Goal: Task Accomplishment & Management: Complete application form

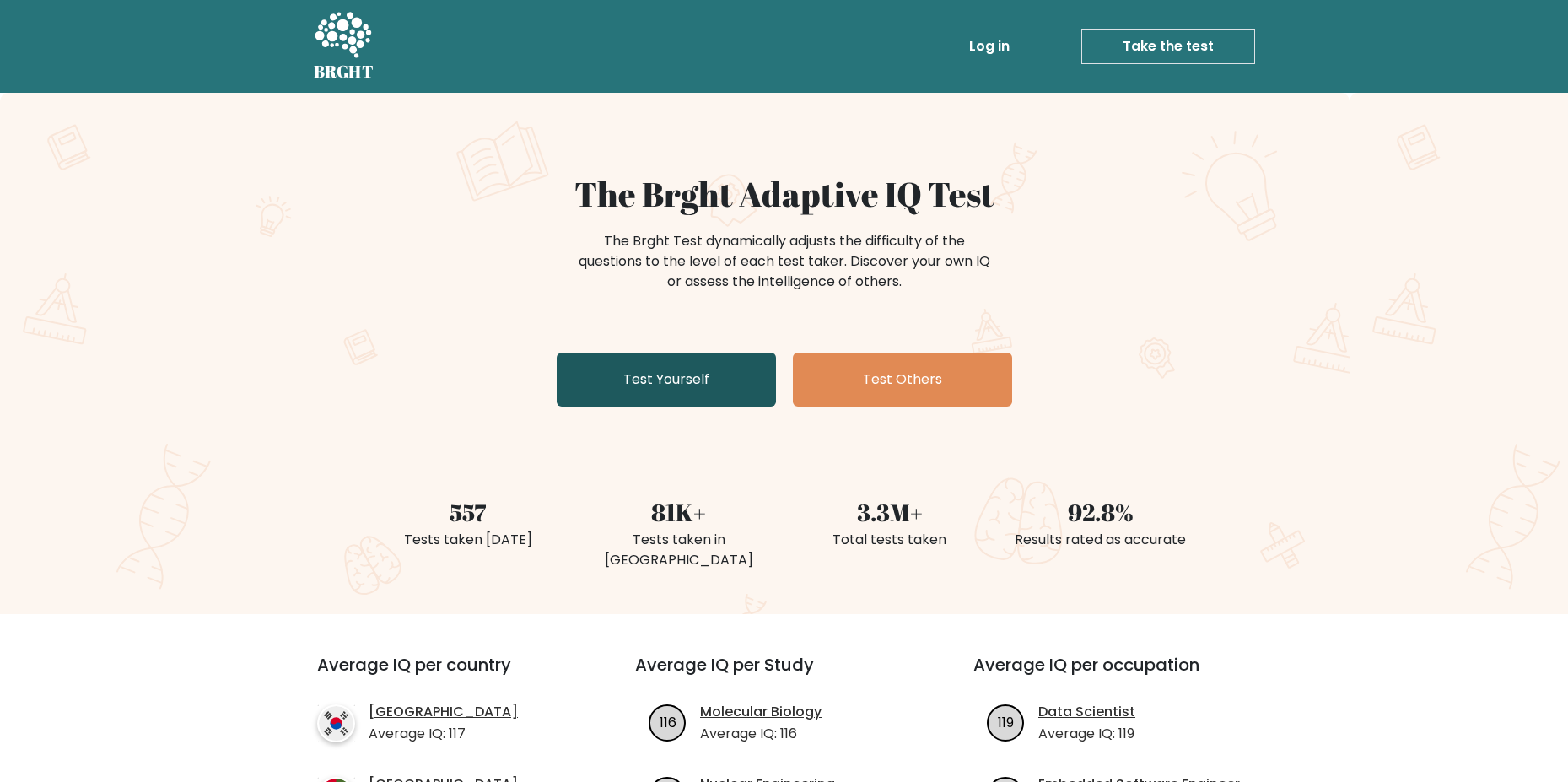
click at [722, 385] on link "Test Yourself" at bounding box center [666, 380] width 220 height 54
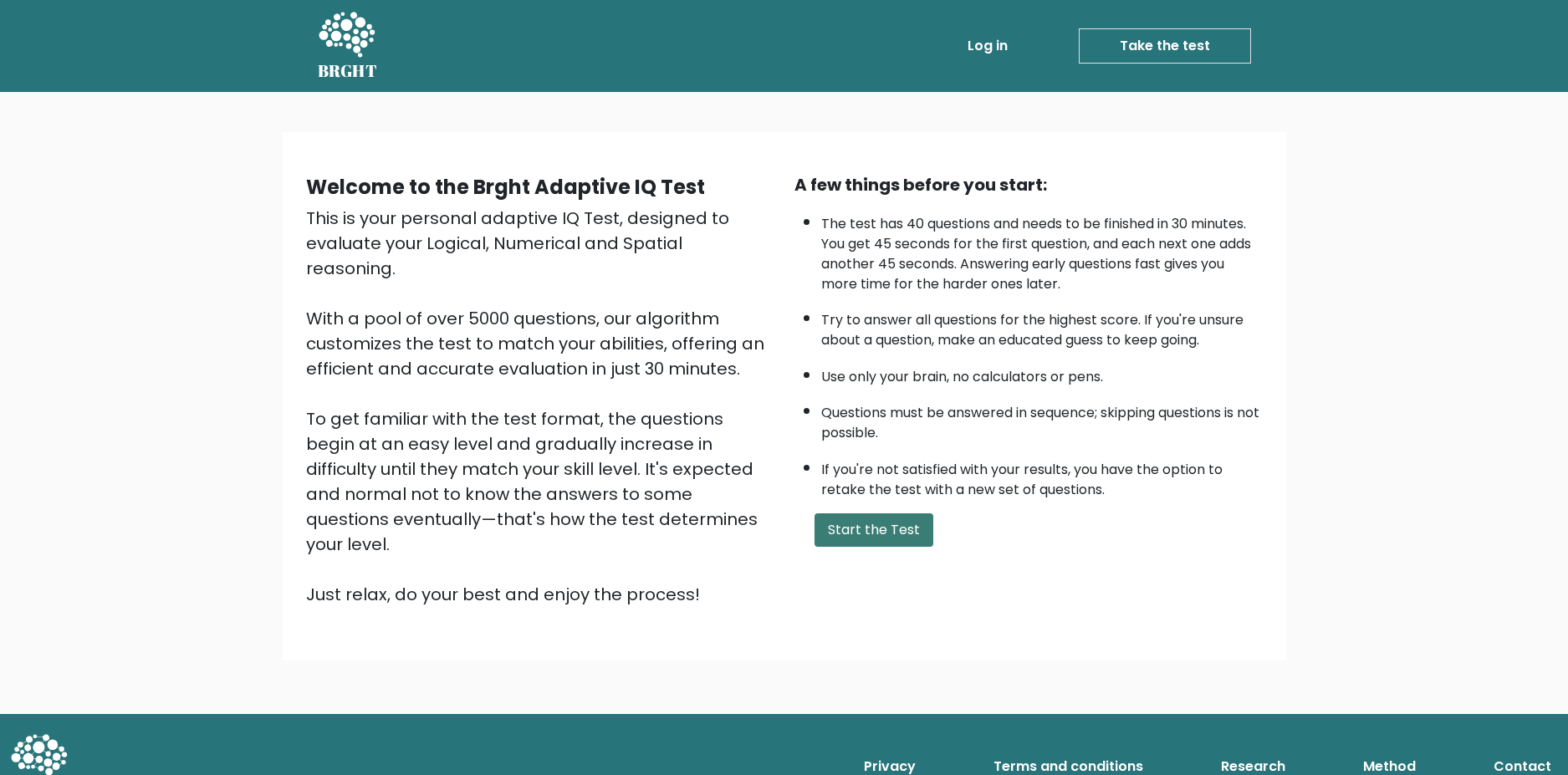
click at [915, 529] on button "Start the Test" at bounding box center [873, 530] width 119 height 34
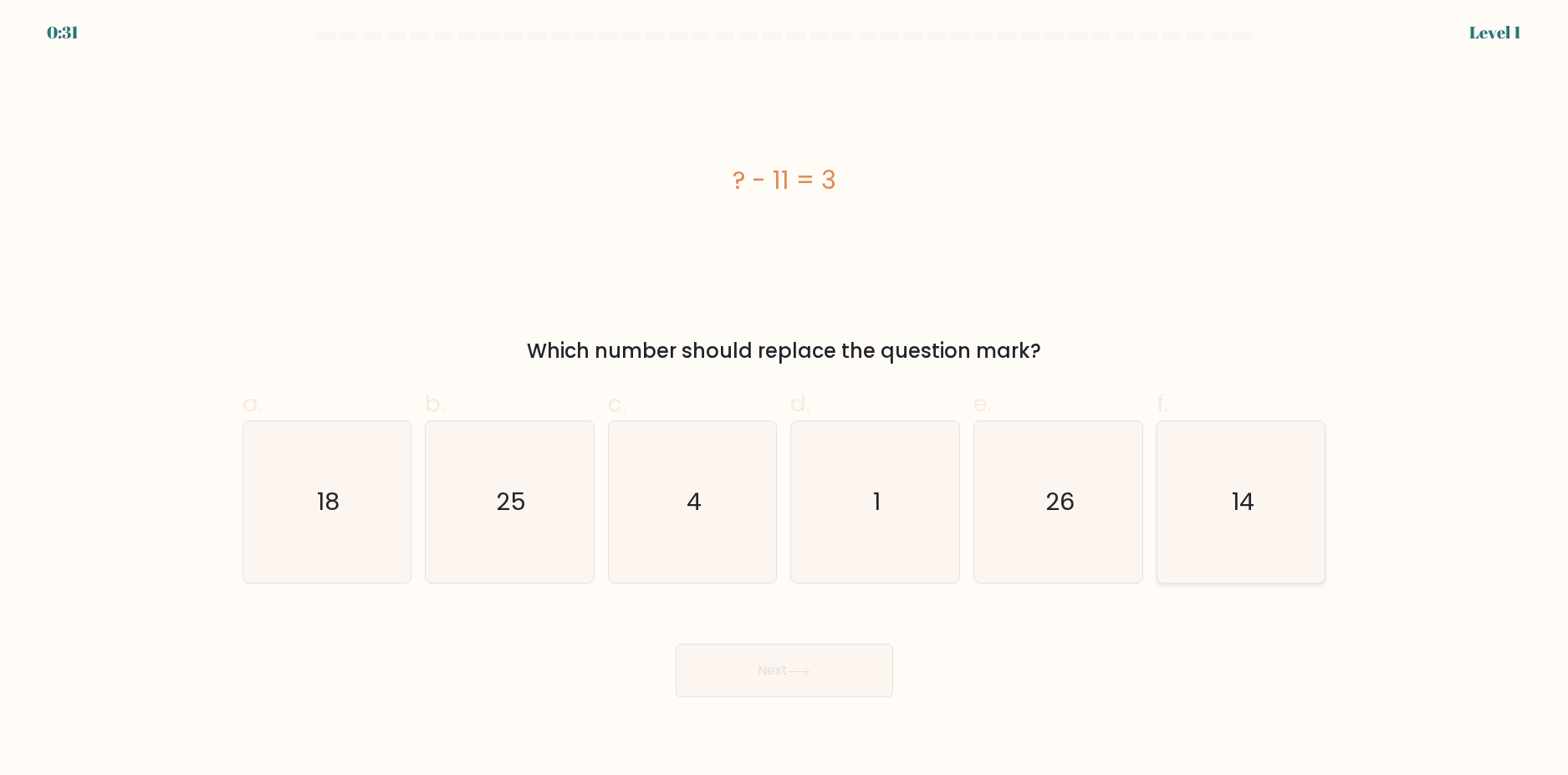
click at [1235, 527] on icon "14" at bounding box center [1242, 502] width 161 height 161
click at [786, 399] on input "f. 14" at bounding box center [785, 393] width 1 height 11
radio input "true"
click at [837, 672] on button "Next" at bounding box center [784, 671] width 218 height 54
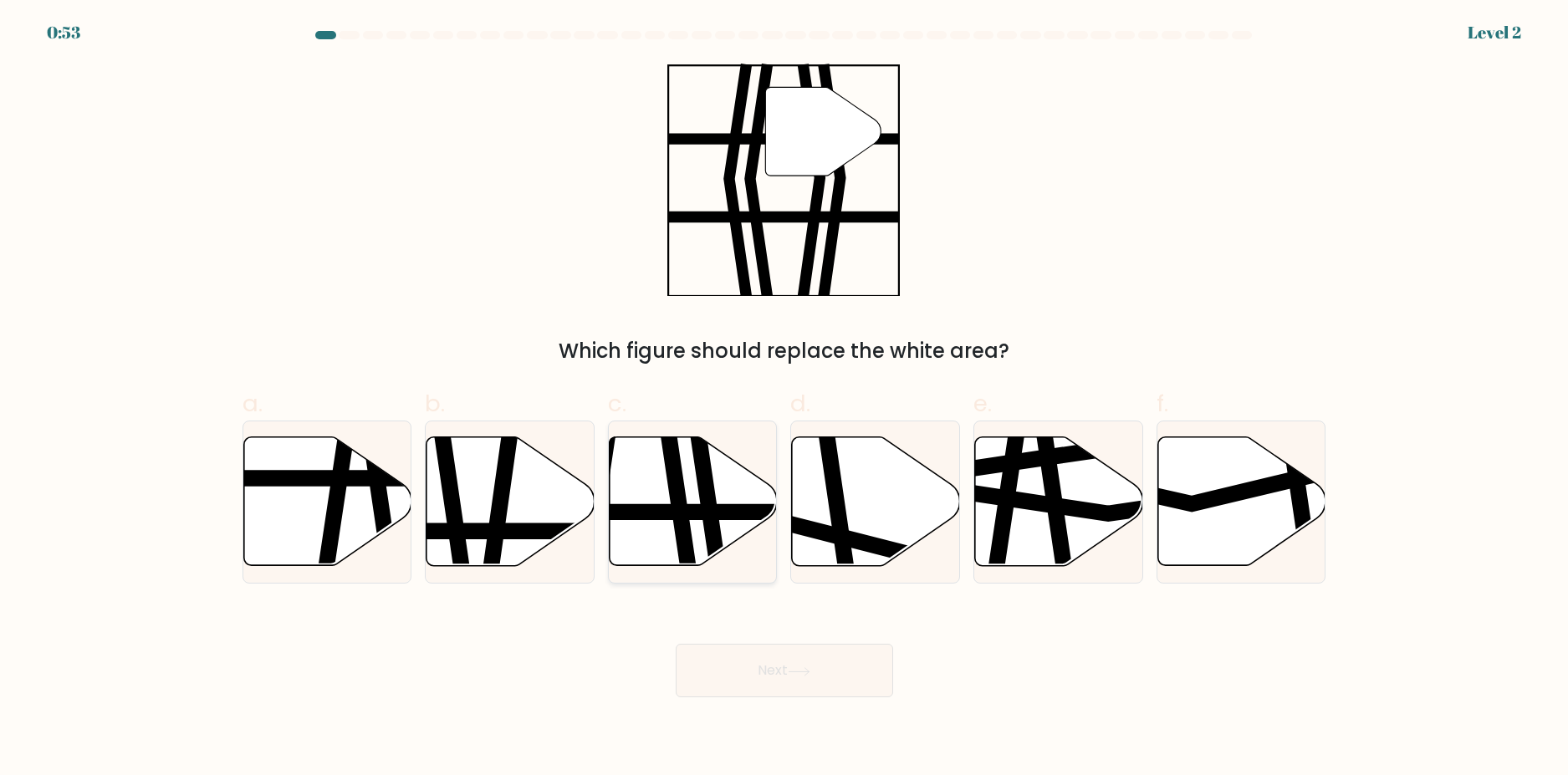
click at [701, 513] on line at bounding box center [636, 513] width 339 height 0
click at [785, 399] on input "c." at bounding box center [785, 393] width 1 height 11
radio input "true"
click at [816, 658] on button "Next" at bounding box center [784, 671] width 218 height 54
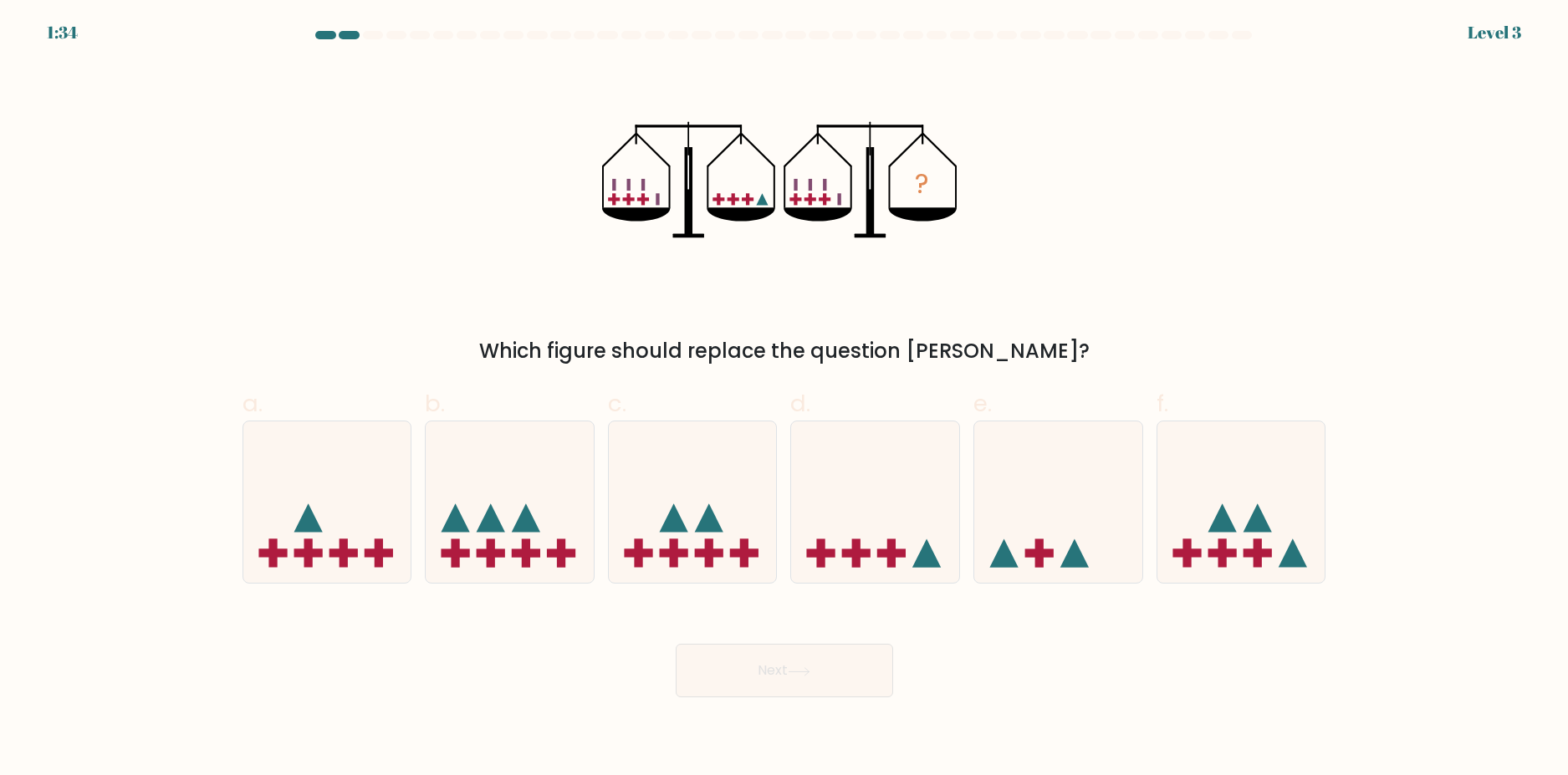
drag, startPoint x: 675, startPoint y: 346, endPoint x: 1136, endPoint y: 340, distance: 461.0
click at [1136, 340] on div "Which figure should replace the question mark?" at bounding box center [785, 351] width 1064 height 30
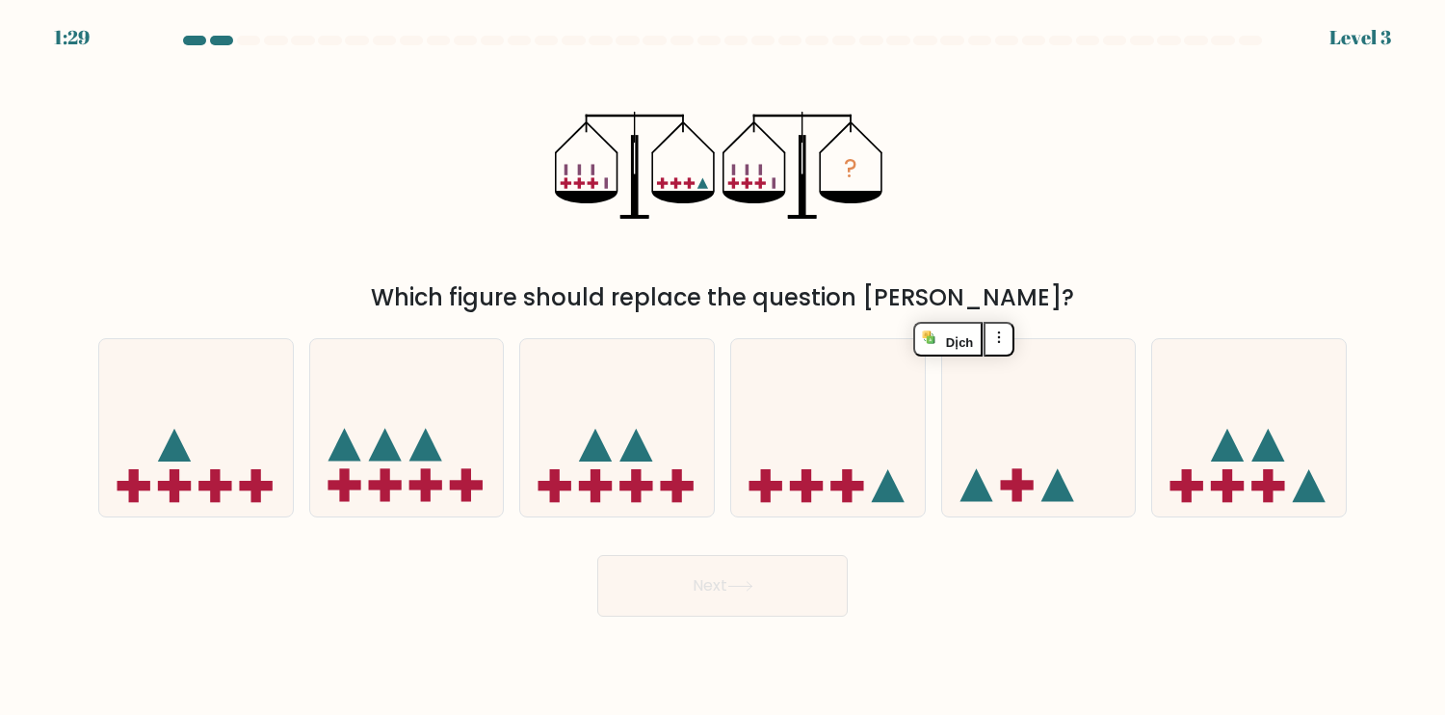
click at [1042, 246] on div "? Which figure should replace the question mark?" at bounding box center [723, 186] width 1272 height 257
click at [856, 468] on icon at bounding box center [828, 427] width 194 height 160
click at [724, 367] on input "d." at bounding box center [723, 362] width 1 height 10
radio input "true"
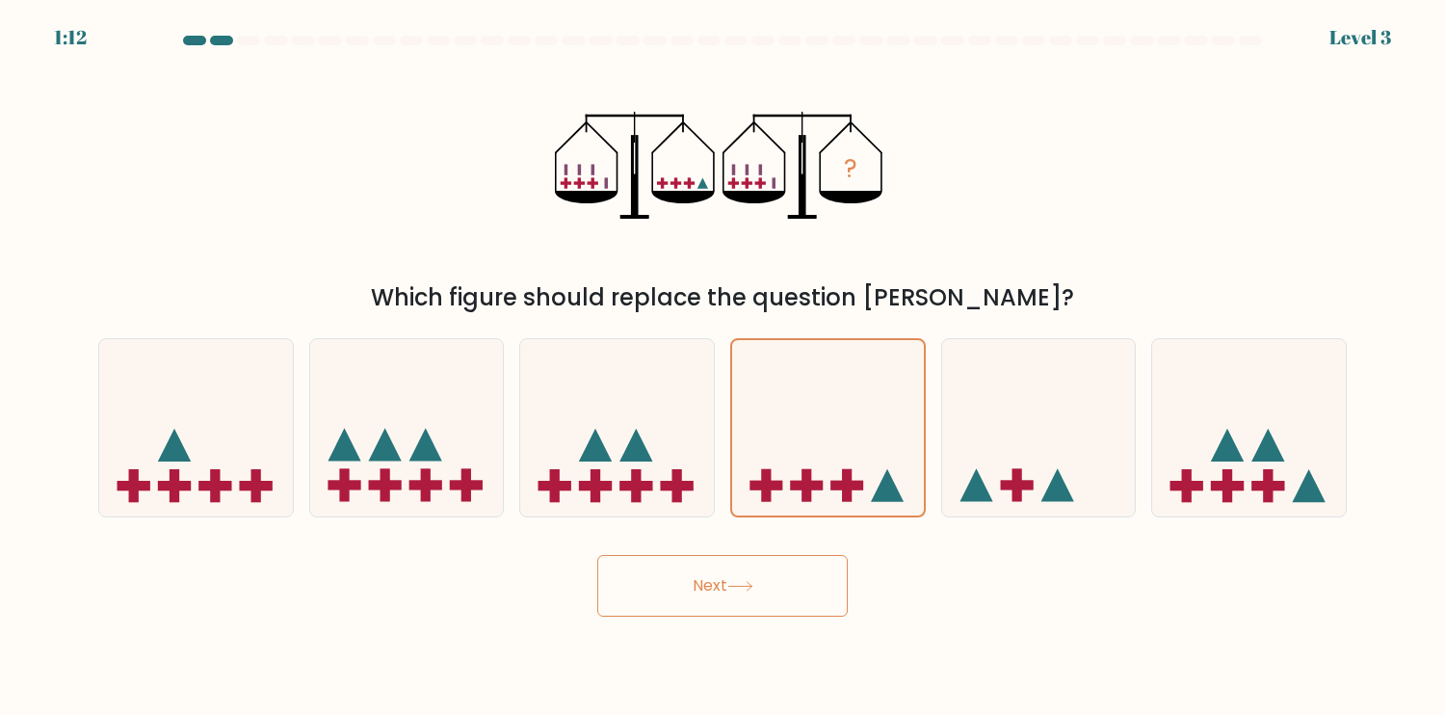
click at [767, 576] on button "Next" at bounding box center [722, 586] width 251 height 62
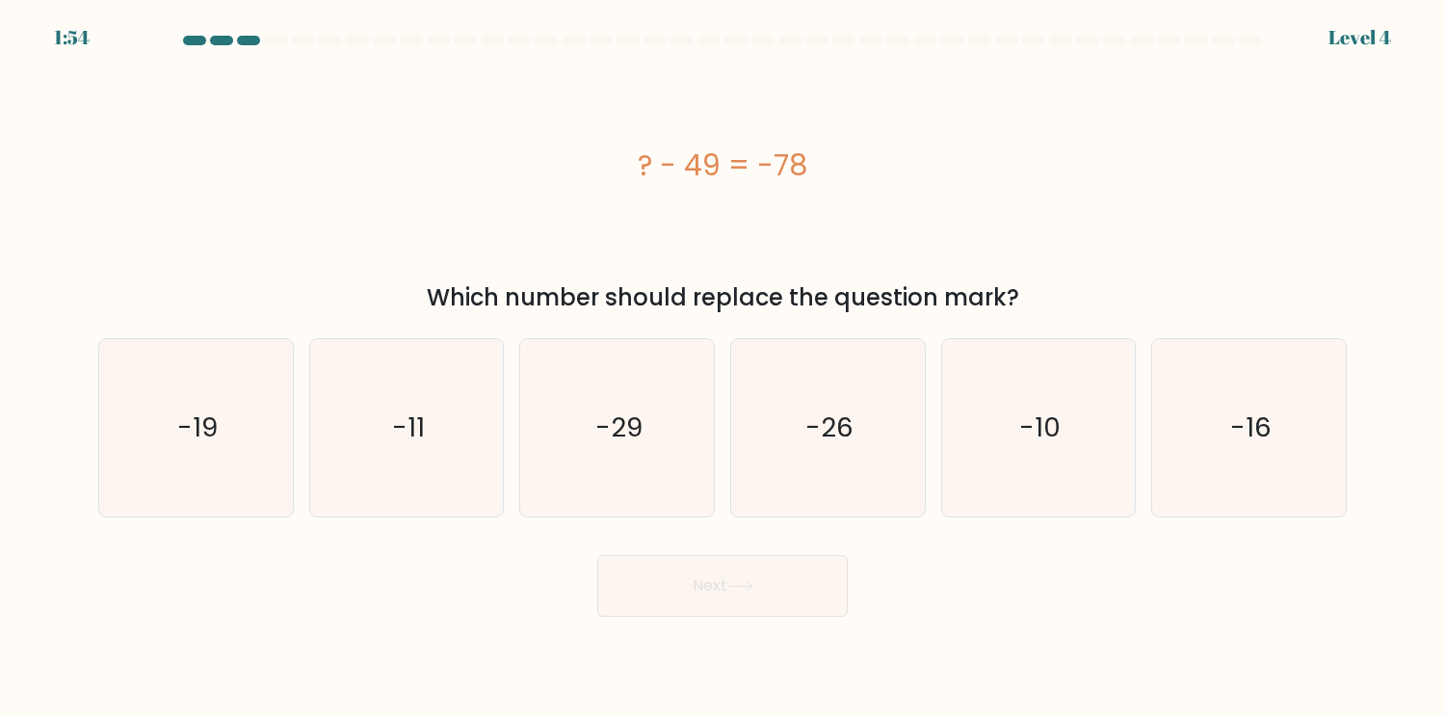
drag, startPoint x: 641, startPoint y: 170, endPoint x: 896, endPoint y: 178, distance: 255.5
click at [892, 178] on div "? - 49 = -78" at bounding box center [722, 165] width 1249 height 43
click at [630, 460] on icon "-29" at bounding box center [617, 427] width 177 height 177
click at [723, 367] on input "c. -29" at bounding box center [723, 362] width 1 height 10
radio input "true"
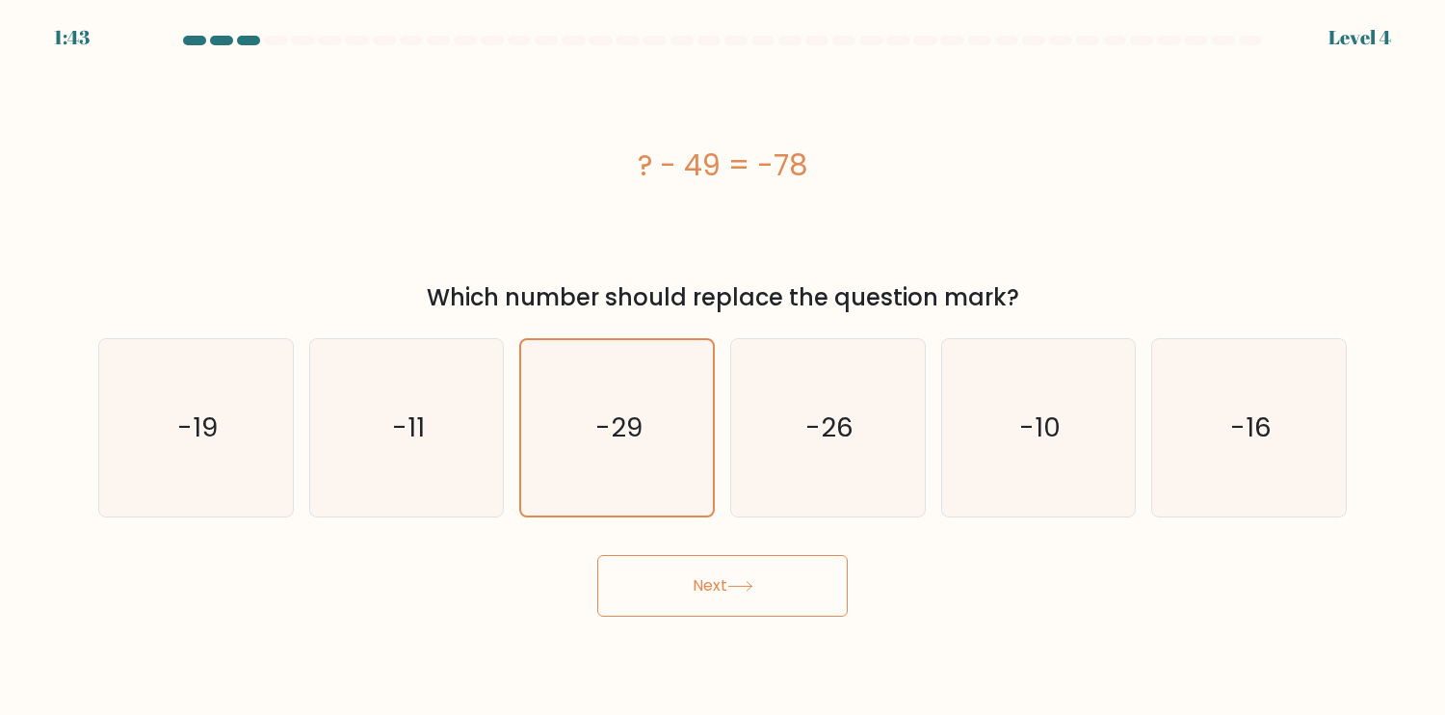
click at [731, 588] on button "Next" at bounding box center [722, 586] width 251 height 62
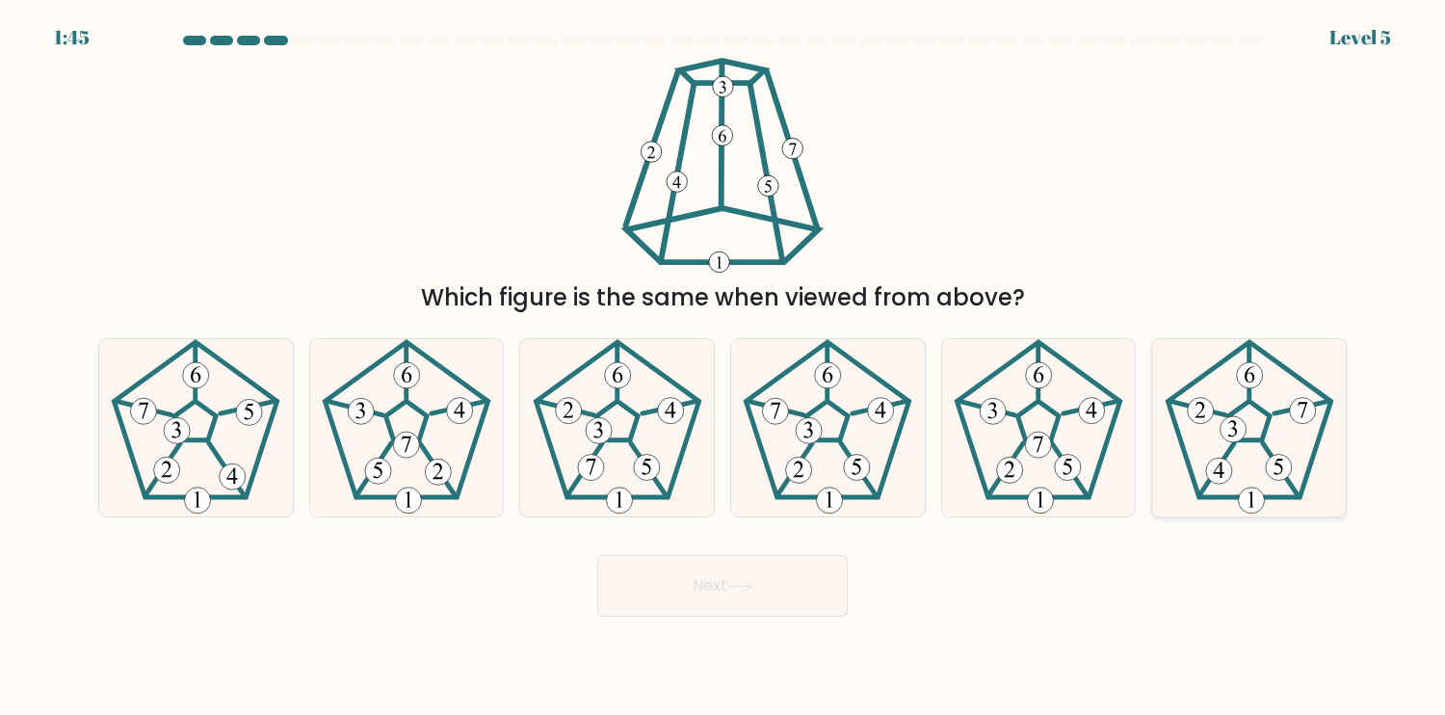
drag, startPoint x: 1262, startPoint y: 478, endPoint x: 1245, endPoint y: 478, distance: 17.3
click at [1261, 478] on icon at bounding box center [1249, 427] width 177 height 177
click at [724, 367] on input "f." at bounding box center [723, 362] width 1 height 10
radio input "true"
click at [767, 581] on button "Next" at bounding box center [722, 586] width 251 height 62
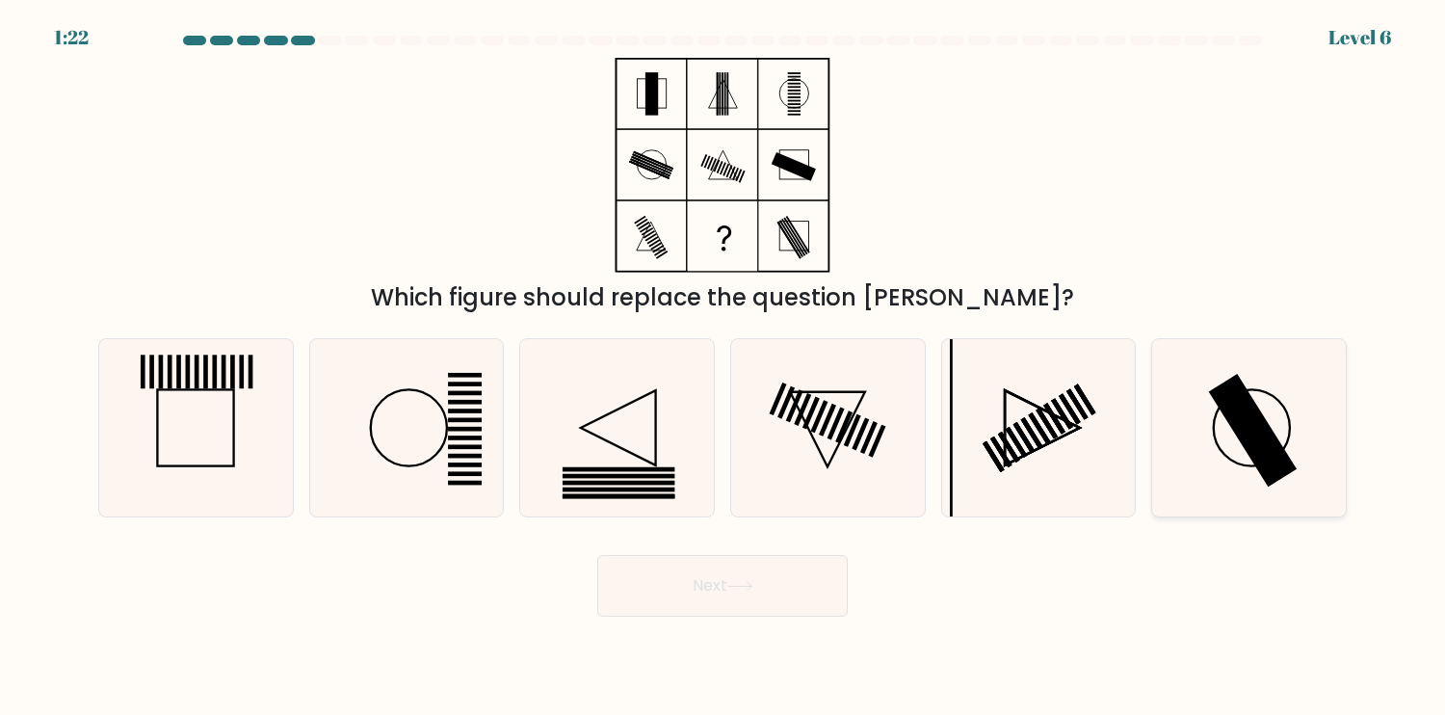
click at [1217, 446] on icon at bounding box center [1249, 427] width 177 height 177
click at [724, 367] on input "f." at bounding box center [723, 362] width 1 height 10
radio input "true"
click at [816, 585] on button "Next" at bounding box center [722, 586] width 251 height 62
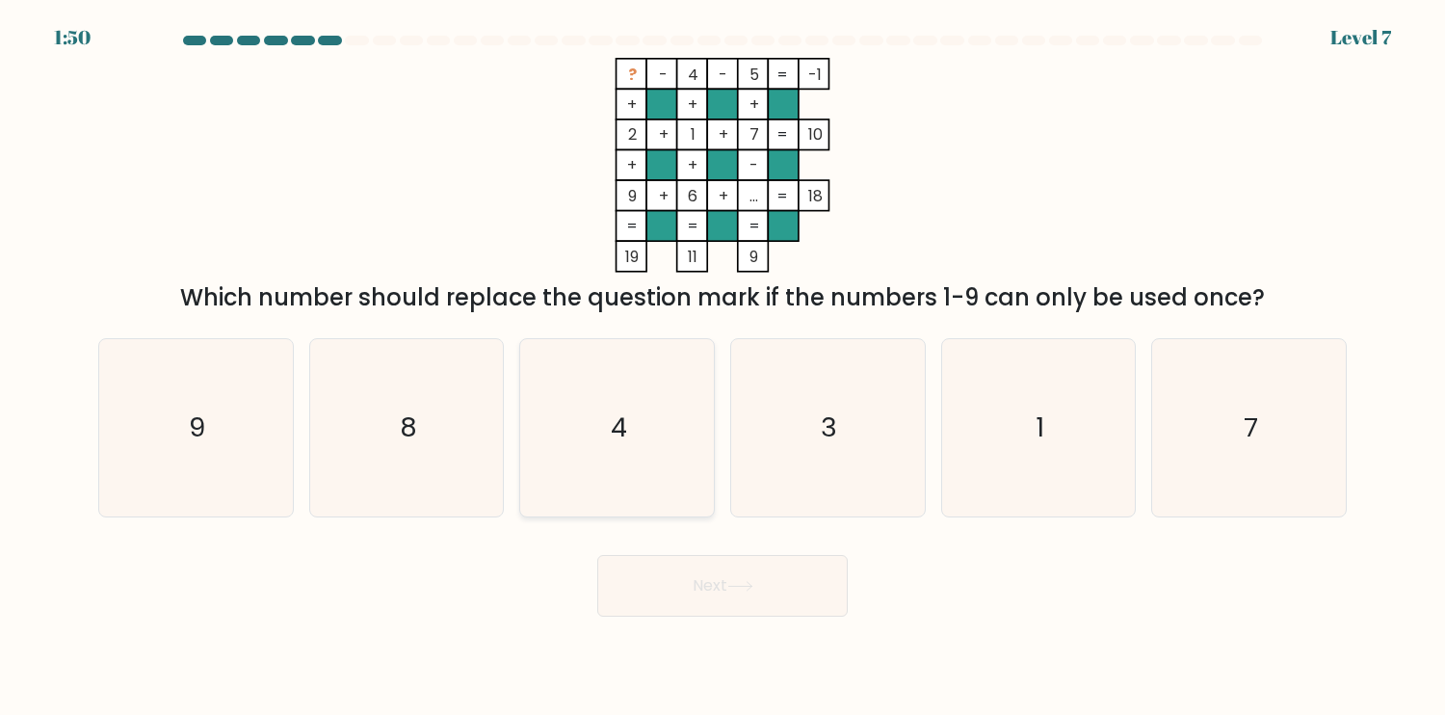
click at [463, 443] on icon "8" at bounding box center [406, 427] width 177 height 177
click at [723, 367] on input "b. 8" at bounding box center [723, 362] width 1 height 10
radio input "true"
click at [826, 585] on button "Next" at bounding box center [722, 586] width 251 height 62
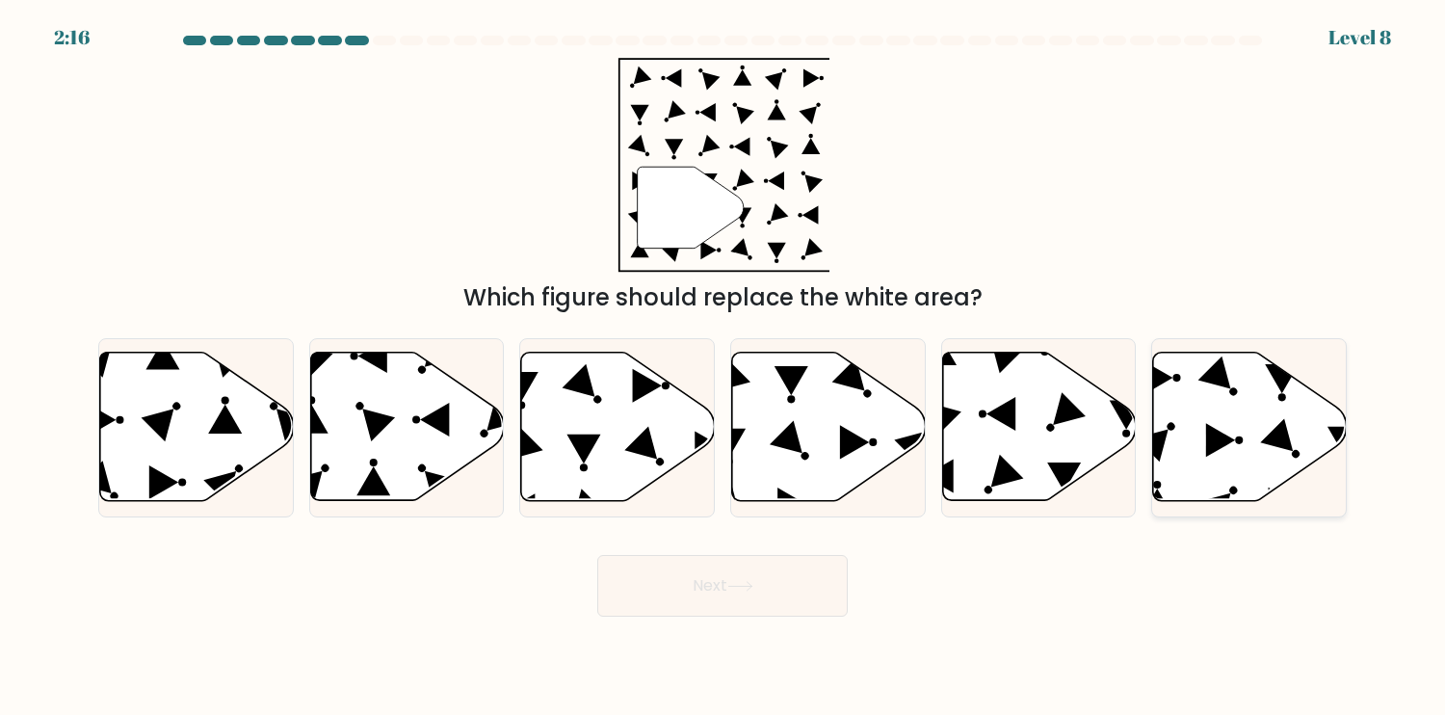
click at [1206, 468] on icon at bounding box center [1250, 427] width 194 height 148
click at [724, 367] on input "f." at bounding box center [723, 362] width 1 height 10
radio input "true"
click at [732, 587] on icon at bounding box center [740, 586] width 26 height 11
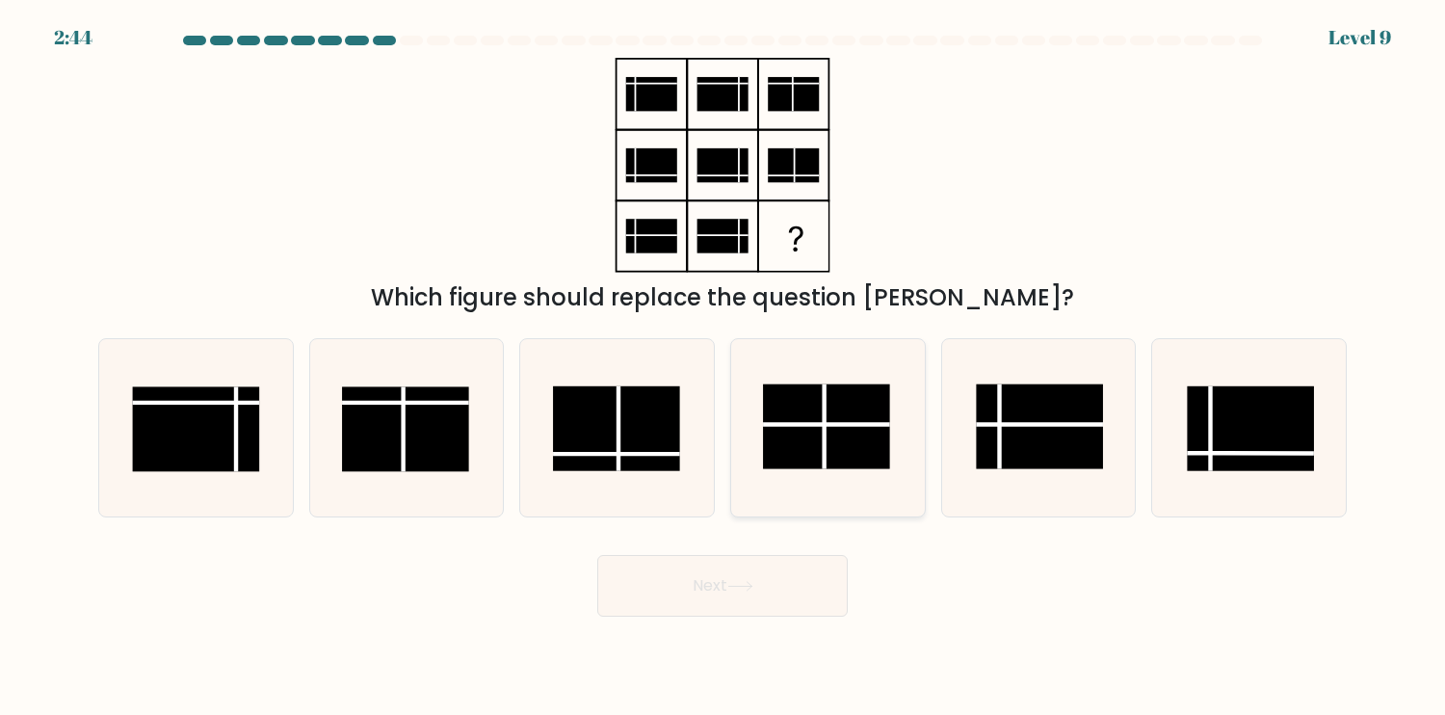
click at [867, 441] on rect at bounding box center [826, 425] width 127 height 85
click at [724, 367] on input "d." at bounding box center [723, 362] width 1 height 10
radio input "true"
click at [809, 602] on button "Next" at bounding box center [722, 586] width 251 height 62
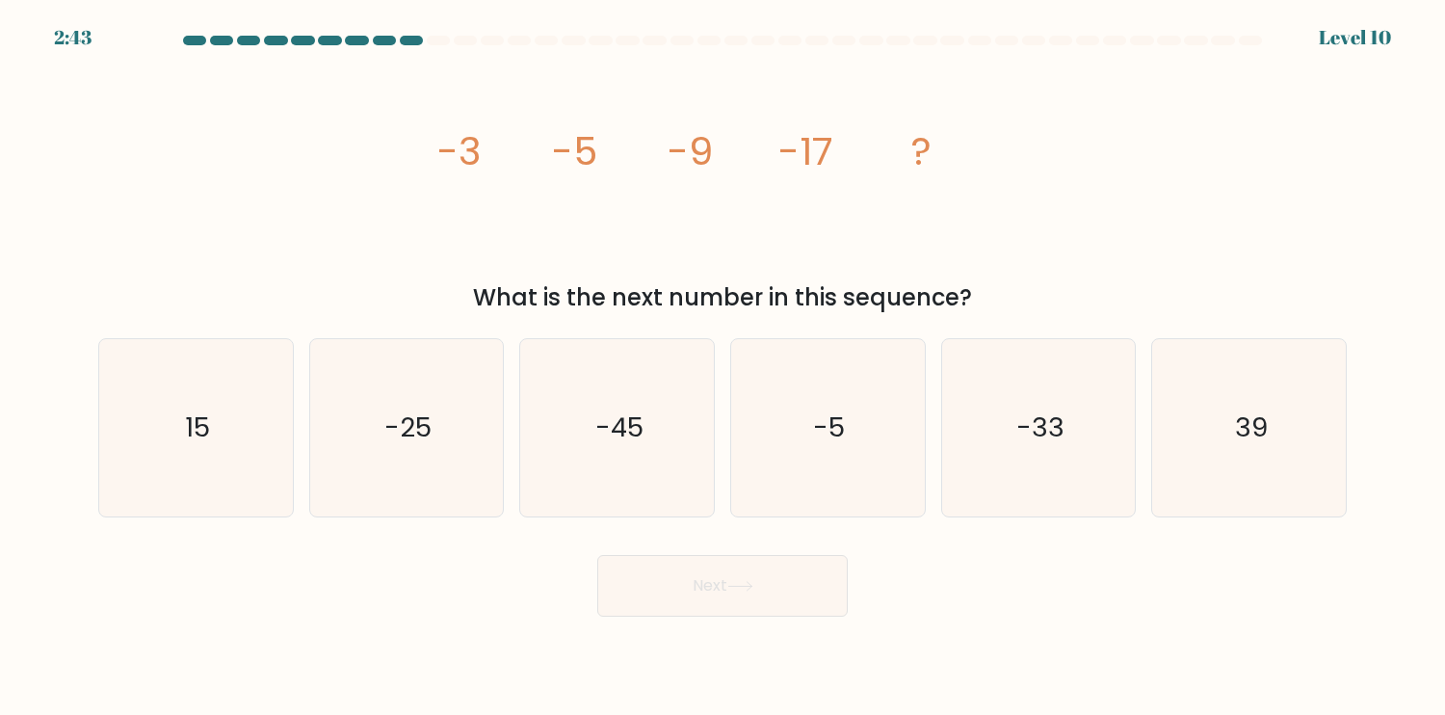
click at [829, 575] on button "Next" at bounding box center [722, 586] width 251 height 62
drag, startPoint x: 455, startPoint y: 157, endPoint x: 507, endPoint y: 158, distance: 52.0
click at [507, 158] on icon "image/svg+xml -3 -5 -9 -17 ?" at bounding box center [723, 165] width 578 height 215
drag, startPoint x: 598, startPoint y: 170, endPoint x: 628, endPoint y: 168, distance: 29.9
click at [625, 169] on icon "image/svg+xml -3 -5 -9 -17 ?" at bounding box center [723, 165] width 578 height 215
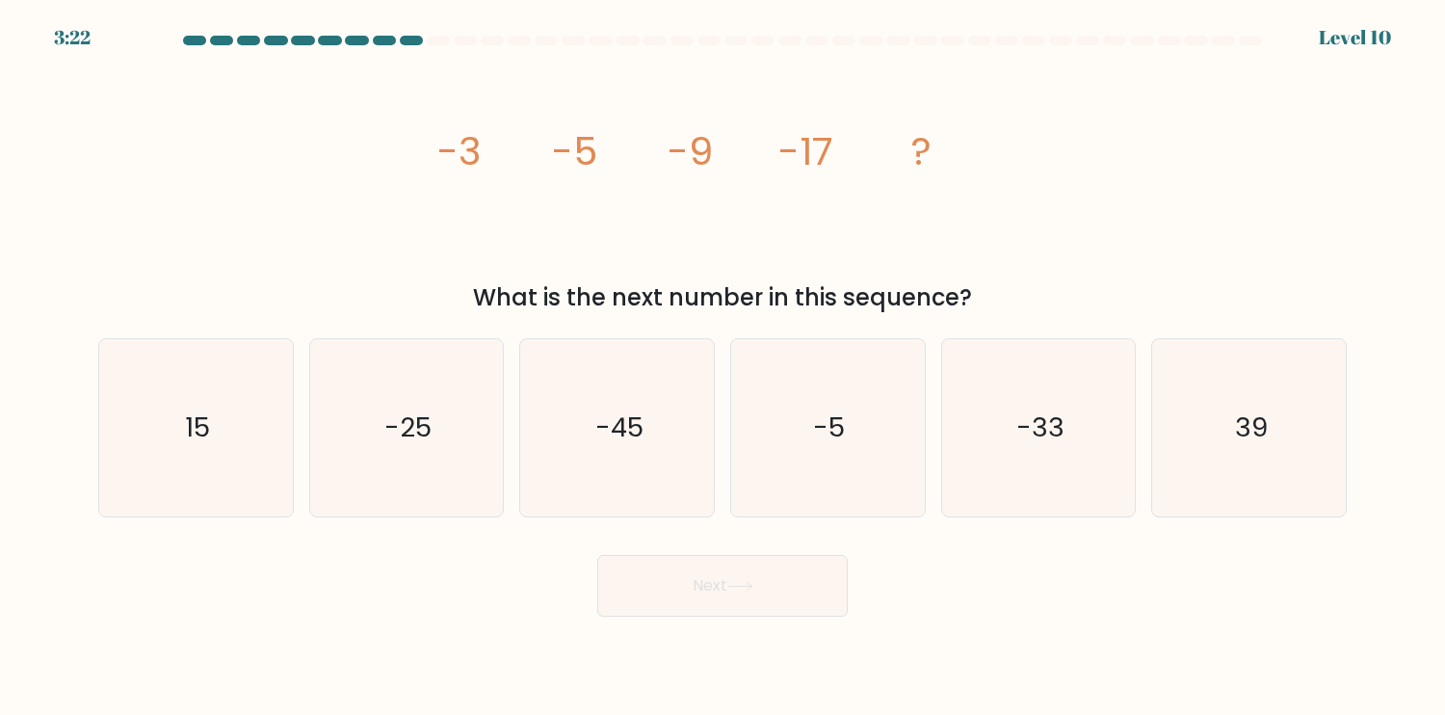
click at [699, 164] on tspan "-9" at bounding box center [690, 151] width 45 height 54
click at [825, 189] on icon "image/svg+xml -3 -5 -9 -17 ?" at bounding box center [723, 165] width 578 height 215
drag, startPoint x: 465, startPoint y: 149, endPoint x: 489, endPoint y: 149, distance: 24.1
click at [474, 149] on tspan "-3" at bounding box center [458, 151] width 43 height 54
drag, startPoint x: 575, startPoint y: 149, endPoint x: 601, endPoint y: 149, distance: 26.0
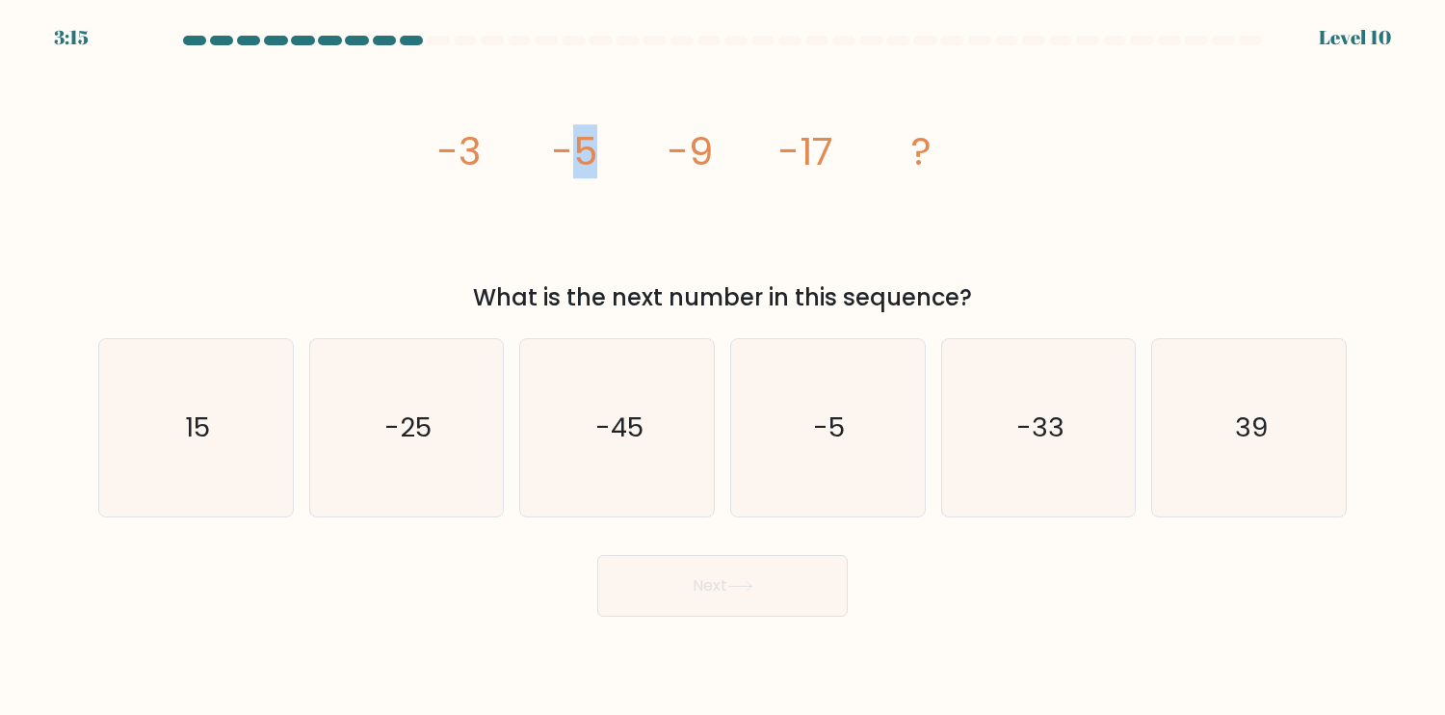
click at [600, 149] on icon "image/svg+xml -3 -5 -9 -17 ?" at bounding box center [723, 165] width 578 height 215
drag, startPoint x: 693, startPoint y: 158, endPoint x: 714, endPoint y: 158, distance: 21.2
click at [714, 158] on icon "image/svg+xml -3 -5 -9 -17 ?" at bounding box center [723, 165] width 578 height 215
click at [1062, 461] on icon "-33" at bounding box center [1038, 427] width 177 height 177
click at [724, 367] on input "e. -33" at bounding box center [723, 362] width 1 height 10
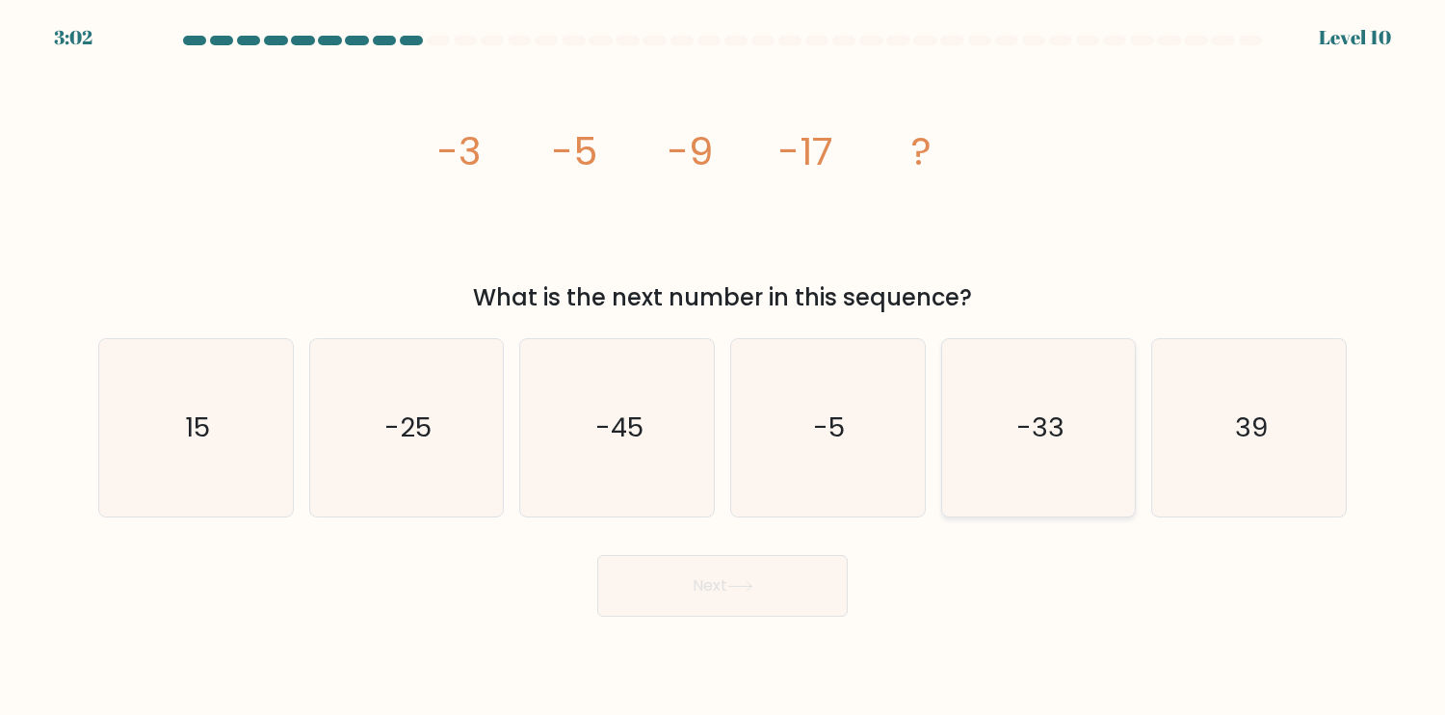
radio input "true"
click at [776, 602] on button "Next" at bounding box center [722, 586] width 251 height 62
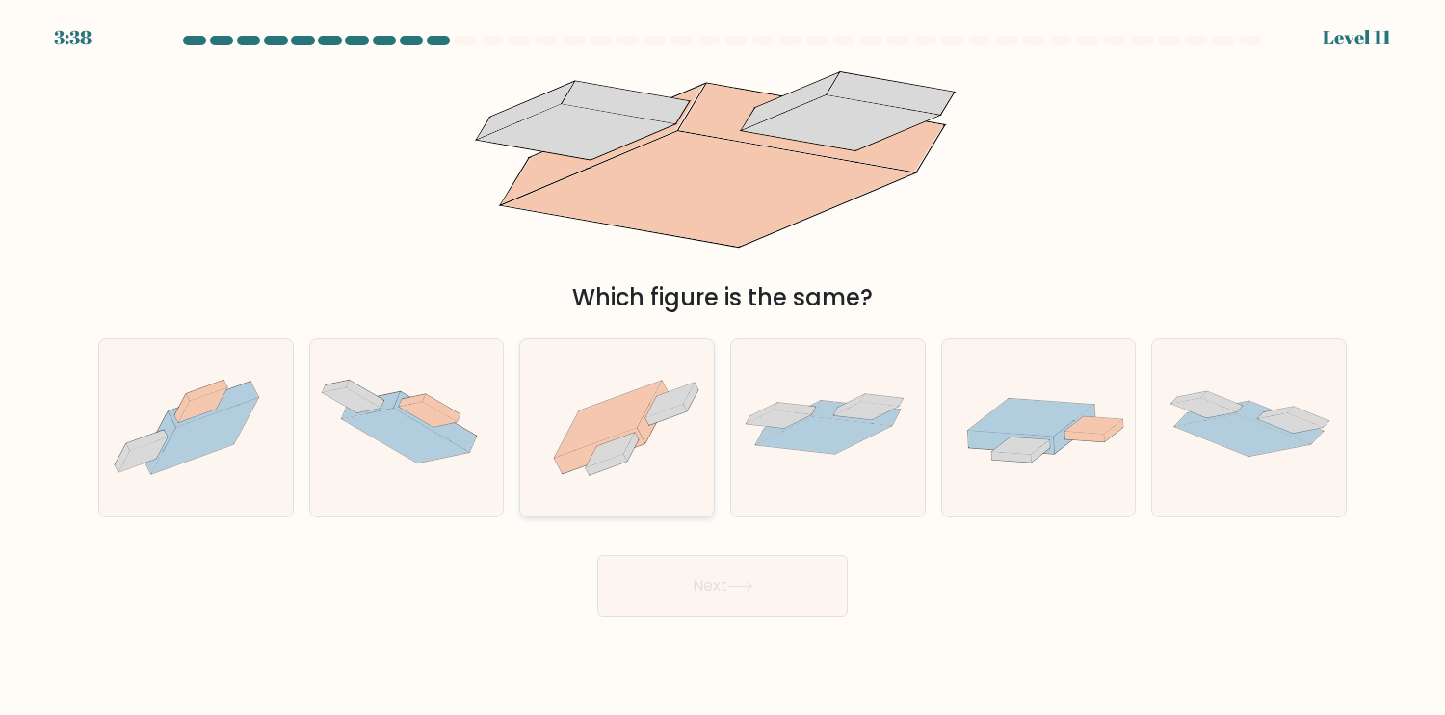
click at [691, 445] on icon at bounding box center [617, 427] width 194 height 145
click at [723, 367] on input "c." at bounding box center [723, 362] width 1 height 10
radio input "true"
click at [731, 605] on button "Next" at bounding box center [722, 586] width 251 height 62
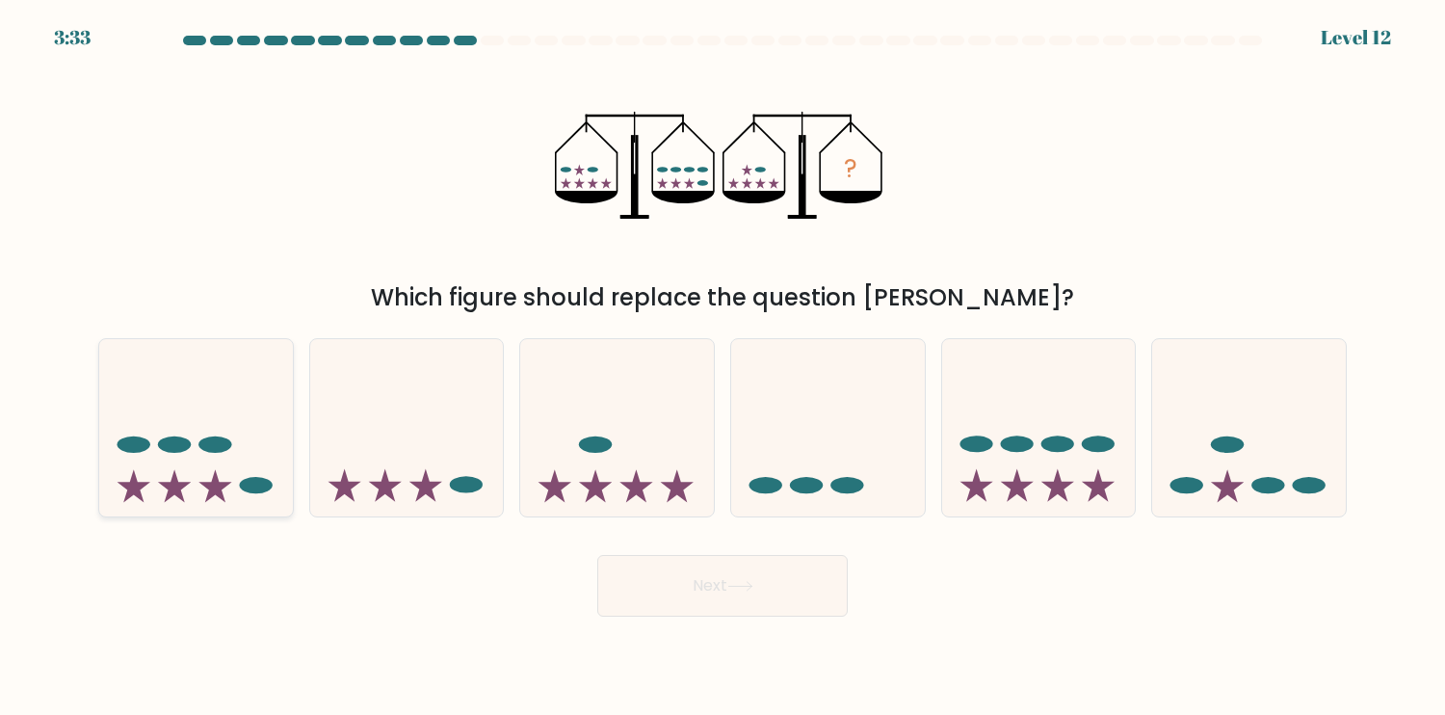
click at [219, 491] on icon at bounding box center [214, 485] width 33 height 33
click at [723, 367] on input "a." at bounding box center [723, 362] width 1 height 10
radio input "true"
click at [668, 604] on button "Next" at bounding box center [722, 586] width 251 height 62
click at [699, 606] on button "Next" at bounding box center [722, 586] width 251 height 62
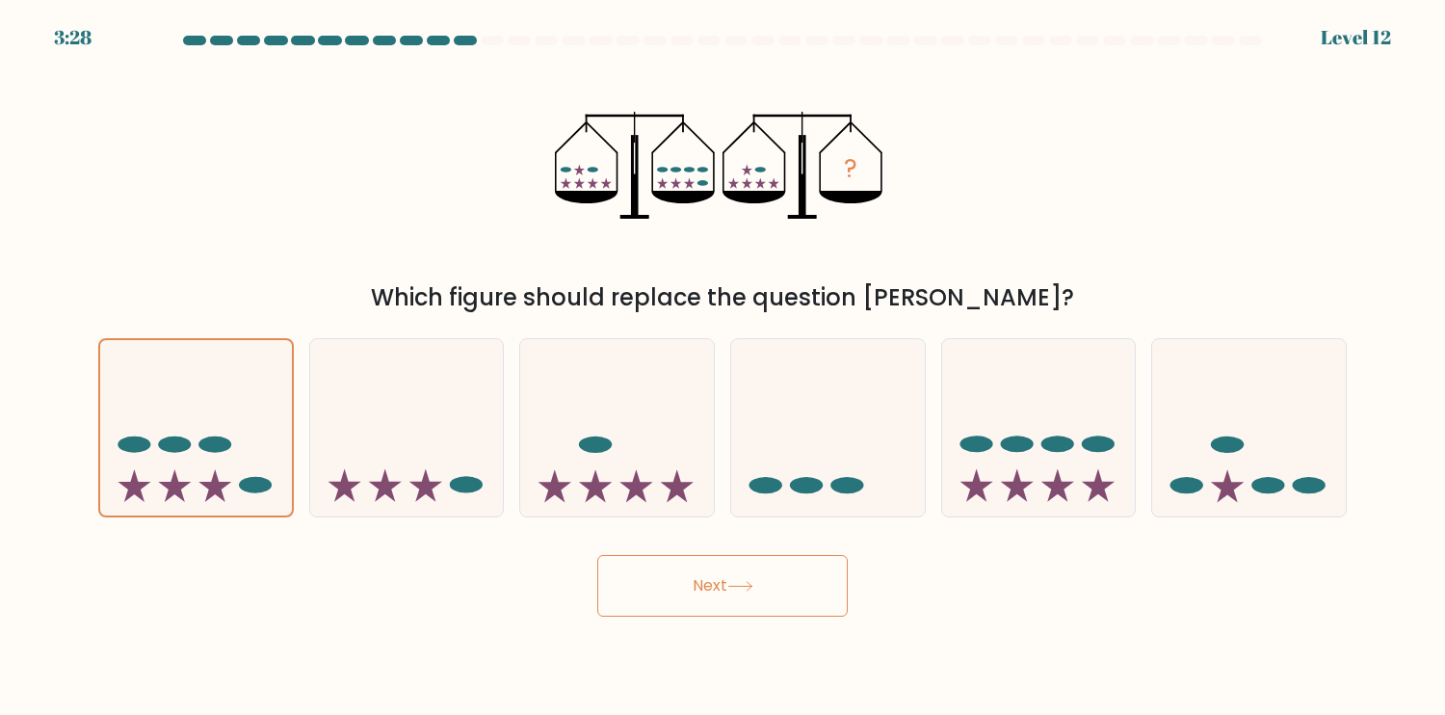
click at [1240, 173] on div "? Which figure should replace the question mark?" at bounding box center [723, 186] width 1272 height 257
click at [773, 582] on button "Next" at bounding box center [722, 586] width 251 height 62
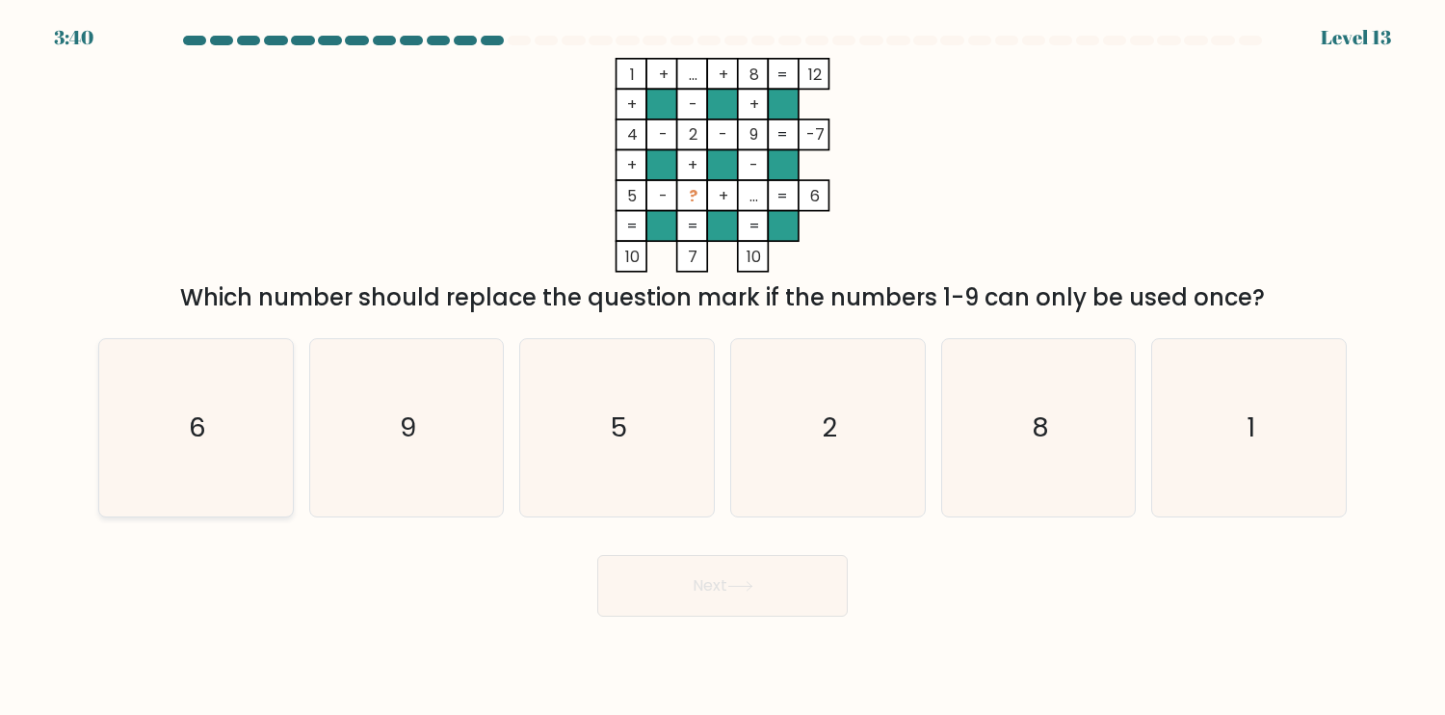
click at [231, 451] on icon "6" at bounding box center [195, 427] width 177 height 177
click at [723, 367] on input "a. 6" at bounding box center [723, 362] width 1 height 10
radio input "true"
click at [776, 596] on button "Next" at bounding box center [722, 586] width 251 height 62
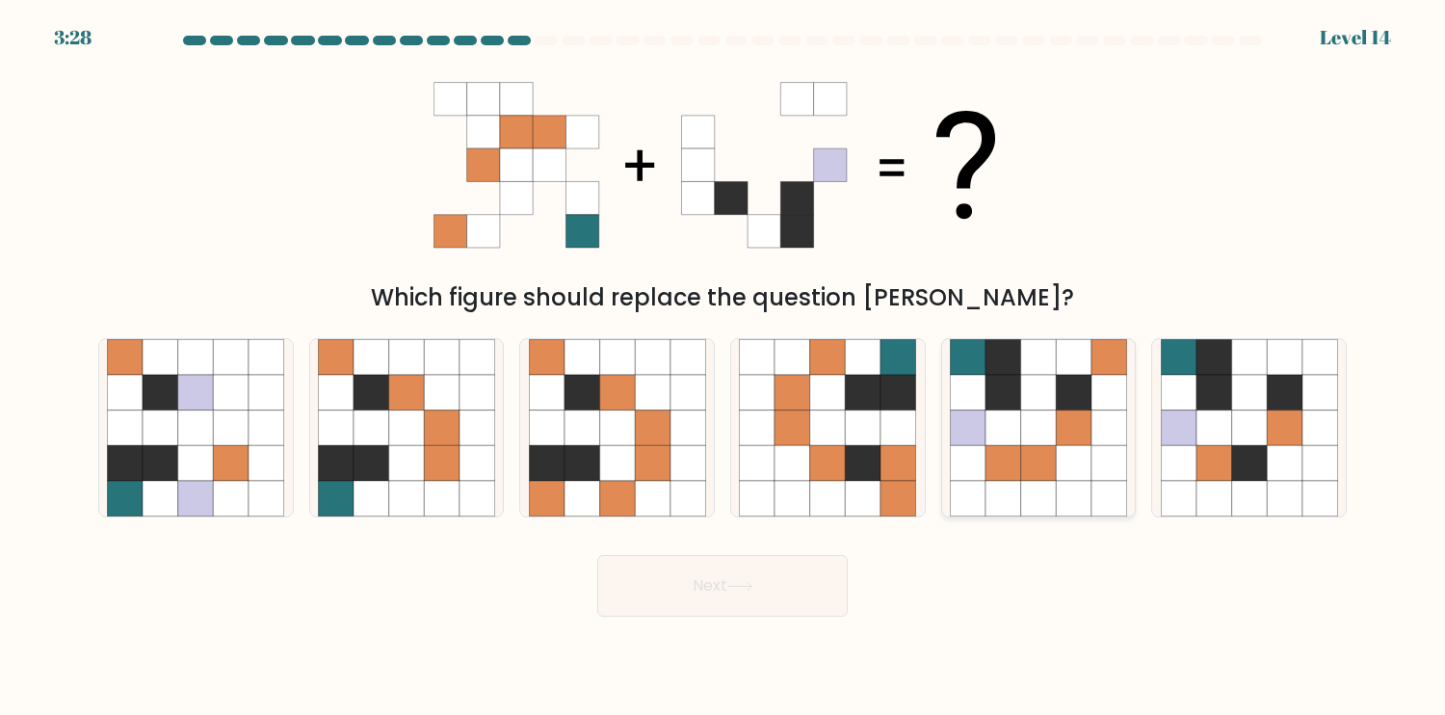
click at [1082, 478] on icon at bounding box center [1074, 463] width 36 height 36
click at [724, 367] on input "e." at bounding box center [723, 362] width 1 height 10
radio input "true"
click at [775, 590] on button "Next" at bounding box center [722, 586] width 251 height 62
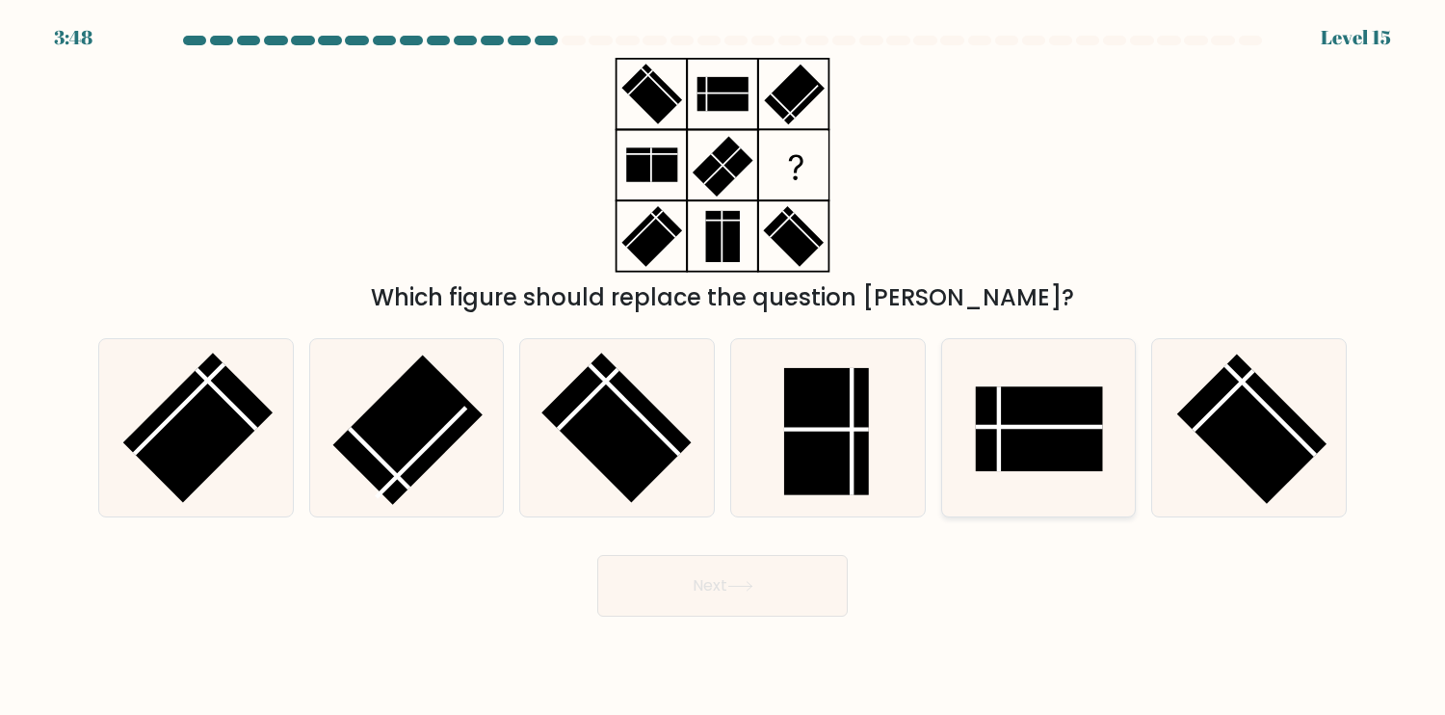
click at [1050, 474] on icon at bounding box center [1038, 427] width 177 height 177
click at [724, 367] on input "e." at bounding box center [723, 362] width 1 height 10
radio input "true"
click at [789, 597] on button "Next" at bounding box center [722, 586] width 251 height 62
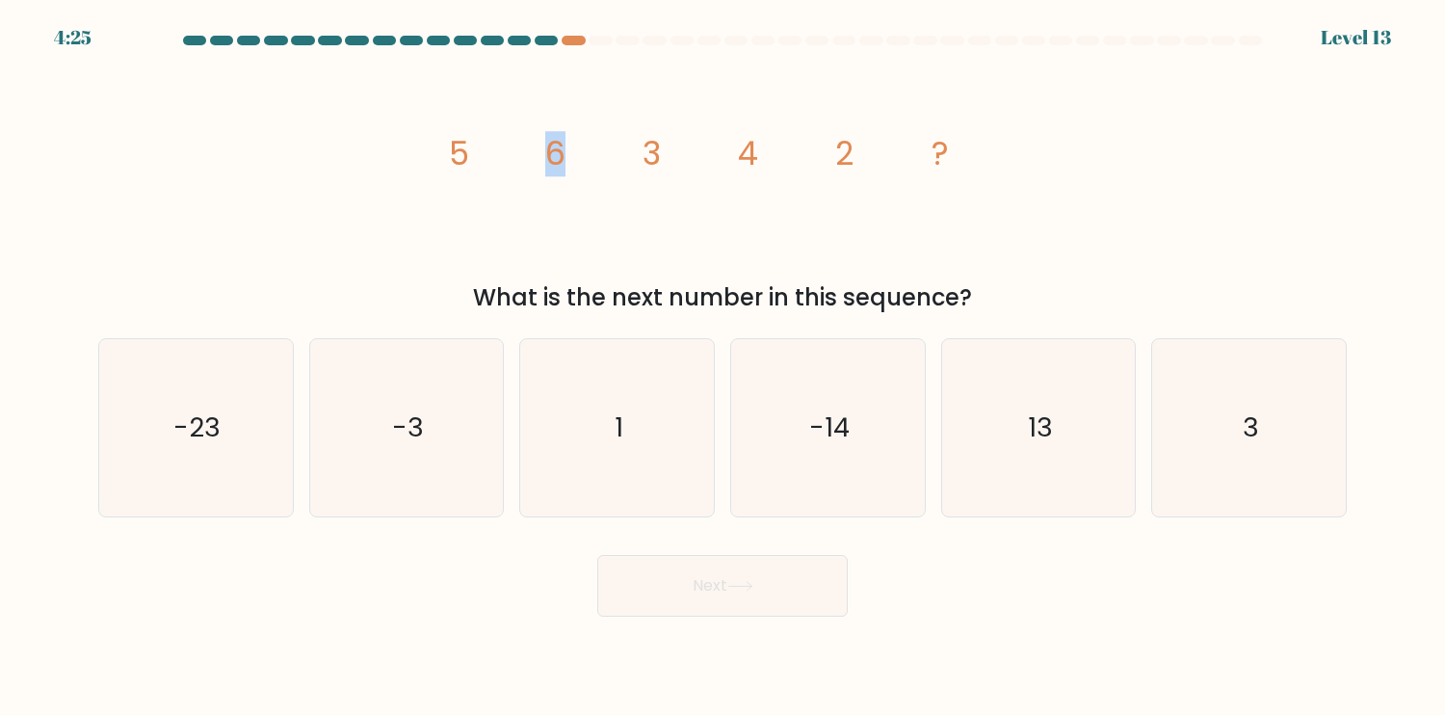
drag, startPoint x: 551, startPoint y: 164, endPoint x: 647, endPoint y: 162, distance: 96.4
click at [646, 162] on g "5 6 3 4 2 ?" at bounding box center [699, 153] width 501 height 45
drag, startPoint x: 450, startPoint y: 155, endPoint x: 466, endPoint y: 155, distance: 16.4
click at [460, 155] on tspan "5" at bounding box center [459, 153] width 20 height 45
drag, startPoint x: 554, startPoint y: 162, endPoint x: 583, endPoint y: 158, distance: 29.2
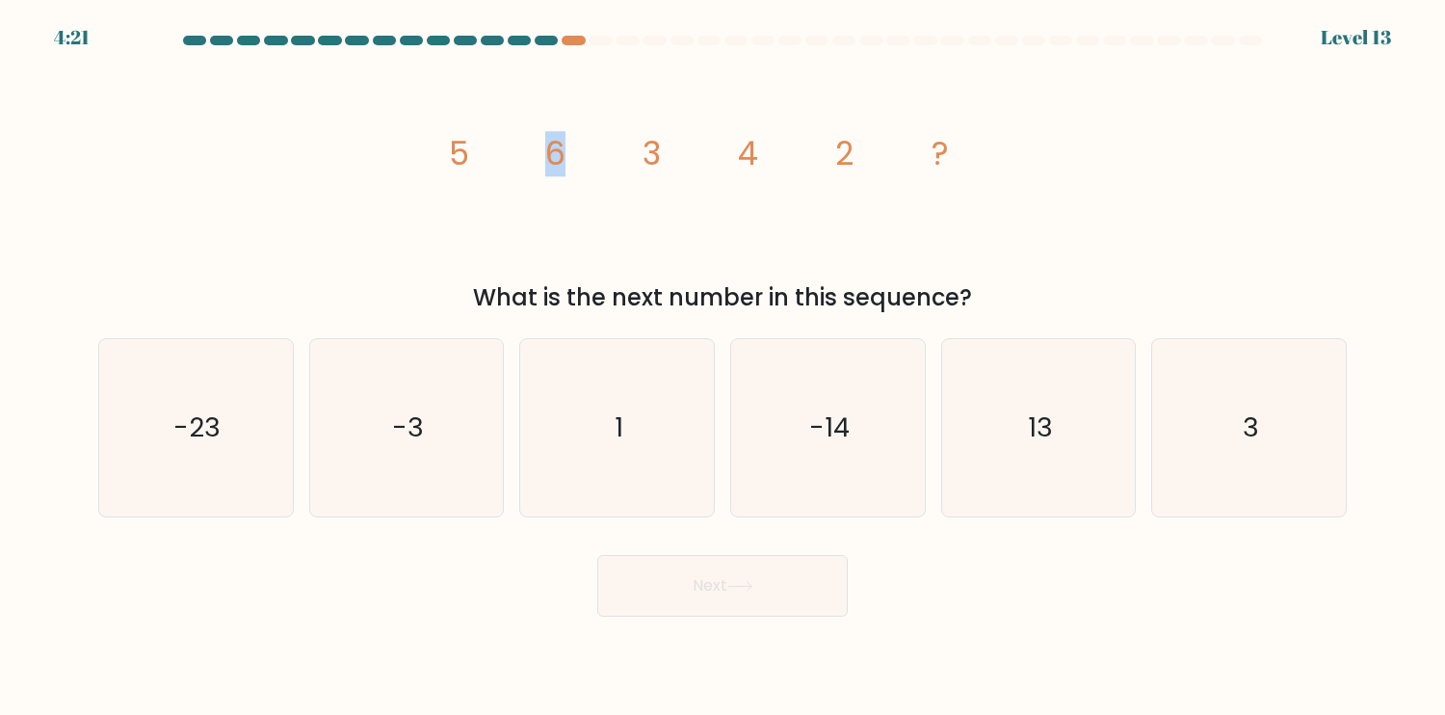
click at [583, 158] on icon "image/svg+xml 5 6 3 4 2 ?" at bounding box center [723, 165] width 578 height 215
drag, startPoint x: 644, startPoint y: 152, endPoint x: 655, endPoint y: 153, distance: 11.6
click at [655, 153] on tspan "3" at bounding box center [652, 153] width 18 height 45
drag, startPoint x: 744, startPoint y: 161, endPoint x: 757, endPoint y: 161, distance: 13.5
click at [757, 161] on tspan "4" at bounding box center [748, 153] width 20 height 45
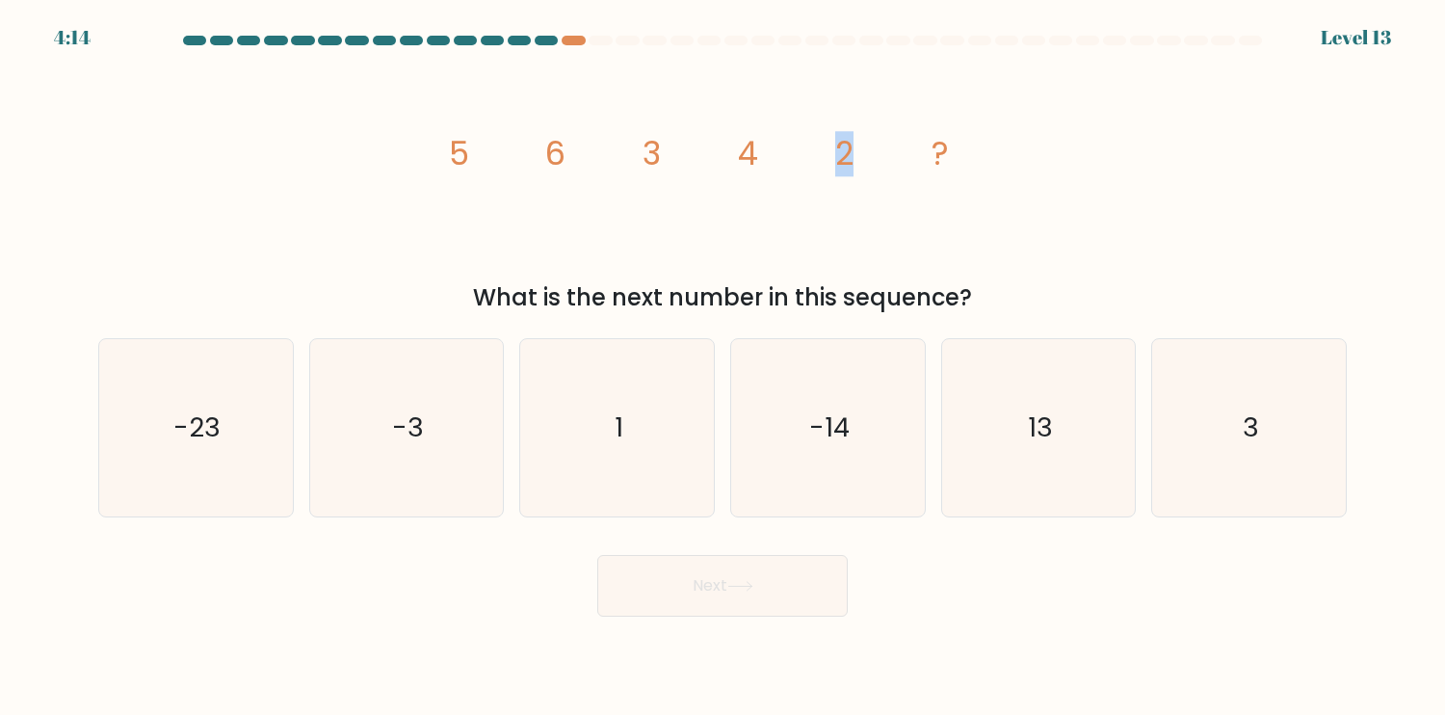
click at [849, 168] on tspan "2" at bounding box center [844, 153] width 18 height 45
click at [1226, 404] on icon "3" at bounding box center [1249, 427] width 177 height 177
click at [724, 367] on input "f. 3" at bounding box center [723, 362] width 1 height 10
radio input "true"
click at [816, 590] on button "Next" at bounding box center [722, 586] width 251 height 62
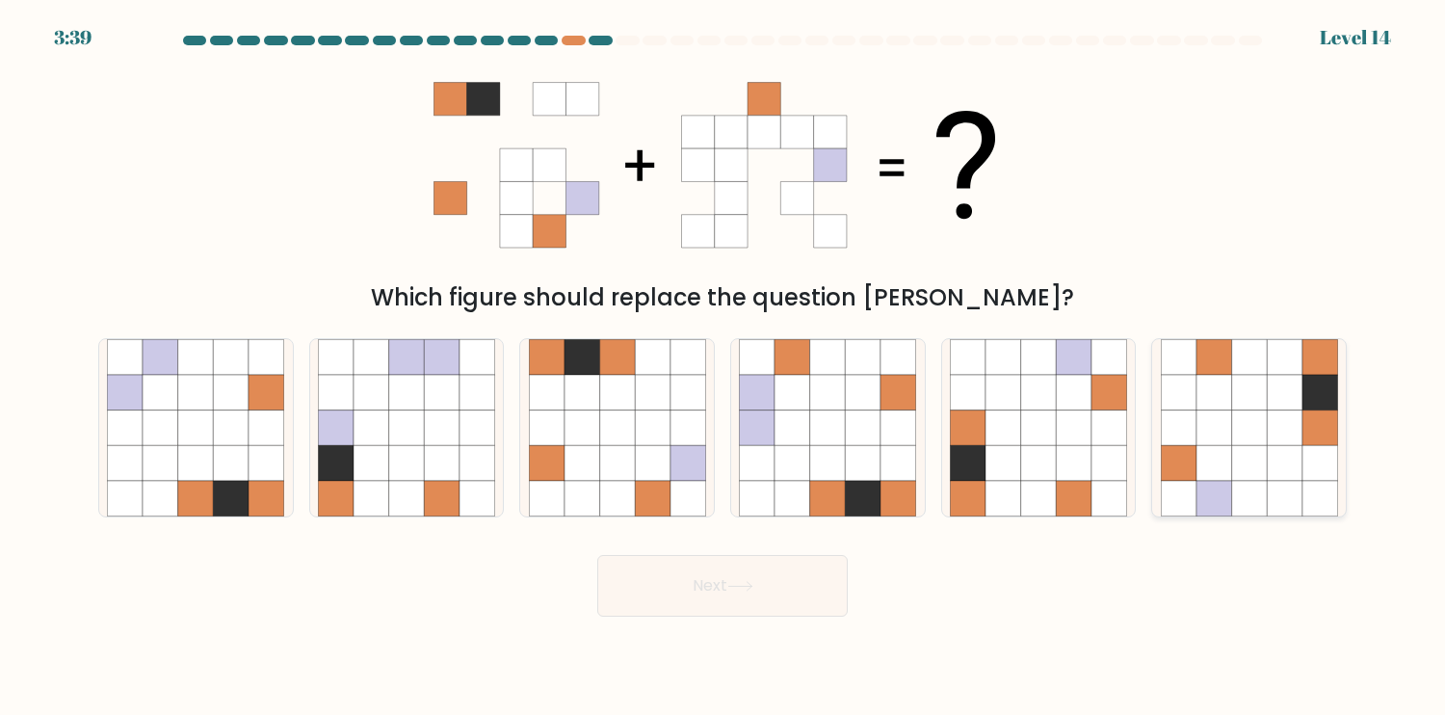
drag, startPoint x: 1306, startPoint y: 383, endPoint x: 1116, endPoint y: 473, distance: 210.8
click at [1306, 382] on icon at bounding box center [1321, 393] width 36 height 36
click at [724, 367] on input "f." at bounding box center [723, 362] width 1 height 10
radio input "true"
click at [778, 582] on button "Next" at bounding box center [722, 586] width 251 height 62
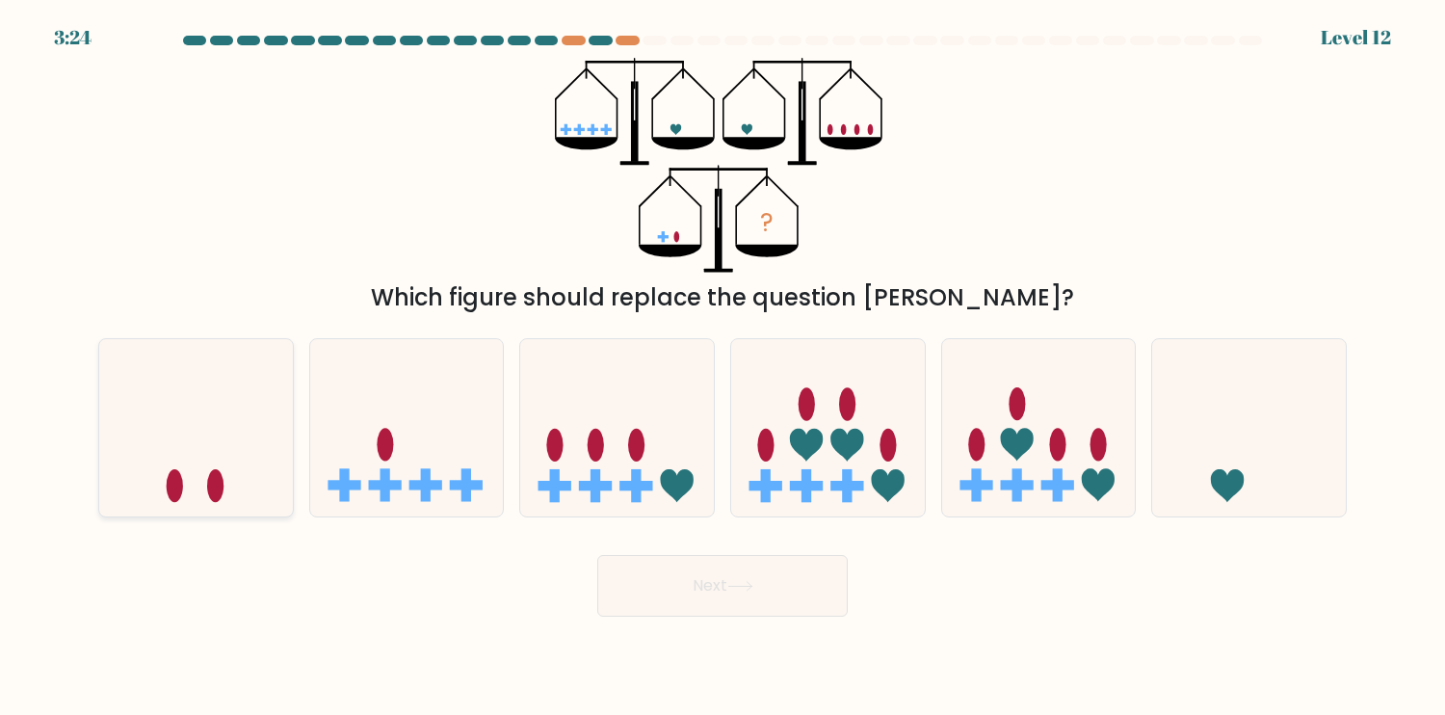
click at [231, 469] on icon at bounding box center [196, 427] width 194 height 160
click at [723, 367] on input "a." at bounding box center [723, 362] width 1 height 10
radio input "true"
click at [715, 585] on button "Next" at bounding box center [722, 586] width 251 height 62
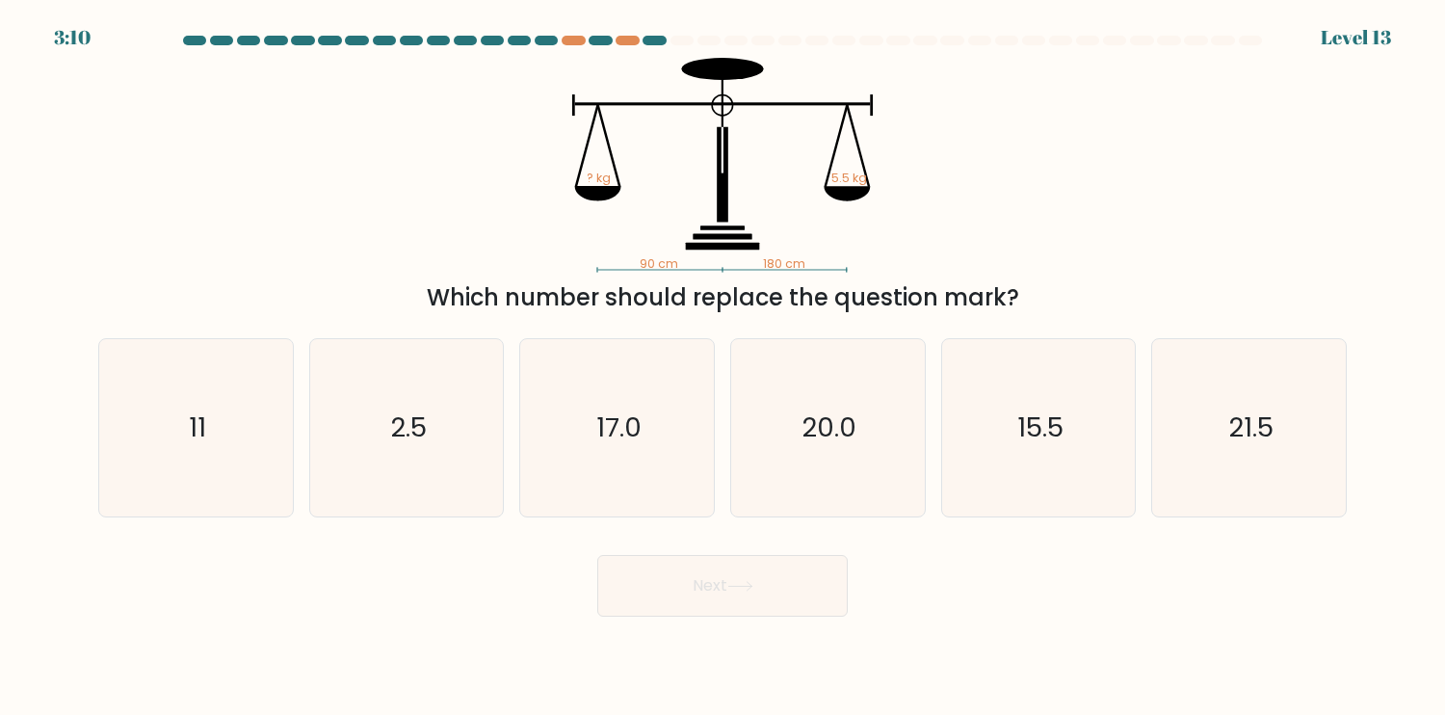
drag, startPoint x: 214, startPoint y: 450, endPoint x: 753, endPoint y: 591, distance: 557.6
click at [220, 454] on icon "11" at bounding box center [195, 427] width 177 height 177
click at [723, 367] on input "a. 11" at bounding box center [723, 362] width 1 height 10
radio input "true"
click at [815, 593] on button "Next" at bounding box center [722, 586] width 251 height 62
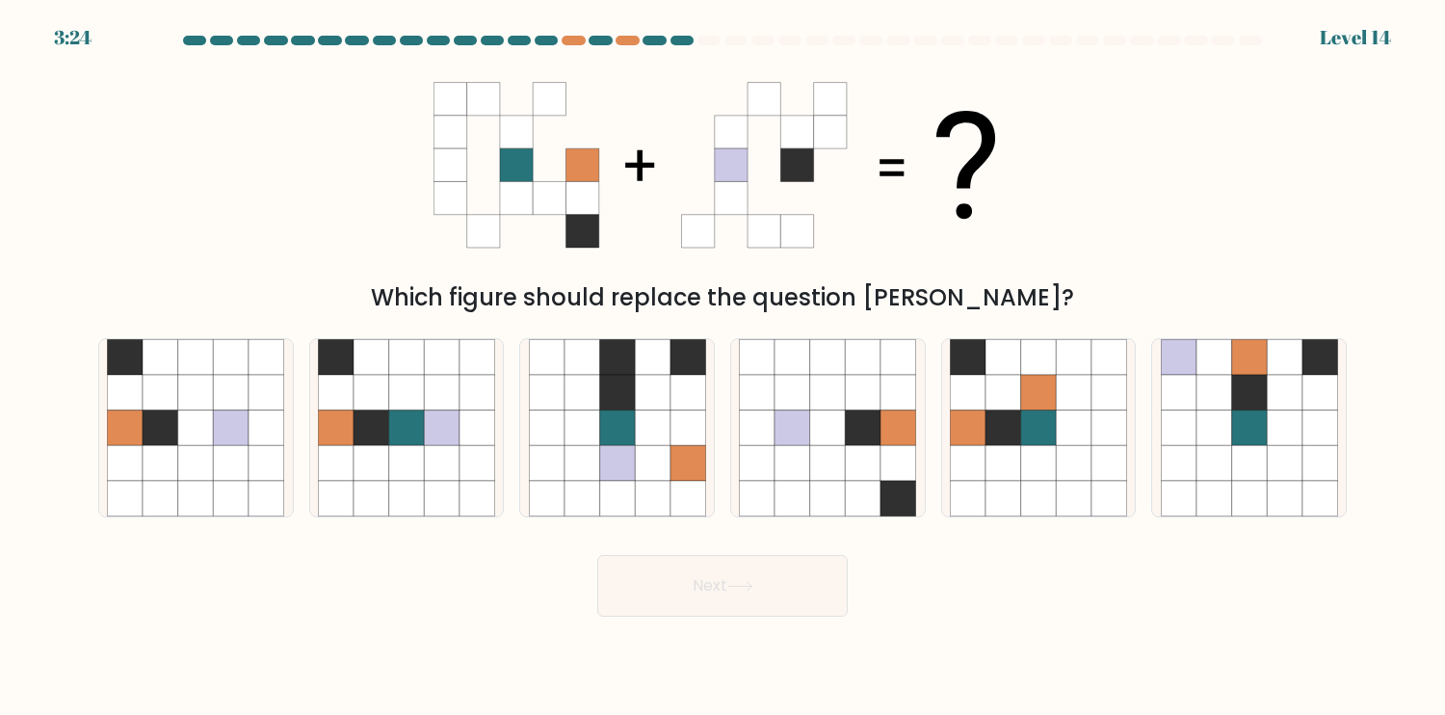
click at [453, 167] on icon at bounding box center [450, 164] width 33 height 33
click at [487, 166] on icon at bounding box center [483, 164] width 33 height 33
click at [528, 167] on icon at bounding box center [516, 164] width 33 height 33
click at [556, 169] on icon at bounding box center [549, 164] width 33 height 33
click at [578, 167] on icon at bounding box center [582, 164] width 33 height 33
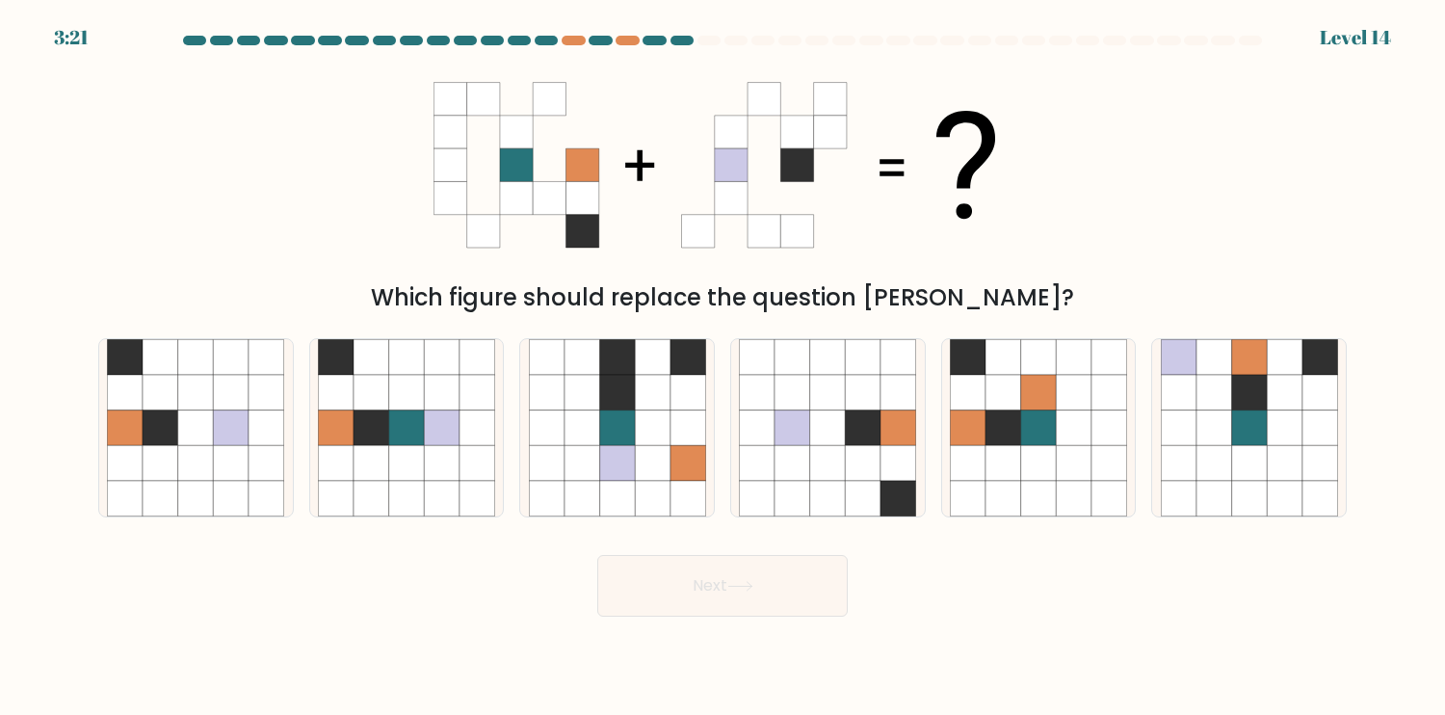
click at [705, 223] on icon at bounding box center [697, 231] width 33 height 33
click at [724, 205] on icon at bounding box center [731, 197] width 33 height 33
click at [760, 233] on icon at bounding box center [764, 231] width 33 height 33
click at [796, 237] on icon at bounding box center [796, 231] width 33 height 33
click at [824, 190] on icon at bounding box center [830, 197] width 33 height 33
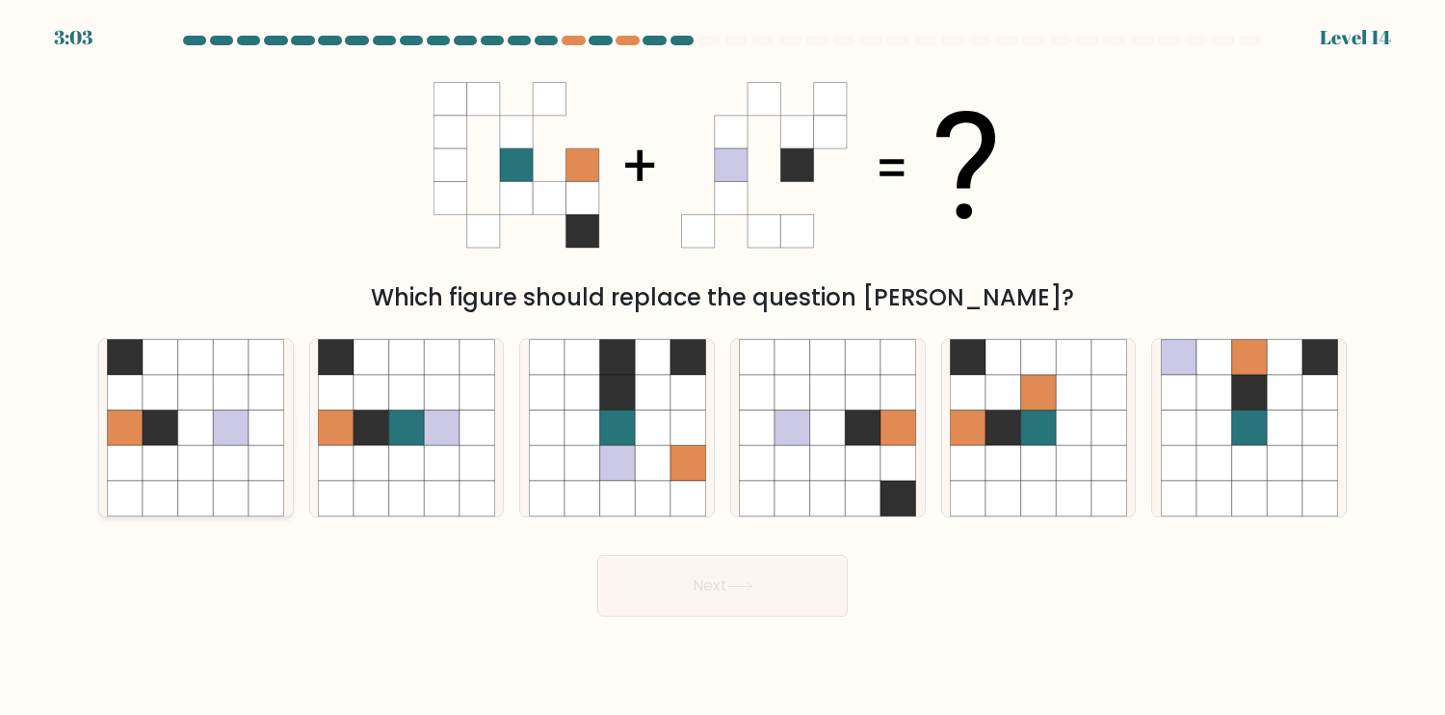
click at [251, 462] on icon at bounding box center [267, 463] width 36 height 36
click at [723, 367] on input "a." at bounding box center [723, 362] width 1 height 10
radio input "true"
click at [852, 455] on icon at bounding box center [864, 463] width 36 height 36
click at [724, 367] on input "d." at bounding box center [723, 362] width 1 height 10
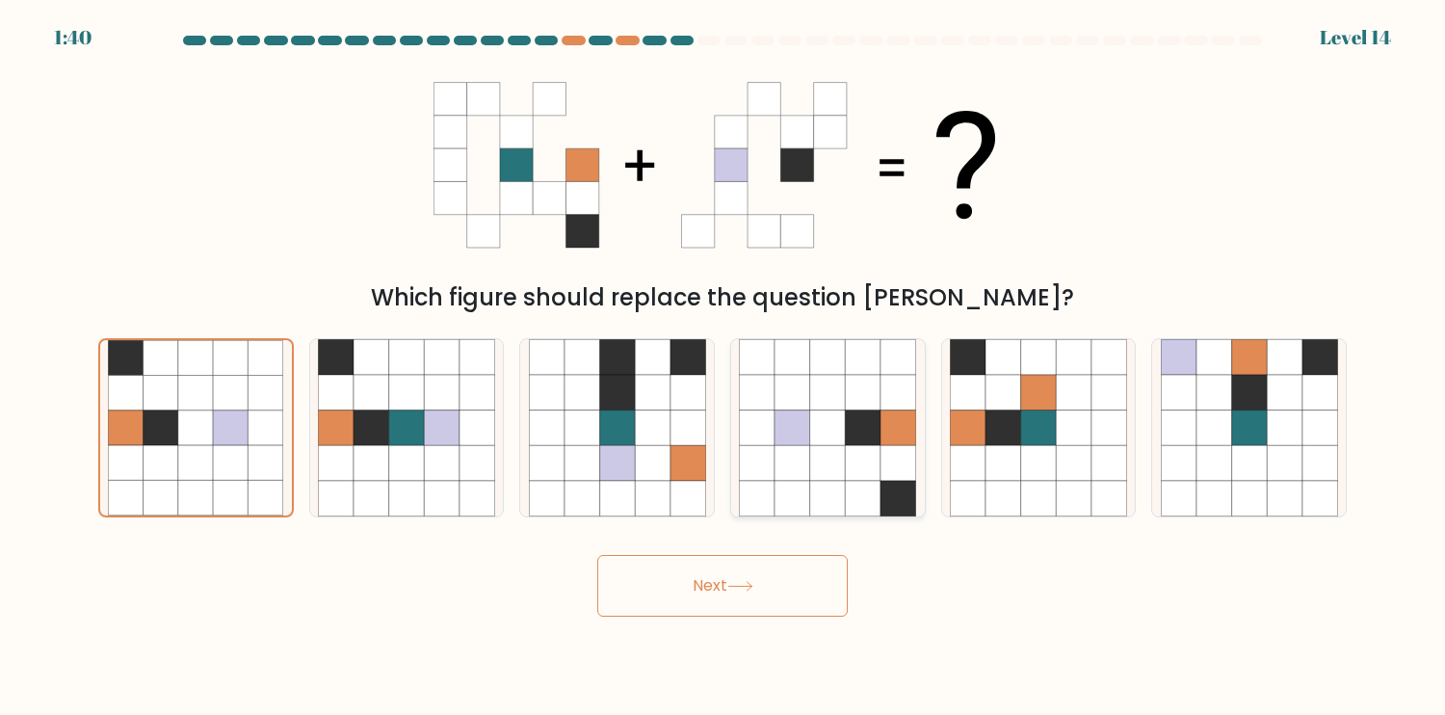
radio input "true"
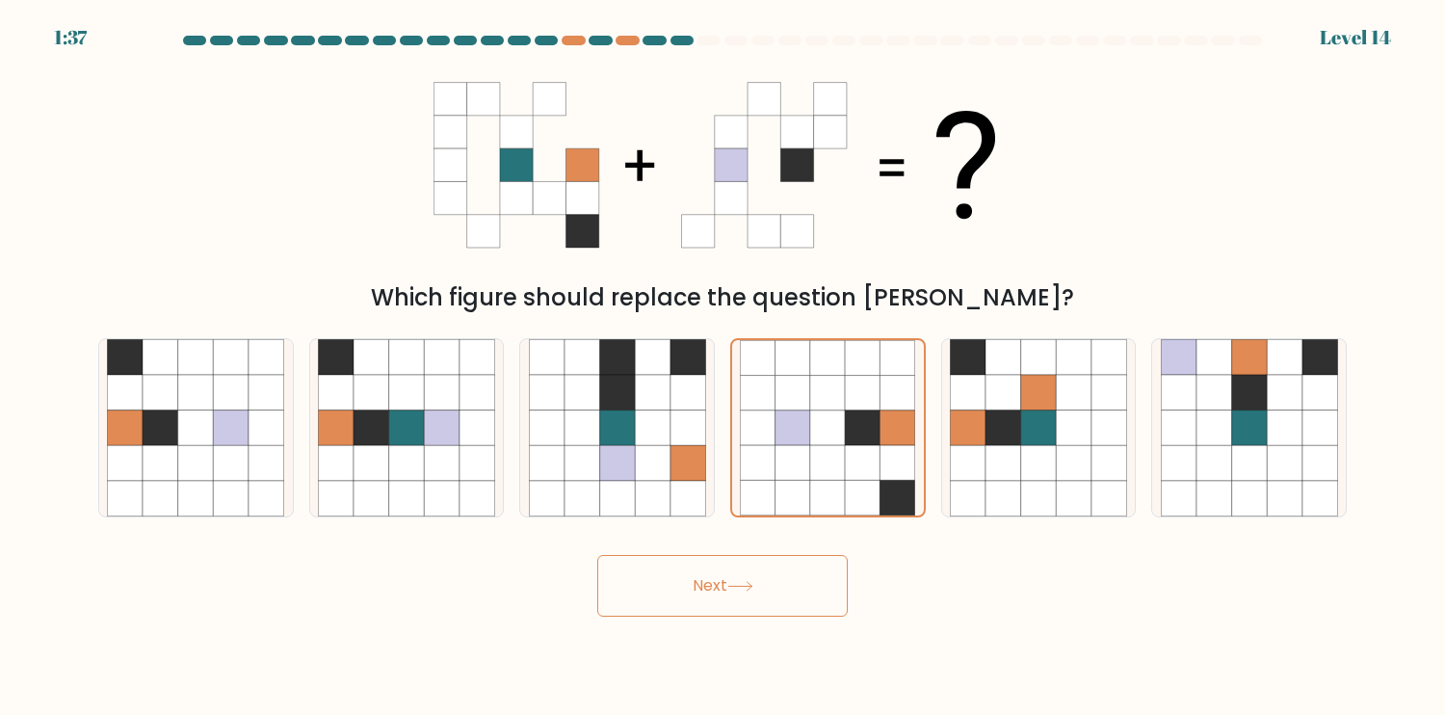
click at [752, 586] on icon at bounding box center [739, 586] width 23 height 9
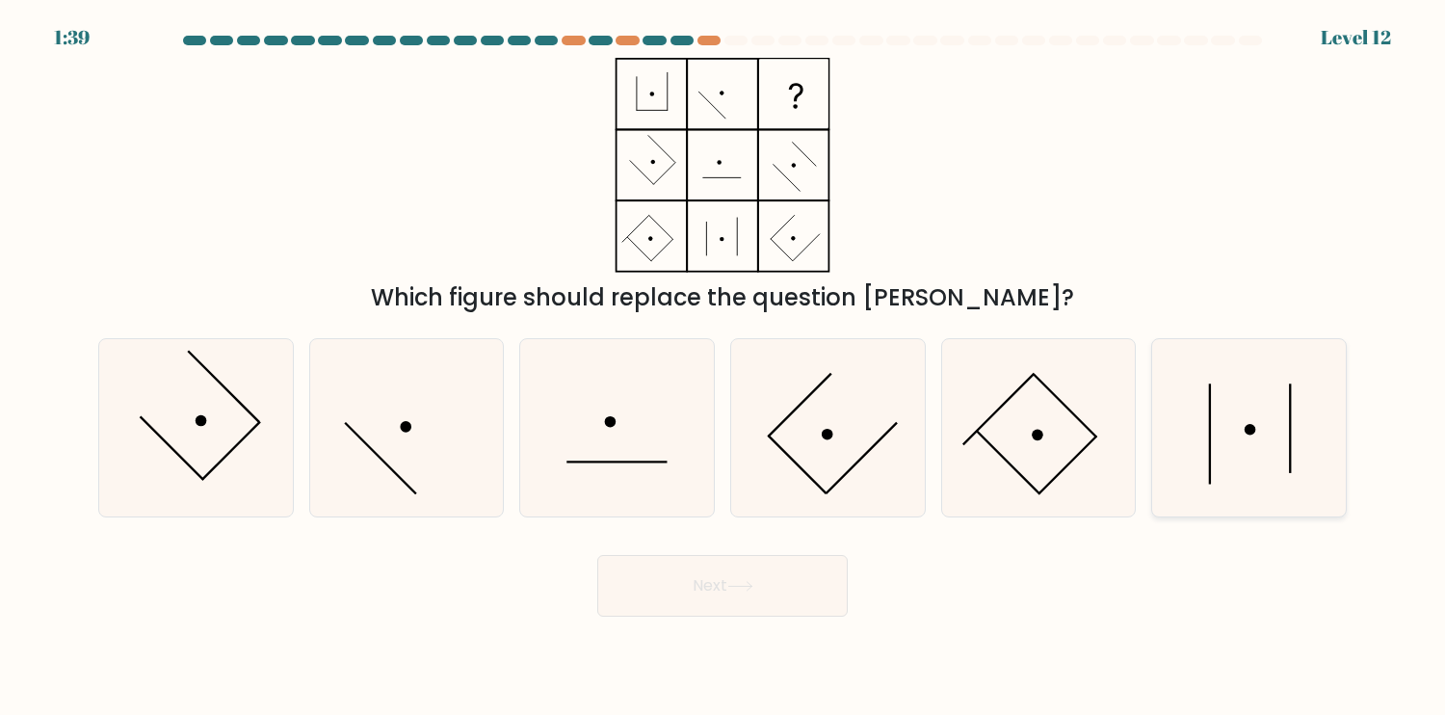
click at [1239, 444] on icon at bounding box center [1249, 427] width 177 height 177
click at [724, 367] on input "f." at bounding box center [723, 362] width 1 height 10
radio input "true"
click at [743, 578] on button "Next" at bounding box center [722, 586] width 251 height 62
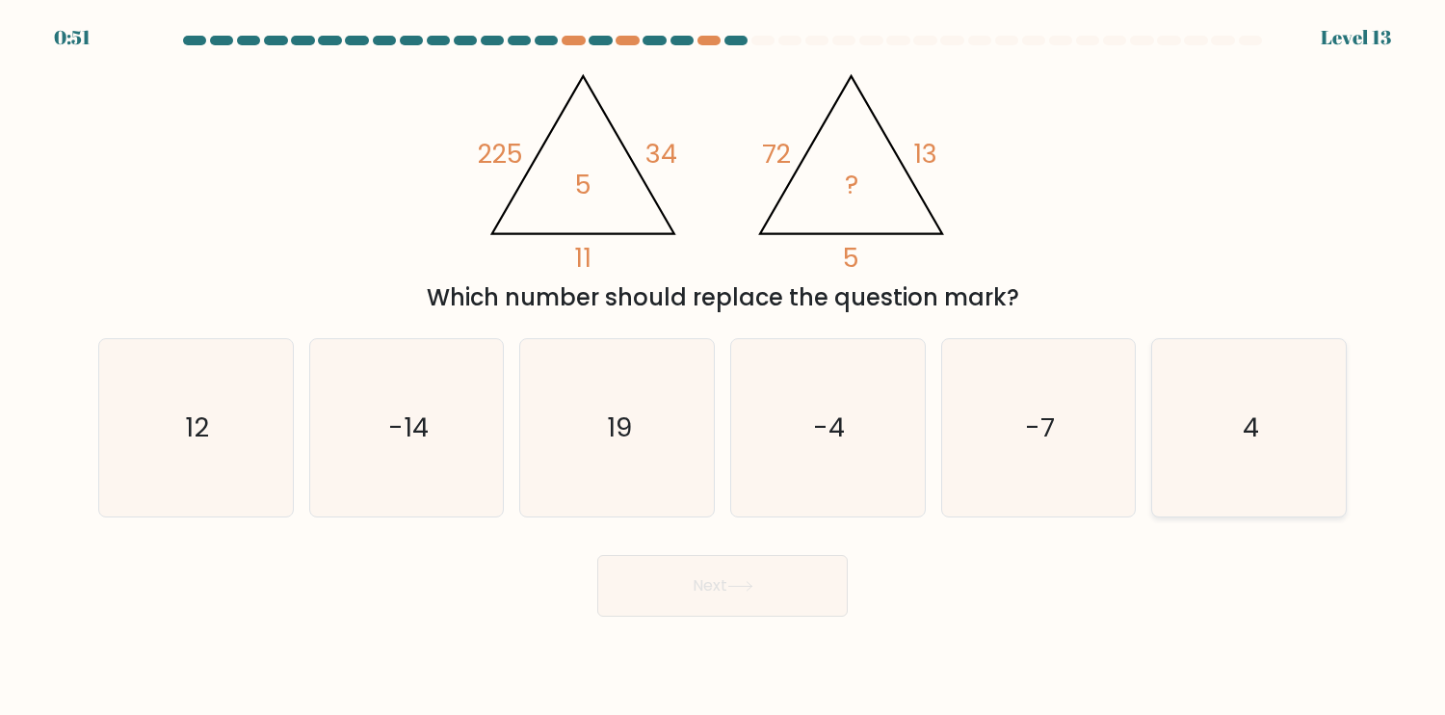
click at [1326, 443] on div "4" at bounding box center [1249, 427] width 196 height 179
click at [724, 367] on input "f. 4" at bounding box center [723, 362] width 1 height 10
radio input "true"
click at [725, 607] on button "Next" at bounding box center [722, 586] width 251 height 62
click at [738, 582] on icon at bounding box center [740, 586] width 26 height 11
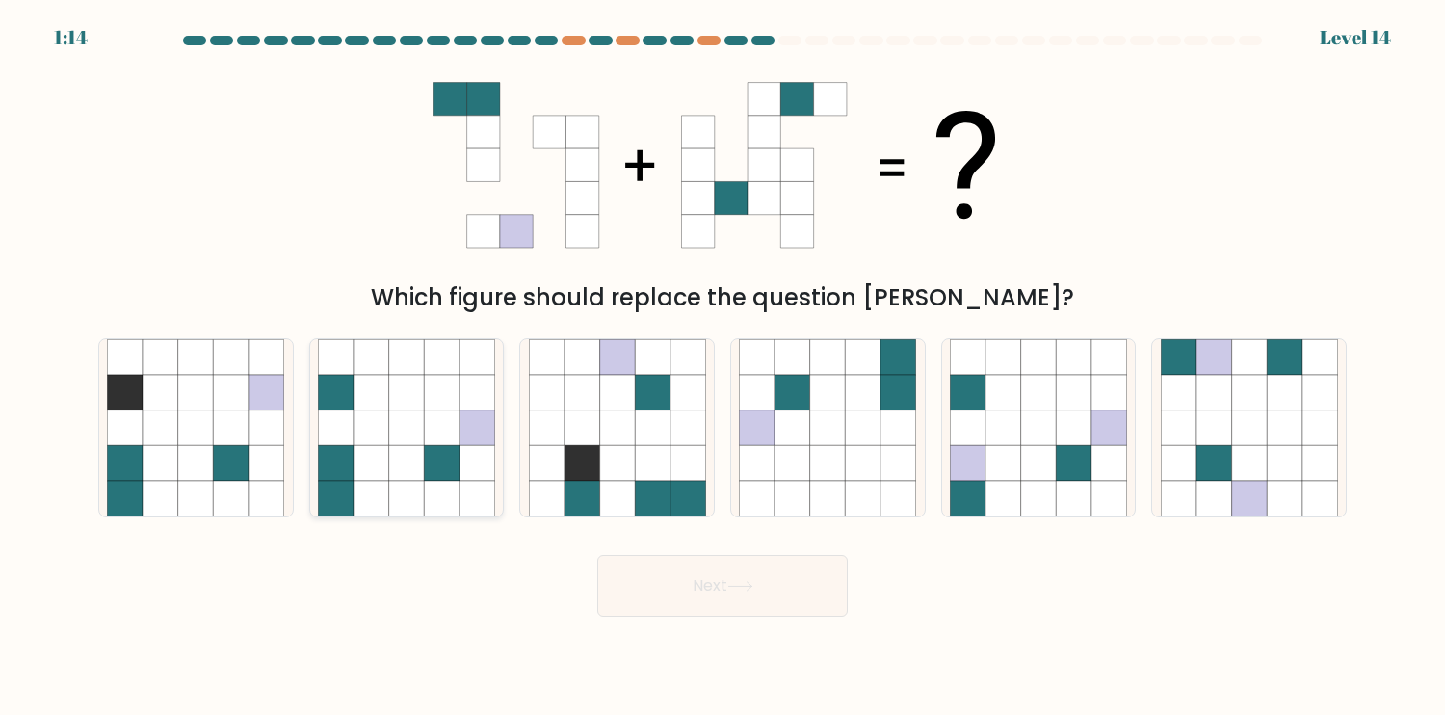
click at [422, 474] on icon at bounding box center [407, 463] width 36 height 36
click at [723, 367] on input "b." at bounding box center [723, 362] width 1 height 10
radio input "true"
click at [796, 595] on button "Next" at bounding box center [722, 586] width 251 height 62
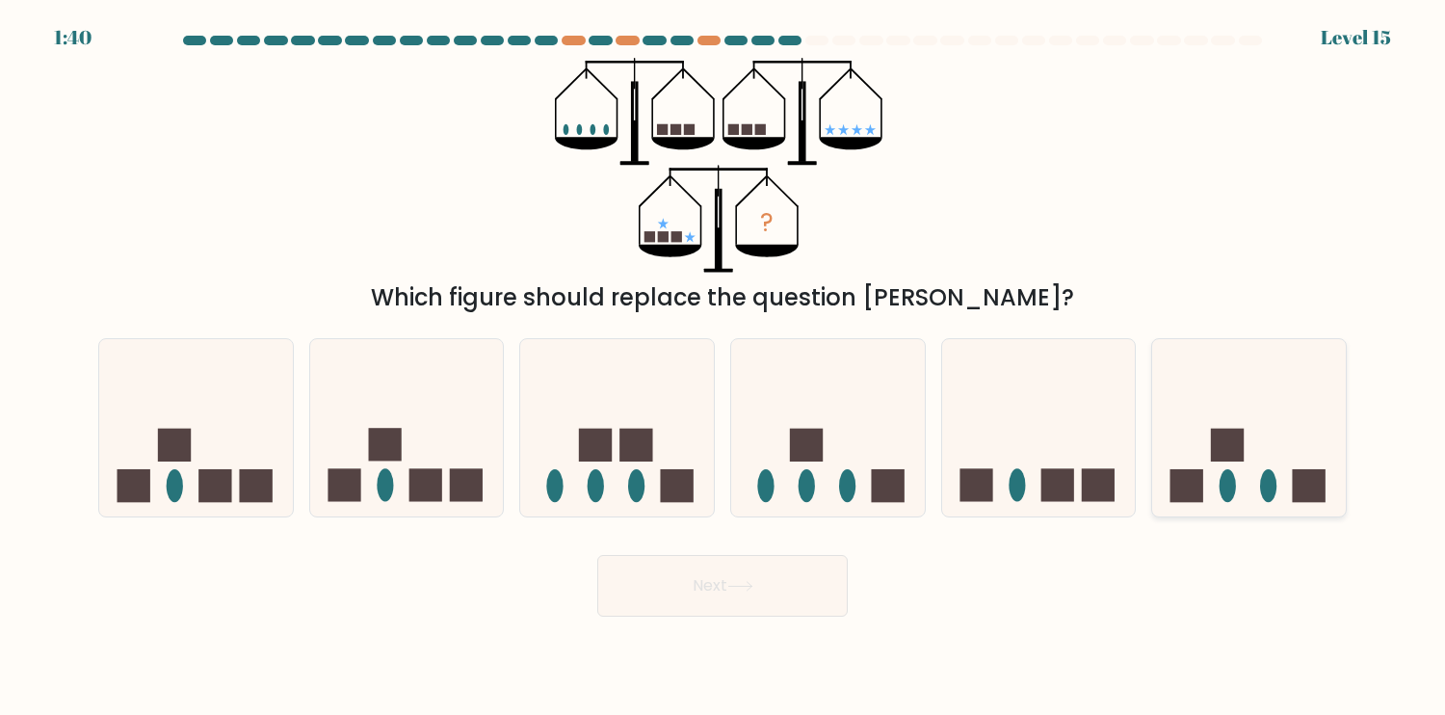
drag, startPoint x: 1220, startPoint y: 464, endPoint x: 1026, endPoint y: 545, distance: 209.9
click at [1218, 464] on icon at bounding box center [1249, 427] width 194 height 160
click at [724, 367] on input "f." at bounding box center [723, 362] width 1 height 10
radio input "true"
click at [724, 582] on button "Next" at bounding box center [722, 586] width 251 height 62
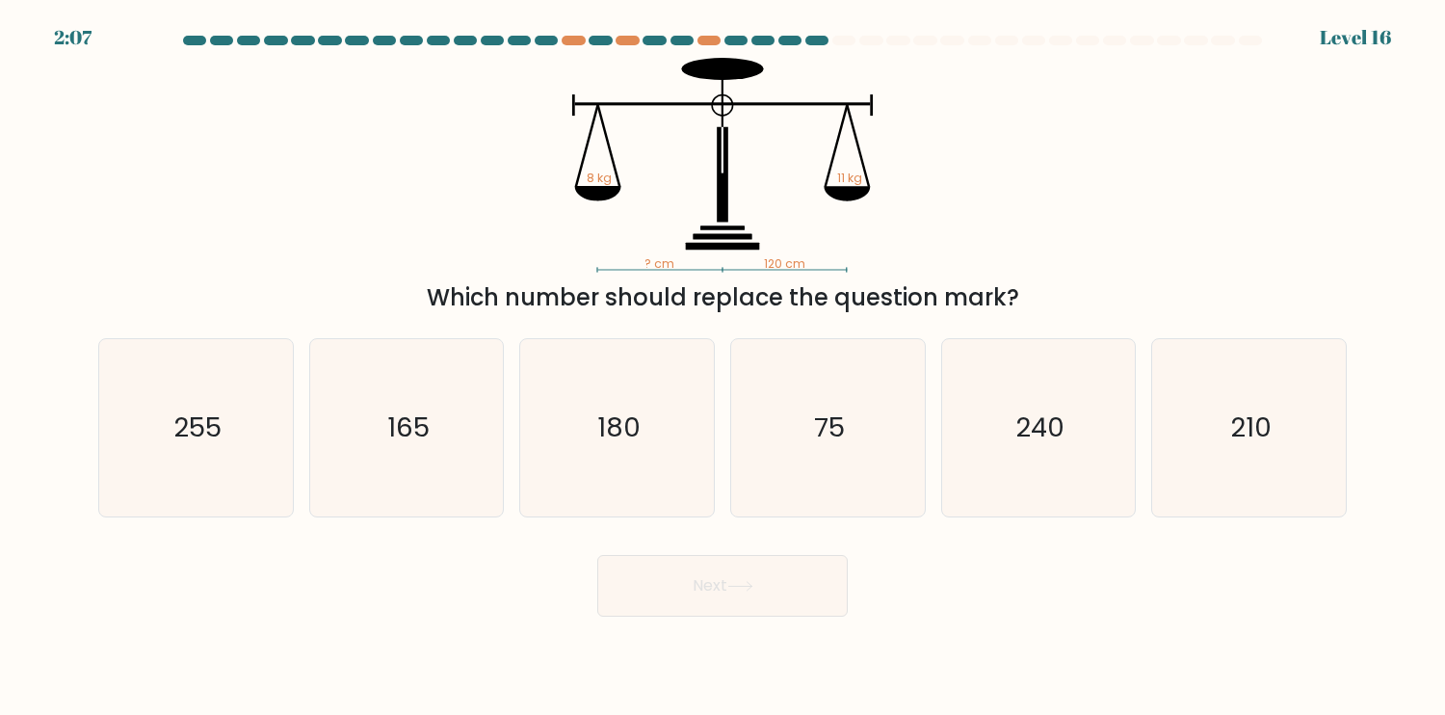
drag, startPoint x: 394, startPoint y: 474, endPoint x: 651, endPoint y: 580, distance: 278.2
click at [397, 474] on icon "165" at bounding box center [406, 427] width 177 height 177
click at [723, 367] on input "b. 165" at bounding box center [723, 362] width 1 height 10
radio input "true"
click at [817, 609] on button "Next" at bounding box center [722, 586] width 251 height 62
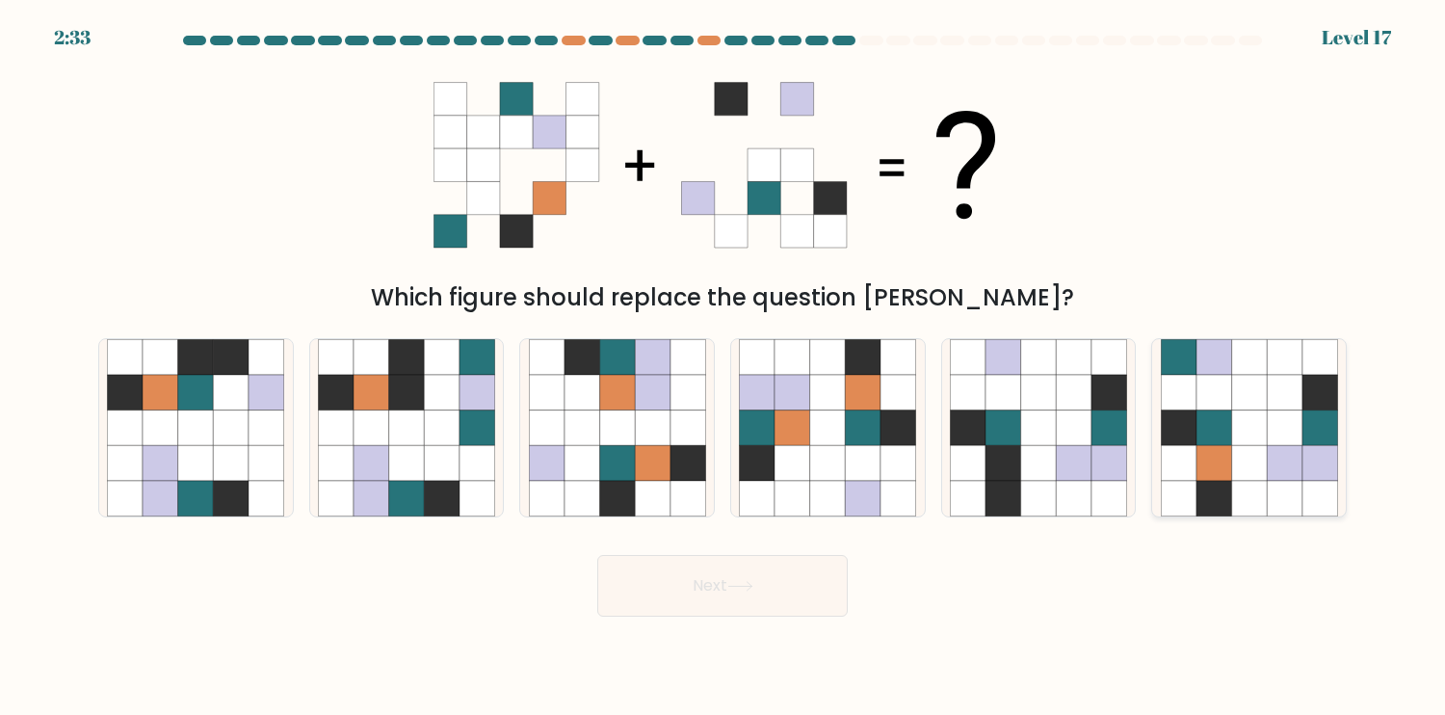
drag, startPoint x: 1249, startPoint y: 401, endPoint x: 748, endPoint y: 567, distance: 527.7
click at [1246, 401] on icon at bounding box center [1249, 393] width 36 height 36
click at [724, 367] on input "f." at bounding box center [723, 362] width 1 height 10
radio input "true"
click at [736, 582] on icon at bounding box center [740, 586] width 26 height 11
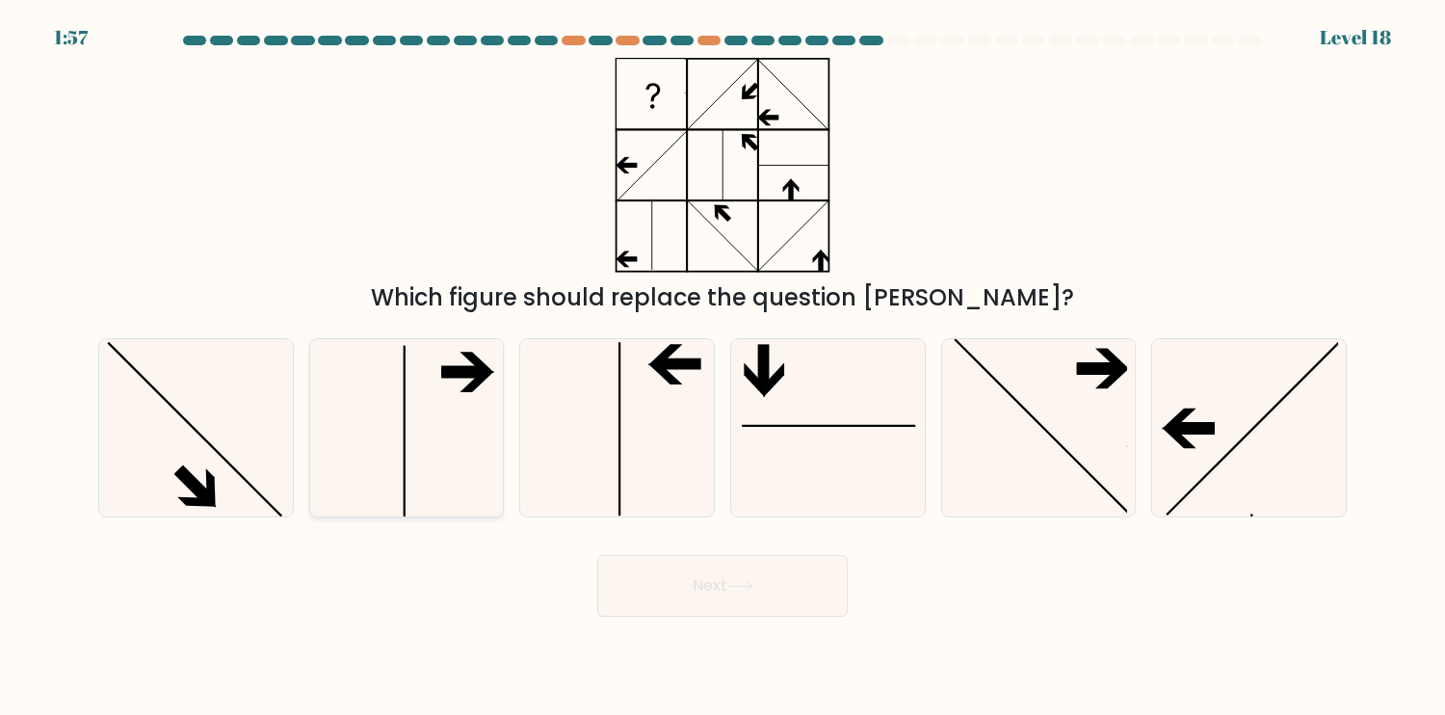
click at [399, 444] on icon at bounding box center [406, 427] width 177 height 177
click at [723, 367] on input "b." at bounding box center [723, 362] width 1 height 10
radio input "true"
click at [1095, 110] on div "Which figure should replace the question [PERSON_NAME]?" at bounding box center [723, 186] width 1272 height 257
click at [744, 597] on button "Next" at bounding box center [722, 586] width 251 height 62
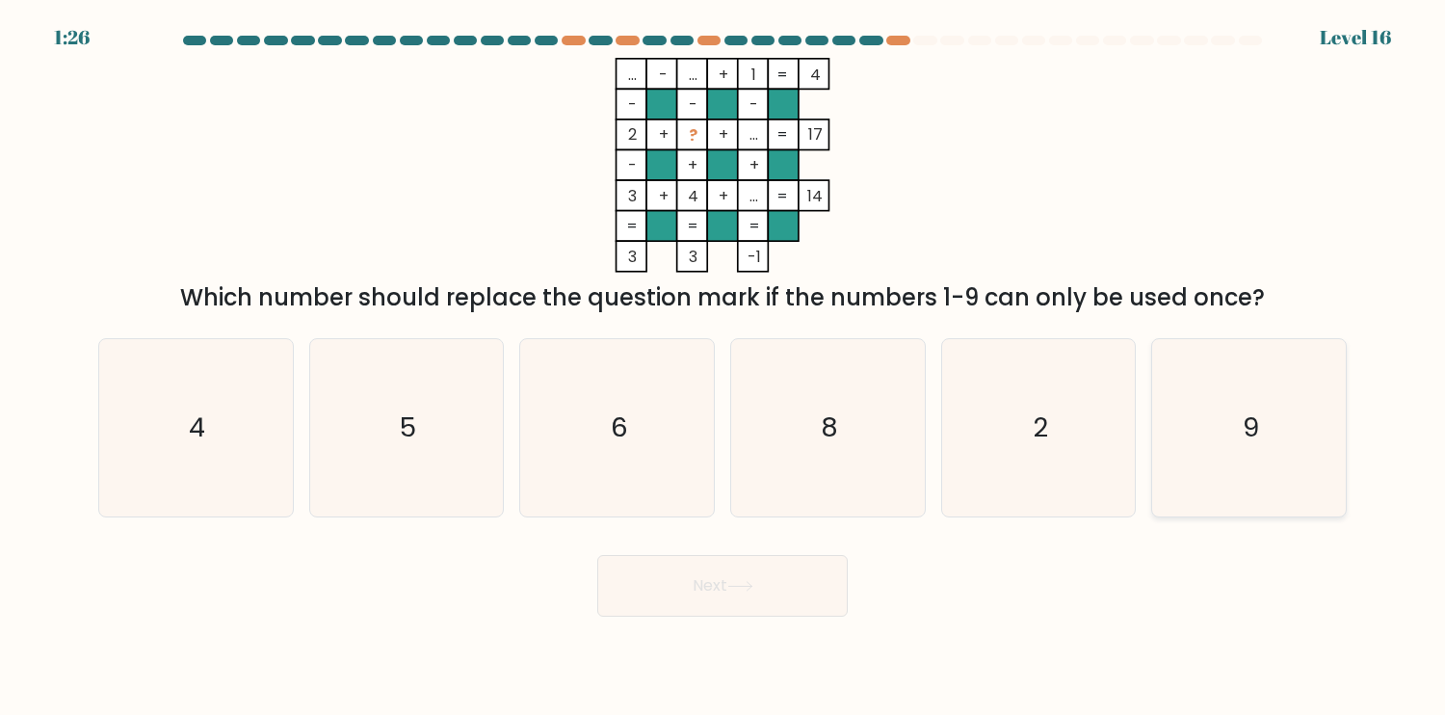
click at [1254, 443] on icon "9" at bounding box center [1249, 427] width 177 height 177
click at [724, 367] on input "f. 9" at bounding box center [723, 362] width 1 height 10
radio input "true"
click at [746, 585] on icon at bounding box center [740, 586] width 26 height 11
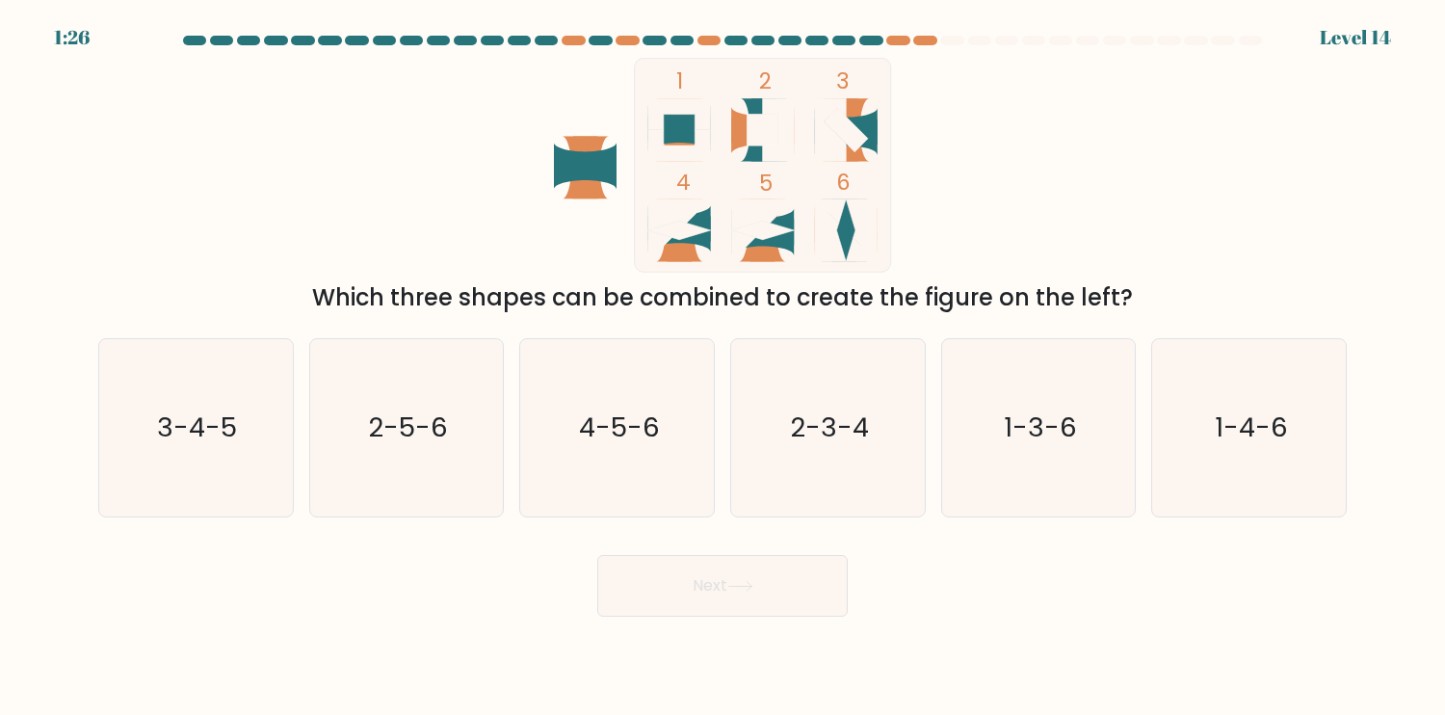
drag, startPoint x: 229, startPoint y: 486, endPoint x: 347, endPoint y: 531, distance: 126.0
click at [229, 481] on icon "3-4-5" at bounding box center [195, 427] width 177 height 177
click at [723, 367] on input "a. 3-4-5" at bounding box center [723, 362] width 1 height 10
radio input "true"
click at [752, 601] on button "Next" at bounding box center [722, 586] width 251 height 62
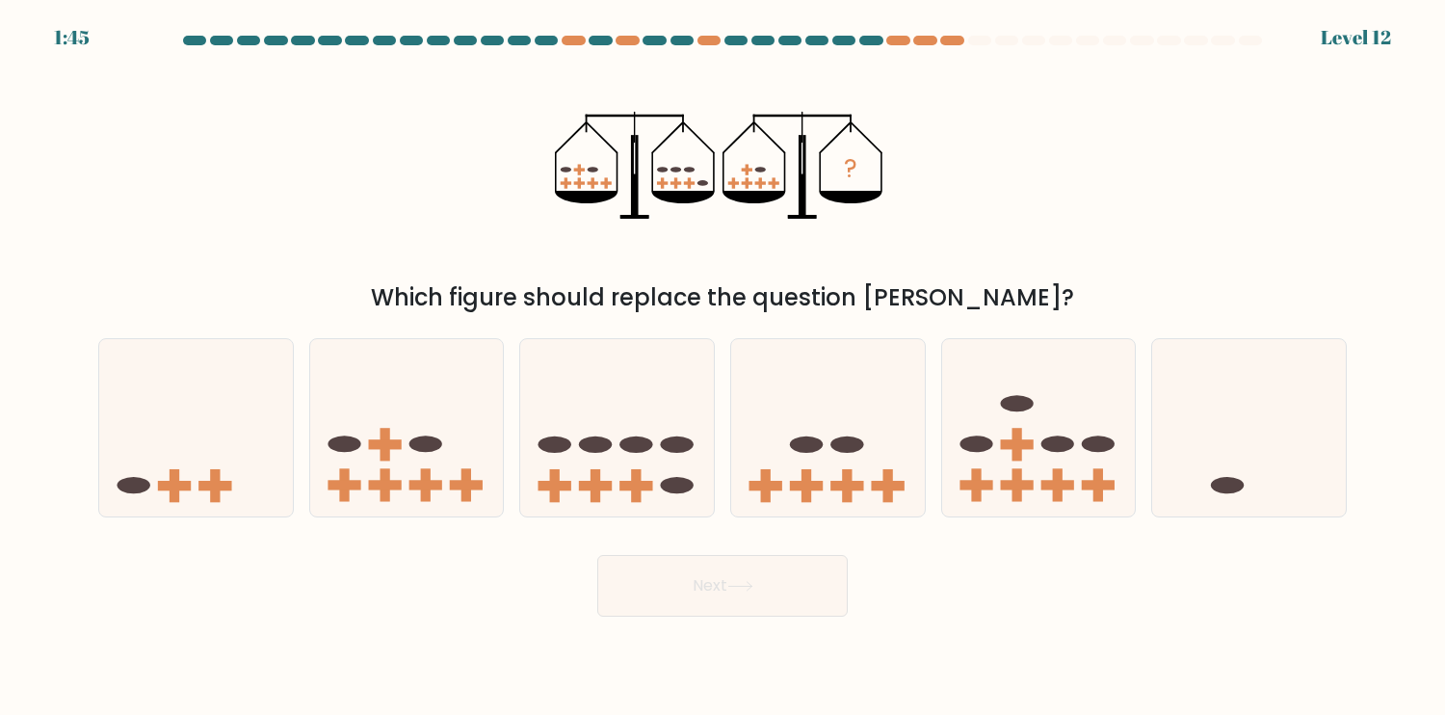
click at [580, 170] on rect at bounding box center [579, 169] width 11 height 3
click at [567, 186] on rect at bounding box center [566, 182] width 3 height 11
click at [563, 170] on ellipse at bounding box center [566, 170] width 11 height 6
click at [580, 170] on rect at bounding box center [579, 169] width 11 height 3
drag, startPoint x: 656, startPoint y: 173, endPoint x: 677, endPoint y: 173, distance: 21.2
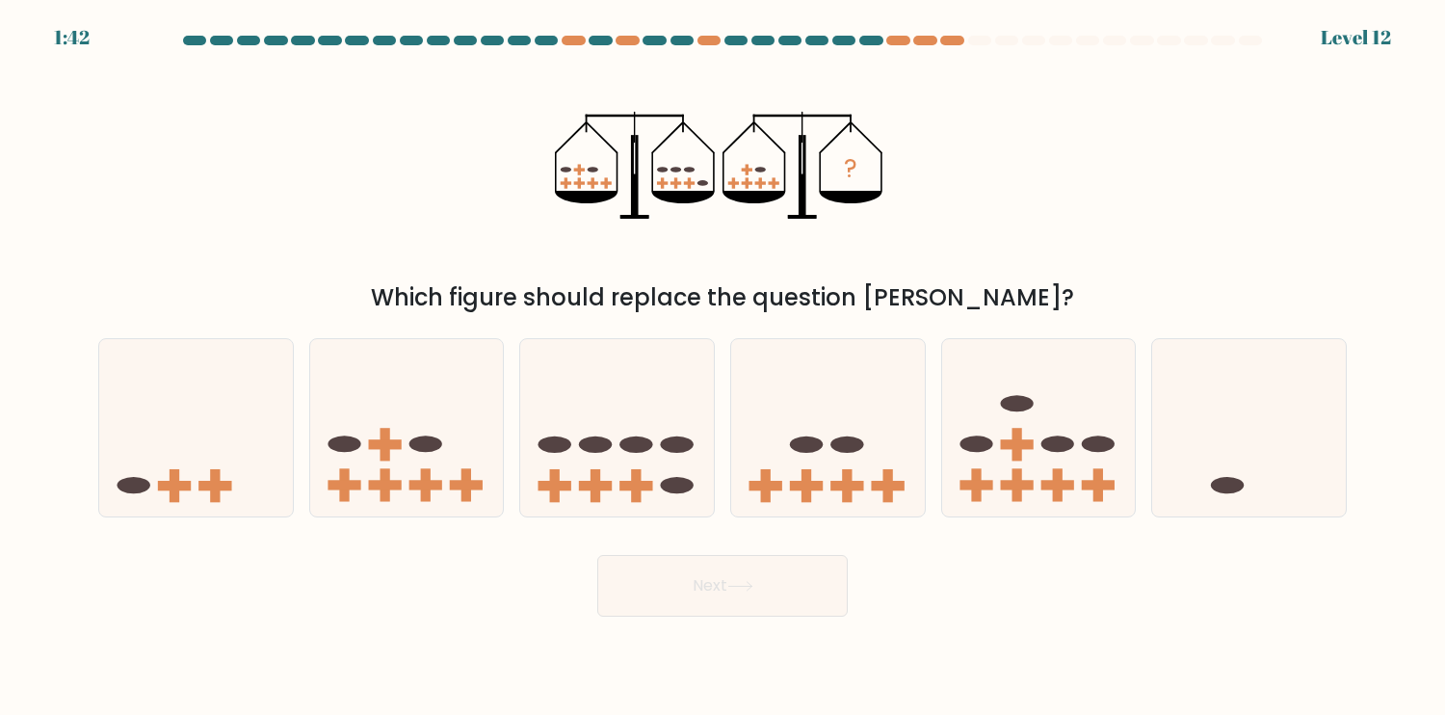
click at [657, 173] on icon "?" at bounding box center [722, 165] width 335 height 215
click at [674, 172] on icon "?" at bounding box center [722, 165] width 335 height 215
click at [683, 172] on icon "?" at bounding box center [722, 165] width 335 height 215
click at [696, 177] on icon "?" at bounding box center [722, 165] width 335 height 215
click at [579, 165] on rect at bounding box center [579, 169] width 3 height 11
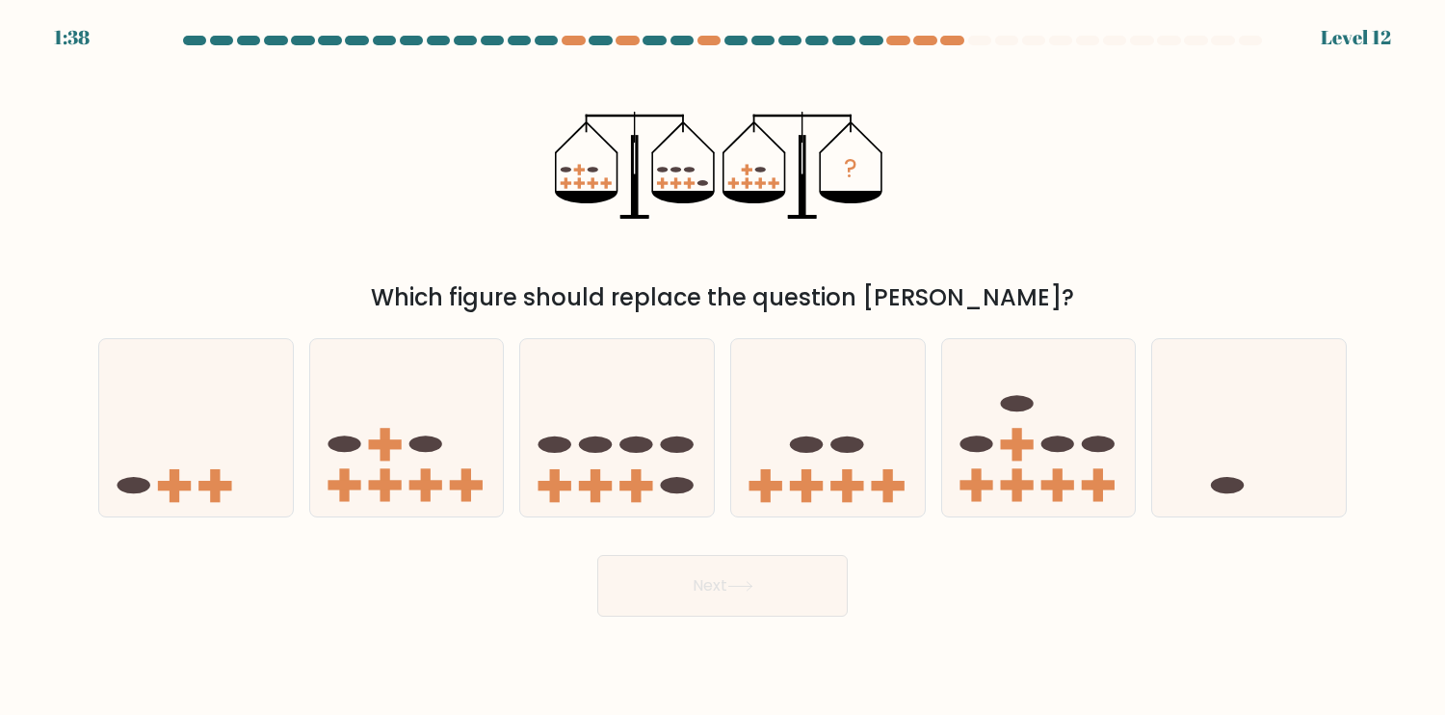
click at [566, 185] on rect at bounding box center [566, 182] width 3 height 11
click at [559, 159] on icon "?" at bounding box center [722, 165] width 335 height 215
click at [589, 163] on icon "?" at bounding box center [722, 165] width 335 height 215
drag, startPoint x: 883, startPoint y: 441, endPoint x: 875, endPoint y: 466, distance: 26.5
click at [883, 440] on icon at bounding box center [828, 427] width 194 height 160
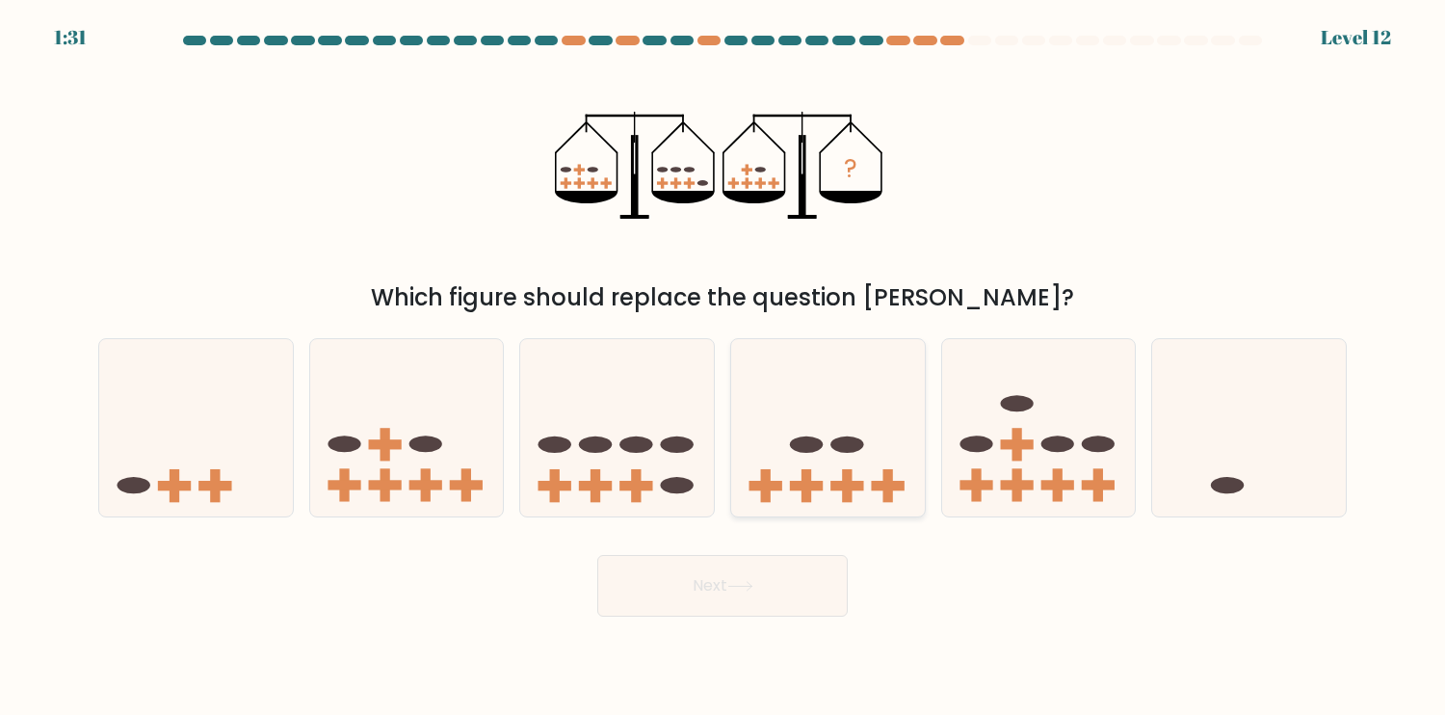
click at [724, 367] on input "d." at bounding box center [723, 362] width 1 height 10
radio input "true"
click at [820, 593] on button "Next" at bounding box center [722, 586] width 251 height 62
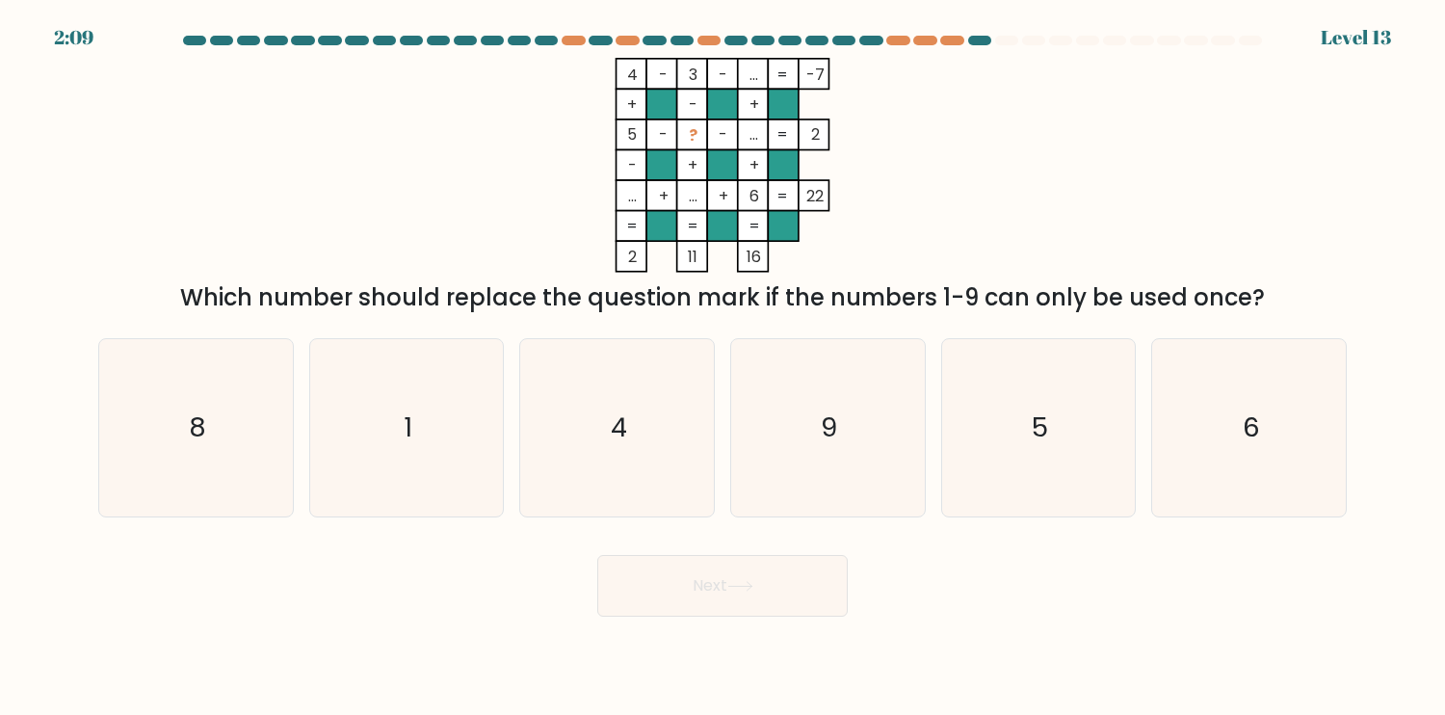
drag, startPoint x: 635, startPoint y: 72, endPoint x: 668, endPoint y: 80, distance: 33.7
click at [649, 77] on icon "4 - 3 - ... -7 + - + 5 - ? - ... 2 - + + ... + ... + 6 = 22 = = = = 2 11 16 =" at bounding box center [723, 165] width 578 height 215
drag, startPoint x: 685, startPoint y: 80, endPoint x: 717, endPoint y: 80, distance: 31.8
click at [691, 80] on icon "4 - 3 - ... -7 + - + 5 - ? - ... 2 - + + ... + ... + 6 = 22 = = = = 2 11 16 =" at bounding box center [723, 165] width 578 height 215
click at [451, 359] on icon "1" at bounding box center [406, 427] width 177 height 177
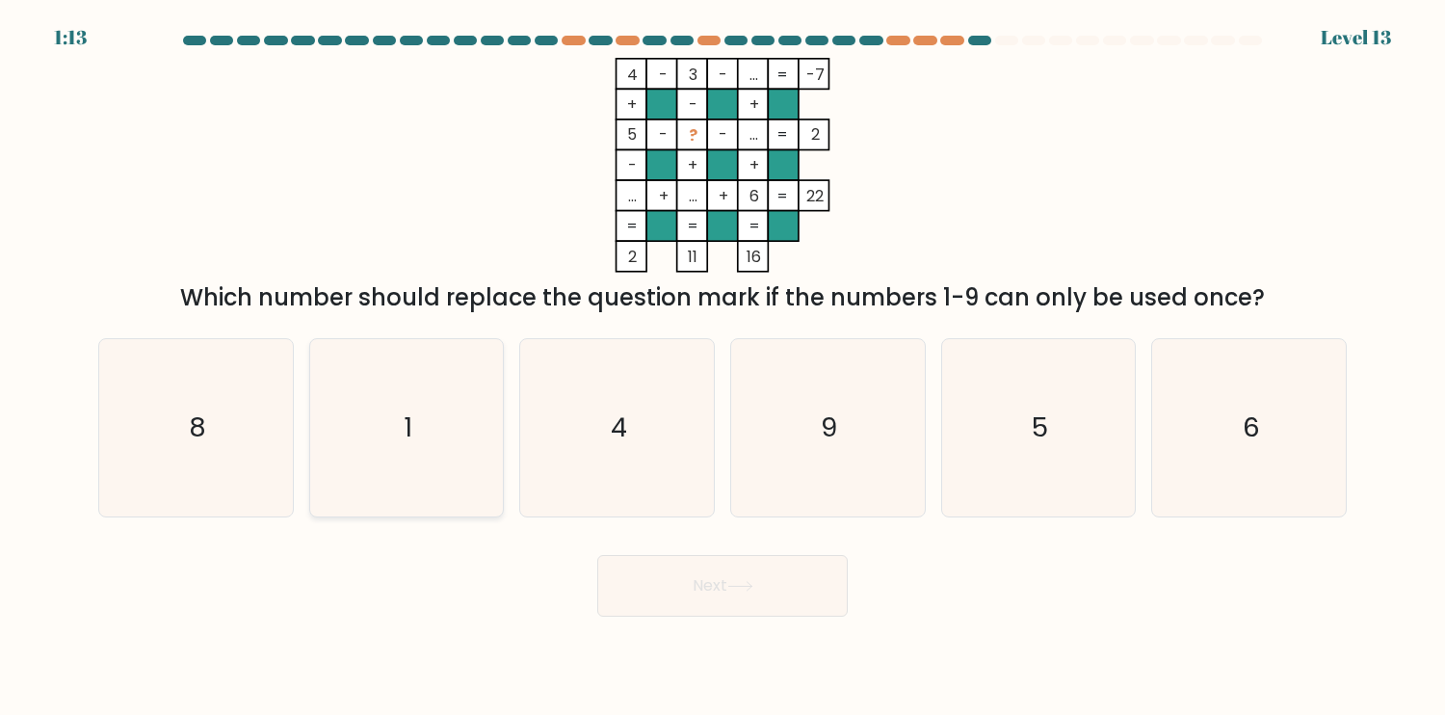
click at [723, 359] on input "b. 1" at bounding box center [723, 362] width 1 height 10
radio input "true"
click at [779, 597] on button "Next" at bounding box center [722, 586] width 251 height 62
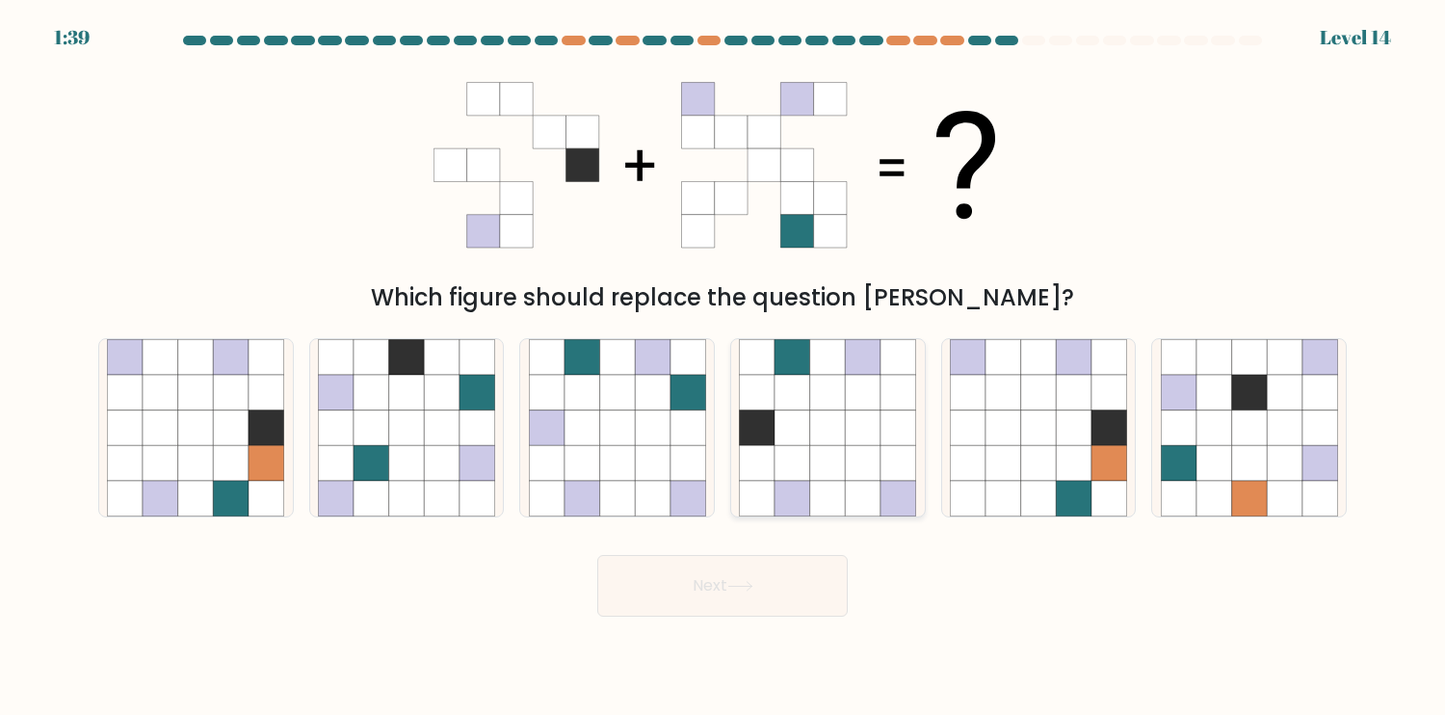
click at [856, 471] on icon at bounding box center [864, 463] width 36 height 36
click at [724, 367] on input "d." at bounding box center [723, 362] width 1 height 10
radio input "true"
click at [778, 608] on button "Next" at bounding box center [722, 586] width 251 height 62
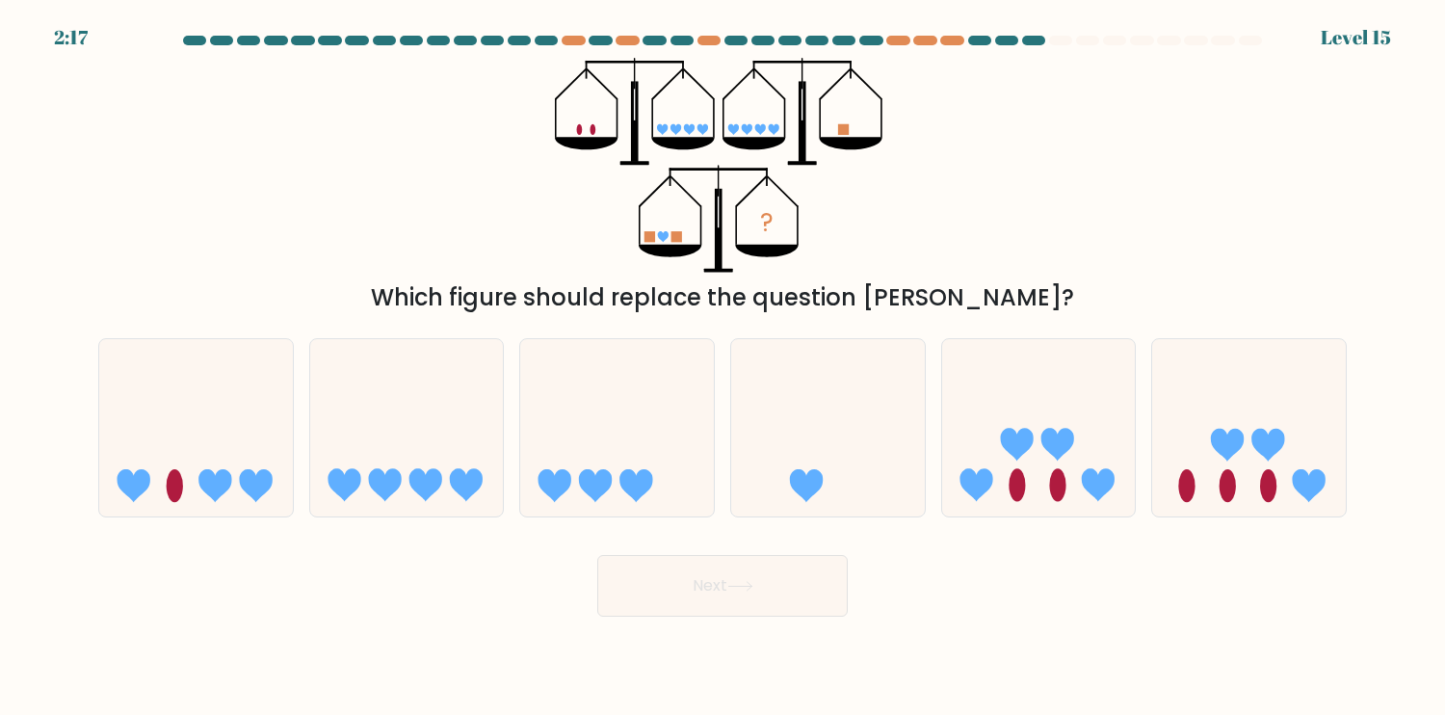
drag, startPoint x: 578, startPoint y: 131, endPoint x: 593, endPoint y: 131, distance: 14.5
click at [593, 131] on g at bounding box center [586, 129] width 19 height 11
click at [1218, 446] on icon at bounding box center [1227, 445] width 33 height 33
click at [724, 367] on input "f." at bounding box center [723, 362] width 1 height 10
radio input "true"
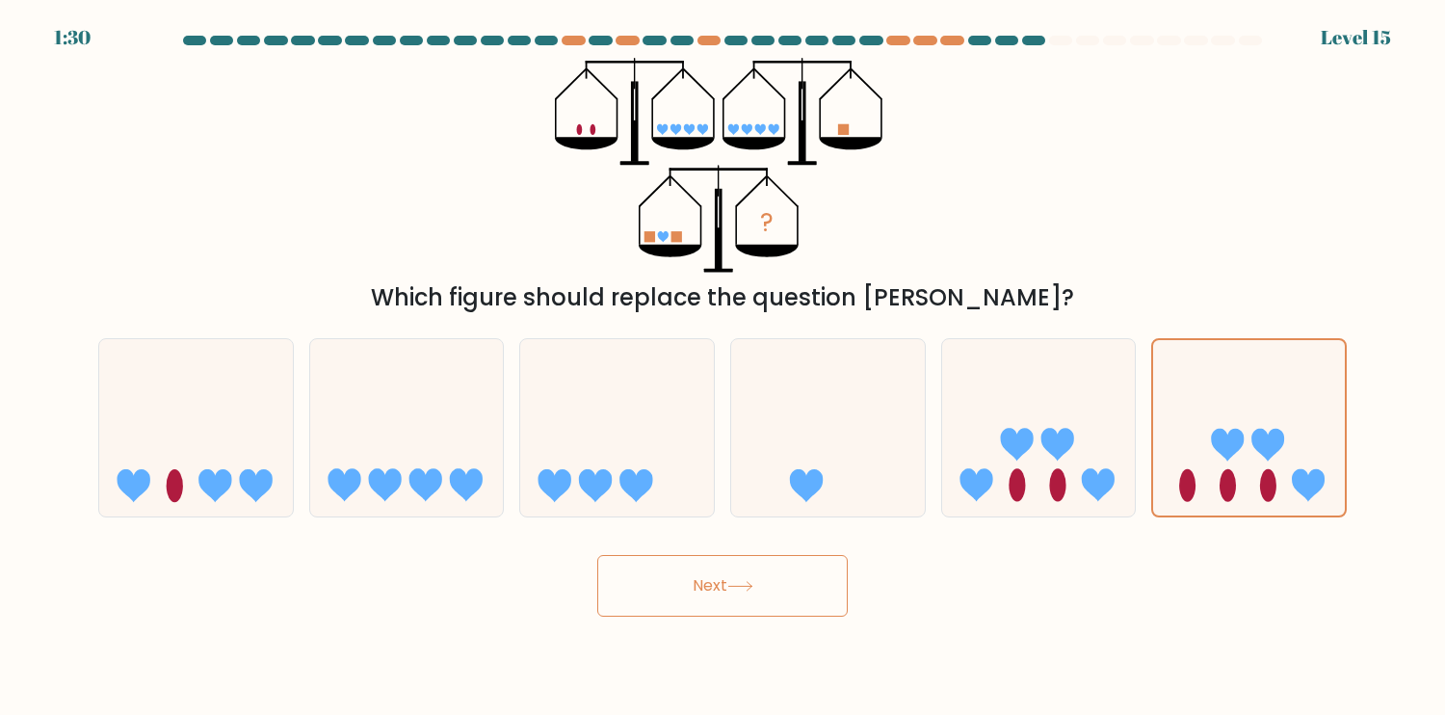
click at [783, 587] on button "Next" at bounding box center [722, 586] width 251 height 62
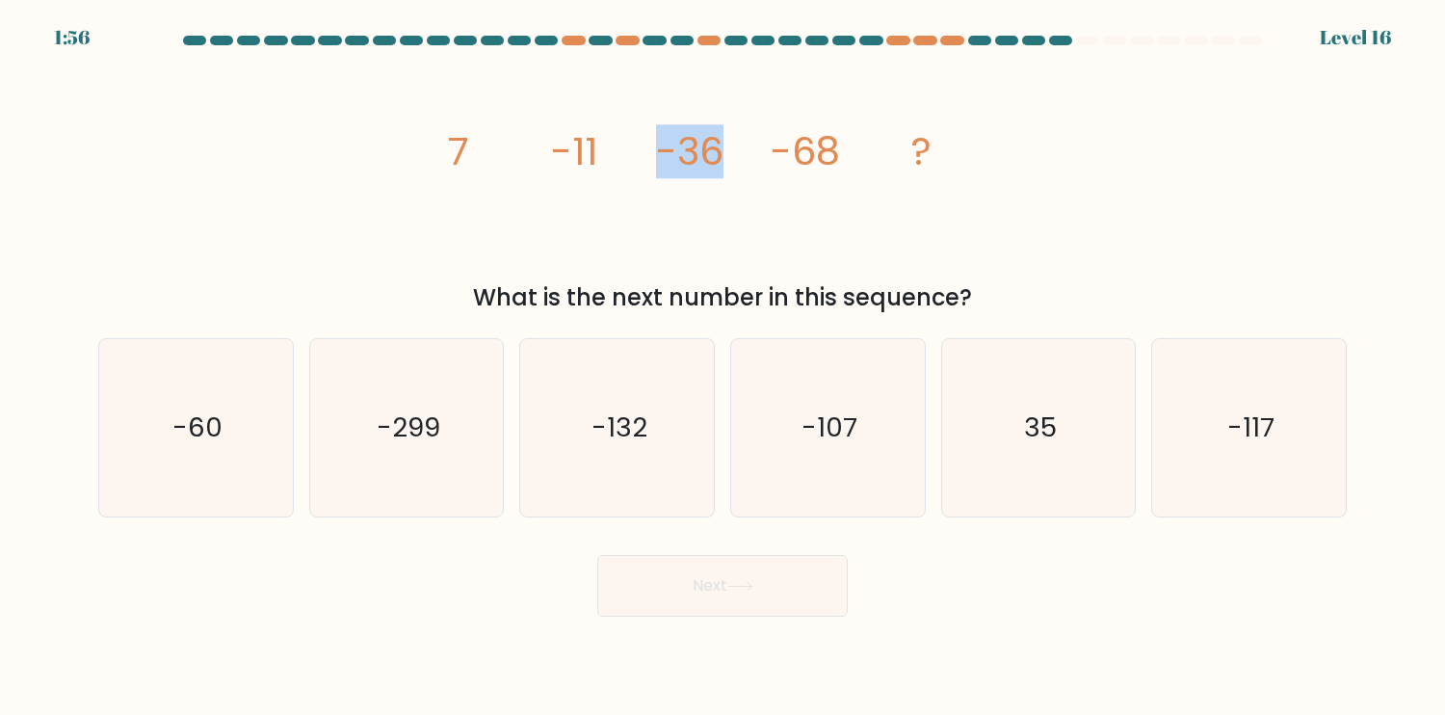
drag, startPoint x: 732, startPoint y: 144, endPoint x: 659, endPoint y: 147, distance: 73.3
click at [659, 147] on icon "image/svg+xml 7 -11 -36 -68 ?" at bounding box center [723, 165] width 578 height 215
click at [728, 147] on icon "image/svg+xml 7 -11 -36 -68 ?" at bounding box center [723, 165] width 578 height 215
drag, startPoint x: 718, startPoint y: 150, endPoint x: 687, endPoint y: 154, distance: 31.1
click at [687, 154] on icon "image/svg+xml 7 -11 -36 -68 ?" at bounding box center [723, 165] width 578 height 215
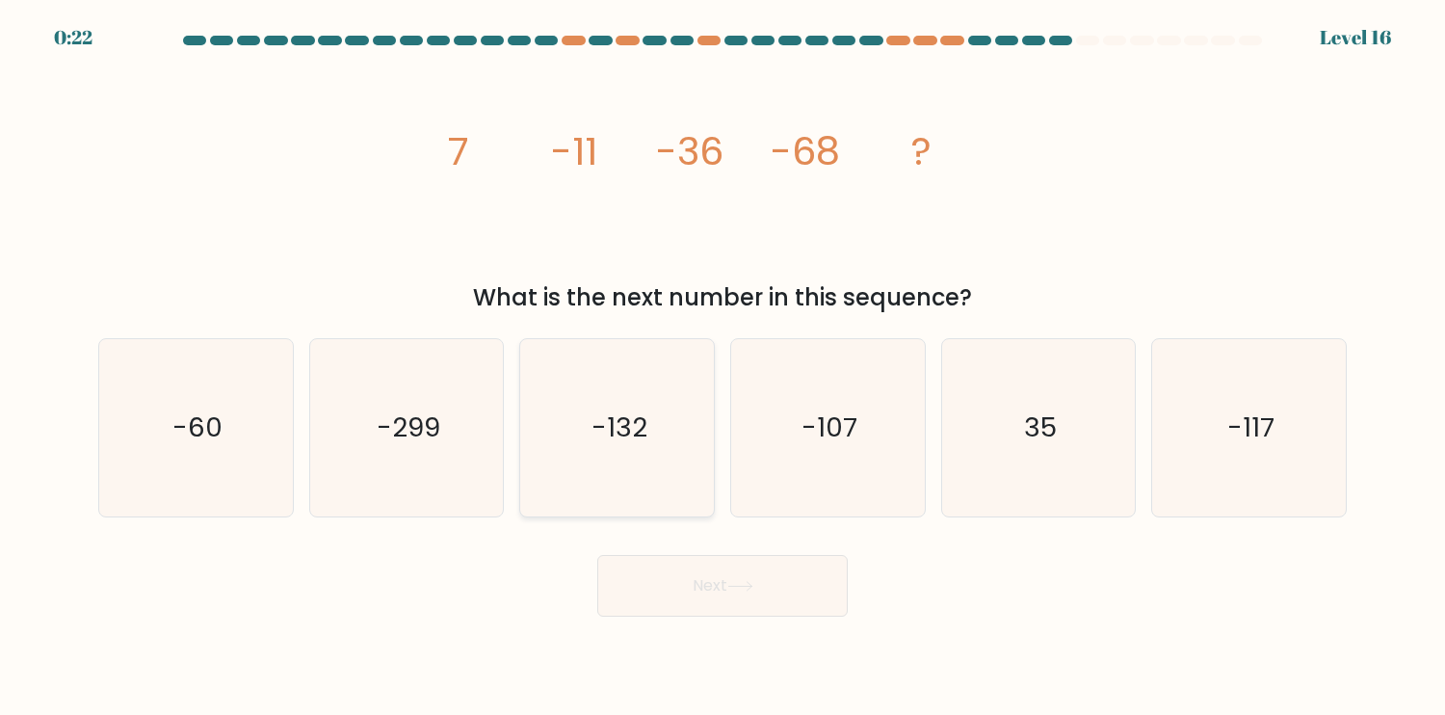
click at [650, 424] on icon "-132" at bounding box center [617, 427] width 177 height 177
click at [723, 367] on input "c. -132" at bounding box center [723, 362] width 1 height 10
radio input "true"
click at [732, 595] on button "Next" at bounding box center [722, 586] width 251 height 62
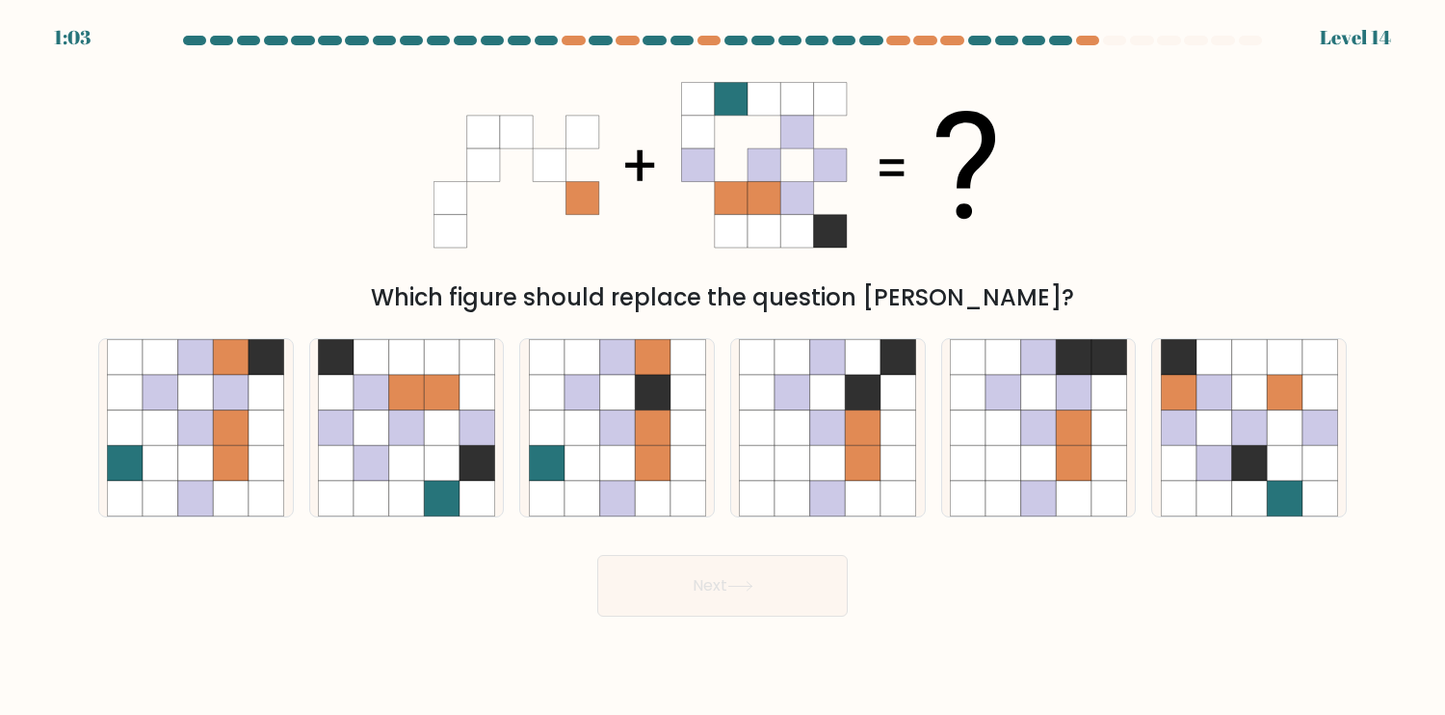
click at [435, 107] on icon at bounding box center [450, 99] width 33 height 33
click at [488, 100] on icon at bounding box center [483, 99] width 33 height 33
click at [443, 171] on icon at bounding box center [450, 164] width 33 height 33
click at [463, 171] on icon at bounding box center [450, 164] width 33 height 33
click at [501, 156] on icon at bounding box center [516, 164] width 33 height 33
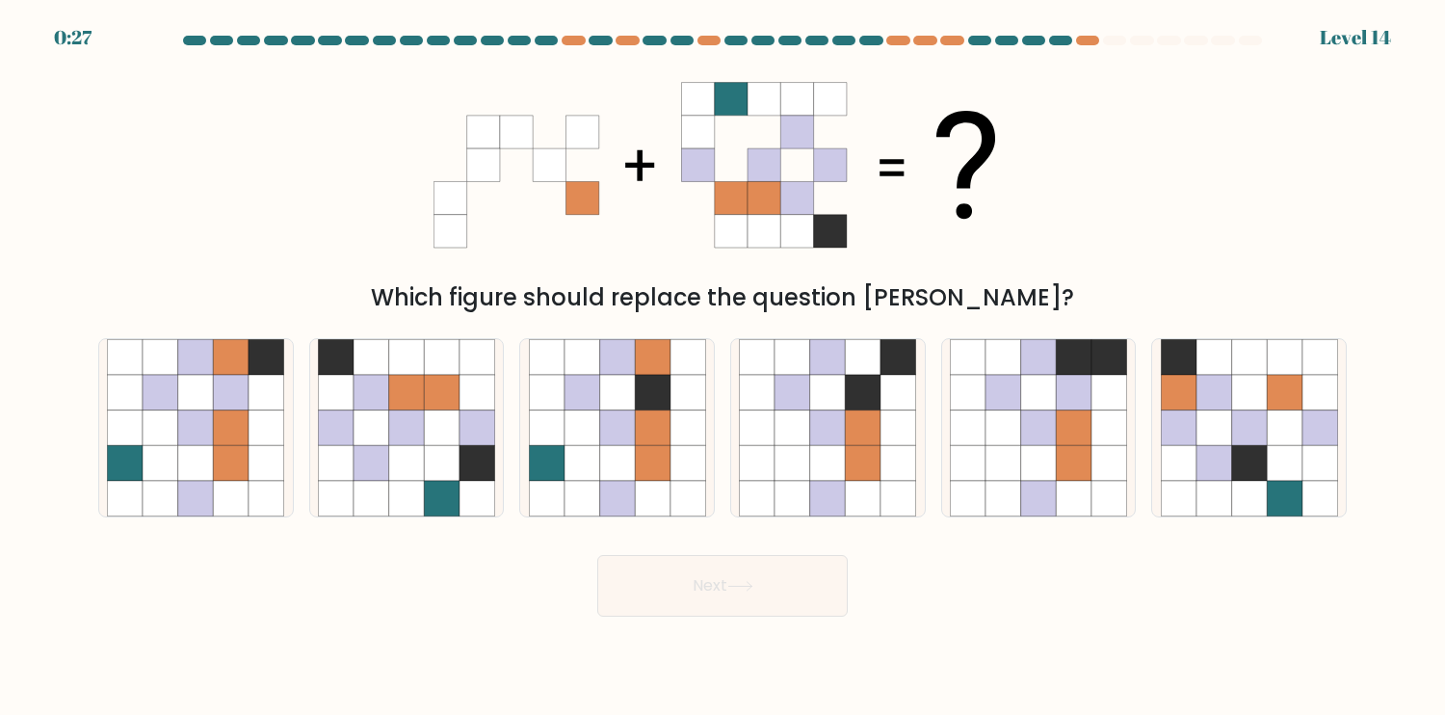
click at [545, 162] on icon at bounding box center [549, 164] width 33 height 33
click at [577, 177] on icon at bounding box center [582, 164] width 33 height 33
click at [690, 197] on icon at bounding box center [697, 197] width 33 height 33
click at [727, 204] on icon at bounding box center [731, 197] width 33 height 33
click at [749, 204] on icon at bounding box center [764, 197] width 33 height 33
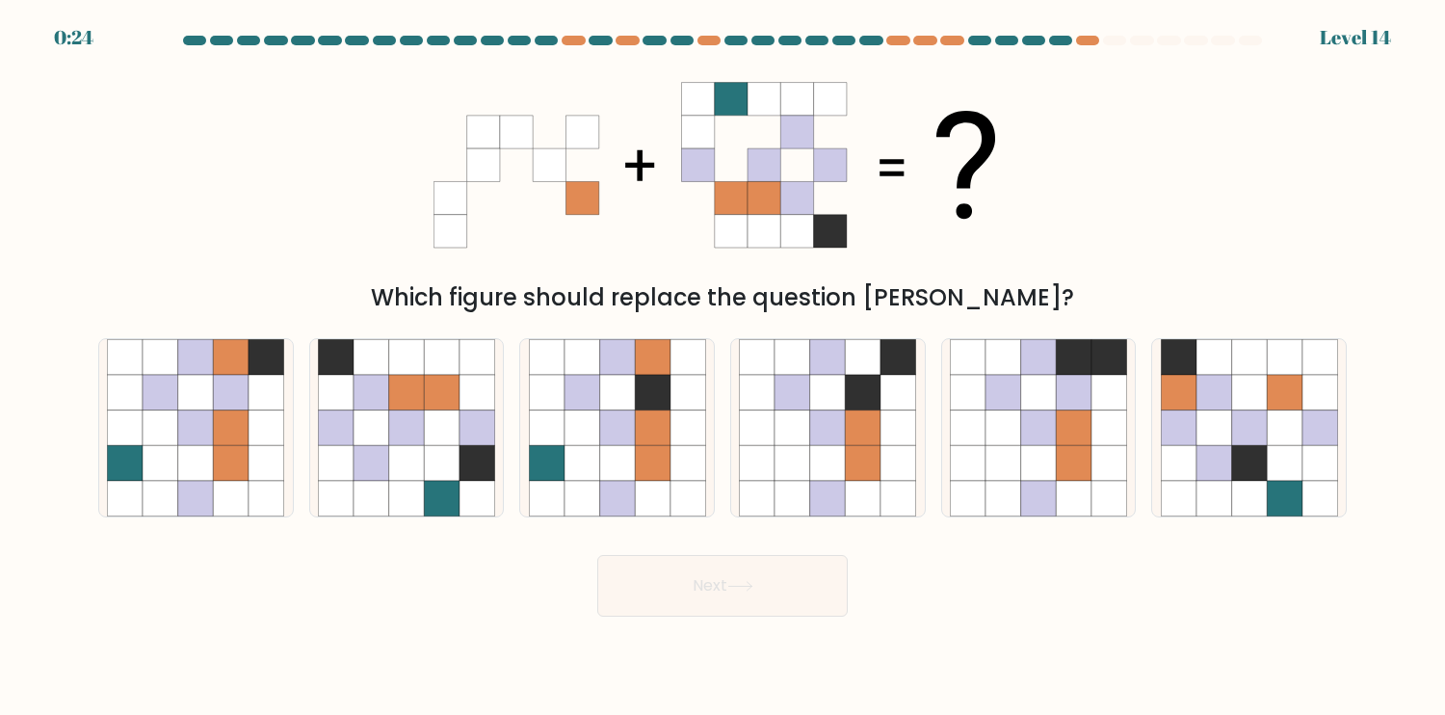
click at [786, 197] on icon at bounding box center [796, 197] width 33 height 33
click at [830, 200] on icon at bounding box center [830, 197] width 33 height 33
drag, startPoint x: 197, startPoint y: 470, endPoint x: 227, endPoint y: 470, distance: 30.8
click at [197, 468] on icon at bounding box center [196, 463] width 36 height 36
click at [723, 367] on input "a." at bounding box center [723, 362] width 1 height 10
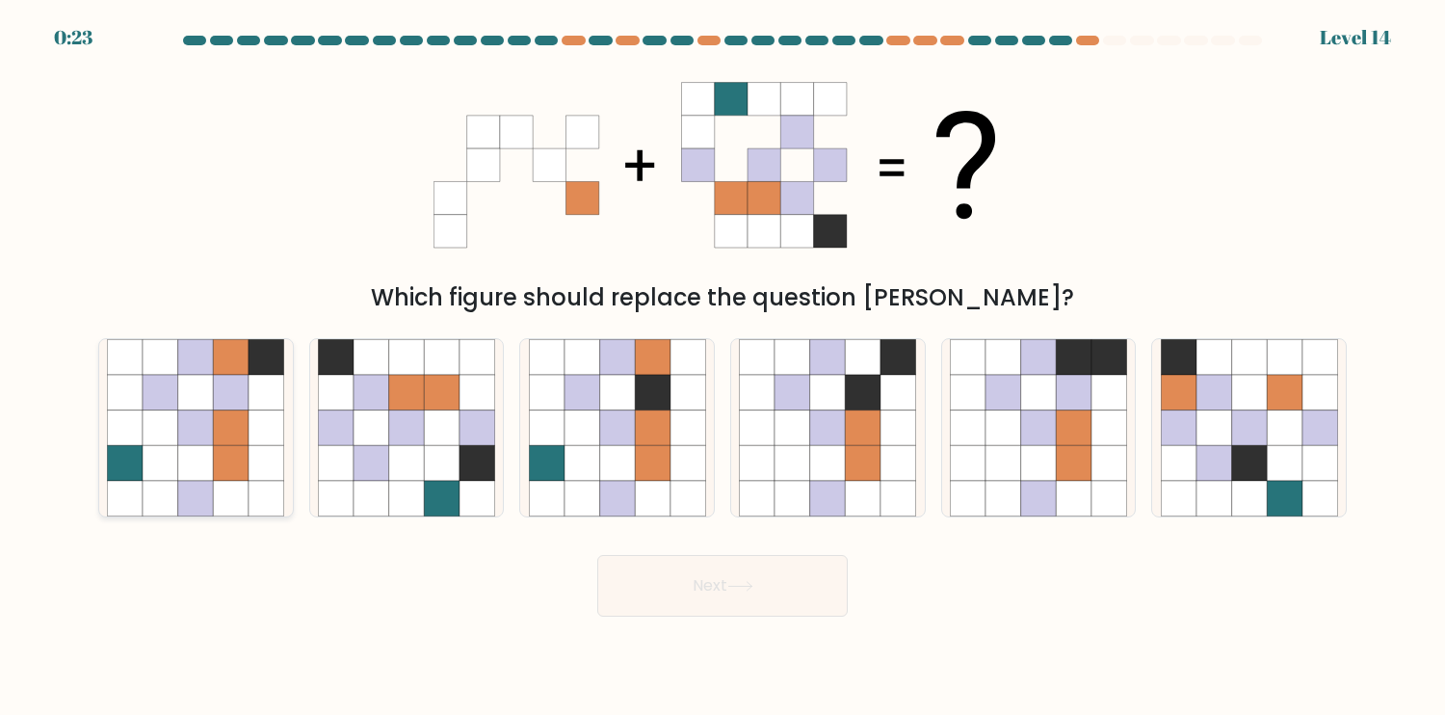
radio input "true"
click at [722, 587] on button "Next" at bounding box center [722, 586] width 251 height 62
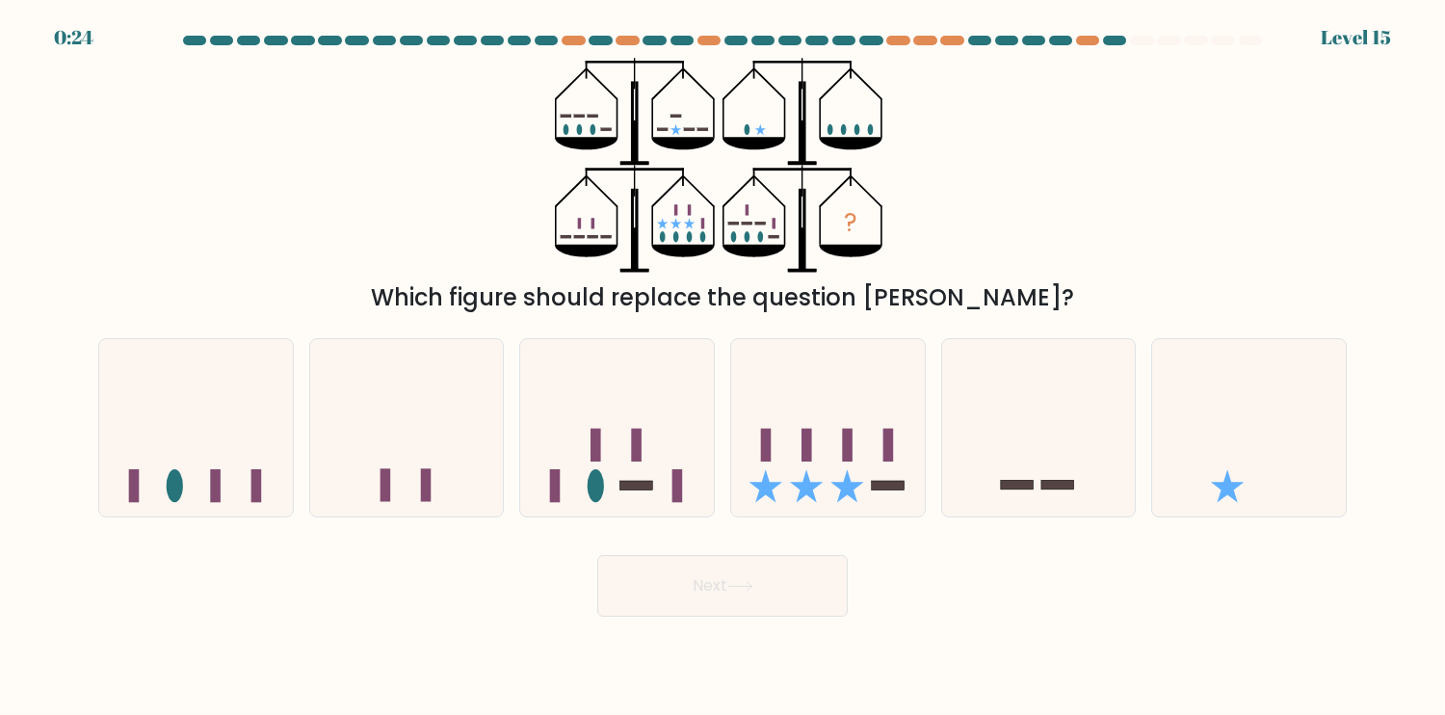
click at [574, 131] on icon "?" at bounding box center [722, 165] width 335 height 215
click at [583, 131] on icon "?" at bounding box center [722, 165] width 335 height 215
click at [587, 130] on icon "?" at bounding box center [722, 165] width 335 height 215
click at [563, 112] on icon "?" at bounding box center [722, 165] width 335 height 215
click at [578, 118] on icon "?" at bounding box center [722, 165] width 335 height 215
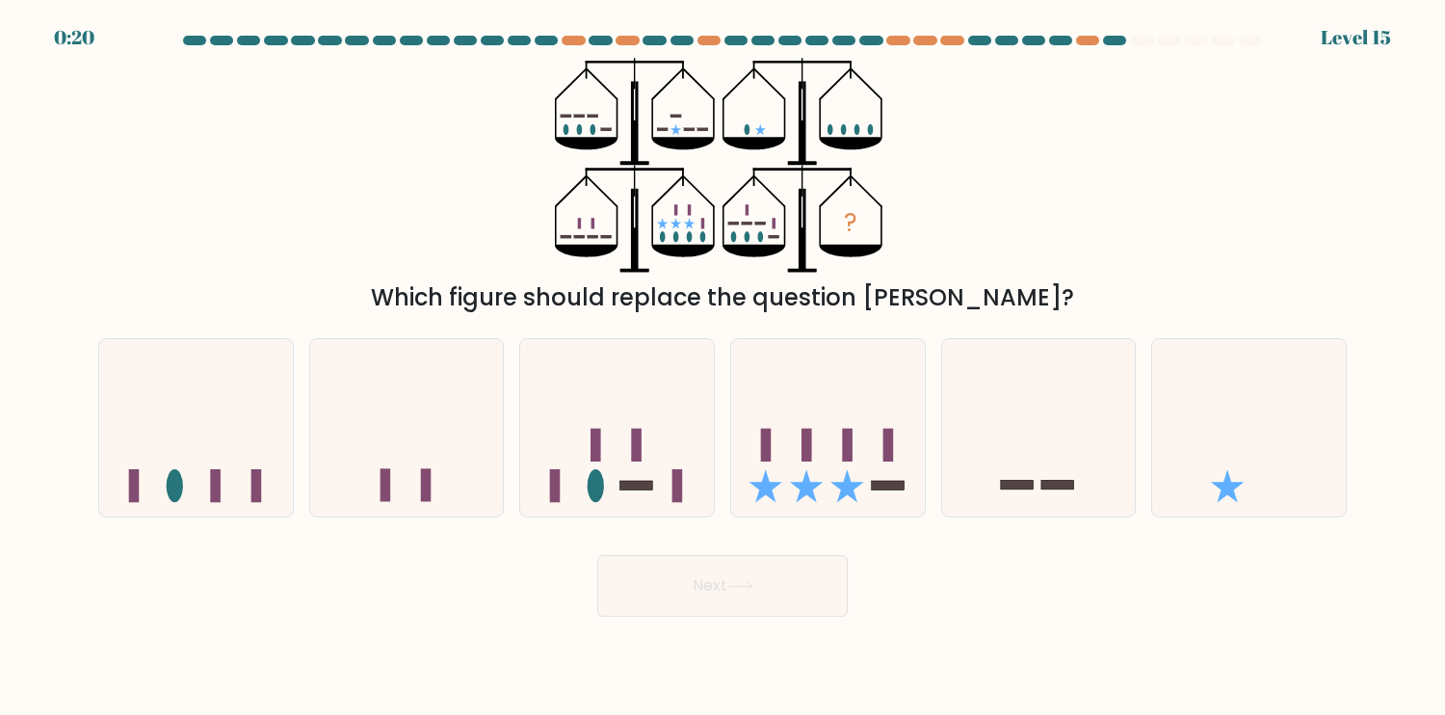
click at [592, 116] on rect at bounding box center [593, 116] width 11 height 3
click at [615, 126] on icon "?" at bounding box center [722, 165] width 335 height 215
click at [655, 127] on icon "?" at bounding box center [722, 165] width 335 height 215
drag, startPoint x: 682, startPoint y: 110, endPoint x: 704, endPoint y: 139, distance: 36.4
click at [682, 111] on icon "?" at bounding box center [722, 165] width 335 height 215
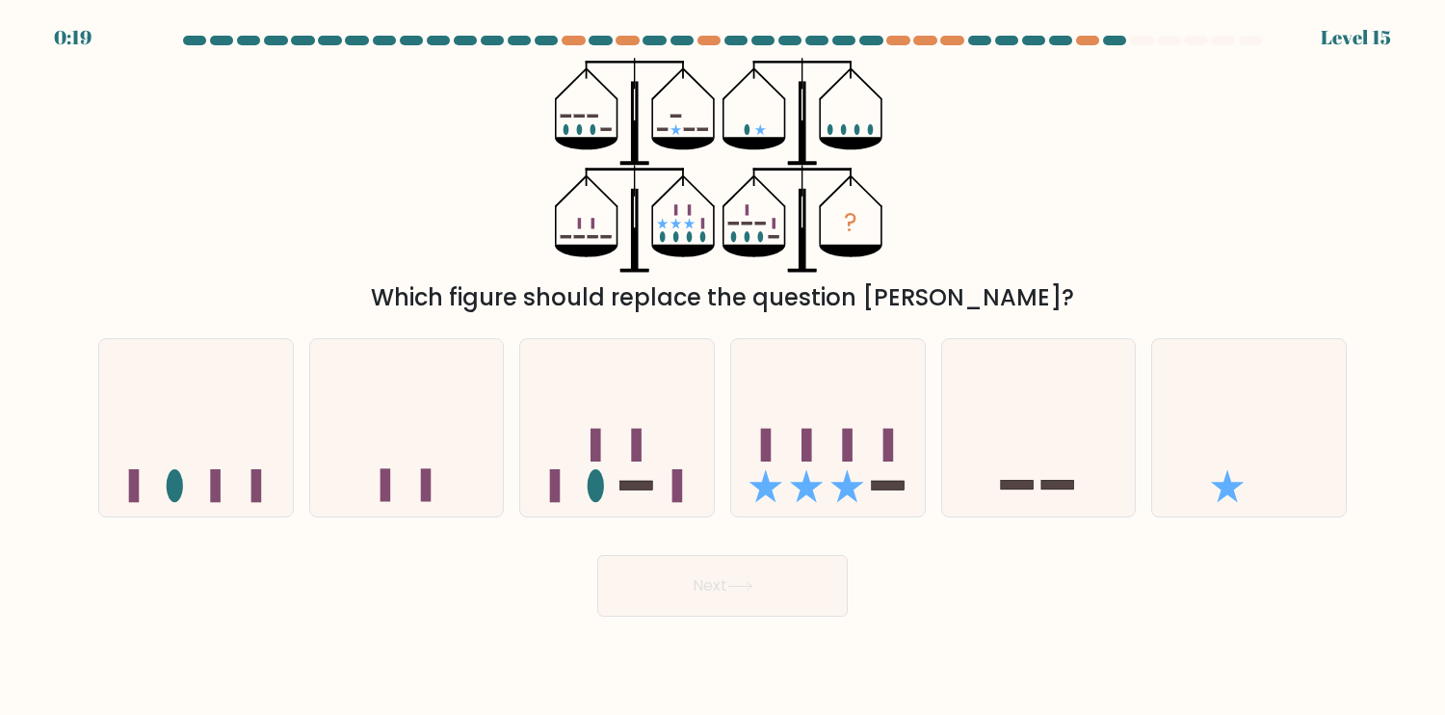
click at [709, 139] on icon at bounding box center [682, 143] width 63 height 13
click at [725, 140] on icon at bounding box center [754, 143] width 63 height 13
click at [660, 224] on icon at bounding box center [662, 223] width 11 height 11
drag, startPoint x: 667, startPoint y: 224, endPoint x: 688, endPoint y: 224, distance: 21.2
click at [667, 224] on icon "?" at bounding box center [722, 165] width 335 height 215
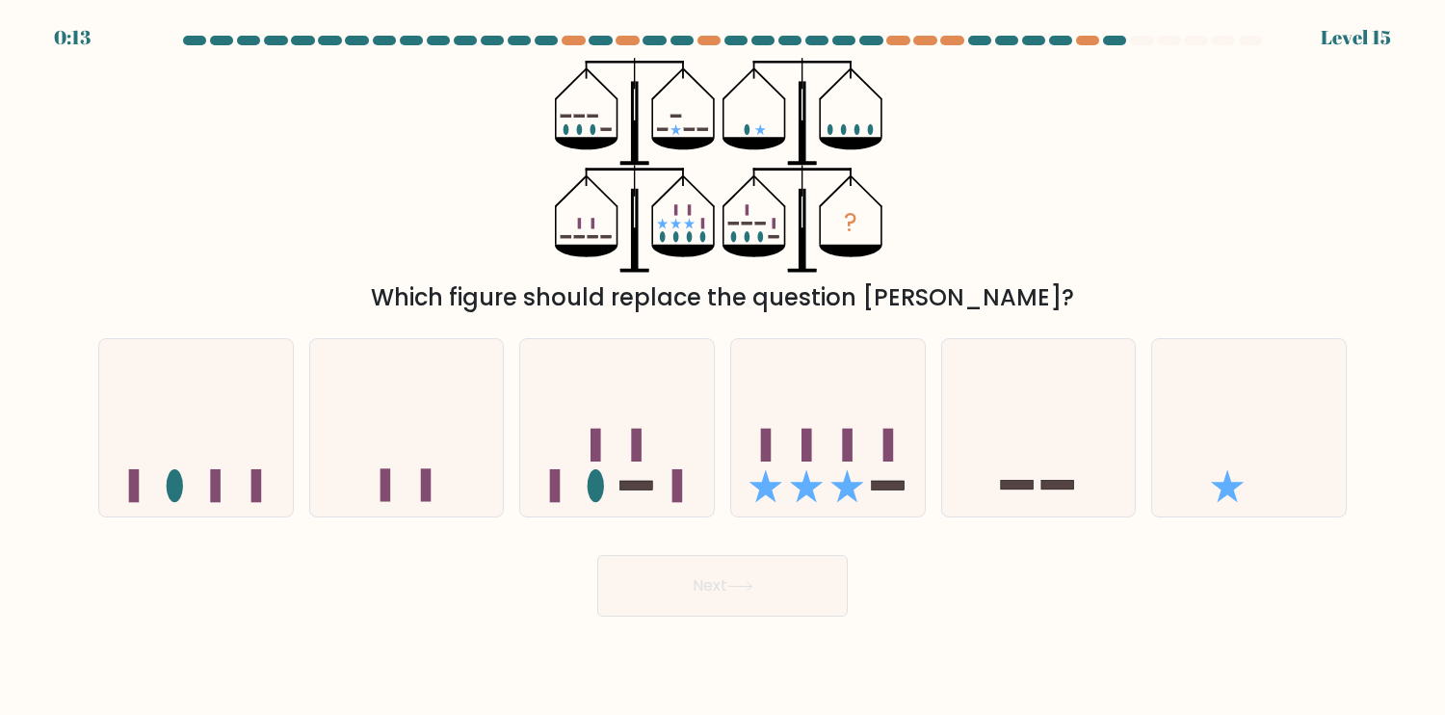
click at [691, 224] on icon at bounding box center [689, 223] width 11 height 11
click at [657, 226] on icon "?" at bounding box center [722, 165] width 335 height 215
click at [698, 224] on icon "?" at bounding box center [722, 165] width 335 height 215
click at [667, 212] on icon "?" at bounding box center [722, 165] width 335 height 215
click at [700, 213] on icon "?" at bounding box center [722, 165] width 335 height 215
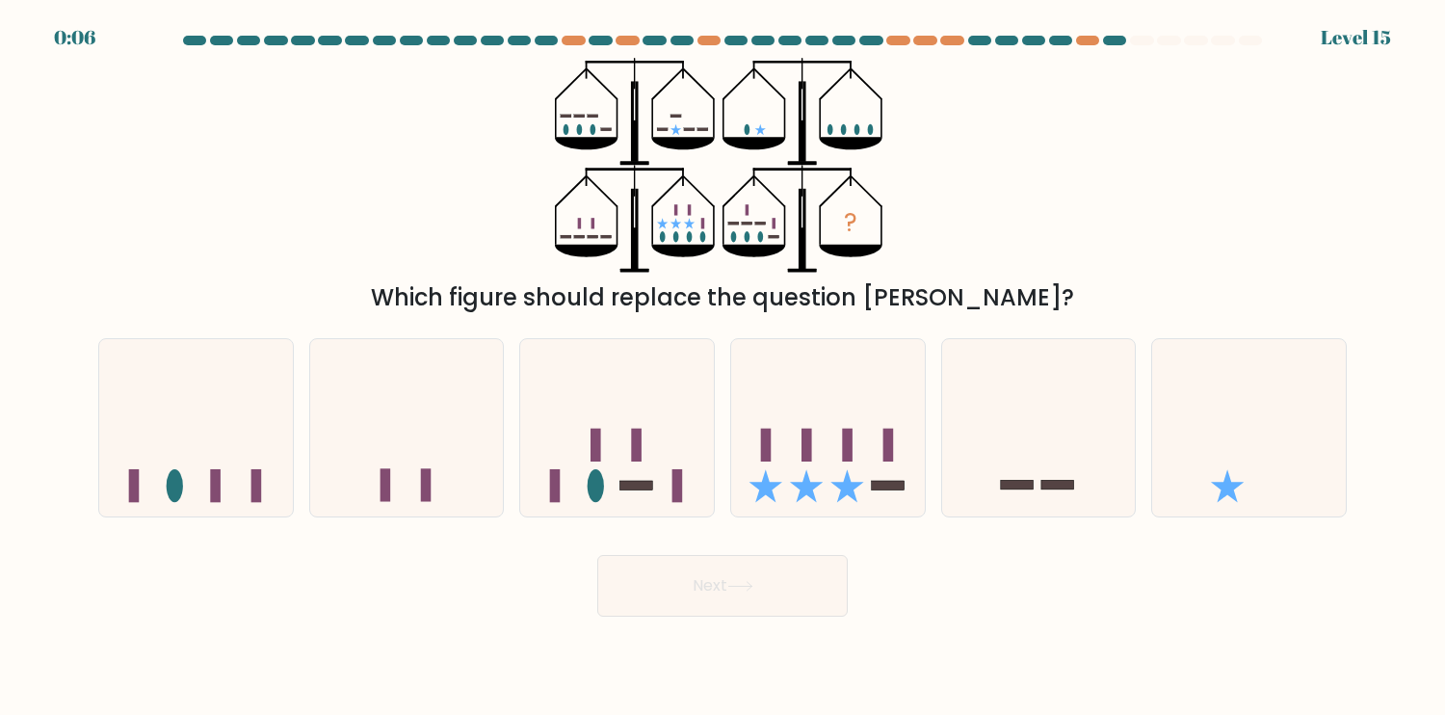
click at [701, 230] on icon "?" at bounding box center [722, 165] width 335 height 215
click at [668, 239] on icon "?" at bounding box center [722, 165] width 335 height 215
click at [682, 239] on icon "?" at bounding box center [722, 165] width 335 height 215
click at [712, 239] on icon "?" at bounding box center [722, 165] width 335 height 215
drag, startPoint x: 580, startPoint y: 240, endPoint x: 644, endPoint y: 234, distance: 63.9
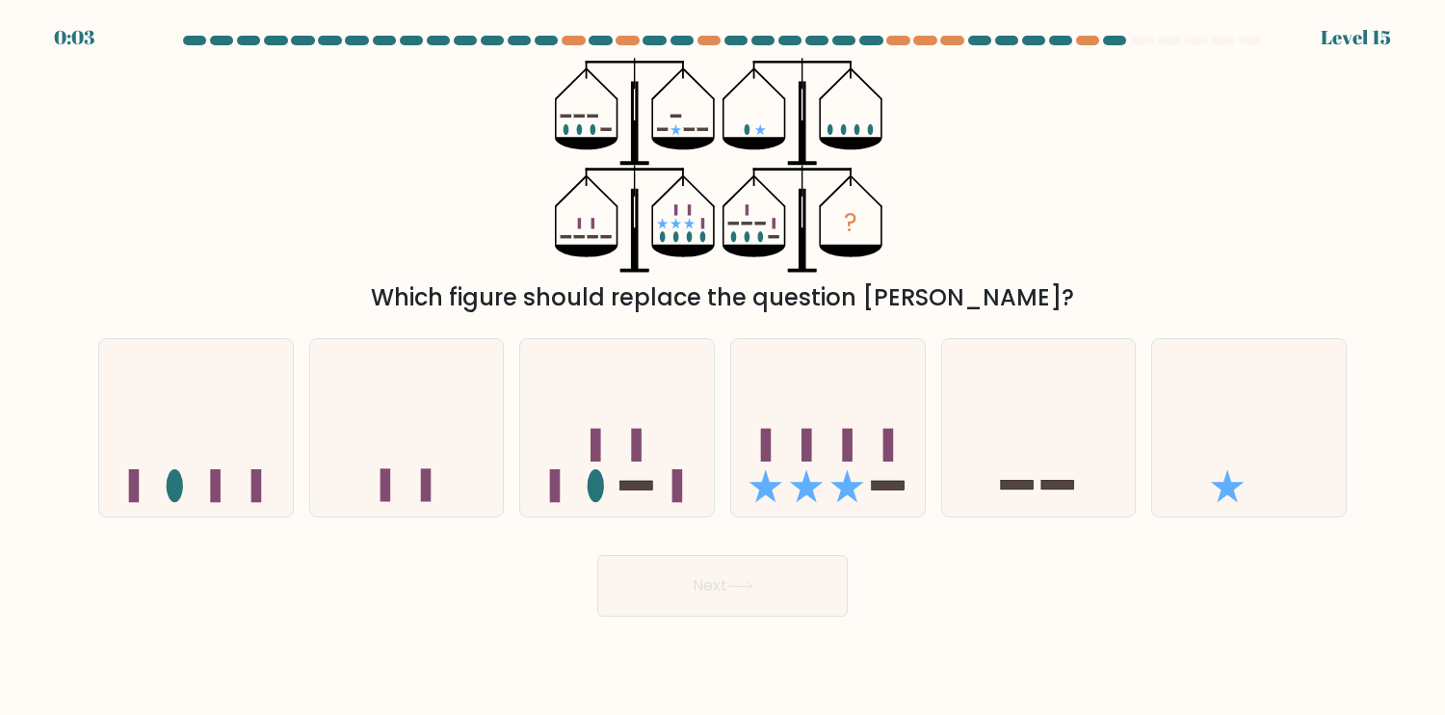
click at [622, 235] on icon "?" at bounding box center [722, 165] width 335 height 215
click at [668, 201] on icon "?" at bounding box center [722, 165] width 335 height 215
click at [697, 208] on icon "?" at bounding box center [722, 165] width 335 height 215
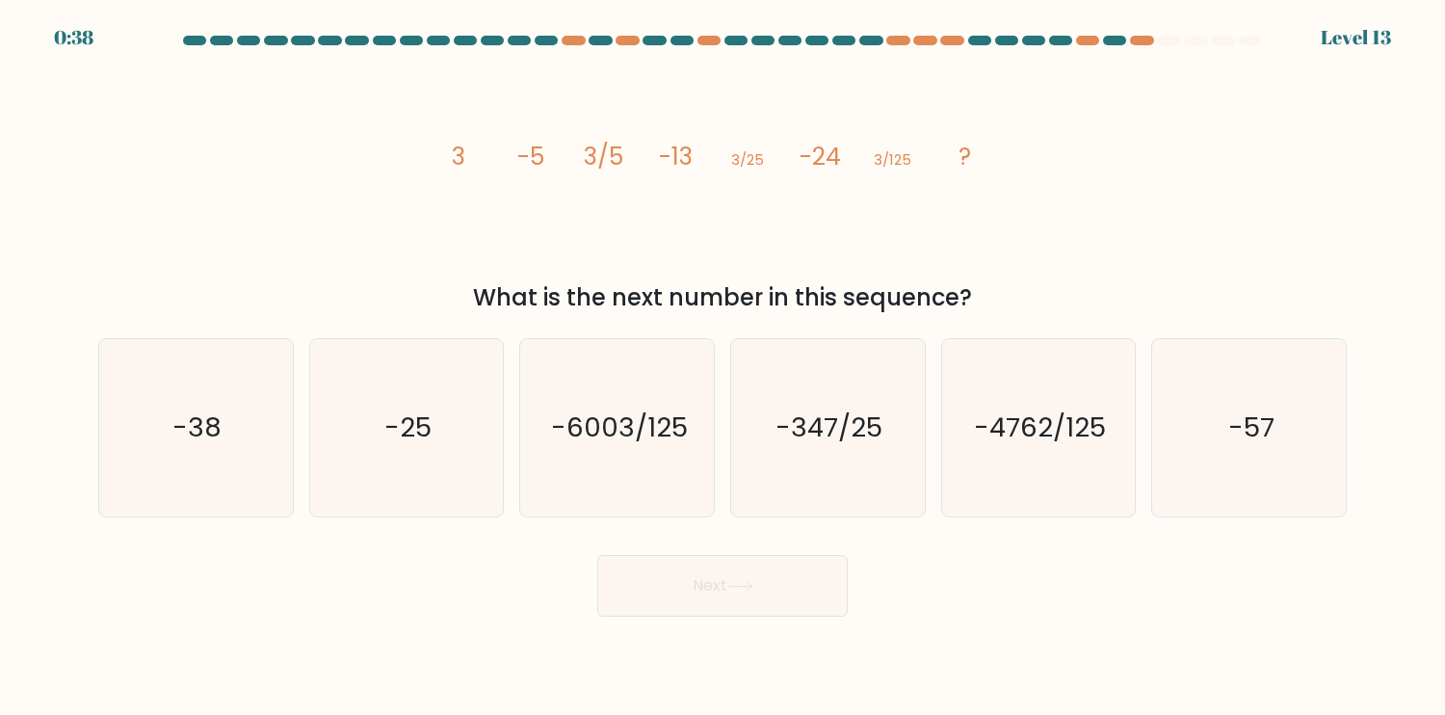
drag, startPoint x: 566, startPoint y: 303, endPoint x: 891, endPoint y: 281, distance: 326.4
click at [876, 281] on div "What is the next number in this sequence?" at bounding box center [723, 297] width 1226 height 35
click at [1068, 227] on div "image/svg+xml 3 -5 3/5 -13 3/25 -24 3/125 ? What is the next number in this seq…" at bounding box center [723, 186] width 1272 height 257
drag, startPoint x: 393, startPoint y: 465, endPoint x: 495, endPoint y: 469, distance: 102.2
click at [393, 464] on icon "-25" at bounding box center [406, 427] width 177 height 177
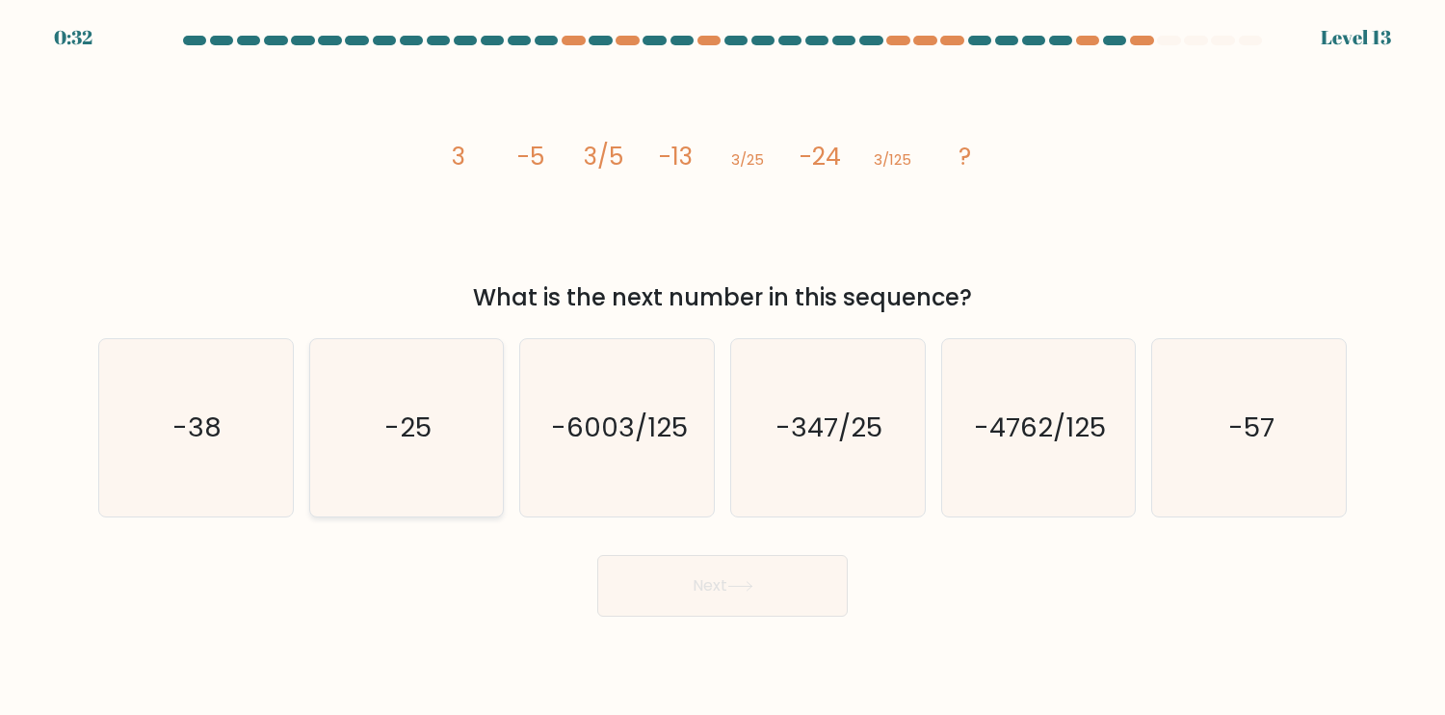
click at [723, 367] on input "b. -25" at bounding box center [723, 362] width 1 height 10
radio input "true"
click at [808, 574] on button "Next" at bounding box center [722, 586] width 251 height 62
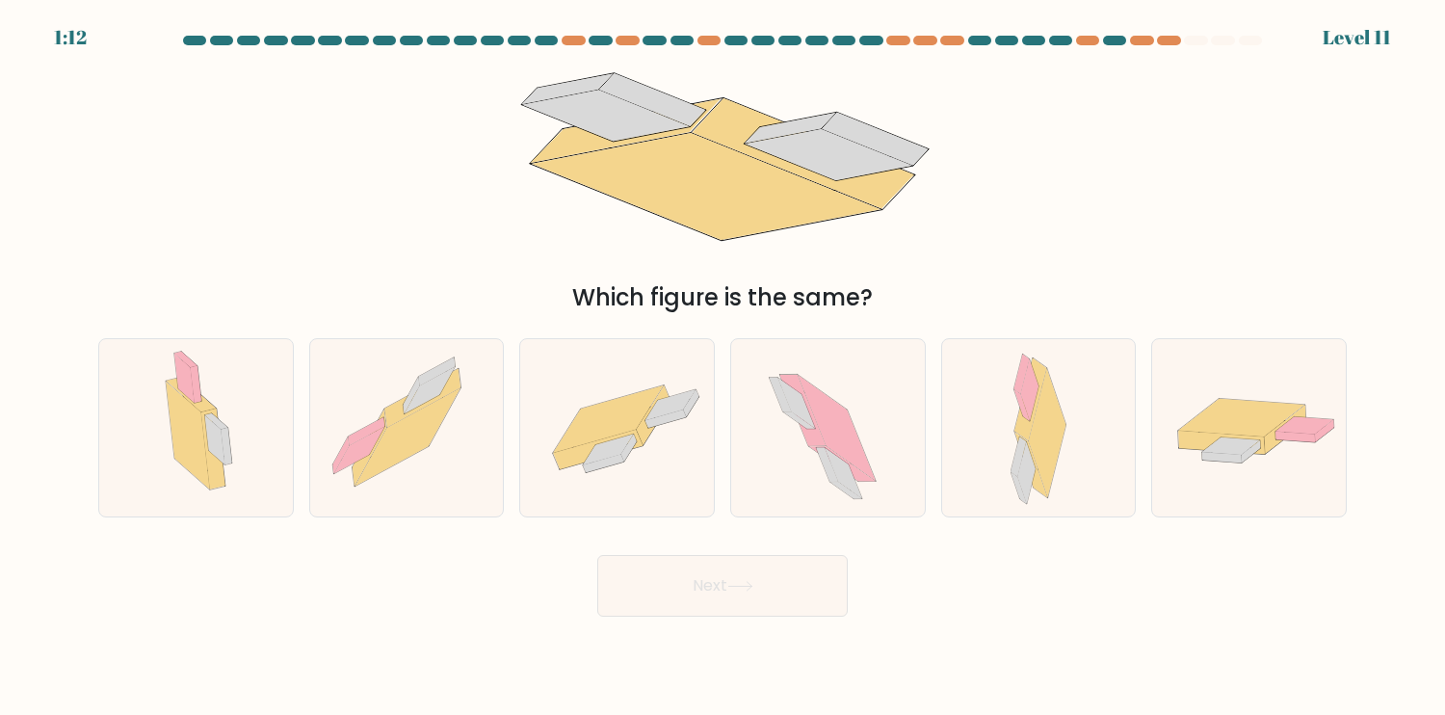
drag, startPoint x: 659, startPoint y: 486, endPoint x: 774, endPoint y: 583, distance: 150.4
click at [667, 486] on icon at bounding box center [617, 427] width 194 height 134
click at [723, 367] on input "c." at bounding box center [723, 362] width 1 height 10
radio input "true"
click at [774, 585] on button "Next" at bounding box center [722, 586] width 251 height 62
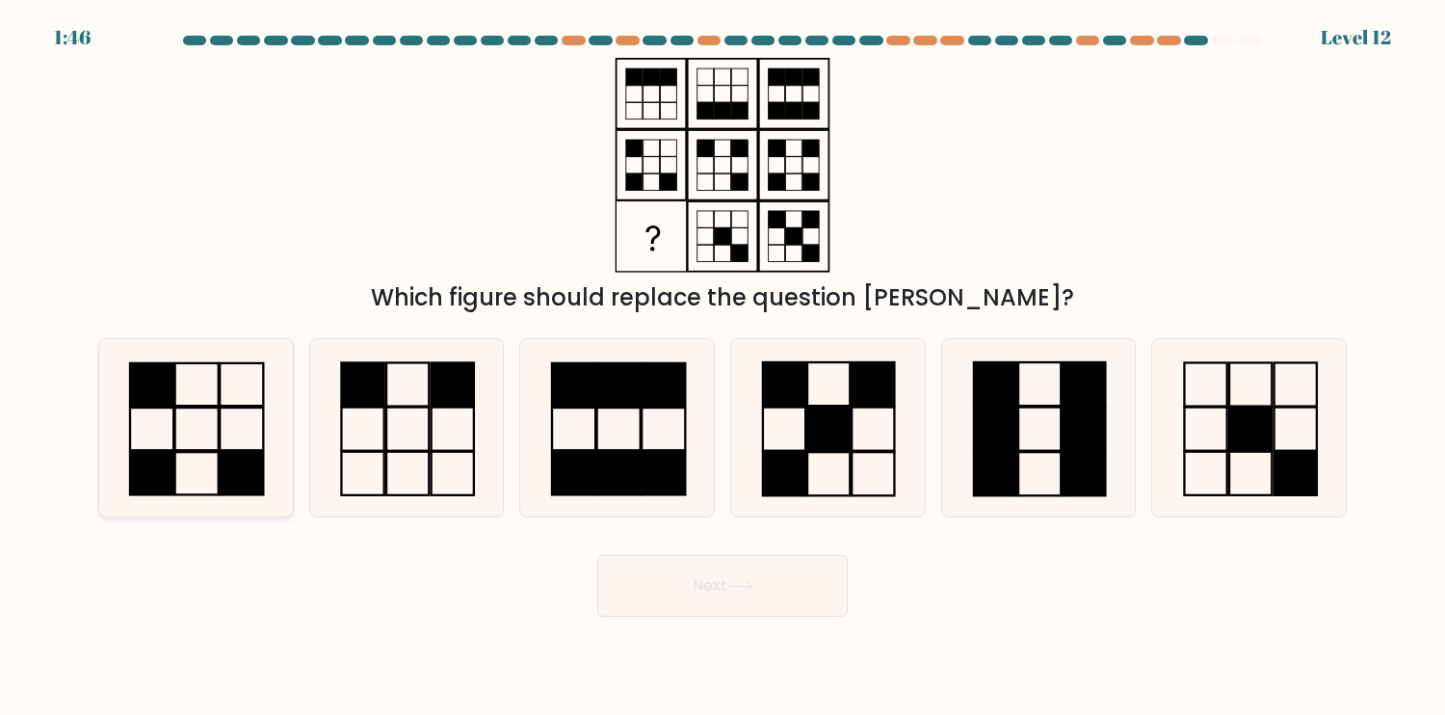
click at [204, 469] on icon at bounding box center [195, 427] width 177 height 177
click at [723, 367] on input "a." at bounding box center [723, 362] width 1 height 10
radio input "true"
click at [792, 603] on button "Next" at bounding box center [722, 586] width 251 height 62
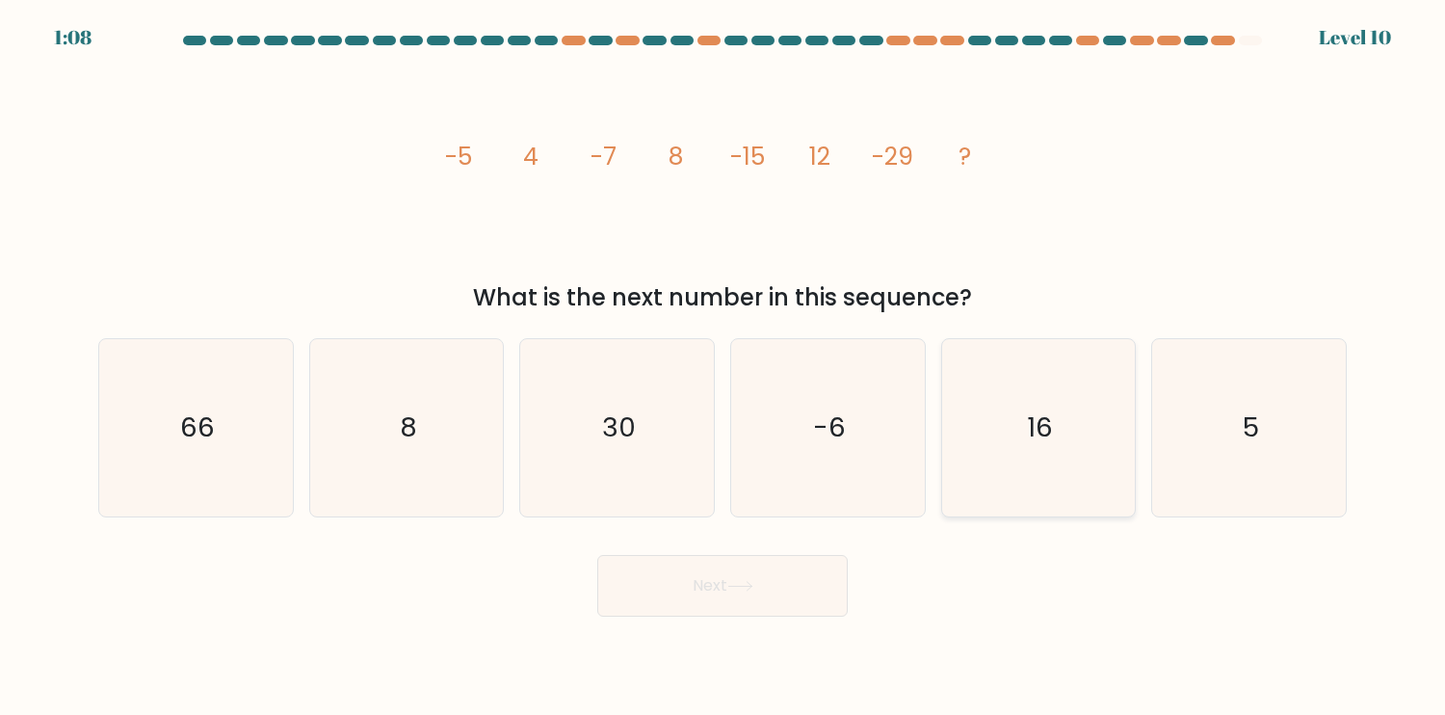
click at [1053, 450] on icon "16" at bounding box center [1038, 427] width 177 height 177
click at [724, 367] on input "e. 16" at bounding box center [723, 362] width 1 height 10
radio input "true"
click at [740, 612] on button "Next" at bounding box center [722, 586] width 251 height 62
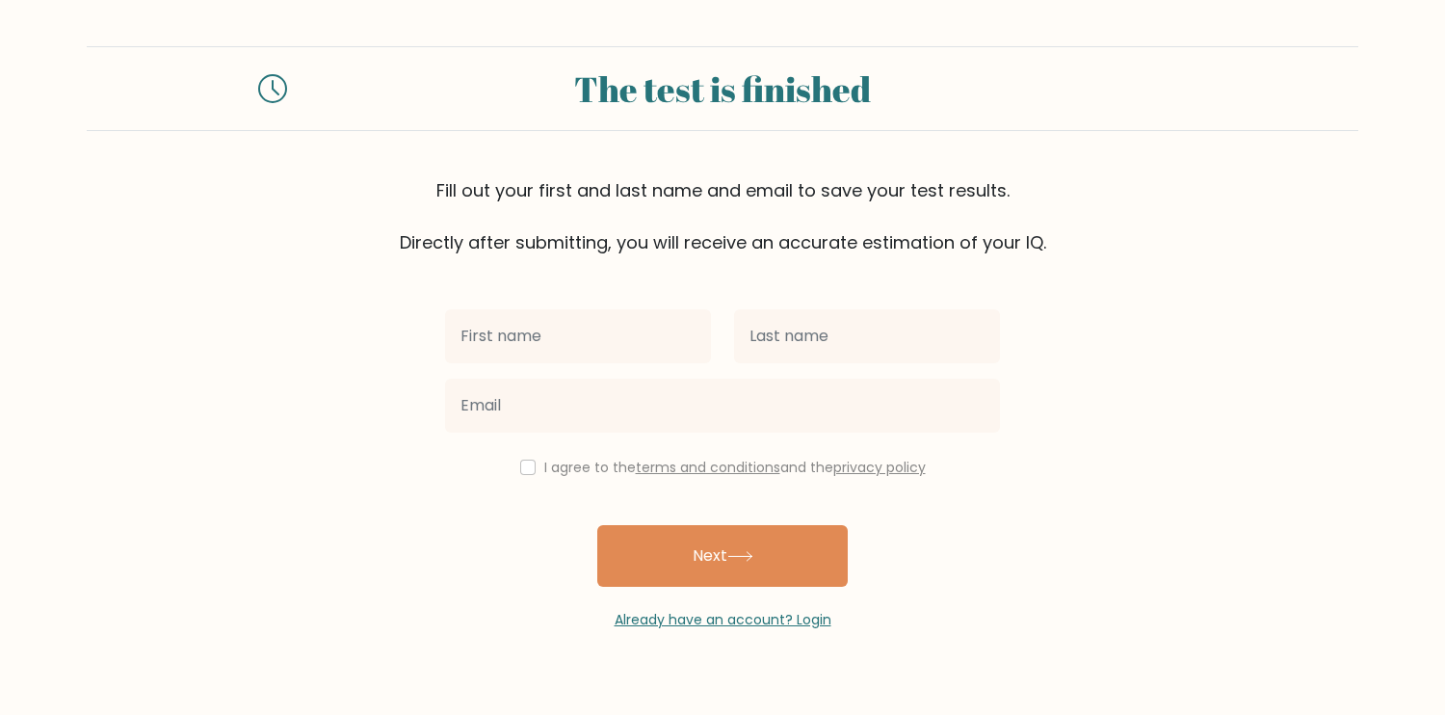
click at [590, 355] on input "text" at bounding box center [578, 336] width 266 height 54
click at [524, 469] on input "checkbox" at bounding box center [527, 467] width 15 height 15
checkbox input "true"
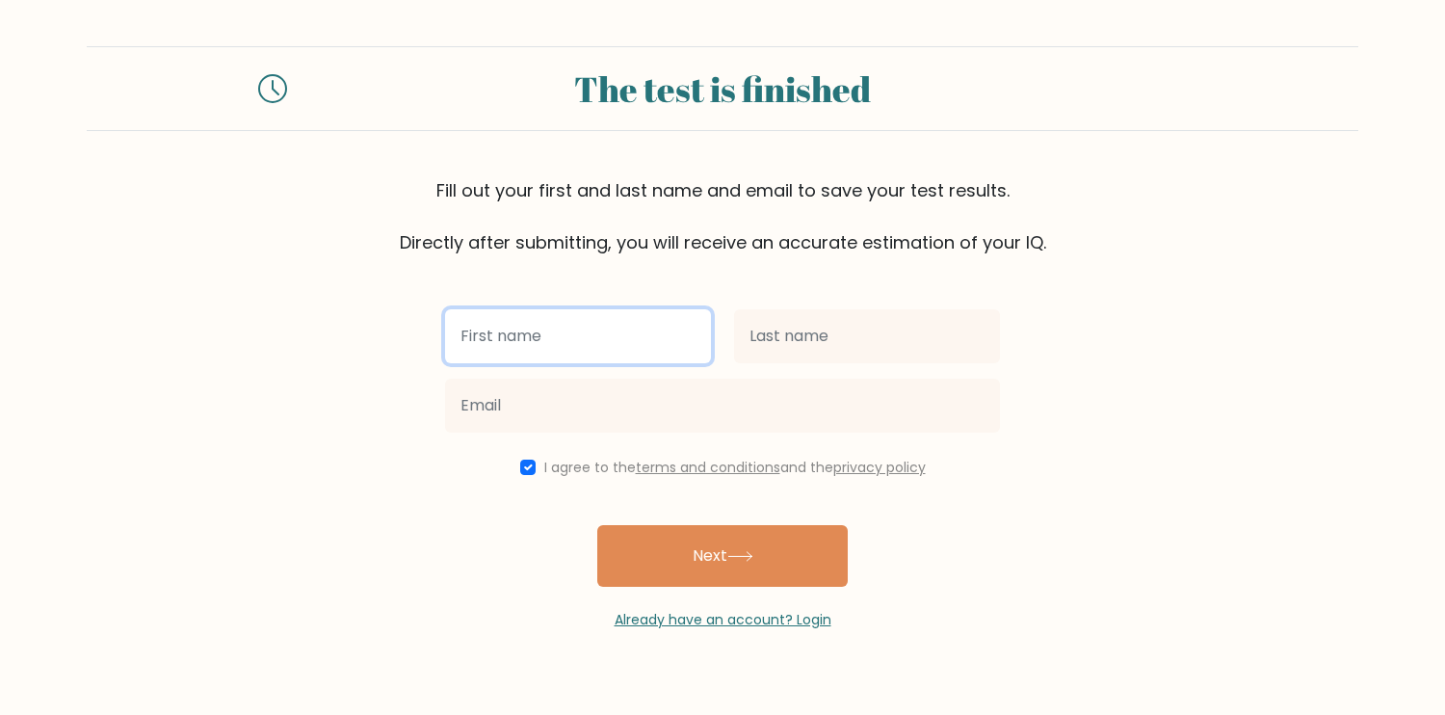
click at [564, 348] on input "text" at bounding box center [578, 336] width 266 height 54
type input "D"
type input "Elaina"
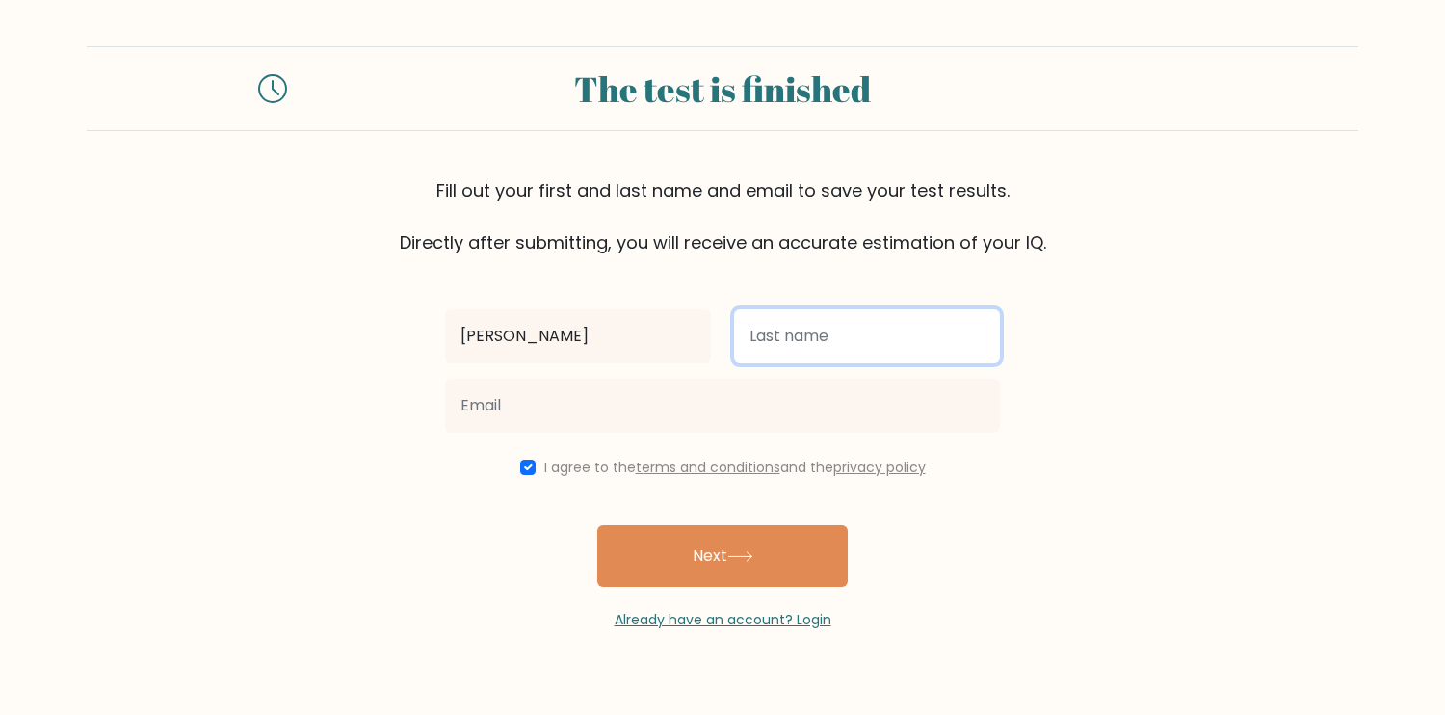
click at [780, 347] on input "text" at bounding box center [867, 336] width 266 height 54
type input "U"
type input "Ư"
type input "U"
type input "Ư"
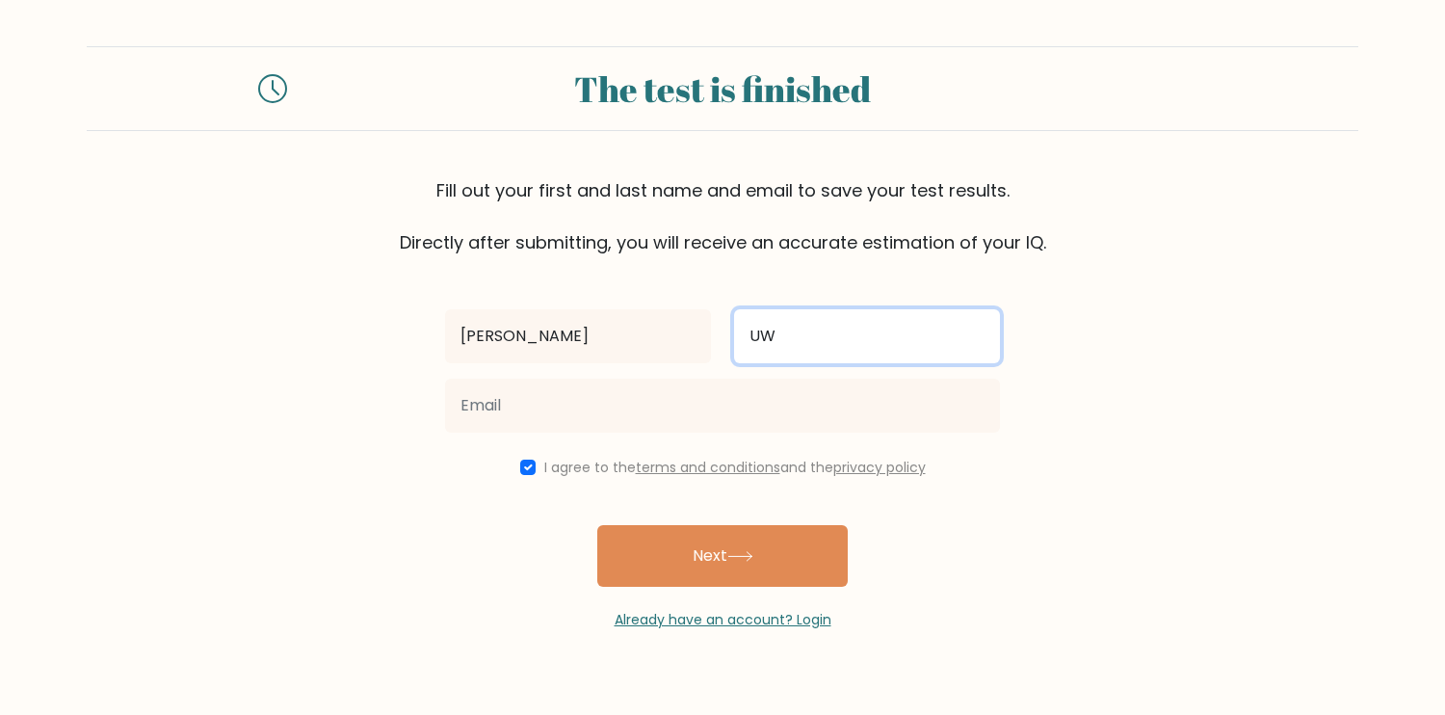
type input "U"
type input "Ư"
type input "UwU"
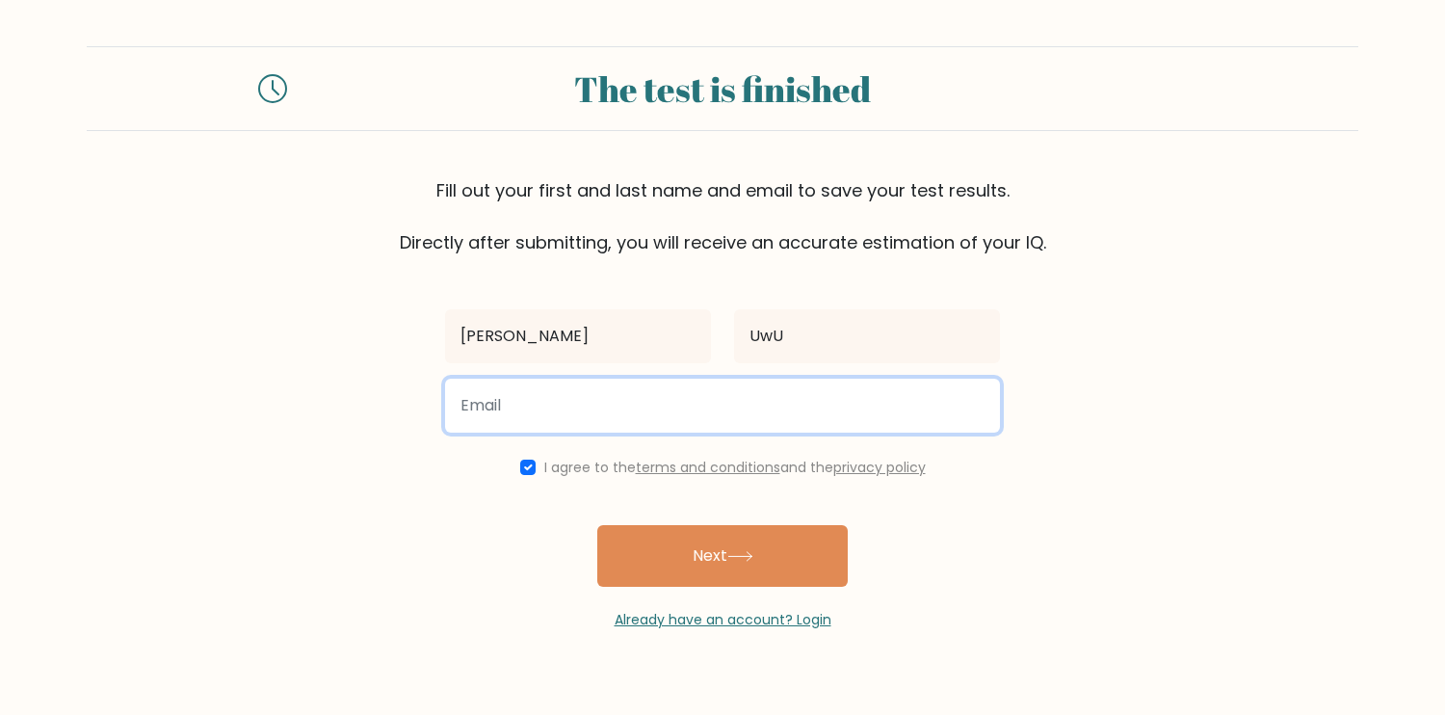
click at [700, 416] on input "email" at bounding box center [722, 406] width 555 height 54
type input "danghuynhcongdanh2008@gmail.com"
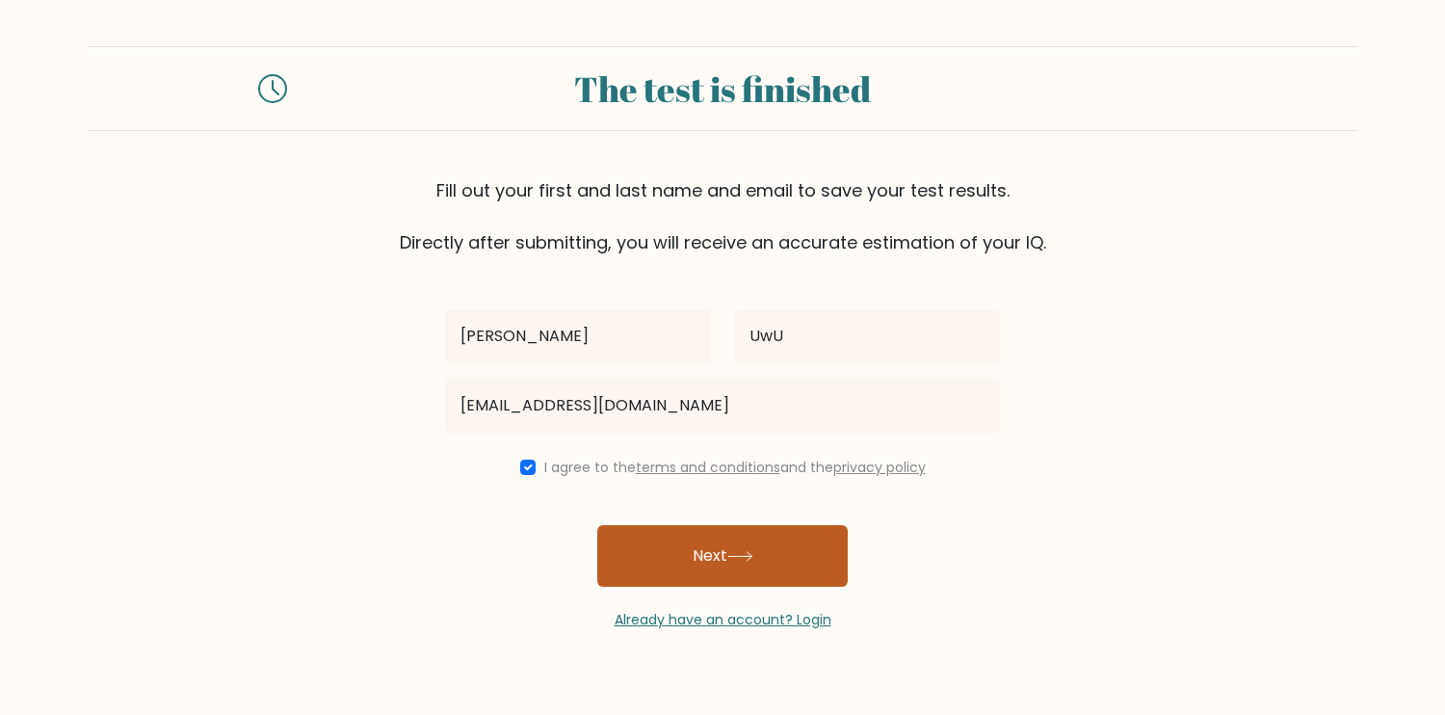
click at [697, 538] on button "Next" at bounding box center [722, 556] width 251 height 62
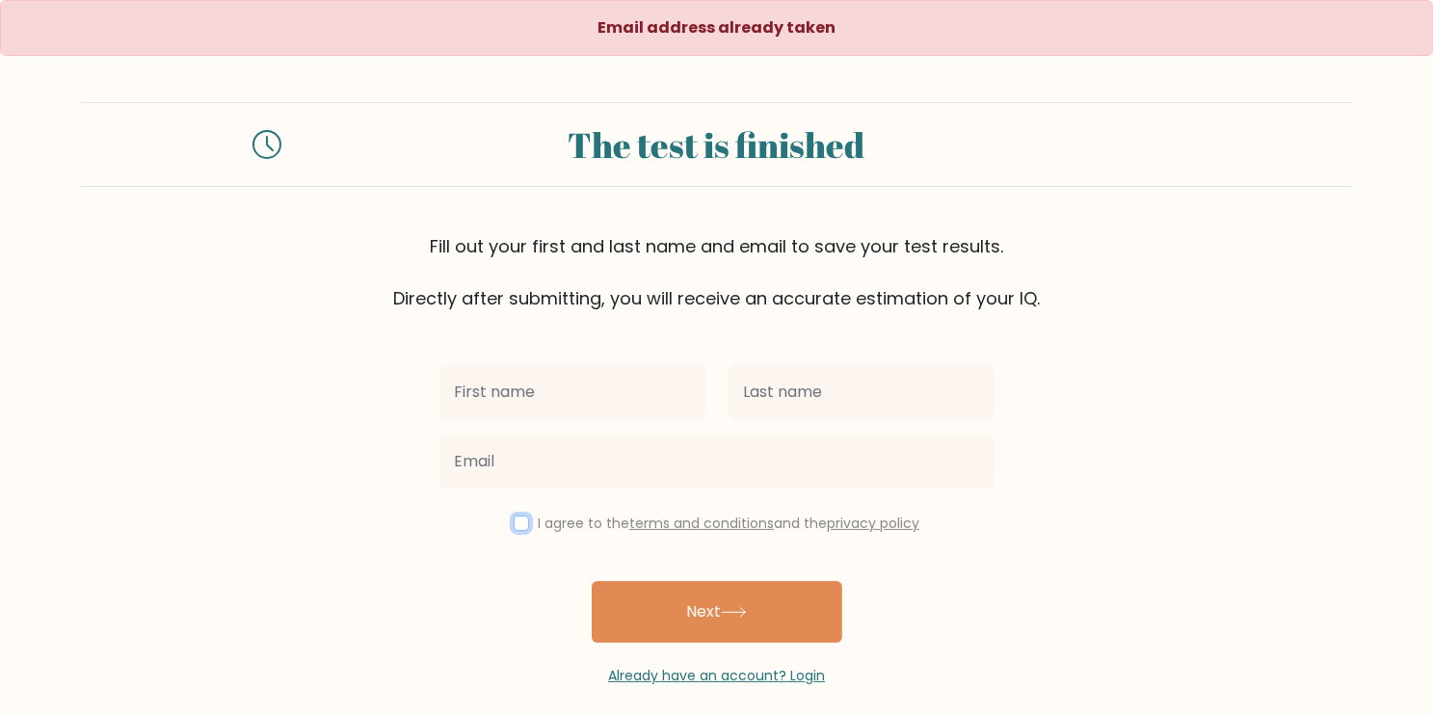
click at [518, 522] on input "checkbox" at bounding box center [521, 522] width 15 height 15
checkbox input "true"
click at [742, 677] on link "Already have an account? Login" at bounding box center [716, 675] width 217 height 19
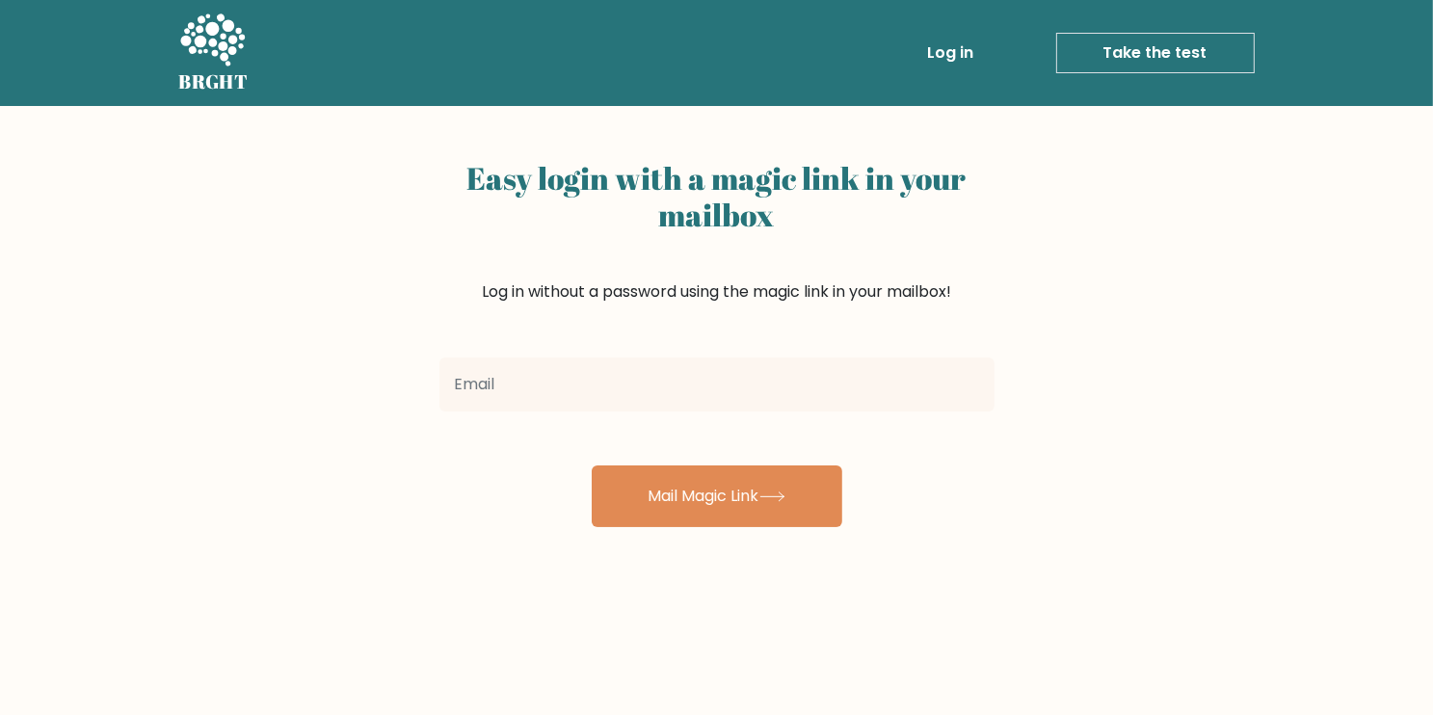
click at [663, 392] on input "email" at bounding box center [716, 384] width 555 height 54
type input "[EMAIL_ADDRESS][DOMAIN_NAME]"
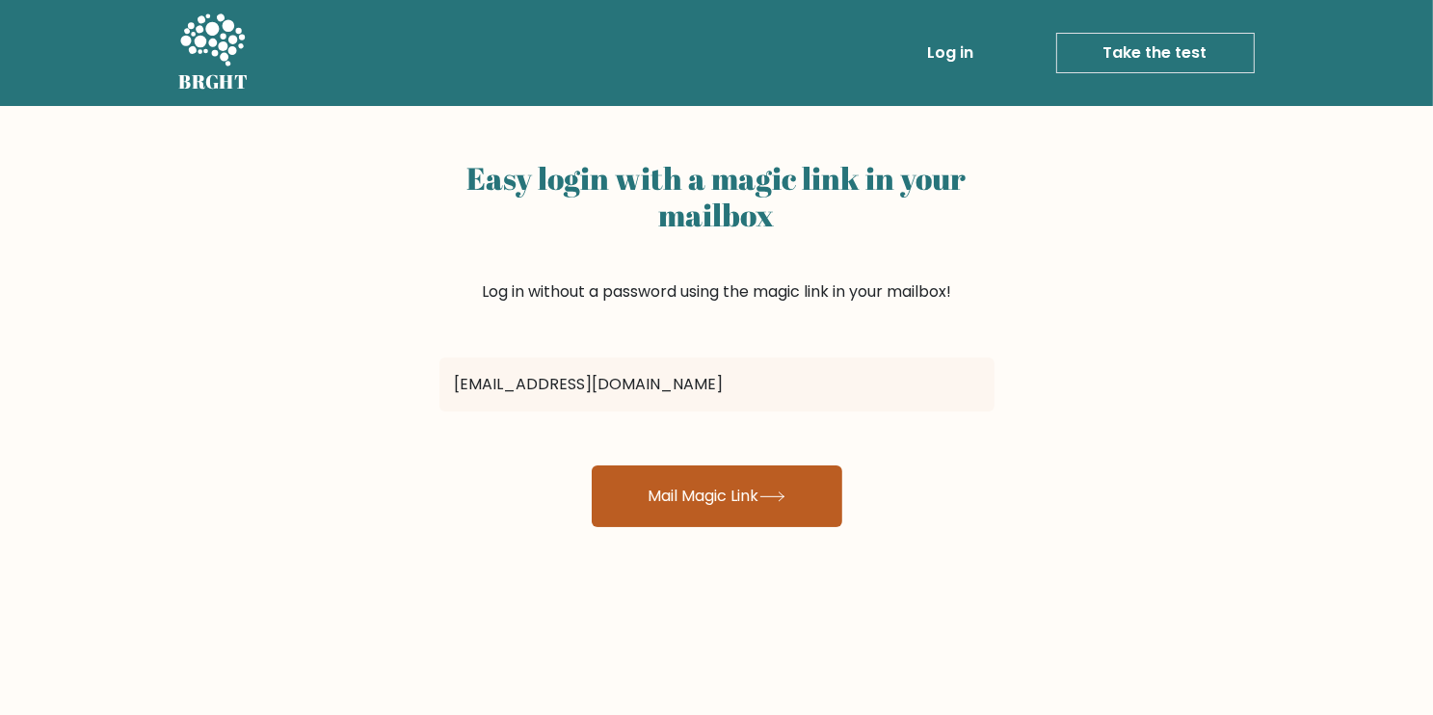
click at [682, 501] on button "Mail Magic Link" at bounding box center [717, 496] width 251 height 62
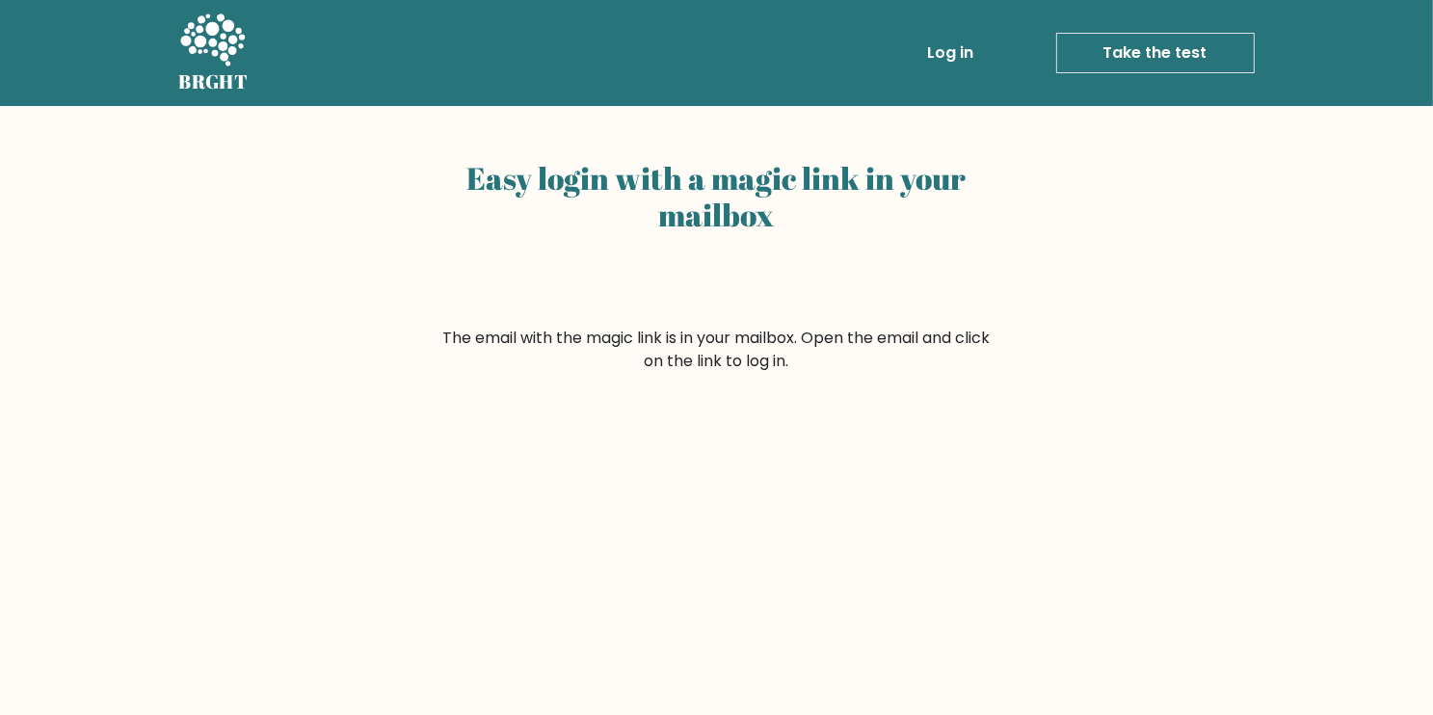
click at [961, 62] on link "Log in" at bounding box center [951, 53] width 62 height 39
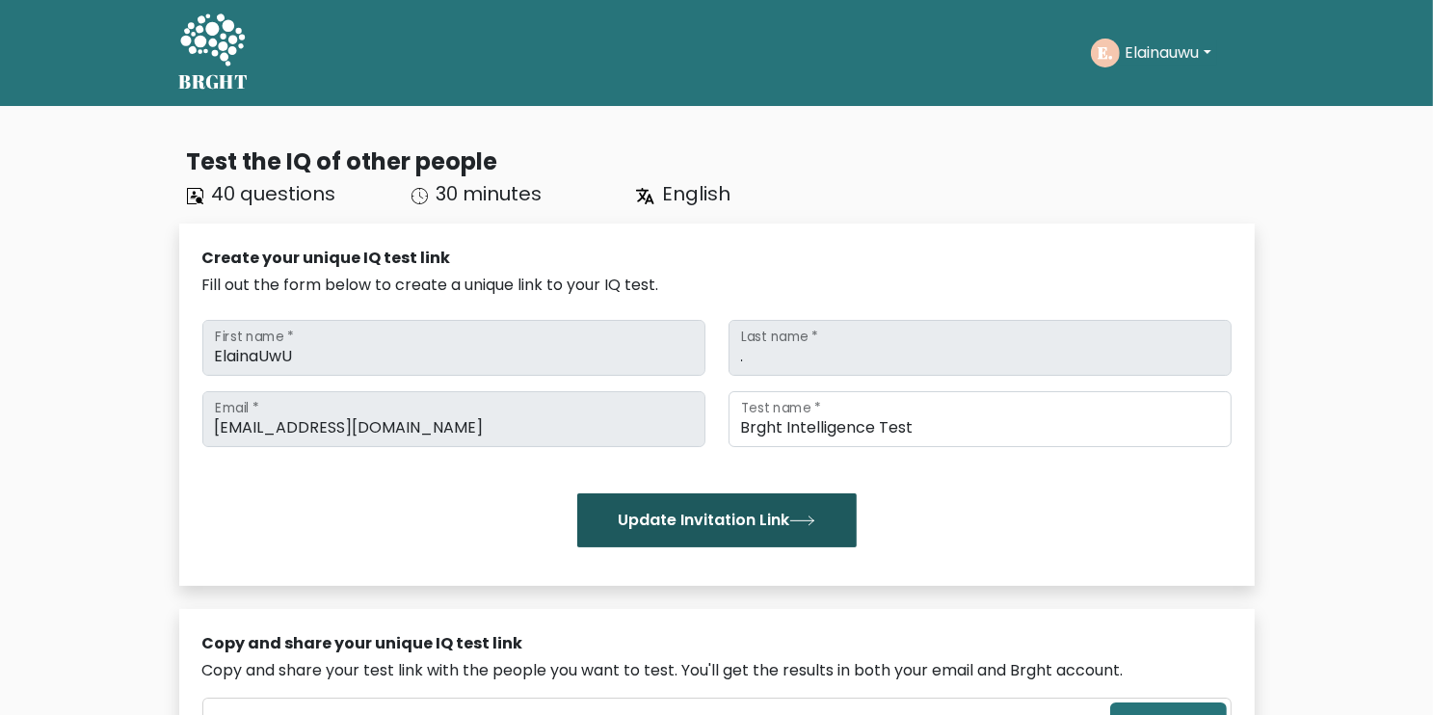
click at [798, 528] on button "Update Invitation Link" at bounding box center [716, 520] width 279 height 54
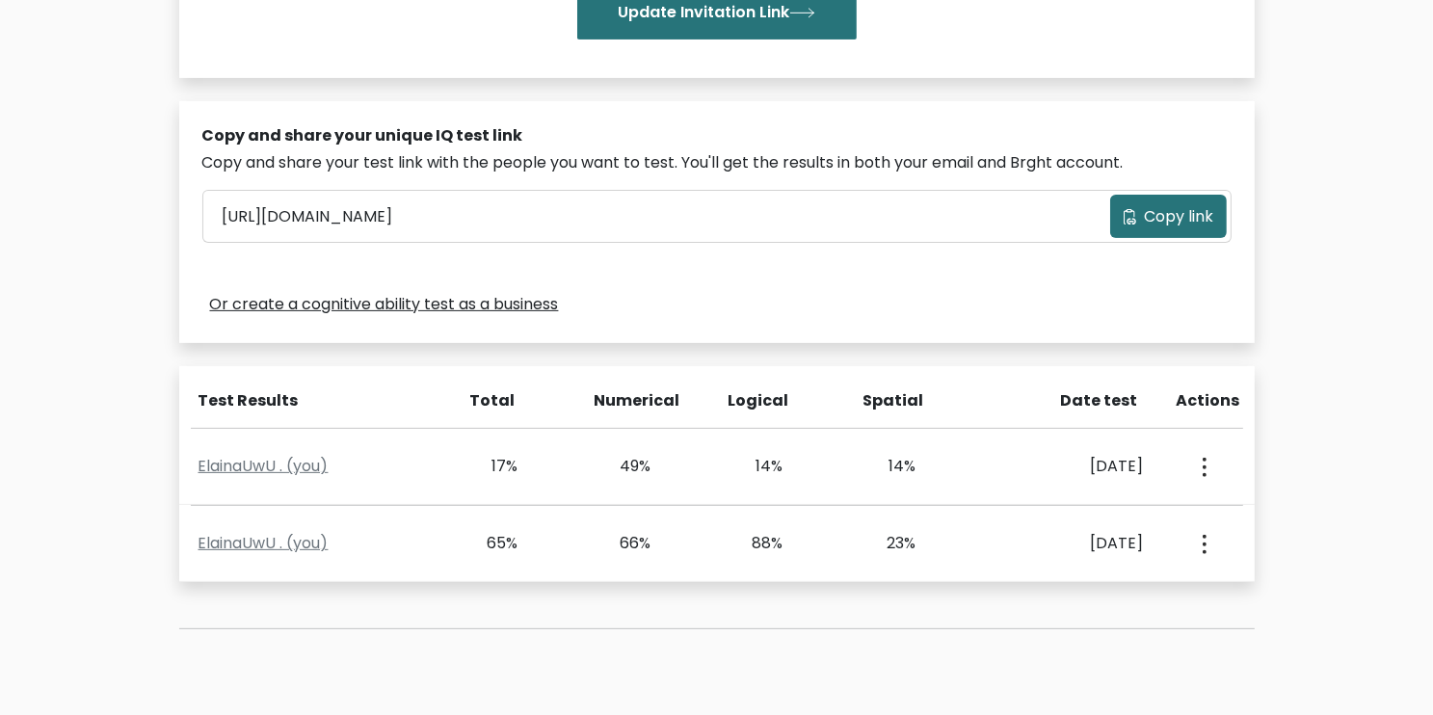
scroll to position [540, 0]
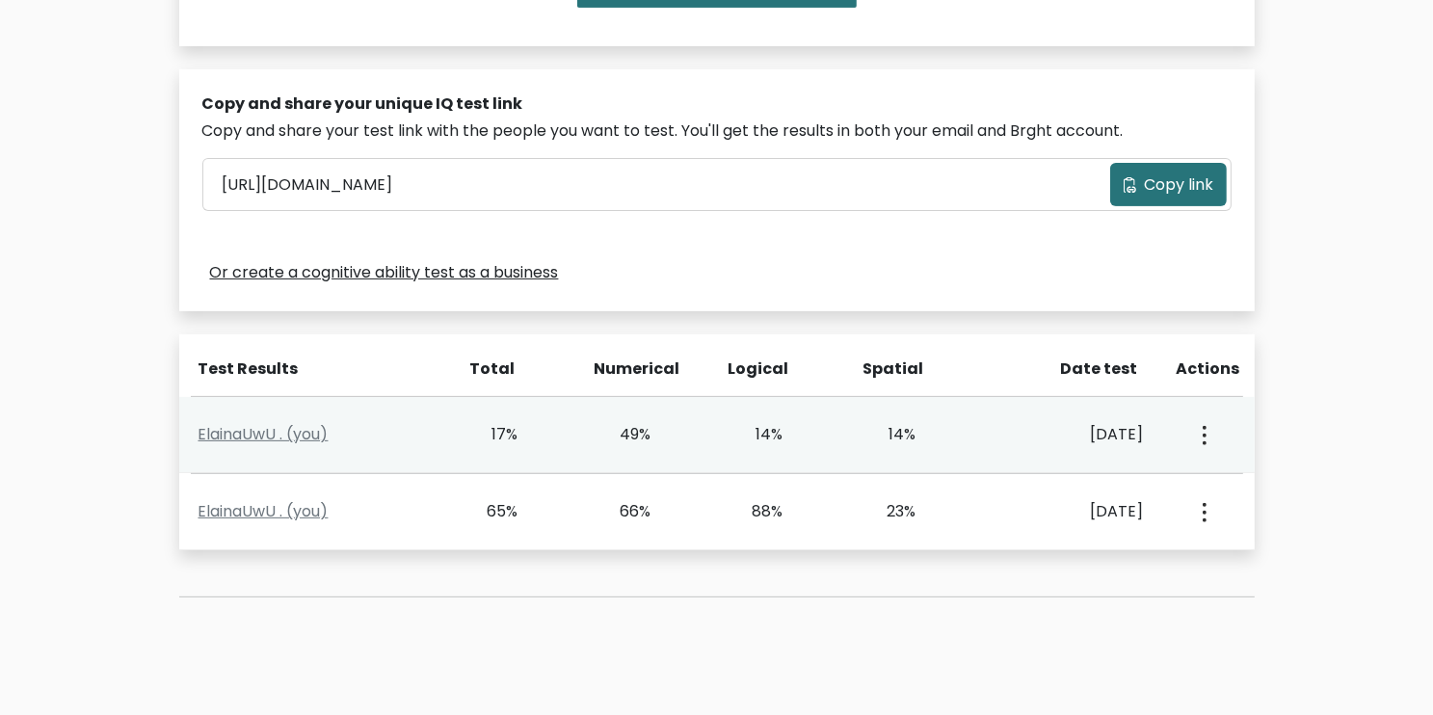
click at [1209, 431] on button "button" at bounding box center [1202, 435] width 15 height 60
click at [1267, 499] on link "View Profile" at bounding box center [1271, 490] width 152 height 31
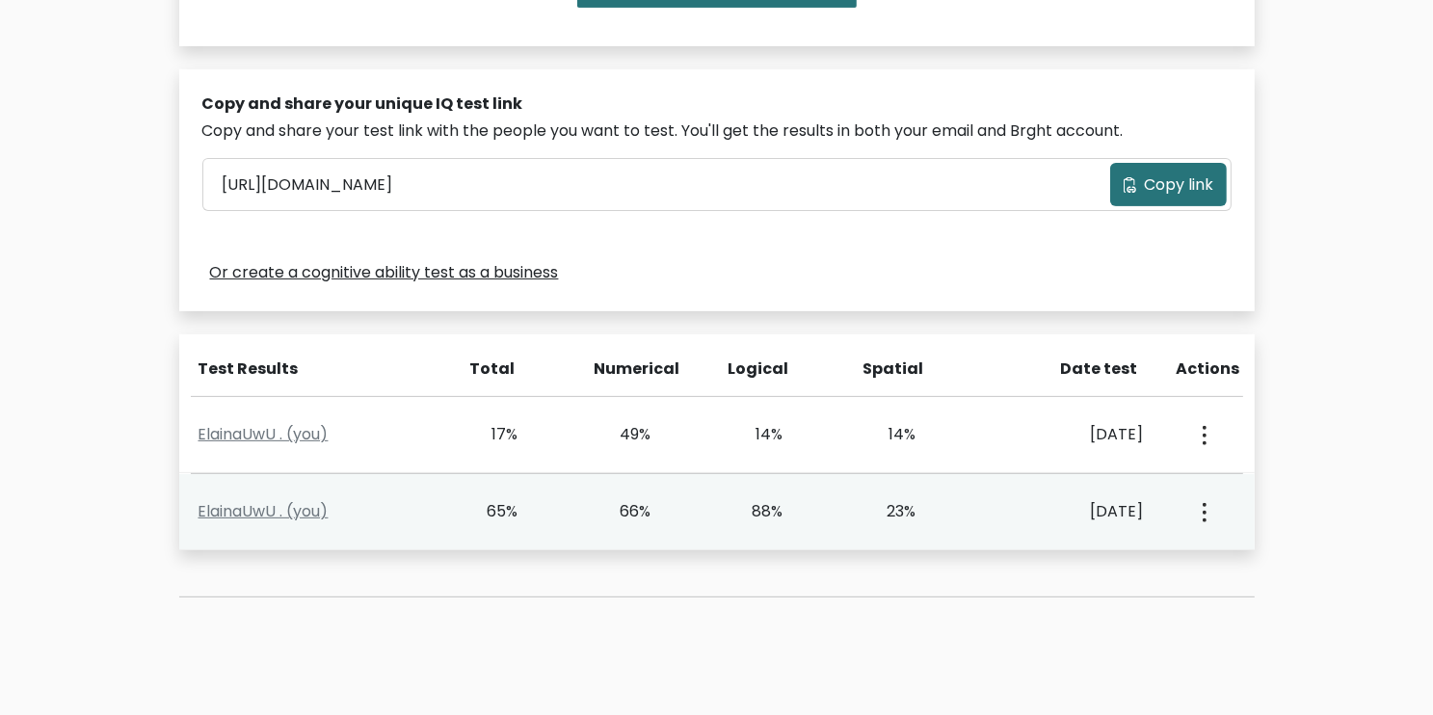
click at [1205, 513] on icon "button" at bounding box center [1204, 512] width 4 height 19
click at [1241, 570] on link "View Profile" at bounding box center [1271, 567] width 152 height 31
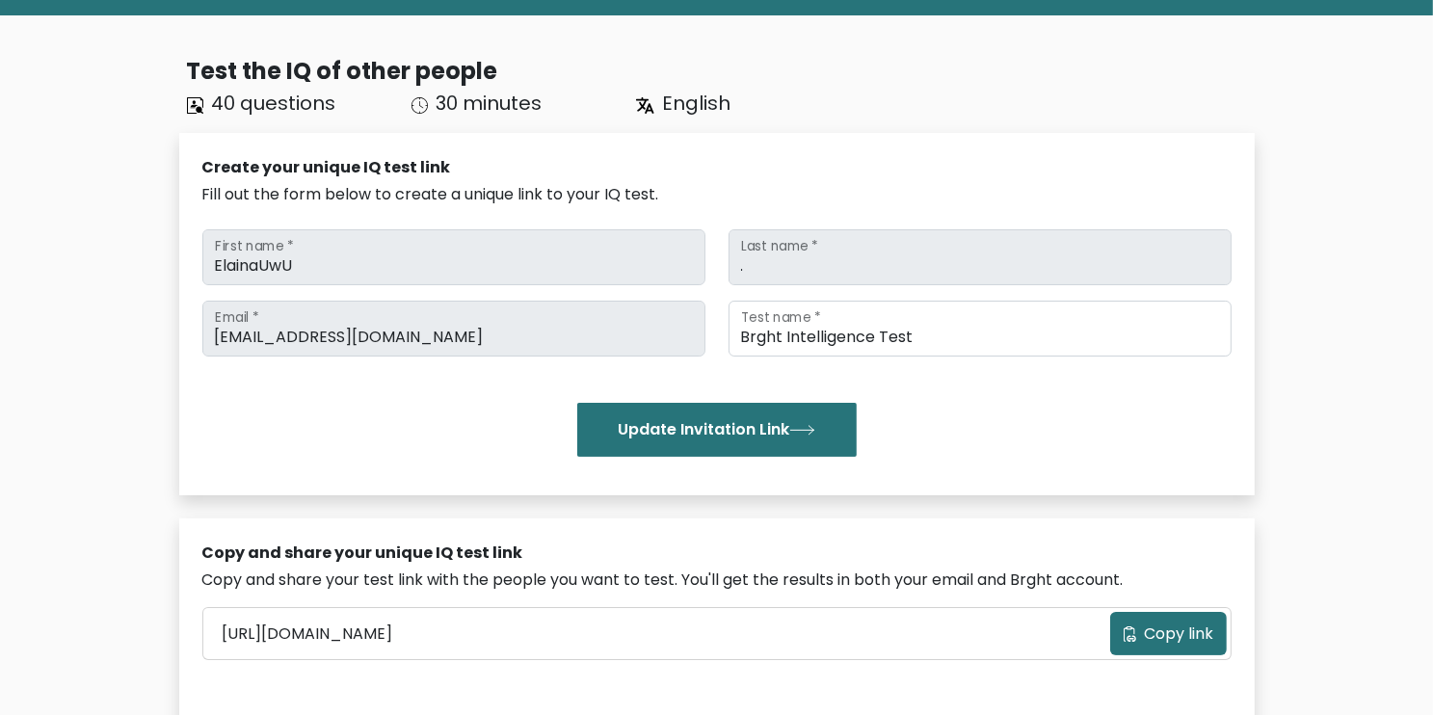
scroll to position [231, 0]
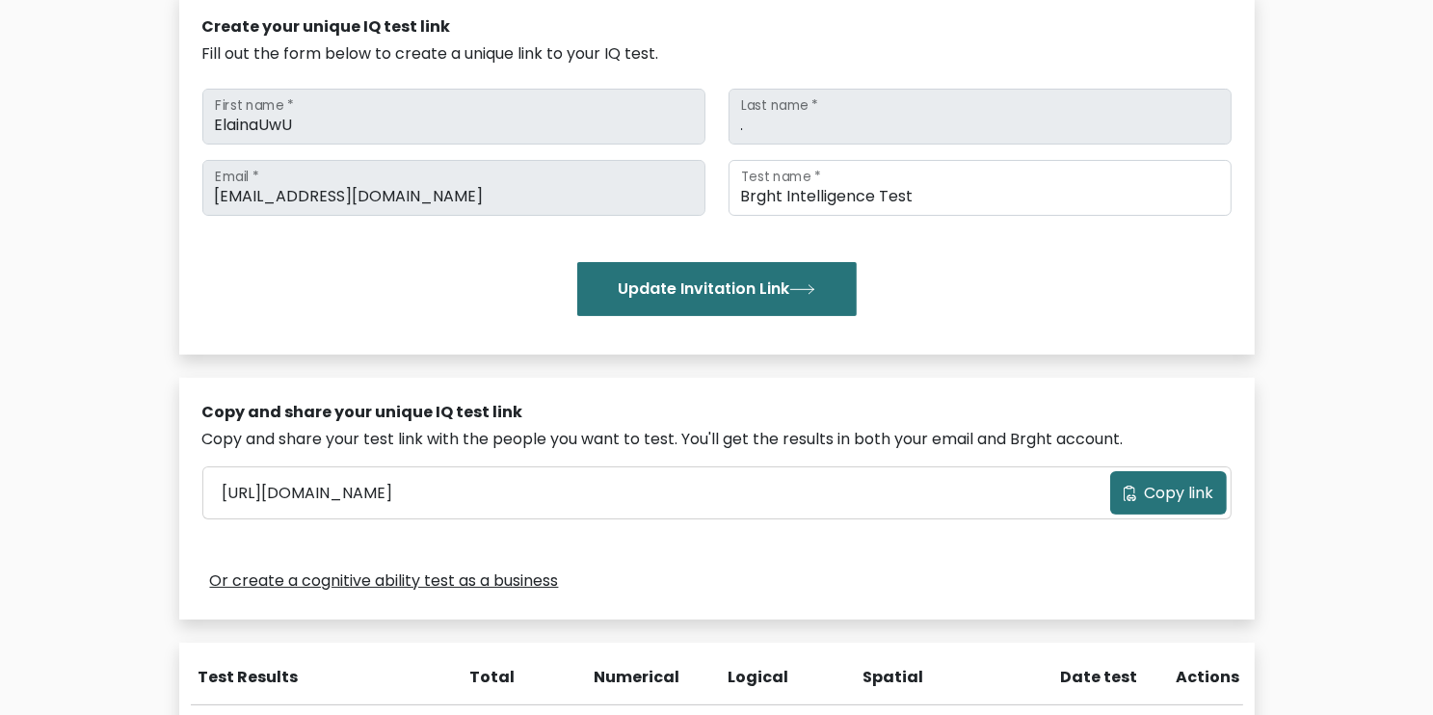
click at [1129, 490] on icon at bounding box center [1129, 493] width 14 height 15
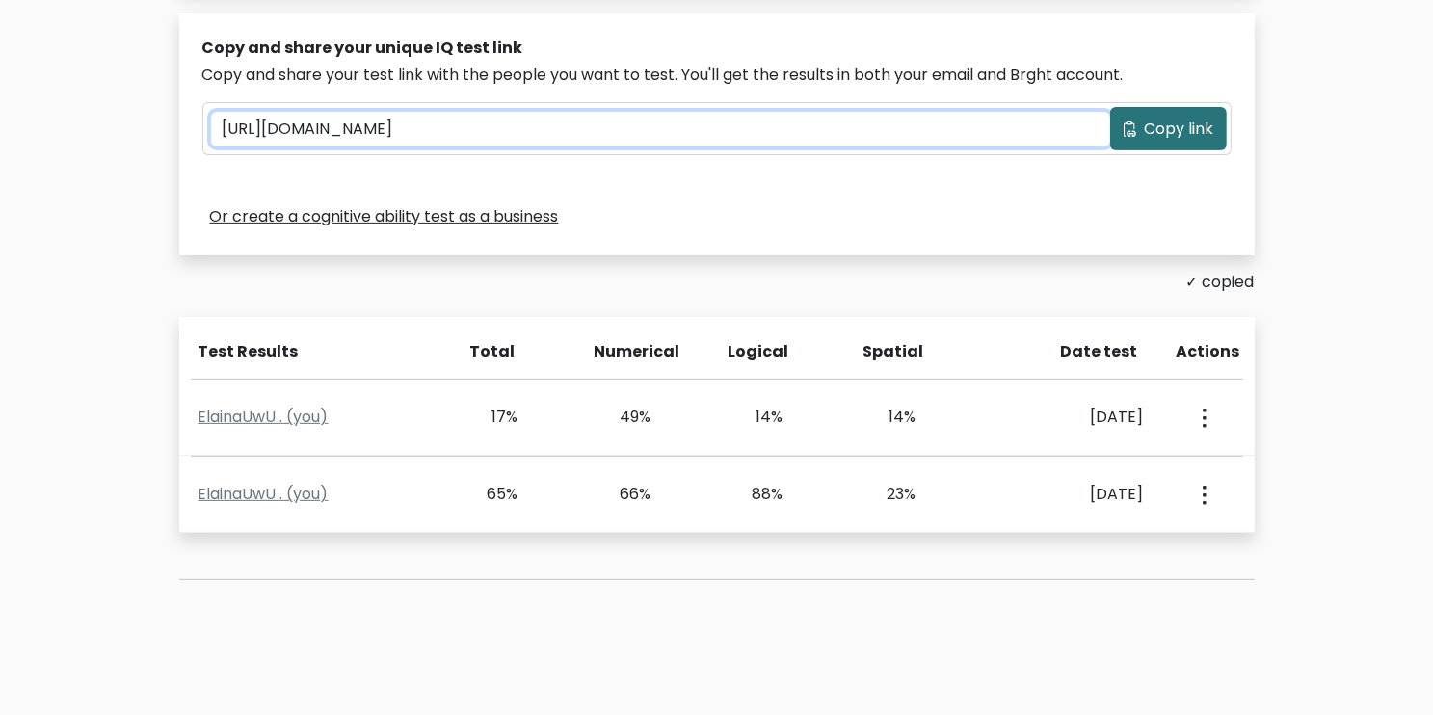
scroll to position [617, 0]
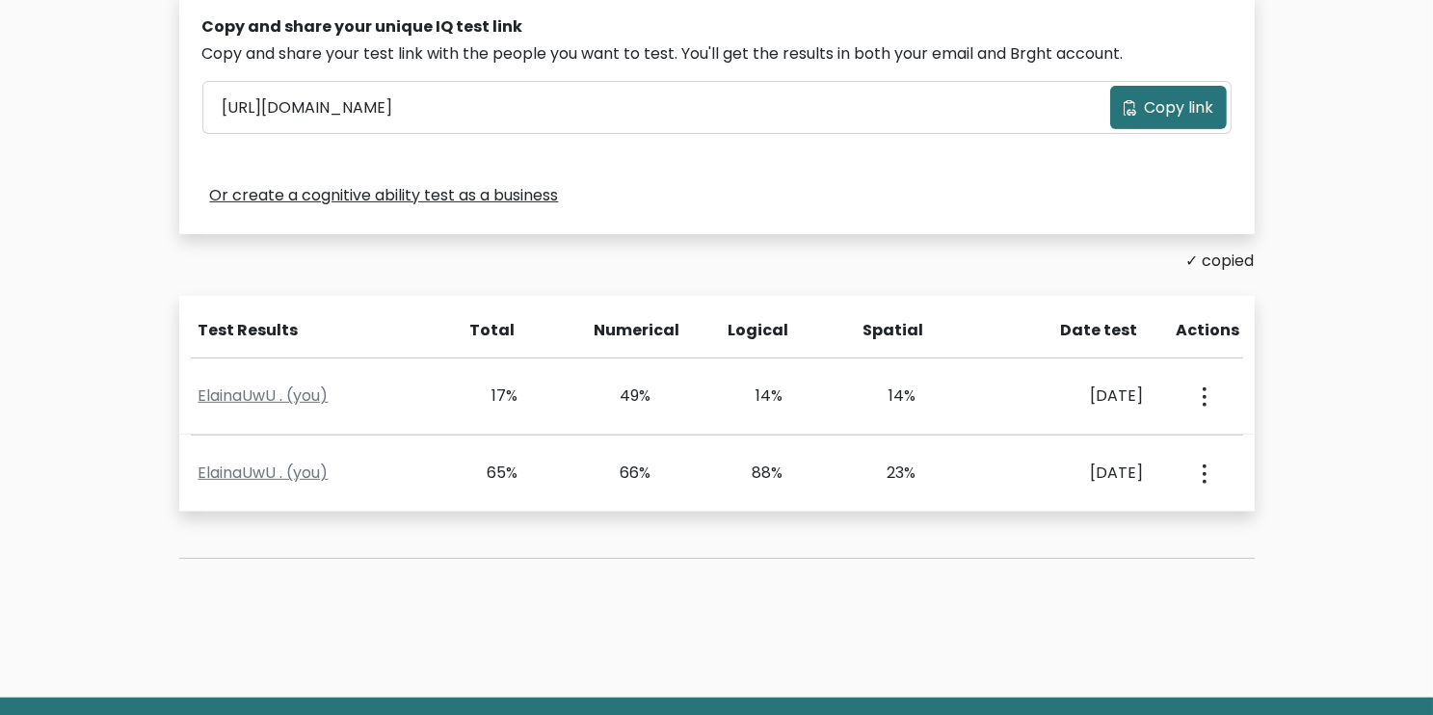
click at [494, 197] on link "Or create a cognitive ability test as a business" at bounding box center [384, 195] width 349 height 23
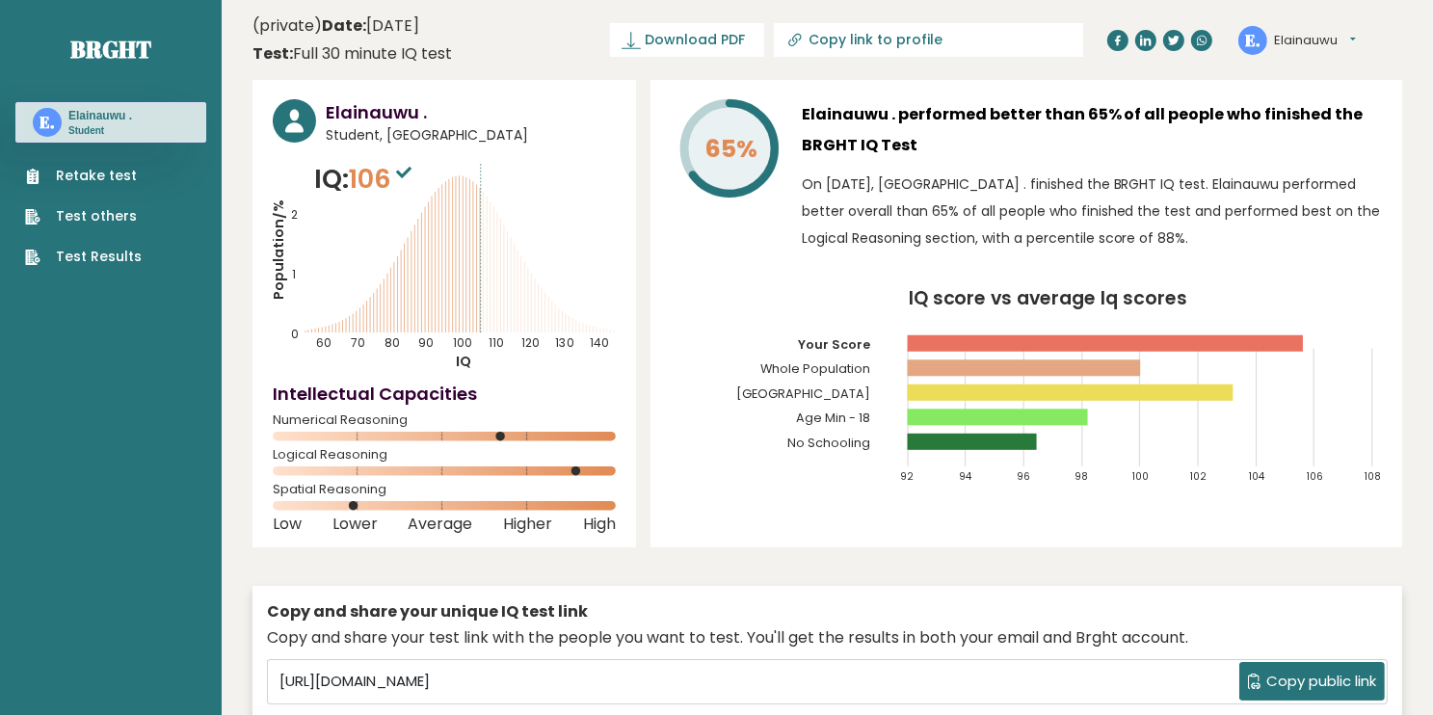
click at [125, 258] on link "Test Results" at bounding box center [83, 257] width 117 height 20
click at [93, 180] on link "Retake test" at bounding box center [83, 176] width 117 height 20
click at [123, 255] on link "Test Results" at bounding box center [83, 257] width 117 height 20
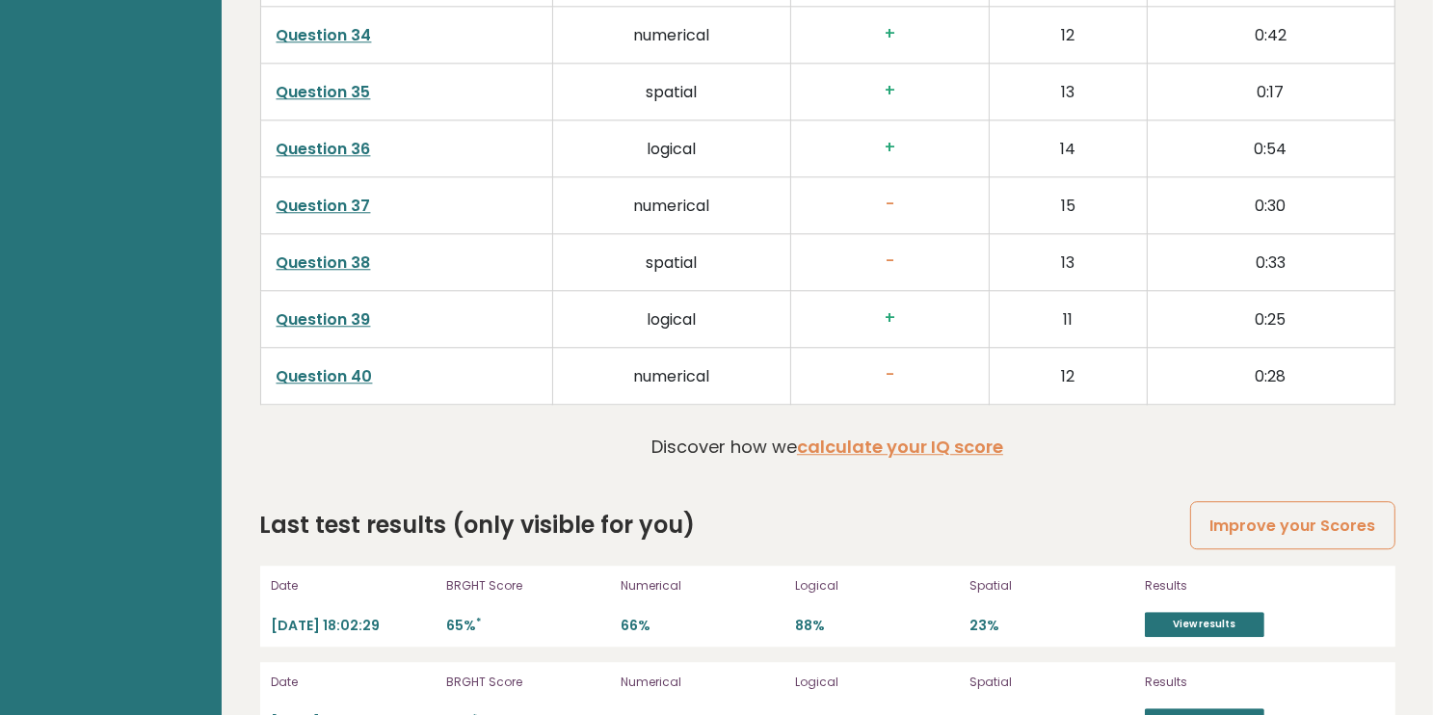
scroll to position [4982, 0]
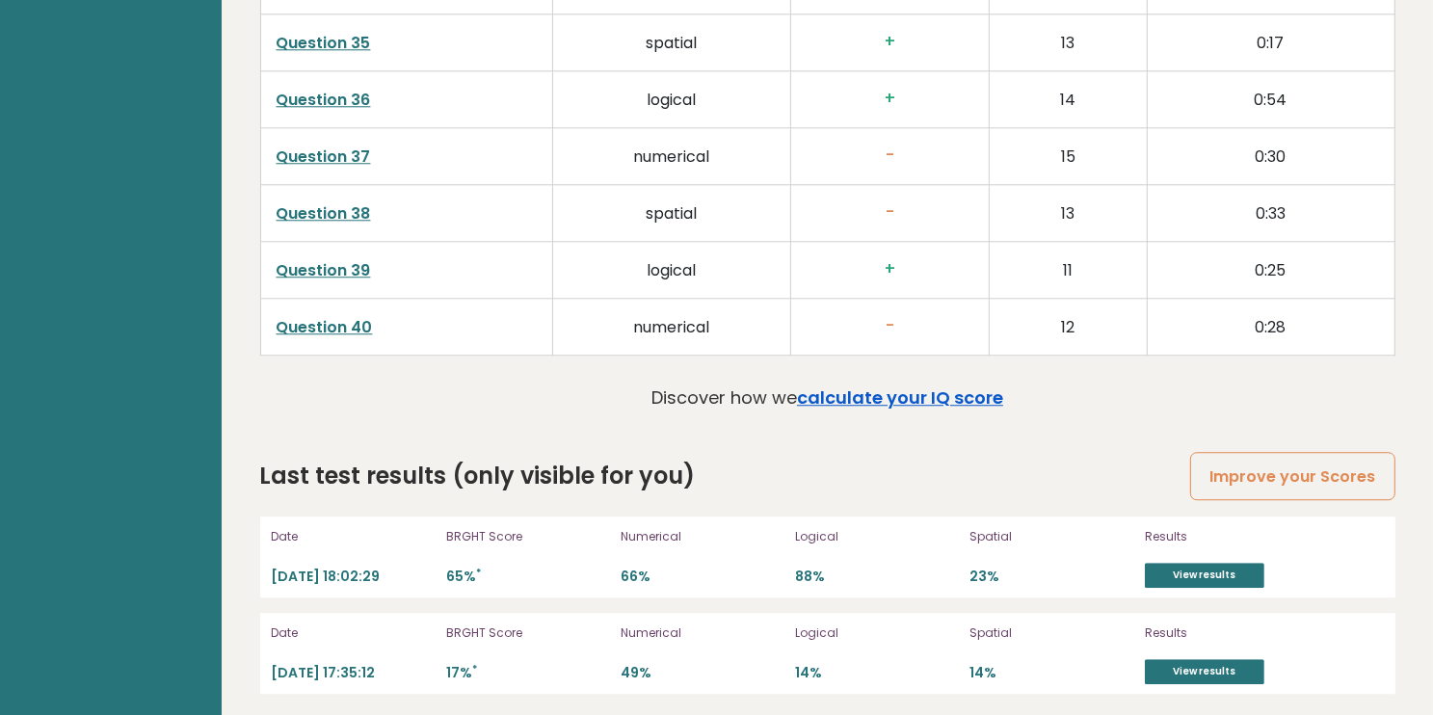
click at [970, 388] on link "calculate your IQ score" at bounding box center [900, 397] width 206 height 24
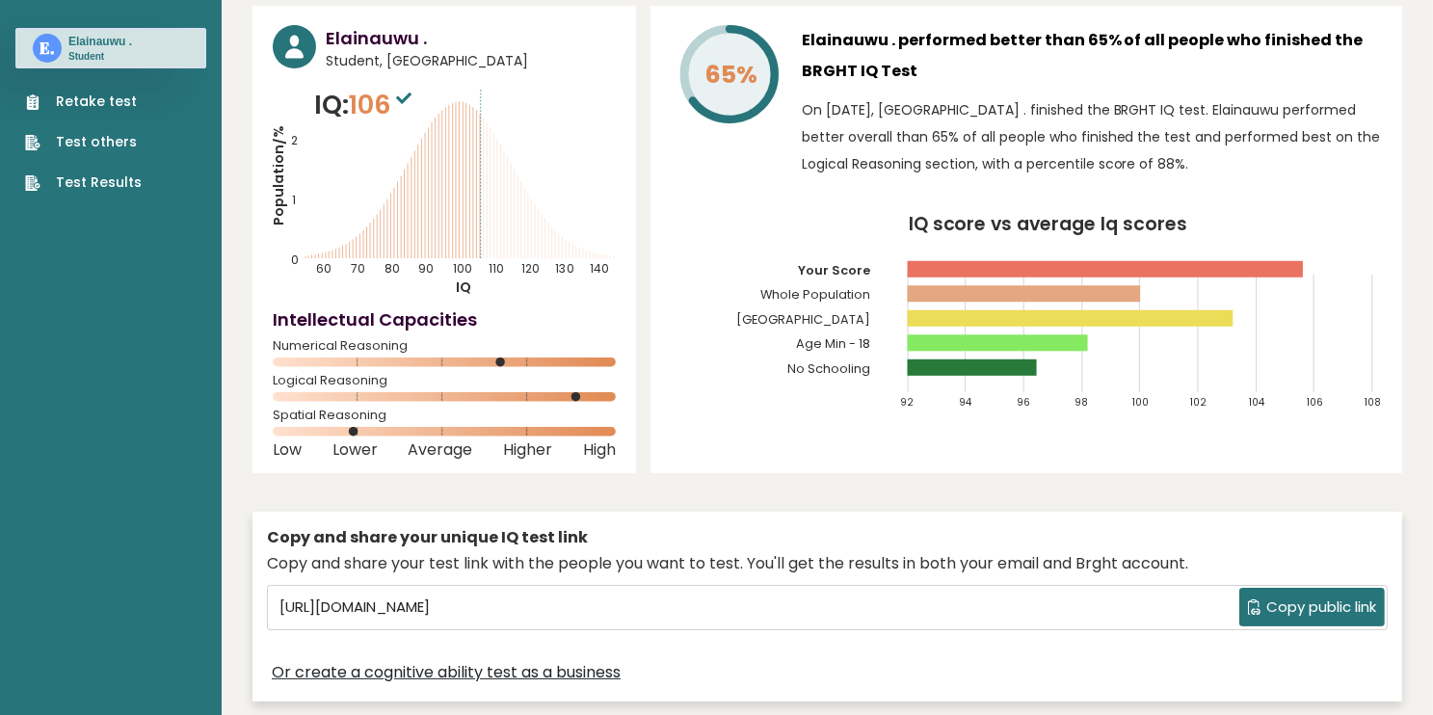
scroll to position [0, 0]
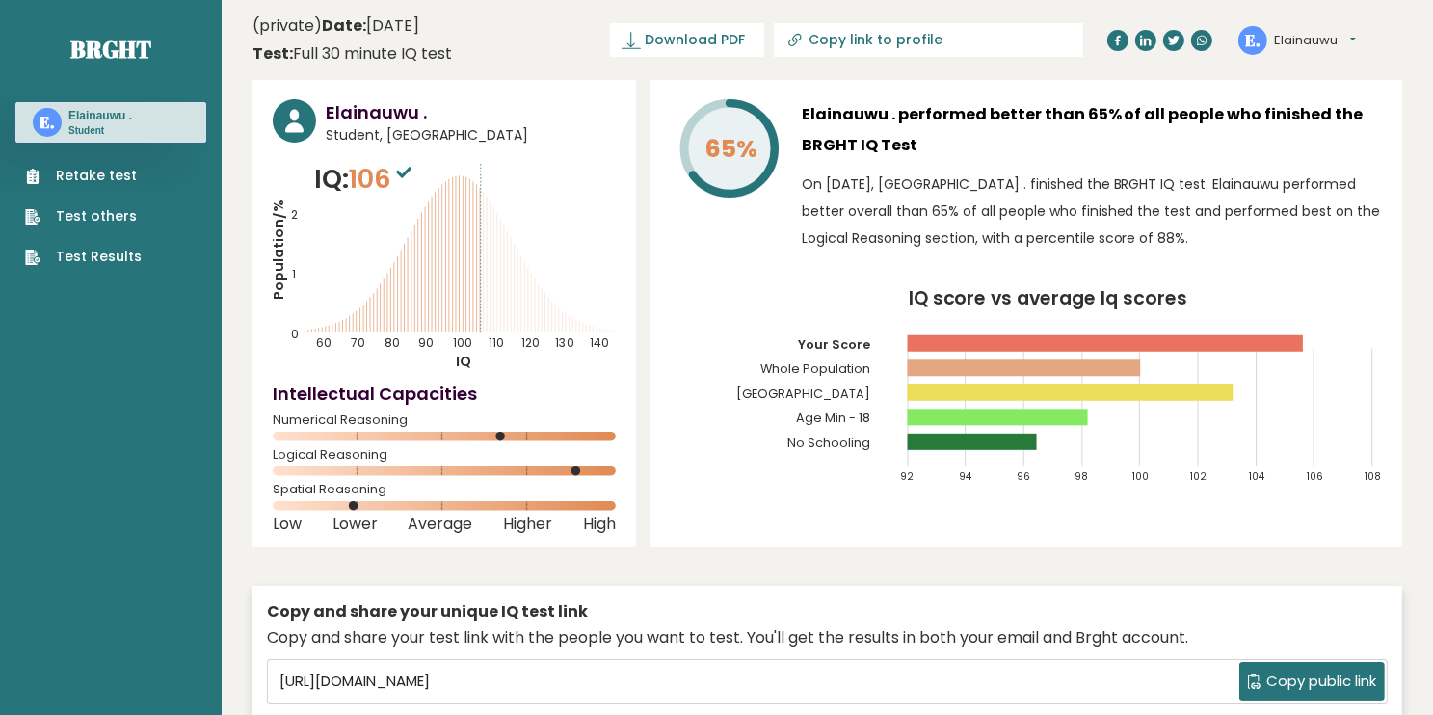
click at [112, 181] on link "Retake test" at bounding box center [83, 176] width 117 height 20
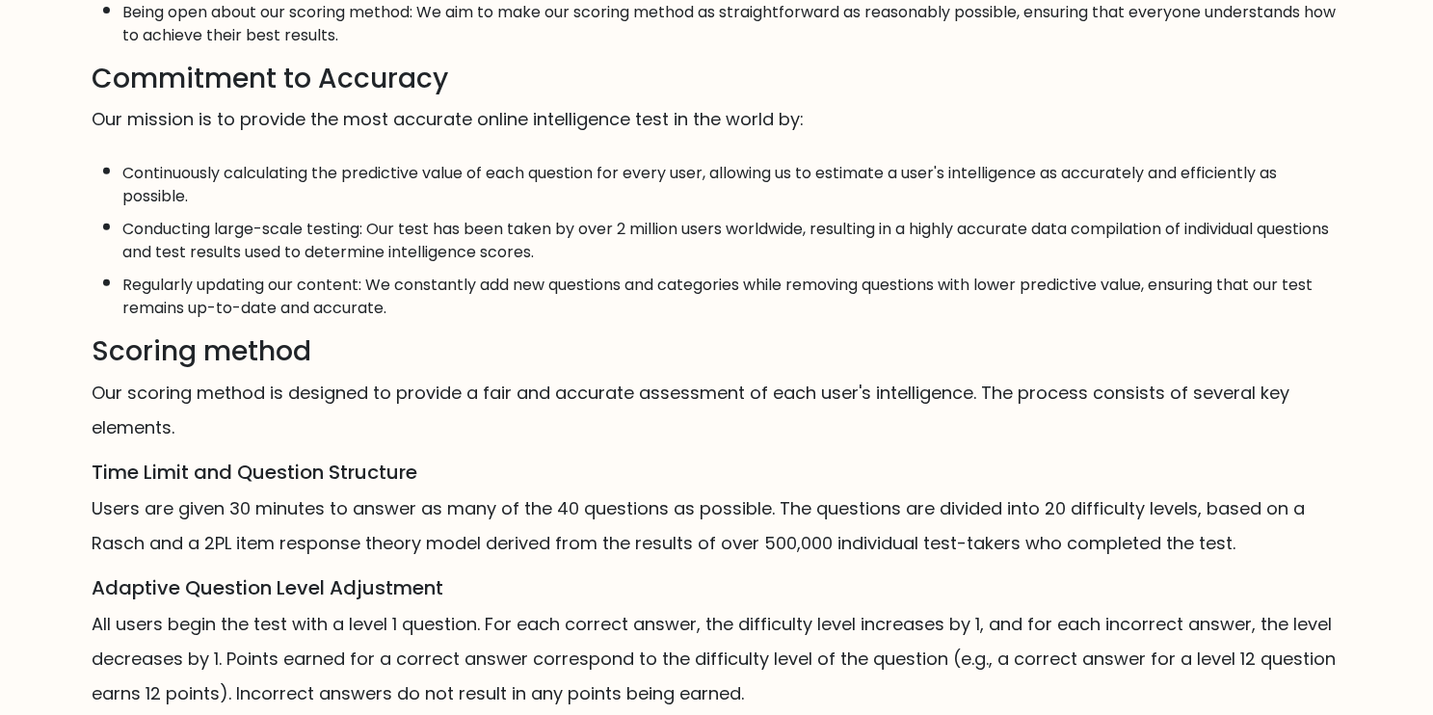
scroll to position [848, 0]
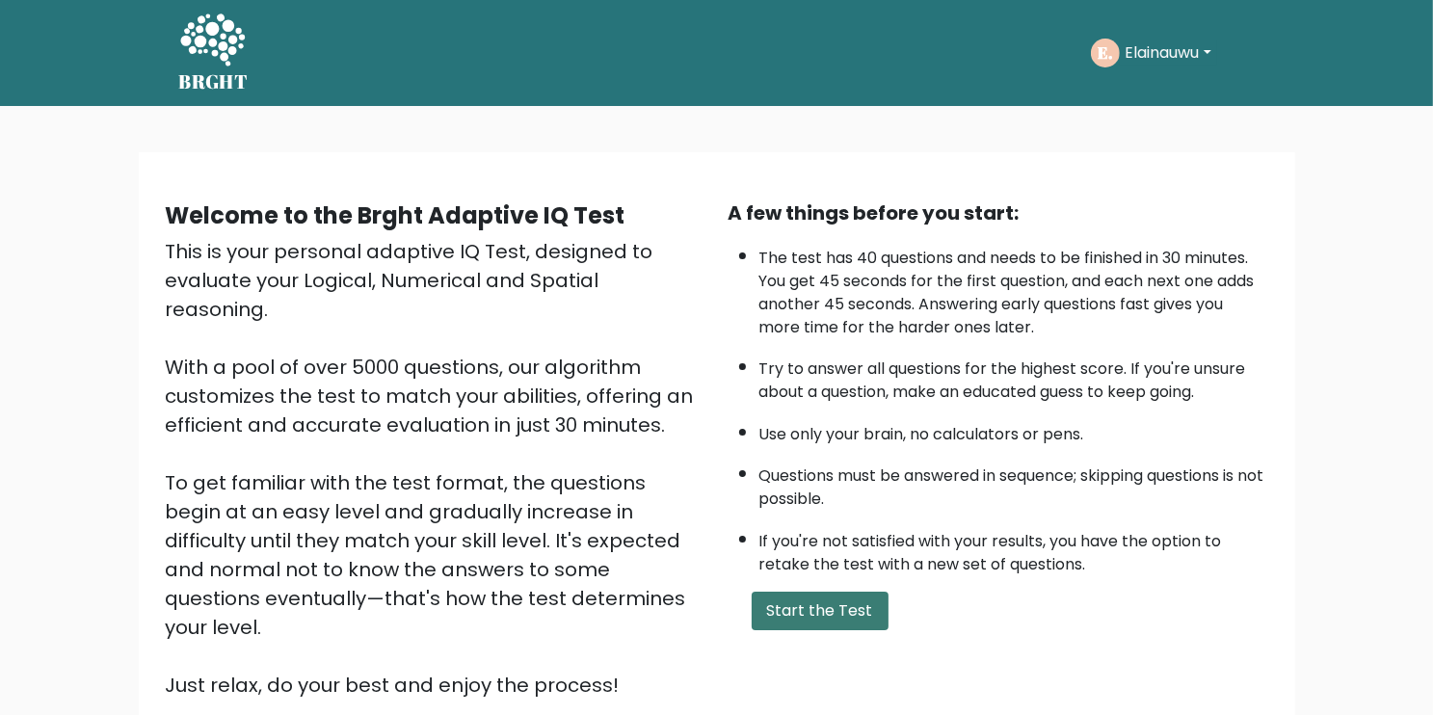
click at [857, 609] on button "Start the Test" at bounding box center [820, 611] width 137 height 39
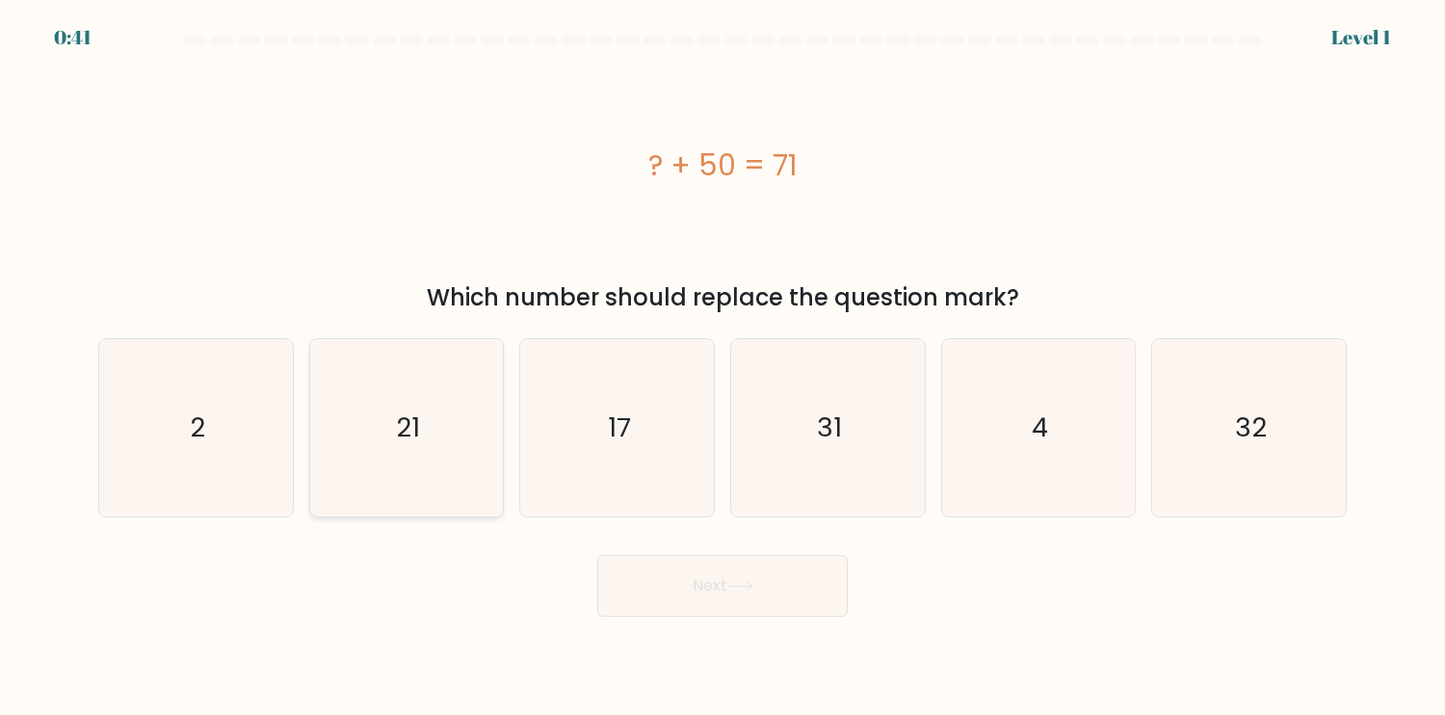
drag, startPoint x: 412, startPoint y: 478, endPoint x: 438, endPoint y: 479, distance: 26.0
click at [413, 477] on icon "21" at bounding box center [406, 427] width 177 height 177
click at [723, 367] on input "b. 21" at bounding box center [723, 362] width 1 height 10
radio input "true"
click at [854, 605] on div "Next" at bounding box center [723, 579] width 1272 height 76
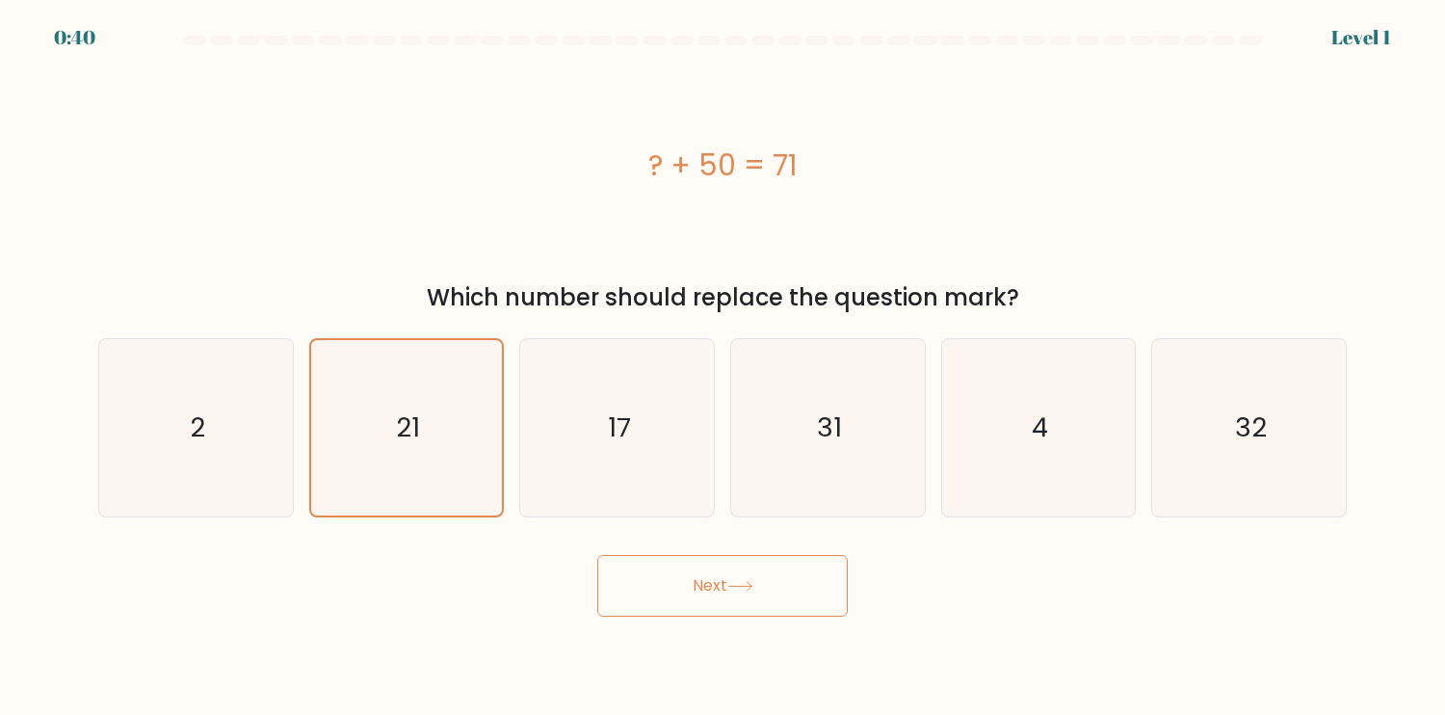
click at [809, 599] on button "Next" at bounding box center [722, 586] width 251 height 62
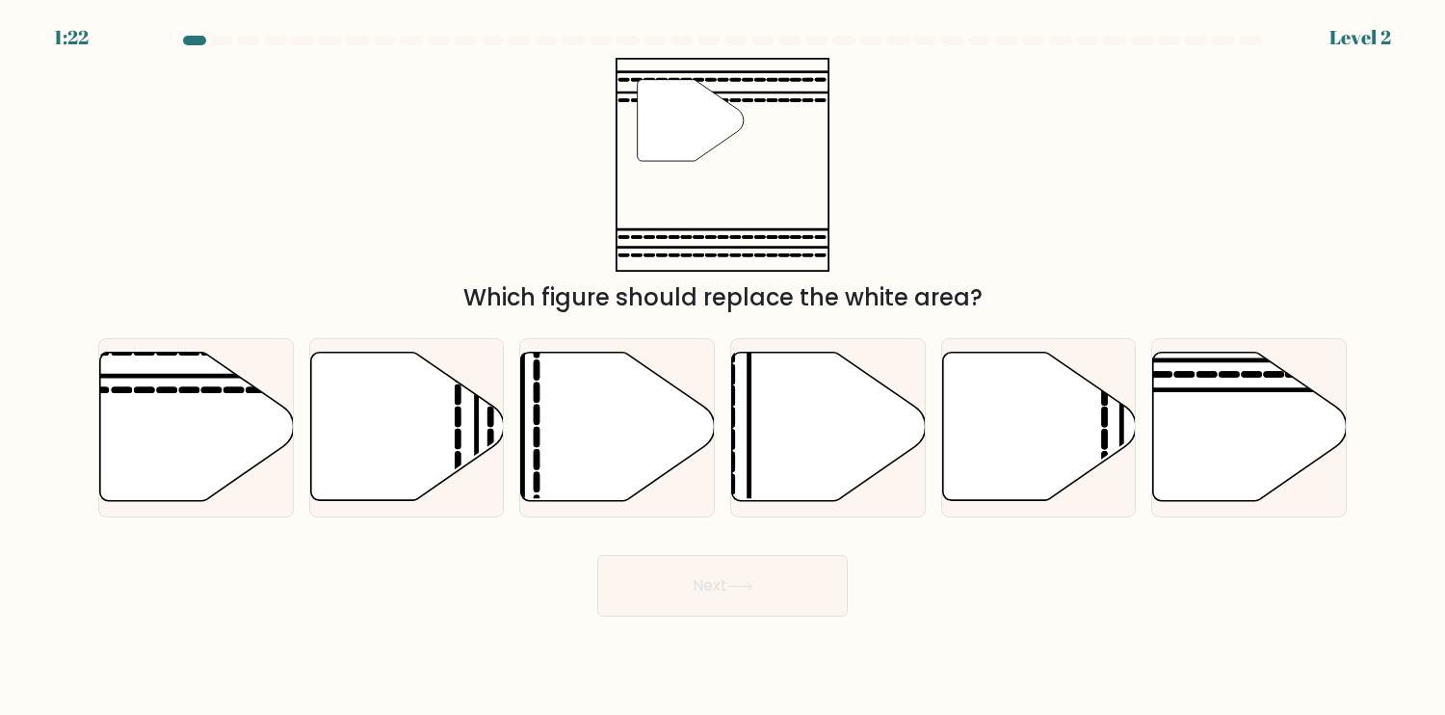
drag, startPoint x: 190, startPoint y: 424, endPoint x: 620, endPoint y: 547, distance: 448.0
click at [189, 424] on icon at bounding box center [197, 427] width 194 height 148
click at [723, 367] on input "a." at bounding box center [723, 362] width 1 height 10
radio input "true"
click at [732, 590] on icon at bounding box center [740, 586] width 26 height 11
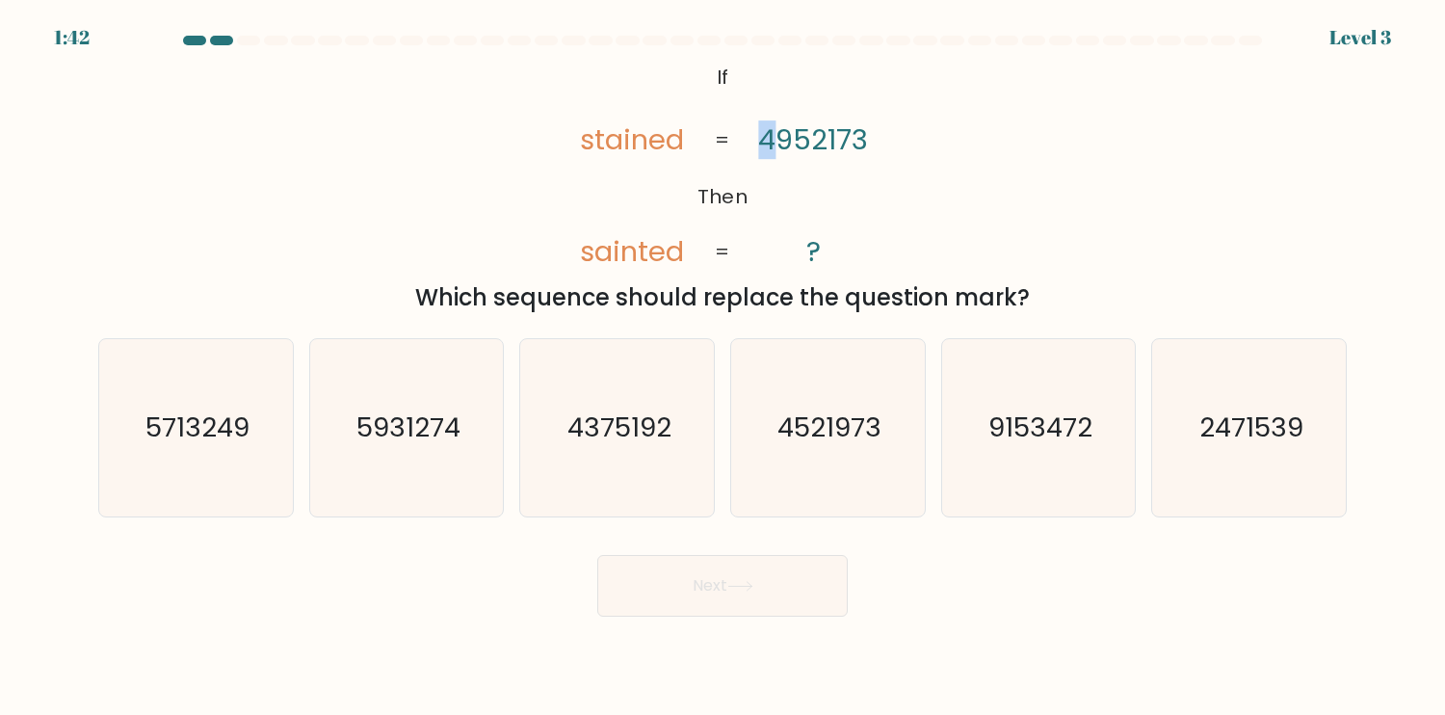
drag, startPoint x: 765, startPoint y: 143, endPoint x: 777, endPoint y: 143, distance: 11.6
click at [768, 143] on tspan "4952173" at bounding box center [813, 139] width 110 height 39
drag, startPoint x: 848, startPoint y: 478, endPoint x: 794, endPoint y: 567, distance: 103.8
click at [848, 477] on icon "4521973" at bounding box center [827, 427] width 177 height 177
click at [724, 367] on input "d. 4521973" at bounding box center [723, 362] width 1 height 10
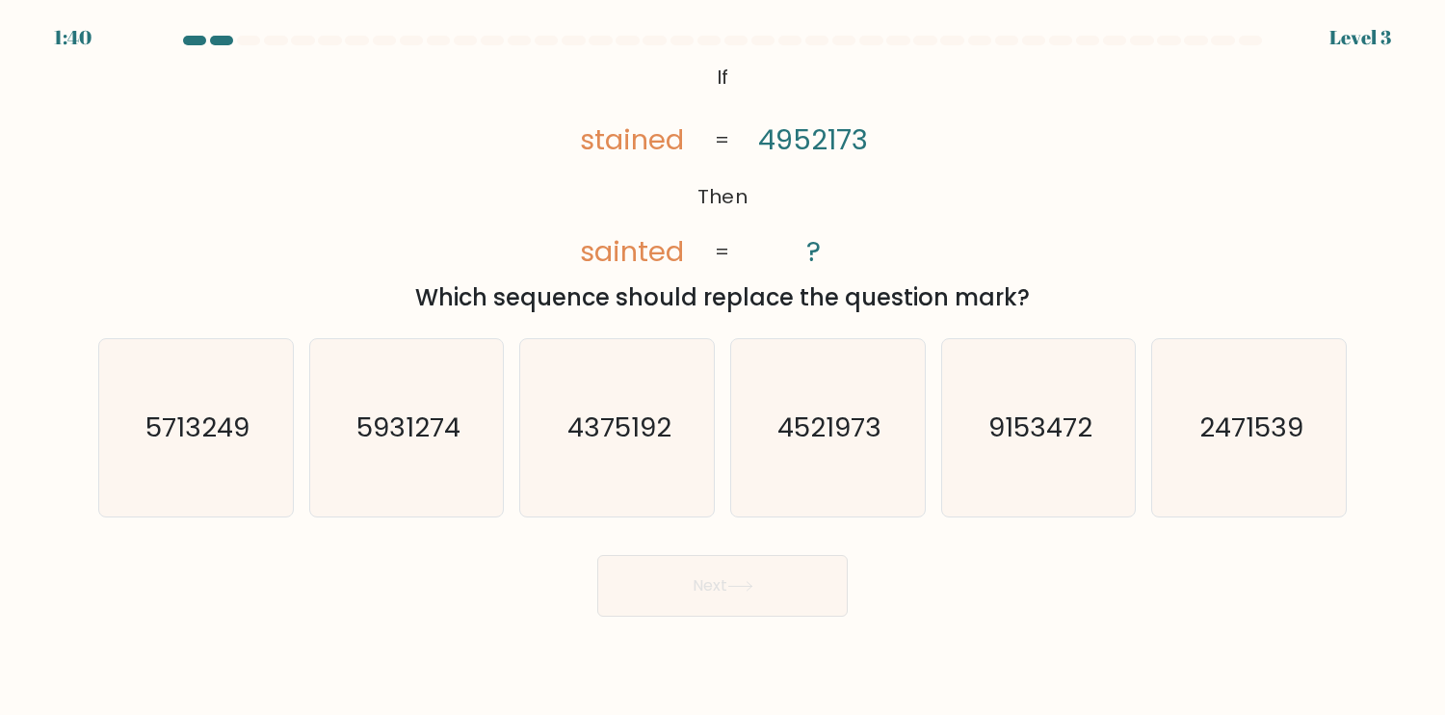
radio input "true"
click at [779, 596] on button "Next" at bounding box center [722, 586] width 251 height 62
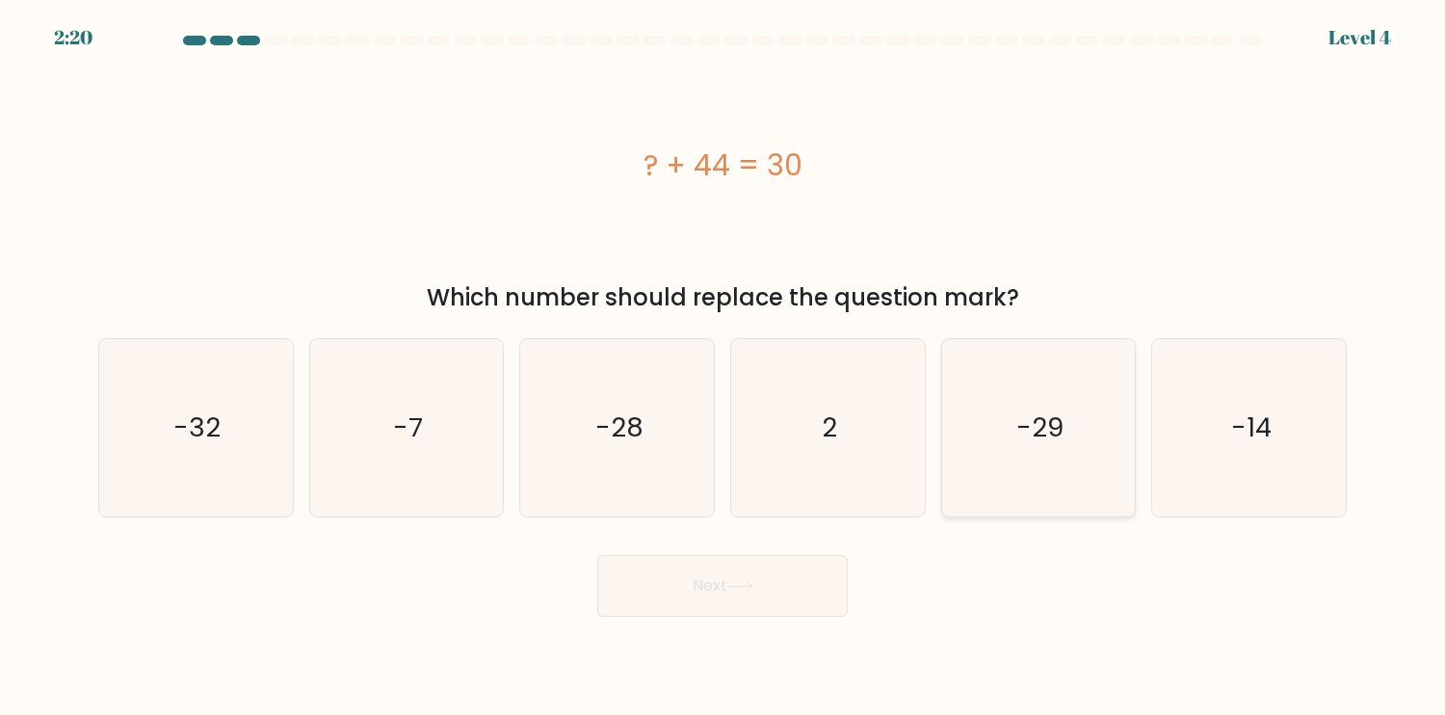
click at [1255, 428] on text "-14" at bounding box center [1250, 428] width 40 height 38
click at [724, 367] on input "f. -14" at bounding box center [723, 362] width 1 height 10
radio input "true"
click at [736, 593] on button "Next" at bounding box center [722, 586] width 251 height 62
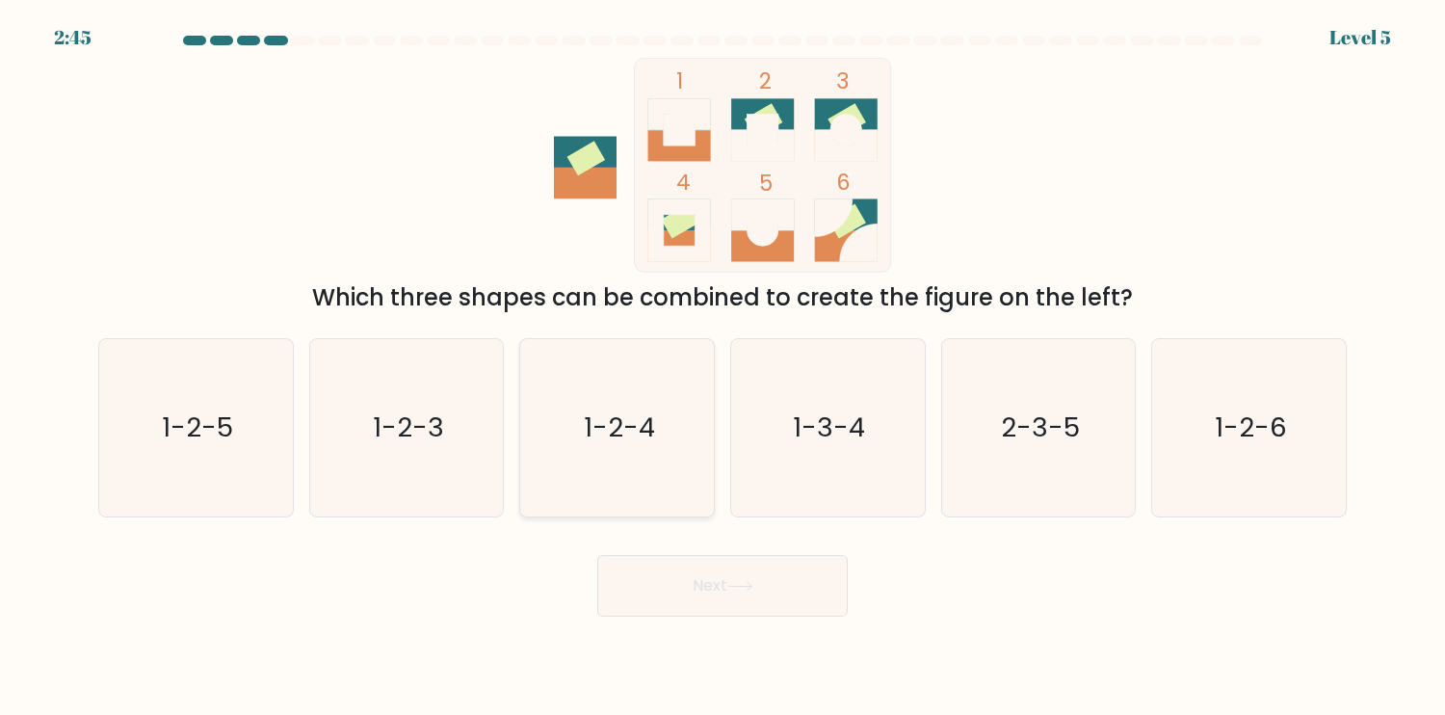
click at [624, 472] on icon "1-2-4" at bounding box center [617, 427] width 177 height 177
click at [723, 367] on input "c. 1-2-4" at bounding box center [723, 362] width 1 height 10
radio input "true"
click at [717, 590] on button "Next" at bounding box center [722, 586] width 251 height 62
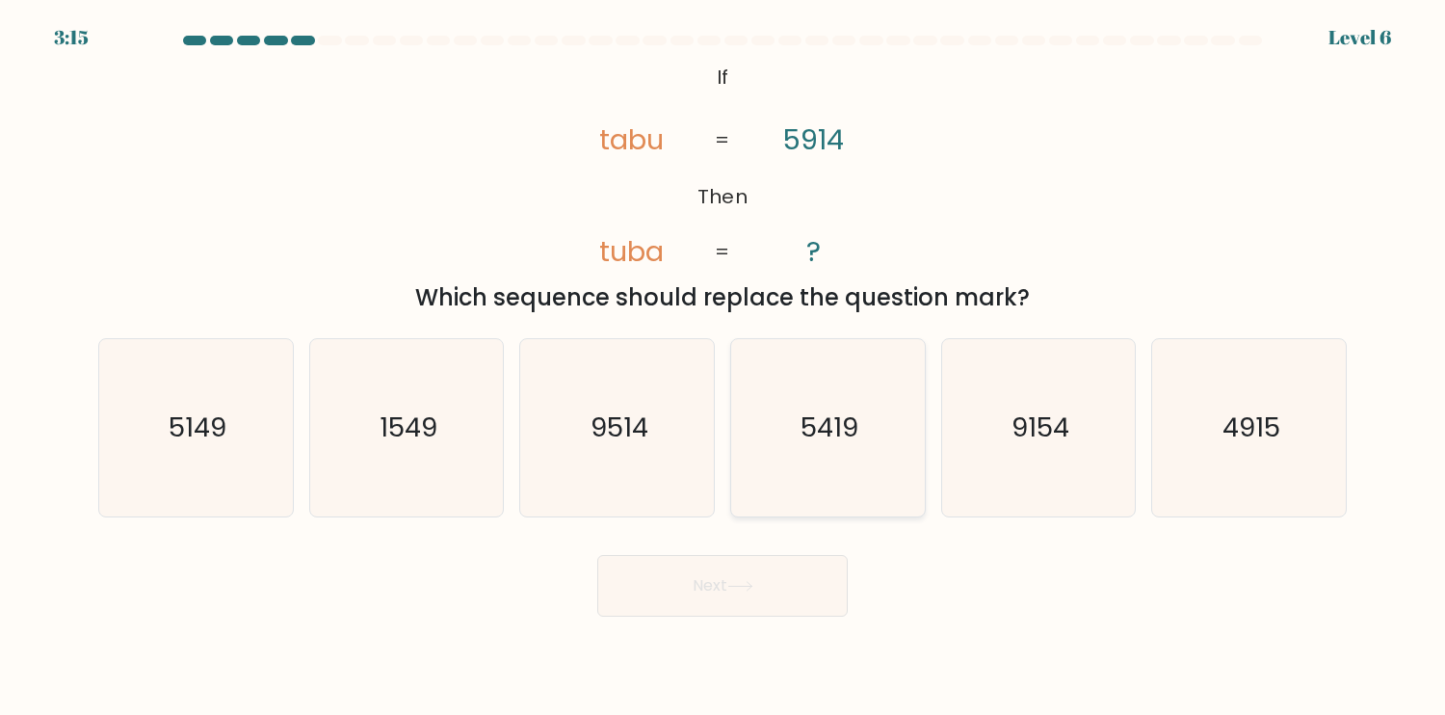
click at [825, 466] on icon "5419" at bounding box center [827, 427] width 177 height 177
click at [724, 367] on input "d. 5419" at bounding box center [723, 362] width 1 height 10
radio input "true"
click at [758, 593] on button "Next" at bounding box center [722, 586] width 251 height 62
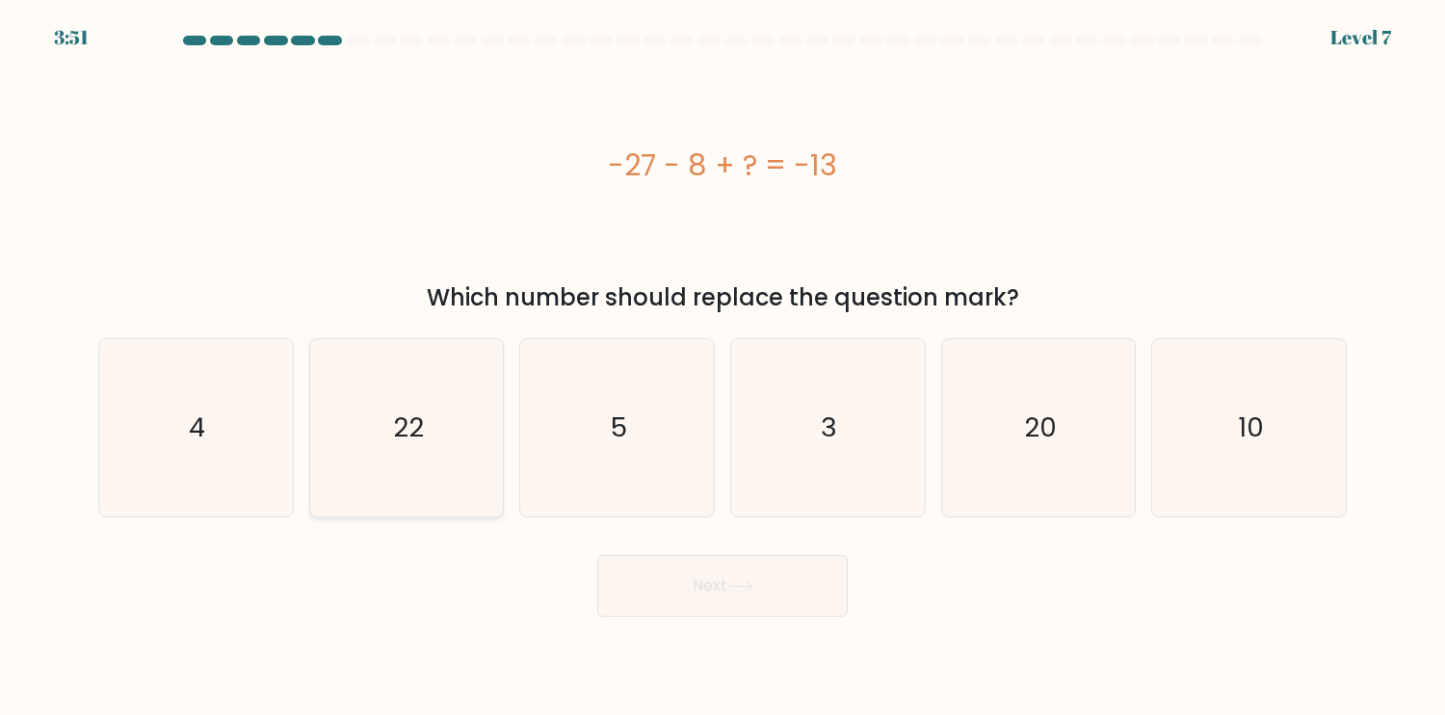
click at [427, 474] on icon "22" at bounding box center [406, 427] width 177 height 177
click at [723, 367] on input "b. 22" at bounding box center [723, 362] width 1 height 10
radio input "true"
click at [700, 567] on button "Next" at bounding box center [722, 586] width 251 height 62
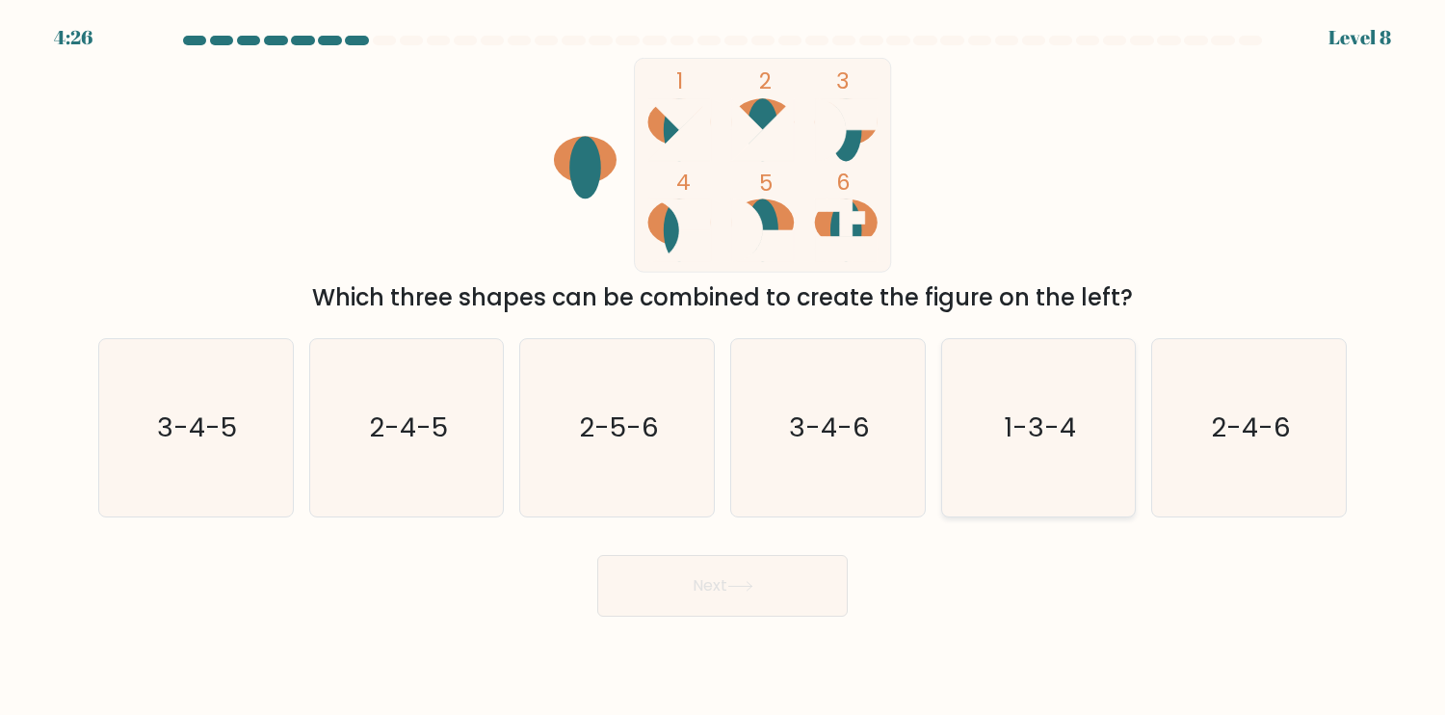
click at [1045, 467] on icon "1-3-4" at bounding box center [1038, 427] width 177 height 177
click at [724, 367] on input "e. 1-3-4" at bounding box center [723, 362] width 1 height 10
radio input "true"
click at [763, 602] on button "Next" at bounding box center [722, 586] width 251 height 62
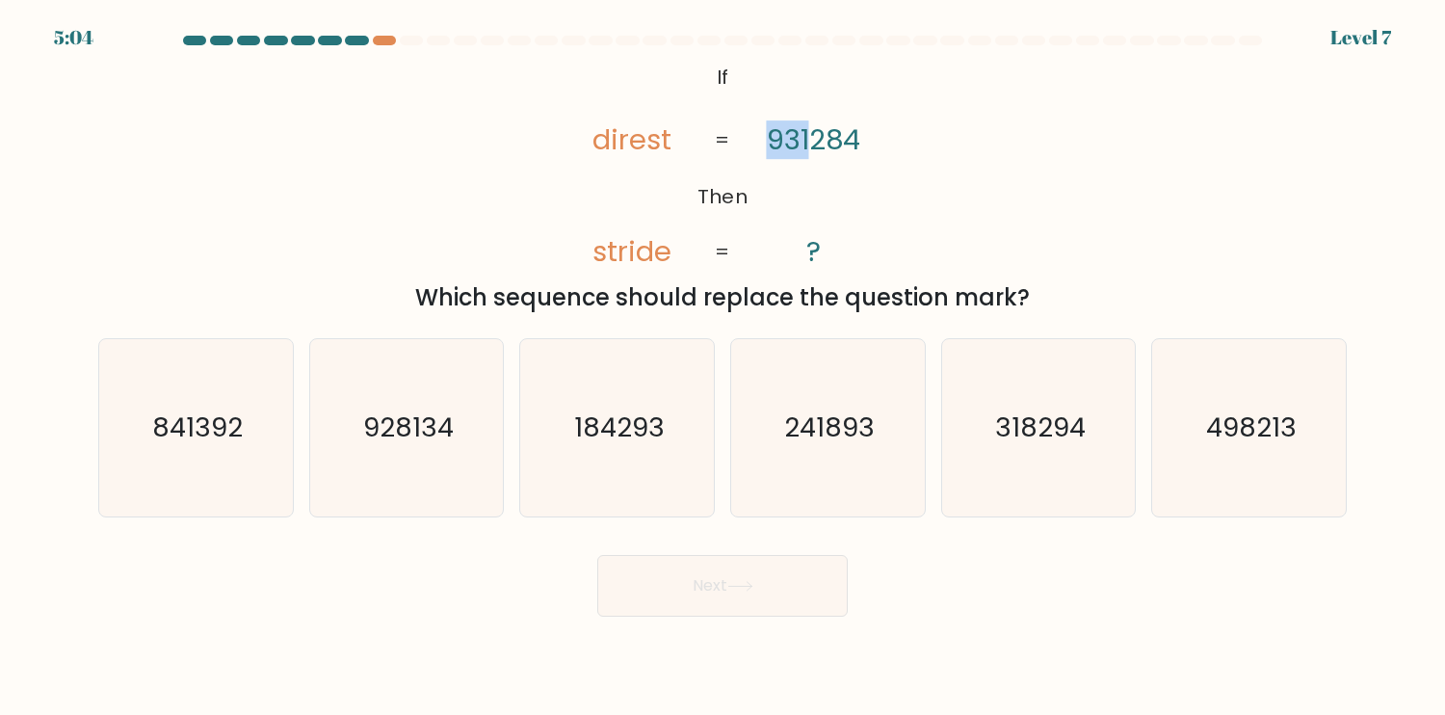
drag, startPoint x: 771, startPoint y: 145, endPoint x: 812, endPoint y: 145, distance: 41.4
click at [812, 145] on tspan "931284" at bounding box center [812, 139] width 93 height 39
click at [906, 152] on div "@import url('https://fonts.googleapis.com/css?family=Abril+Fatface:400,100,100i…" at bounding box center [723, 186] width 1272 height 257
drag, startPoint x: 659, startPoint y: 147, endPoint x: 647, endPoint y: 146, distance: 11.6
click at [647, 146] on tspan "direst" at bounding box center [632, 139] width 79 height 39
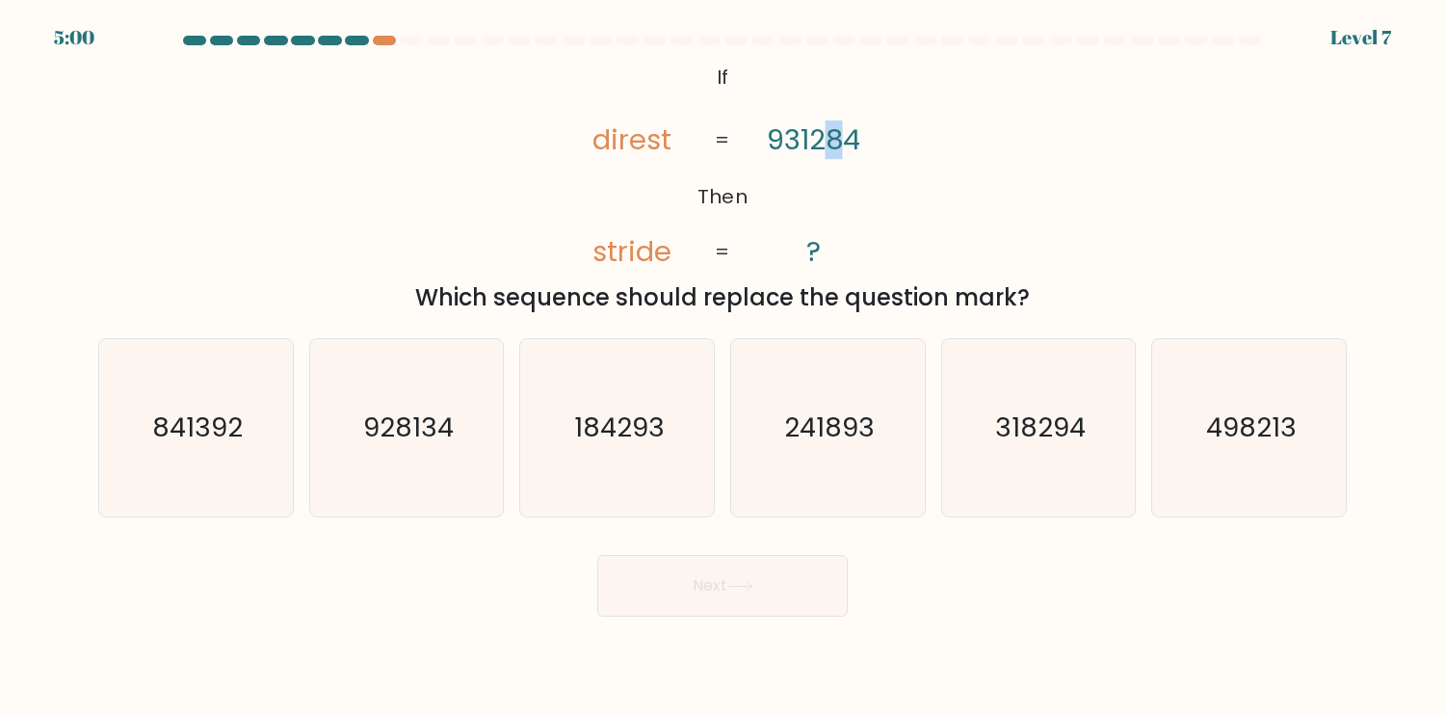
drag, startPoint x: 839, startPoint y: 150, endPoint x: 821, endPoint y: 152, distance: 18.4
click at [821, 152] on tspan "931284" at bounding box center [812, 139] width 93 height 39
click at [228, 435] on text "841392" at bounding box center [197, 428] width 91 height 38
click at [723, 367] on input "a. 841392" at bounding box center [723, 362] width 1 height 10
radio input "true"
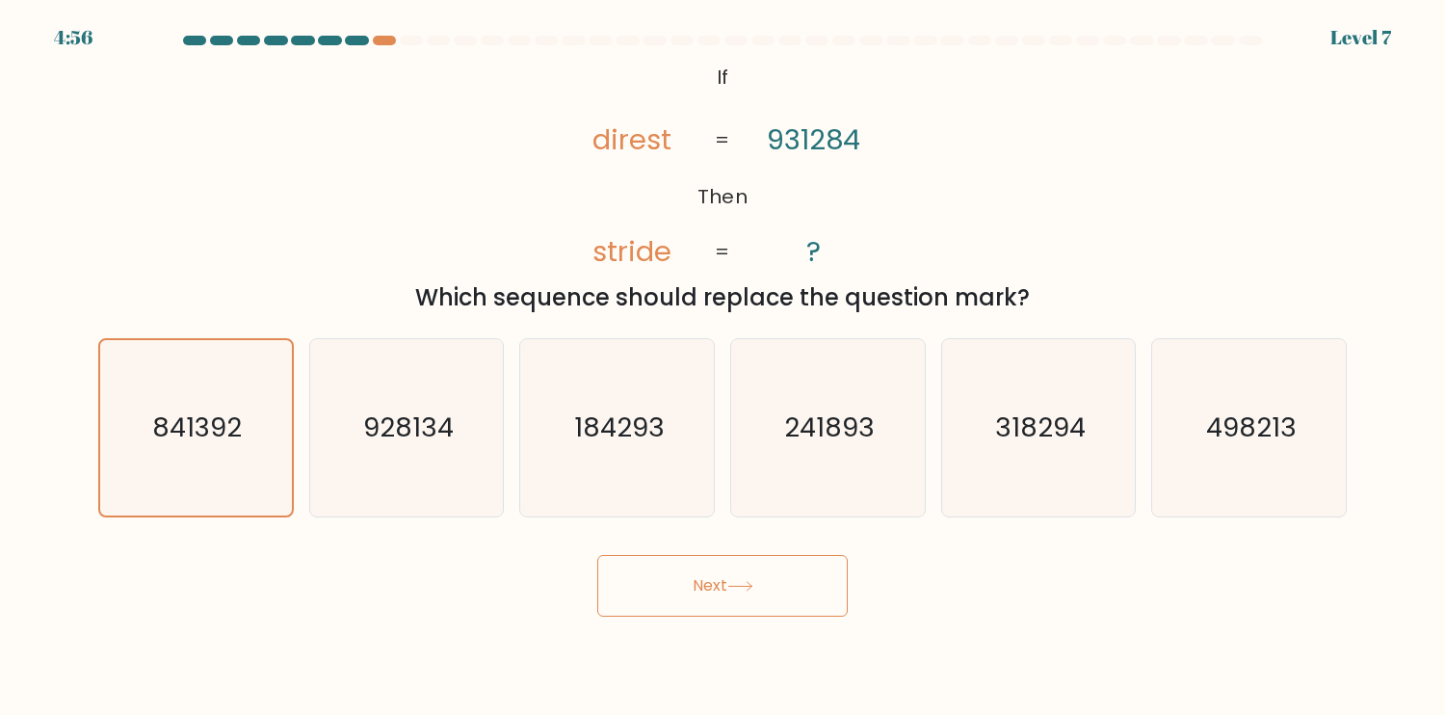
click at [727, 606] on button "Next" at bounding box center [722, 586] width 251 height 62
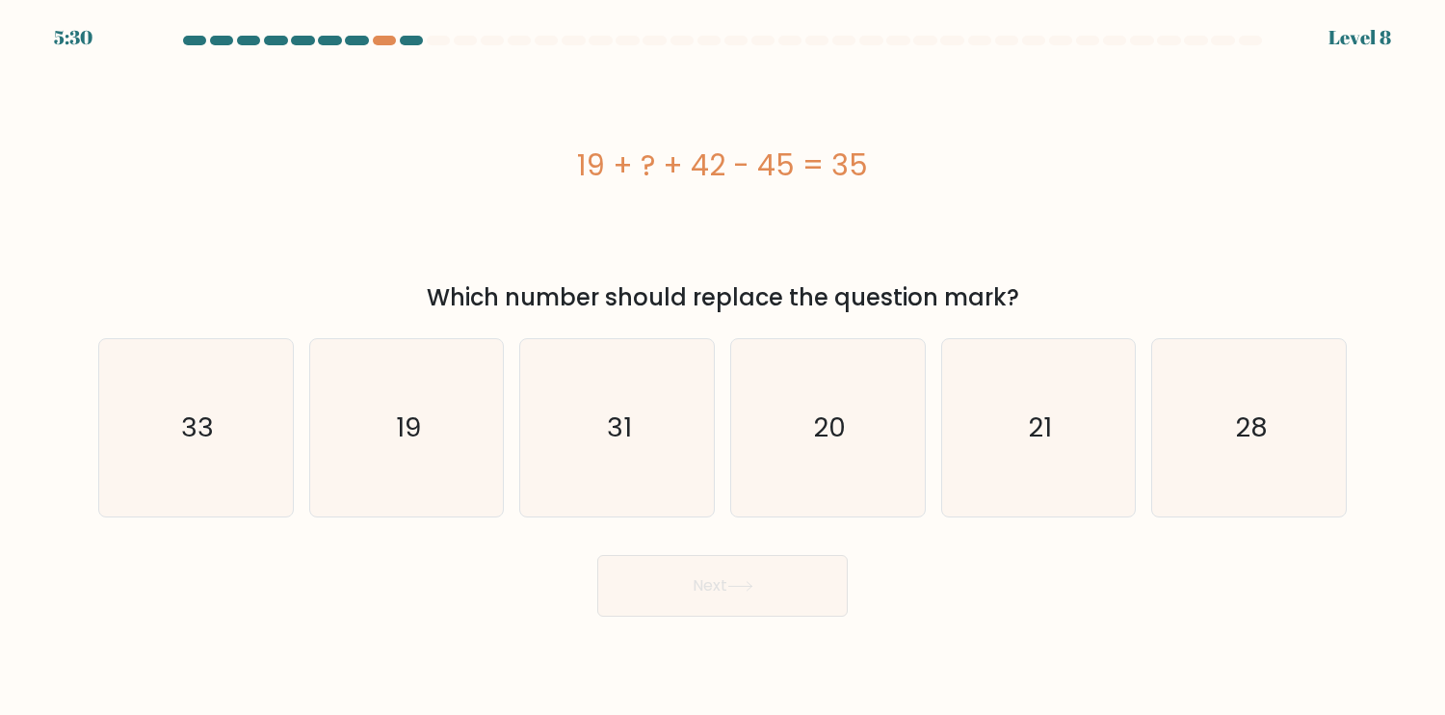
click at [439, 481] on icon "19" at bounding box center [406, 427] width 177 height 177
click at [723, 367] on input "b. 19" at bounding box center [723, 362] width 1 height 10
radio input "true"
click at [779, 620] on body "5:29 Level 8 a." at bounding box center [722, 357] width 1445 height 715
click at [780, 611] on button "Next" at bounding box center [722, 586] width 251 height 62
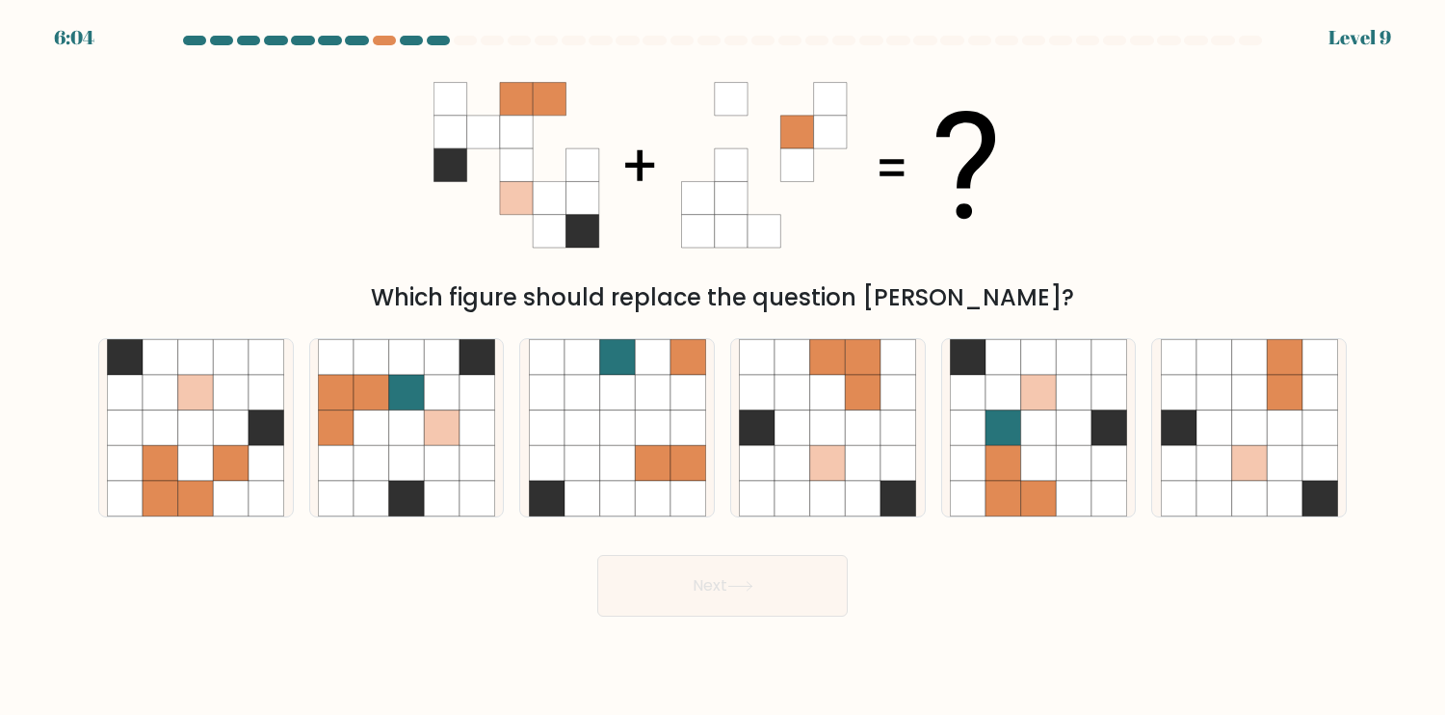
click at [1085, 558] on div "Next" at bounding box center [723, 579] width 1272 height 76
click at [863, 476] on icon at bounding box center [864, 463] width 36 height 36
click at [724, 367] on input "d." at bounding box center [723, 362] width 1 height 10
radio input "true"
drag, startPoint x: 824, startPoint y: 547, endPoint x: 824, endPoint y: 592, distance: 44.3
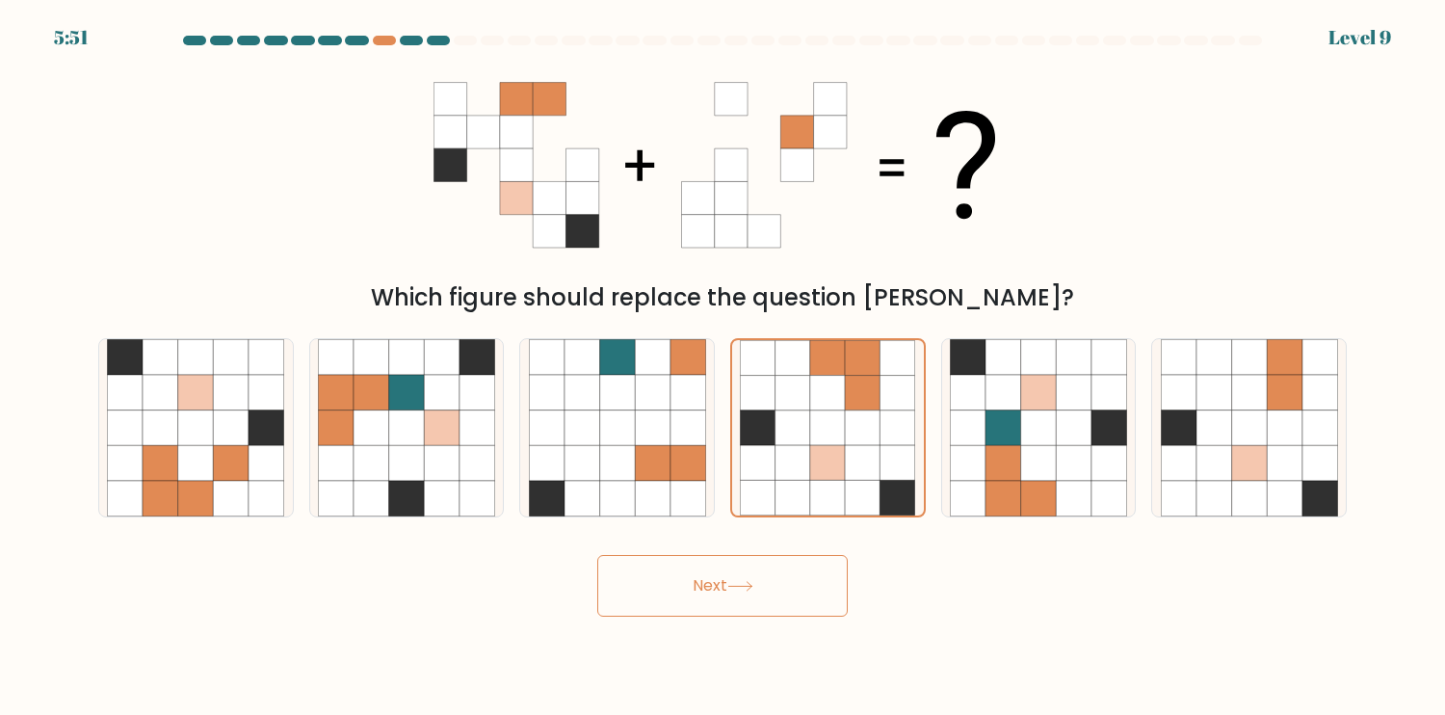
click at [824, 549] on div "Next" at bounding box center [723, 579] width 1272 height 76
click at [821, 597] on button "Next" at bounding box center [722, 586] width 251 height 62
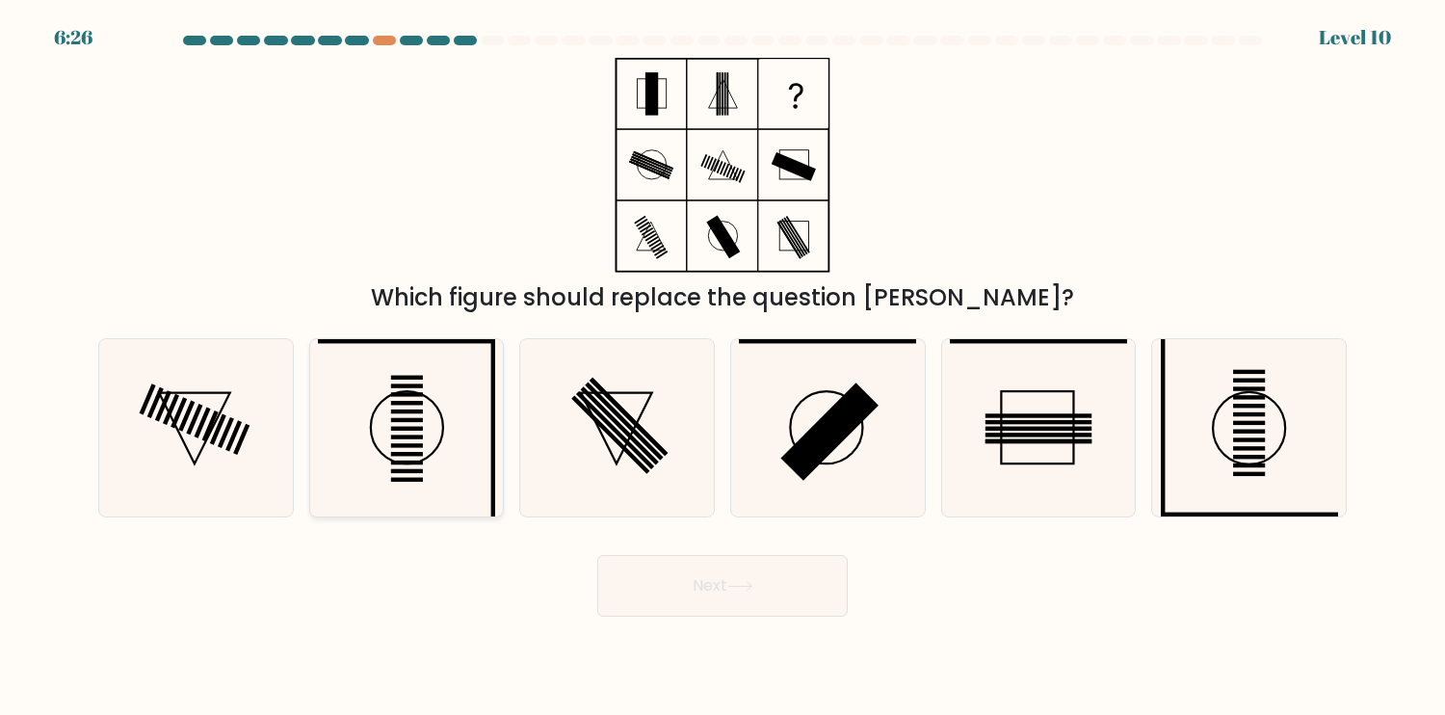
drag, startPoint x: 447, startPoint y: 451, endPoint x: 462, endPoint y: 452, distance: 15.4
click at [447, 450] on icon at bounding box center [406, 427] width 177 height 177
click at [723, 367] on input "b." at bounding box center [723, 362] width 1 height 10
radio input "true"
click at [761, 578] on button "Next" at bounding box center [722, 586] width 251 height 62
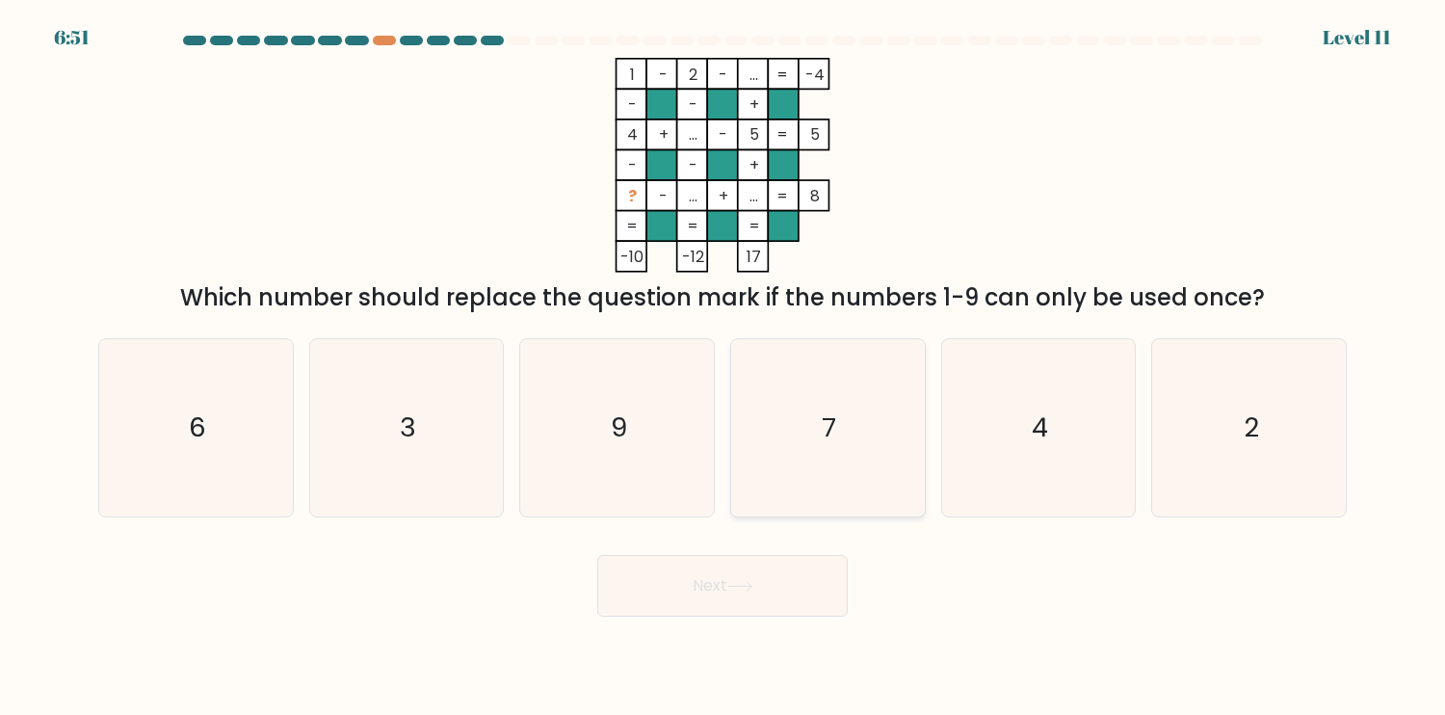
drag, startPoint x: 862, startPoint y: 408, endPoint x: 813, endPoint y: 521, distance: 123.9
click at [861, 408] on icon "7" at bounding box center [827, 427] width 177 height 177
click at [724, 367] on input "d. 7" at bounding box center [723, 362] width 1 height 10
radio input "true"
click at [774, 579] on button "Next" at bounding box center [722, 586] width 251 height 62
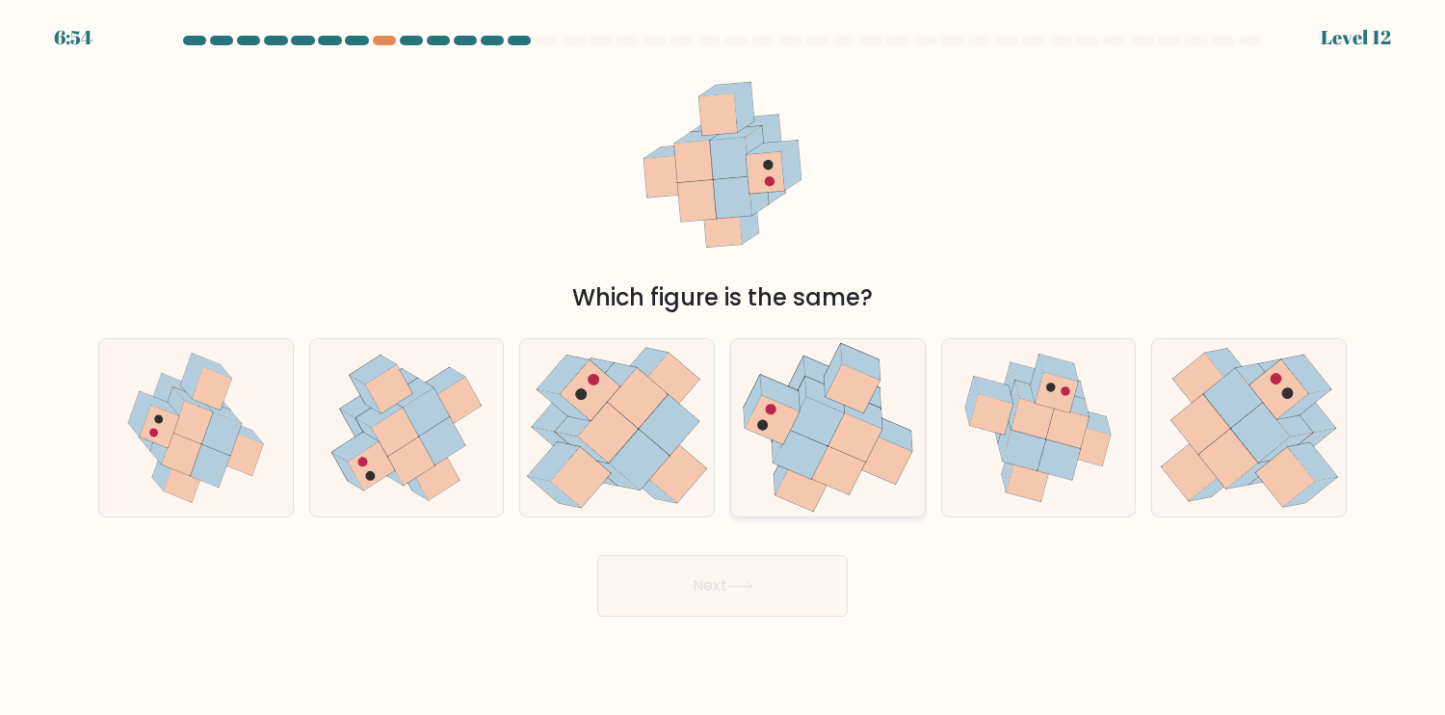
click at [841, 467] on icon at bounding box center [838, 470] width 54 height 49
click at [724, 367] on input "d." at bounding box center [723, 362] width 1 height 10
radio input "true"
click at [773, 569] on button "Next" at bounding box center [722, 586] width 251 height 62
click at [790, 593] on button "Next" at bounding box center [722, 586] width 251 height 62
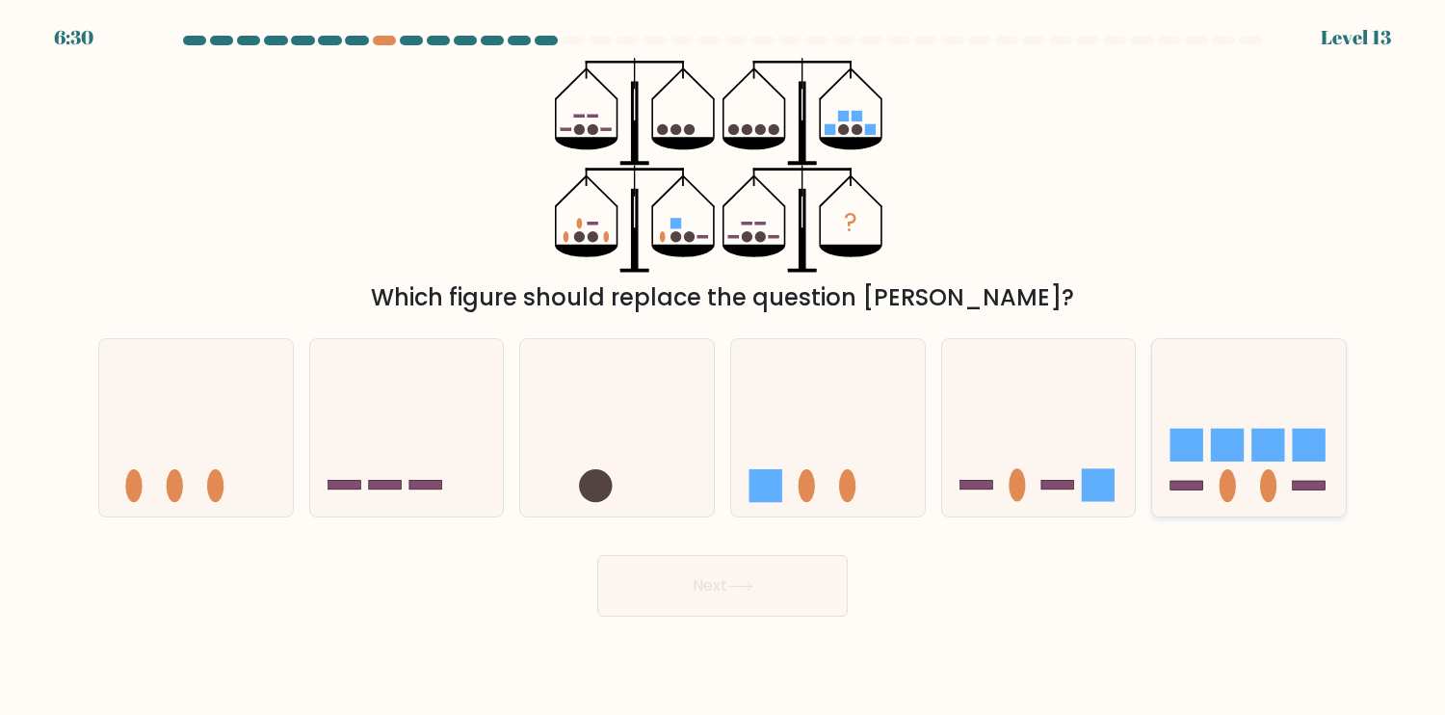
click at [1248, 462] on icon at bounding box center [1249, 427] width 194 height 160
click at [724, 367] on input "f." at bounding box center [723, 362] width 1 height 10
radio input "true"
click at [805, 593] on button "Next" at bounding box center [722, 586] width 251 height 62
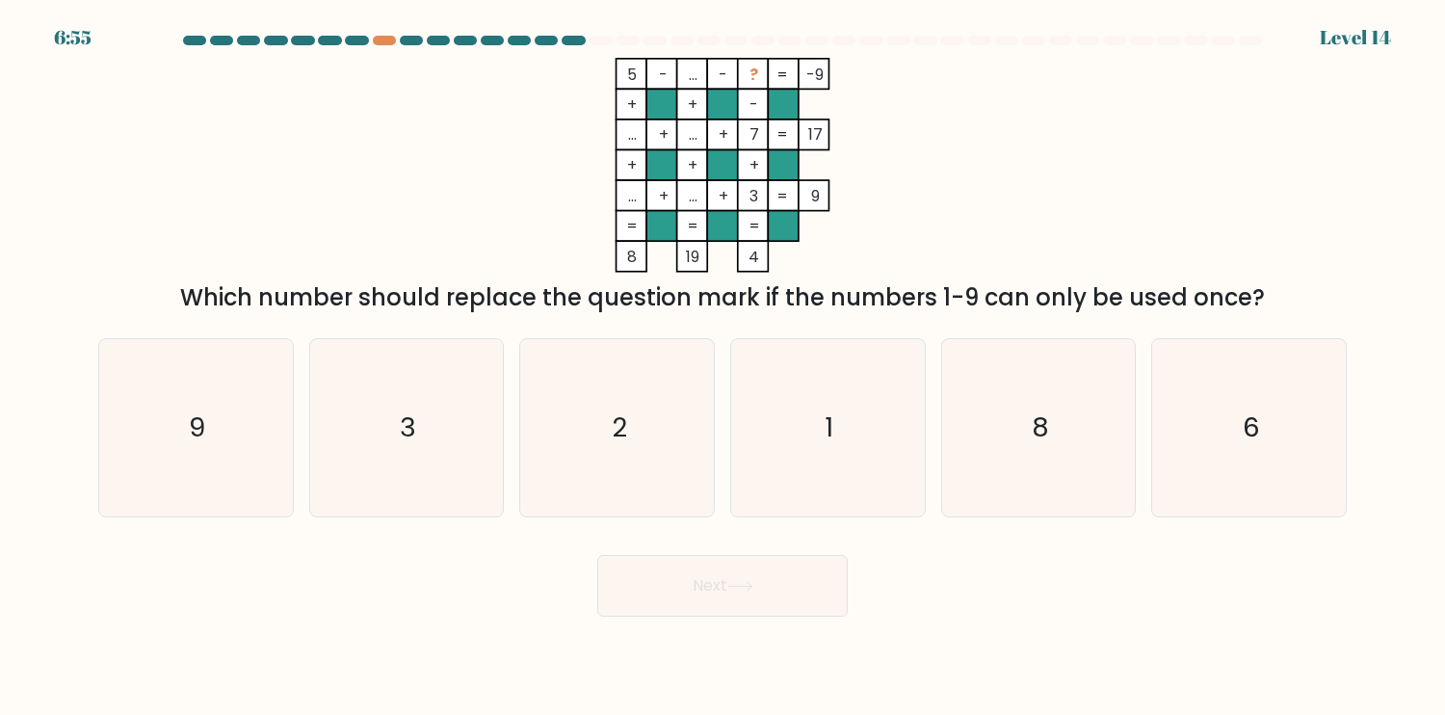
drag, startPoint x: 1066, startPoint y: 493, endPoint x: 886, endPoint y: 583, distance: 200.4
click at [1064, 492] on icon "8" at bounding box center [1038, 427] width 177 height 177
click at [724, 367] on input "e. 8" at bounding box center [723, 362] width 1 height 10
radio input "true"
click at [794, 585] on button "Next" at bounding box center [722, 586] width 251 height 62
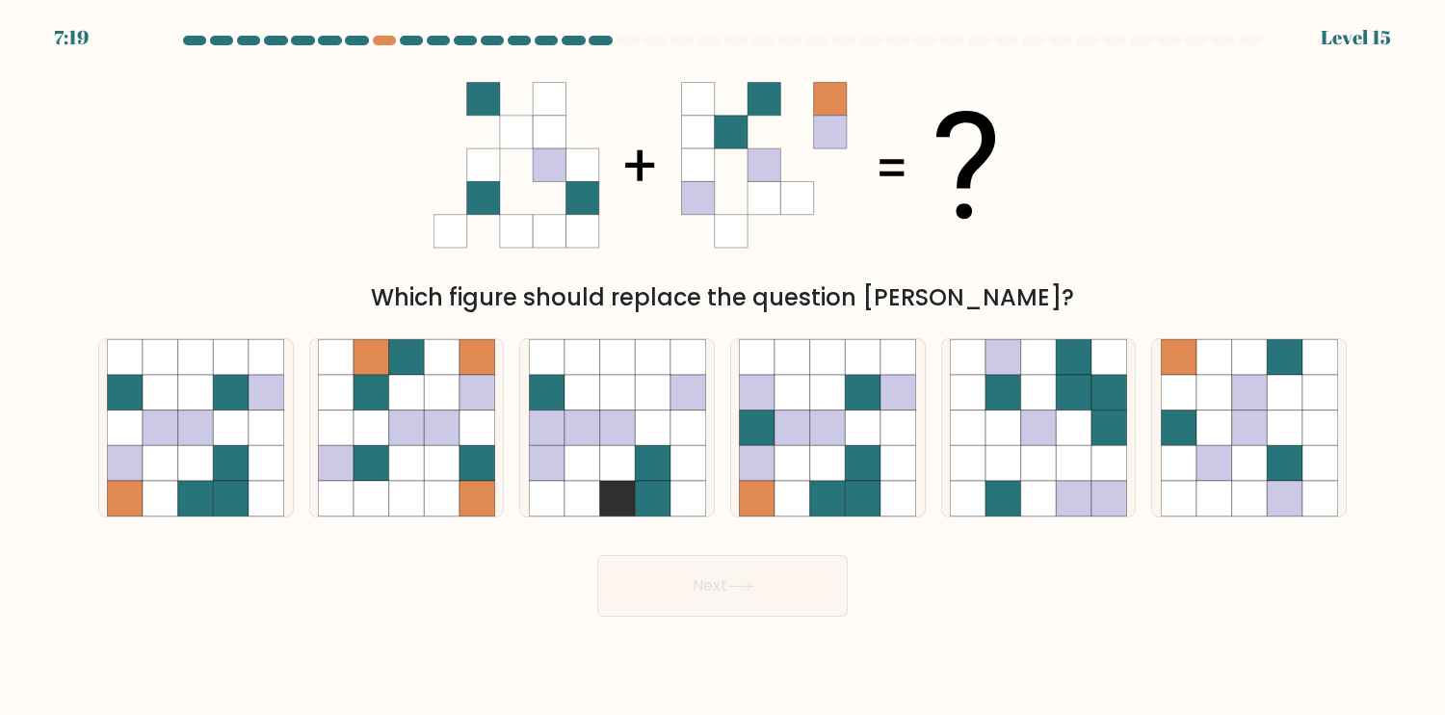
click at [589, 155] on icon at bounding box center [582, 164] width 33 height 33
click at [551, 156] on icon at bounding box center [549, 164] width 33 height 33
drag, startPoint x: 520, startPoint y: 139, endPoint x: 490, endPoint y: 150, distance: 32.0
click at [519, 135] on icon at bounding box center [516, 132] width 33 height 33
click at [488, 170] on icon at bounding box center [483, 164] width 33 height 33
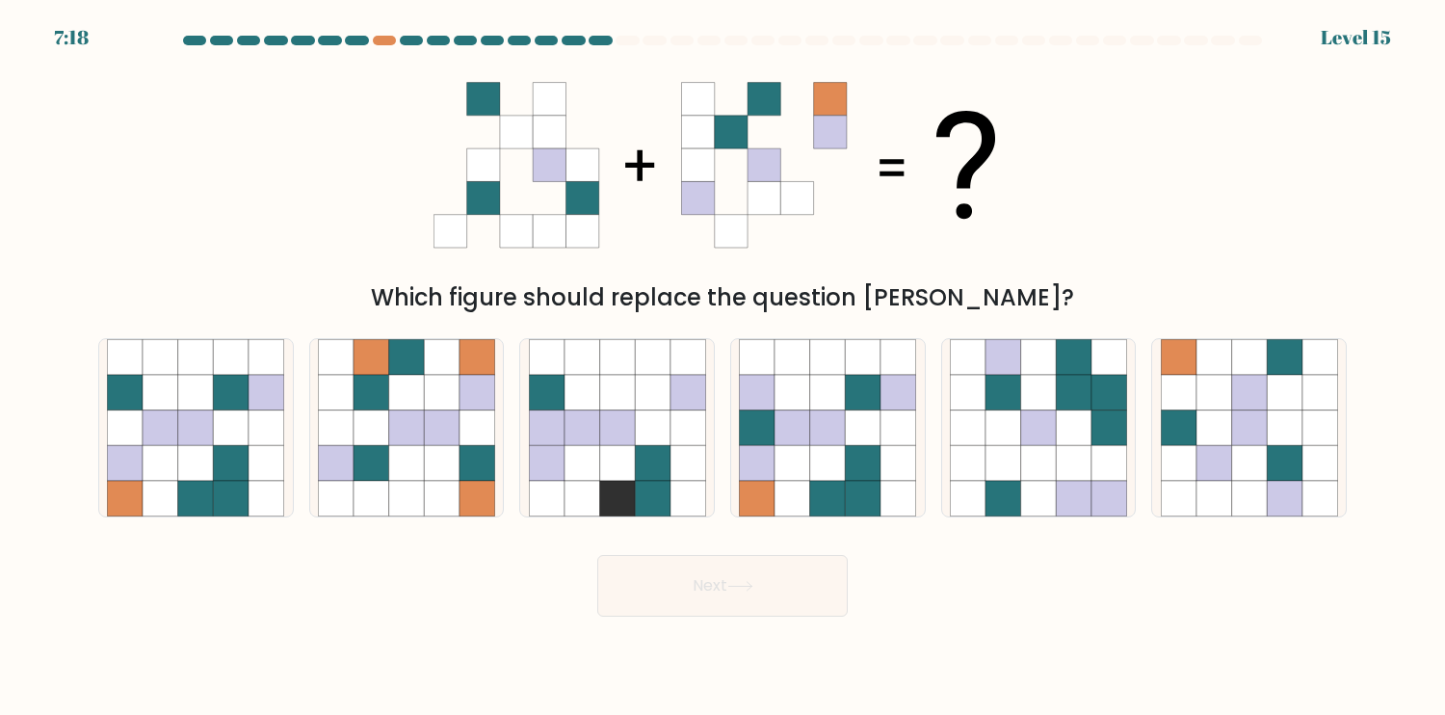
click at [441, 199] on icon at bounding box center [450, 197] width 33 height 33
click at [825, 119] on icon at bounding box center [830, 132] width 33 height 33
click at [802, 119] on icon at bounding box center [796, 132] width 33 height 33
click at [753, 104] on icon at bounding box center [764, 99] width 33 height 33
click at [597, 167] on icon at bounding box center [582, 164] width 33 height 33
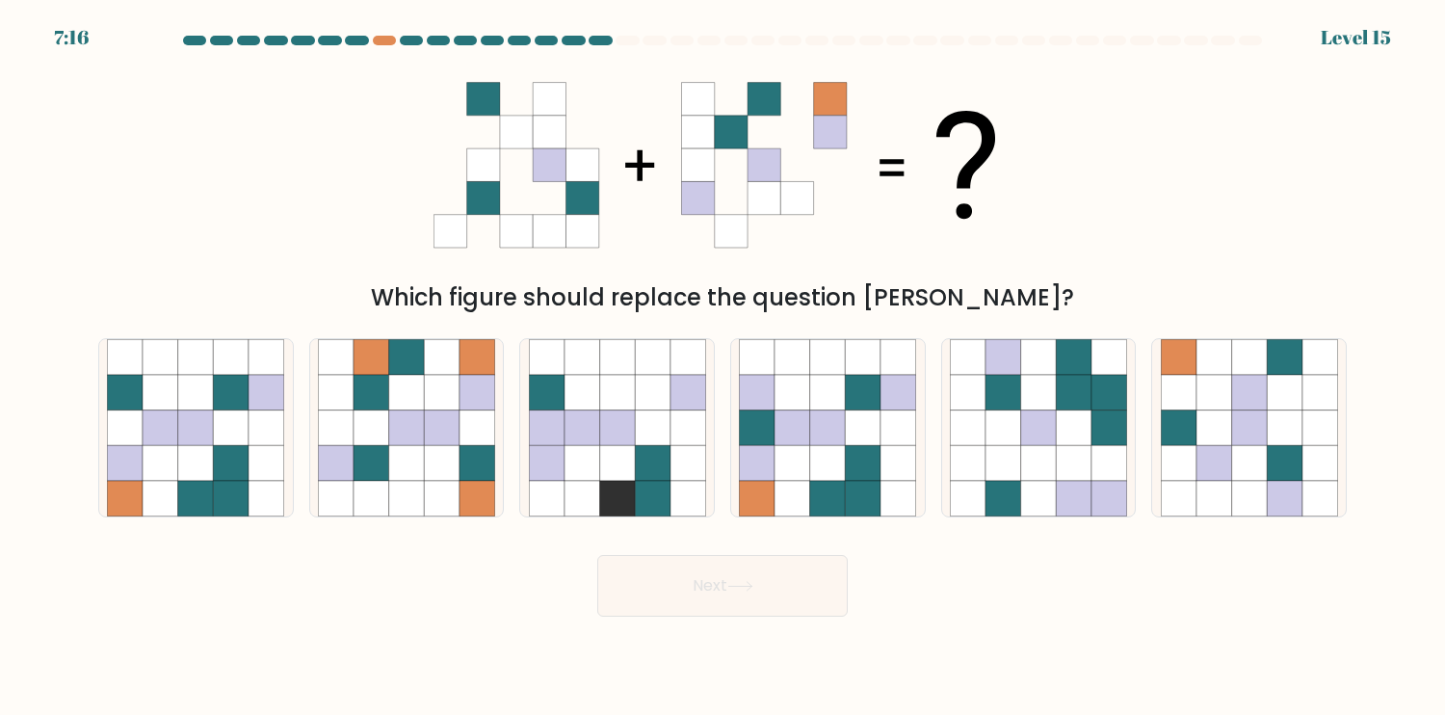
drag, startPoint x: 567, startPoint y: 158, endPoint x: 541, endPoint y: 152, distance: 25.7
click at [565, 158] on g at bounding box center [516, 165] width 165 height 165
click at [524, 141] on icon at bounding box center [516, 132] width 33 height 33
click at [235, 462] on icon at bounding box center [232, 463] width 36 height 36
click at [723, 367] on input "a." at bounding box center [723, 362] width 1 height 10
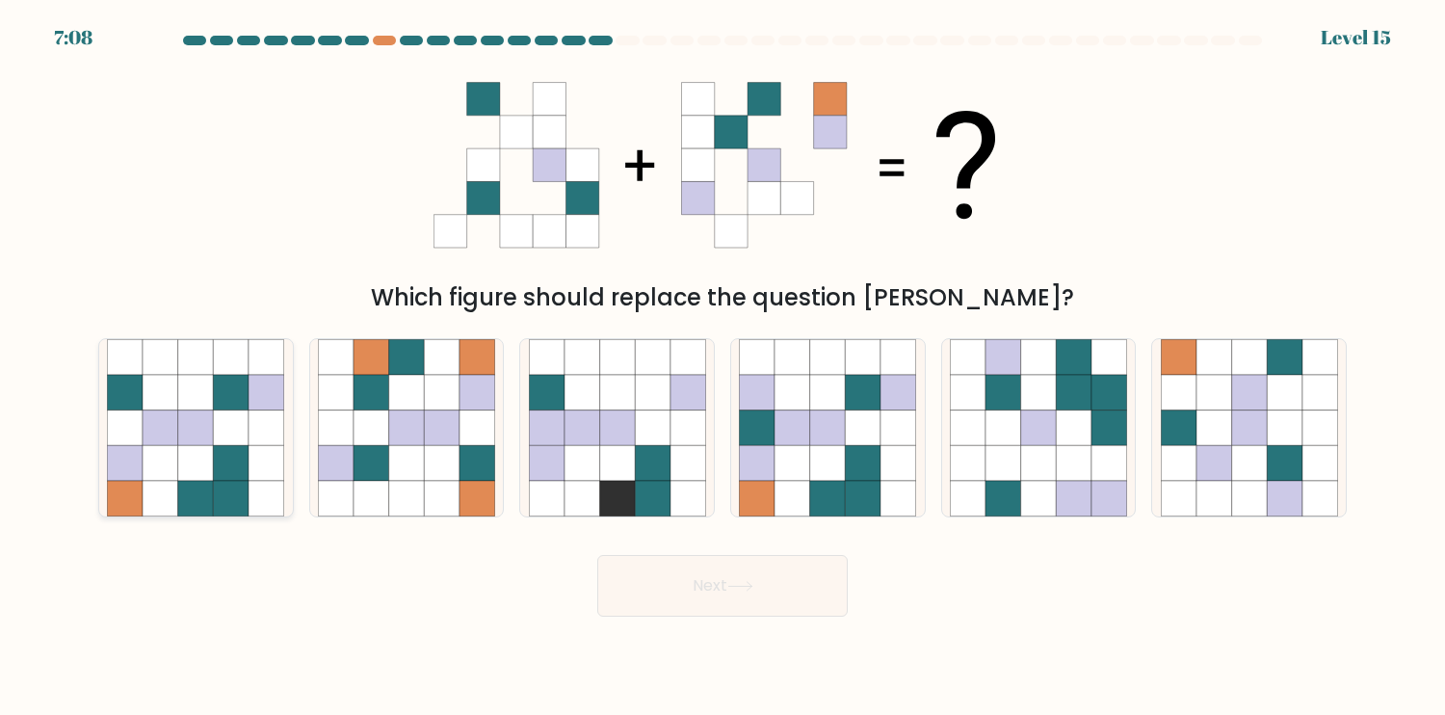
radio input "true"
click at [723, 584] on button "Next" at bounding box center [722, 586] width 251 height 62
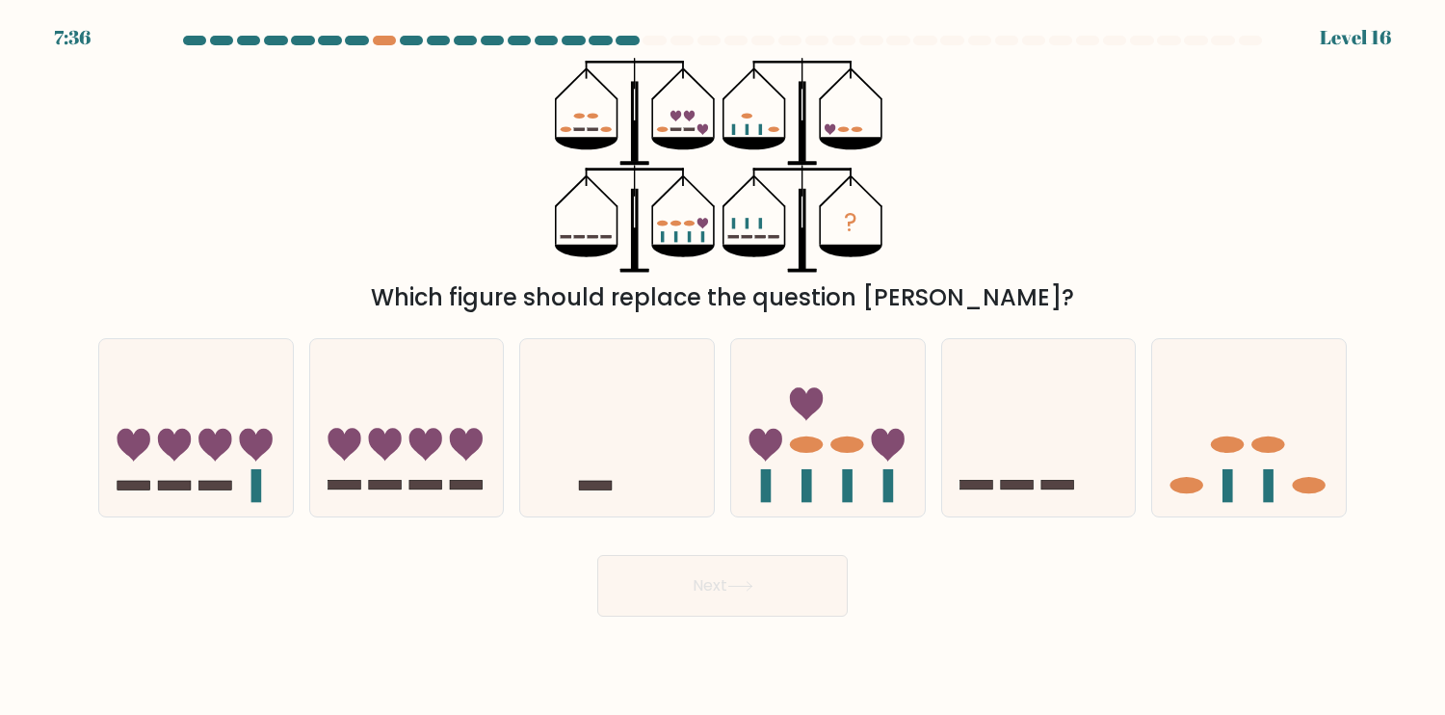
click at [859, 131] on icon "?" at bounding box center [722, 165] width 335 height 215
click at [805, 470] on icon at bounding box center [828, 427] width 194 height 160
click at [724, 367] on input "d." at bounding box center [723, 362] width 1 height 10
radio input "true"
click at [744, 567] on button "Next" at bounding box center [722, 586] width 251 height 62
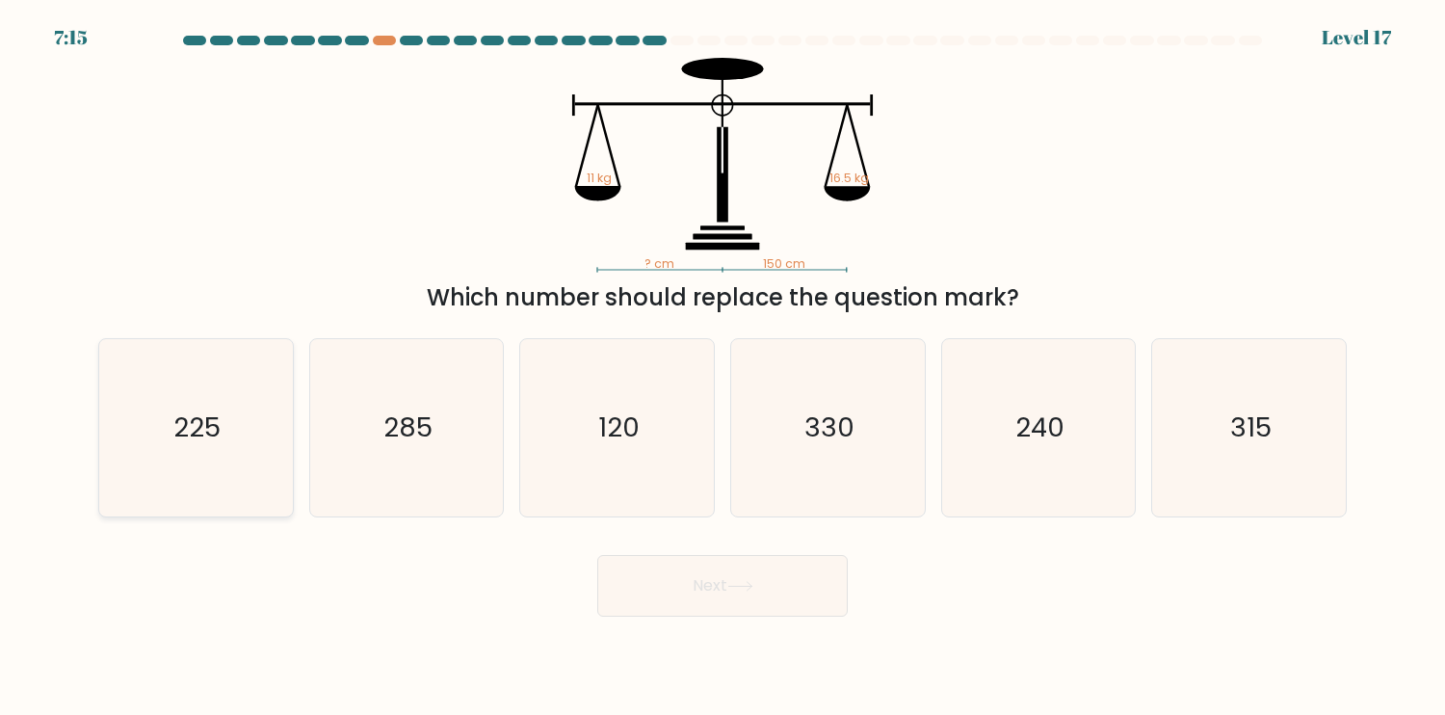
click at [204, 439] on text "225" at bounding box center [197, 428] width 47 height 38
click at [723, 367] on input "a. 225" at bounding box center [723, 362] width 1 height 10
radio input "true"
click at [632, 609] on button "Next" at bounding box center [722, 586] width 251 height 62
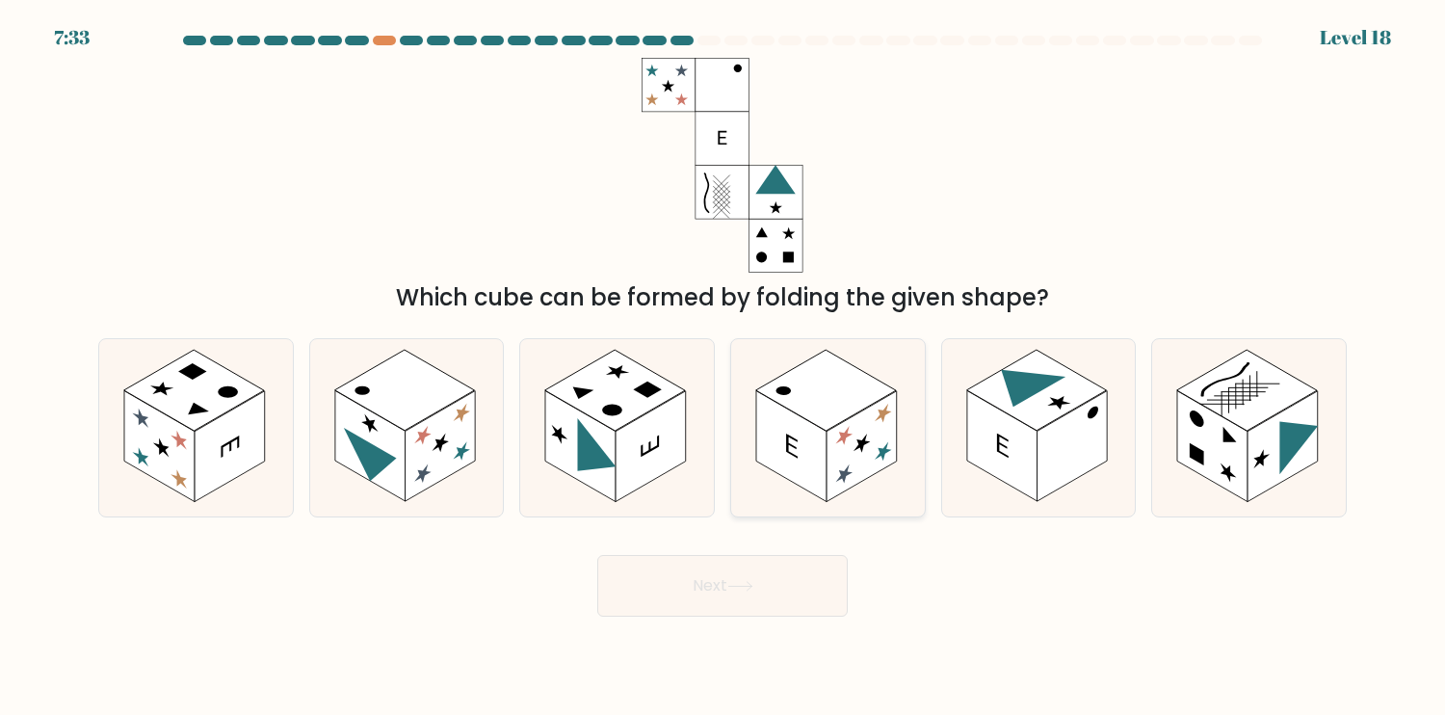
click at [806, 457] on rect at bounding box center [791, 445] width 70 height 111
click at [724, 367] on input "d." at bounding box center [723, 362] width 1 height 10
radio input "true"
click at [778, 553] on div "Next" at bounding box center [723, 579] width 1272 height 76
click at [790, 578] on button "Next" at bounding box center [722, 586] width 251 height 62
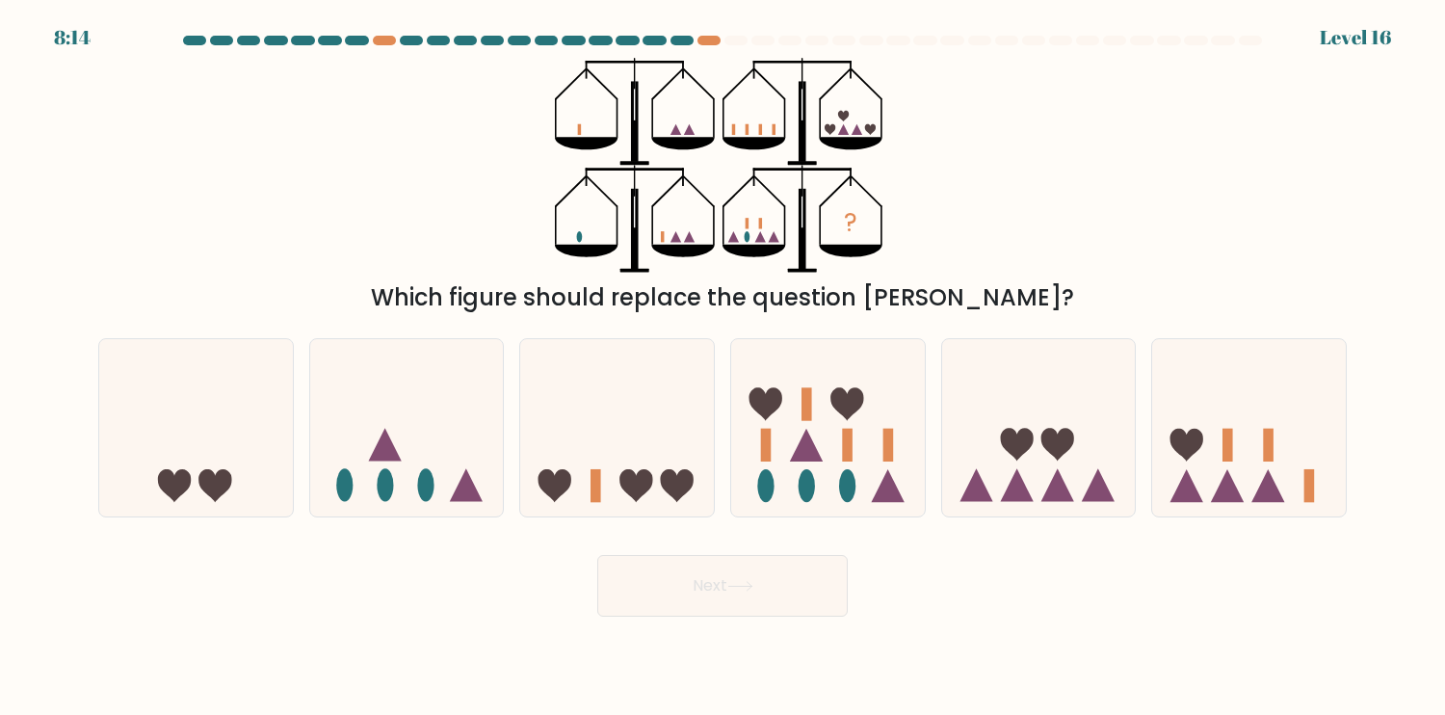
drag, startPoint x: 574, startPoint y: 136, endPoint x: 613, endPoint y: 130, distance: 39.0
click at [595, 131] on icon "?" at bounding box center [722, 165] width 335 height 215
drag, startPoint x: 669, startPoint y: 131, endPoint x: 710, endPoint y: 131, distance: 41.4
click at [705, 131] on icon "?" at bounding box center [722, 165] width 335 height 215
click at [580, 123] on icon "?" at bounding box center [722, 165] width 335 height 215
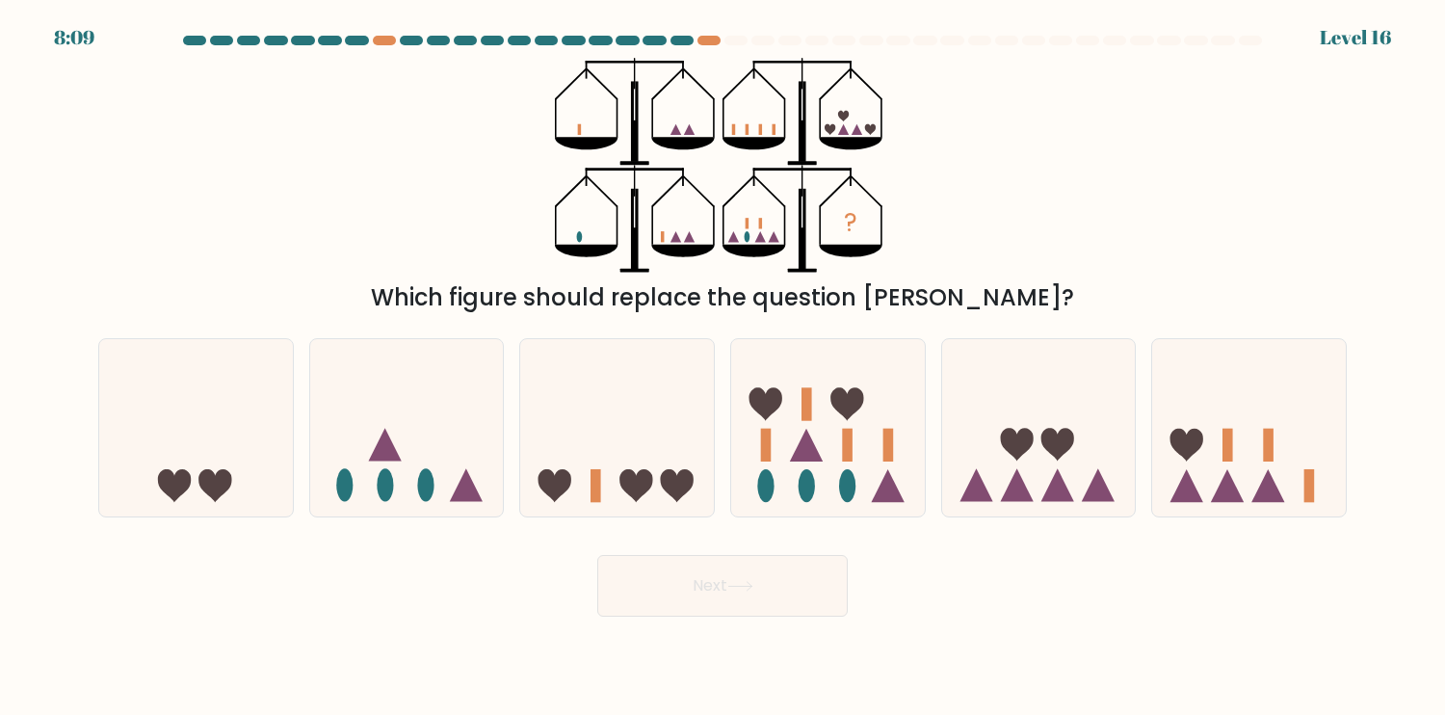
drag, startPoint x: 676, startPoint y: 132, endPoint x: 723, endPoint y: 129, distance: 46.3
click at [699, 131] on icon "?" at bounding box center [722, 165] width 335 height 215
click at [1294, 489] on icon at bounding box center [1249, 427] width 194 height 160
click at [724, 367] on input "f." at bounding box center [723, 362] width 1 height 10
radio input "true"
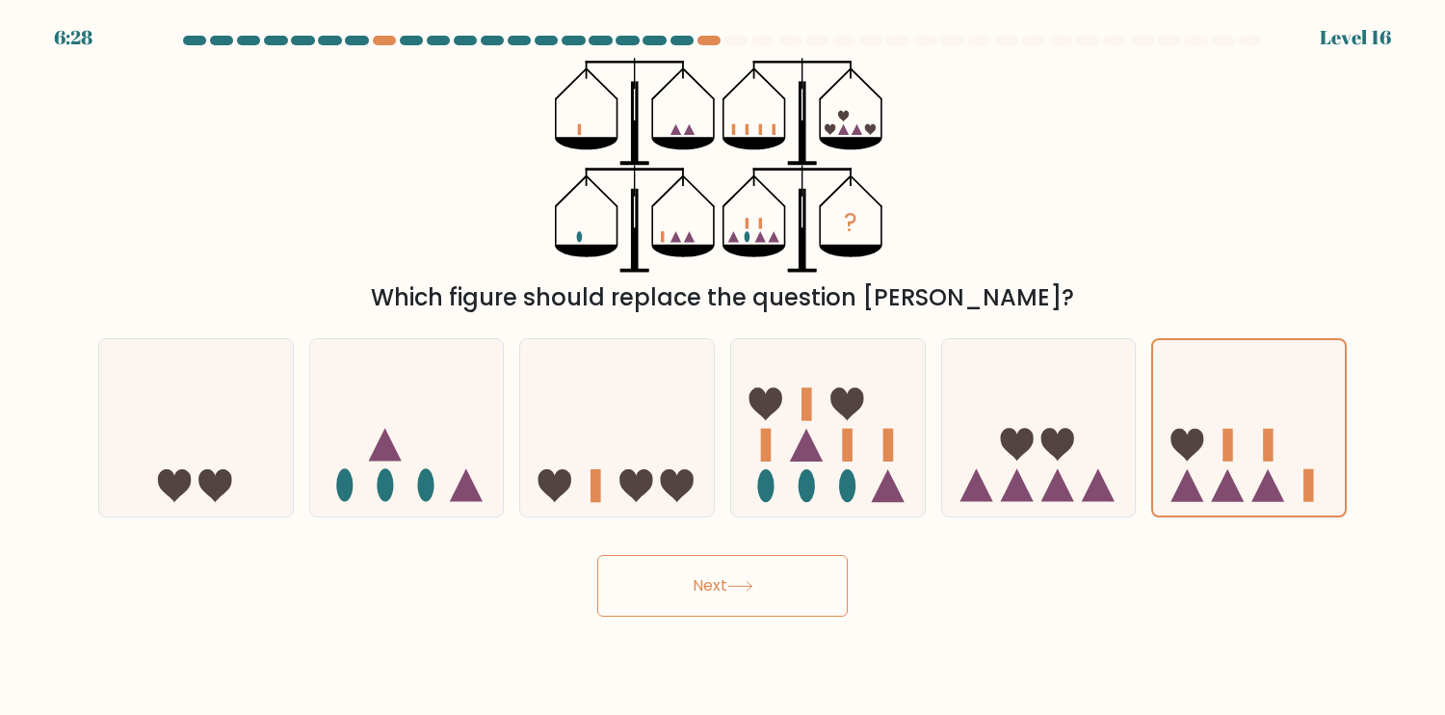
click at [714, 596] on button "Next" at bounding box center [722, 586] width 251 height 62
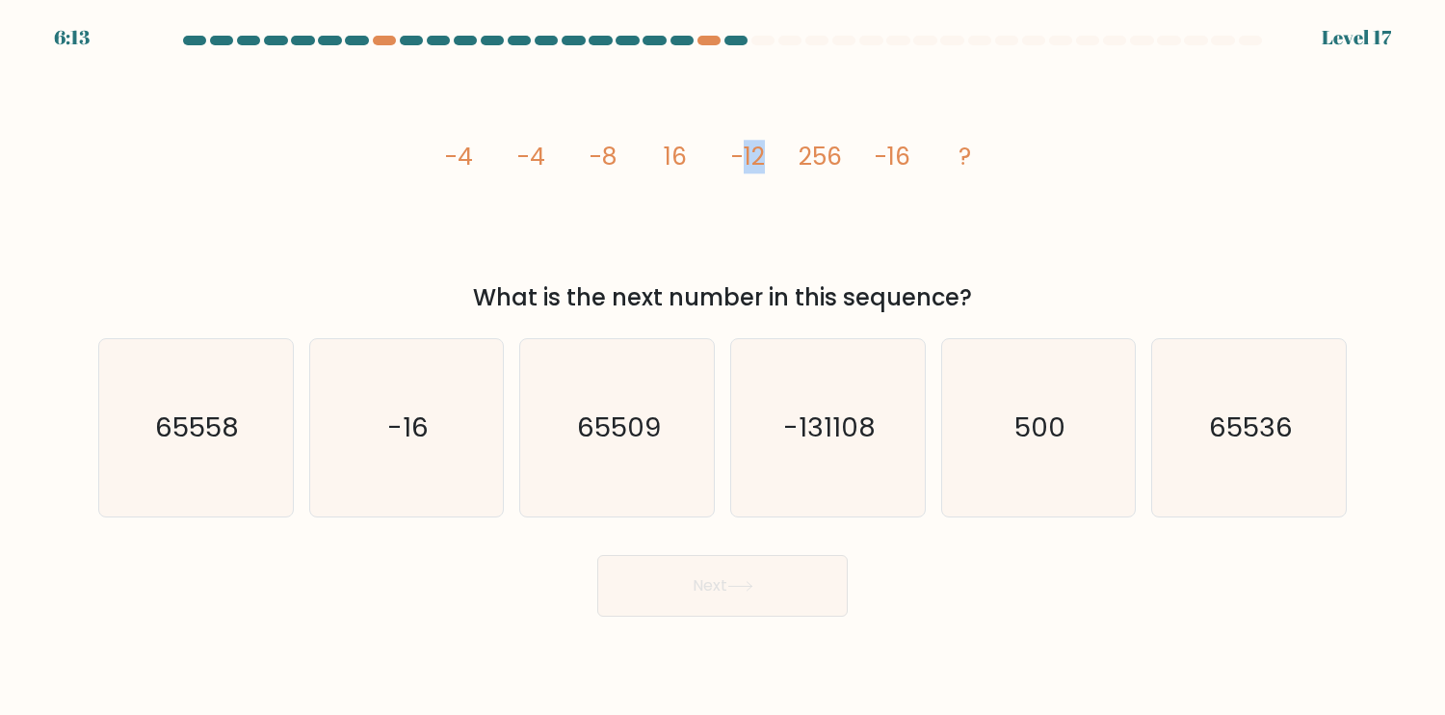
drag, startPoint x: 740, startPoint y: 145, endPoint x: 780, endPoint y: 146, distance: 40.5
click at [766, 146] on icon "image/svg+xml -4 -4 -8 16 -12 256 -16 ?" at bounding box center [723, 165] width 578 height 215
drag, startPoint x: 804, startPoint y: 146, endPoint x: 848, endPoint y: 146, distance: 43.4
click at [821, 146] on tspan "256" at bounding box center [820, 157] width 43 height 34
drag, startPoint x: 894, startPoint y: 150, endPoint x: 927, endPoint y: 150, distance: 32.8
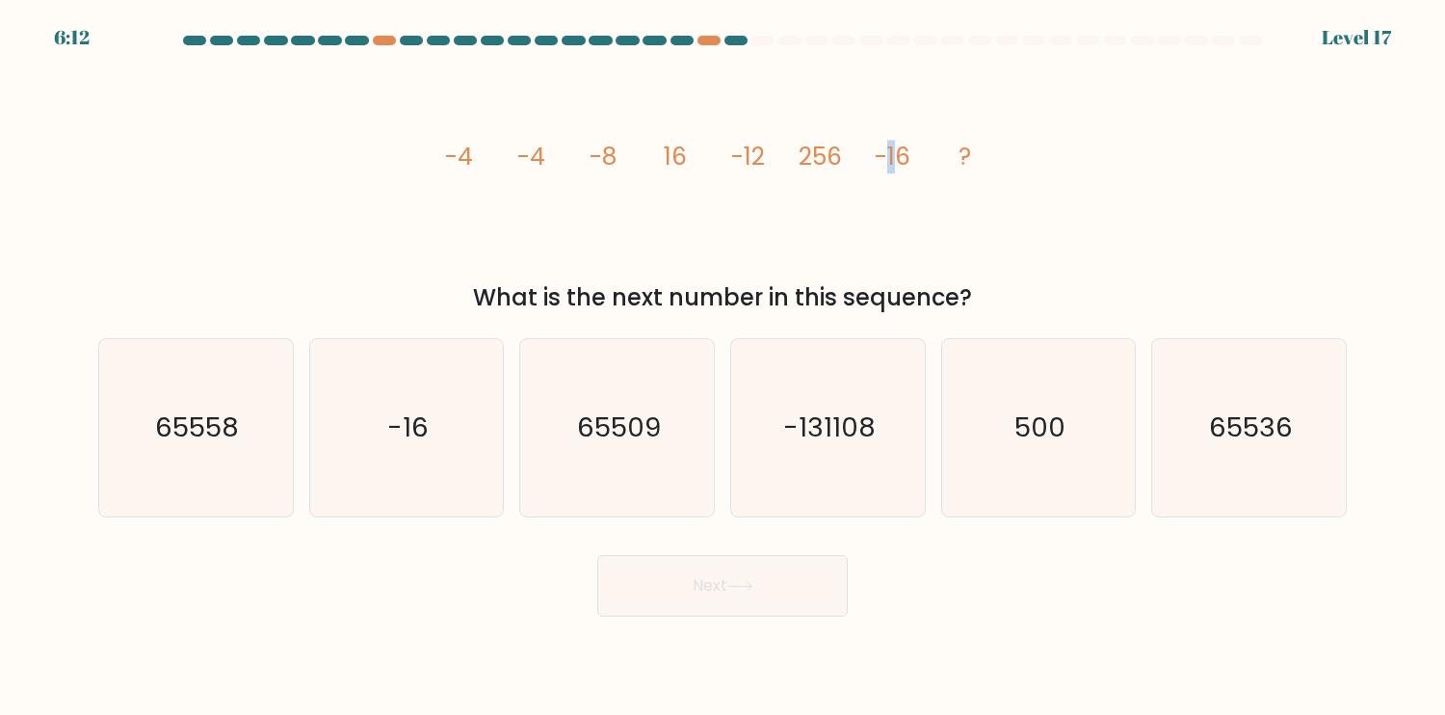
click at [916, 150] on icon "image/svg+xml -4 -4 -8 16 -12 256 -16 ?" at bounding box center [723, 165] width 578 height 215
drag, startPoint x: 330, startPoint y: 449, endPoint x: 382, endPoint y: 453, distance: 52.2
click at [332, 447] on icon "-16" at bounding box center [406, 427] width 177 height 177
click at [723, 367] on input "b. -16" at bounding box center [723, 362] width 1 height 10
radio input "true"
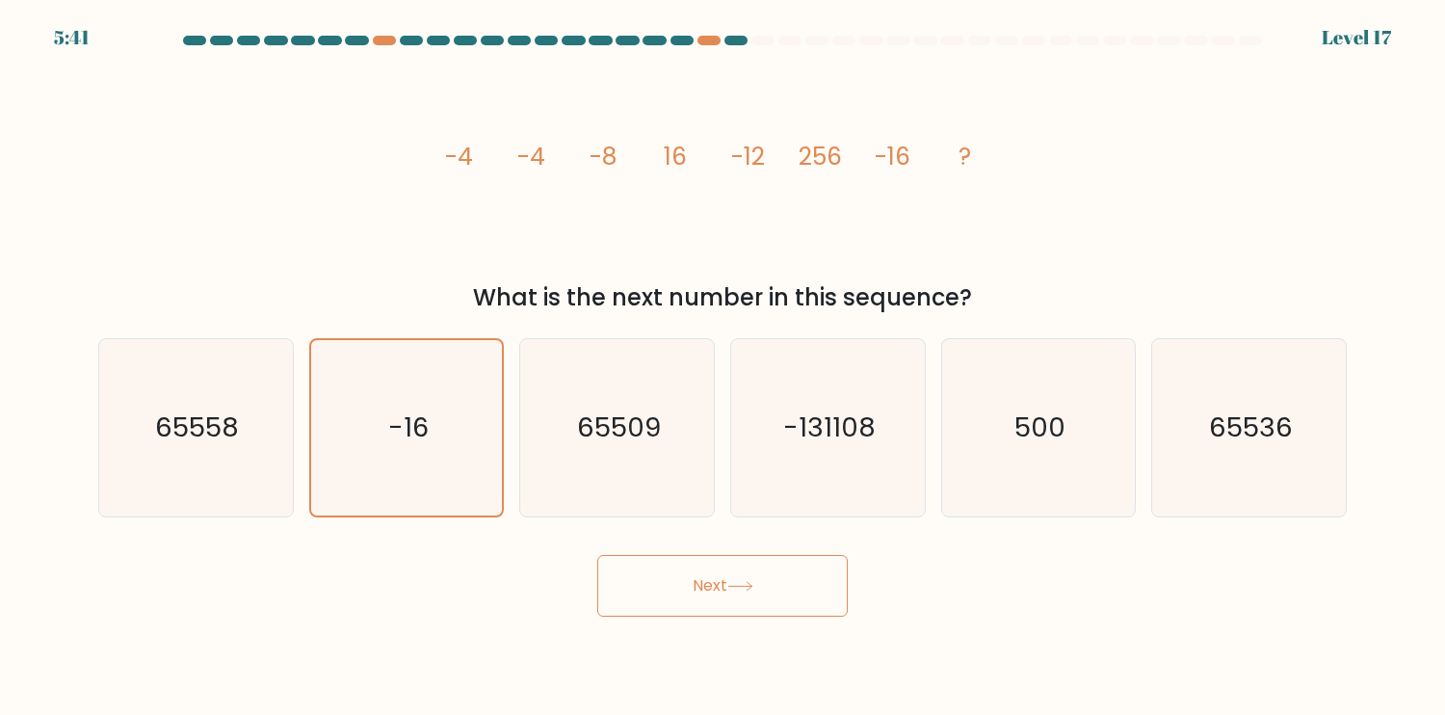
click at [761, 589] on button "Next" at bounding box center [722, 586] width 251 height 62
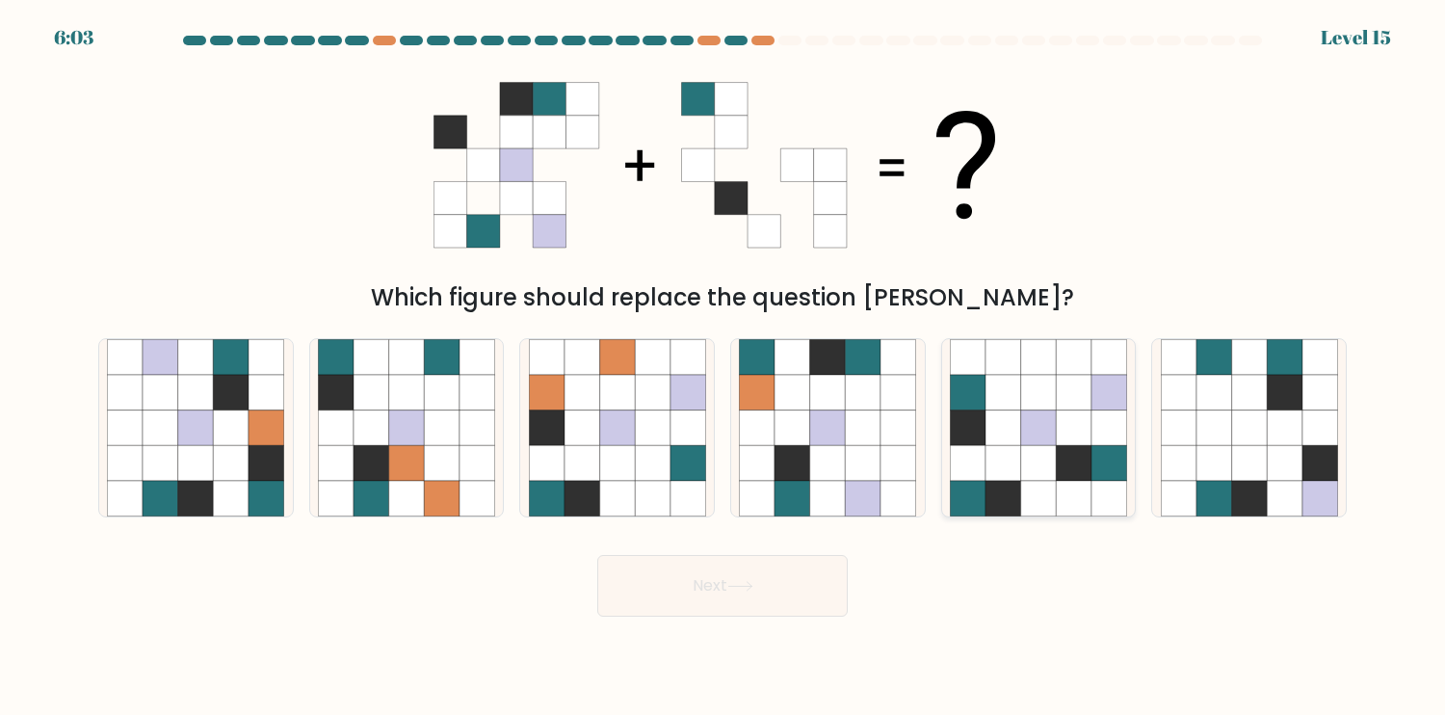
click at [1065, 488] on icon at bounding box center [1074, 499] width 36 height 36
click at [724, 367] on input "e." at bounding box center [723, 362] width 1 height 10
radio input "true"
click at [819, 169] on icon at bounding box center [830, 164] width 33 height 33
click at [803, 167] on icon at bounding box center [796, 164] width 33 height 33
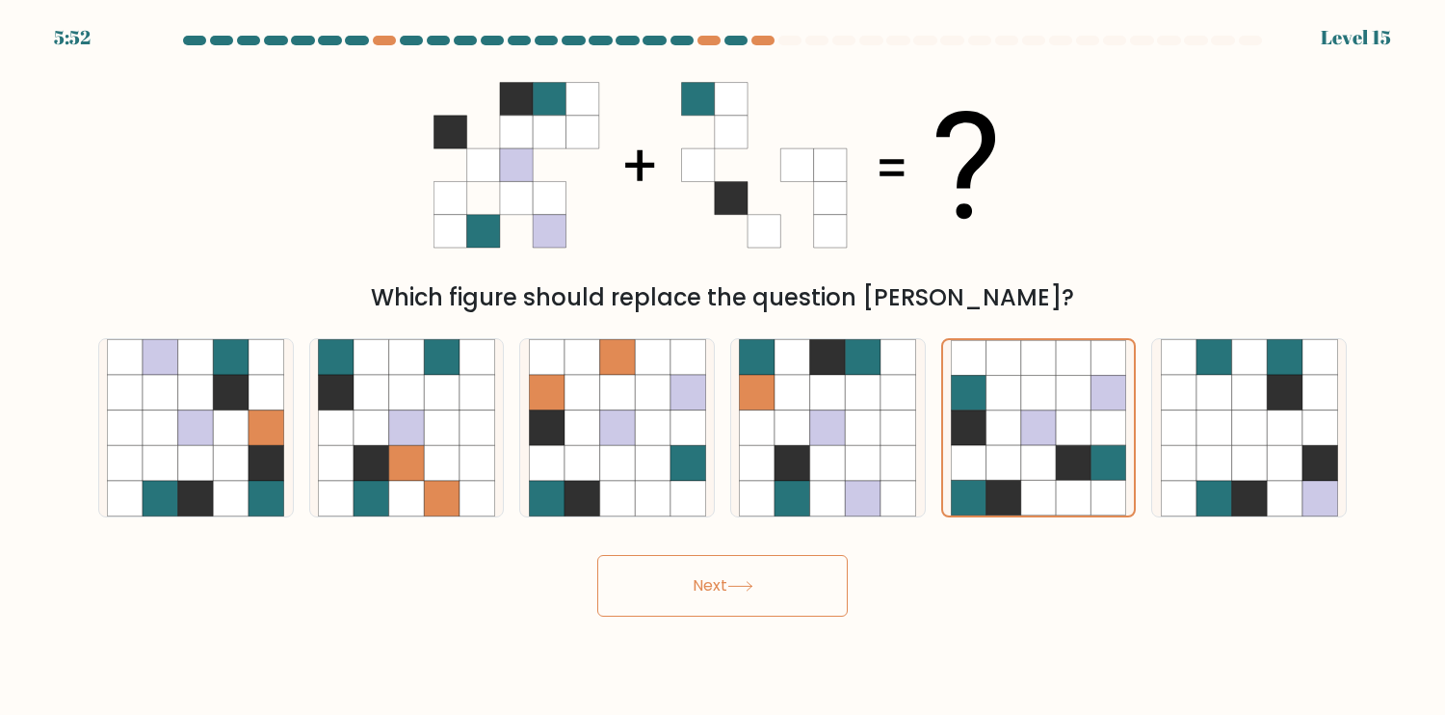
click at [825, 166] on icon at bounding box center [830, 164] width 33 height 33
click at [803, 164] on icon at bounding box center [796, 164] width 33 height 33
click at [759, 149] on icon at bounding box center [764, 164] width 33 height 33
drag, startPoint x: 739, startPoint y: 133, endPoint x: 725, endPoint y: 131, distance: 14.6
click at [737, 132] on icon at bounding box center [731, 132] width 33 height 33
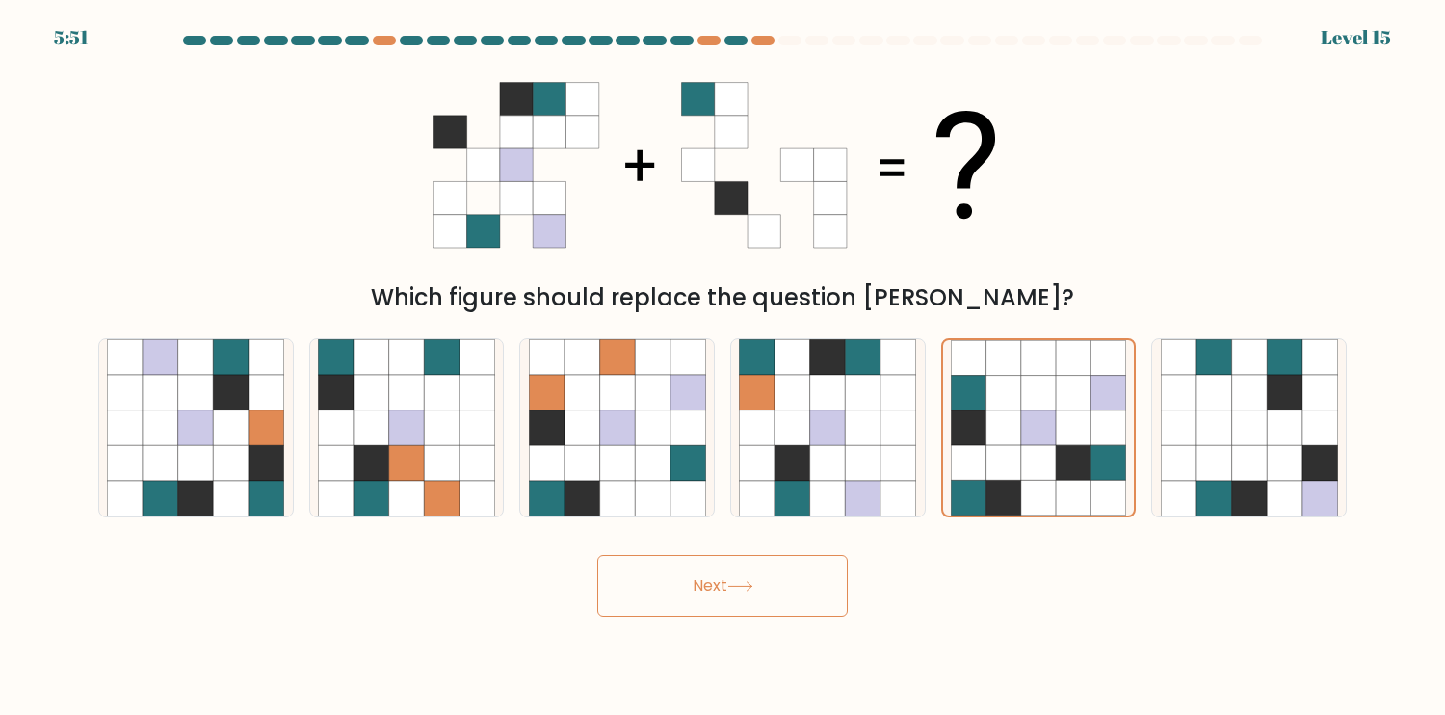
click at [706, 130] on icon at bounding box center [697, 132] width 33 height 33
click at [579, 116] on icon at bounding box center [582, 132] width 33 height 33
click at [546, 116] on icon at bounding box center [549, 132] width 33 height 33
click at [520, 116] on icon at bounding box center [516, 132] width 33 height 33
click at [493, 127] on icon at bounding box center [483, 132] width 33 height 33
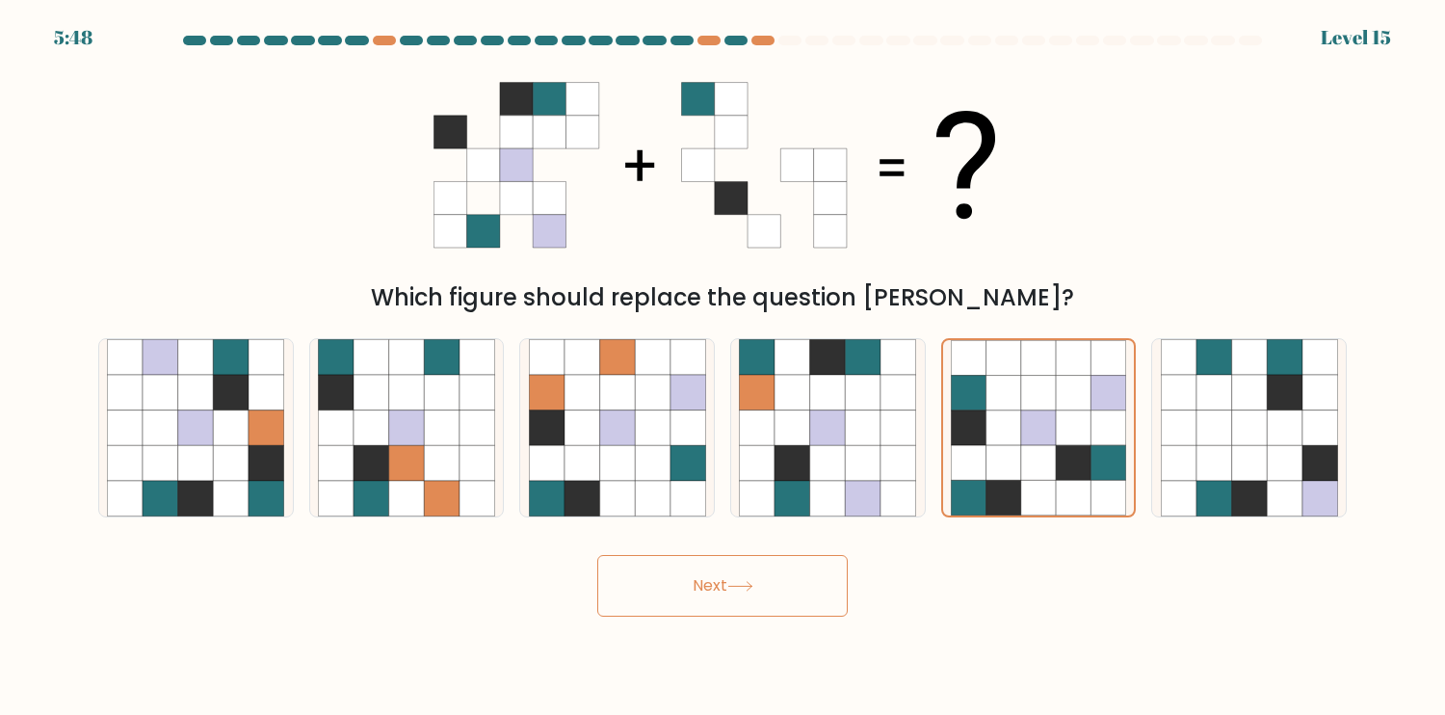
click at [474, 128] on icon at bounding box center [483, 132] width 33 height 33
click at [1009, 474] on icon at bounding box center [1004, 462] width 35 height 35
click at [724, 367] on input "e." at bounding box center [723, 362] width 1 height 10
click at [791, 571] on button "Next" at bounding box center [722, 586] width 251 height 62
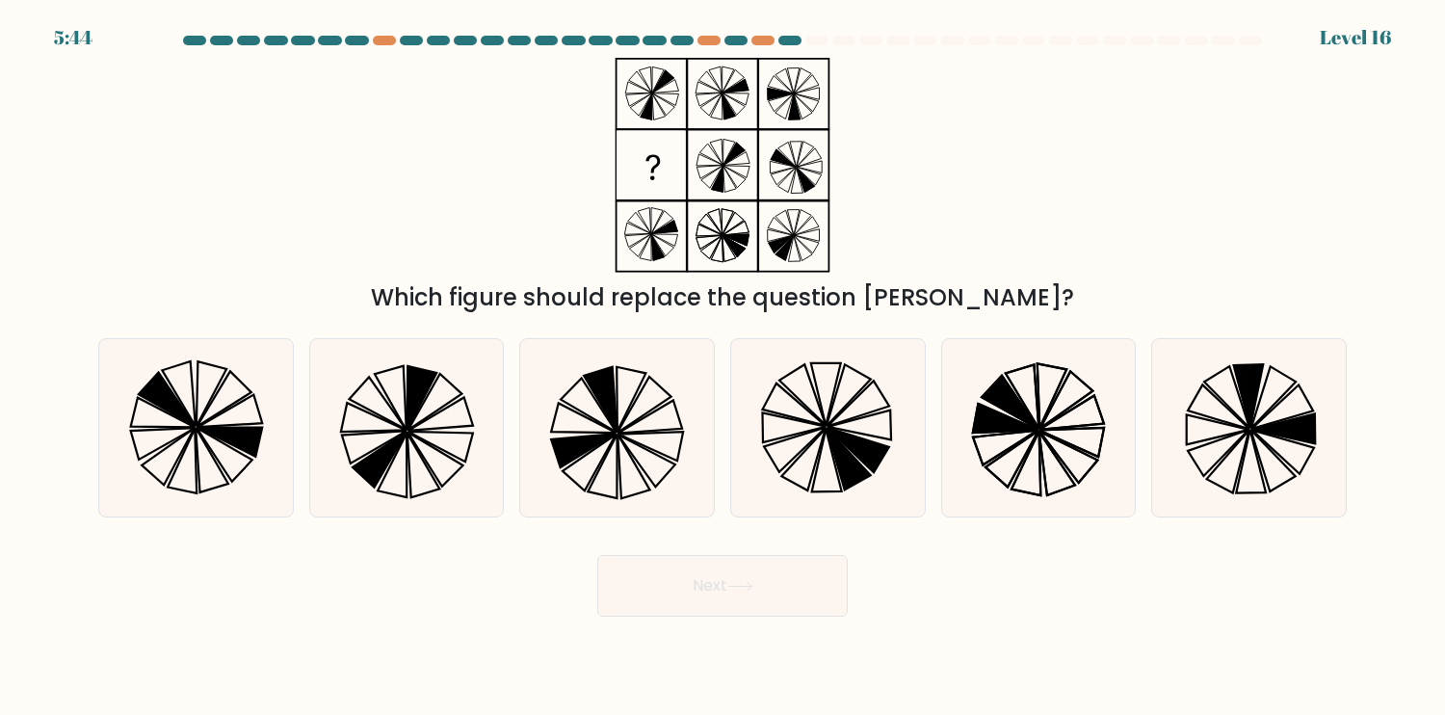
click at [774, 163] on icon at bounding box center [722, 165] width 241 height 215
click at [777, 172] on icon at bounding box center [783, 176] width 25 height 17
click at [784, 187] on icon at bounding box center [722, 165] width 241 height 215
click at [790, 187] on icon at bounding box center [787, 180] width 18 height 25
click at [728, 180] on icon at bounding box center [722, 165] width 241 height 215
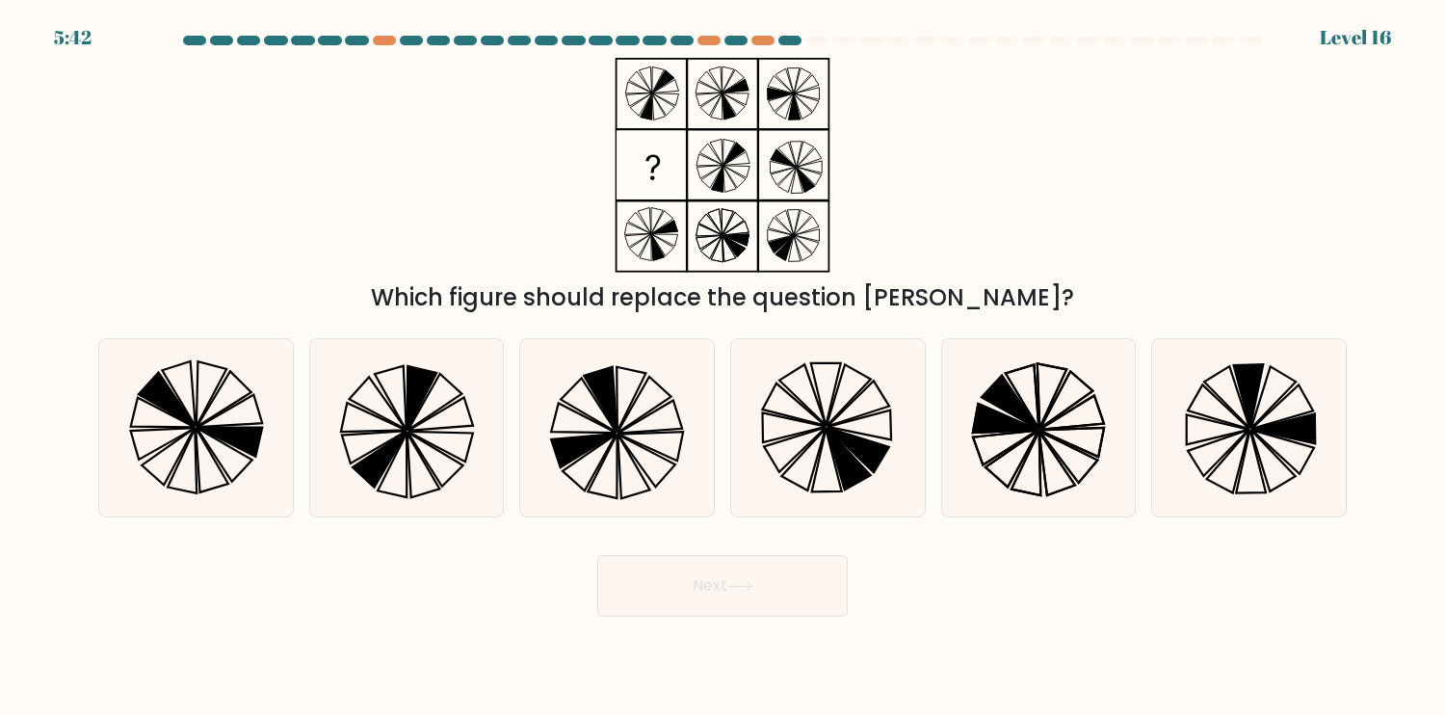
click at [733, 181] on icon at bounding box center [722, 165] width 241 height 215
click at [749, 163] on icon at bounding box center [737, 158] width 26 height 13
click at [738, 150] on icon at bounding box center [734, 154] width 21 height 22
click at [240, 470] on icon at bounding box center [225, 454] width 56 height 54
click at [723, 367] on input "a." at bounding box center [723, 362] width 1 height 10
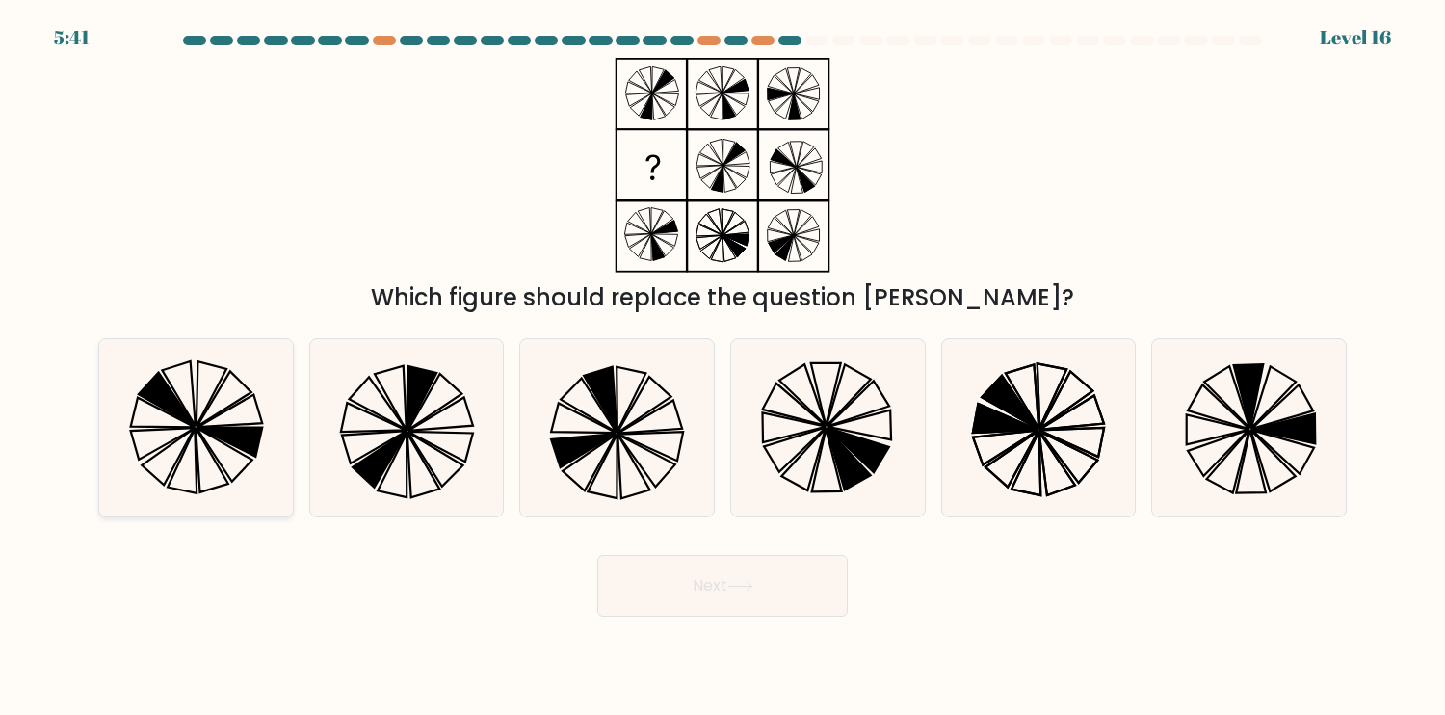
radio input "true"
click at [747, 582] on icon at bounding box center [740, 586] width 26 height 11
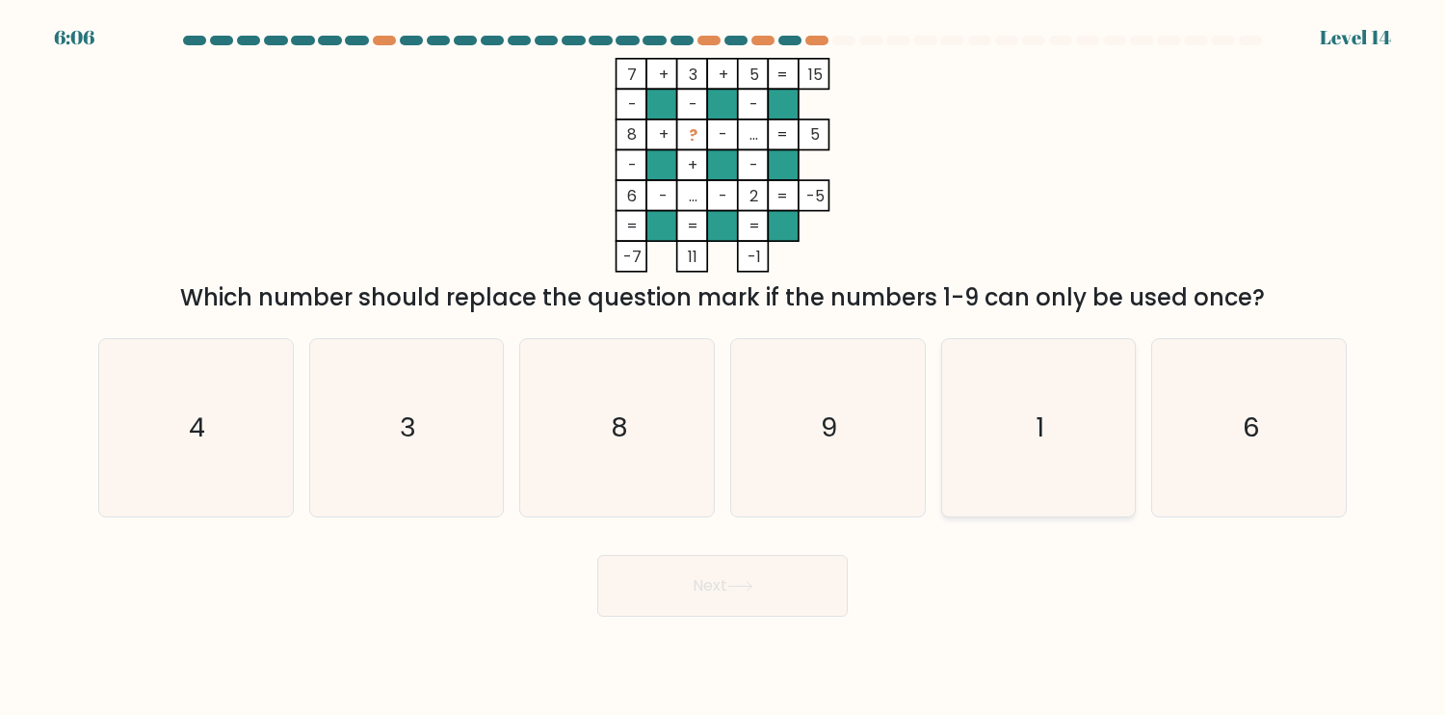
drag, startPoint x: 1083, startPoint y: 475, endPoint x: 1033, endPoint y: 505, distance: 58.3
click at [1074, 475] on icon "1" at bounding box center [1038, 427] width 177 height 177
click at [724, 367] on input "e. 1" at bounding box center [723, 362] width 1 height 10
radio input "true"
click at [869, 584] on div "Next" at bounding box center [723, 579] width 1272 height 76
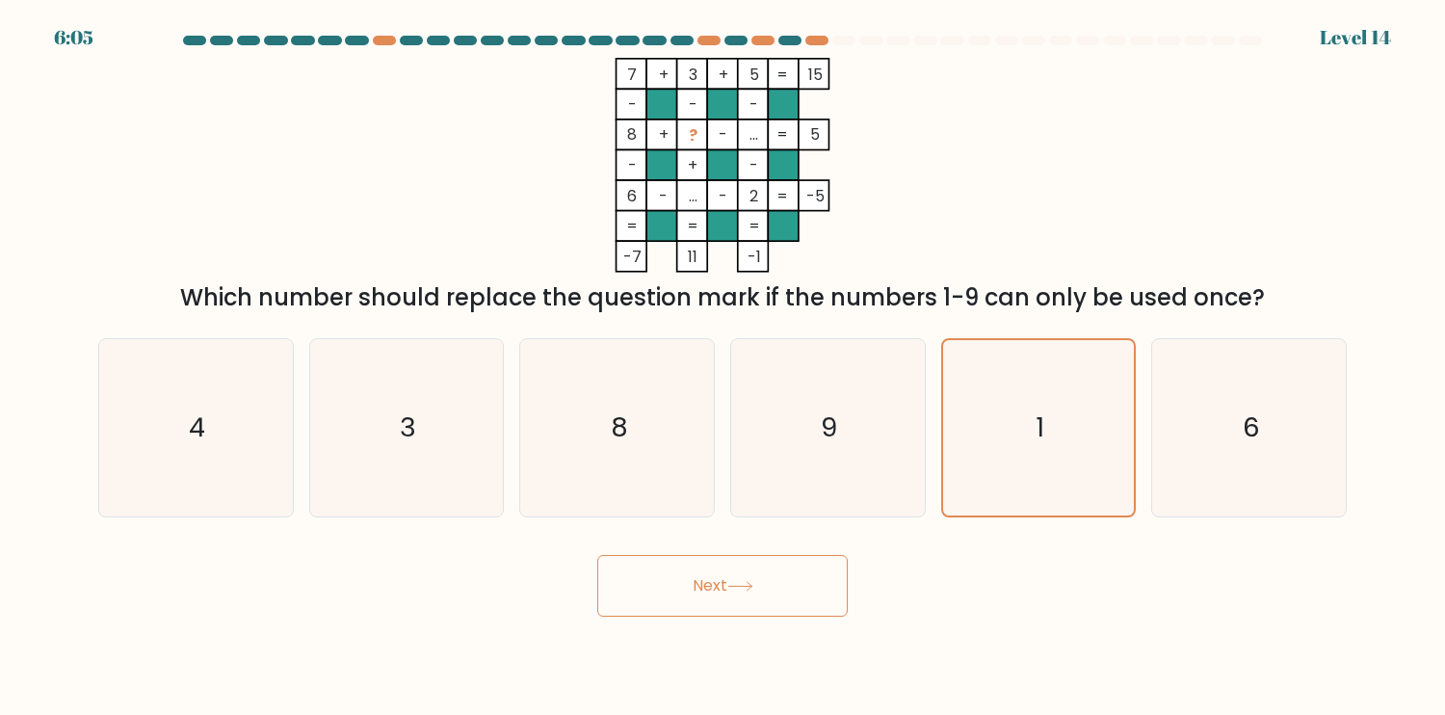
click at [825, 591] on button "Next" at bounding box center [722, 586] width 251 height 62
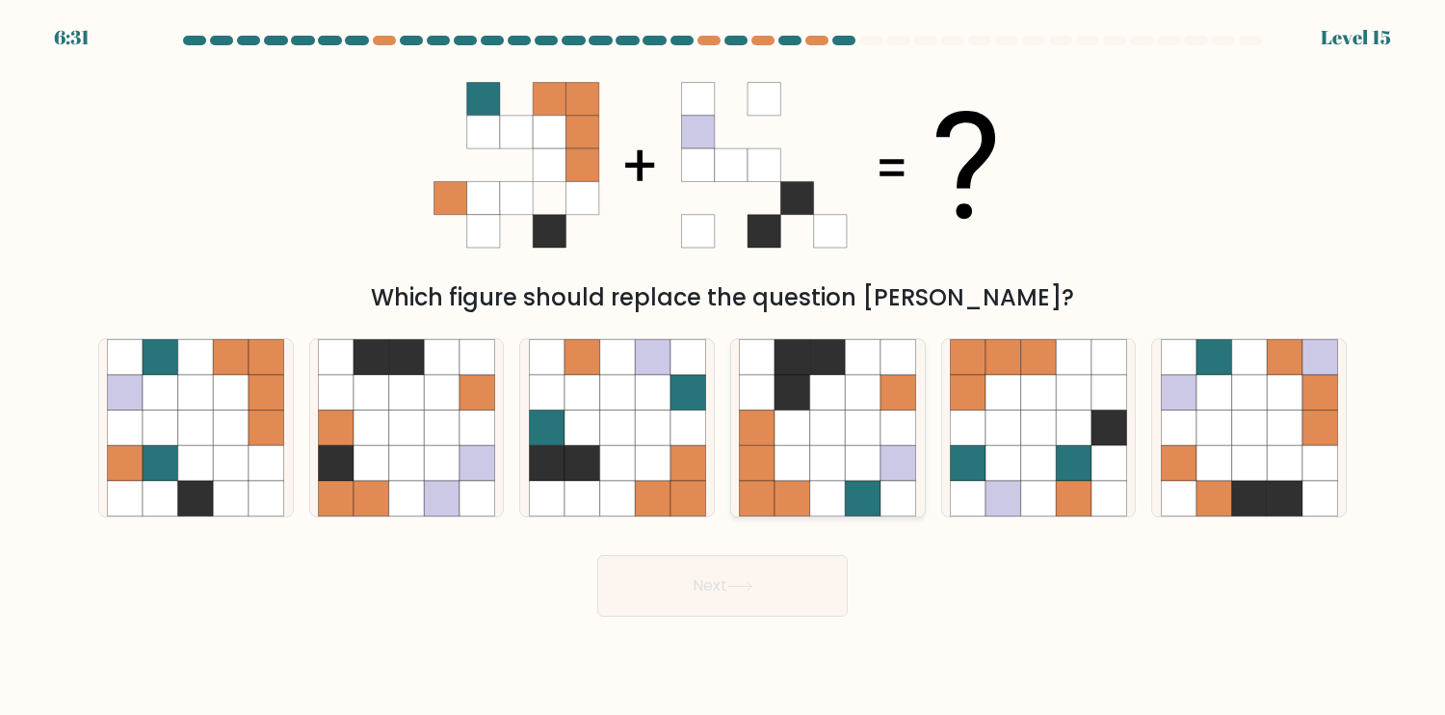
click at [857, 460] on icon at bounding box center [864, 463] width 36 height 36
click at [724, 367] on input "d." at bounding box center [723, 362] width 1 height 10
radio input "true"
click at [710, 585] on button "Next" at bounding box center [722, 586] width 251 height 62
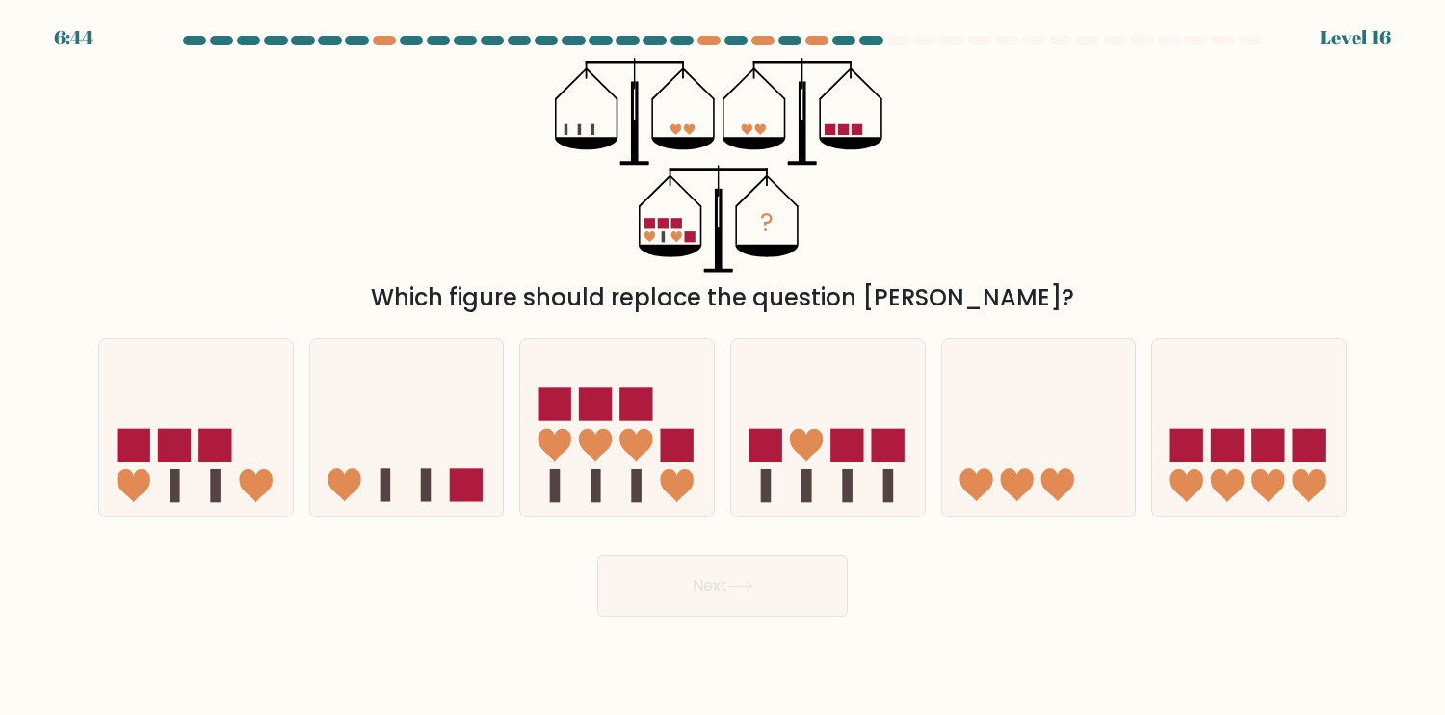
click at [646, 224] on rect at bounding box center [650, 223] width 11 height 11
click at [659, 224] on rect at bounding box center [663, 223] width 11 height 11
click at [676, 224] on rect at bounding box center [677, 223] width 11 height 11
click at [687, 231] on rect at bounding box center [690, 236] width 11 height 11
click at [662, 237] on rect at bounding box center [663, 236] width 3 height 11
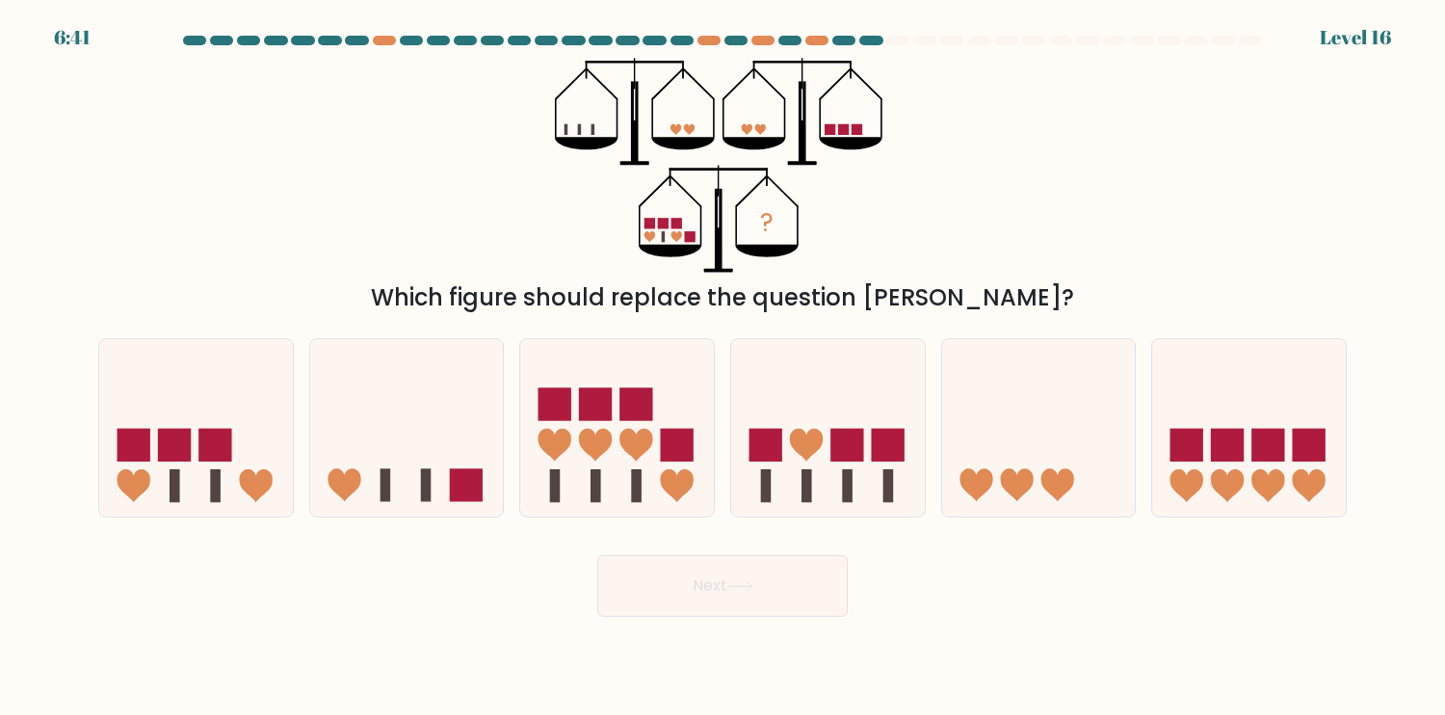
click at [651, 223] on rect at bounding box center [650, 223] width 11 height 11
click at [661, 223] on rect at bounding box center [663, 223] width 11 height 11
click at [676, 224] on rect at bounding box center [677, 223] width 11 height 11
click at [686, 233] on rect at bounding box center [690, 236] width 11 height 11
click at [658, 233] on icon "?" at bounding box center [722, 165] width 335 height 215
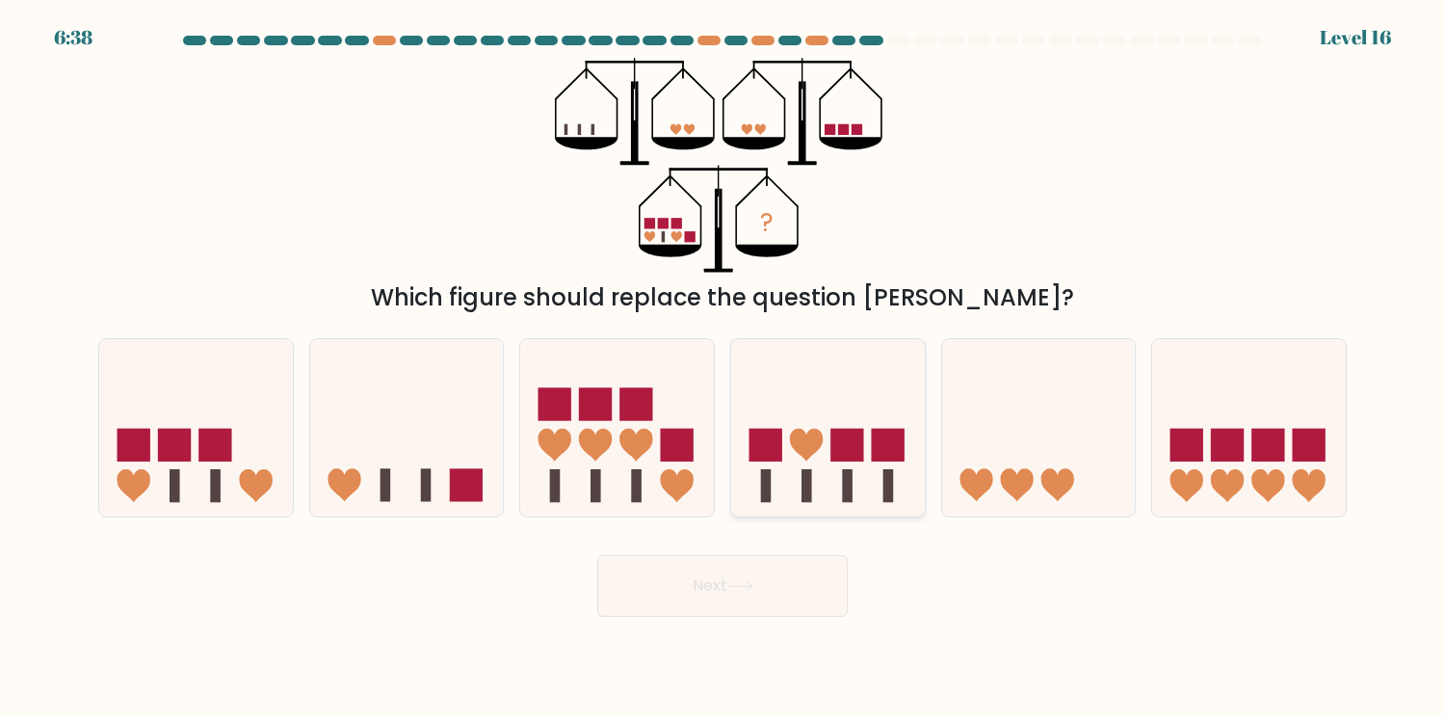
click at [775, 444] on rect at bounding box center [765, 445] width 33 height 33
click at [724, 367] on input "d." at bounding box center [723, 362] width 1 height 10
radio input "true"
click at [767, 488] on rect at bounding box center [766, 485] width 10 height 33
click at [724, 367] on input "d." at bounding box center [723, 362] width 1 height 10
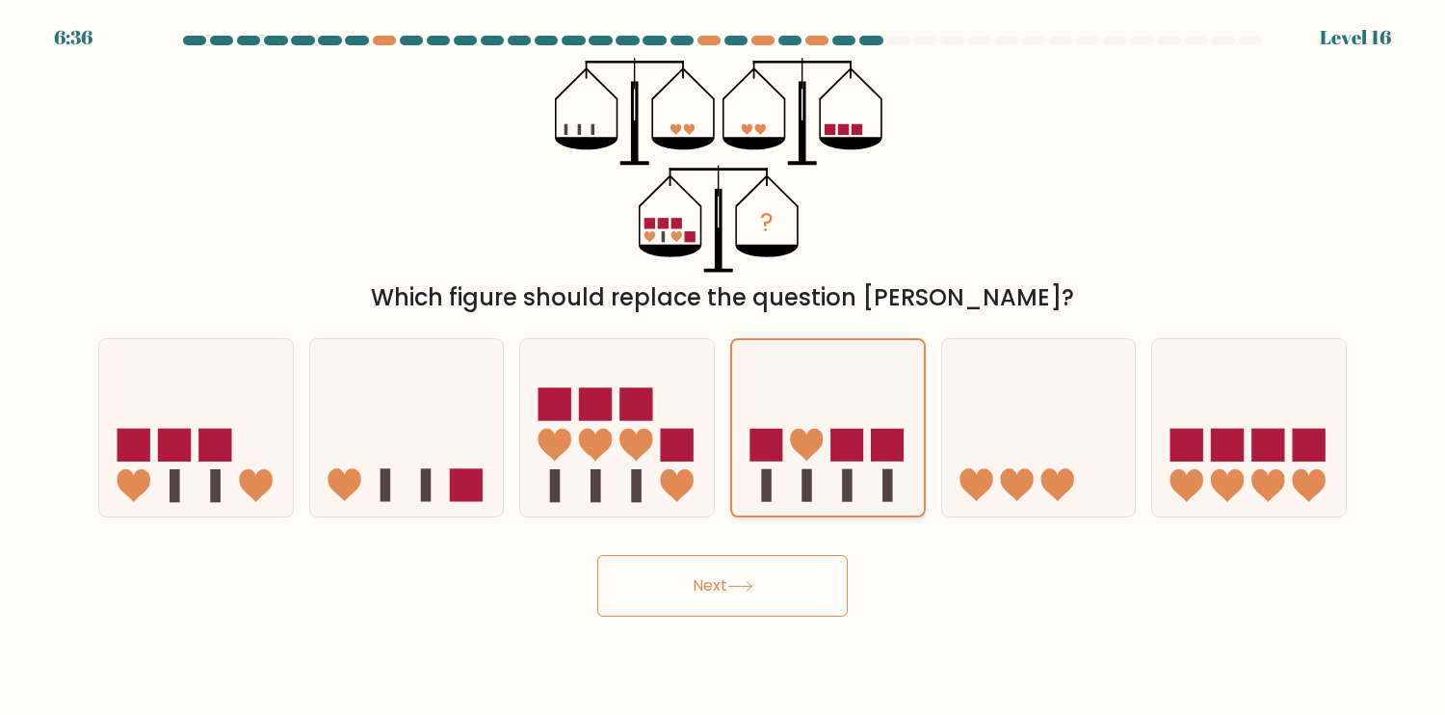
click at [802, 487] on icon at bounding box center [828, 427] width 192 height 159
click at [724, 367] on input "d." at bounding box center [723, 362] width 1 height 10
click at [840, 486] on icon at bounding box center [828, 427] width 192 height 159
click at [724, 367] on input "d." at bounding box center [723, 362] width 1 height 10
click at [879, 487] on icon at bounding box center [828, 427] width 192 height 159
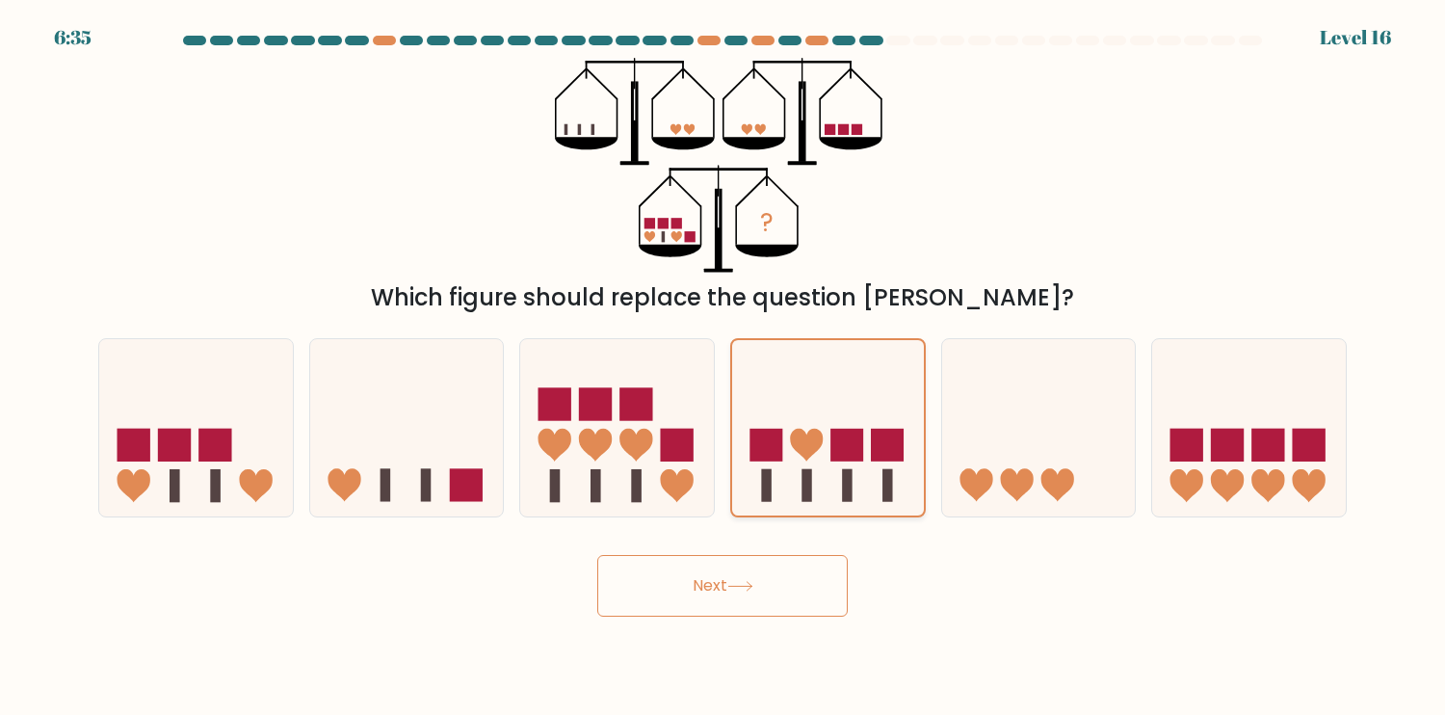
click at [724, 367] on input "d." at bounding box center [723, 362] width 1 height 10
click at [883, 416] on icon at bounding box center [828, 427] width 192 height 159
click at [724, 367] on input "d." at bounding box center [723, 362] width 1 height 10
click at [388, 487] on rect at bounding box center [386, 485] width 11 height 33
click at [723, 367] on input "b." at bounding box center [723, 362] width 1 height 10
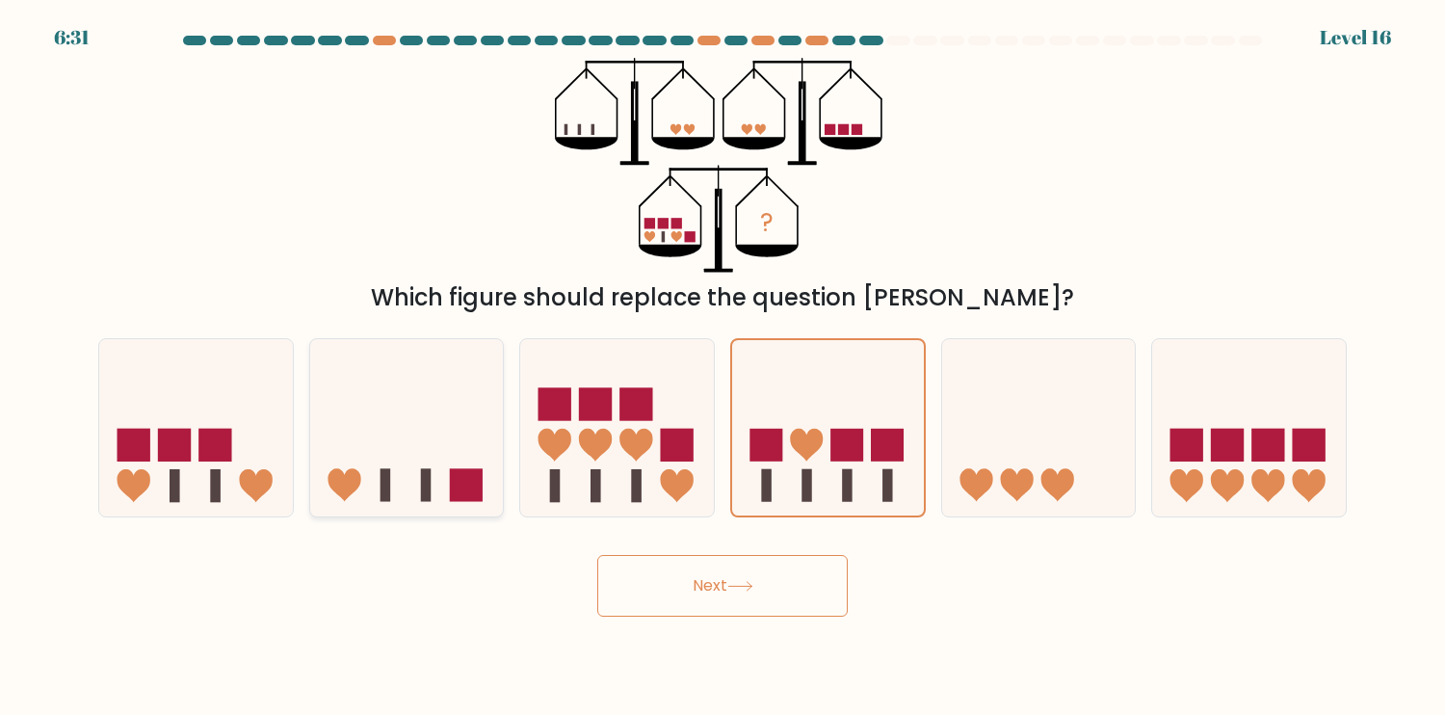
radio input "true"
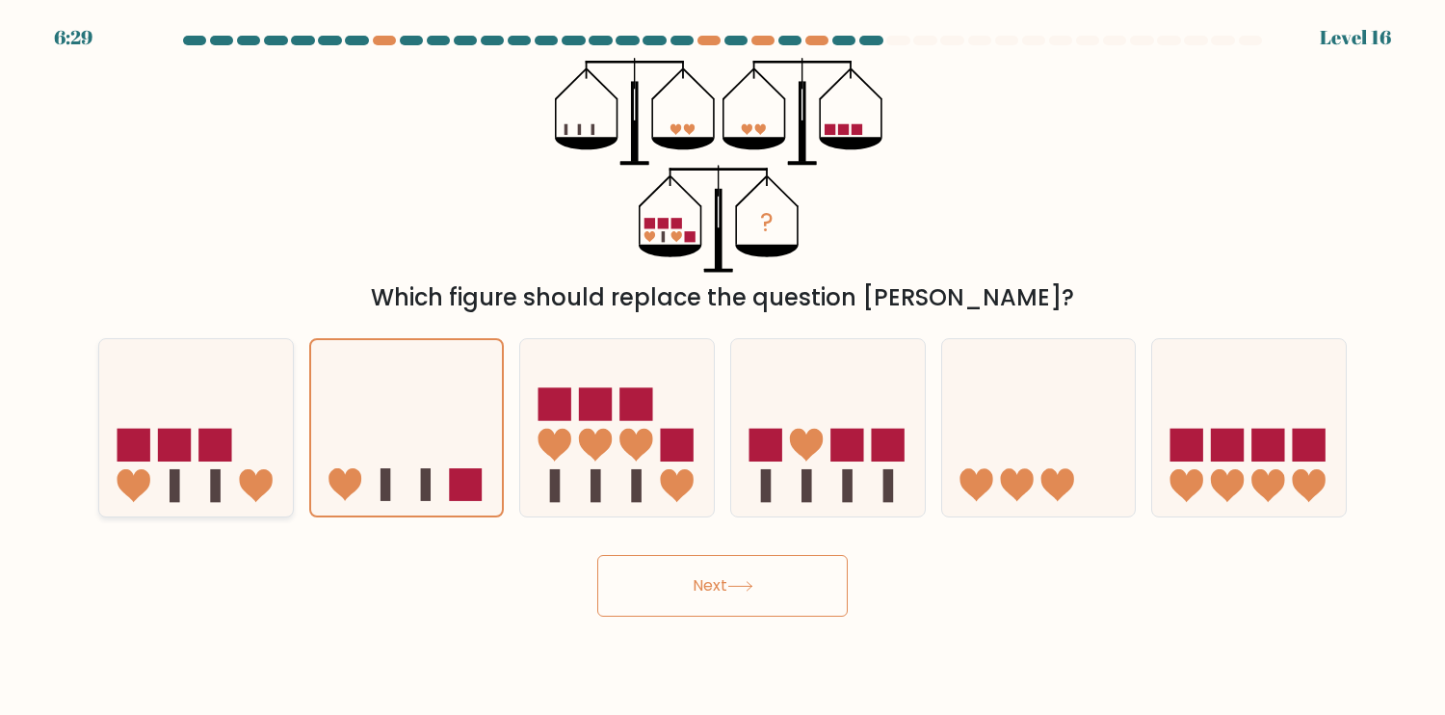
drag, startPoint x: 176, startPoint y: 490, endPoint x: 193, endPoint y: 489, distance: 16.4
click at [176, 489] on rect at bounding box center [175, 485] width 11 height 33
click at [723, 367] on input "a." at bounding box center [723, 362] width 1 height 10
radio input "true"
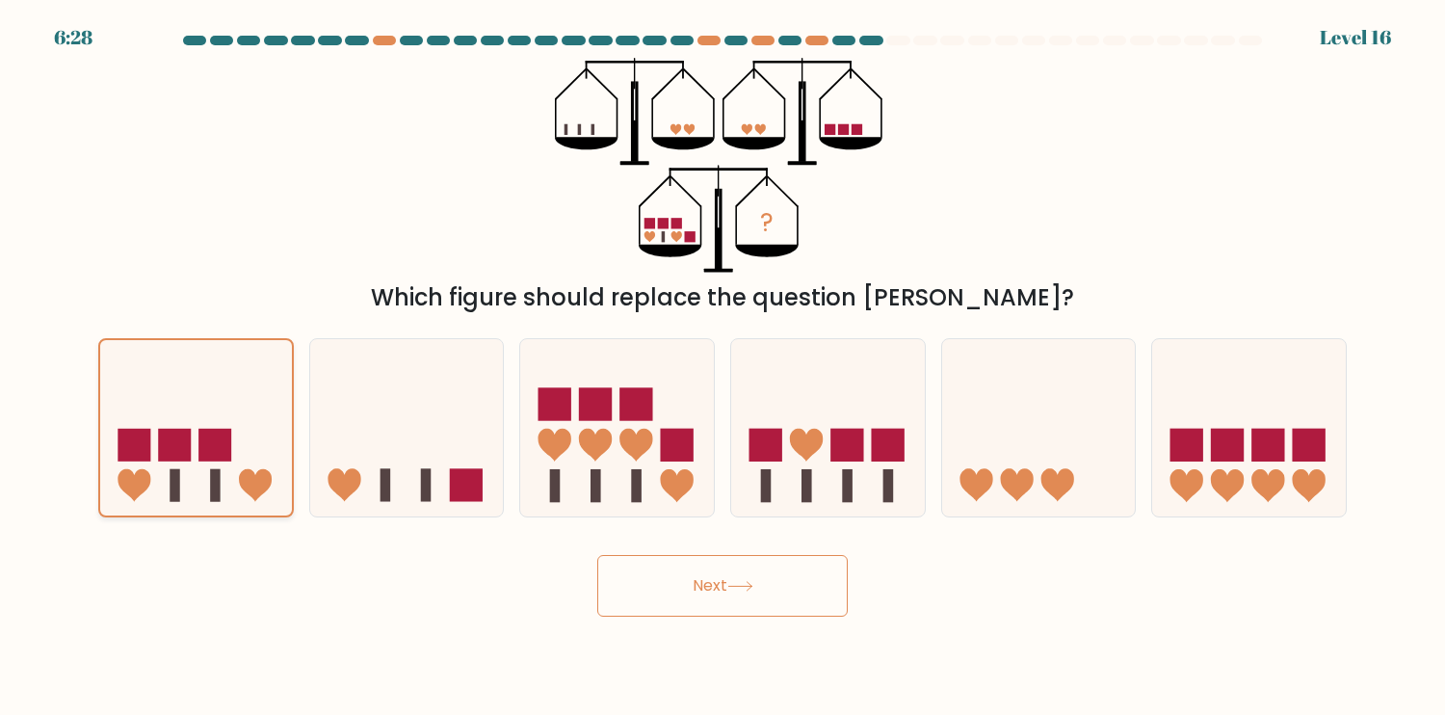
click at [235, 489] on icon at bounding box center [196, 427] width 192 height 159
click at [723, 367] on input "a." at bounding box center [723, 362] width 1 height 10
click at [141, 449] on rect at bounding box center [134, 445] width 33 height 33
click at [723, 367] on input "a." at bounding box center [723, 362] width 1 height 10
click at [241, 447] on icon at bounding box center [196, 427] width 192 height 159
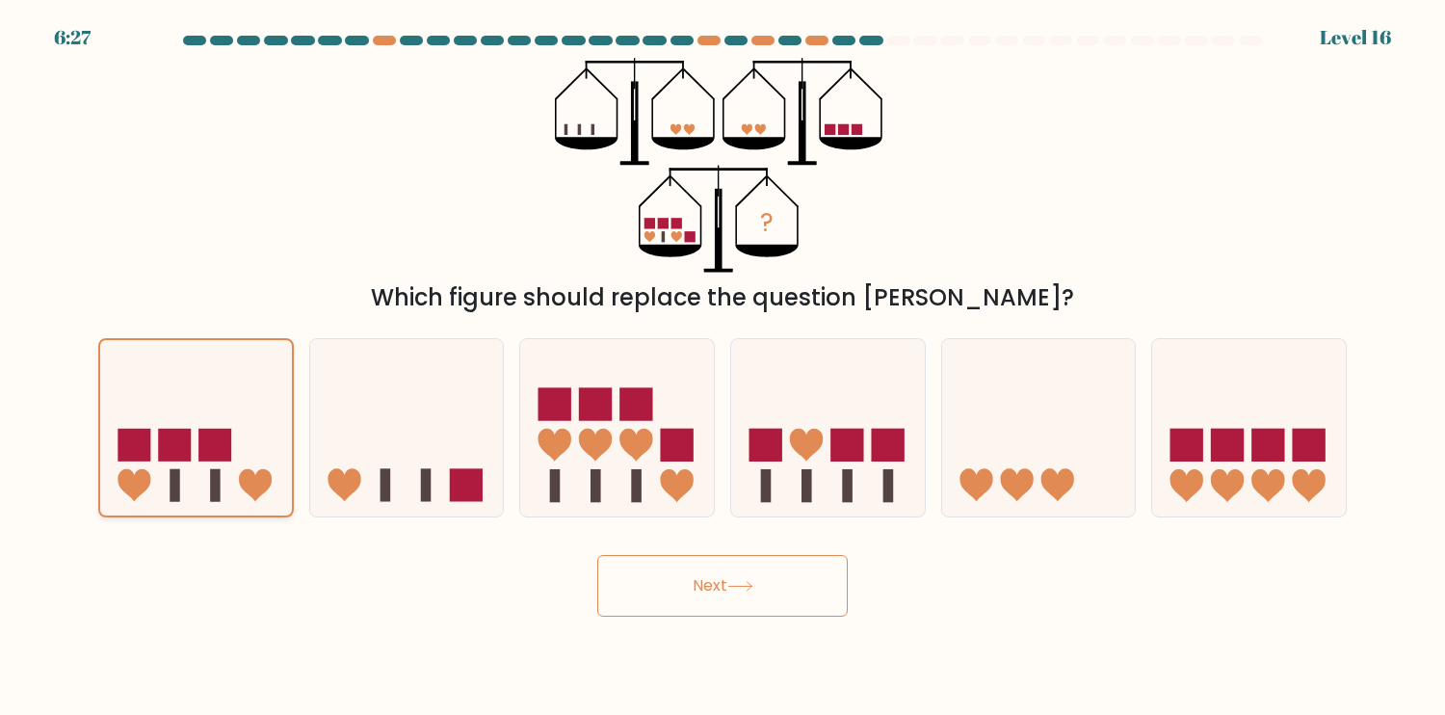
click at [723, 367] on input "a." at bounding box center [723, 362] width 1 height 10
click at [739, 593] on button "Next" at bounding box center [722, 586] width 251 height 62
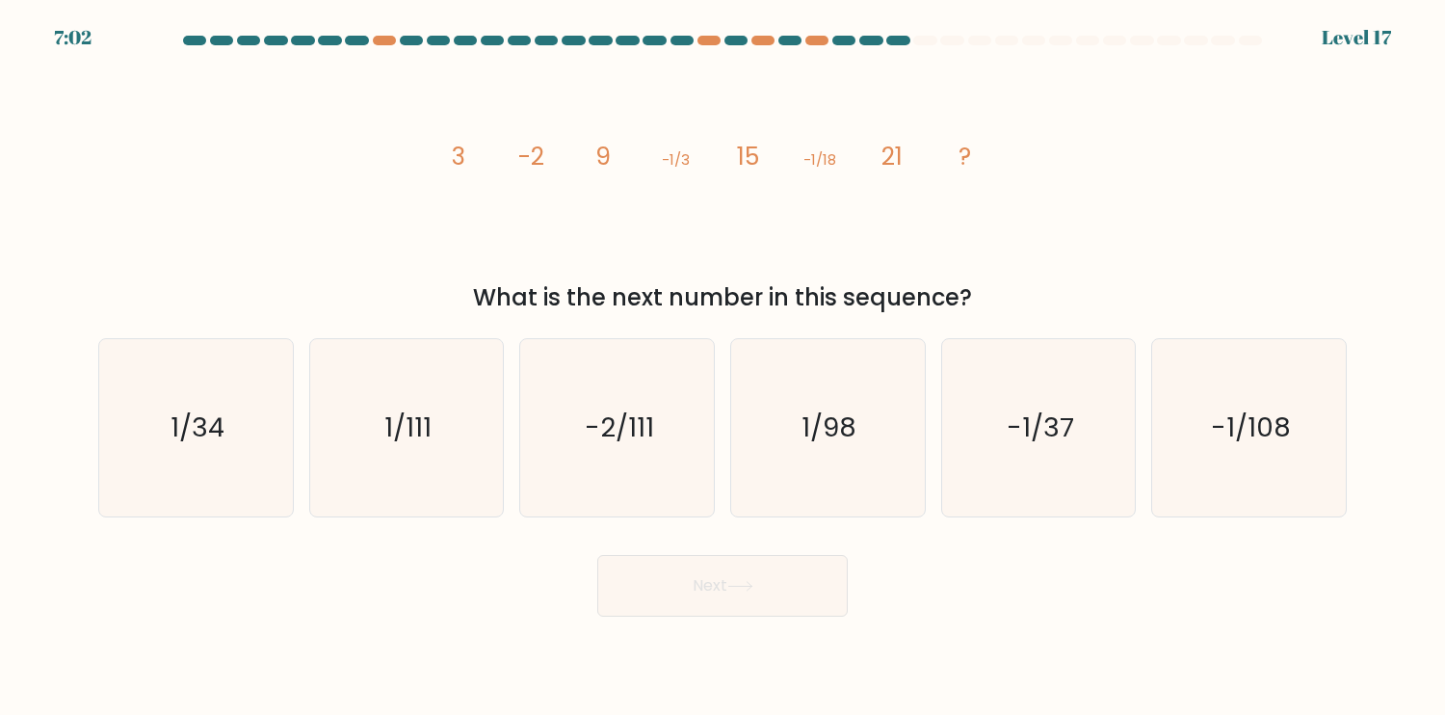
drag, startPoint x: 447, startPoint y: 155, endPoint x: 511, endPoint y: 150, distance: 63.8
click at [473, 153] on icon "image/svg+xml 3 -2 9 -1/3 15 -1/18 21 ?" at bounding box center [723, 165] width 578 height 215
click at [551, 156] on icon "image/svg+xml 3 -2 9 -1/3 15 -1/18 21 ?" at bounding box center [723, 165] width 578 height 215
click at [593, 158] on icon "image/svg+xml 3 -2 9 -1/3 15 -1/18 21 ?" at bounding box center [723, 165] width 578 height 215
drag, startPoint x: 655, startPoint y: 170, endPoint x: 679, endPoint y: 169, distance: 24.1
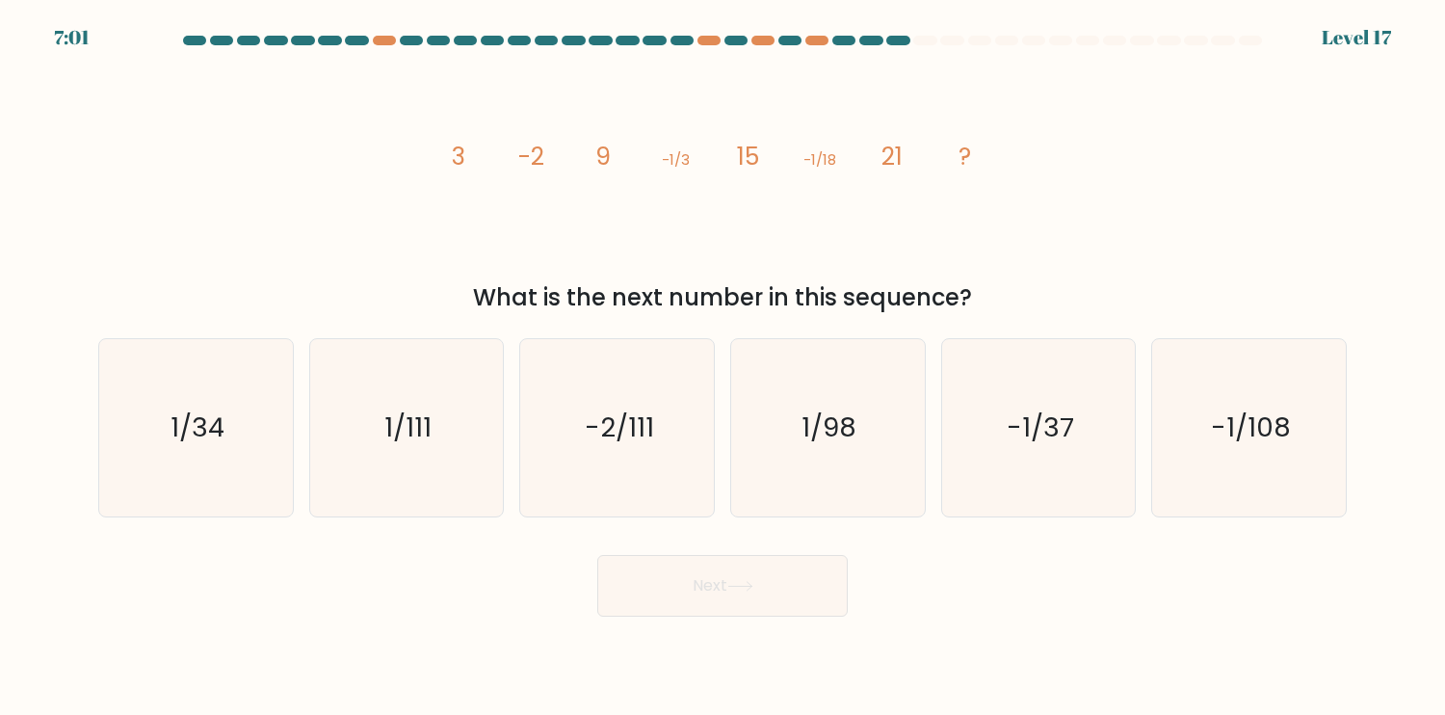
click at [664, 170] on icon "image/svg+xml 3 -2 9 -1/3 15 -1/18 21 ?" at bounding box center [723, 165] width 578 height 215
click at [802, 224] on icon "image/svg+xml 3 -2 9 -1/3 15 -1/18 21 ?" at bounding box center [723, 165] width 578 height 215
drag, startPoint x: 735, startPoint y: 148, endPoint x: 751, endPoint y: 148, distance: 15.4
click at [736, 148] on icon "image/svg+xml 3 -2 9 -1/3 15 -1/18 21 ?" at bounding box center [723, 165] width 578 height 215
click at [861, 196] on icon "image/svg+xml 3 -2 9 -1/3 15 -1/18 21 ?" at bounding box center [723, 165] width 578 height 215
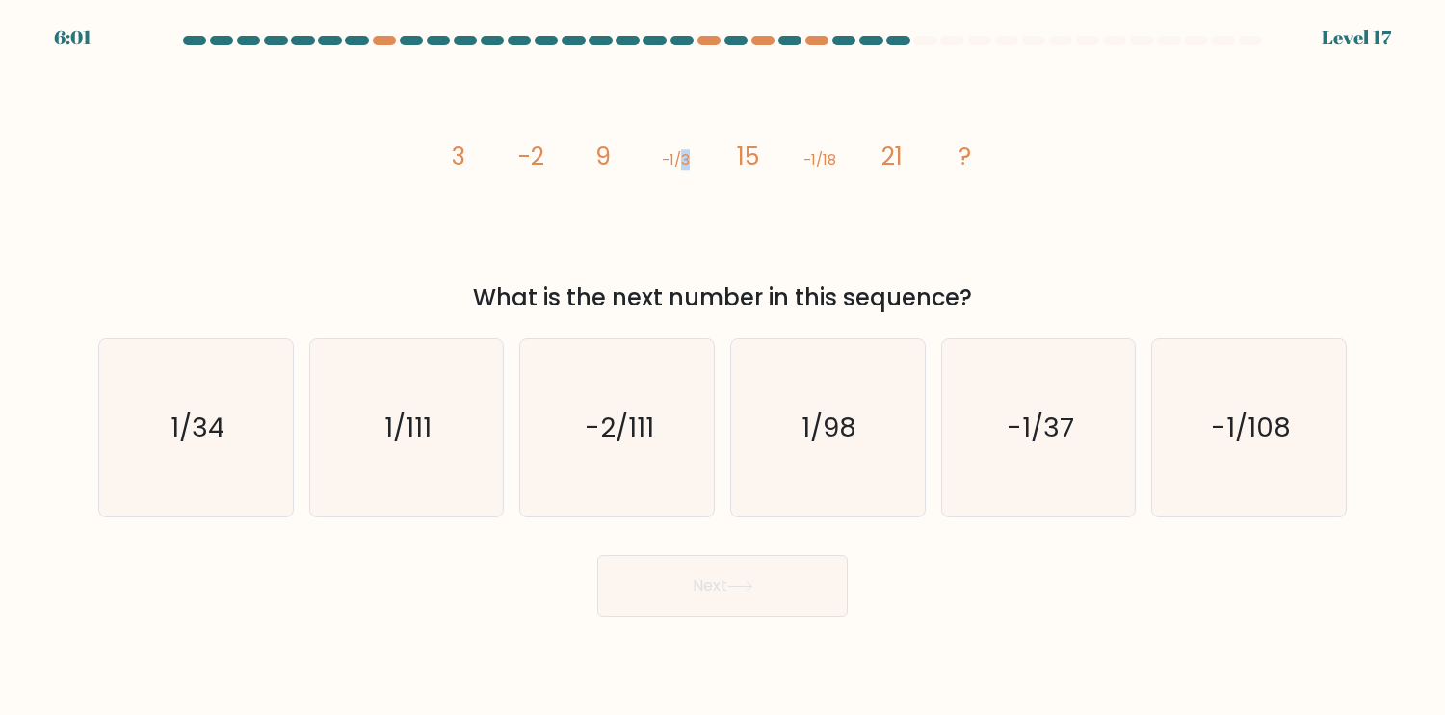
drag, startPoint x: 683, startPoint y: 154, endPoint x: 697, endPoint y: 154, distance: 13.5
click at [697, 154] on icon "image/svg+xml 3 -2 9 -1/3 15 -1/18 21 ?" at bounding box center [723, 165] width 578 height 215
drag, startPoint x: 828, startPoint y: 162, endPoint x: 844, endPoint y: 158, distance: 16.8
click at [844, 158] on icon "image/svg+xml 3 -2 9 -1/3 15 -1/18 21 ?" at bounding box center [723, 165] width 578 height 215
click at [966, 213] on icon "image/svg+xml 3 -2 9 -1/3 15 -1/18 21 ?" at bounding box center [723, 165] width 578 height 215
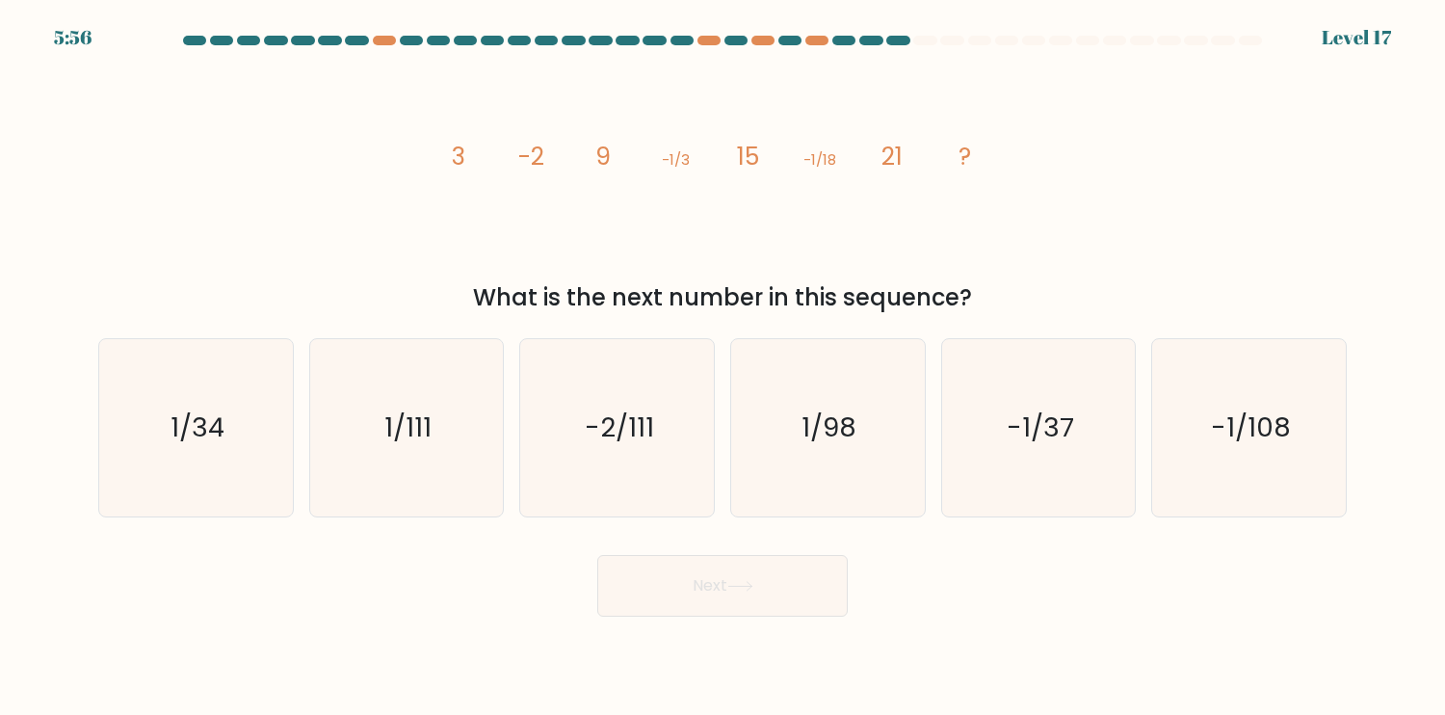
drag, startPoint x: 684, startPoint y: 154, endPoint x: 725, endPoint y: 156, distance: 40.5
click at [705, 154] on icon "image/svg+xml 3 -2 9 -1/3 15 -1/18 21 ?" at bounding box center [723, 165] width 578 height 215
drag, startPoint x: 832, startPoint y: 160, endPoint x: 860, endPoint y: 162, distance: 28.0
click at [844, 160] on icon "image/svg+xml 3 -2 9 -1/3 15 -1/18 21 ?" at bounding box center [723, 165] width 578 height 215
click at [963, 188] on icon "image/svg+xml 3 -2 9 -1/3 15 -1/18 21 ?" at bounding box center [723, 165] width 578 height 215
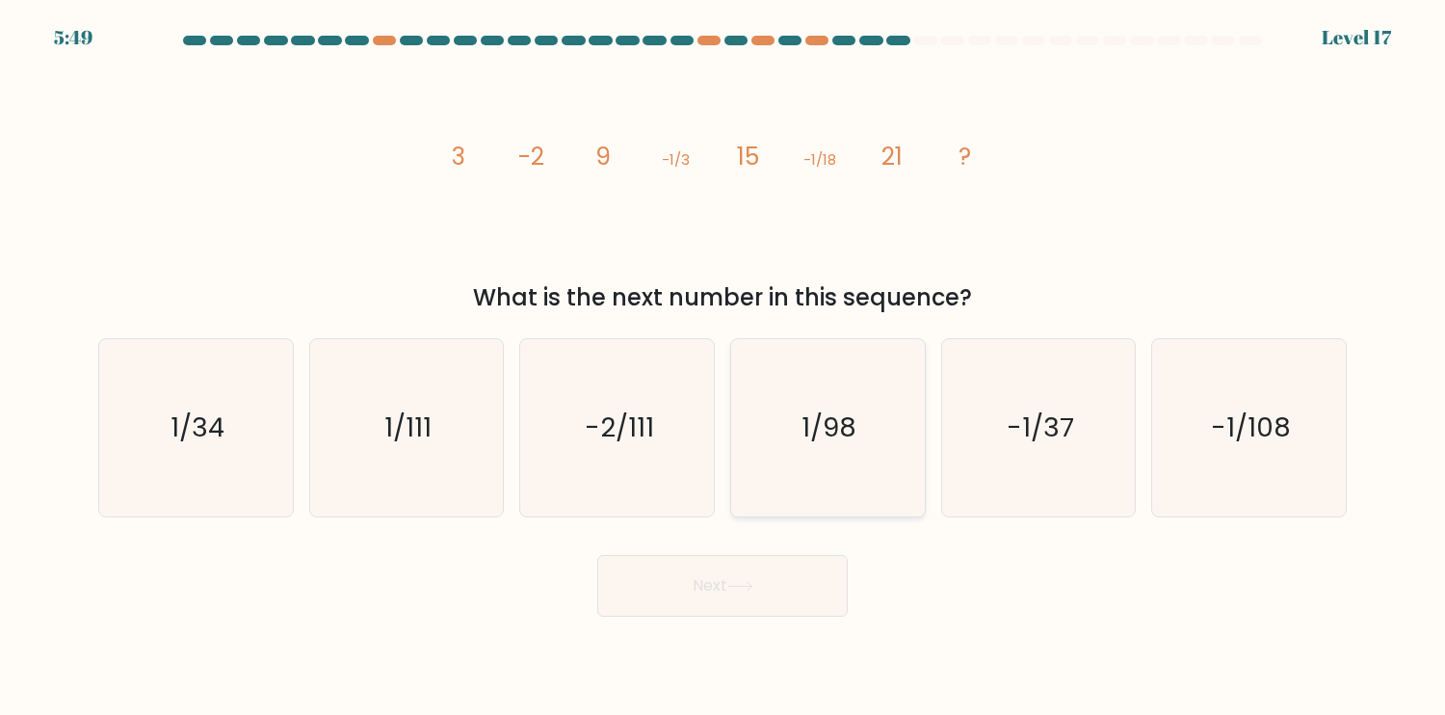
click at [849, 460] on icon "1/98" at bounding box center [827, 427] width 177 height 177
click at [724, 367] on input "d. 1/98" at bounding box center [723, 362] width 1 height 10
radio input "true"
click at [795, 609] on button "Next" at bounding box center [722, 586] width 251 height 62
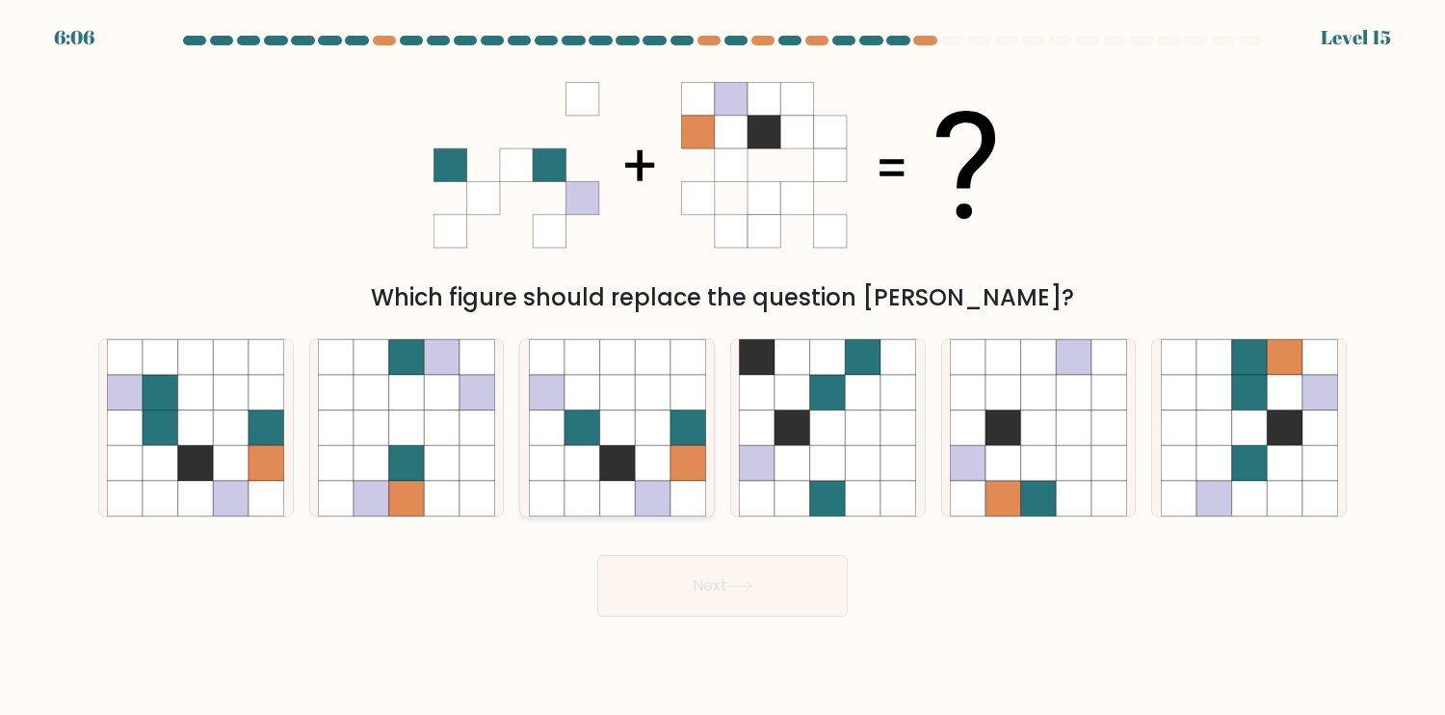
click at [651, 478] on icon at bounding box center [617, 427] width 177 height 177
click at [723, 367] on input "c." at bounding box center [723, 362] width 1 height 10
radio input "true"
click at [747, 562] on button "Next" at bounding box center [722, 586] width 251 height 62
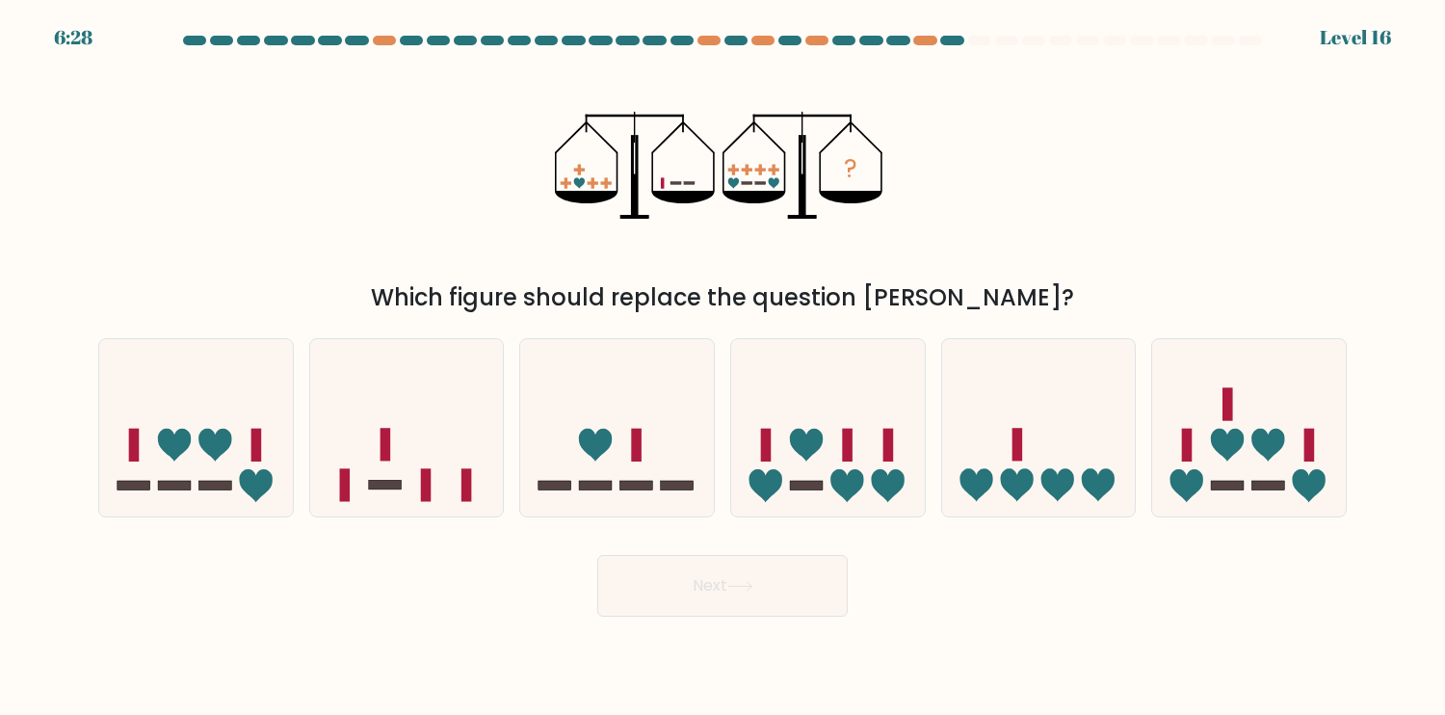
click at [731, 167] on icon "?" at bounding box center [722, 165] width 335 height 215
click at [743, 167] on icon "?" at bounding box center [722, 165] width 335 height 215
click at [760, 170] on rect at bounding box center [760, 169] width 11 height 3
click at [772, 171] on rect at bounding box center [773, 169] width 11 height 3
click at [737, 183] on icon at bounding box center [733, 182] width 11 height 11
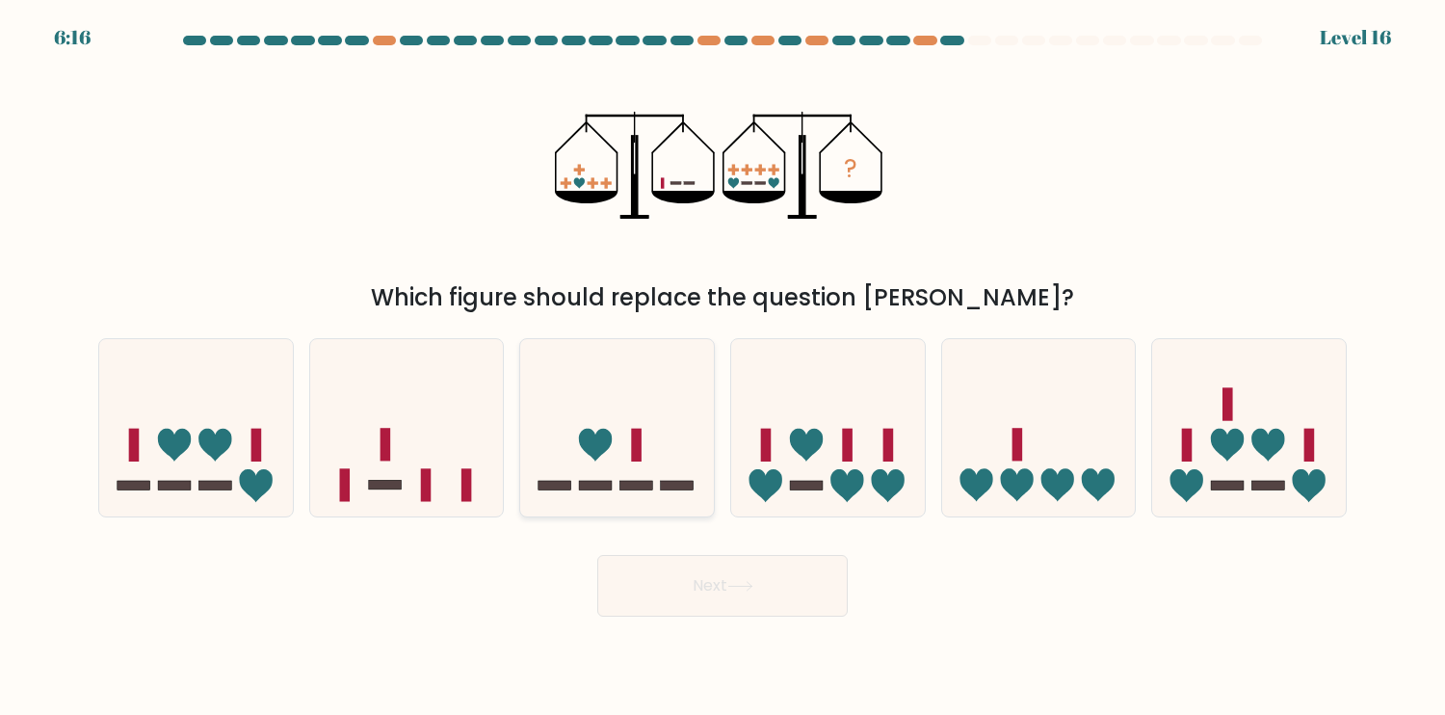
click at [647, 470] on icon at bounding box center [617, 427] width 194 height 160
click at [723, 367] on input "c." at bounding box center [723, 362] width 1 height 10
radio input "true"
click at [796, 582] on button "Next" at bounding box center [722, 586] width 251 height 62
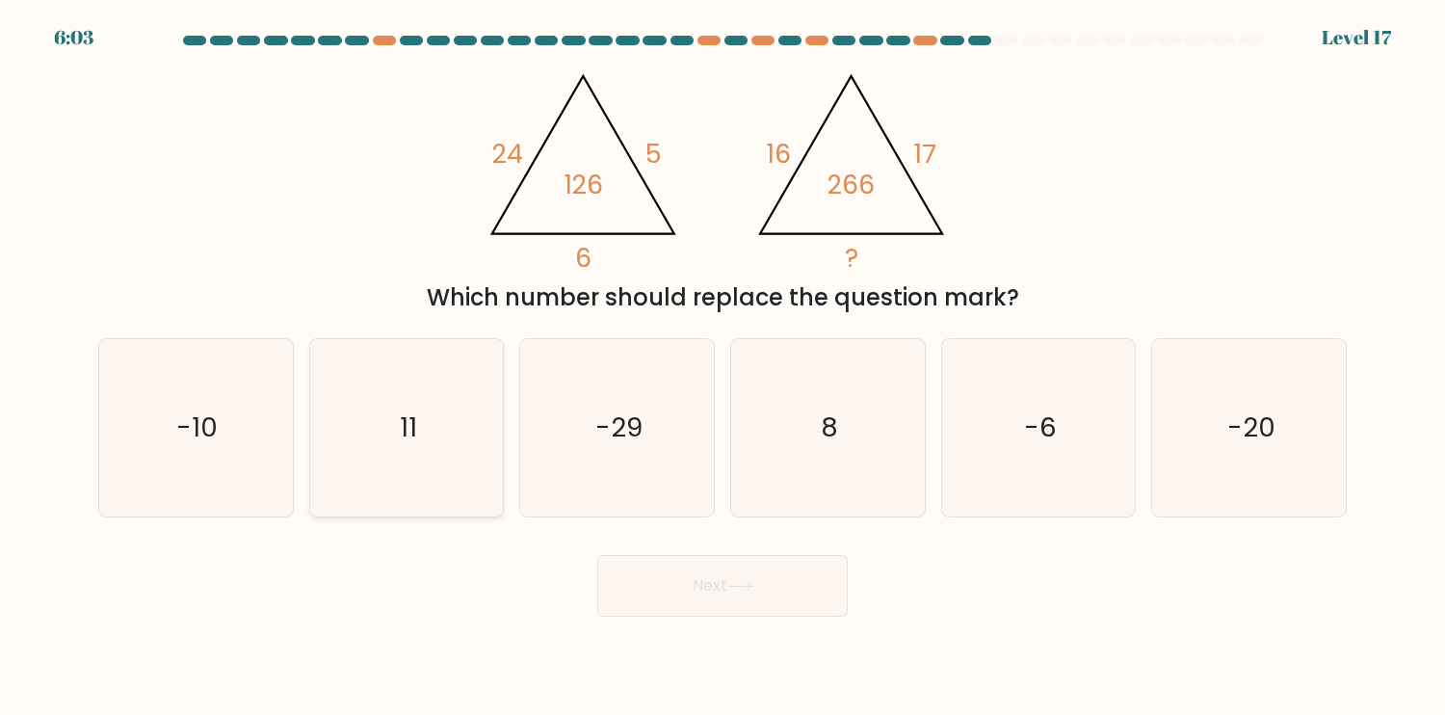
click at [407, 461] on icon "11" at bounding box center [406, 427] width 177 height 177
click at [723, 367] on input "b. 11" at bounding box center [723, 362] width 1 height 10
radio input "true"
click at [776, 585] on button "Next" at bounding box center [722, 586] width 251 height 62
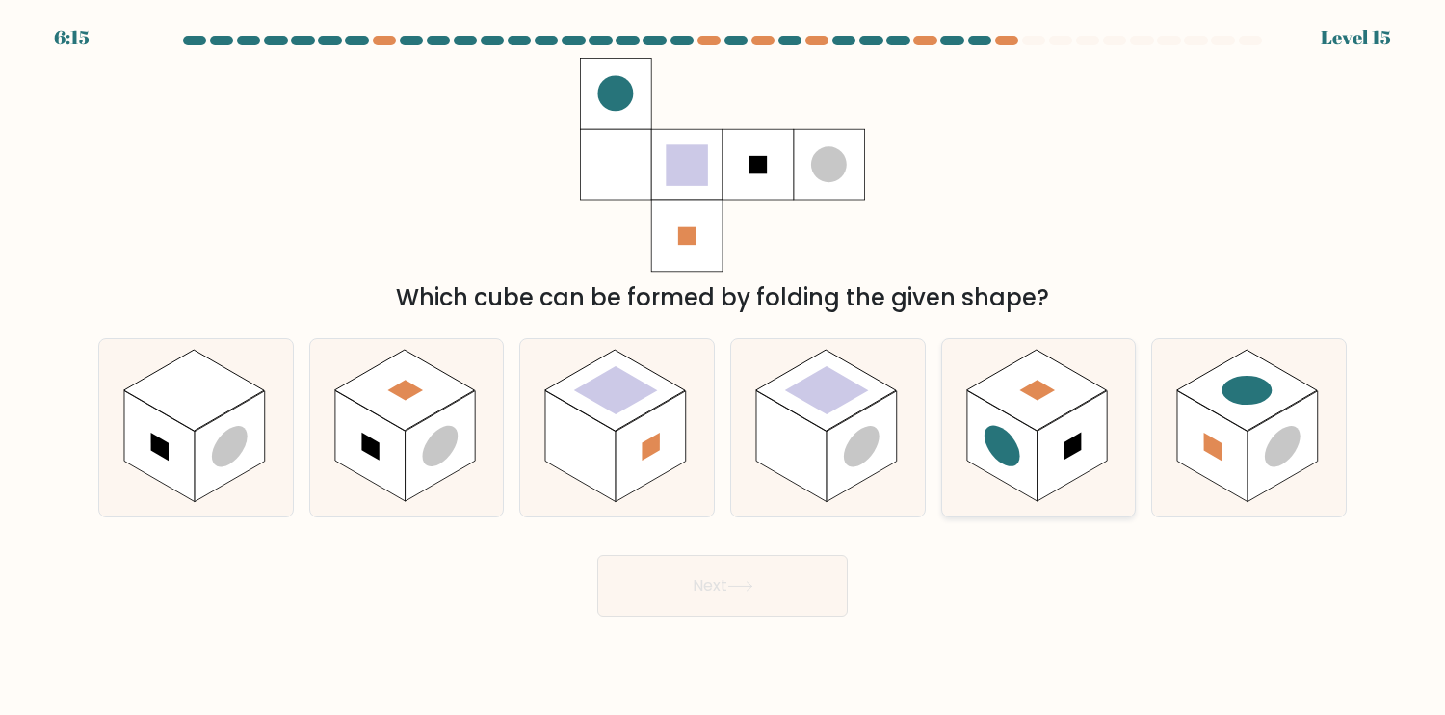
drag, startPoint x: 1067, startPoint y: 451, endPoint x: 988, endPoint y: 484, distance: 85.5
click at [1067, 448] on rect at bounding box center [1072, 446] width 17 height 28
click at [724, 367] on input "e." at bounding box center [723, 362] width 1 height 10
radio input "true"
click at [782, 602] on button "Next" at bounding box center [722, 586] width 251 height 62
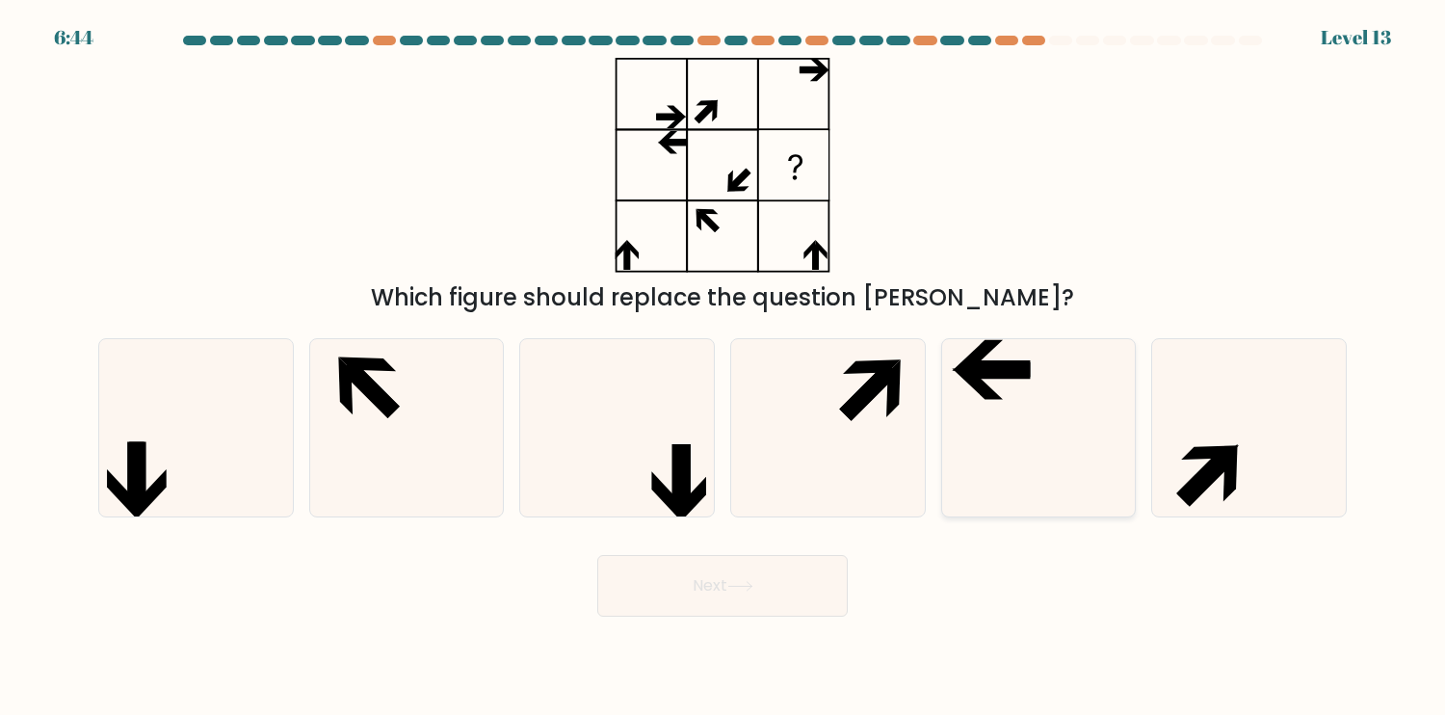
click at [1009, 436] on icon at bounding box center [1038, 427] width 177 height 177
click at [724, 367] on input "e." at bounding box center [723, 362] width 1 height 10
radio input "true"
click at [1248, 442] on icon at bounding box center [1249, 427] width 177 height 177
click at [724, 367] on input "f." at bounding box center [723, 362] width 1 height 10
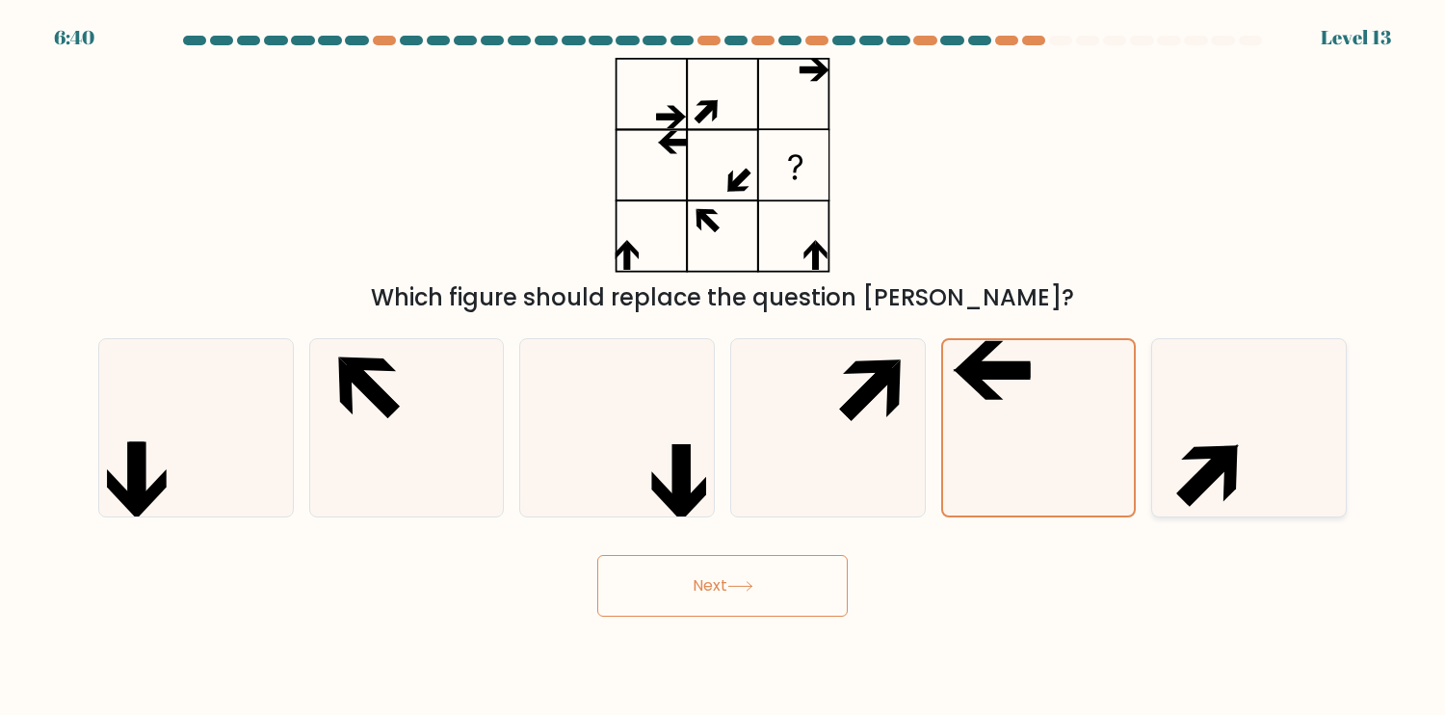
radio input "true"
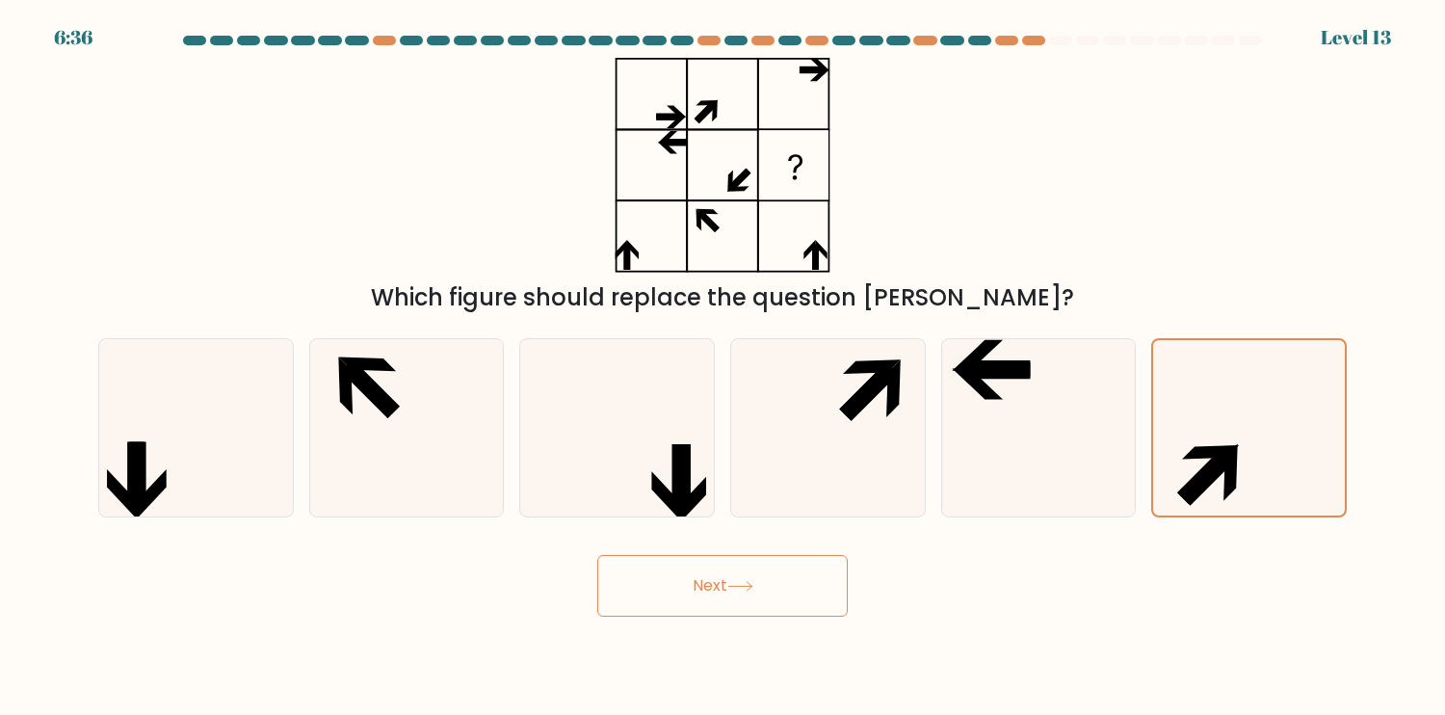
drag, startPoint x: 639, startPoint y: 489, endPoint x: 671, endPoint y: 537, distance: 56.9
click at [638, 489] on icon at bounding box center [617, 427] width 177 height 177
click at [723, 367] on input "c." at bounding box center [723, 362] width 1 height 10
radio input "true"
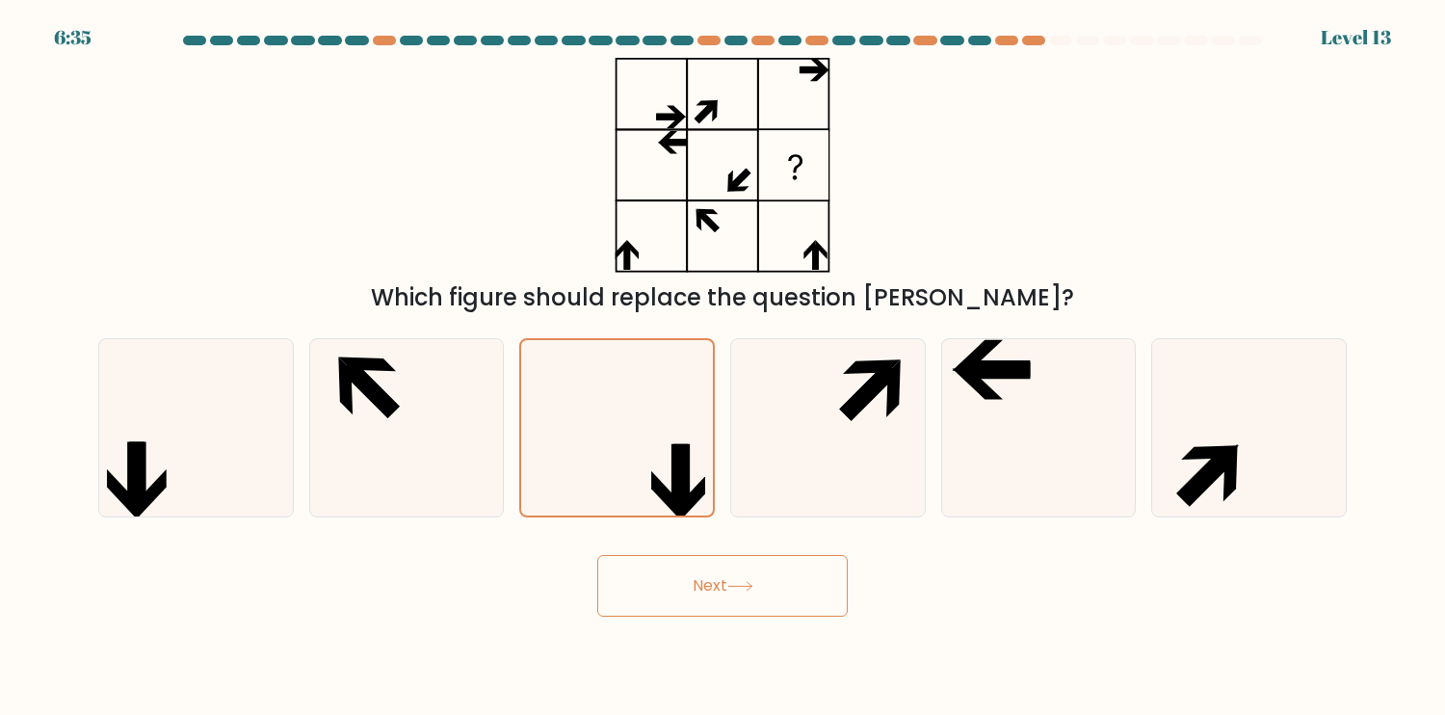
click at [736, 577] on button "Next" at bounding box center [722, 586] width 251 height 62
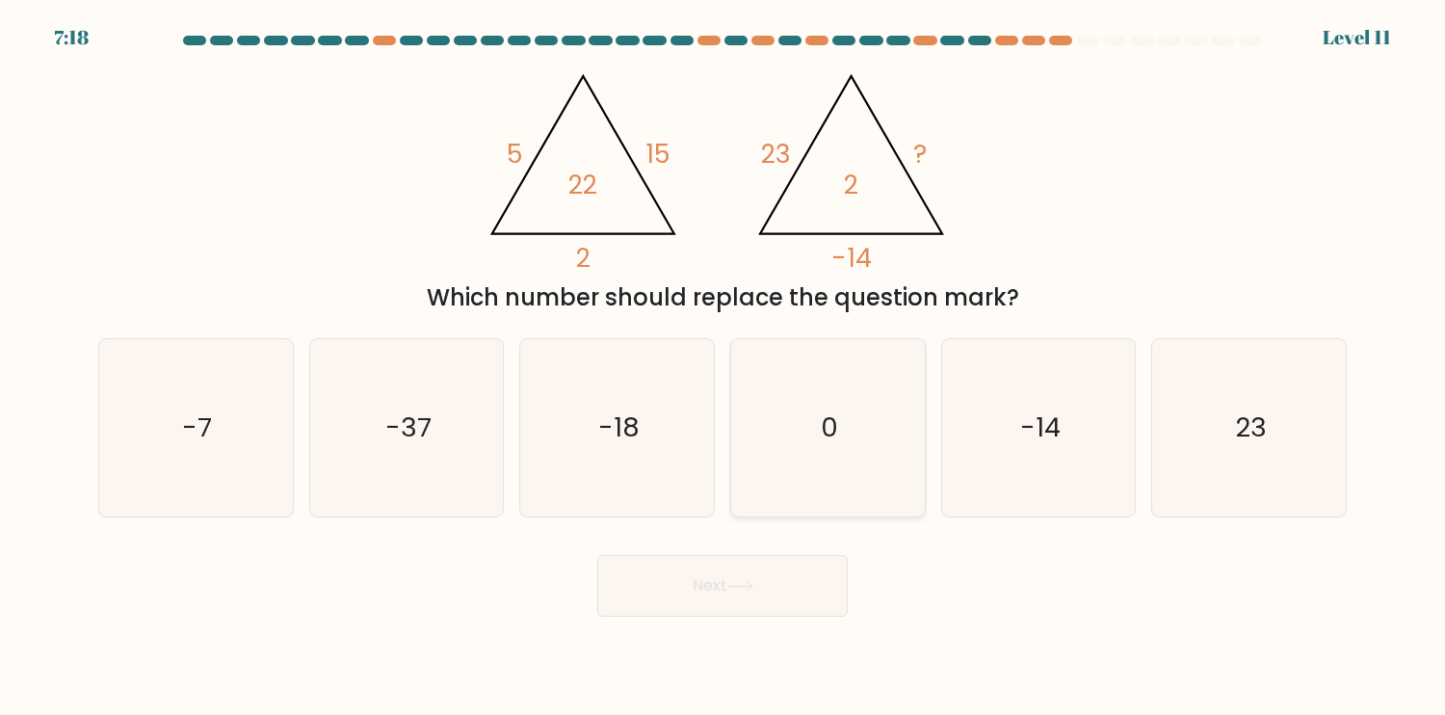
click at [853, 490] on icon "0" at bounding box center [827, 427] width 177 height 177
click at [724, 367] on input "d. 0" at bounding box center [723, 362] width 1 height 10
radio input "true"
drag, startPoint x: 1026, startPoint y: 467, endPoint x: 915, endPoint y: 548, distance: 137.2
click at [1026, 466] on icon "-14" at bounding box center [1038, 427] width 177 height 177
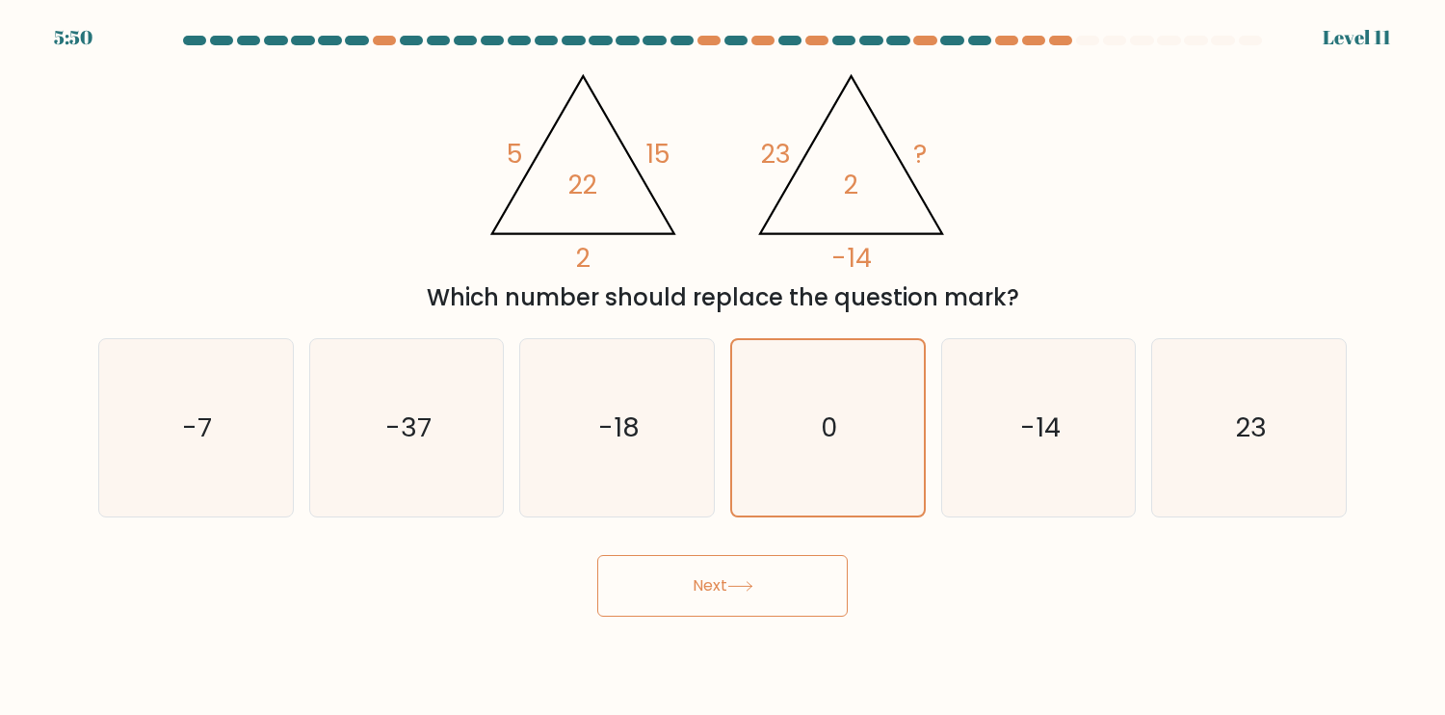
click at [724, 367] on input "e. -14" at bounding box center [723, 362] width 1 height 10
radio input "true"
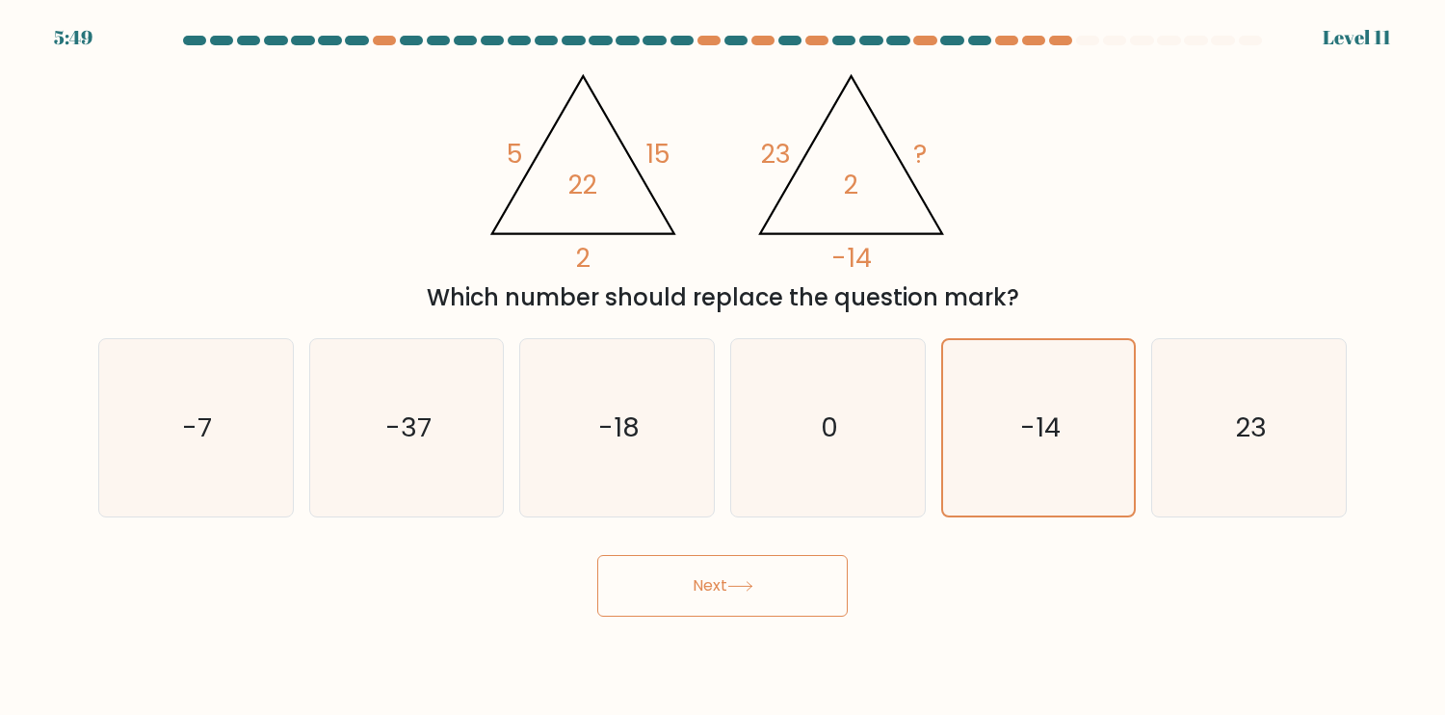
click at [798, 586] on button "Next" at bounding box center [722, 586] width 251 height 62
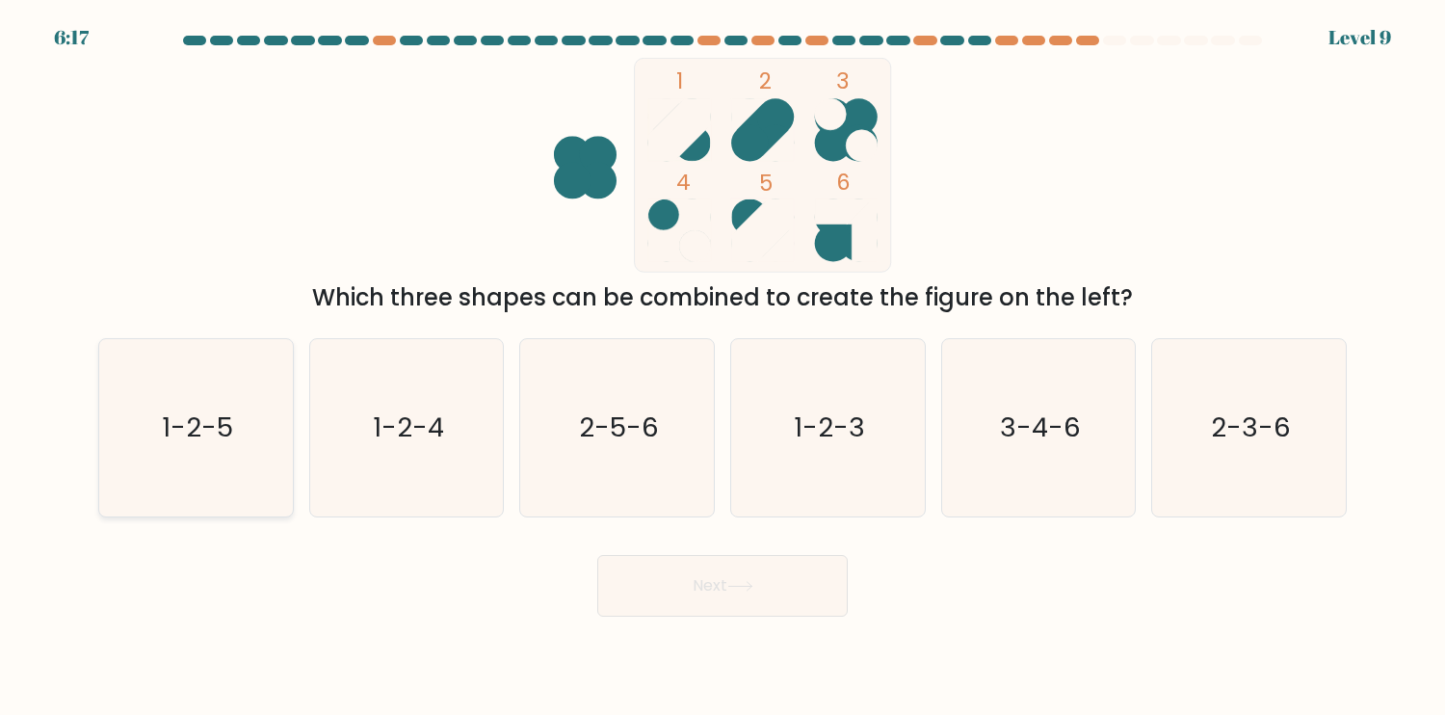
click at [188, 475] on icon "1-2-5" at bounding box center [195, 427] width 177 height 177
click at [723, 367] on input "a. 1-2-5" at bounding box center [723, 362] width 1 height 10
radio input "true"
click at [750, 602] on button "Next" at bounding box center [722, 586] width 251 height 62
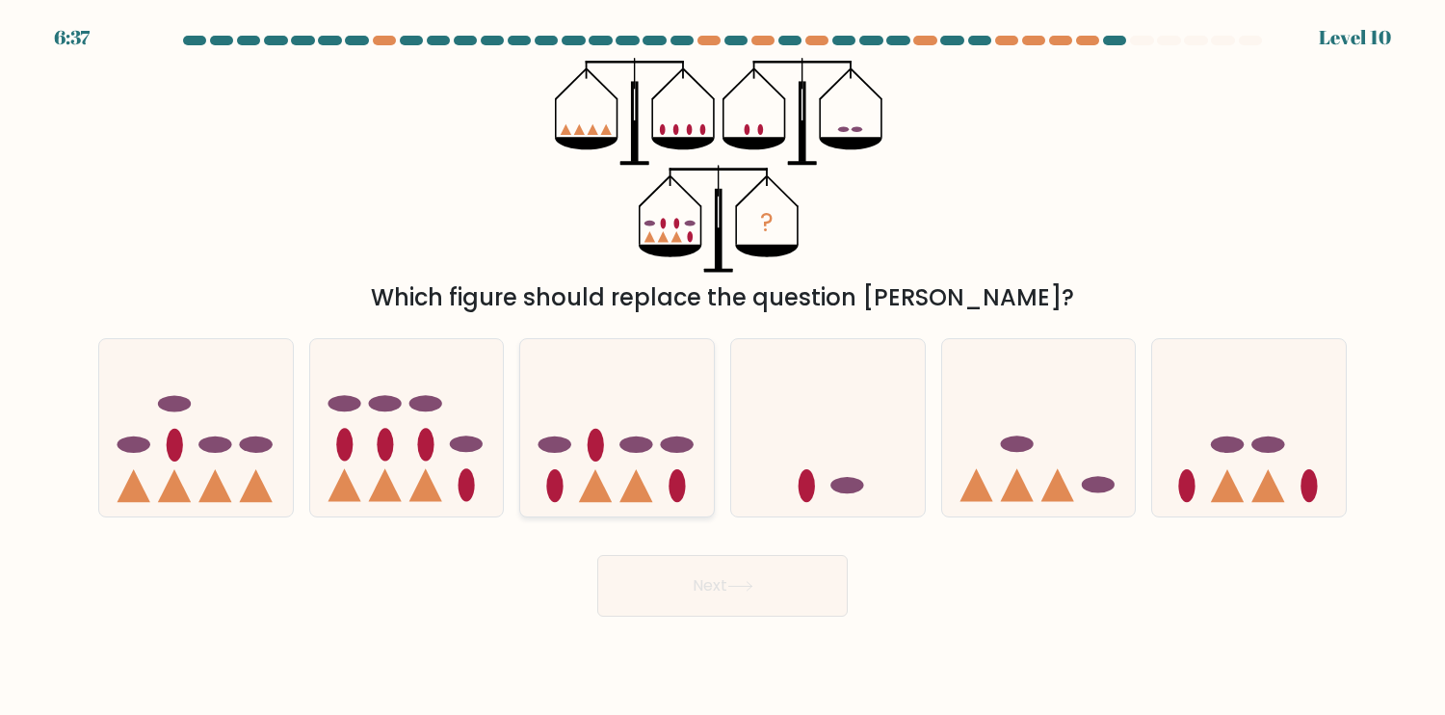
click at [610, 482] on icon at bounding box center [617, 427] width 194 height 160
click at [723, 367] on input "c." at bounding box center [723, 362] width 1 height 10
radio input "true"
click at [737, 576] on button "Next" at bounding box center [722, 586] width 251 height 62
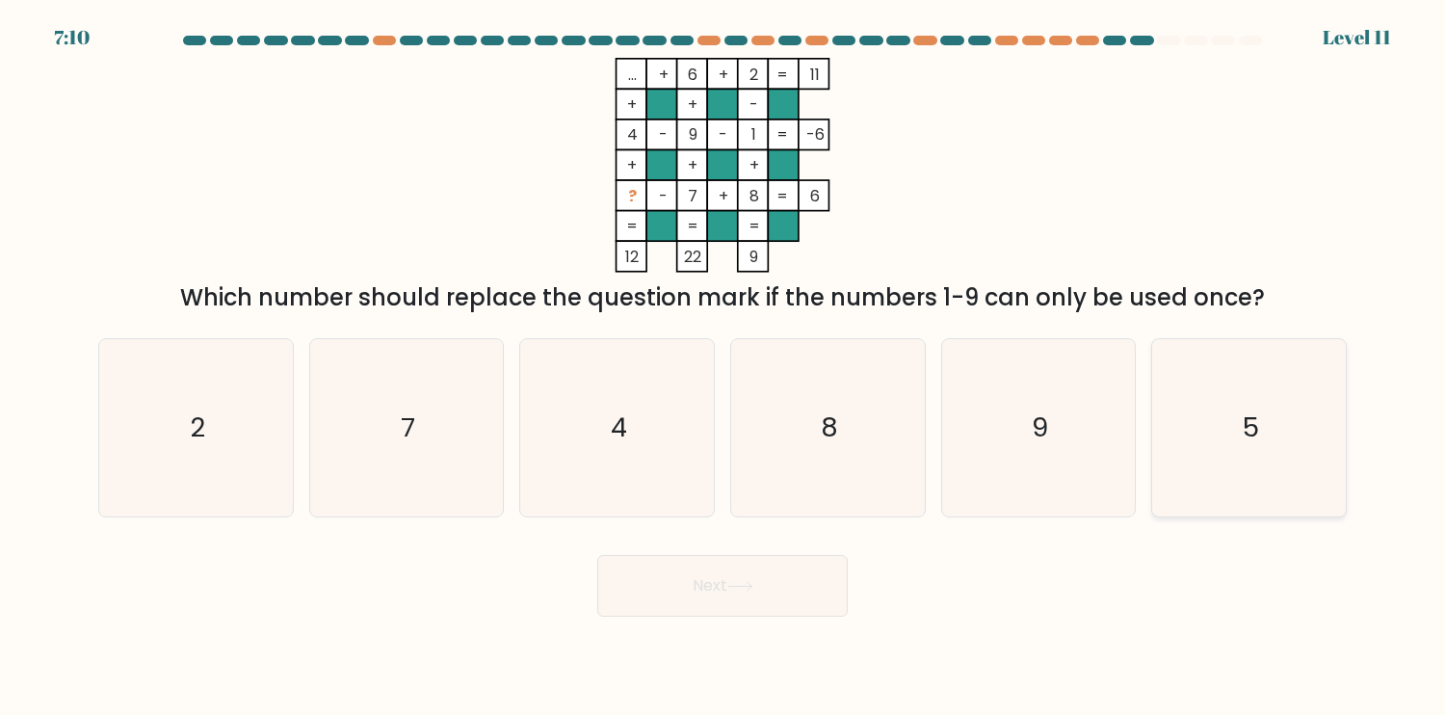
click at [1237, 446] on icon "5" at bounding box center [1249, 427] width 177 height 177
click at [724, 367] on input "f. 5" at bounding box center [723, 362] width 1 height 10
radio input "true"
click at [785, 583] on button "Next" at bounding box center [722, 586] width 251 height 62
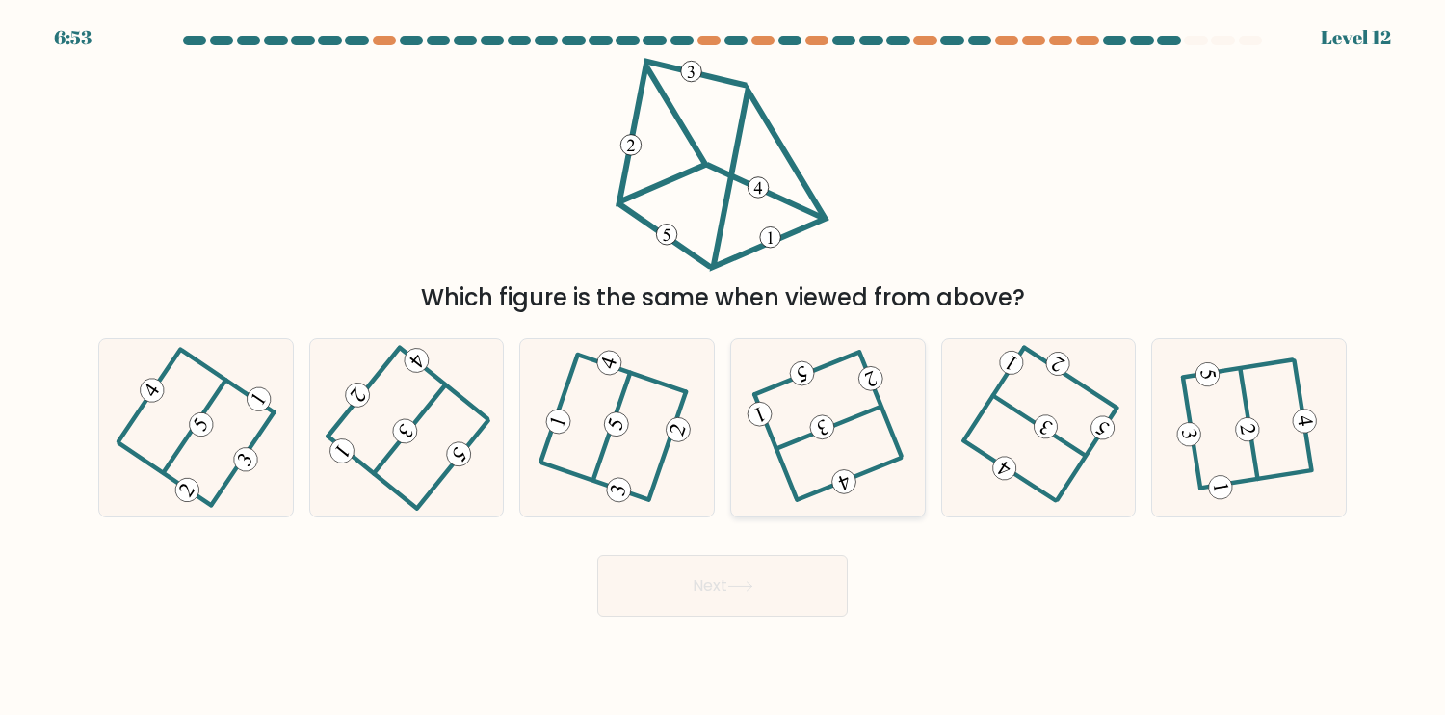
click at [857, 464] on icon at bounding box center [827, 427] width 141 height 142
click at [724, 367] on input "d." at bounding box center [723, 362] width 1 height 10
radio input "true"
click at [767, 586] on button "Next" at bounding box center [722, 586] width 251 height 62
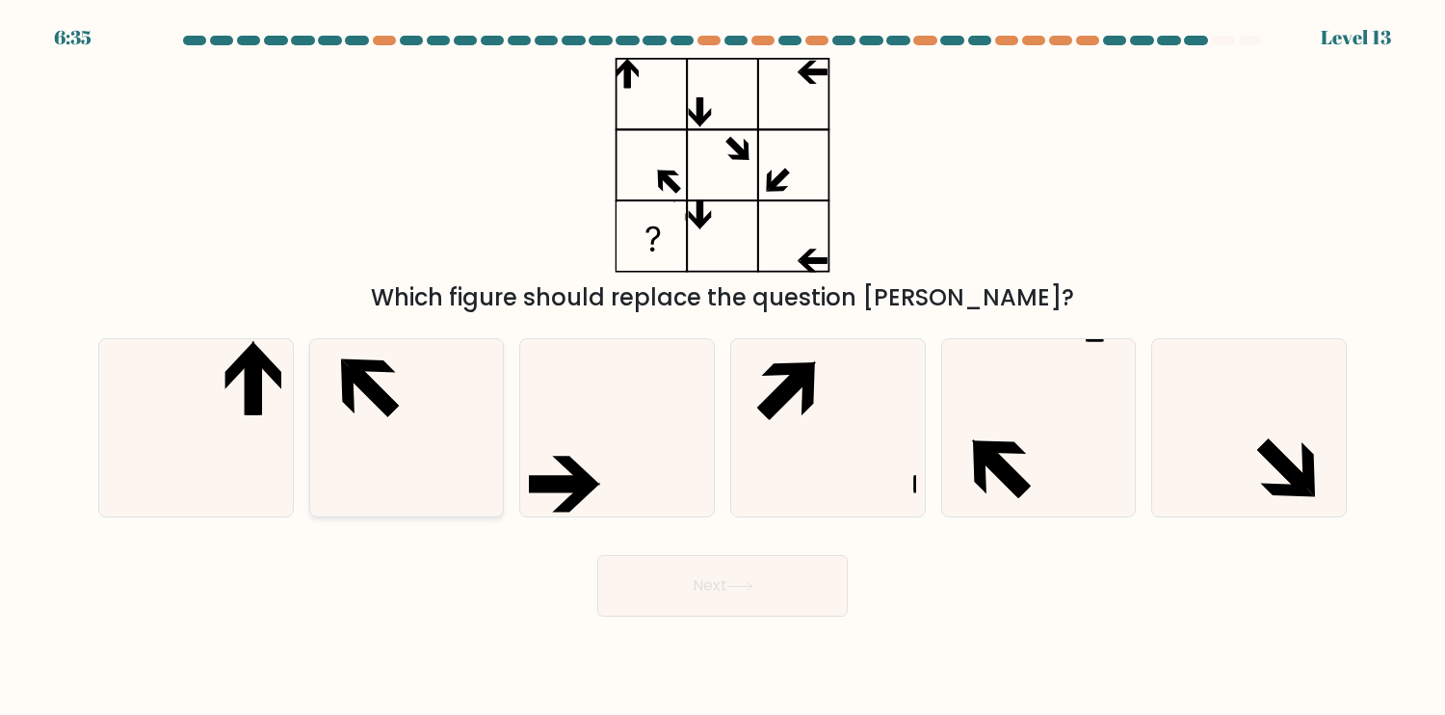
click at [309, 433] on div at bounding box center [407, 427] width 196 height 179
click at [723, 367] on input "b." at bounding box center [723, 362] width 1 height 10
radio input "true"
click at [200, 447] on icon at bounding box center [195, 427] width 177 height 177
click at [723, 367] on input "a." at bounding box center [723, 362] width 1 height 10
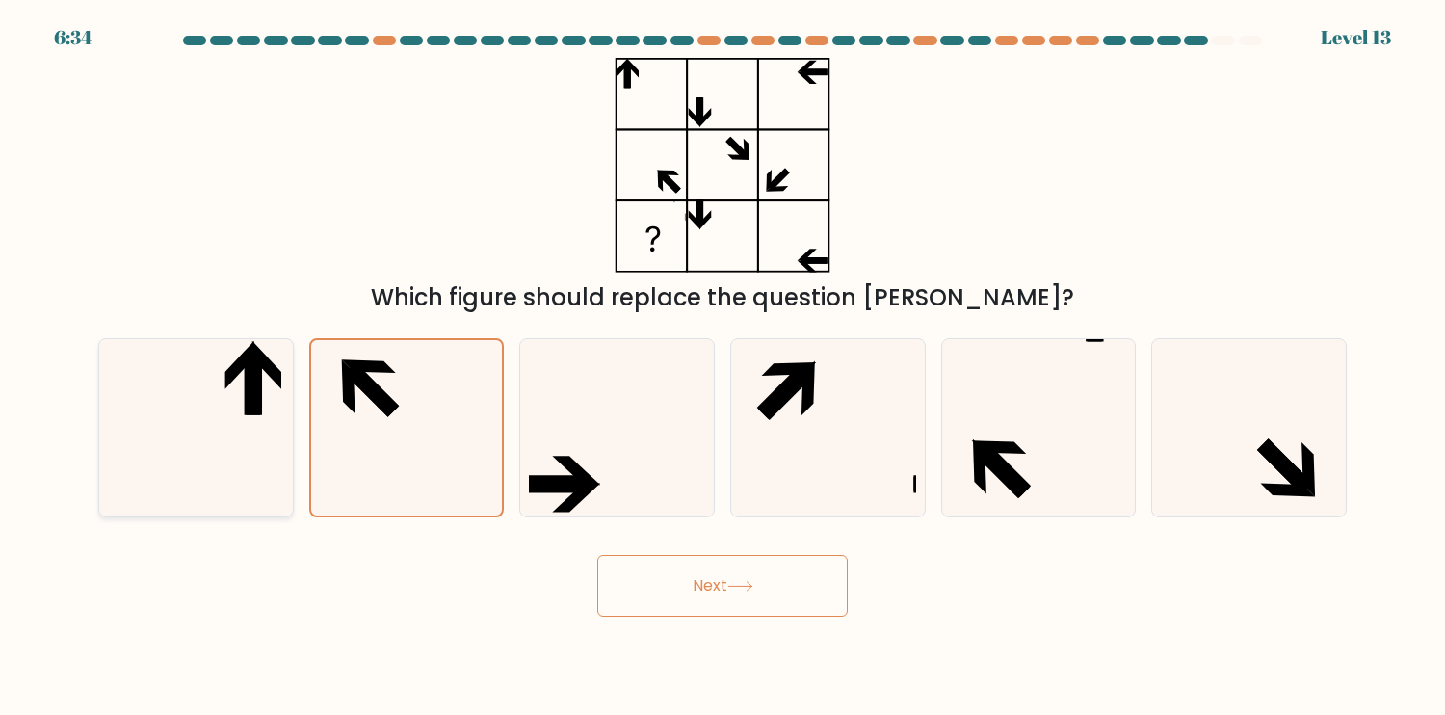
radio input "true"
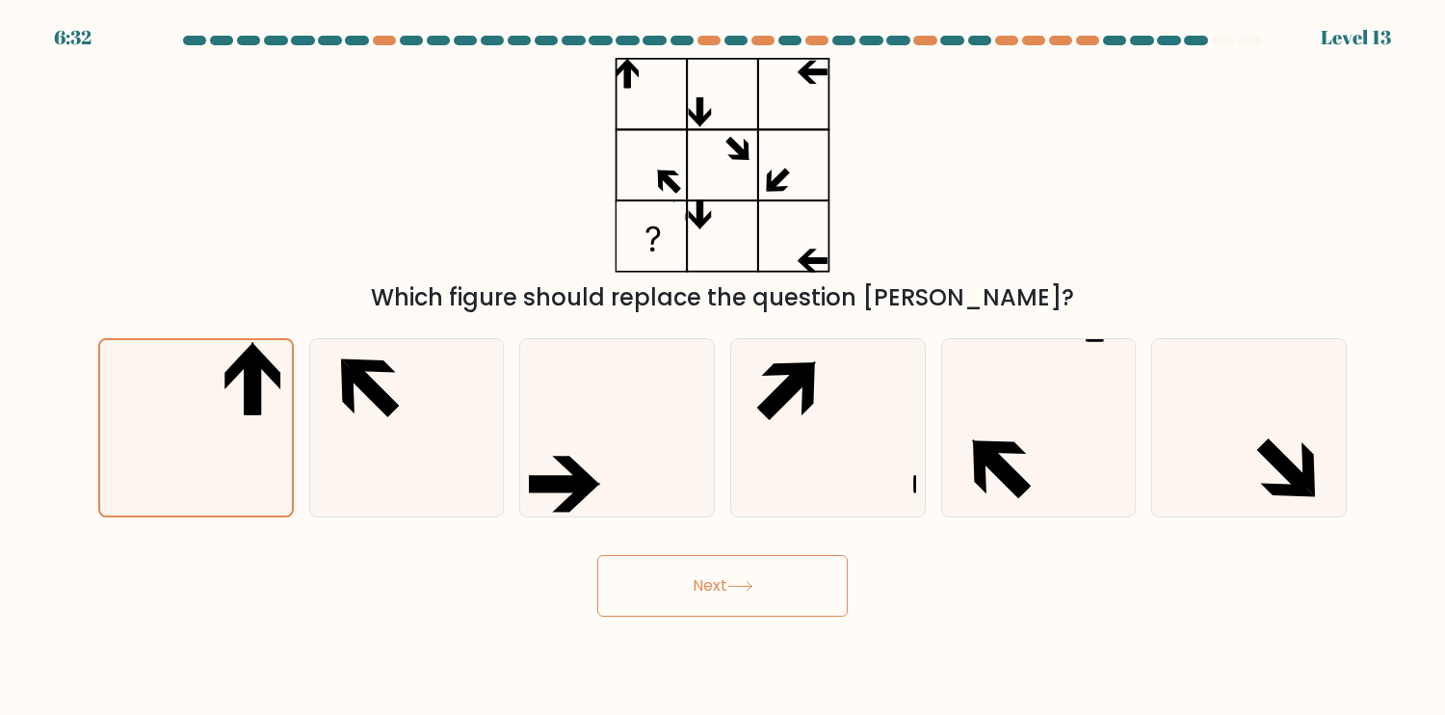
click at [767, 587] on button "Next" at bounding box center [722, 586] width 251 height 62
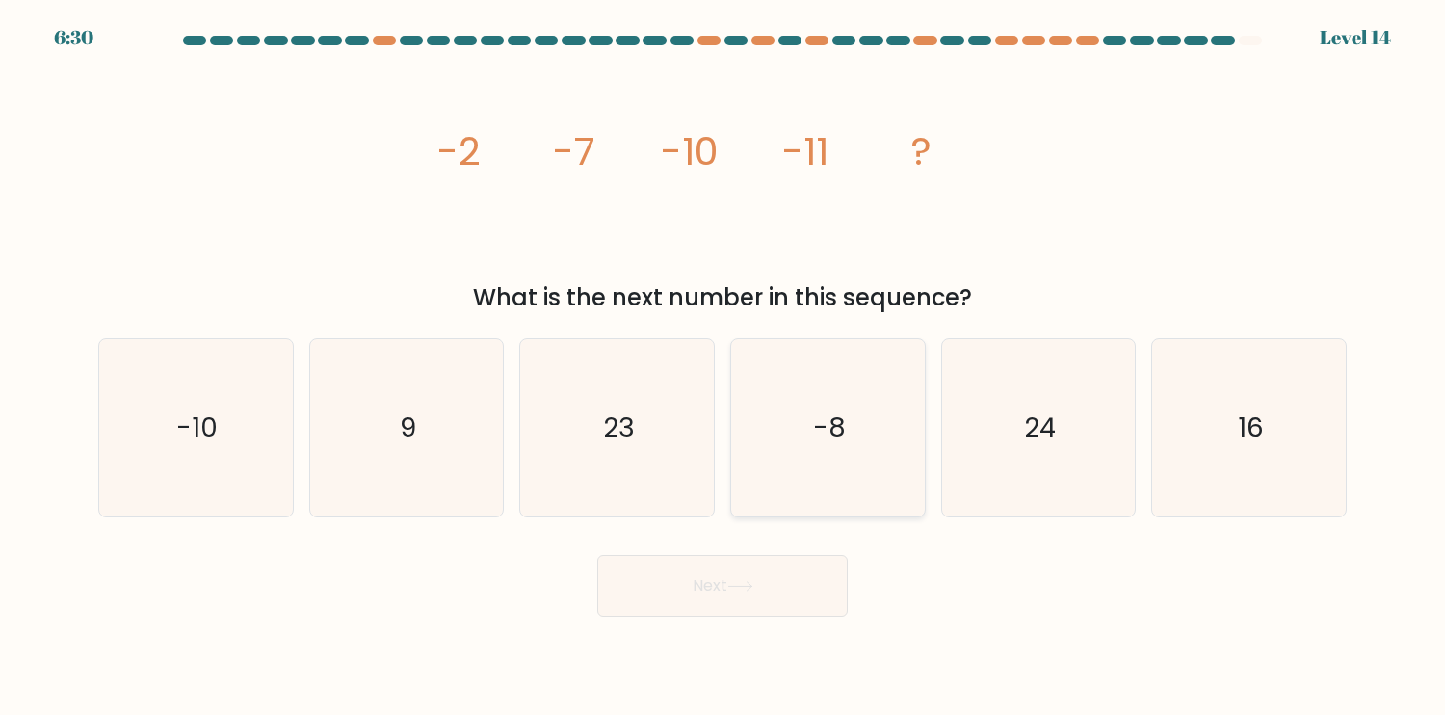
click at [851, 451] on icon "-8" at bounding box center [827, 427] width 177 height 177
click at [724, 367] on input "d. -8" at bounding box center [723, 362] width 1 height 10
radio input "true"
click at [192, 472] on icon "-10" at bounding box center [195, 427] width 177 height 177
click at [723, 367] on input "a. -10" at bounding box center [723, 362] width 1 height 10
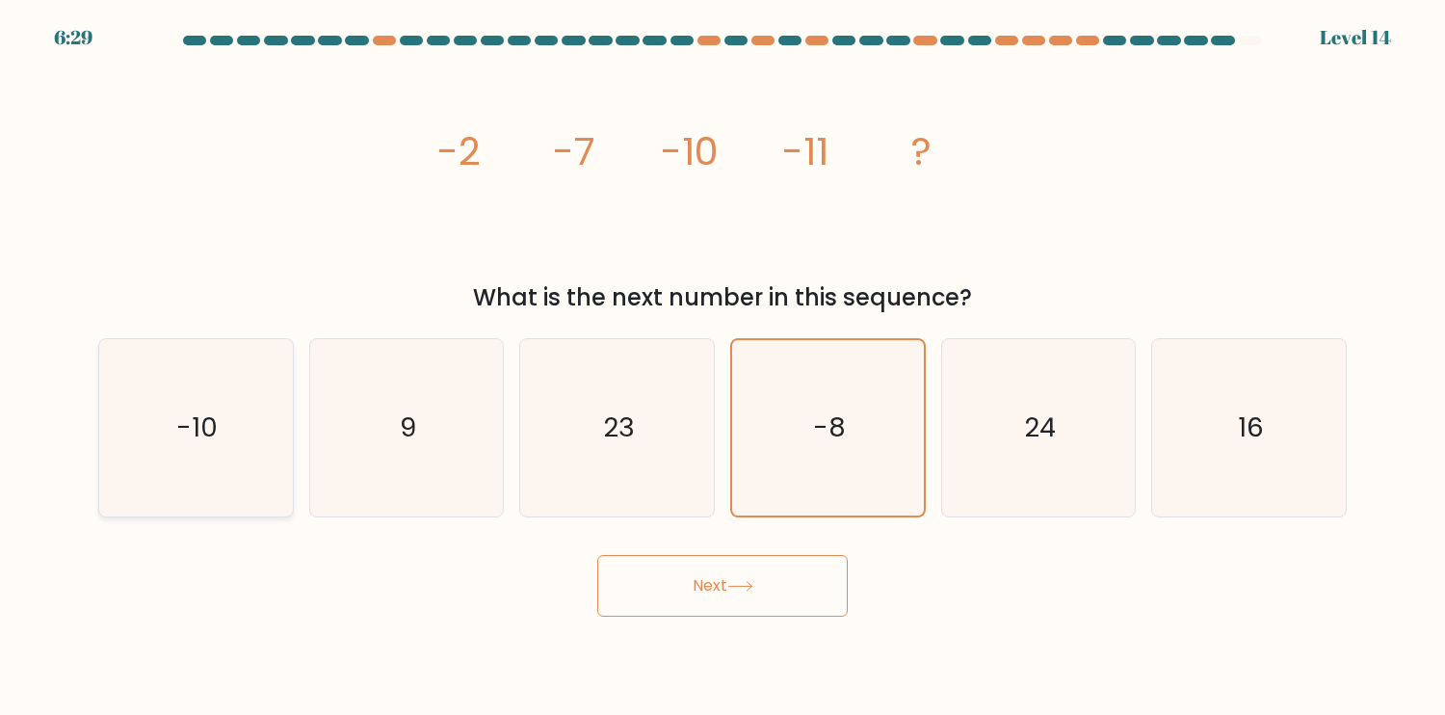
radio input "true"
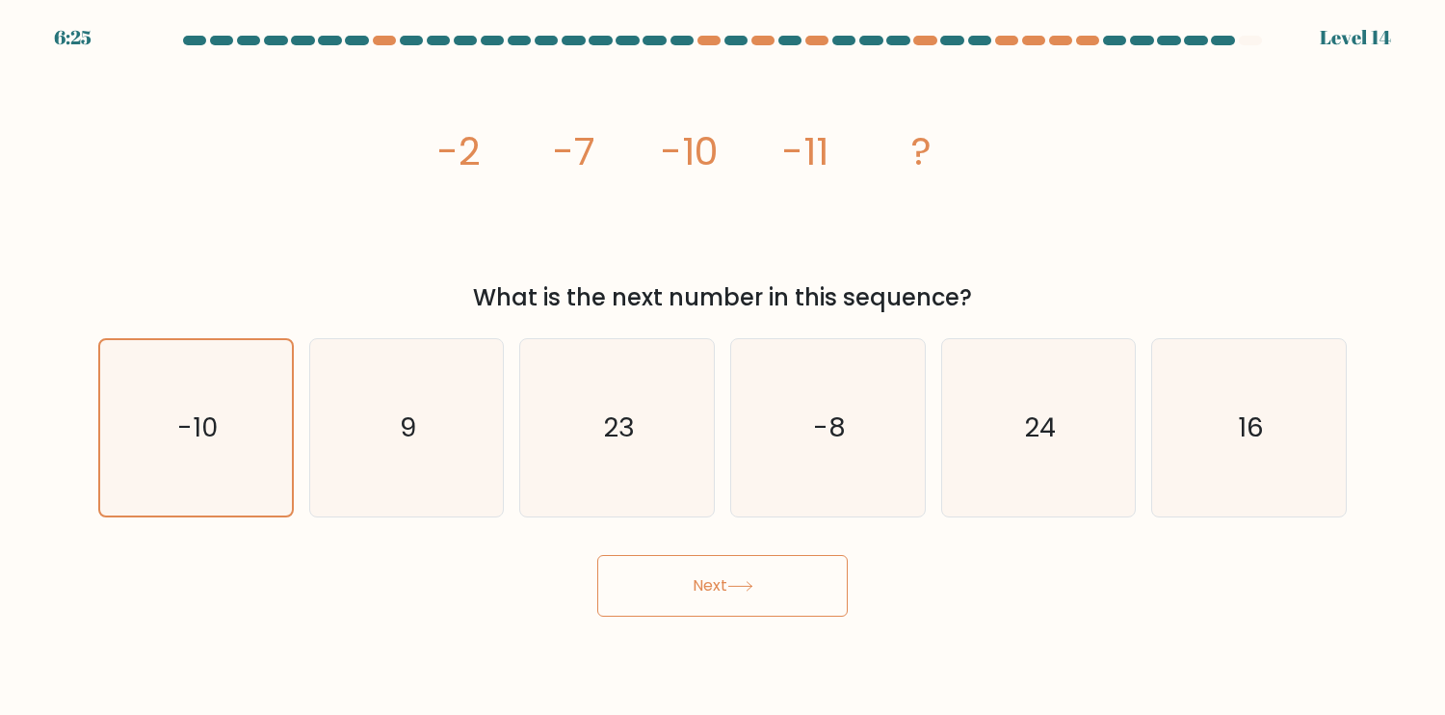
click at [721, 590] on button "Next" at bounding box center [722, 586] width 251 height 62
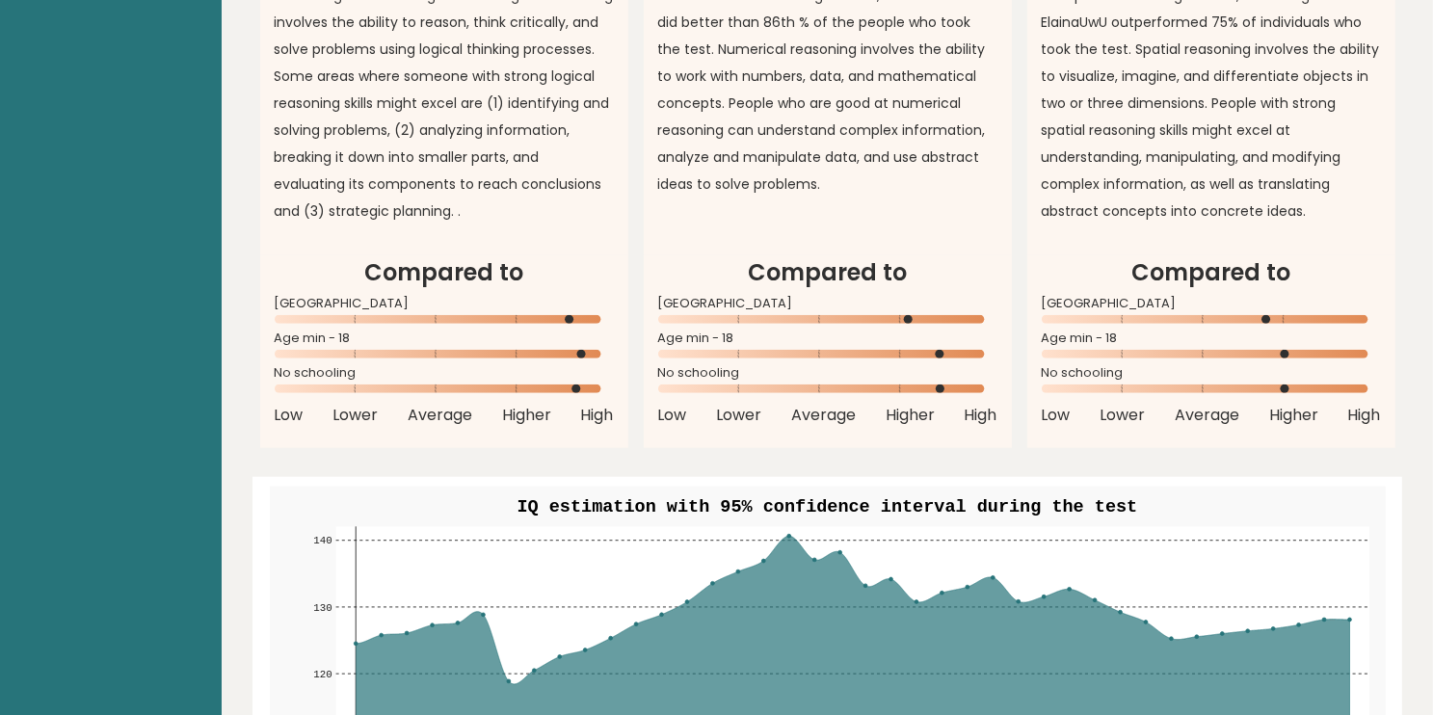
scroll to position [2158, 0]
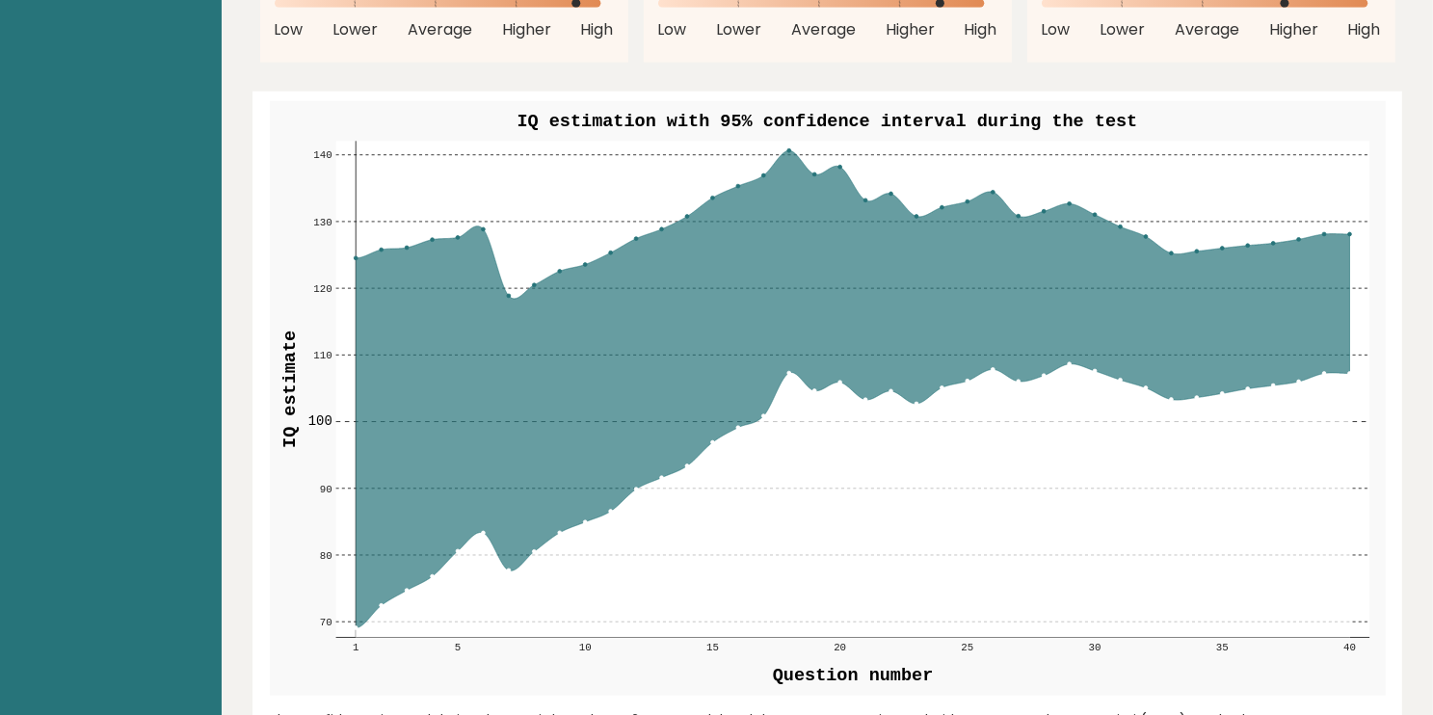
drag, startPoint x: 1064, startPoint y: 357, endPoint x: 774, endPoint y: 415, distance: 295.7
click at [805, 410] on g "70 70 80 80 90 90 100 100 110 110 120 120 130 130 140 140 1 5 10 15 20 25 30 35…" at bounding box center [838, 398] width 1063 height 513
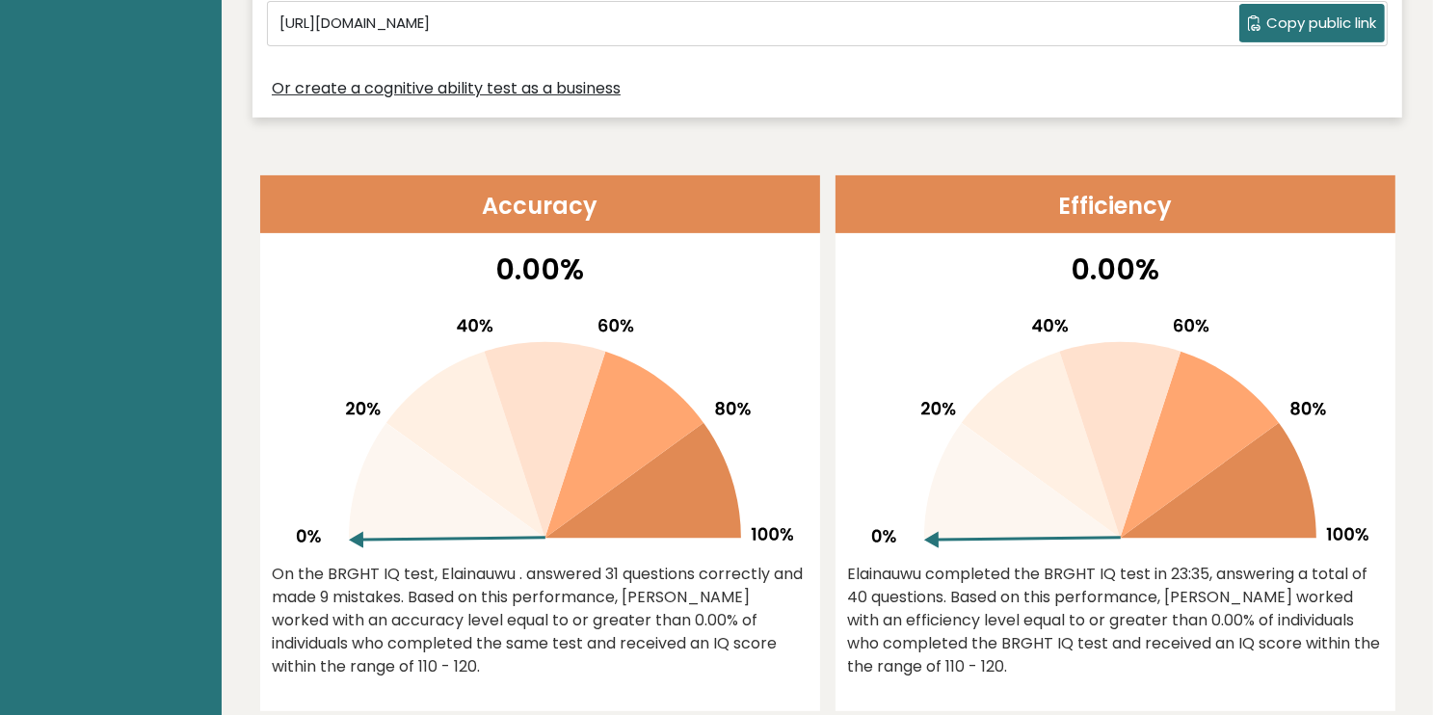
scroll to position [771, 0]
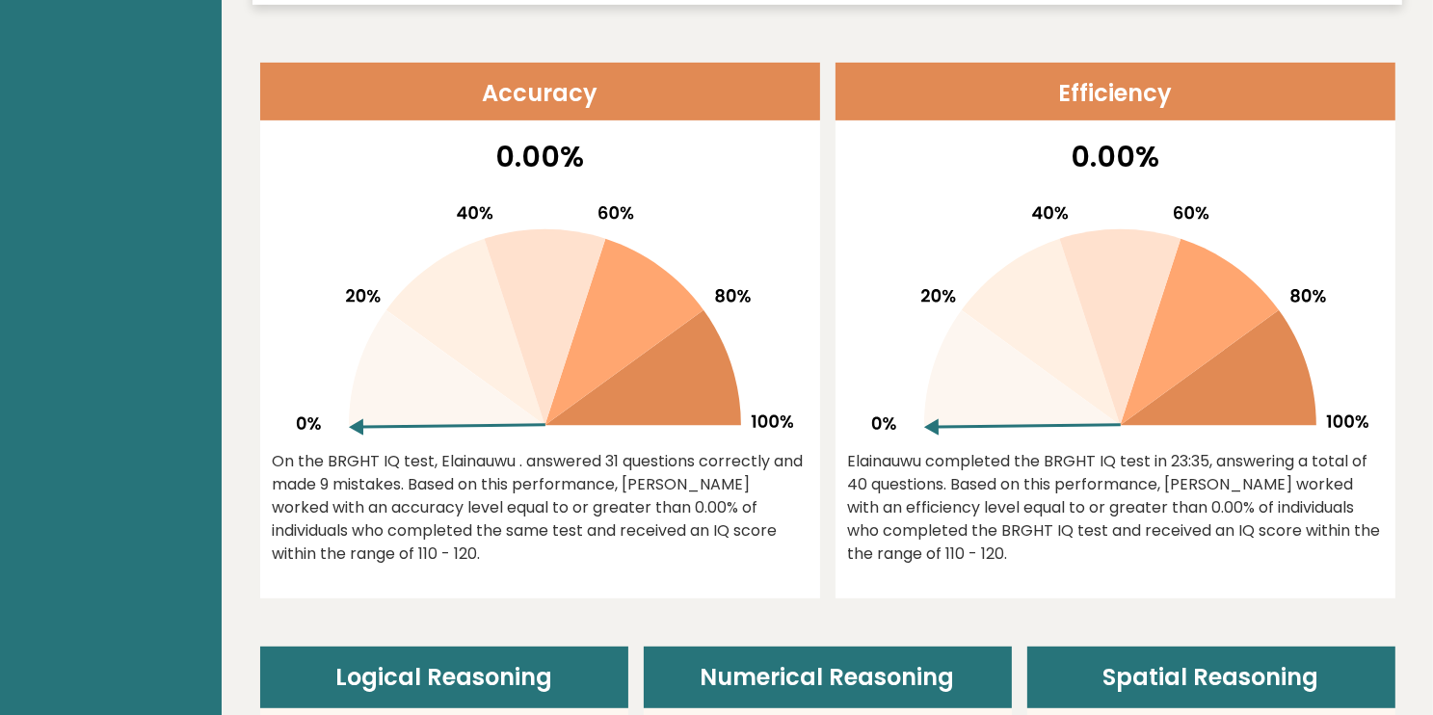
drag, startPoint x: 940, startPoint y: 428, endPoint x: 1044, endPoint y: 323, distance: 147.8
click at [1037, 328] on icon at bounding box center [1115, 313] width 506 height 246
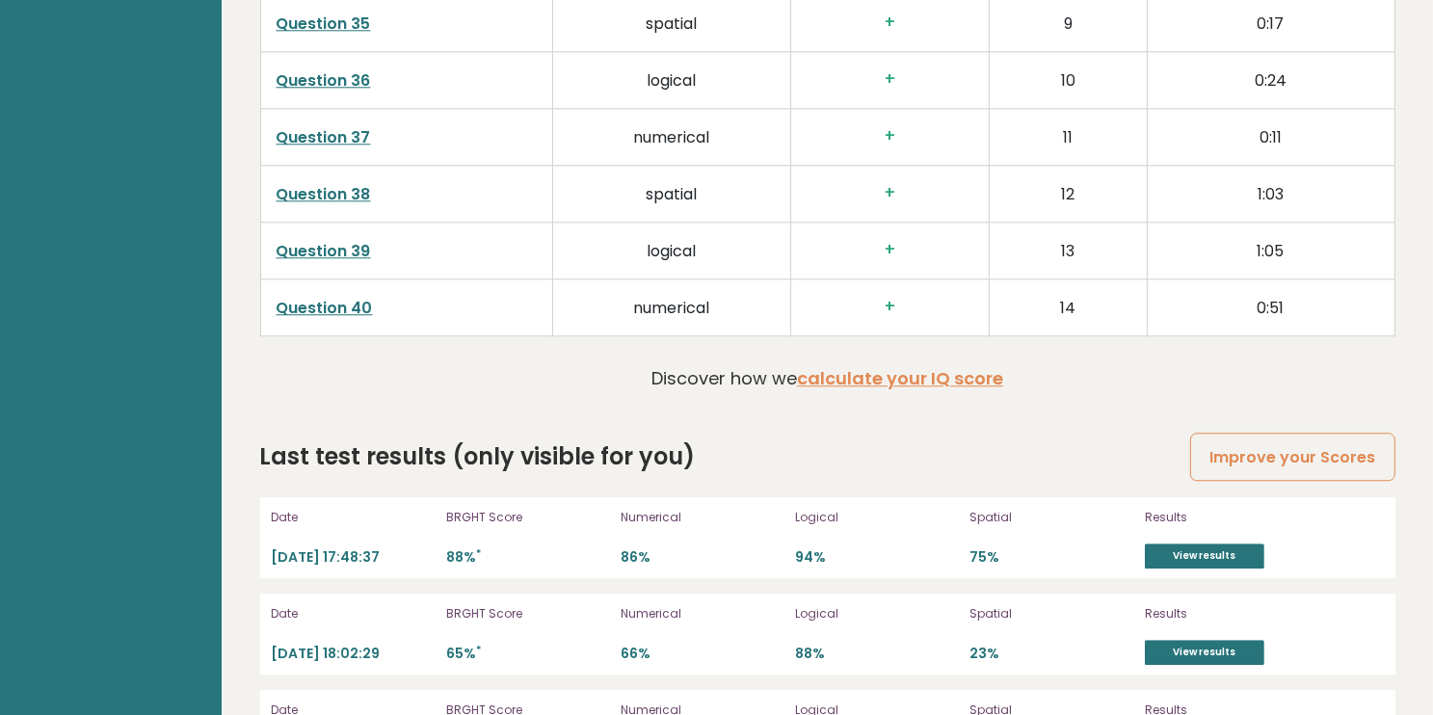
scroll to position [5078, 0]
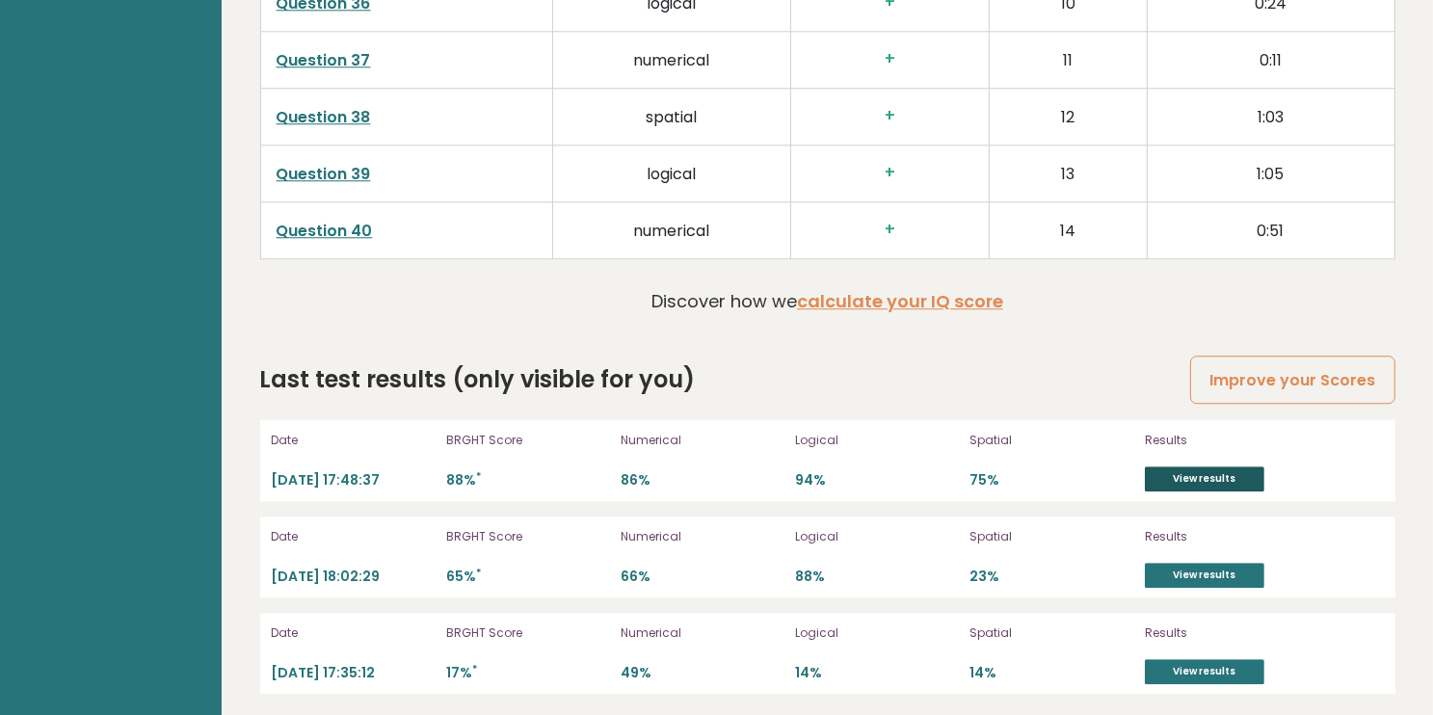
click at [1208, 472] on link "View results" at bounding box center [1204, 478] width 119 height 25
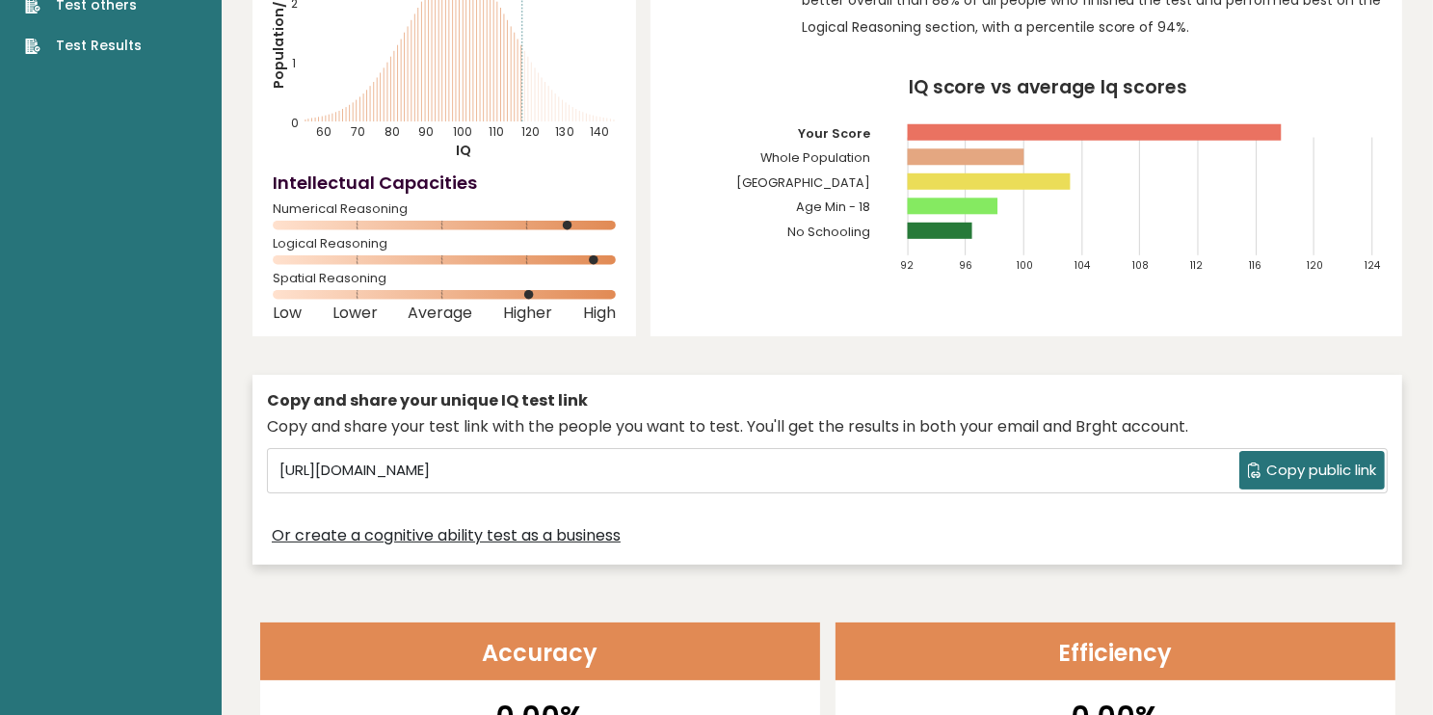
scroll to position [0, 0]
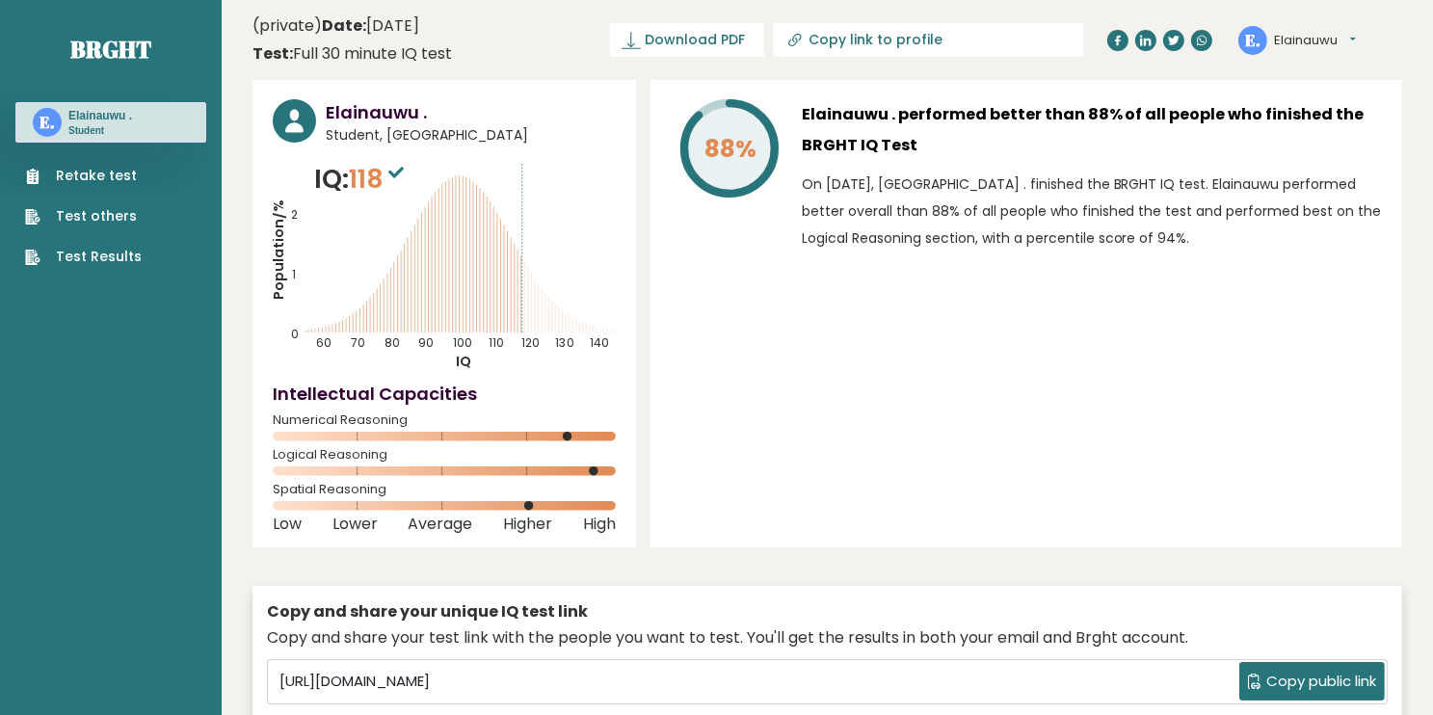
click at [89, 173] on link "Retake test" at bounding box center [83, 176] width 117 height 20
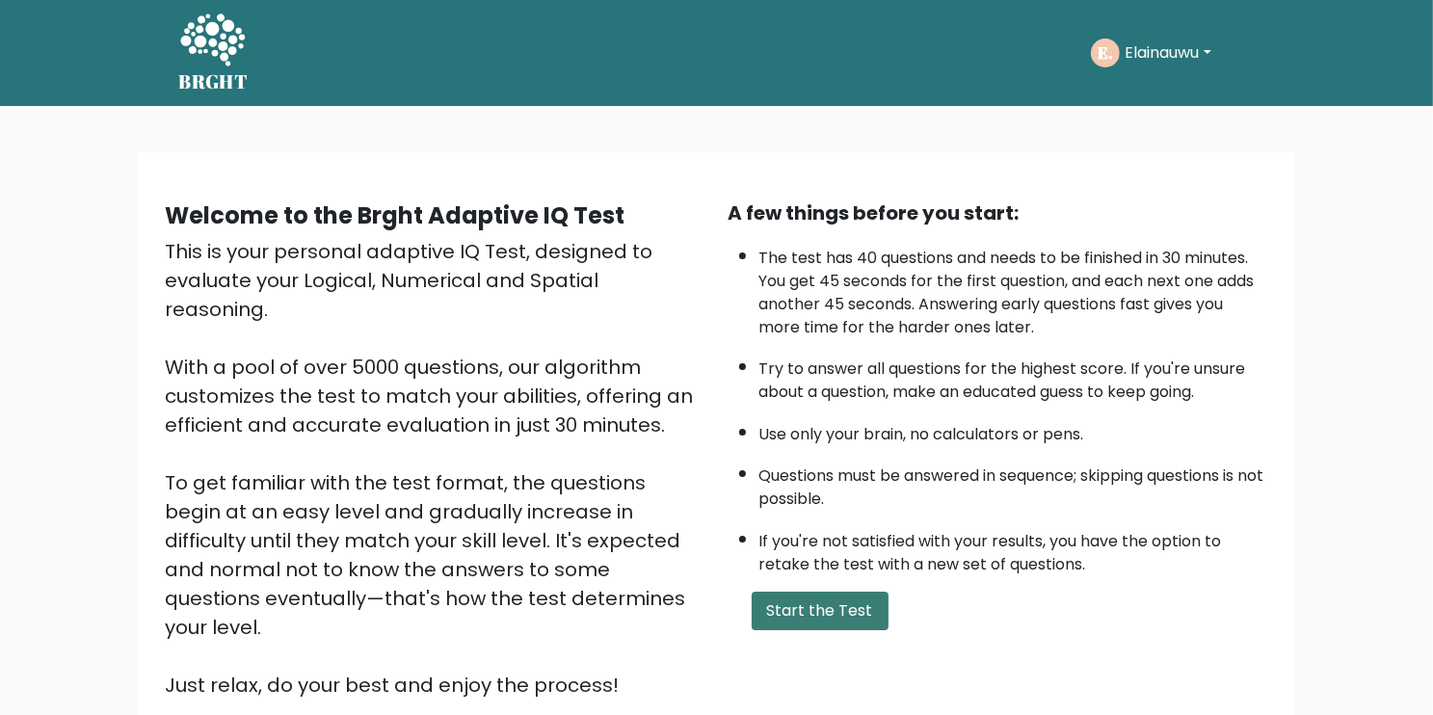
click at [843, 609] on button "Start the Test" at bounding box center [820, 611] width 137 height 39
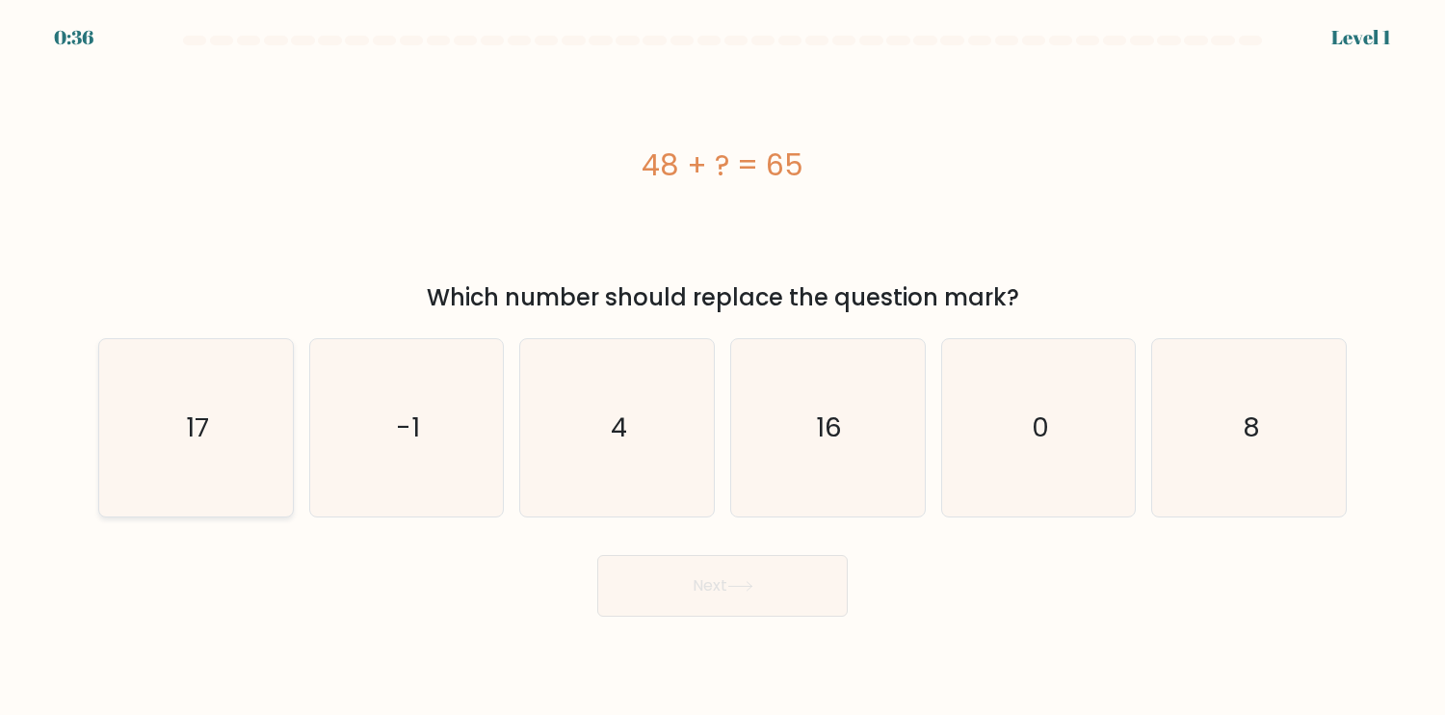
click at [198, 447] on icon "17" at bounding box center [195, 427] width 177 height 177
click at [723, 367] on input "a. 17" at bounding box center [723, 362] width 1 height 10
radio input "true"
click at [746, 590] on icon at bounding box center [740, 586] width 26 height 11
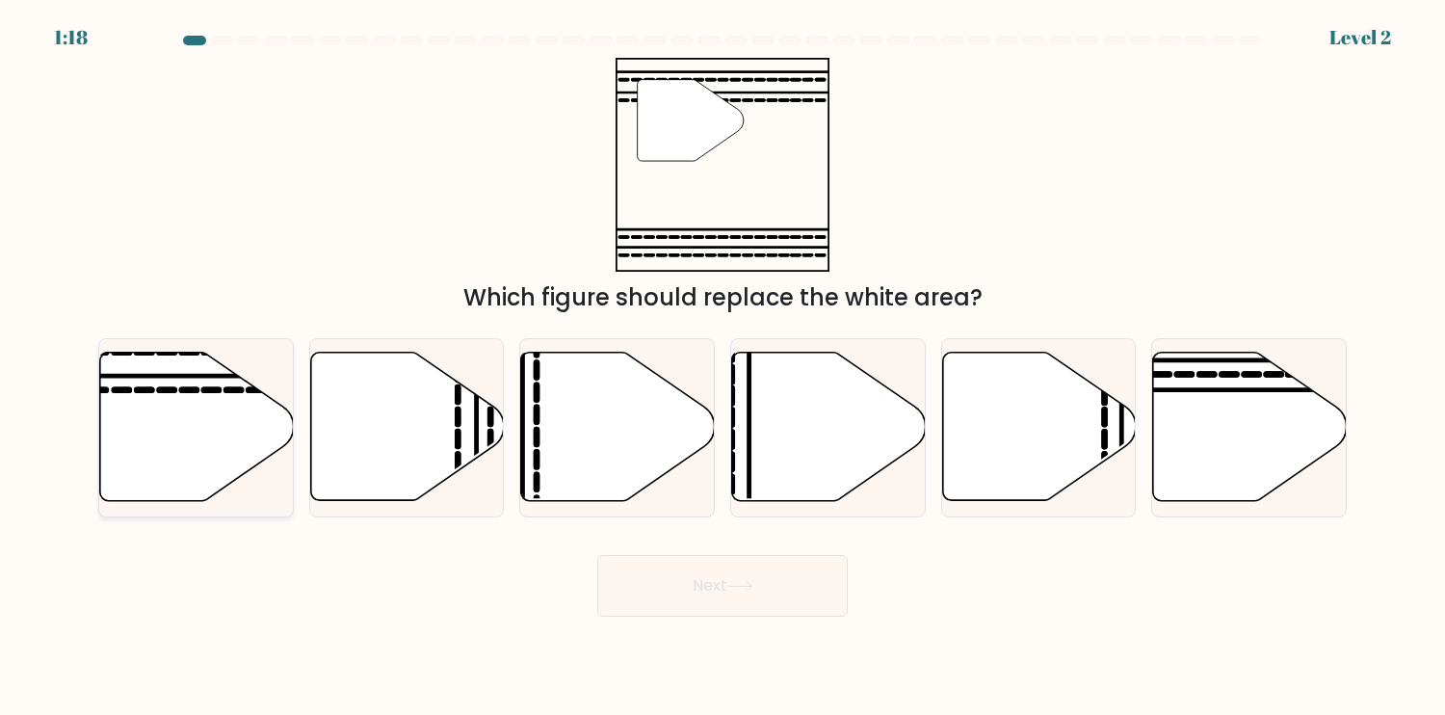
click at [198, 447] on icon at bounding box center [197, 427] width 194 height 148
click at [723, 367] on input "a." at bounding box center [723, 362] width 1 height 10
radio input "true"
click at [697, 581] on button "Next" at bounding box center [722, 586] width 251 height 62
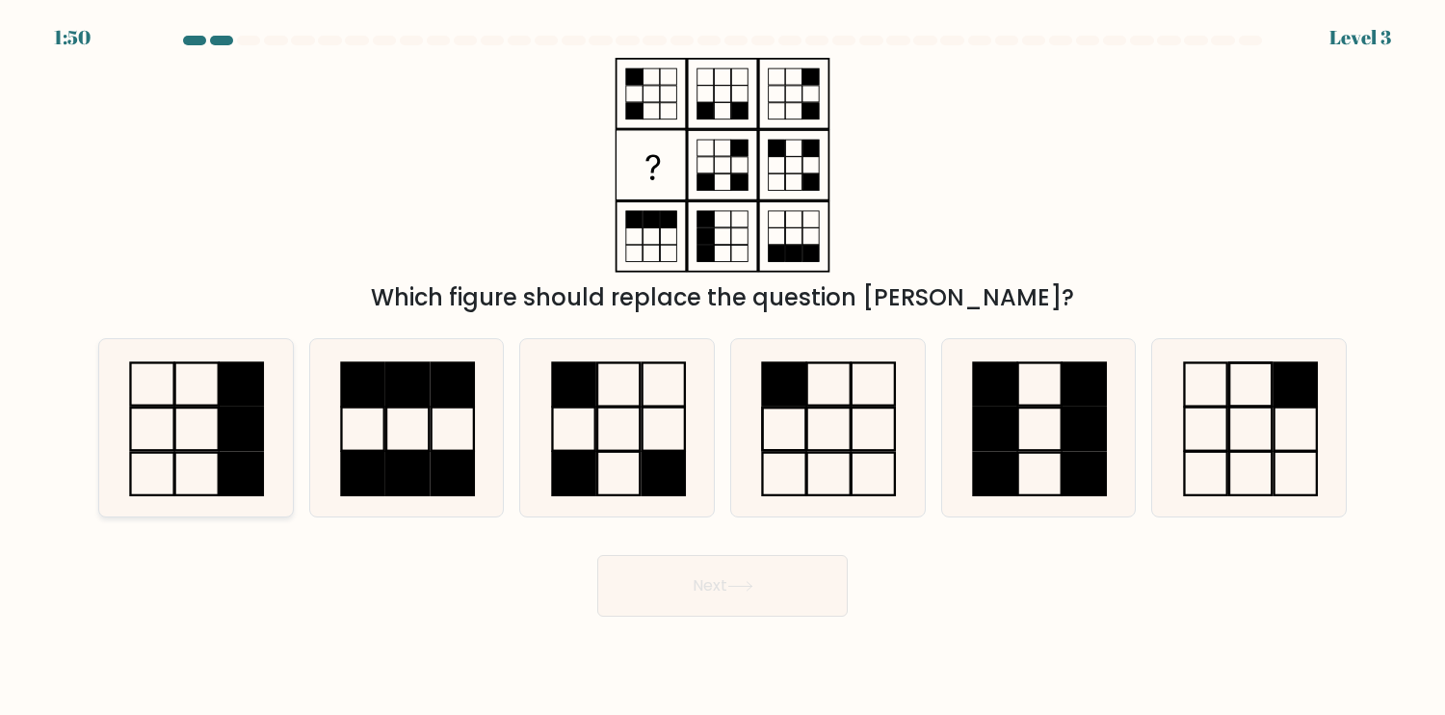
click at [227, 439] on rect at bounding box center [241, 429] width 43 height 42
click at [723, 367] on input "a." at bounding box center [723, 362] width 1 height 10
radio input "true"
click at [644, 469] on rect at bounding box center [663, 472] width 42 height 43
click at [723, 367] on input "c." at bounding box center [723, 362] width 1 height 10
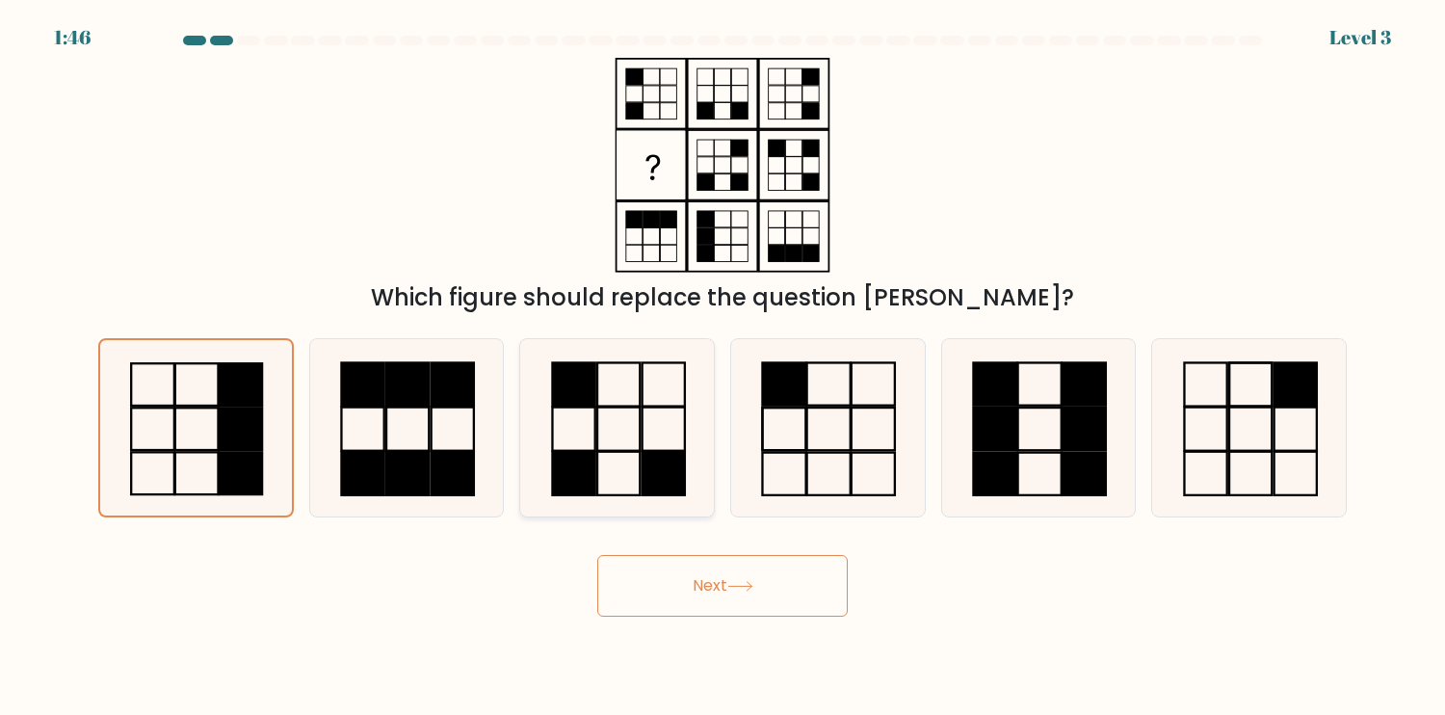
radio input "true"
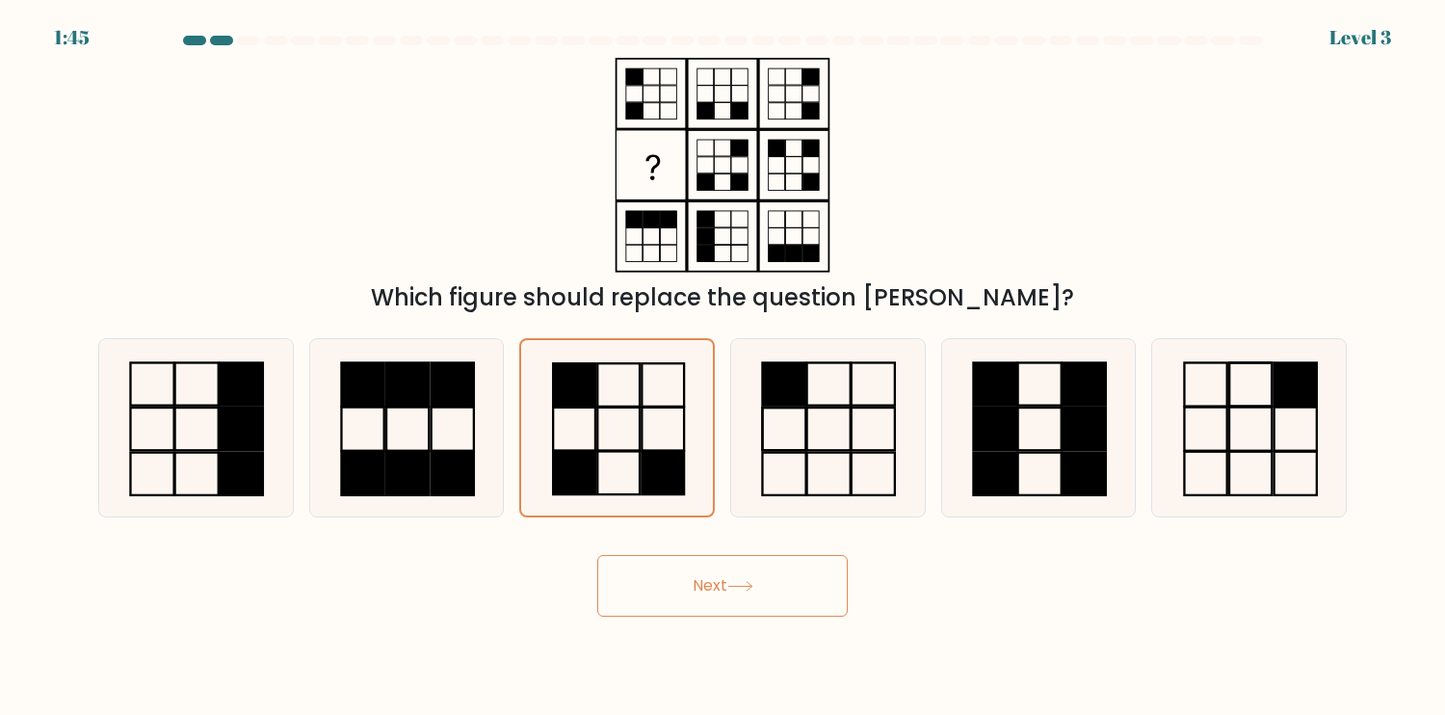
click at [772, 565] on button "Next" at bounding box center [722, 586] width 251 height 62
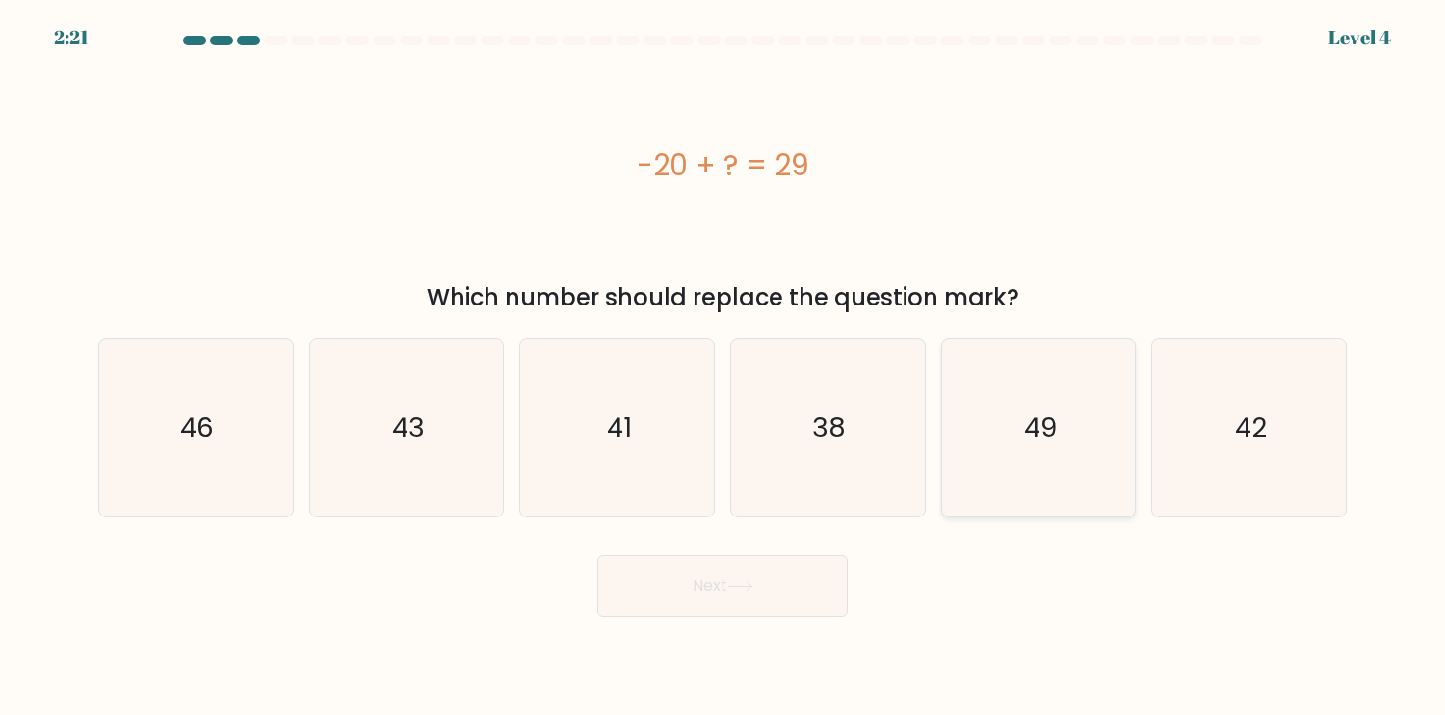
click at [1061, 451] on icon "49" at bounding box center [1038, 427] width 177 height 177
click at [724, 367] on input "e. 49" at bounding box center [723, 362] width 1 height 10
radio input "true"
click at [690, 582] on button "Next" at bounding box center [722, 586] width 251 height 62
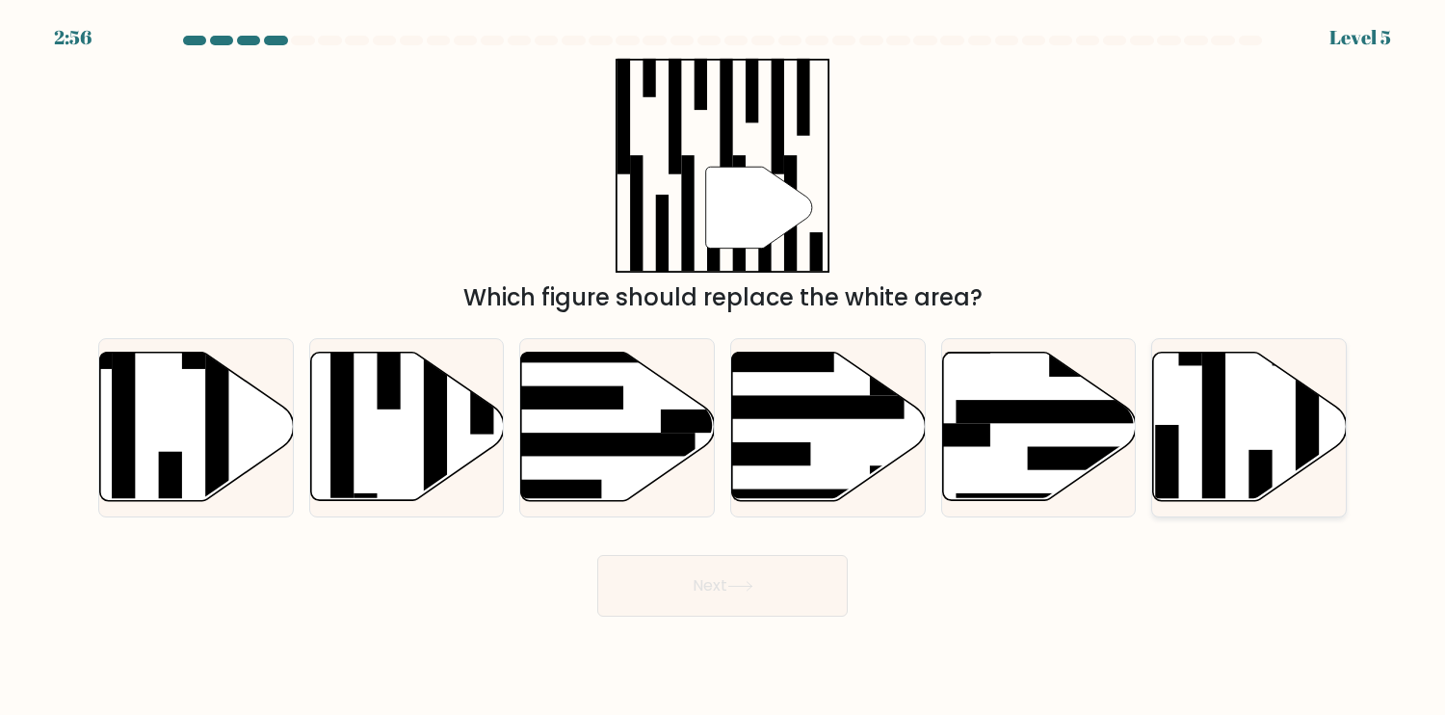
click at [1241, 456] on icon at bounding box center [1250, 427] width 194 height 148
click at [724, 367] on input "f." at bounding box center [723, 362] width 1 height 10
radio input "true"
click at [809, 572] on button "Next" at bounding box center [722, 586] width 251 height 62
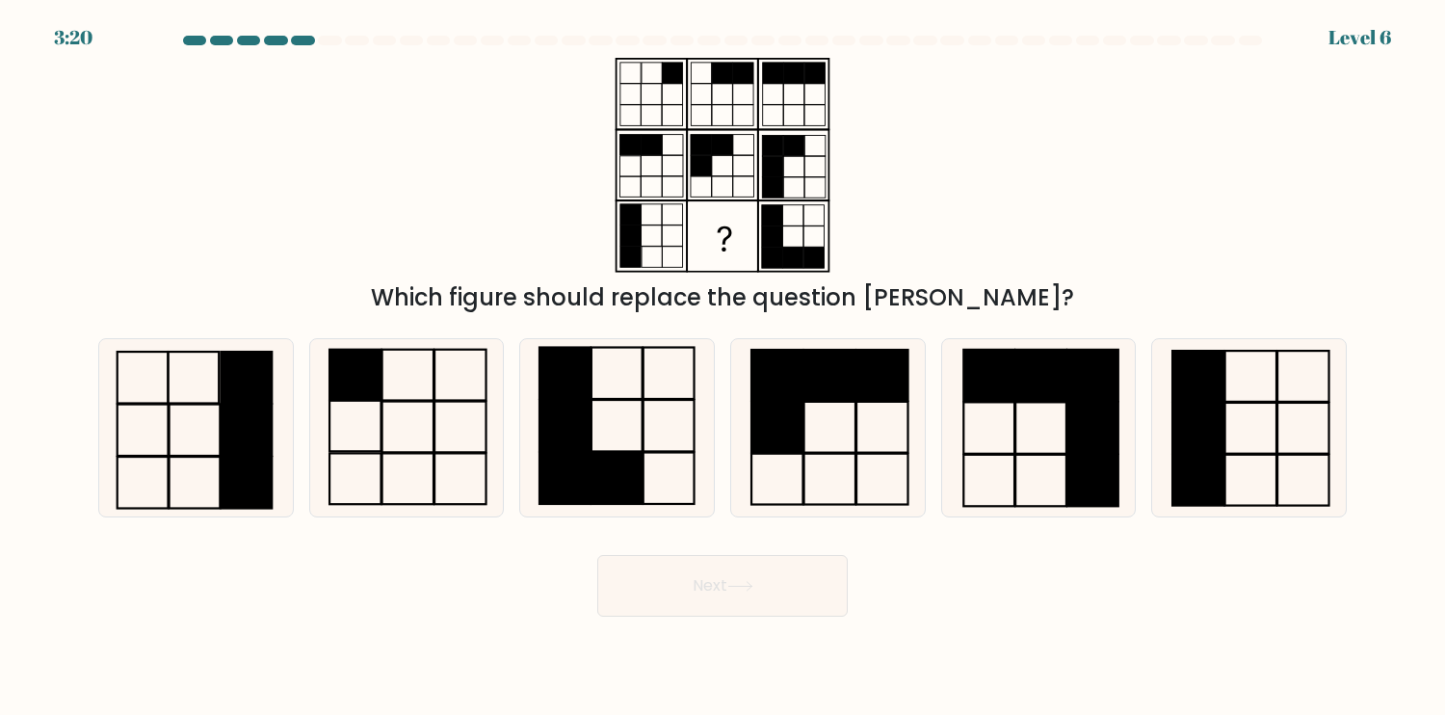
click at [783, 76] on rect at bounding box center [793, 73] width 20 height 21
click at [817, 75] on rect at bounding box center [814, 73] width 20 height 21
click at [798, 141] on rect at bounding box center [793, 146] width 21 height 20
click at [772, 142] on rect at bounding box center [772, 146] width 21 height 20
click at [771, 175] on rect at bounding box center [772, 166] width 21 height 20
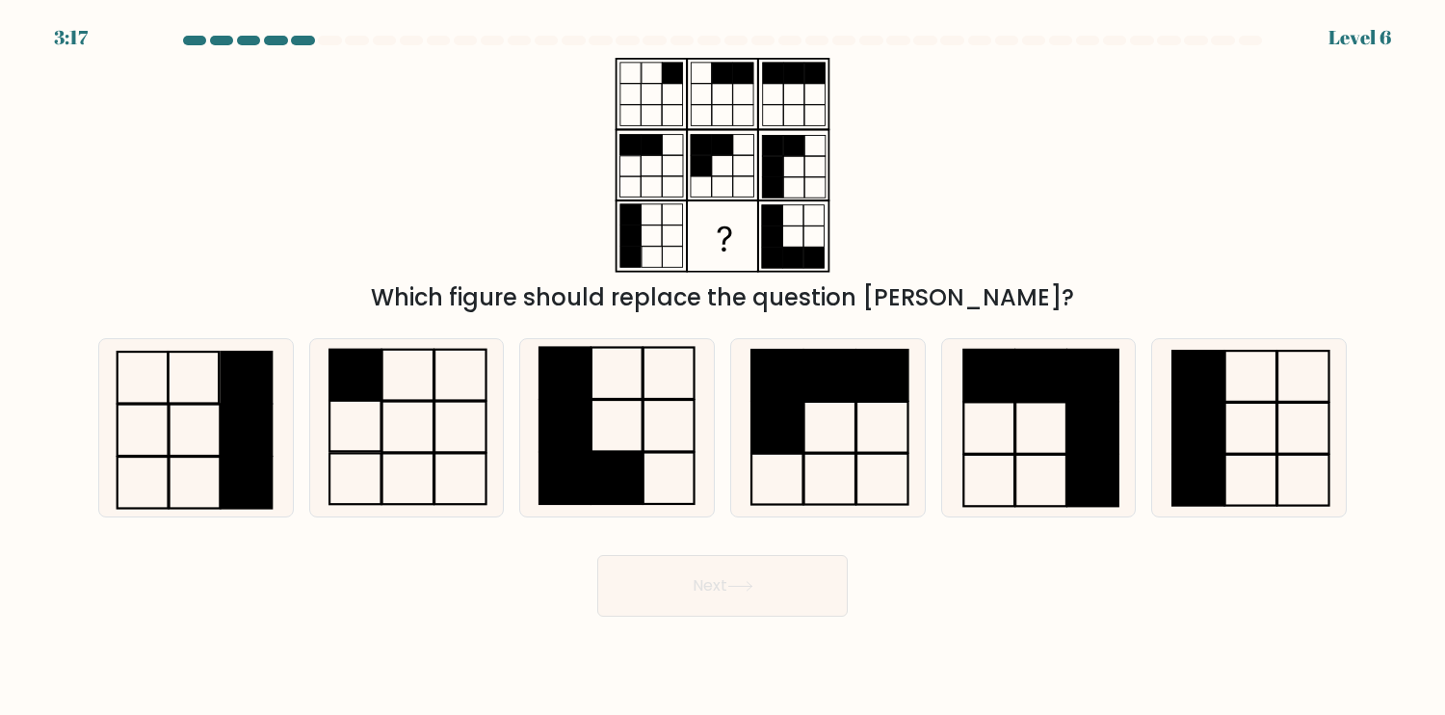
click at [770, 203] on icon at bounding box center [722, 165] width 241 height 215
click at [770, 220] on rect at bounding box center [772, 215] width 20 height 21
click at [770, 235] on rect at bounding box center [772, 236] width 20 height 21
click at [775, 262] on rect at bounding box center [772, 258] width 20 height 21
click at [790, 262] on rect at bounding box center [793, 258] width 20 height 21
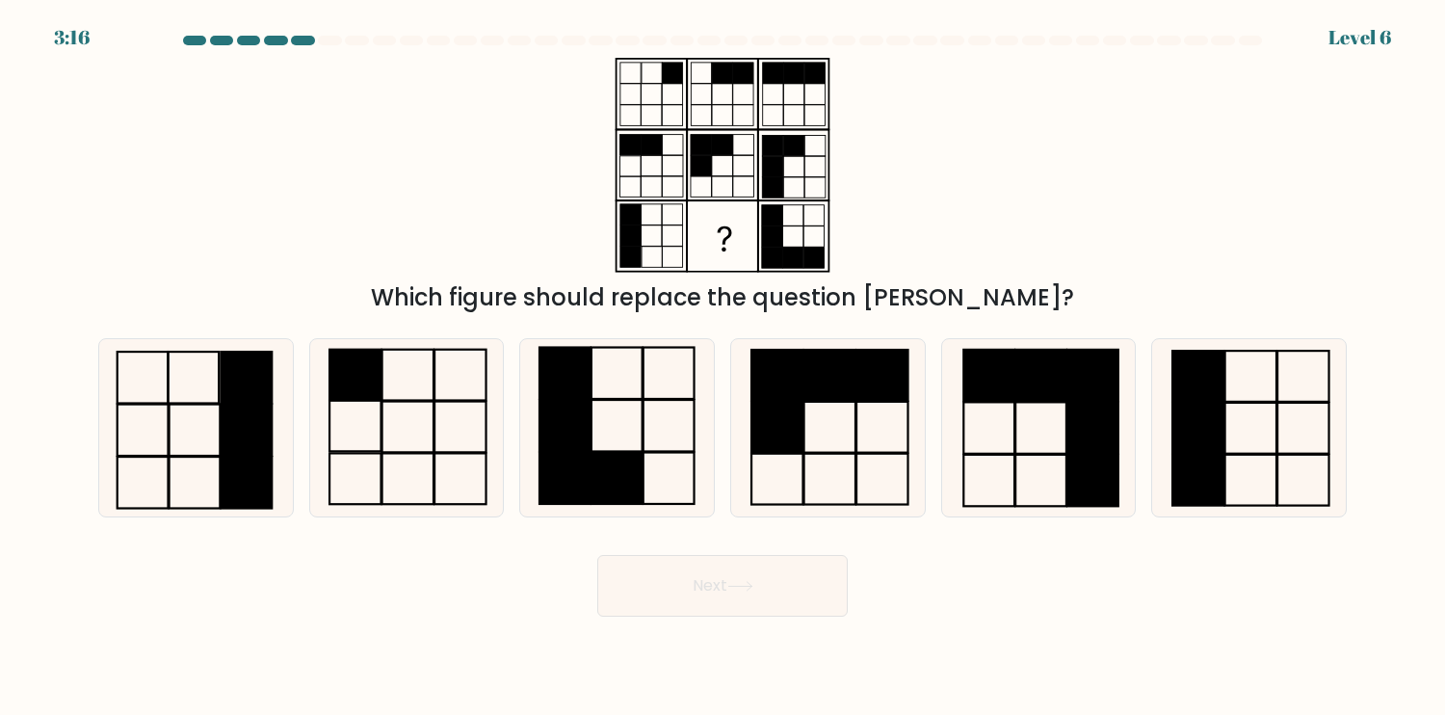
click at [833, 262] on icon at bounding box center [722, 165] width 241 height 215
click at [721, 146] on rect at bounding box center [722, 145] width 21 height 20
click at [693, 146] on rect at bounding box center [701, 145] width 21 height 20
click at [689, 162] on icon at bounding box center [722, 165] width 241 height 215
click at [724, 66] on rect at bounding box center [722, 73] width 20 height 21
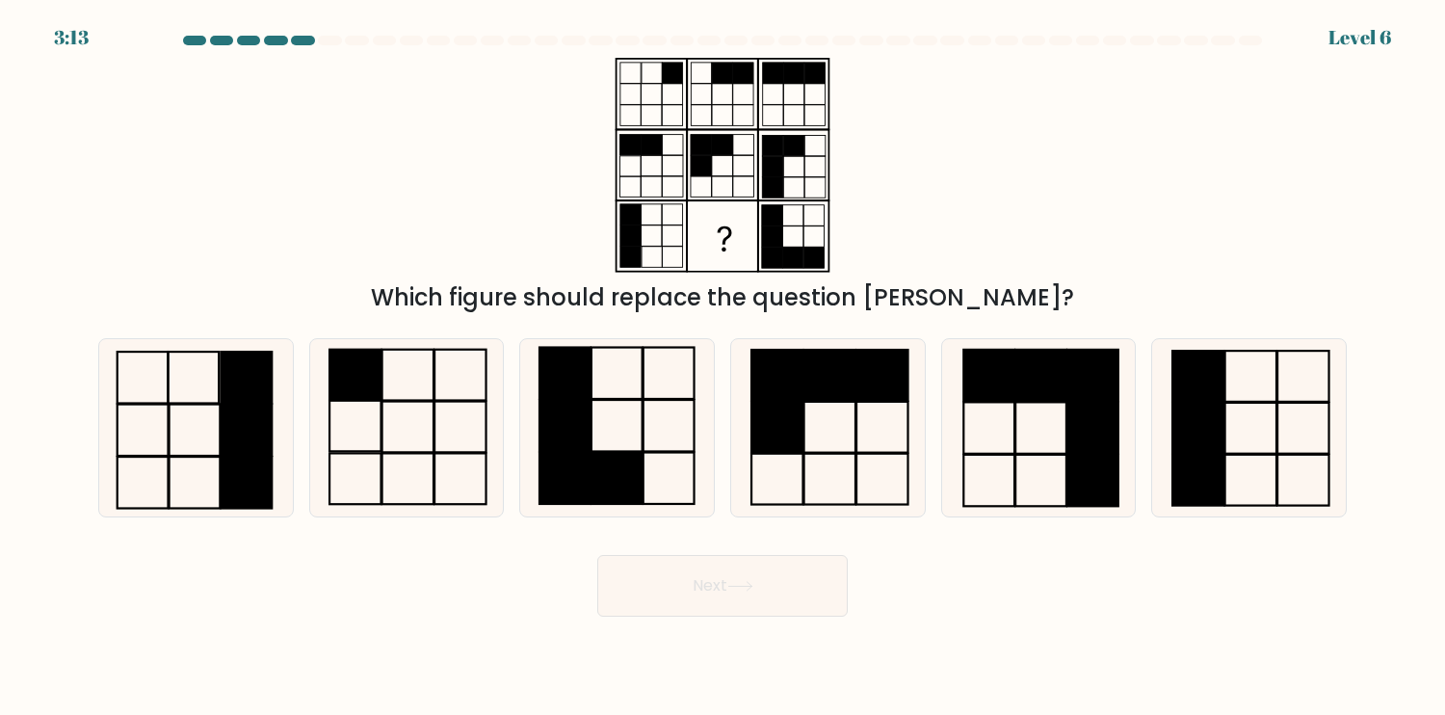
click at [744, 68] on rect at bounding box center [743, 73] width 20 height 21
click at [647, 461] on icon at bounding box center [617, 427] width 177 height 177
click at [723, 367] on input "c." at bounding box center [723, 362] width 1 height 10
radio input "true"
click at [770, 571] on button "Next" at bounding box center [722, 586] width 251 height 62
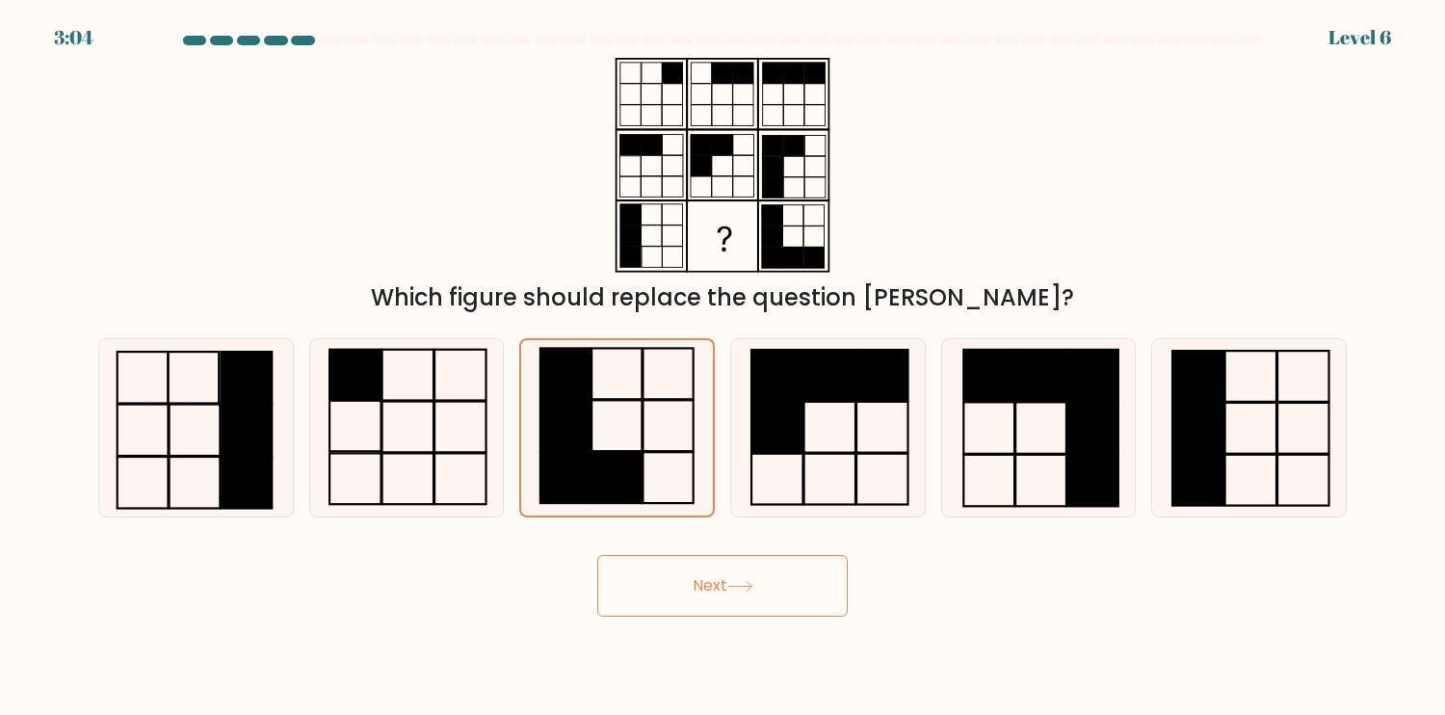
click at [769, 595] on button "Next" at bounding box center [722, 586] width 251 height 62
click at [805, 399] on rect at bounding box center [829, 375] width 51 height 51
click at [724, 367] on input "d." at bounding box center [723, 362] width 1 height 10
radio input "true"
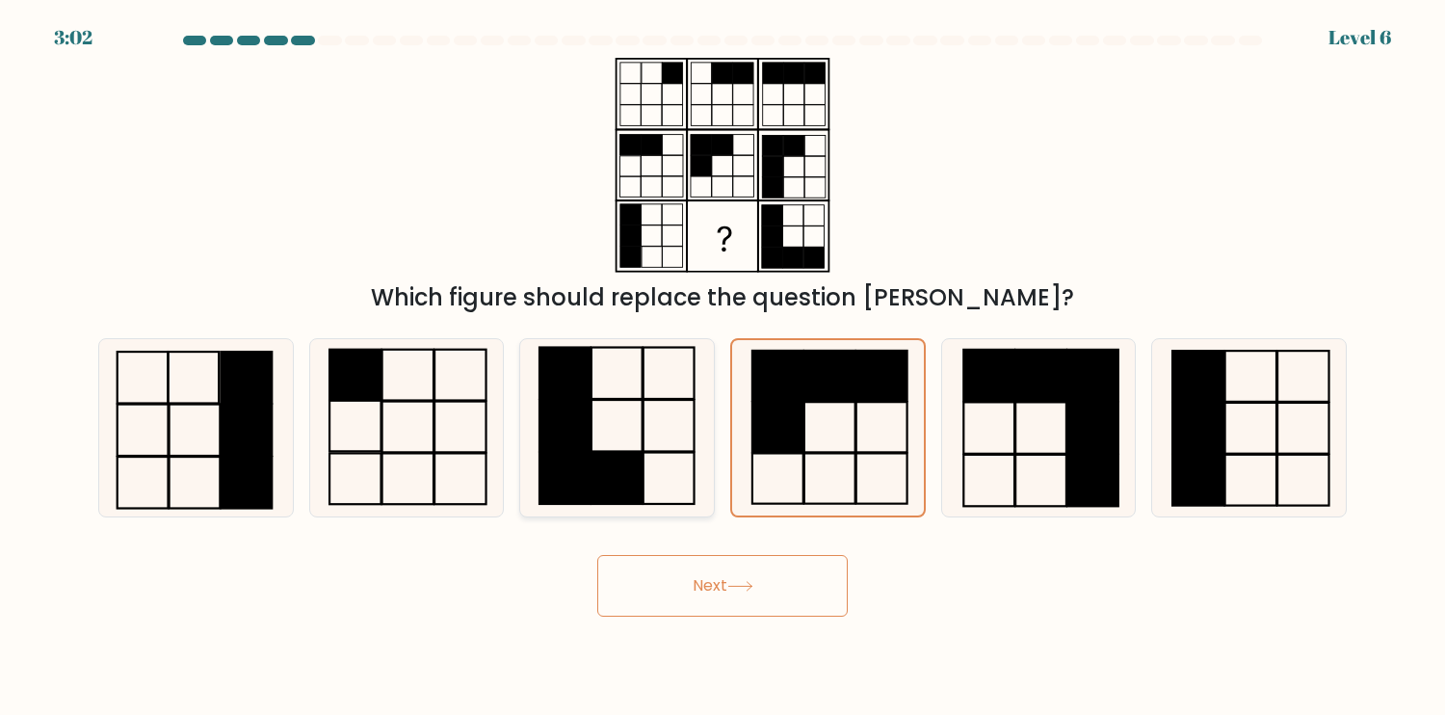
click at [601, 418] on icon at bounding box center [617, 427] width 177 height 177
click at [723, 367] on input "c." at bounding box center [723, 362] width 1 height 10
radio input "true"
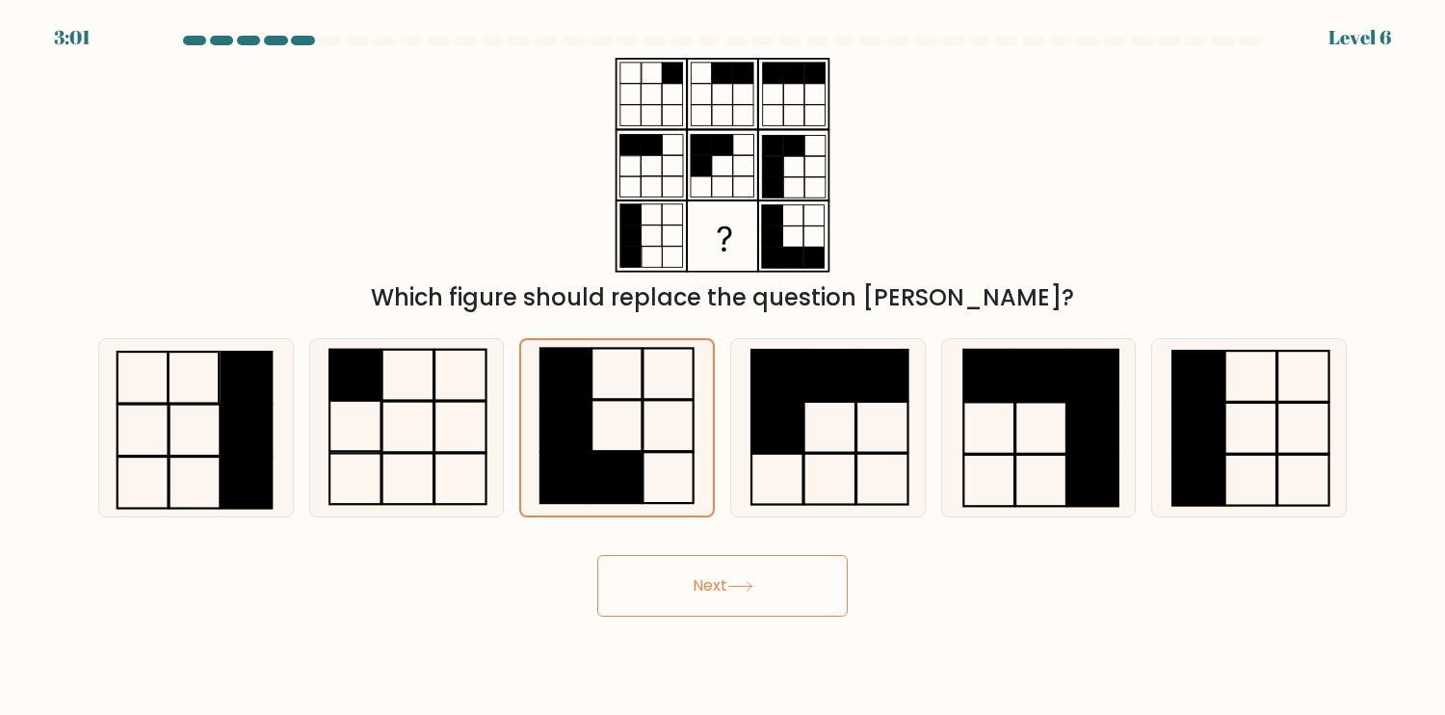
click at [753, 582] on icon at bounding box center [740, 586] width 26 height 11
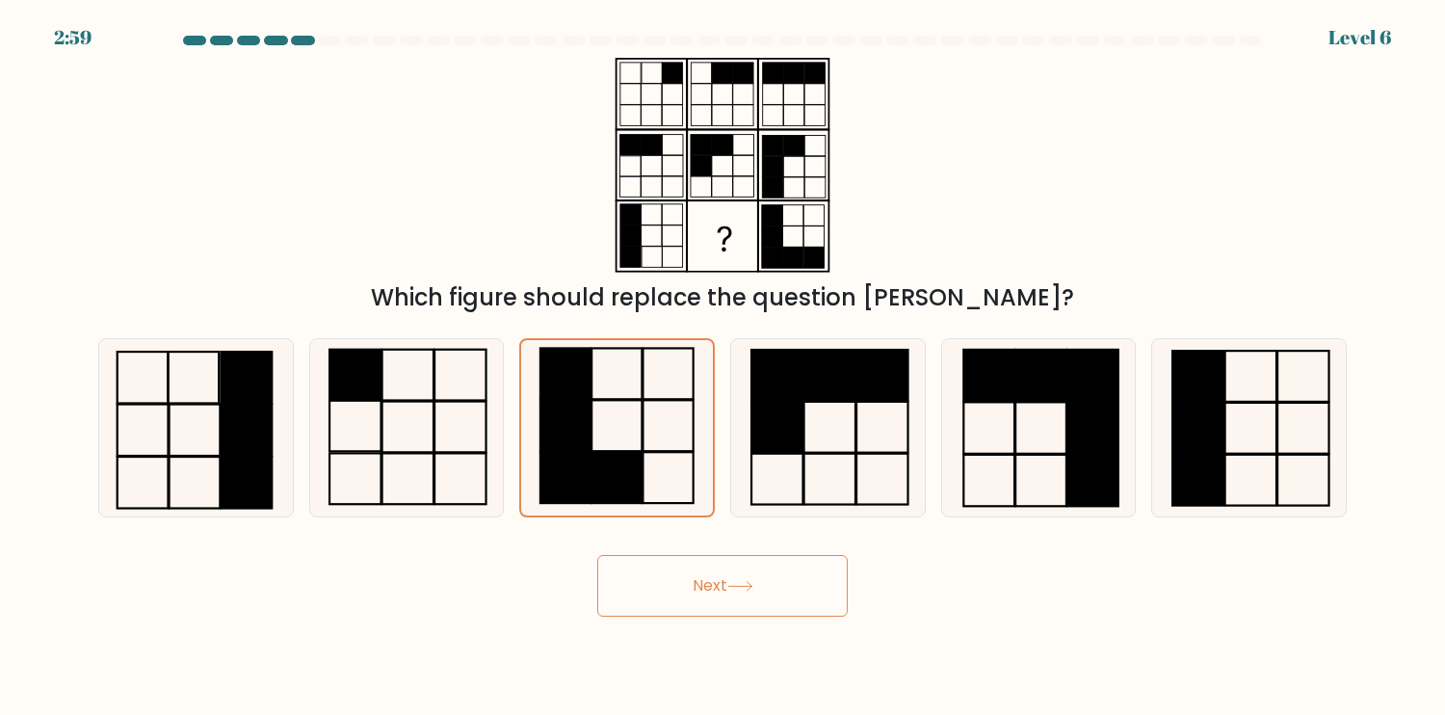
click at [753, 582] on icon at bounding box center [740, 586] width 26 height 11
click at [225, 469] on rect at bounding box center [247, 482] width 51 height 51
click at [723, 367] on input "a." at bounding box center [723, 362] width 1 height 10
radio input "true"
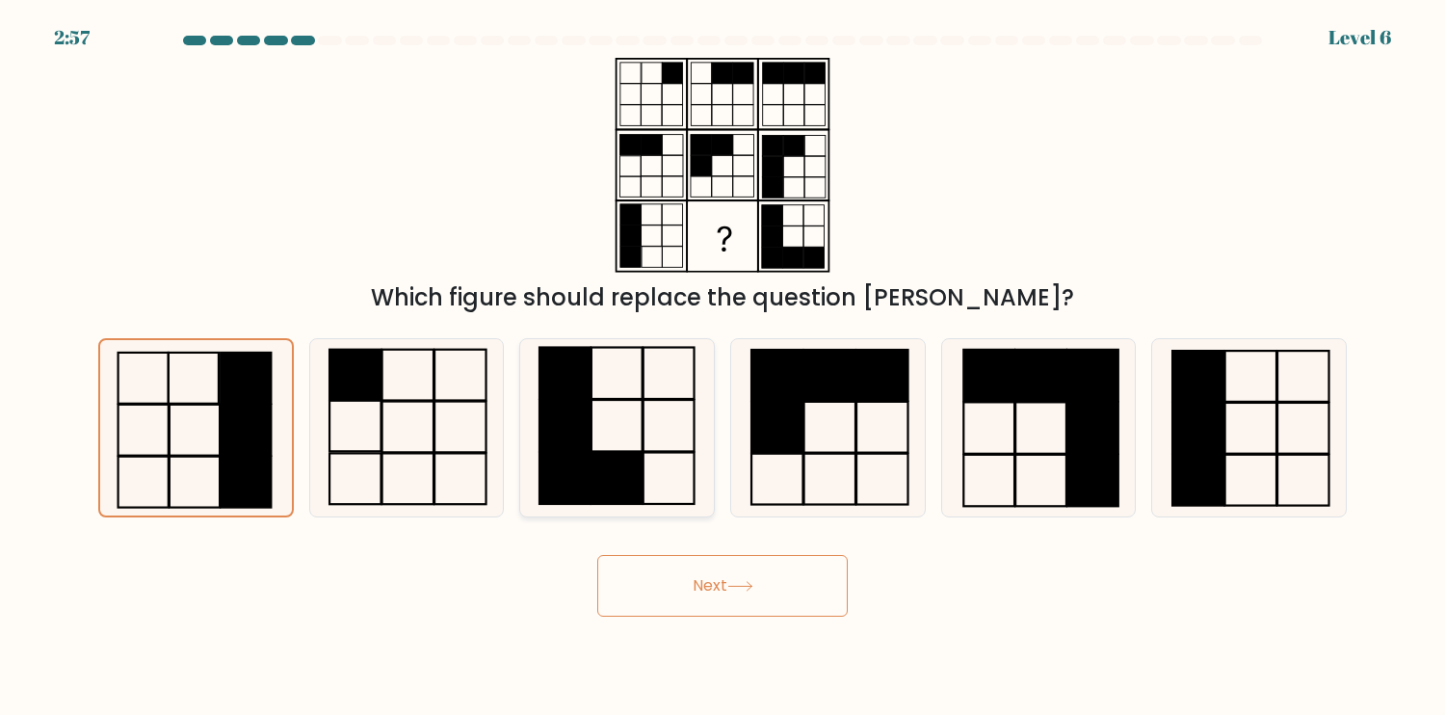
click at [565, 447] on rect at bounding box center [565, 425] width 51 height 51
click at [723, 367] on input "c." at bounding box center [723, 362] width 1 height 10
radio input "true"
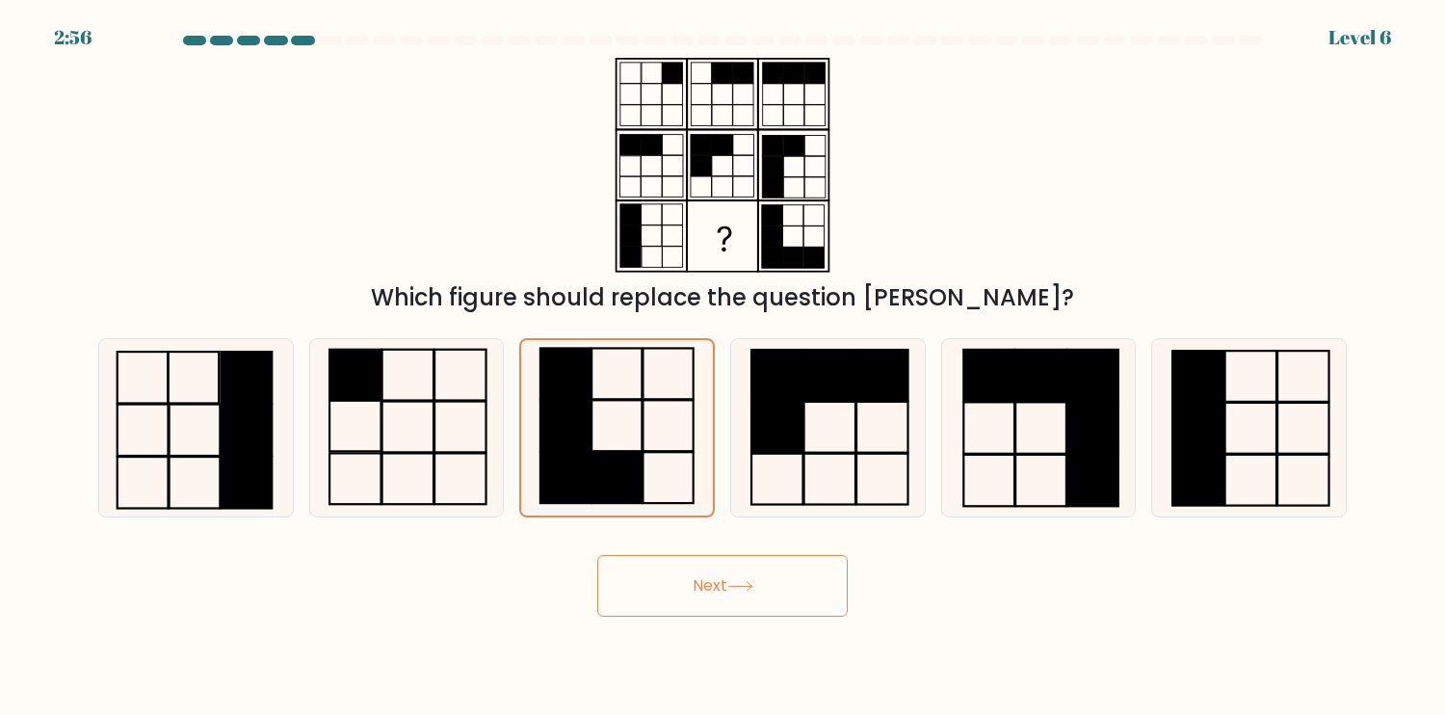
click at [700, 572] on button "Next" at bounding box center [722, 586] width 251 height 62
click at [705, 578] on button "Next" at bounding box center [722, 586] width 251 height 62
click at [709, 582] on button "Next" at bounding box center [722, 586] width 251 height 62
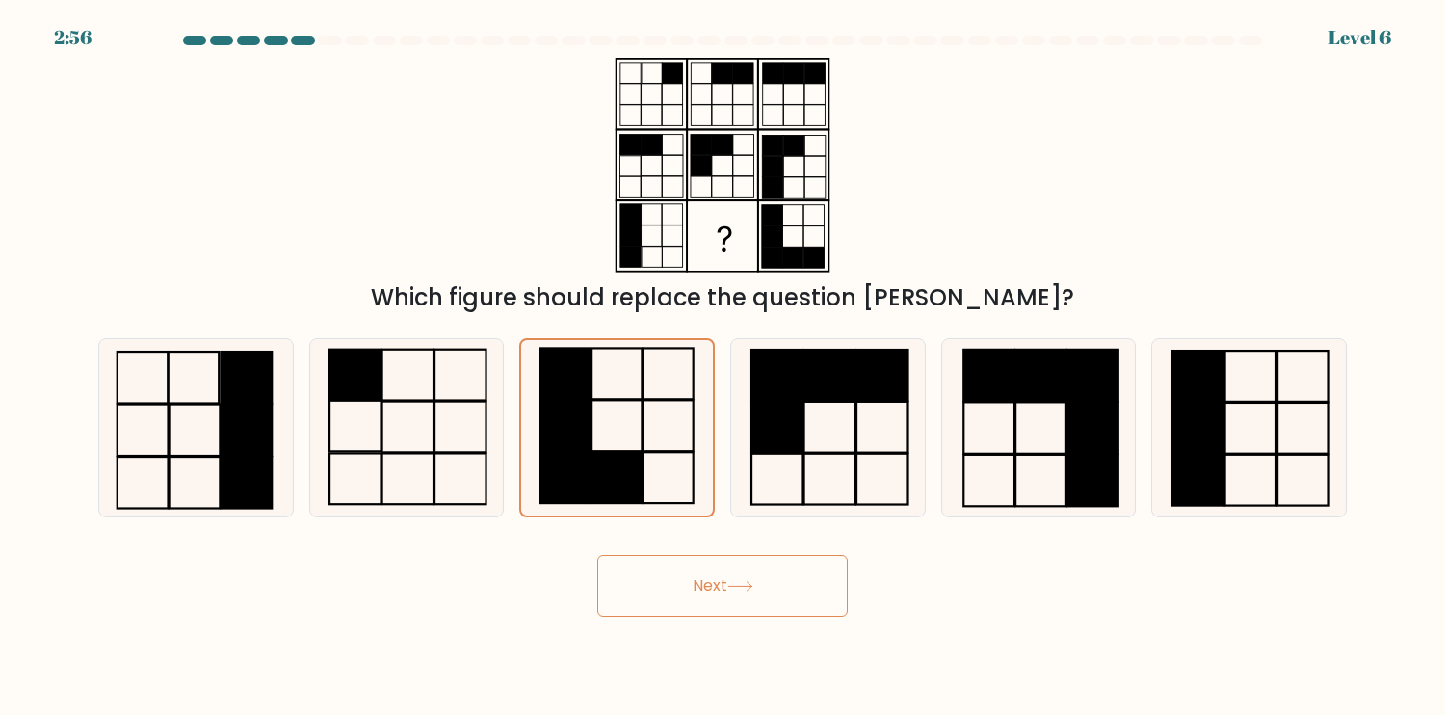
click at [709, 582] on button "Next" at bounding box center [722, 586] width 251 height 62
click at [710, 582] on button "Next" at bounding box center [722, 586] width 251 height 62
click at [712, 582] on button "Next" at bounding box center [722, 586] width 251 height 62
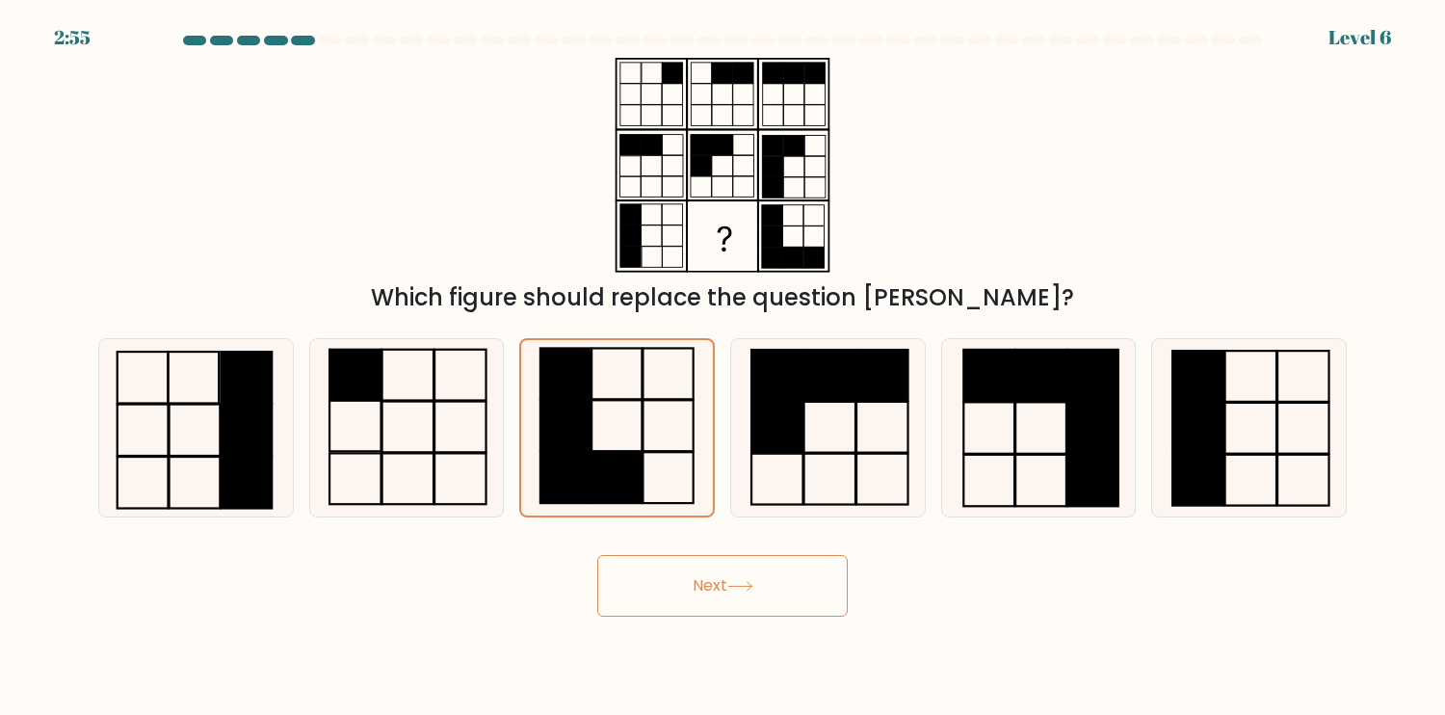
click at [712, 582] on button "Next" at bounding box center [722, 586] width 251 height 62
click at [789, 413] on rect at bounding box center [777, 426] width 51 height 51
click at [724, 367] on input "d." at bounding box center [723, 362] width 1 height 10
radio input "true"
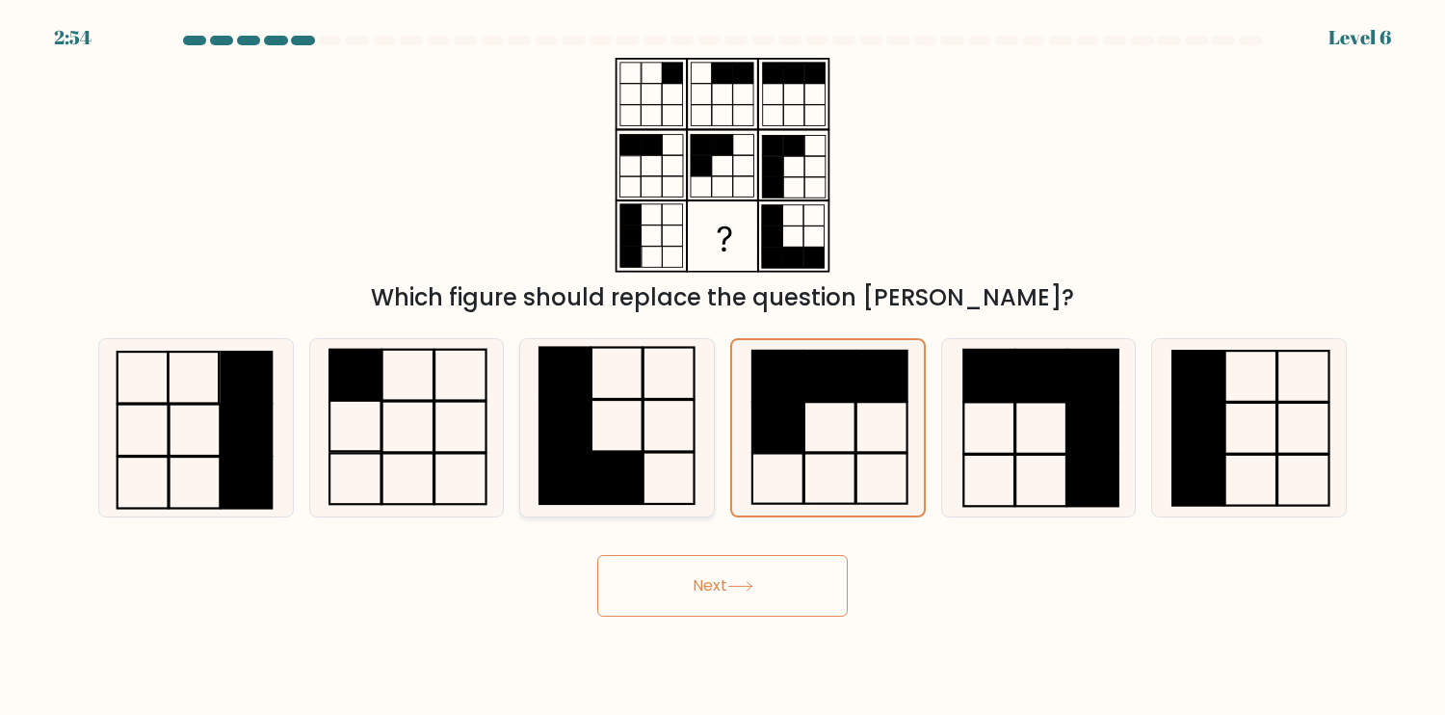
drag, startPoint x: 680, startPoint y: 428, endPoint x: 682, endPoint y: 462, distance: 33.8
click at [679, 432] on icon at bounding box center [617, 427] width 177 height 177
click at [723, 367] on input "c." at bounding box center [723, 362] width 1 height 10
radio input "true"
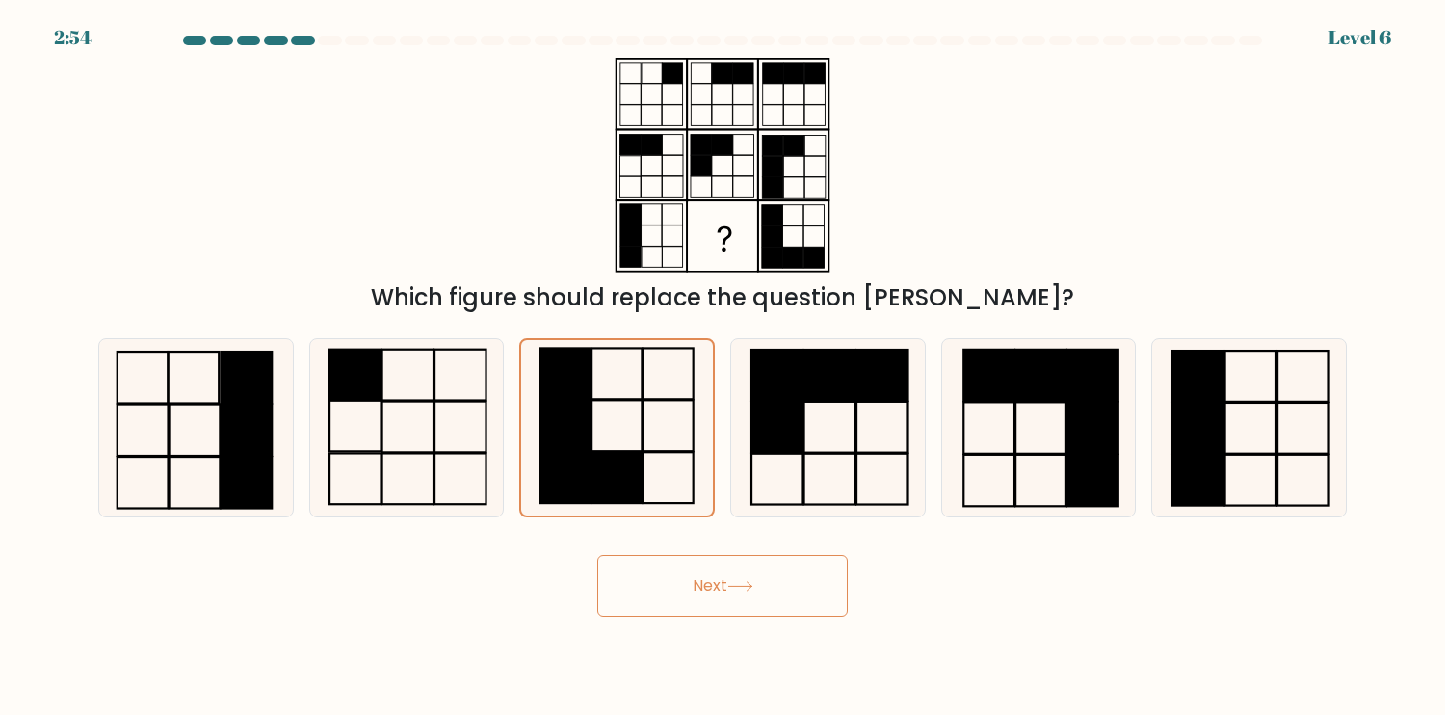
click at [716, 575] on button "Next" at bounding box center [722, 586] width 251 height 62
click at [723, 585] on button "Next" at bounding box center [722, 586] width 251 height 62
click at [725, 586] on button "Next" at bounding box center [722, 586] width 251 height 62
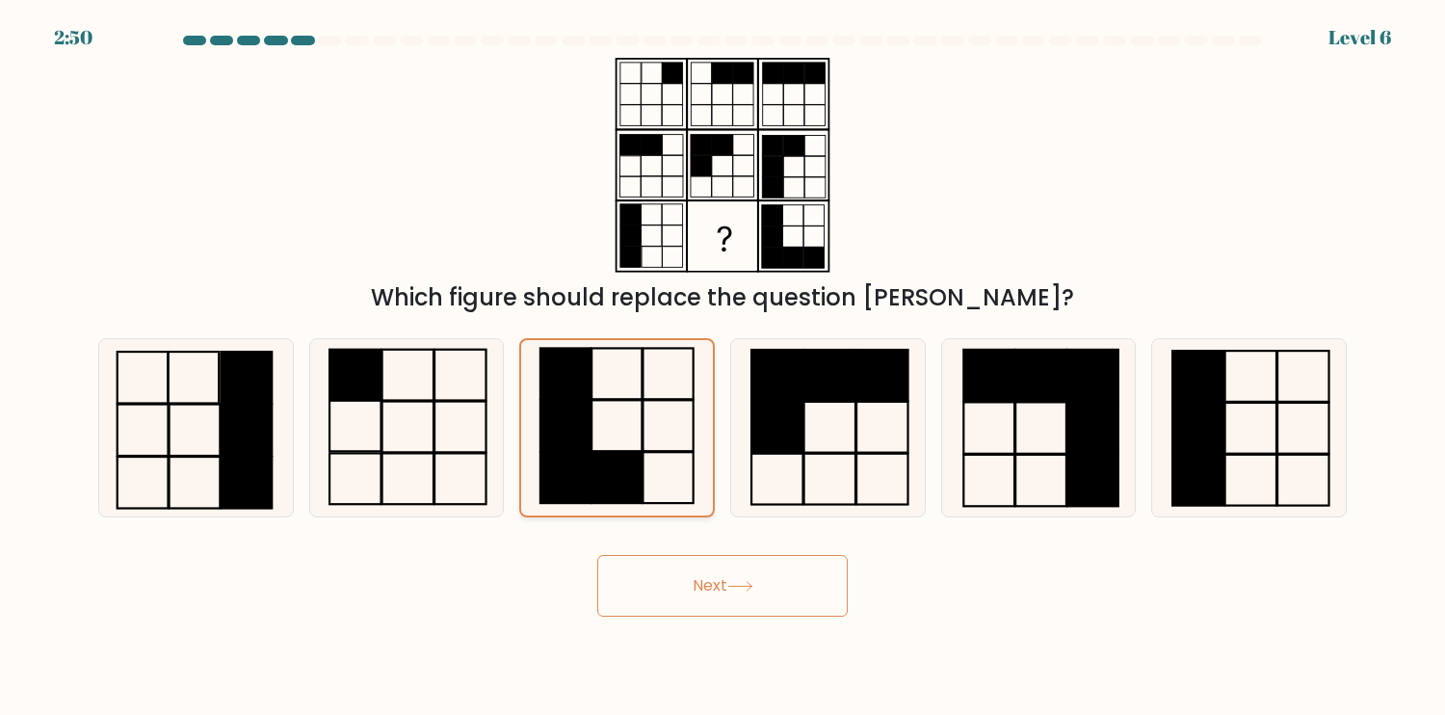
click at [663, 404] on icon at bounding box center [617, 427] width 175 height 175
click at [723, 367] on input "c." at bounding box center [723, 362] width 1 height 10
click at [809, 440] on icon at bounding box center [827, 427] width 177 height 177
click at [724, 367] on input "d." at bounding box center [723, 362] width 1 height 10
radio input "true"
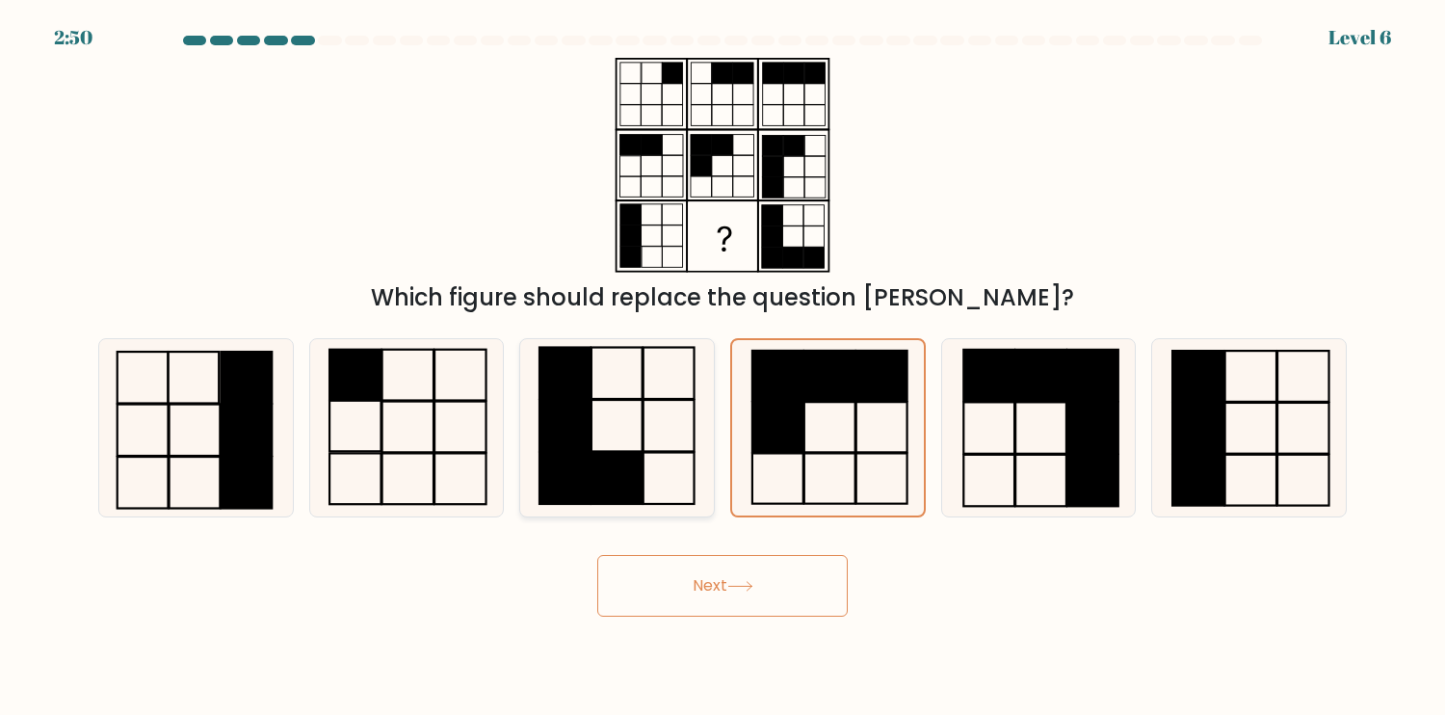
click at [656, 462] on icon at bounding box center [617, 427] width 177 height 177
click at [723, 367] on input "c." at bounding box center [723, 362] width 1 height 10
radio input "true"
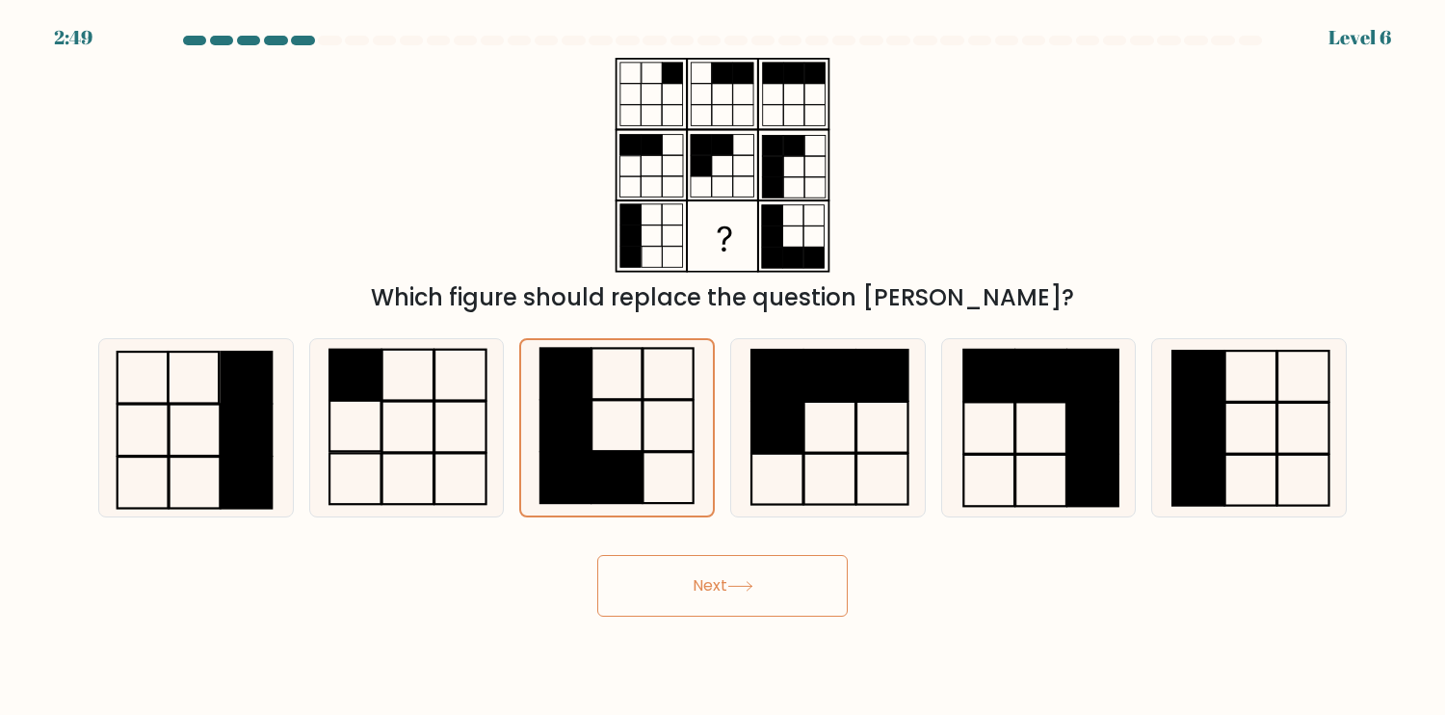
click at [739, 593] on button "Next" at bounding box center [722, 586] width 251 height 62
click at [743, 595] on button "Next" at bounding box center [722, 586] width 251 height 62
click at [743, 596] on button "Next" at bounding box center [722, 586] width 251 height 62
click at [740, 596] on button "Next" at bounding box center [722, 586] width 251 height 62
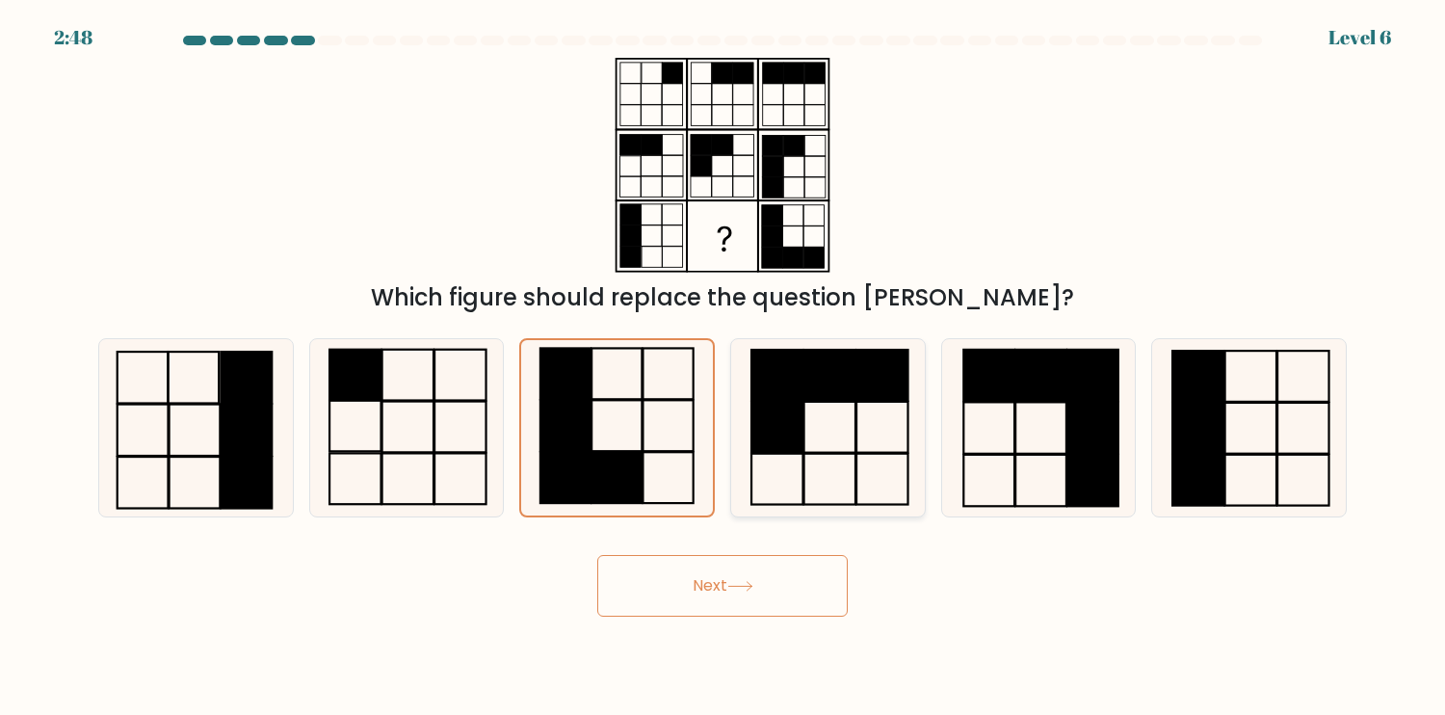
click at [704, 428] on icon at bounding box center [617, 427] width 175 height 175
click at [723, 367] on input "c." at bounding box center [723, 362] width 1 height 10
click at [796, 422] on rect at bounding box center [777, 426] width 51 height 51
click at [724, 367] on input "d." at bounding box center [723, 362] width 1 height 10
radio input "true"
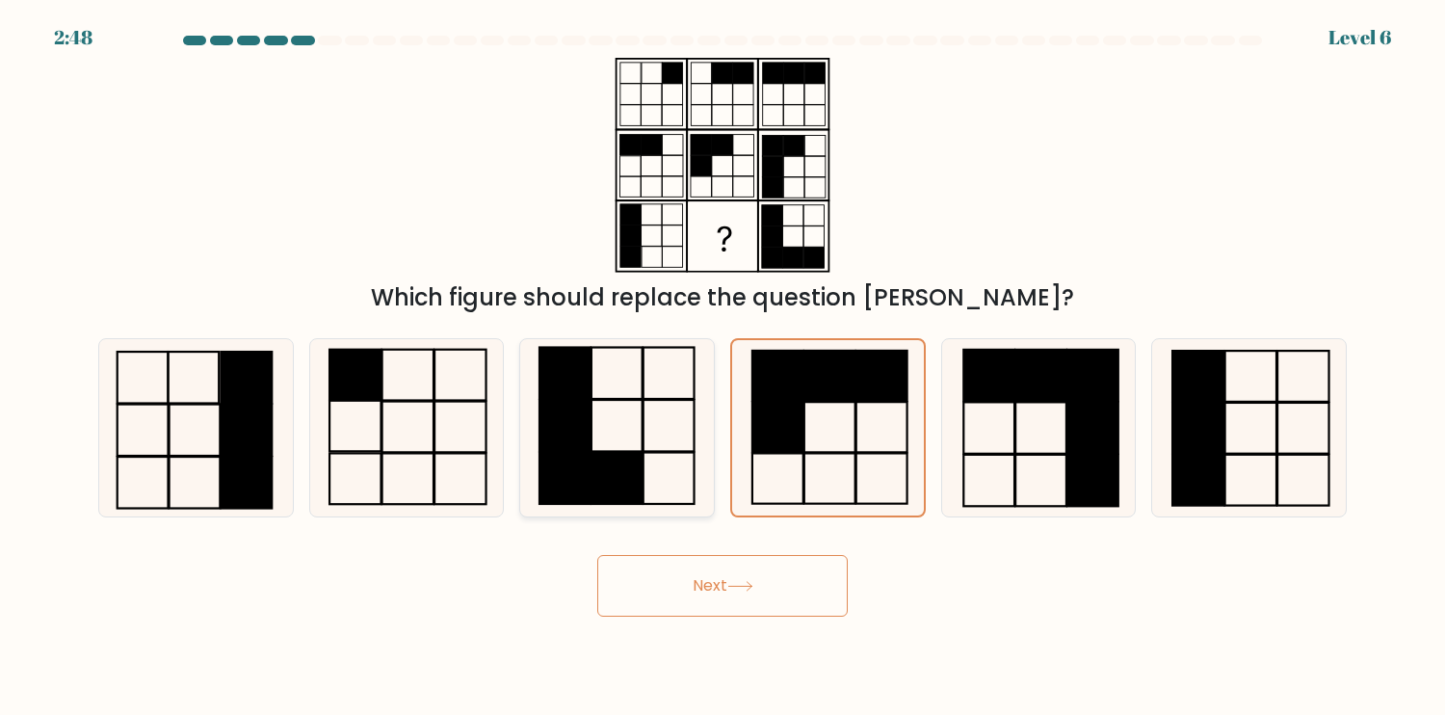
drag, startPoint x: 662, startPoint y: 432, endPoint x: 684, endPoint y: 509, distance: 80.2
click at [661, 432] on icon at bounding box center [617, 427] width 177 height 177
click at [723, 367] on input "c." at bounding box center [723, 362] width 1 height 10
radio input "true"
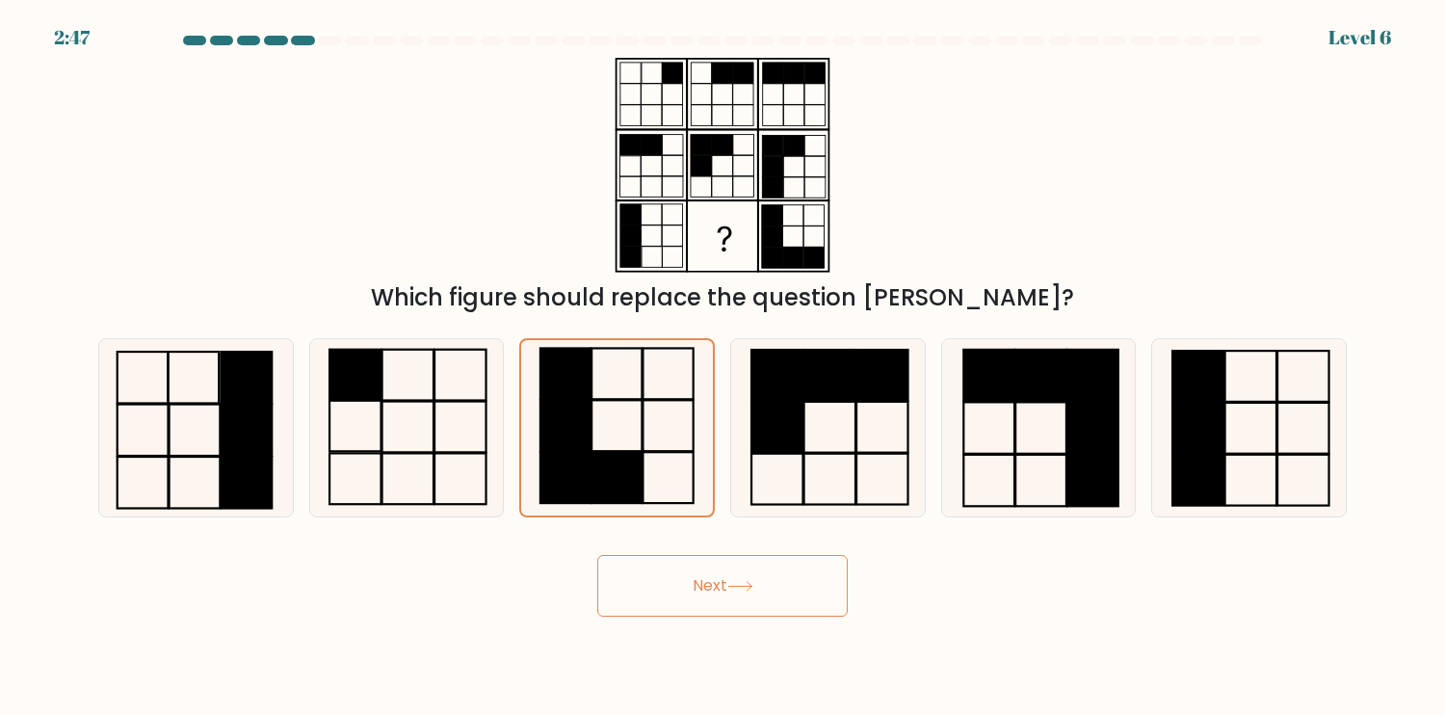
click at [744, 581] on icon at bounding box center [740, 586] width 26 height 11
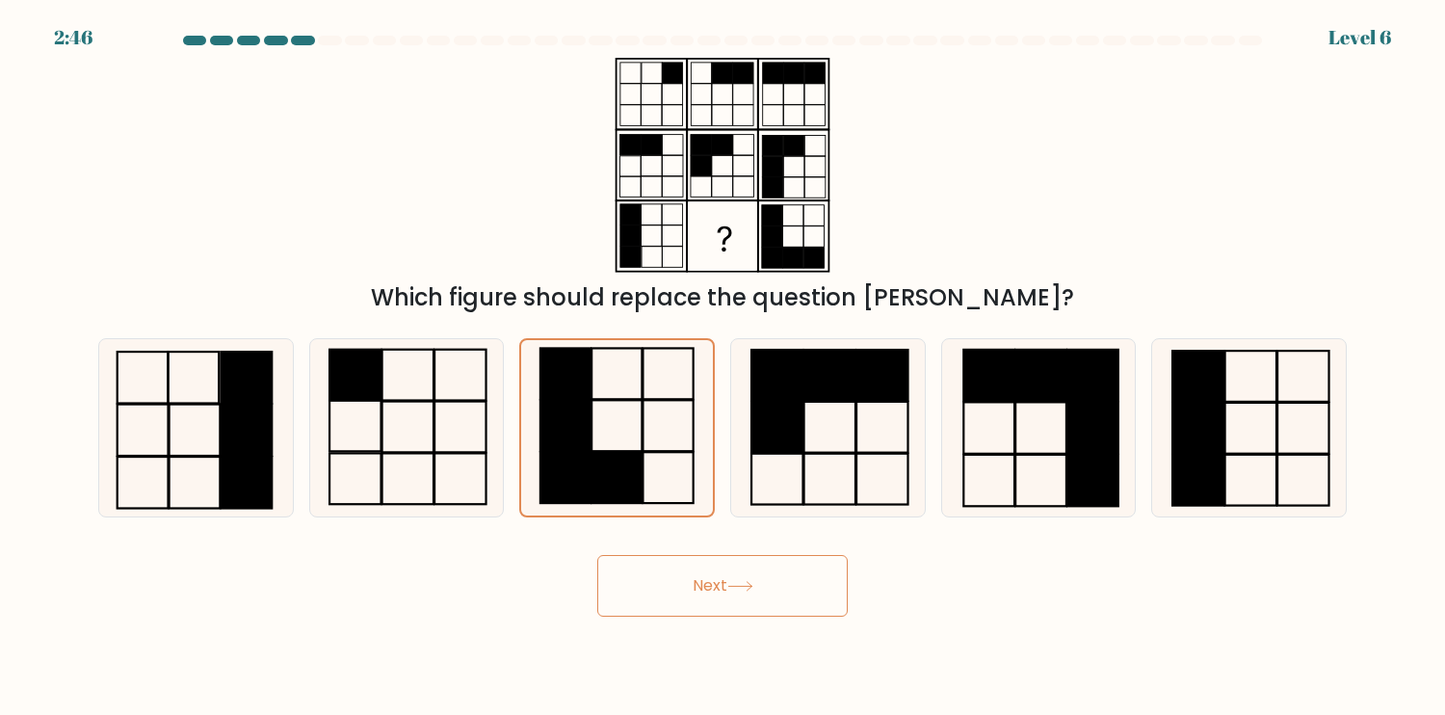
click at [744, 581] on icon at bounding box center [740, 586] width 26 height 11
drag, startPoint x: 849, startPoint y: 446, endPoint x: 768, endPoint y: 556, distance: 136.4
click at [848, 447] on icon at bounding box center [827, 427] width 177 height 177
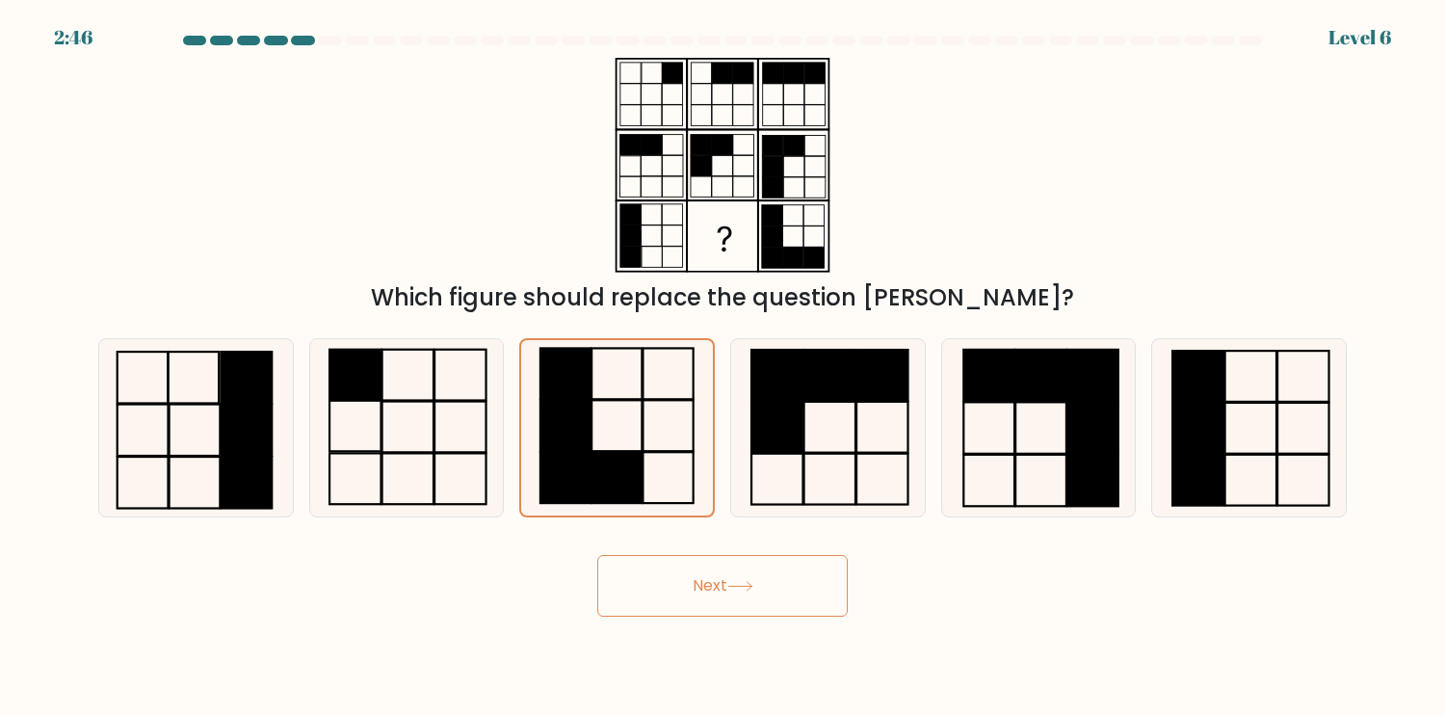
click at [724, 367] on input "d." at bounding box center [723, 362] width 1 height 10
radio input "true"
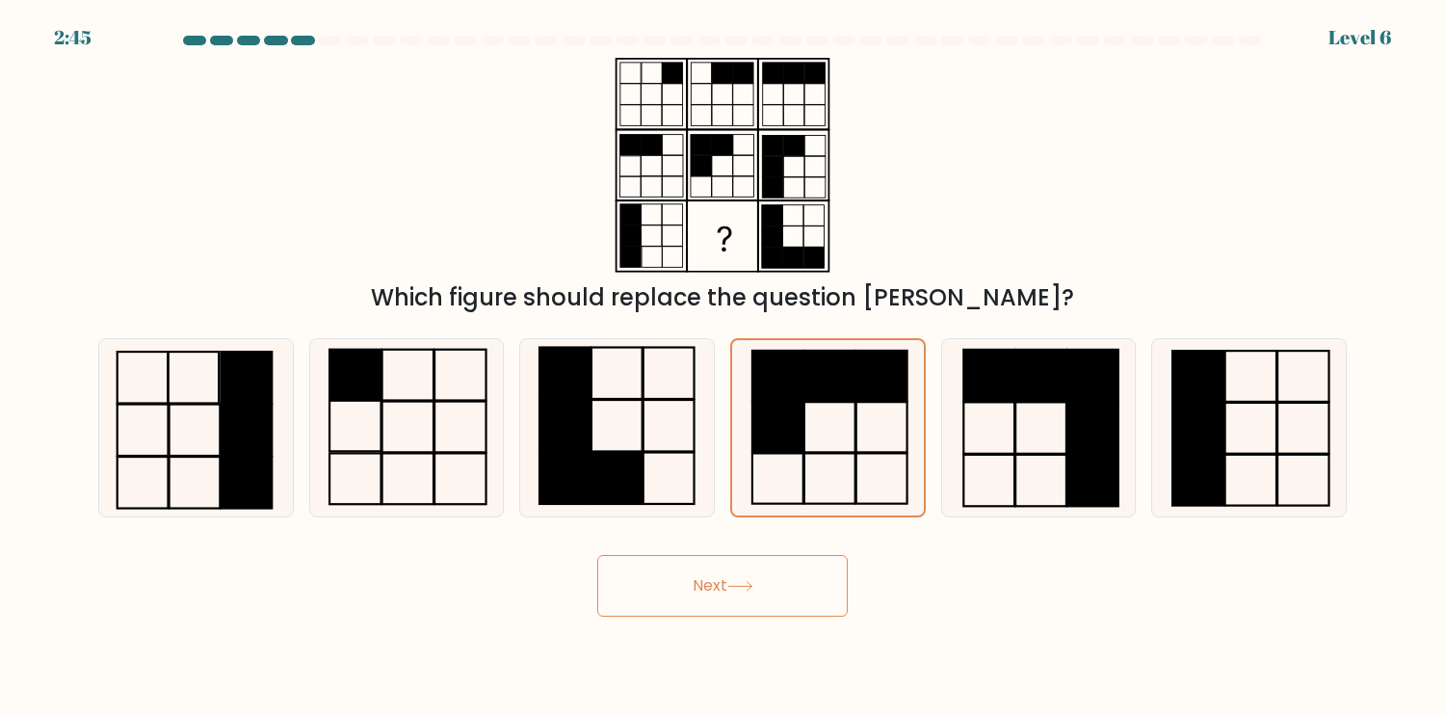
click at [756, 576] on button "Next" at bounding box center [722, 586] width 251 height 62
click at [756, 578] on button "Next" at bounding box center [722, 586] width 251 height 62
click at [758, 579] on button "Next" at bounding box center [722, 586] width 251 height 62
click at [759, 580] on button "Next" at bounding box center [722, 586] width 251 height 62
click at [633, 451] on rect at bounding box center [617, 425] width 51 height 51
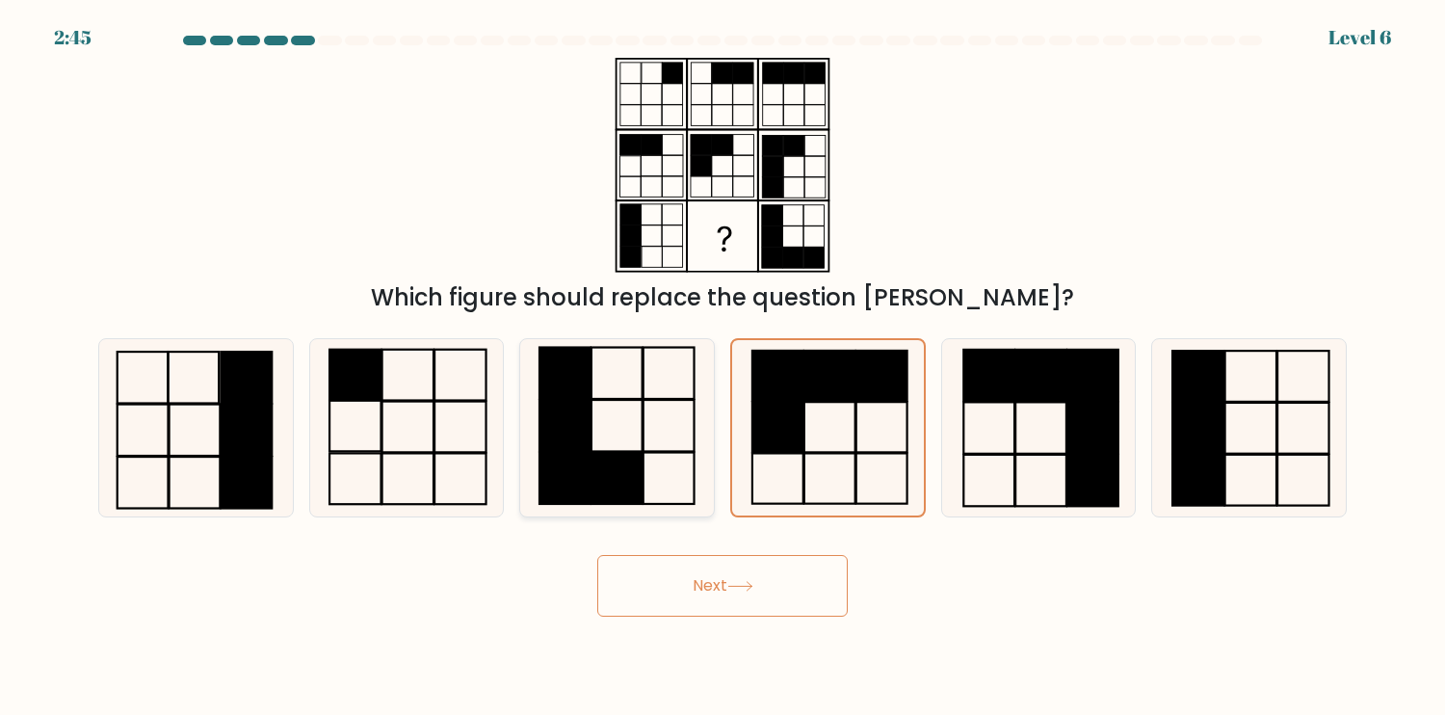
click at [723, 367] on input "c." at bounding box center [723, 362] width 1 height 10
radio input "true"
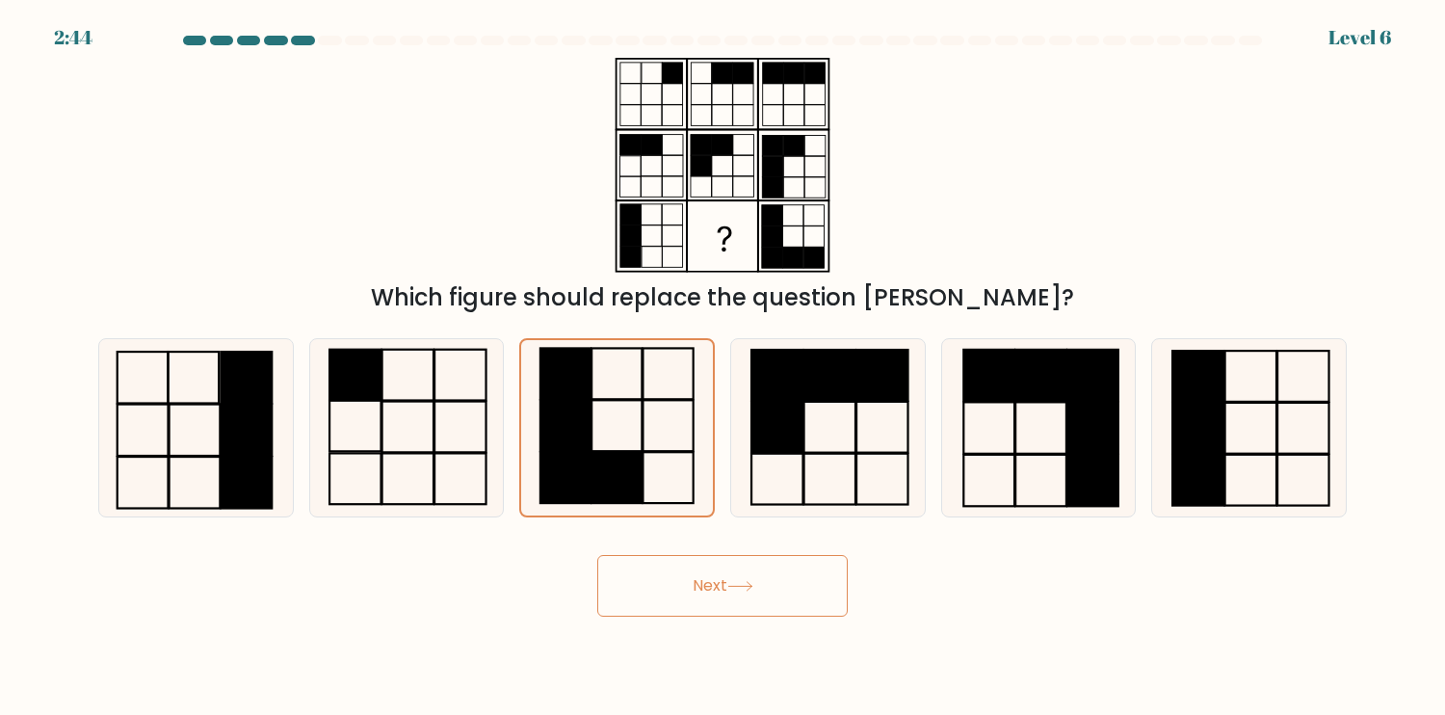
click at [682, 568] on button "Next" at bounding box center [722, 586] width 251 height 62
click at [690, 577] on button "Next" at bounding box center [722, 586] width 251 height 62
click at [705, 592] on button "Next" at bounding box center [722, 586] width 251 height 62
click at [667, 469] on icon at bounding box center [617, 427] width 175 height 175
click at [723, 367] on input "c." at bounding box center [723, 362] width 1 height 10
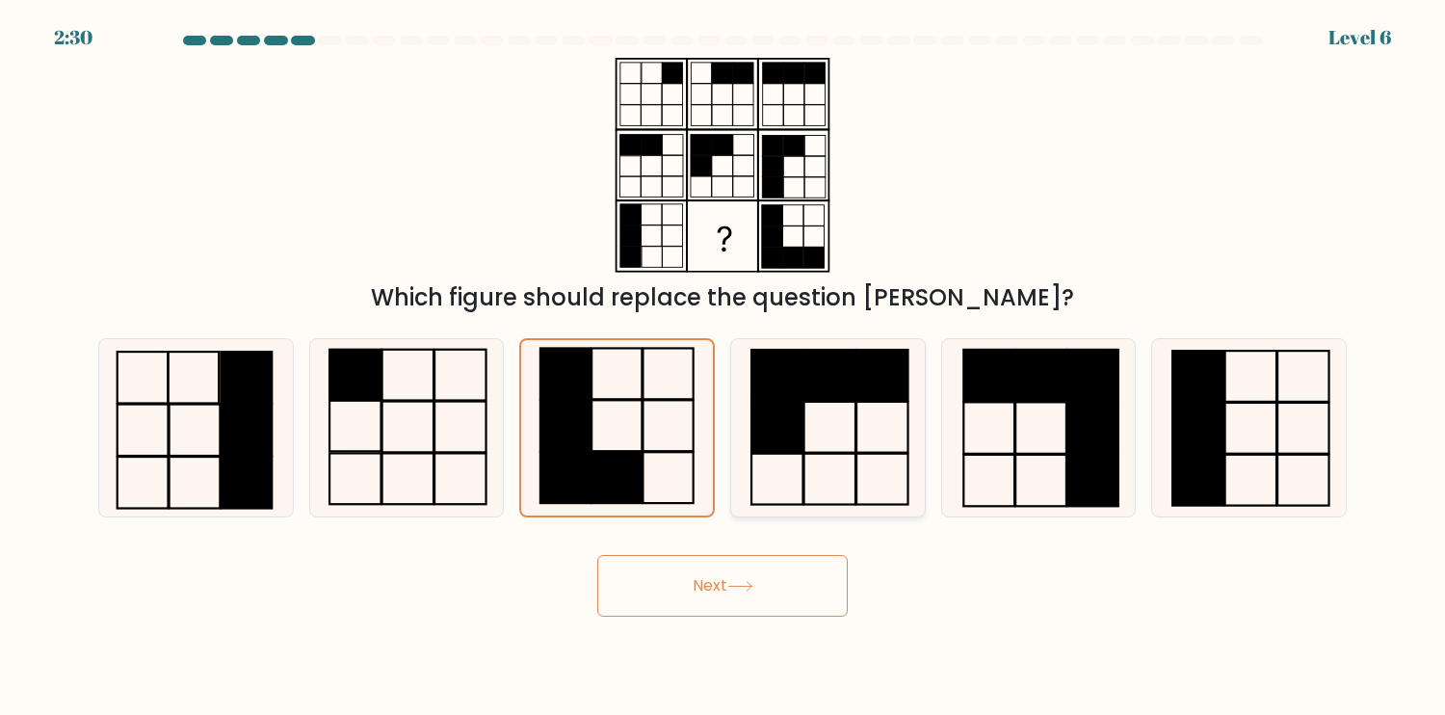
click at [778, 459] on icon at bounding box center [827, 427] width 177 height 177
click at [724, 367] on input "d." at bounding box center [723, 362] width 1 height 10
radio input "true"
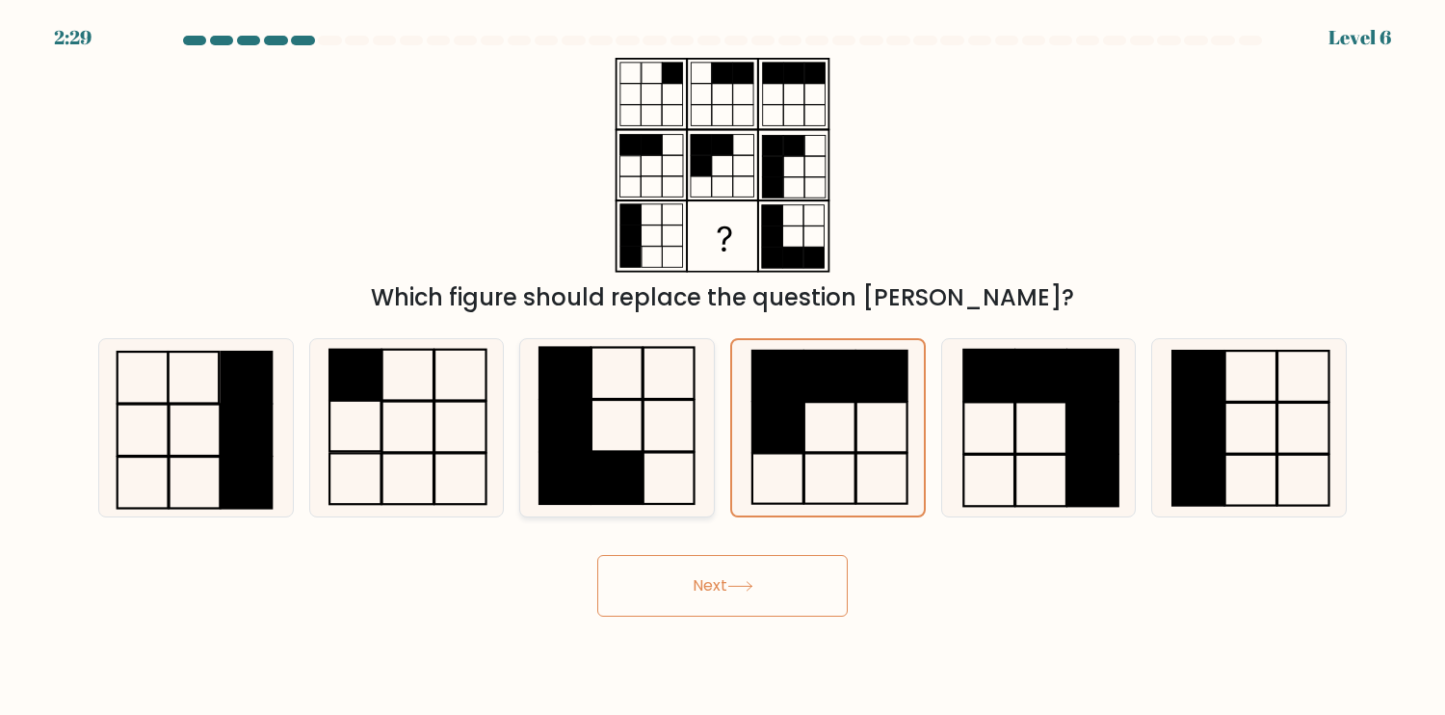
click at [617, 461] on rect at bounding box center [617, 477] width 51 height 51
click at [723, 367] on input "c." at bounding box center [723, 362] width 1 height 10
radio input "true"
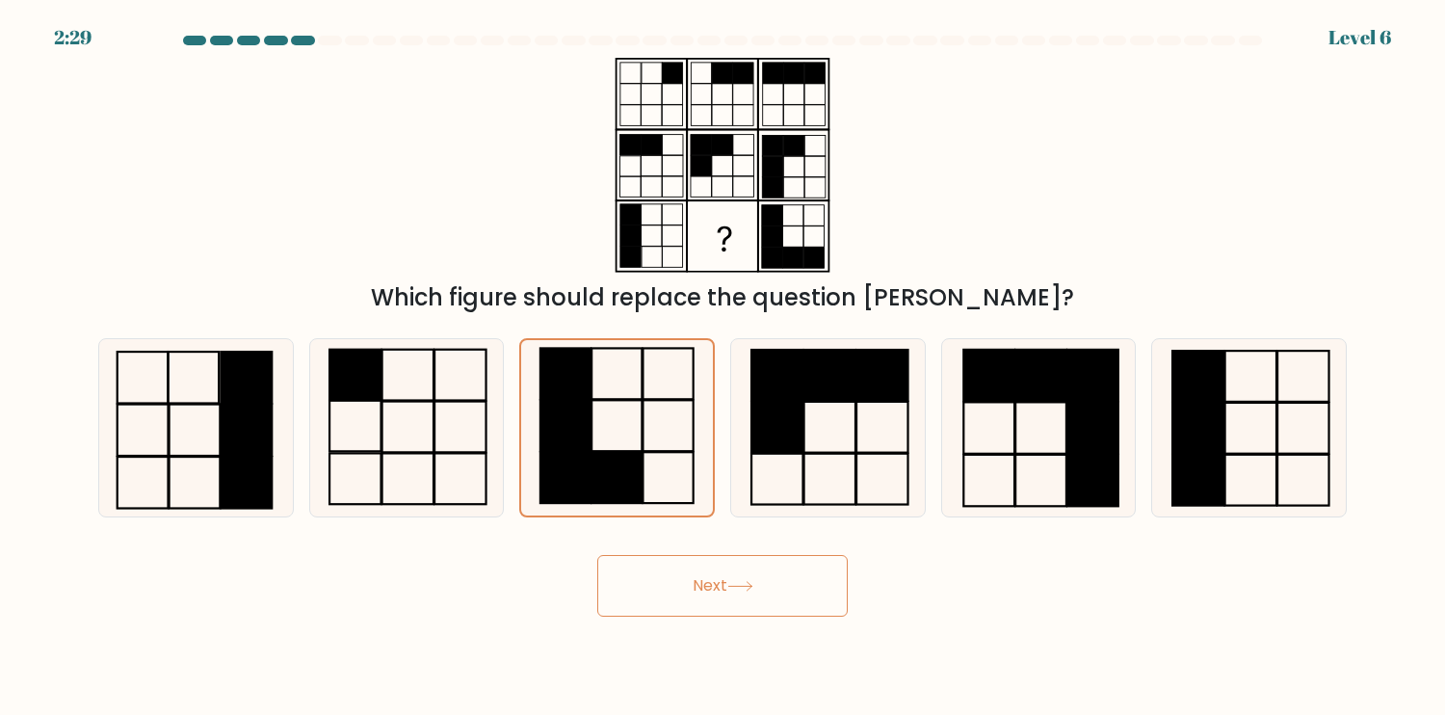
click at [747, 574] on button "Next" at bounding box center [722, 586] width 251 height 62
click at [747, 575] on button "Next" at bounding box center [722, 586] width 251 height 62
click at [446, 445] on icon at bounding box center [406, 427] width 177 height 177
click at [723, 367] on input "b." at bounding box center [723, 362] width 1 height 10
radio input "true"
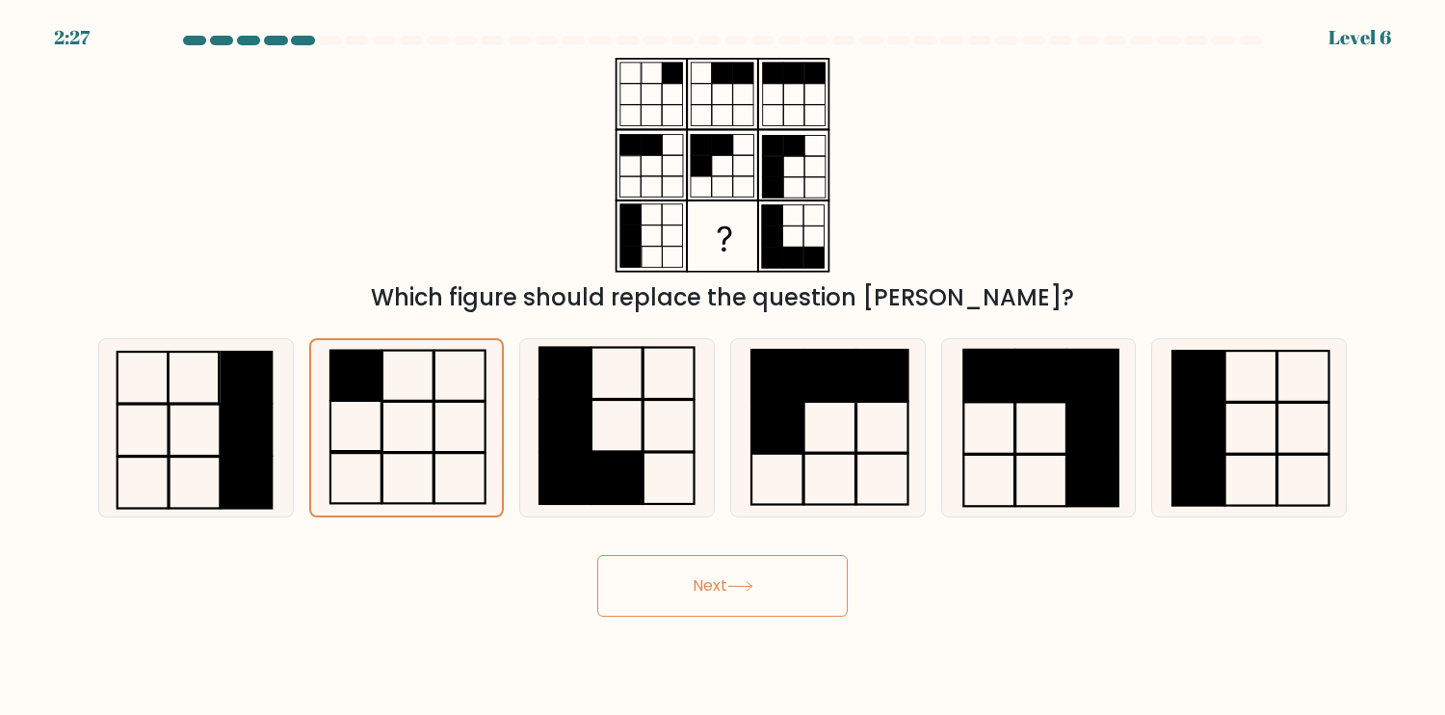
click at [717, 598] on button "Next" at bounding box center [722, 586] width 251 height 62
click at [720, 599] on button "Next" at bounding box center [722, 586] width 251 height 62
drag, startPoint x: 636, startPoint y: 451, endPoint x: 644, endPoint y: 465, distance: 16.4
click at [636, 452] on icon at bounding box center [617, 427] width 177 height 177
click at [723, 367] on input "c." at bounding box center [723, 362] width 1 height 10
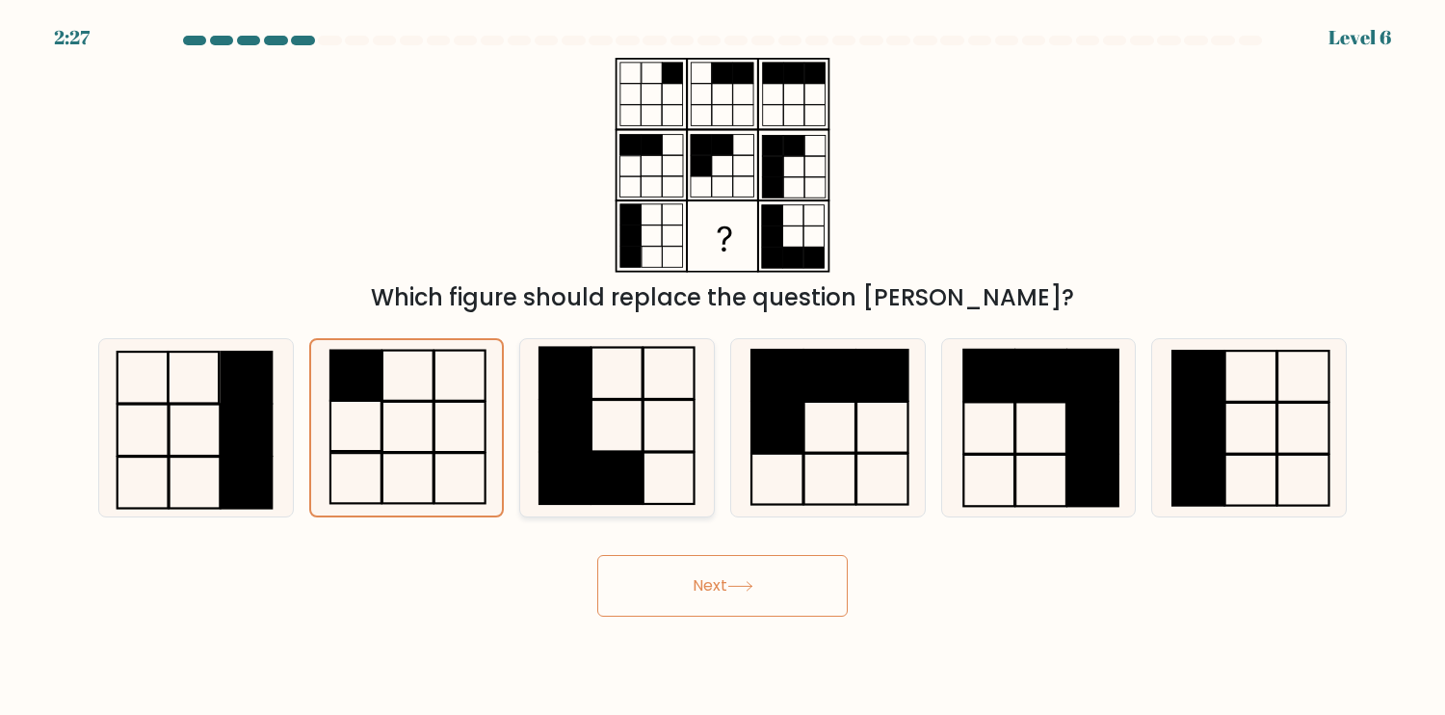
radio input "true"
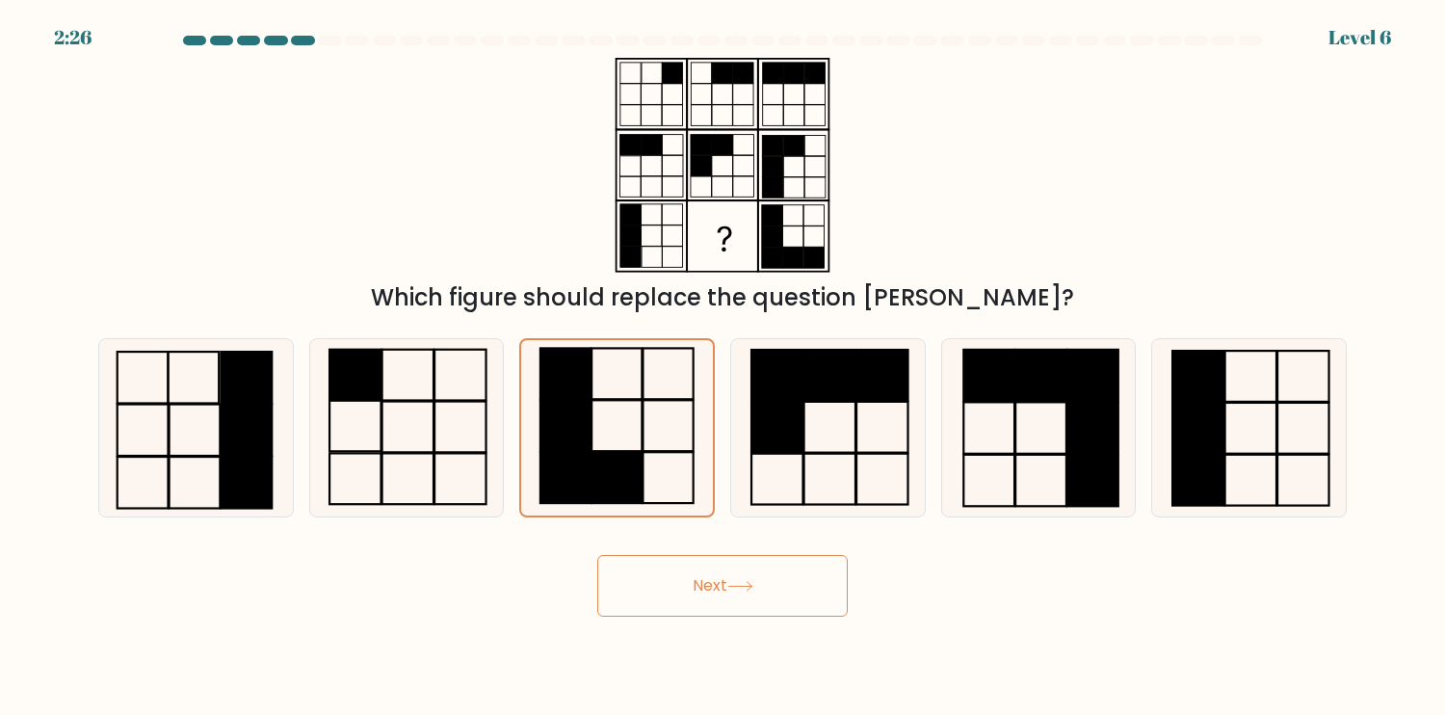
click at [710, 571] on button "Next" at bounding box center [722, 586] width 251 height 62
click at [711, 572] on button "Next" at bounding box center [722, 586] width 251 height 62
click at [715, 578] on button "Next" at bounding box center [722, 586] width 251 height 62
click at [610, 416] on icon at bounding box center [617, 427] width 177 height 177
click at [723, 367] on input "c." at bounding box center [723, 362] width 1 height 10
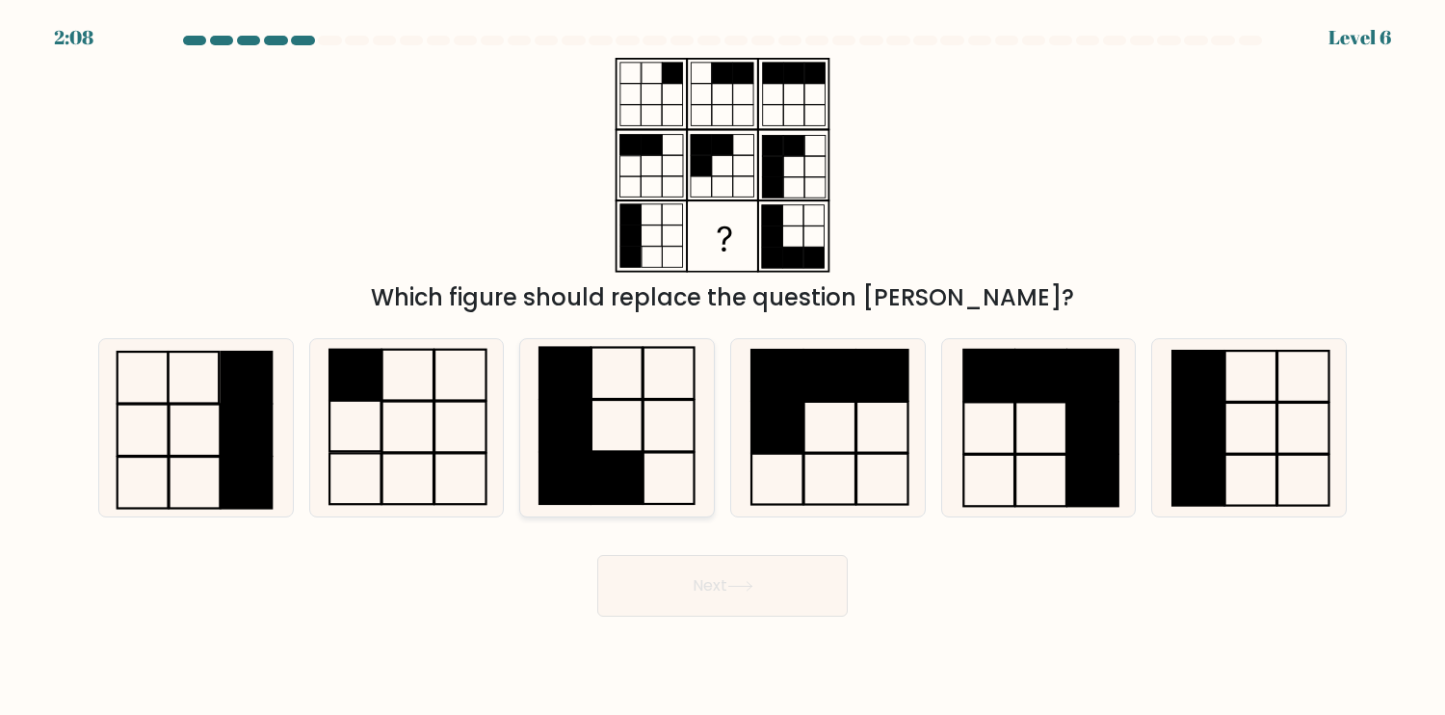
radio input "true"
click at [759, 579] on button "Next" at bounding box center [722, 586] width 251 height 62
click at [764, 579] on button "Next" at bounding box center [722, 586] width 251 height 62
click at [763, 585] on button "Next" at bounding box center [722, 586] width 251 height 62
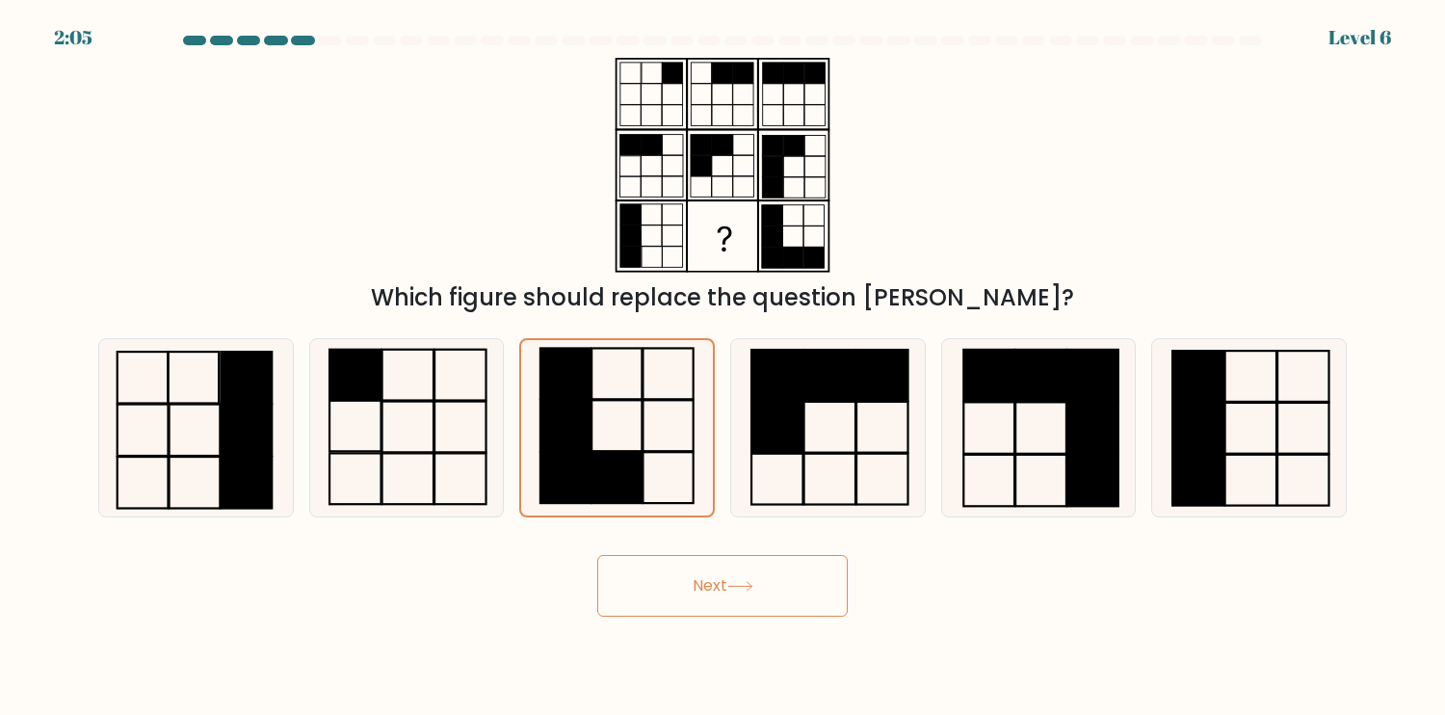
click at [761, 593] on button "Next" at bounding box center [722, 586] width 251 height 62
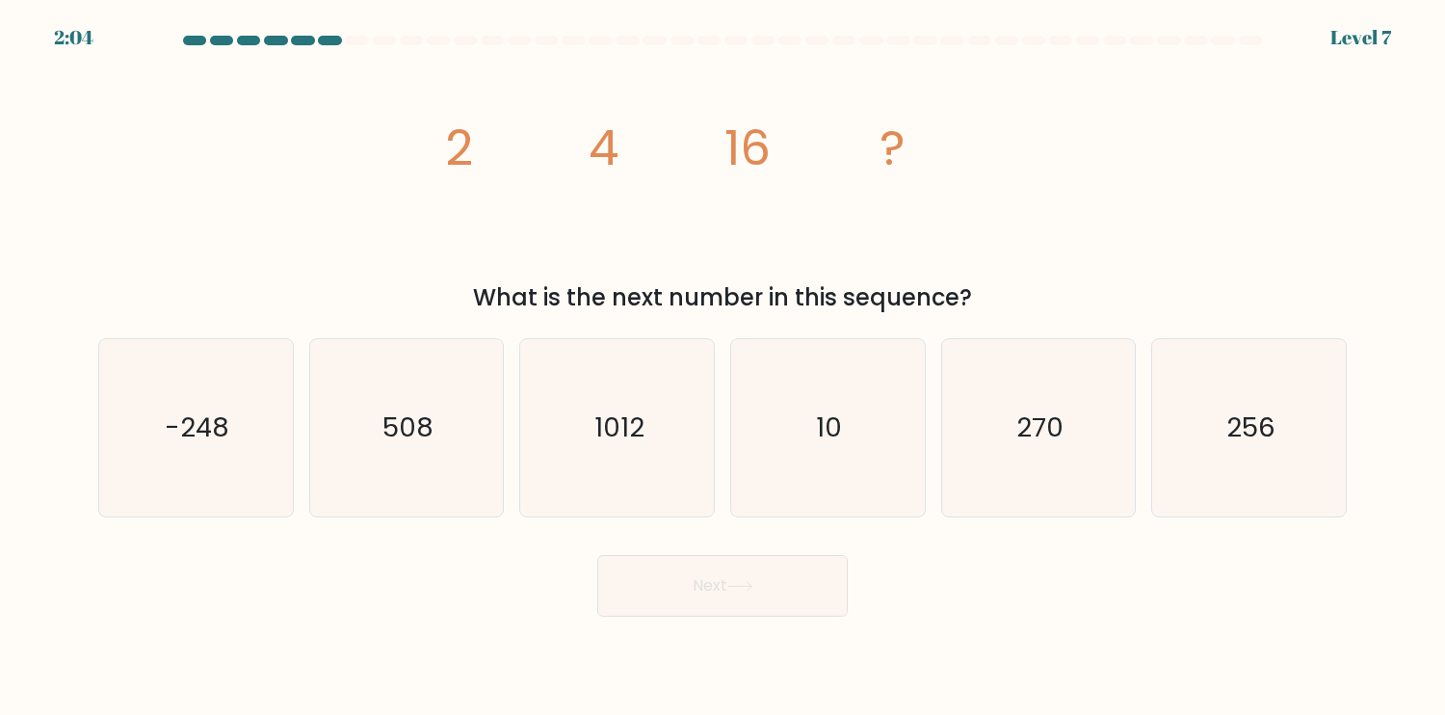
click at [760, 602] on button "Next" at bounding box center [722, 586] width 251 height 62
click at [1031, 135] on div "image/svg+xml 2 4 16 ? What is the next number in this sequence?" at bounding box center [723, 186] width 1272 height 257
drag, startPoint x: 1233, startPoint y: 459, endPoint x: 782, endPoint y: 570, distance: 464.5
click at [1227, 459] on icon "256" at bounding box center [1249, 427] width 177 height 177
click at [724, 367] on input "f. 256" at bounding box center [723, 362] width 1 height 10
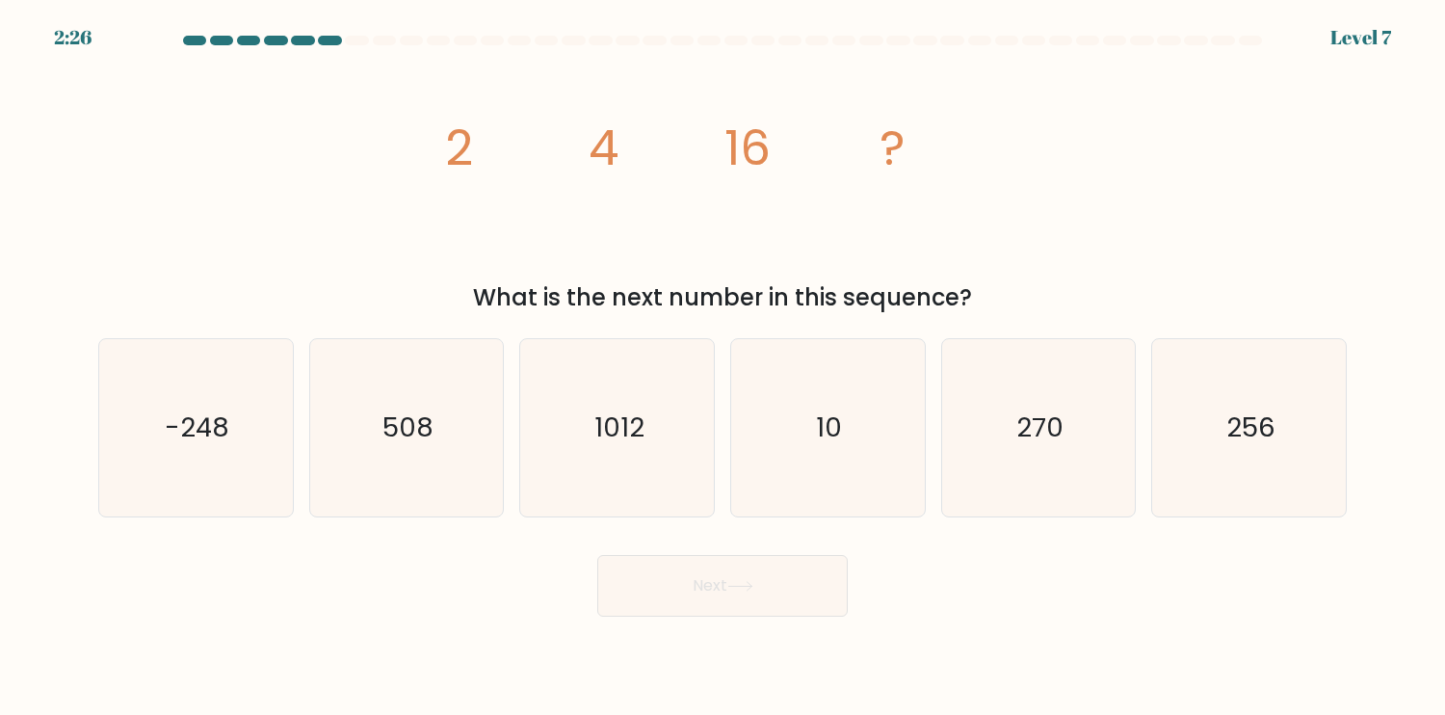
radio input "true"
click at [742, 590] on icon at bounding box center [740, 586] width 26 height 11
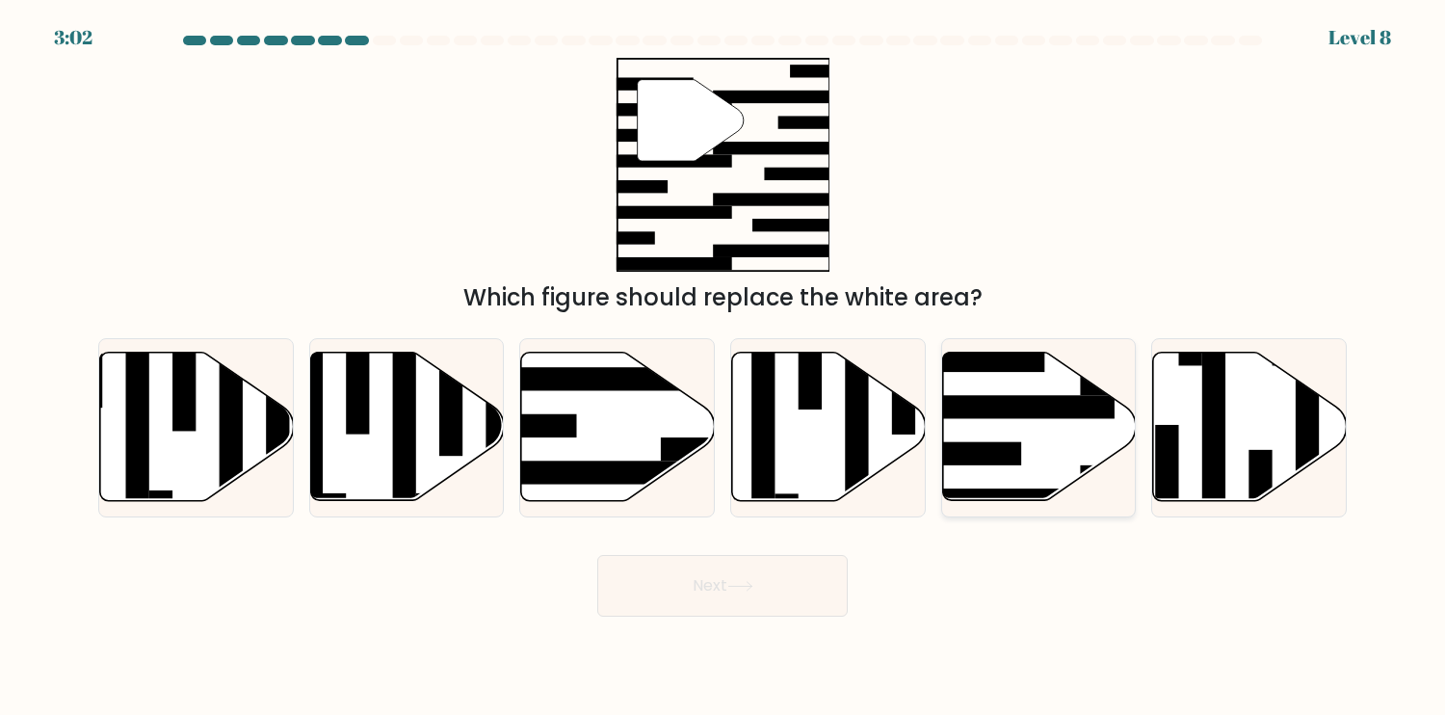
drag, startPoint x: 1056, startPoint y: 449, endPoint x: 1042, endPoint y: 449, distance: 13.5
click at [1052, 447] on icon at bounding box center [1039, 427] width 194 height 148
click at [724, 367] on input "e." at bounding box center [723, 362] width 1 height 10
radio input "true"
click at [740, 593] on button "Next" at bounding box center [722, 586] width 251 height 62
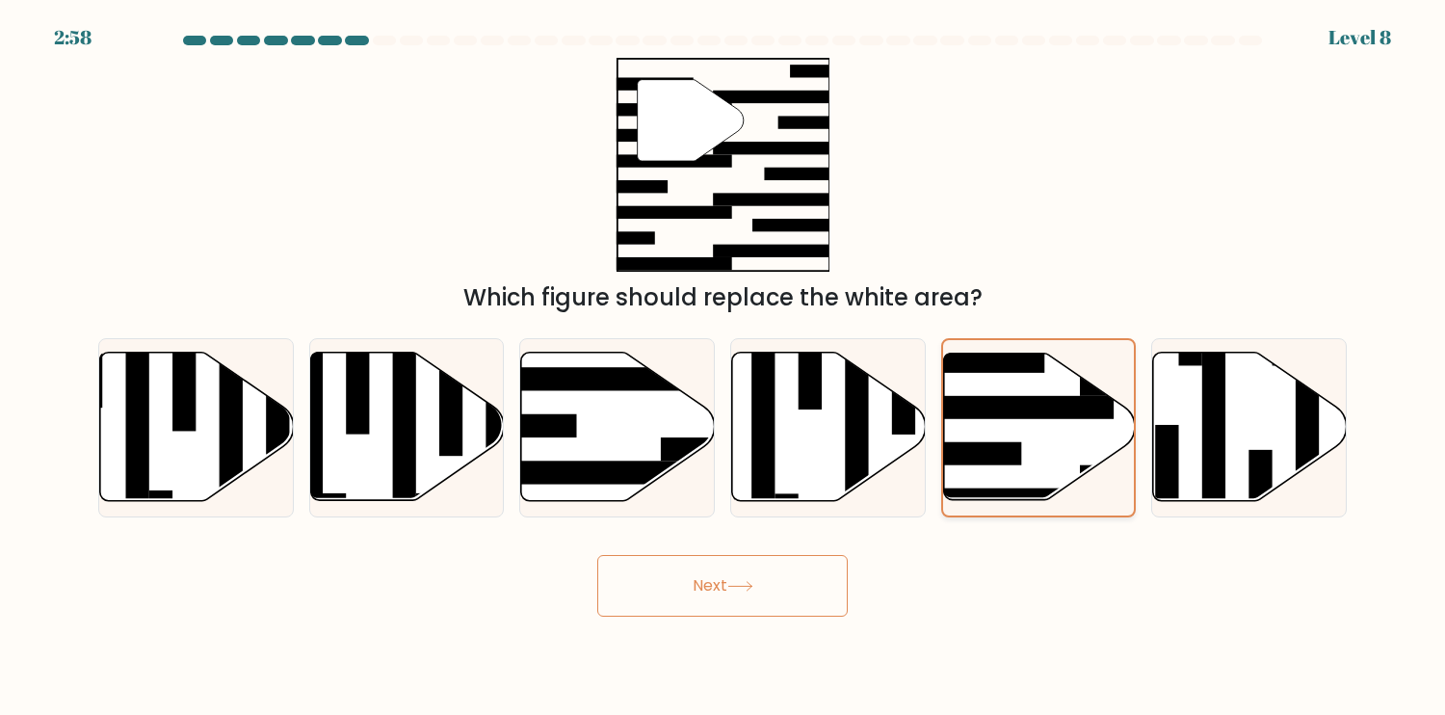
drag, startPoint x: 1065, startPoint y: 462, endPoint x: 942, endPoint y: 490, distance: 125.7
click at [1062, 462] on icon at bounding box center [1039, 427] width 192 height 146
click at [724, 367] on input "e." at bounding box center [723, 362] width 1 height 10
click at [765, 590] on button "Next" at bounding box center [722, 586] width 251 height 62
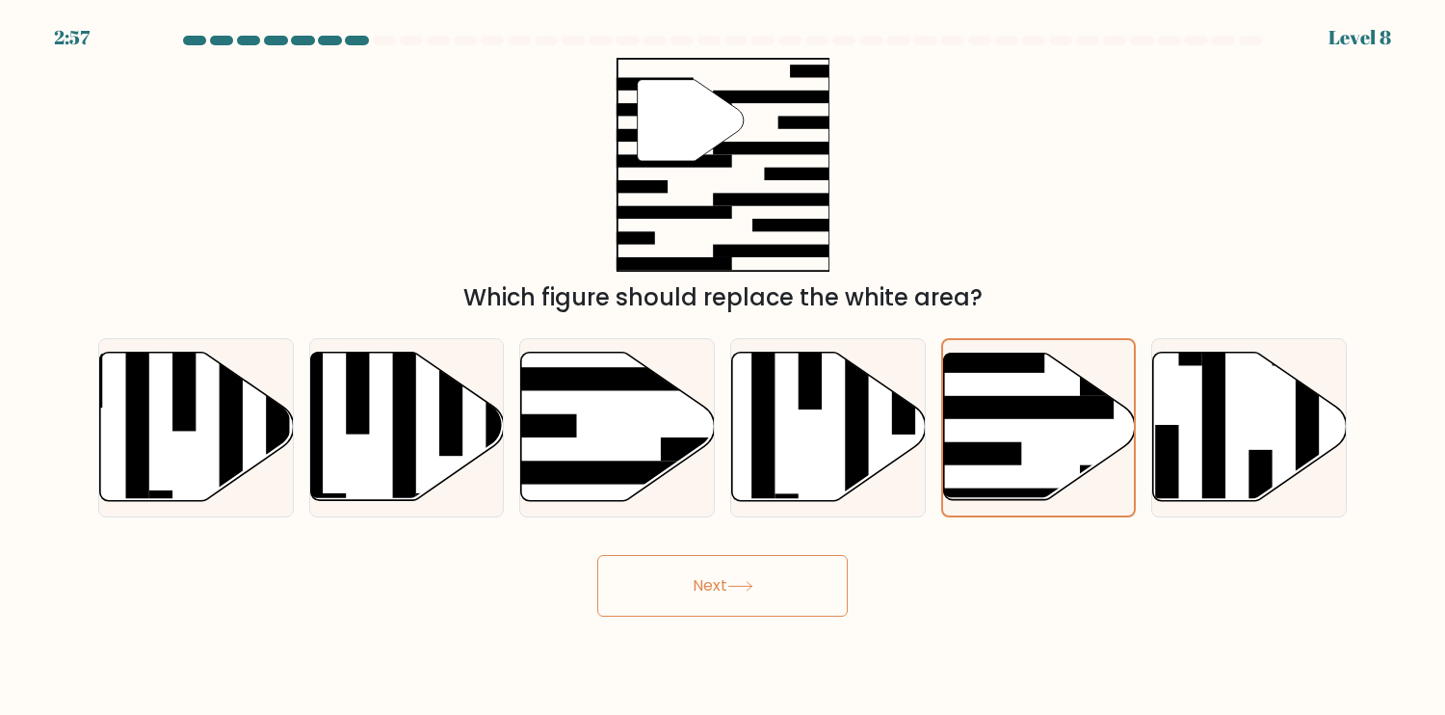
click at [765, 590] on button "Next" at bounding box center [722, 586] width 251 height 62
click at [765, 591] on button "Next" at bounding box center [722, 586] width 251 height 62
click at [763, 593] on button "Next" at bounding box center [722, 586] width 251 height 62
click at [762, 593] on button "Next" at bounding box center [722, 586] width 251 height 62
click at [755, 599] on button "Next" at bounding box center [722, 586] width 251 height 62
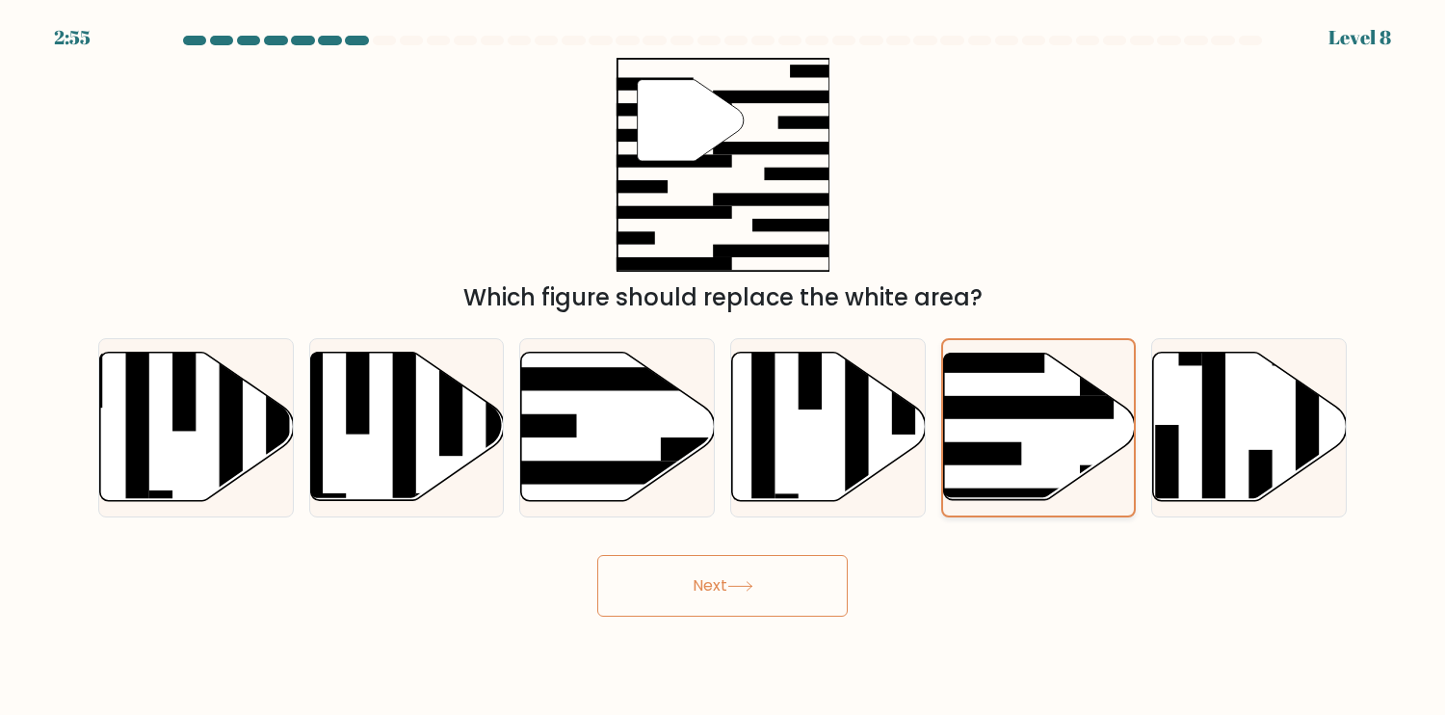
click at [984, 484] on icon at bounding box center [1039, 427] width 192 height 146
click at [724, 367] on input "e." at bounding box center [723, 362] width 1 height 10
click at [976, 483] on icon at bounding box center [1039, 427] width 192 height 146
click at [724, 367] on input "e." at bounding box center [723, 362] width 1 height 10
click at [987, 468] on icon at bounding box center [1039, 427] width 192 height 146
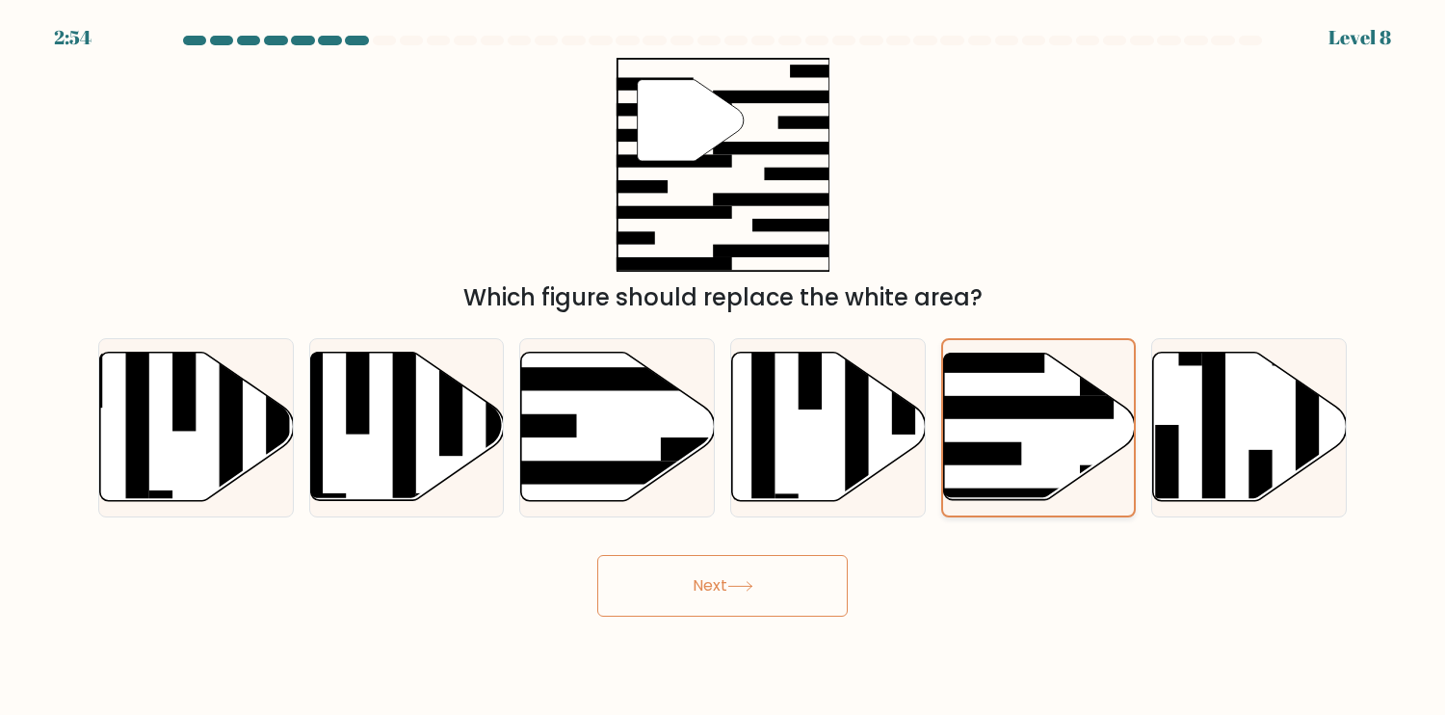
click at [724, 367] on input "e." at bounding box center [723, 362] width 1 height 10
click at [888, 470] on icon at bounding box center [828, 427] width 194 height 151
click at [724, 367] on input "d." at bounding box center [723, 362] width 1 height 10
radio input "true"
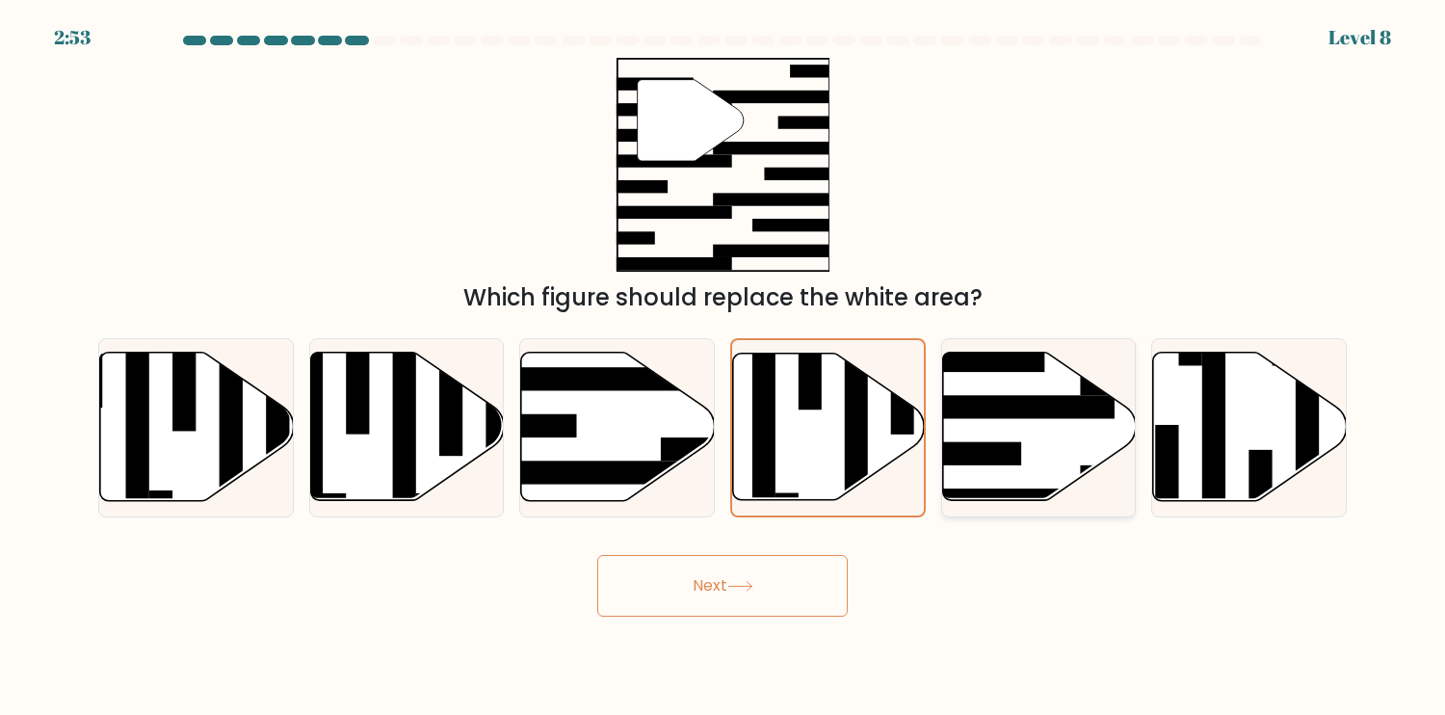
click at [1030, 471] on icon at bounding box center [1039, 427] width 194 height 148
click at [724, 367] on input "e." at bounding box center [723, 362] width 1 height 10
radio input "true"
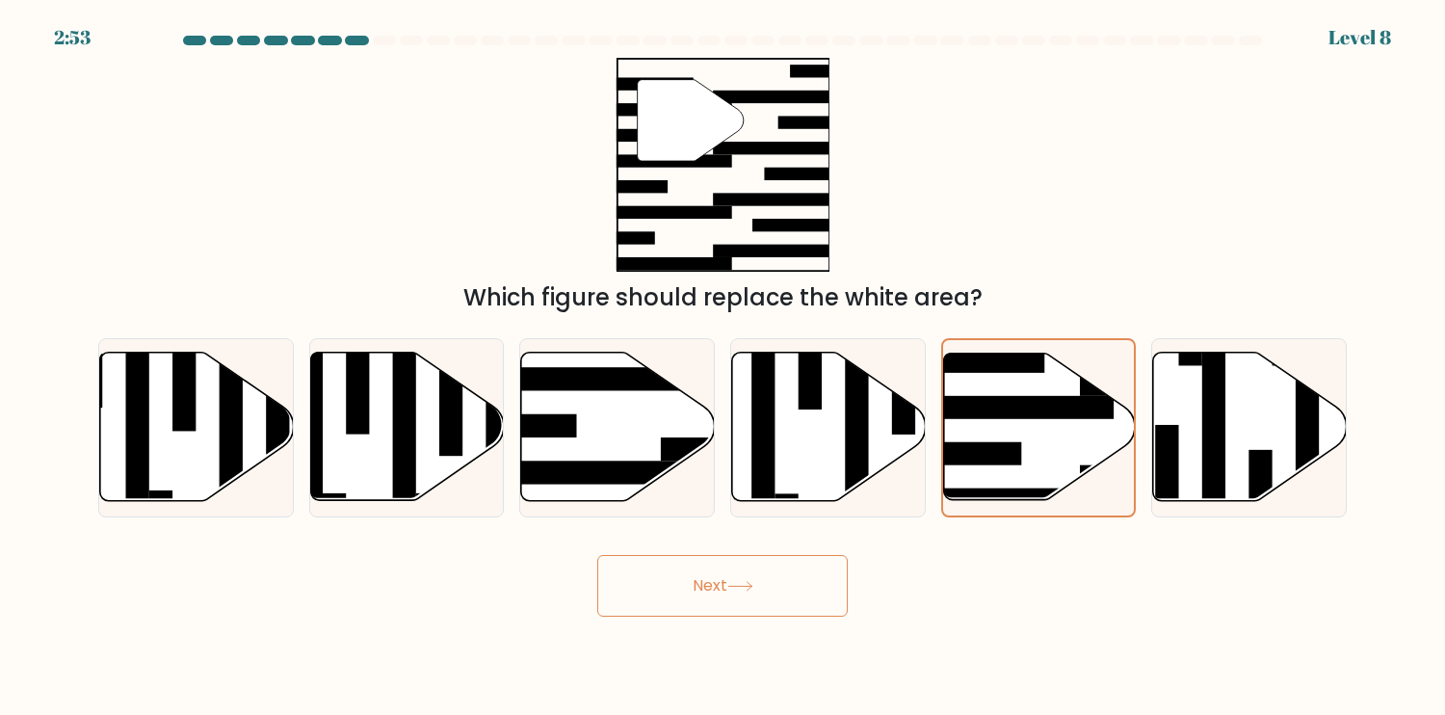
click at [760, 593] on button "Next" at bounding box center [722, 586] width 251 height 62
click at [1192, 461] on icon at bounding box center [1250, 427] width 194 height 148
click at [724, 367] on input "f." at bounding box center [723, 362] width 1 height 10
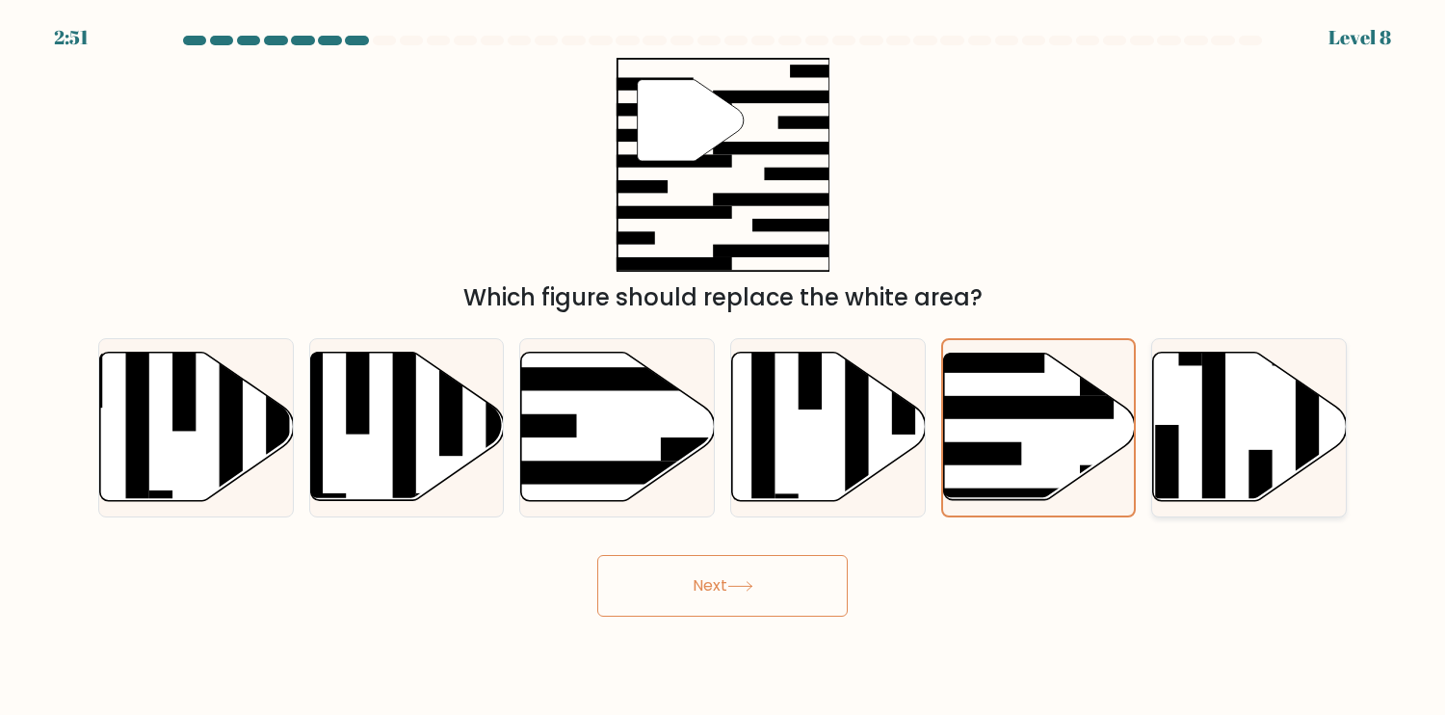
radio input "true"
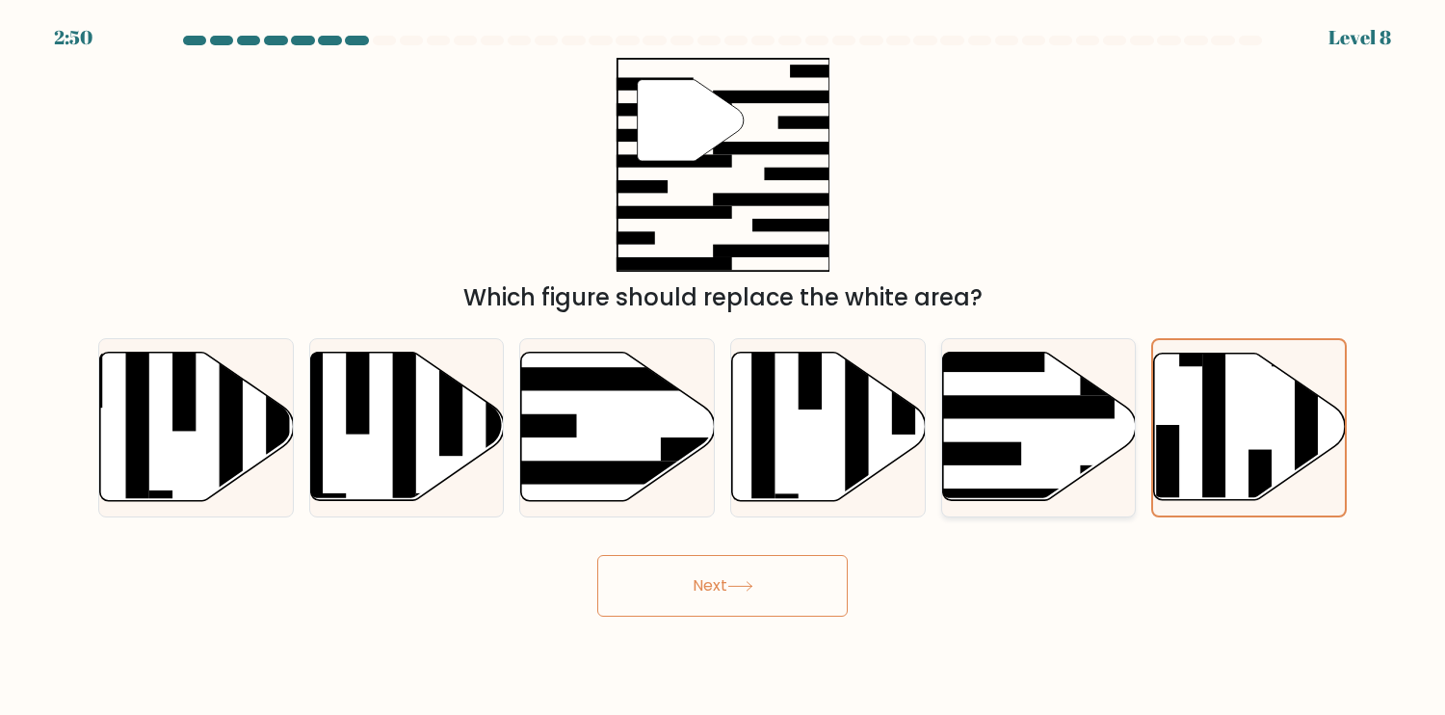
click at [1087, 468] on rect at bounding box center [1186, 476] width 210 height 23
click at [724, 367] on input "e." at bounding box center [723, 362] width 1 height 10
radio input "true"
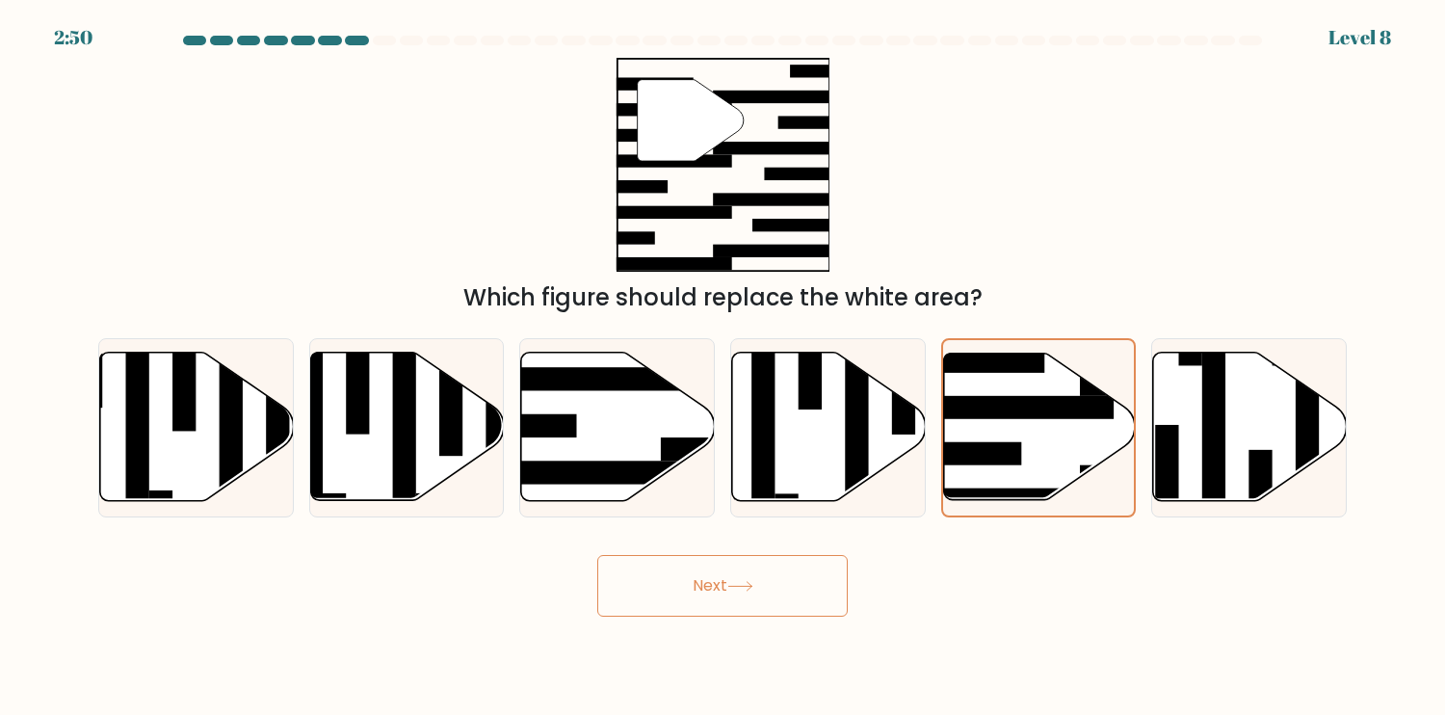
click at [771, 567] on button "Next" at bounding box center [722, 586] width 251 height 62
click at [767, 575] on button "Next" at bounding box center [722, 586] width 251 height 62
click at [752, 602] on button "Next" at bounding box center [722, 586] width 251 height 62
click at [752, 605] on button "Next" at bounding box center [722, 586] width 251 height 62
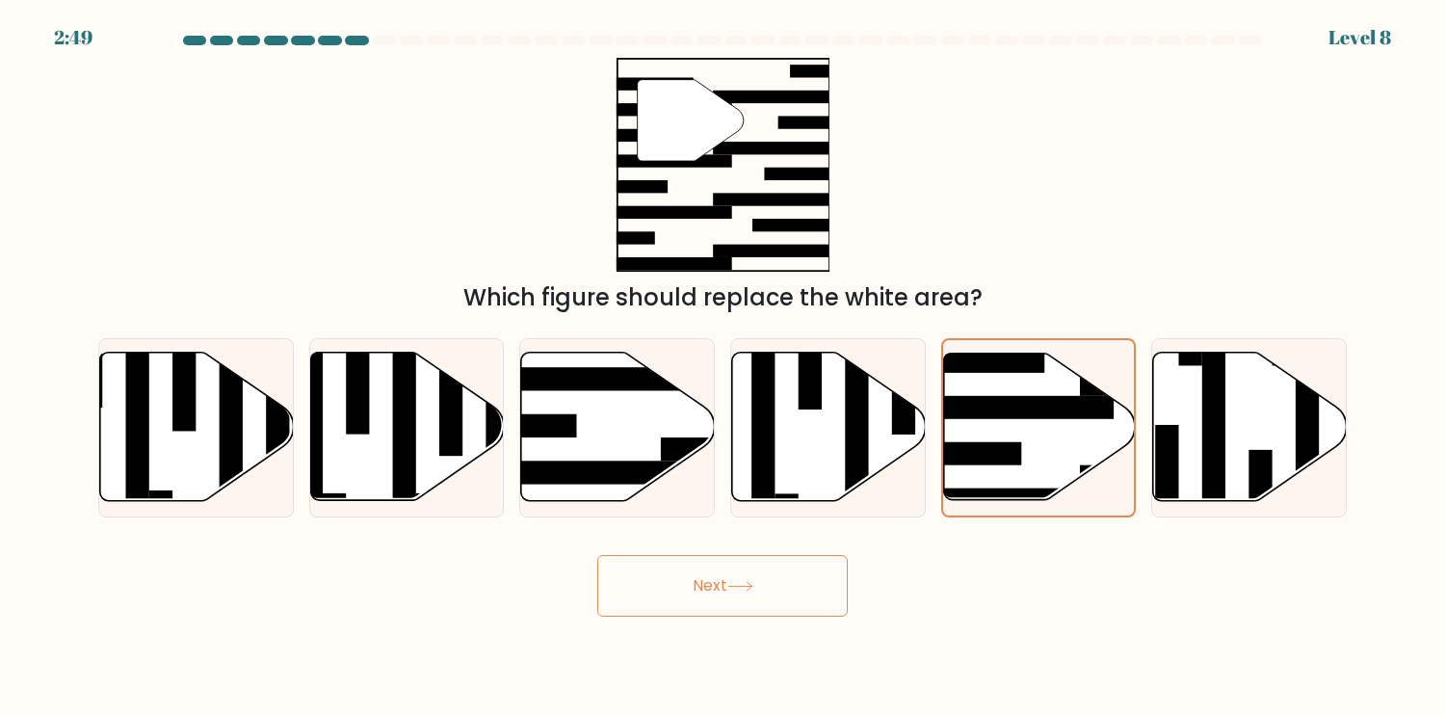
click at [752, 605] on button "Next" at bounding box center [722, 586] width 251 height 62
click at [752, 606] on button "Next" at bounding box center [722, 586] width 251 height 62
click at [752, 608] on button "Next" at bounding box center [722, 586] width 251 height 62
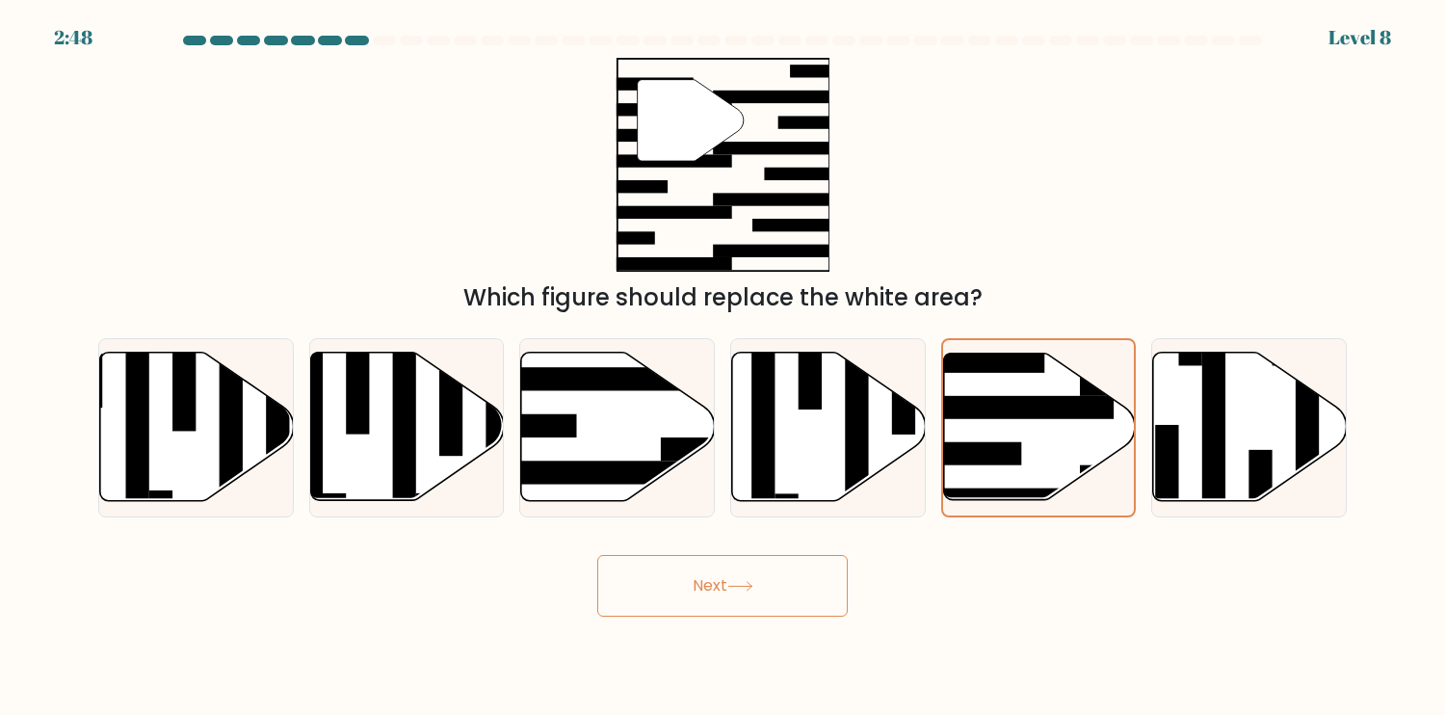
click at [752, 608] on button "Next" at bounding box center [722, 586] width 251 height 62
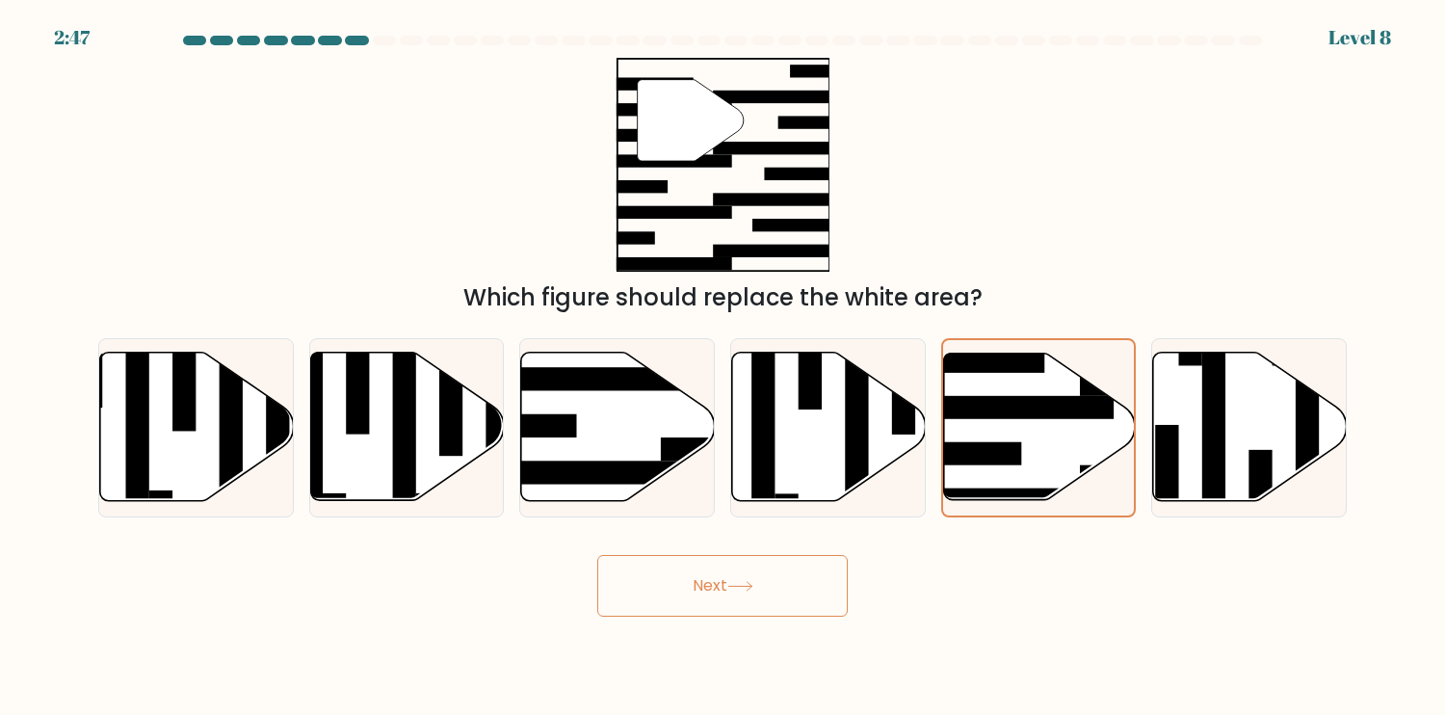
click at [752, 608] on button "Next" at bounding box center [722, 586] width 251 height 62
click at [1056, 418] on rect at bounding box center [1010, 407] width 210 height 23
click at [724, 367] on input "e." at bounding box center [723, 362] width 1 height 10
radio input "true"
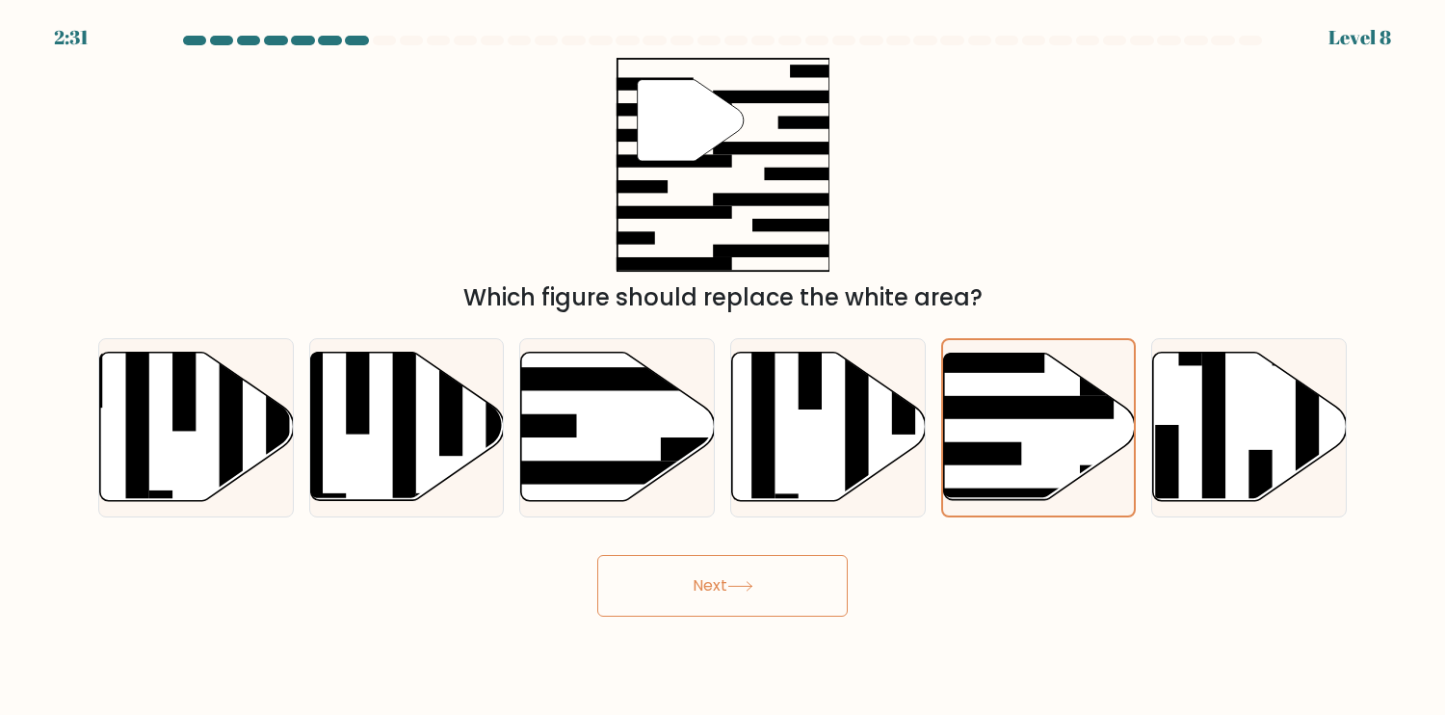
click at [782, 582] on button "Next" at bounding box center [722, 586] width 251 height 62
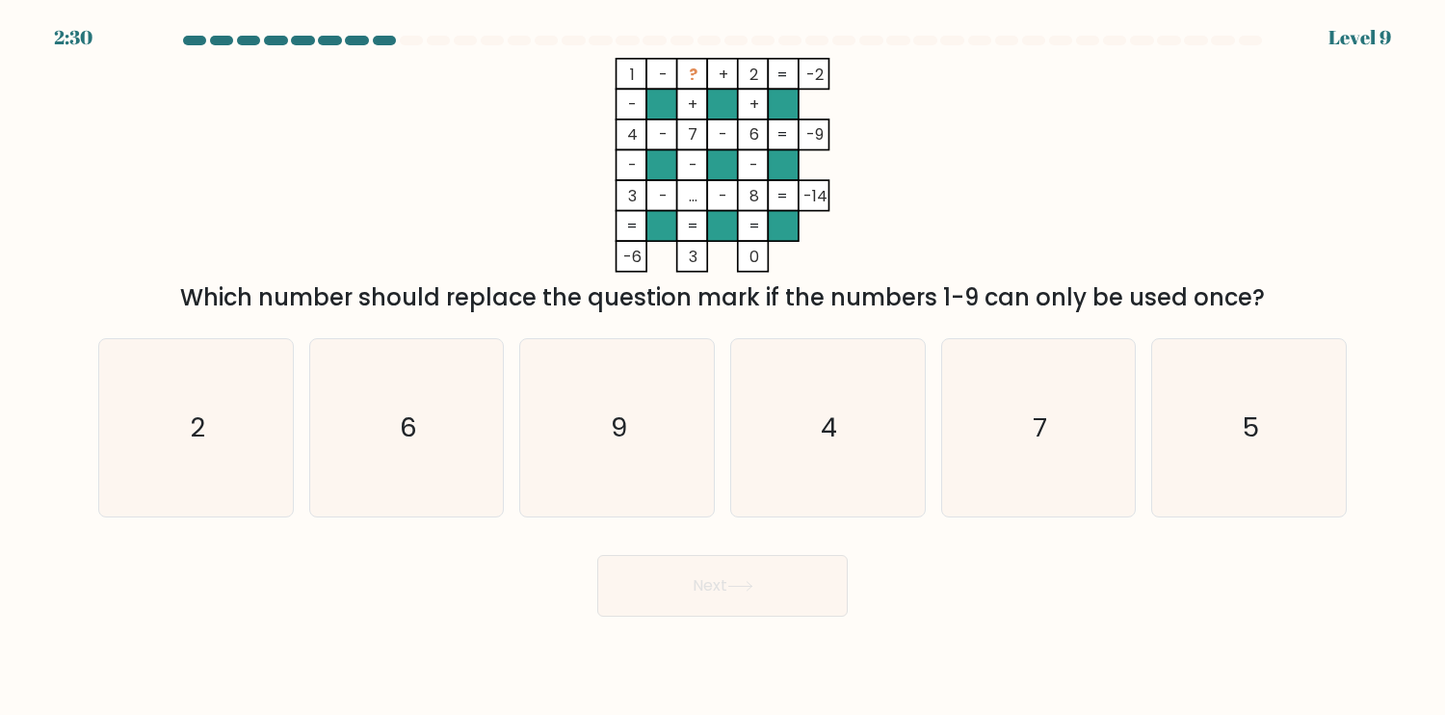
click at [782, 582] on button "Next" at bounding box center [722, 586] width 251 height 62
click at [1225, 455] on icon "5" at bounding box center [1249, 427] width 177 height 177
click at [724, 367] on input "f. 5" at bounding box center [723, 362] width 1 height 10
radio input "true"
click at [804, 582] on button "Next" at bounding box center [722, 586] width 251 height 62
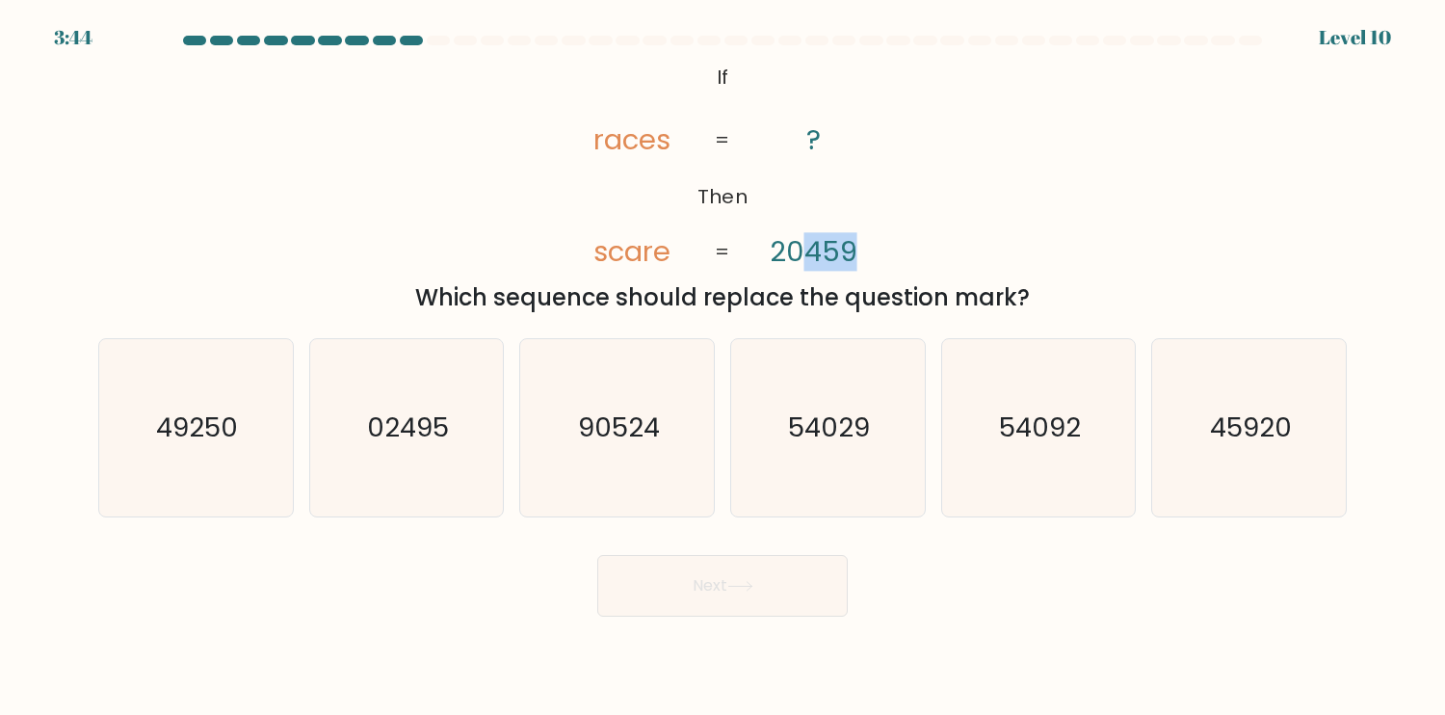
drag, startPoint x: 859, startPoint y: 252, endPoint x: 809, endPoint y: 251, distance: 50.1
click at [809, 251] on icon "@import url('https://fonts.googleapis.com/css?family=Abril+Fatface:400,100,100i…" at bounding box center [722, 165] width 348 height 215
click at [903, 251] on div "@import url('https://fonts.googleapis.com/css?family=Abril+Fatface:400,100,100i…" at bounding box center [723, 186] width 1272 height 257
drag, startPoint x: 862, startPoint y: 251, endPoint x: 848, endPoint y: 251, distance: 14.5
click at [848, 251] on icon "@import url('https://fonts.googleapis.com/css?family=Abril+Fatface:400,100,100i…" at bounding box center [722, 165] width 348 height 215
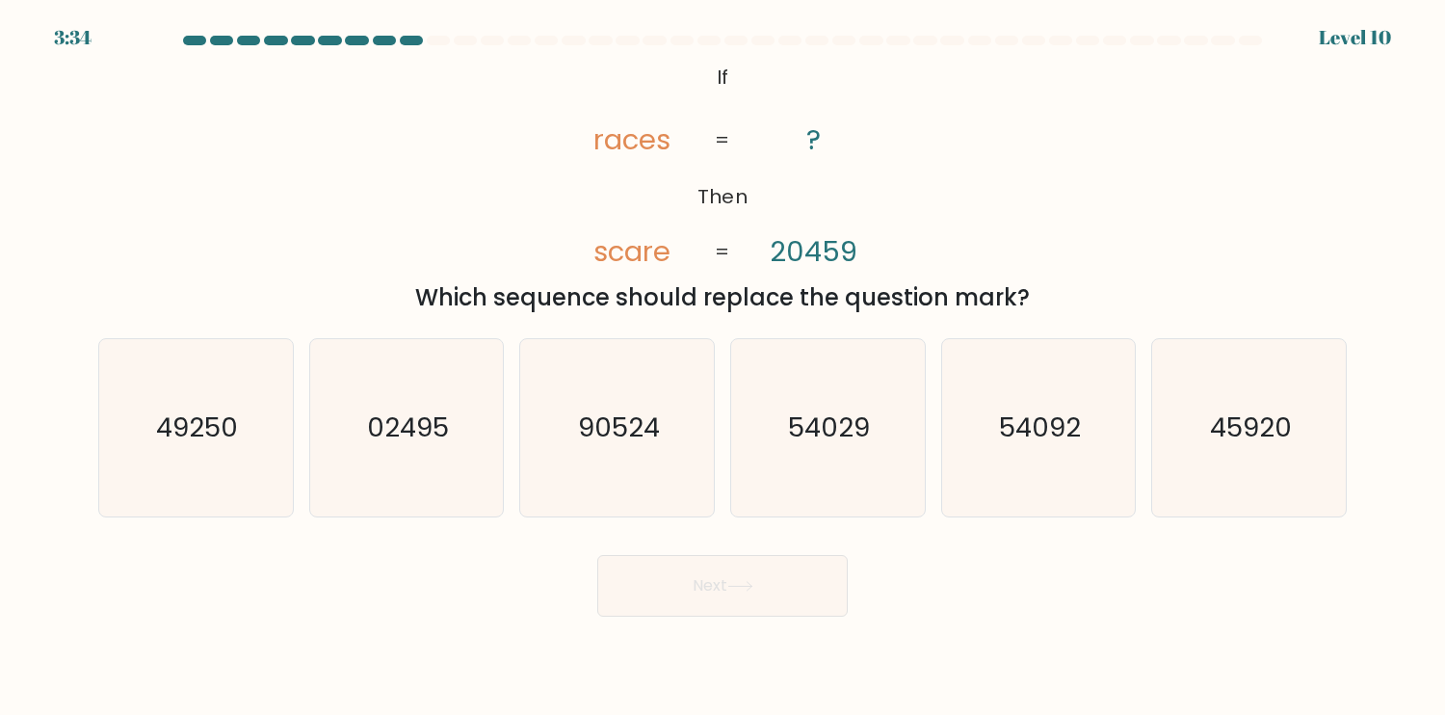
click at [827, 254] on tspan "20459" at bounding box center [813, 251] width 88 height 39
drag, startPoint x: 838, startPoint y: 253, endPoint x: 821, endPoint y: 251, distance: 17.4
click at [821, 251] on tspan "20459" at bounding box center [813, 251] width 88 height 39
click at [844, 474] on icon "54029" at bounding box center [827, 427] width 177 height 177
click at [724, 367] on input "d. 54029" at bounding box center [723, 362] width 1 height 10
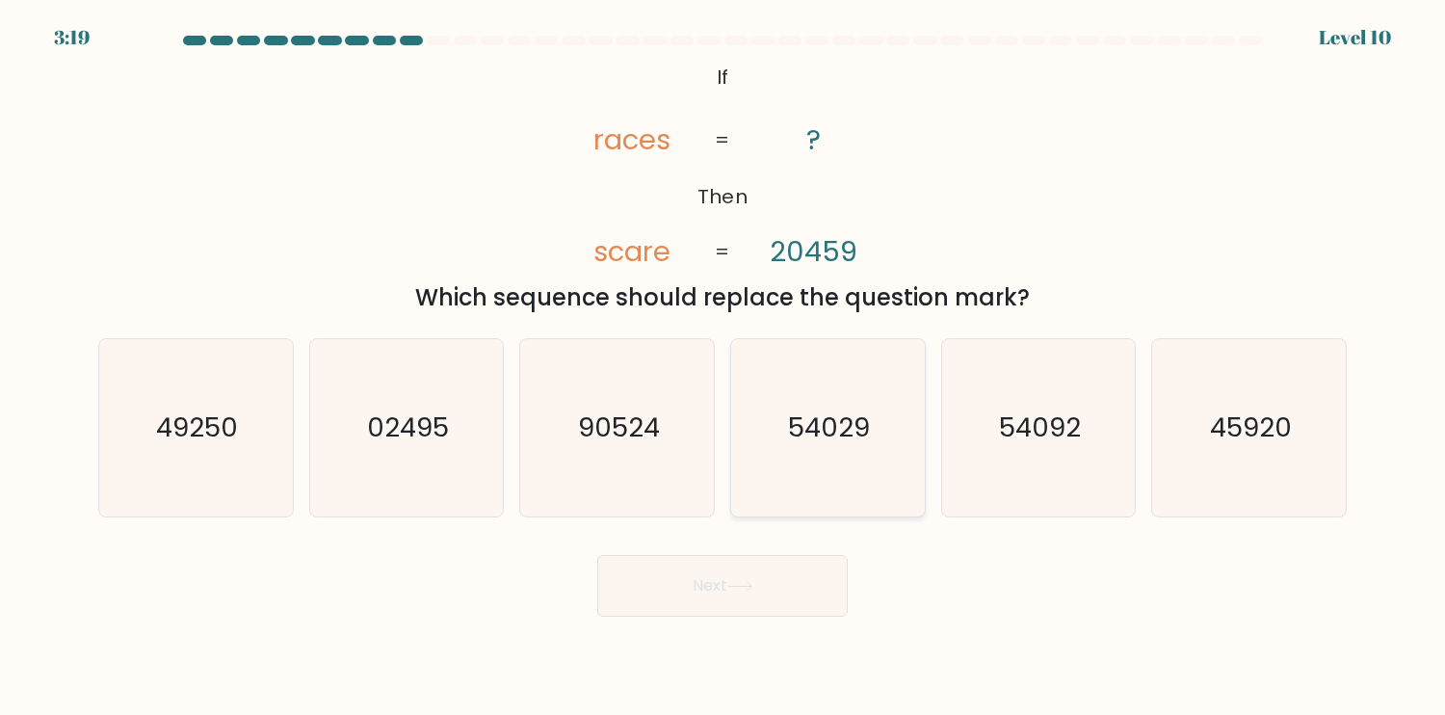
radio input "true"
drag, startPoint x: 648, startPoint y: 145, endPoint x: 660, endPoint y: 145, distance: 11.6
click at [660, 145] on tspan "races" at bounding box center [631, 139] width 77 height 39
drag, startPoint x: 990, startPoint y: 467, endPoint x: 910, endPoint y: 499, distance: 87.0
click at [985, 467] on icon "54092" at bounding box center [1038, 427] width 177 height 177
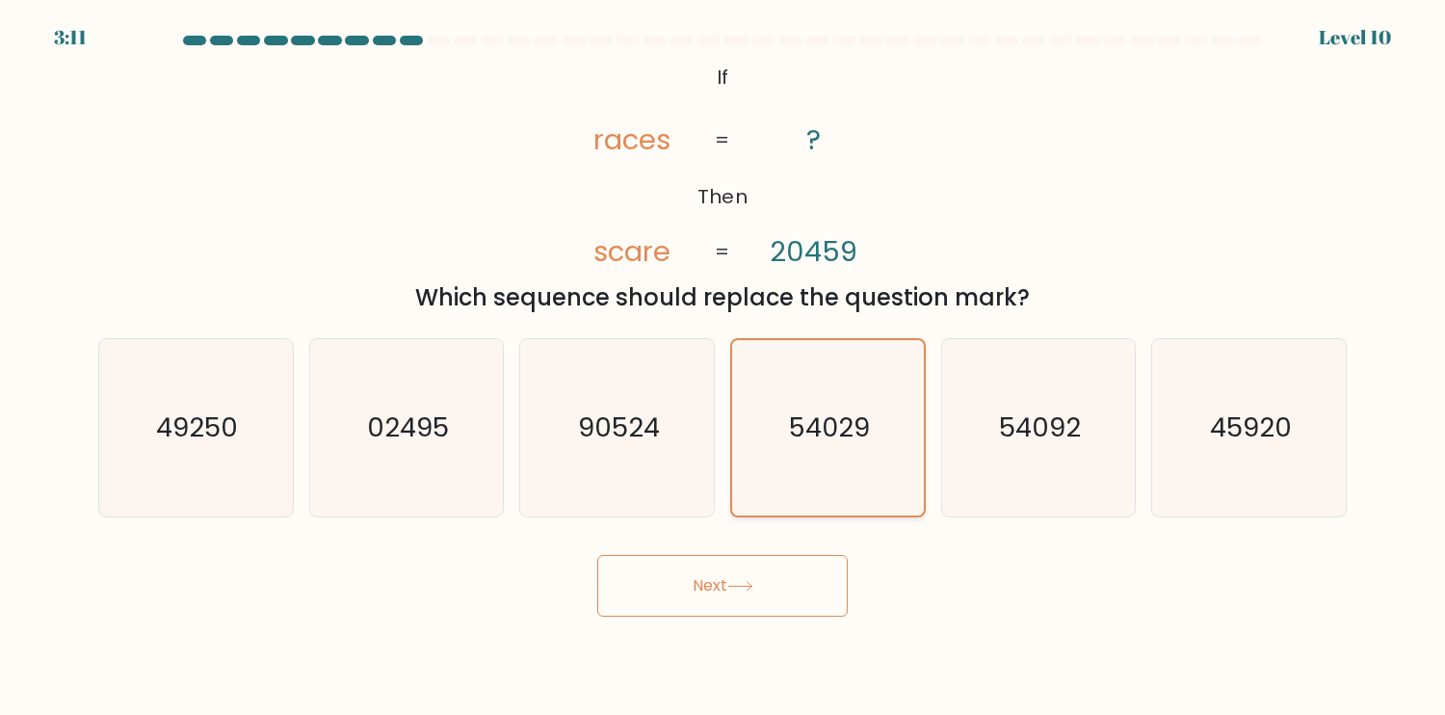
click at [724, 367] on input "e. 54092" at bounding box center [723, 362] width 1 height 10
radio input "true"
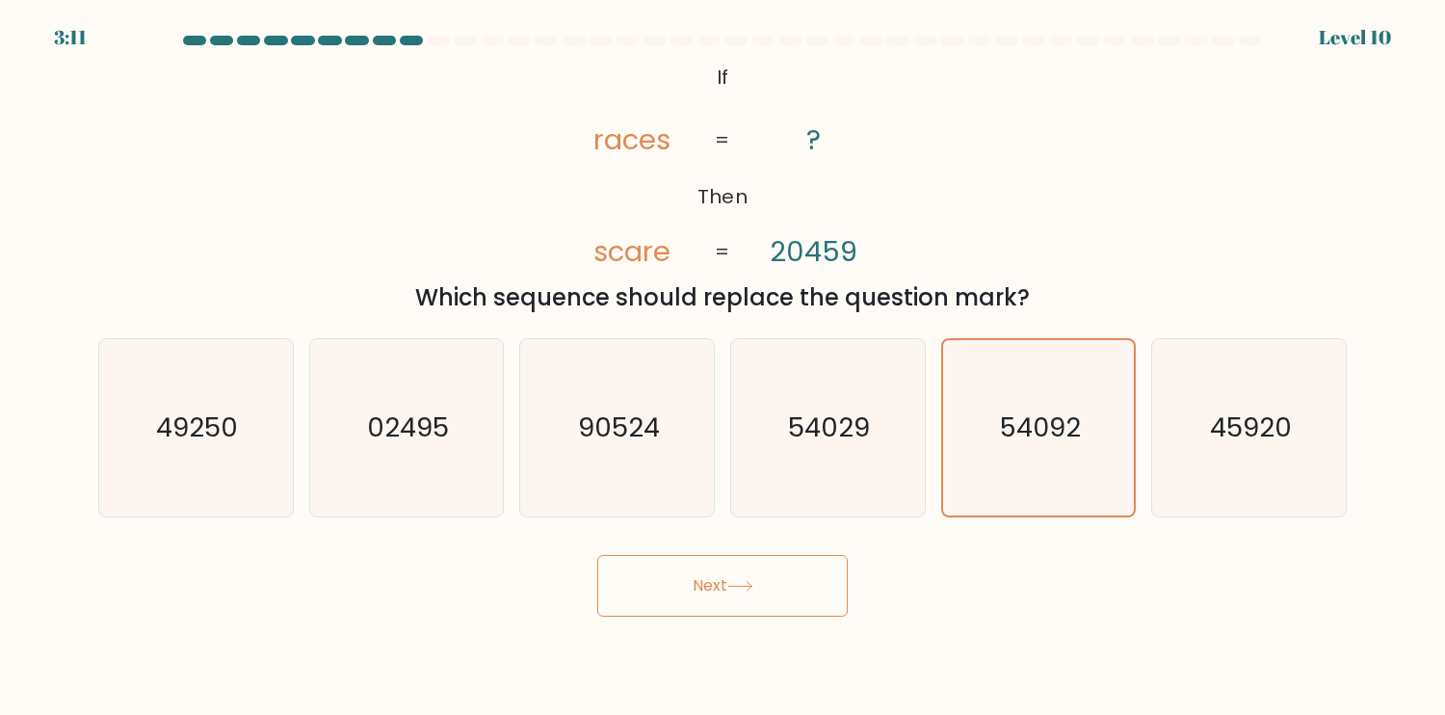
click at [752, 589] on icon at bounding box center [740, 586] width 26 height 11
click at [752, 590] on icon at bounding box center [739, 586] width 23 height 9
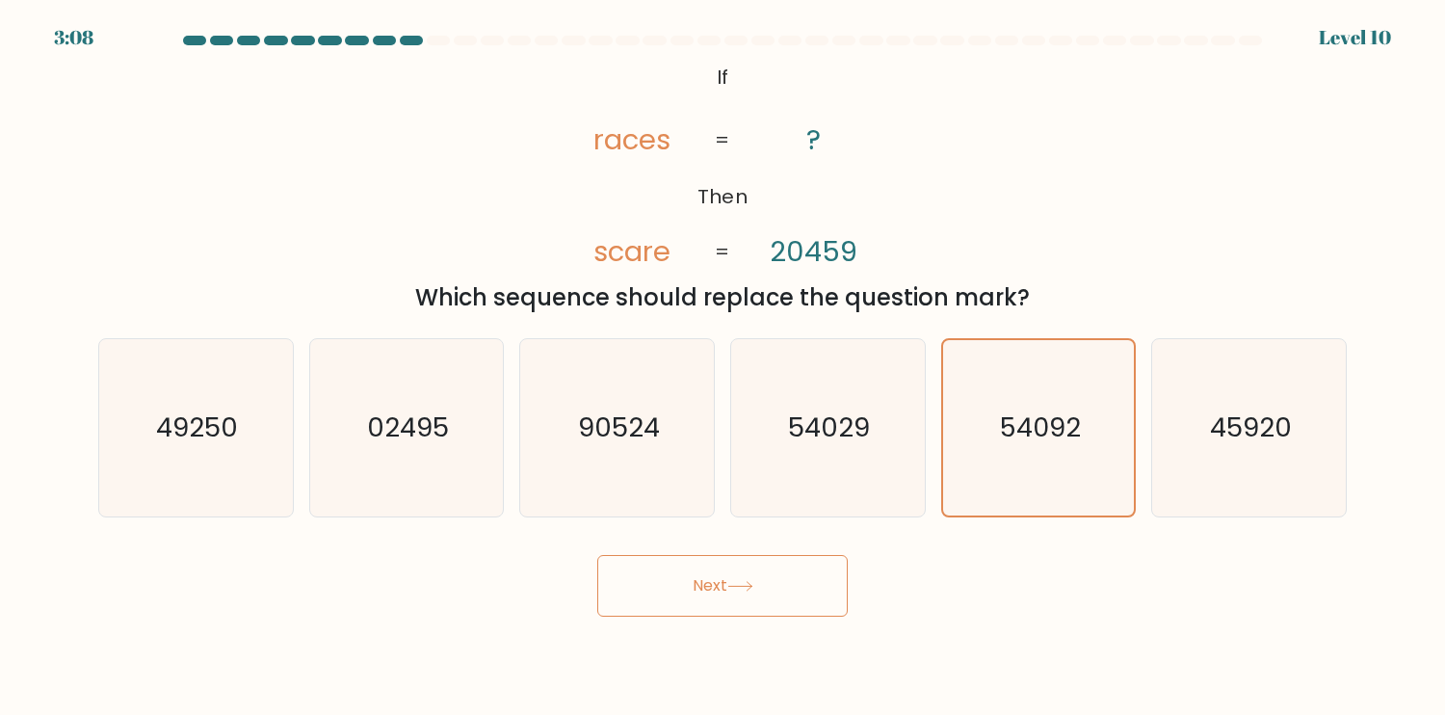
click at [752, 590] on icon at bounding box center [739, 586] width 23 height 9
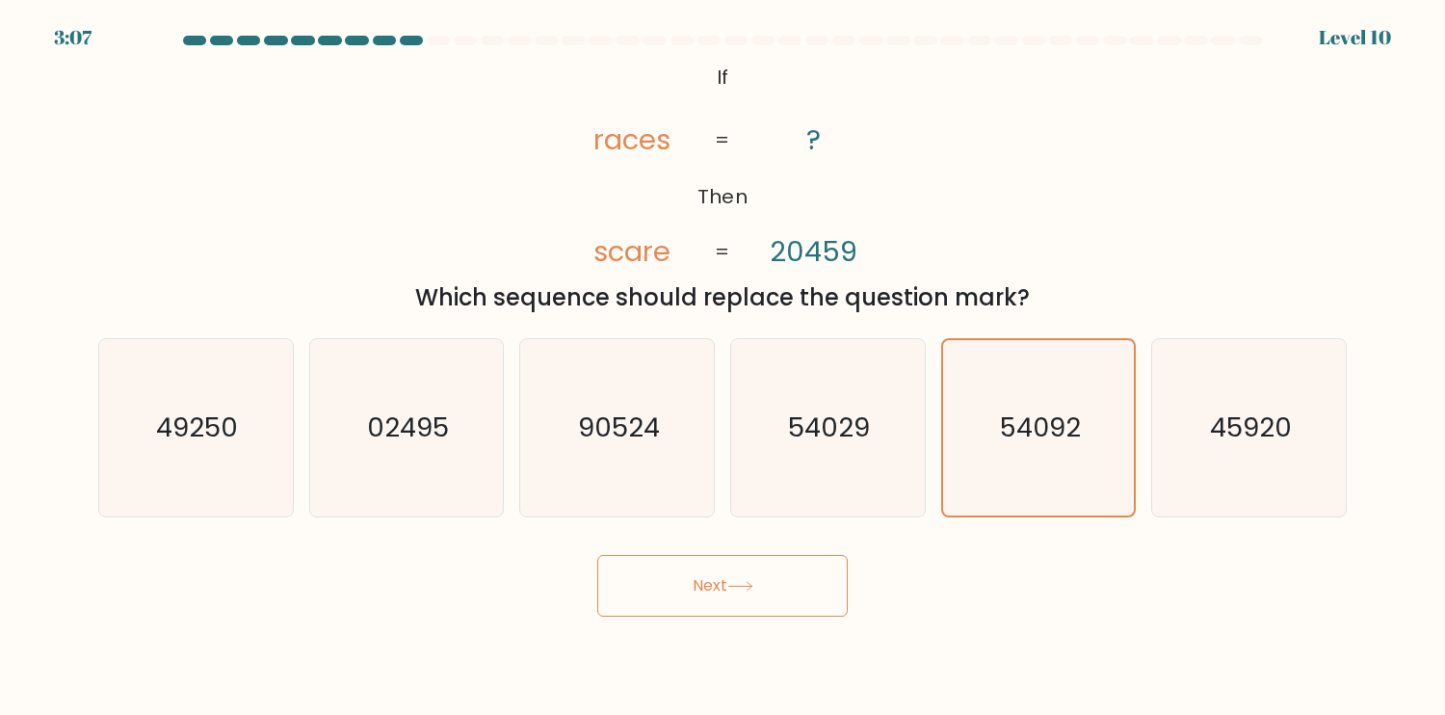
click at [752, 590] on icon at bounding box center [739, 586] width 23 height 9
click at [752, 590] on icon at bounding box center [740, 586] width 26 height 11
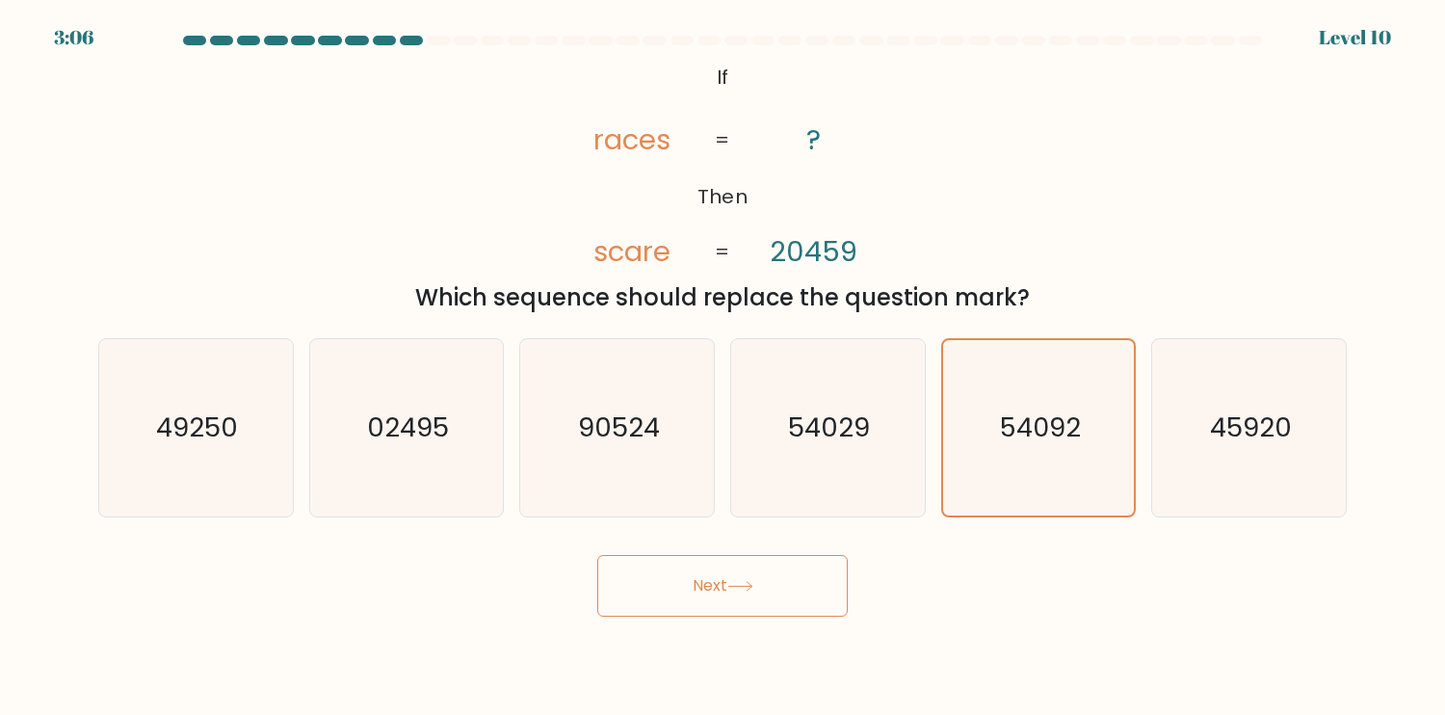
click at [753, 590] on icon at bounding box center [740, 586] width 26 height 11
drag, startPoint x: 1108, startPoint y: 440, endPoint x: 1097, endPoint y: 440, distance: 10.6
click at [1104, 440] on icon "54092" at bounding box center [1038, 427] width 175 height 175
click at [724, 367] on input "e. 54092" at bounding box center [723, 362] width 1 height 10
click at [842, 478] on icon "54029" at bounding box center [827, 427] width 177 height 177
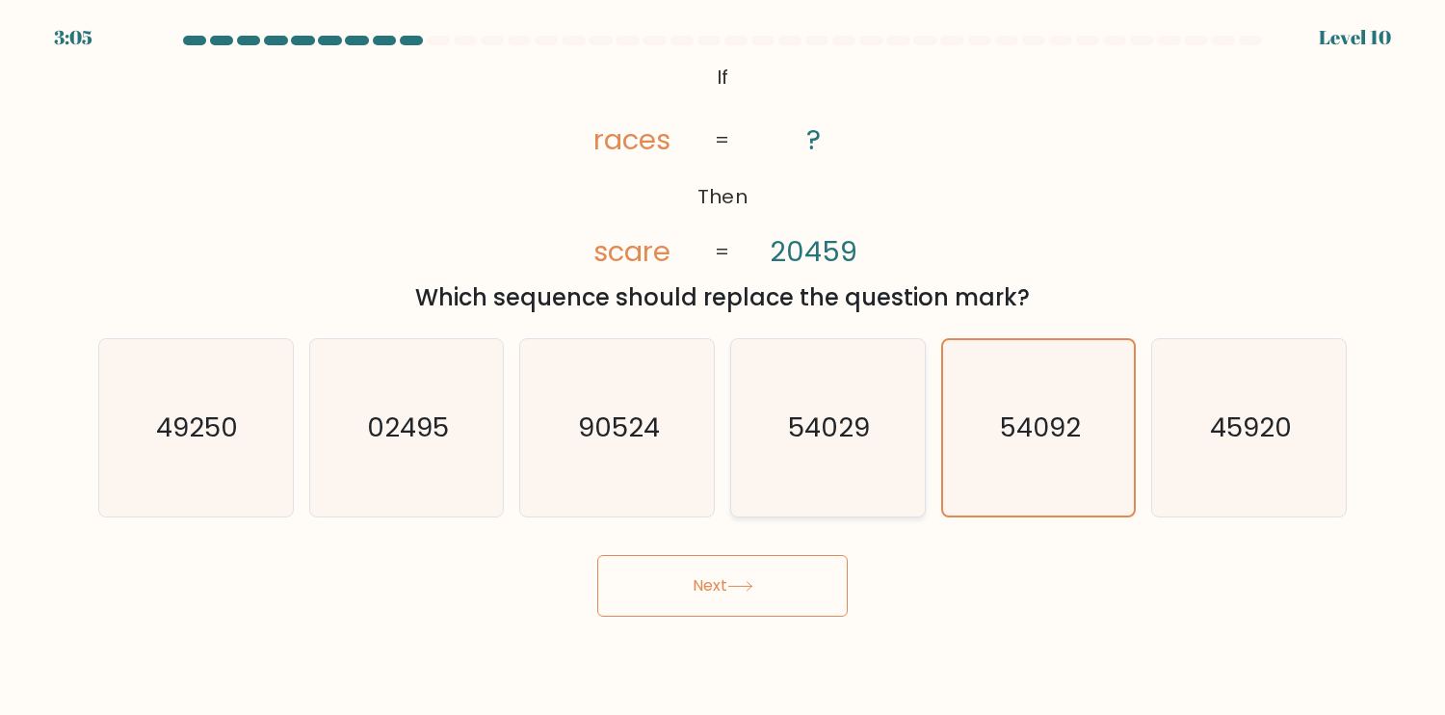
click at [724, 367] on input "d. 54029" at bounding box center [723, 362] width 1 height 10
radio input "true"
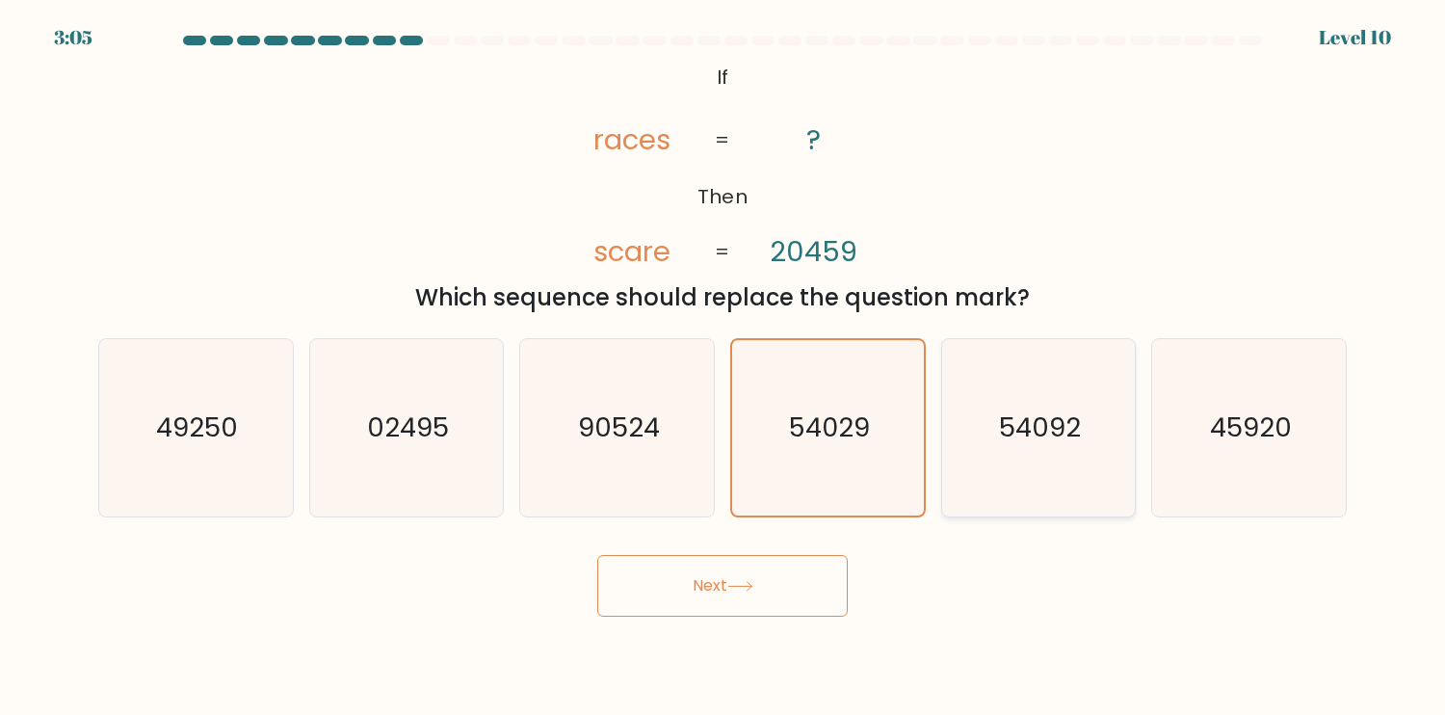
click at [1001, 470] on icon "54092" at bounding box center [1038, 427] width 177 height 177
click at [724, 367] on input "e. 54092" at bounding box center [723, 362] width 1 height 10
radio input "true"
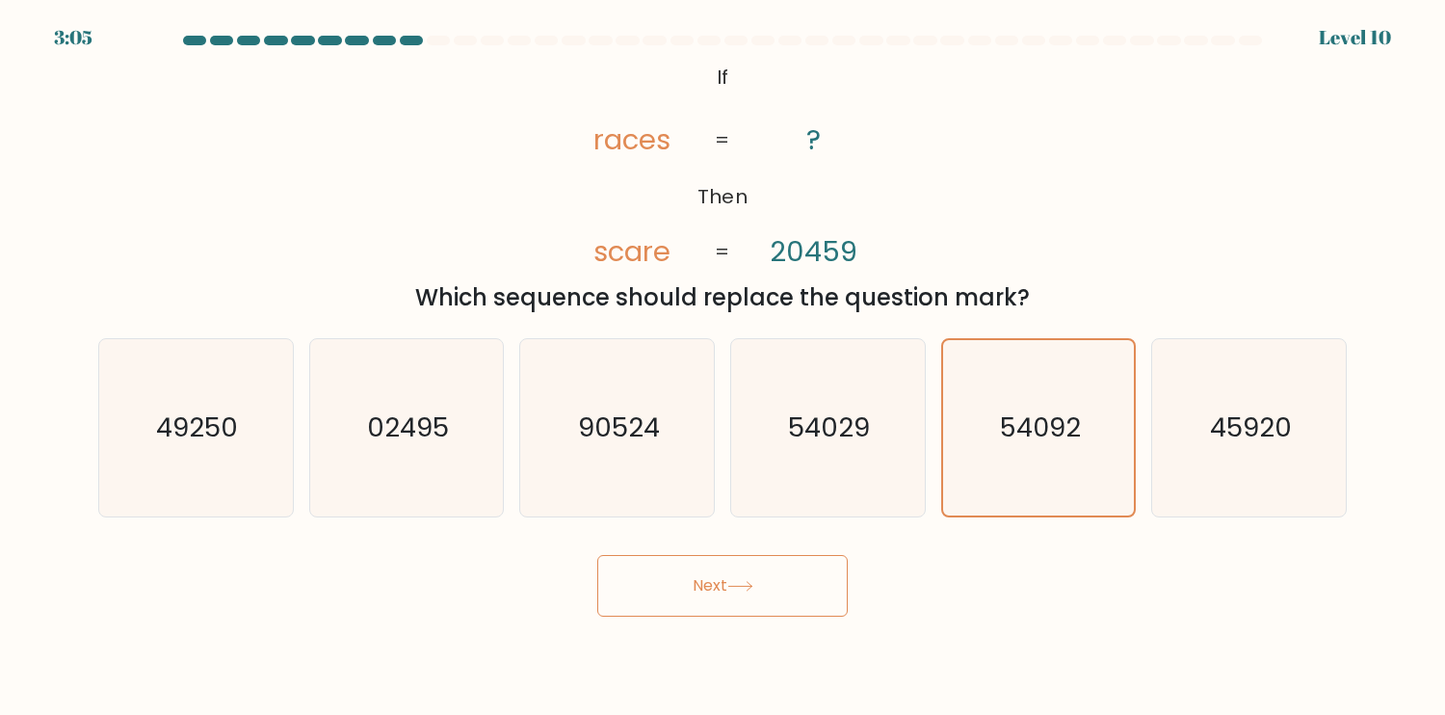
click at [794, 605] on button "Next" at bounding box center [722, 586] width 251 height 62
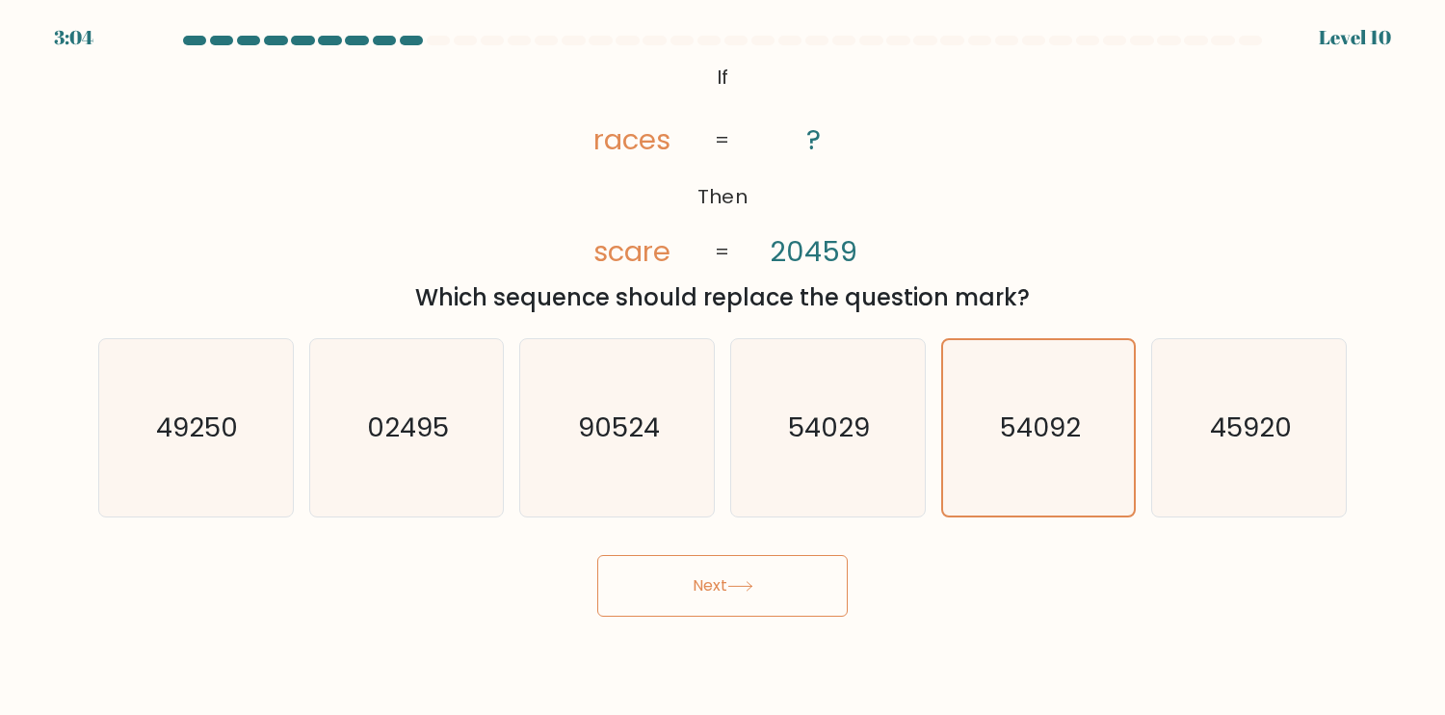
click at [794, 605] on button "Next" at bounding box center [722, 586] width 251 height 62
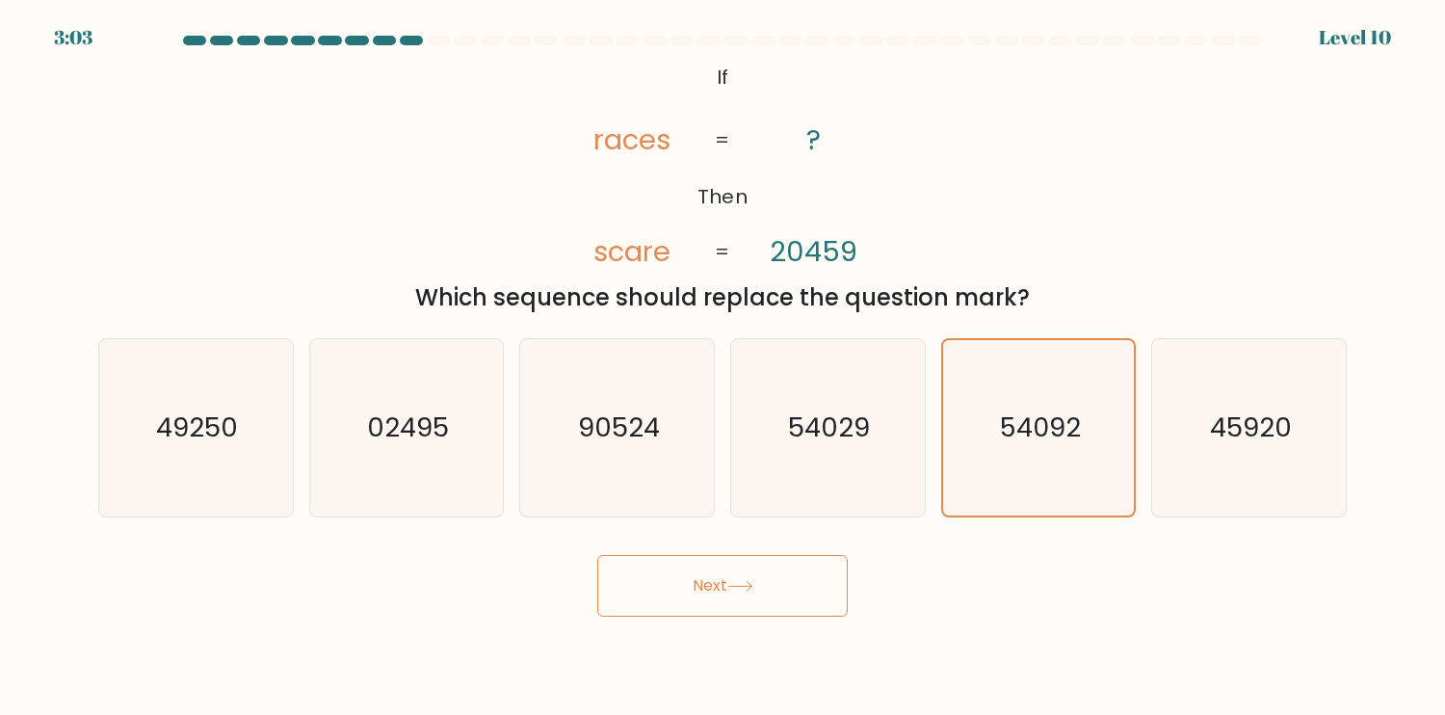
click at [793, 605] on button "Next" at bounding box center [722, 586] width 251 height 62
click at [788, 605] on button "Next" at bounding box center [722, 586] width 251 height 62
drag, startPoint x: 786, startPoint y: 603, endPoint x: 555, endPoint y: 435, distance: 285.6
click at [769, 593] on button "Next" at bounding box center [722, 586] width 251 height 62
drag, startPoint x: 555, startPoint y: 435, endPoint x: 316, endPoint y: 98, distance: 413.3
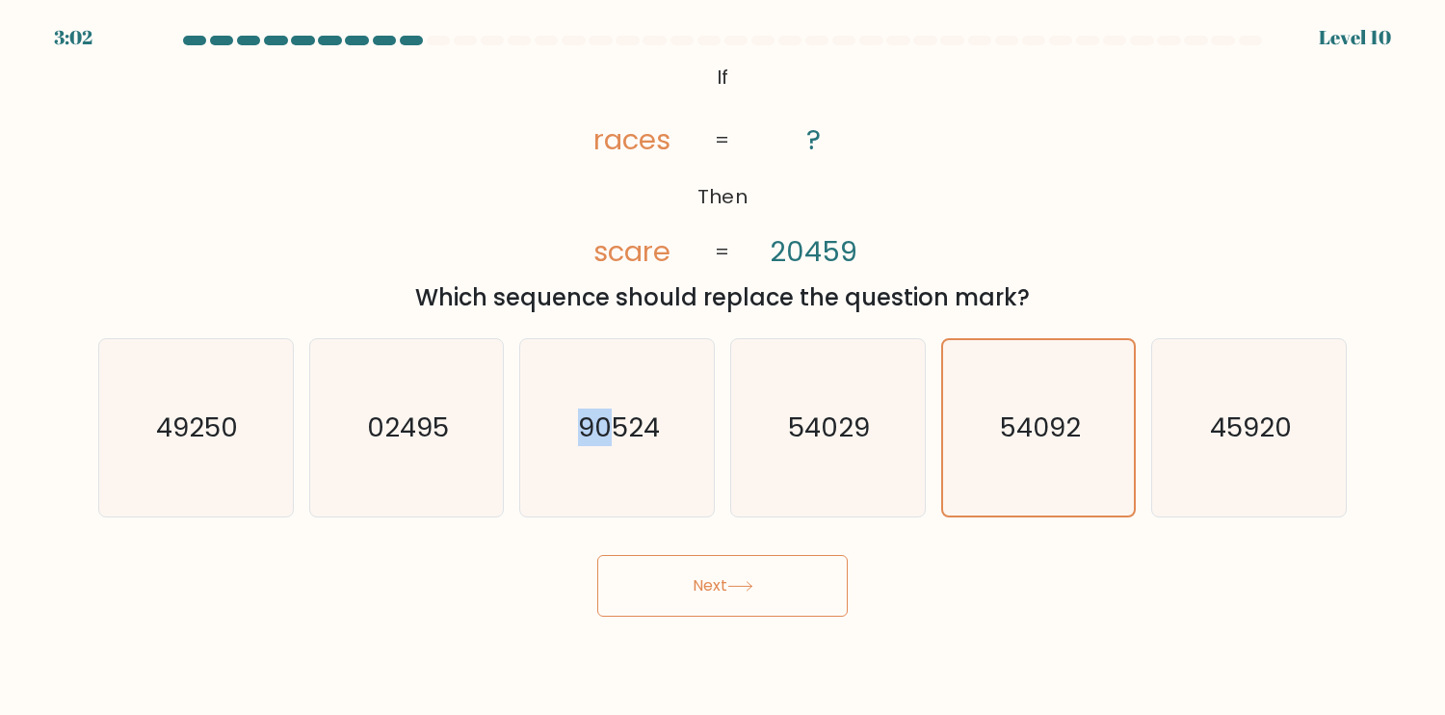
click at [404, 224] on form "If ?" at bounding box center [722, 326] width 1445 height 581
click at [1035, 415] on text "54092" at bounding box center [1040, 428] width 82 height 38
click at [724, 367] on input "e. 54092" at bounding box center [723, 362] width 1 height 10
radio input "true"
click at [697, 588] on button "Next" at bounding box center [722, 586] width 251 height 62
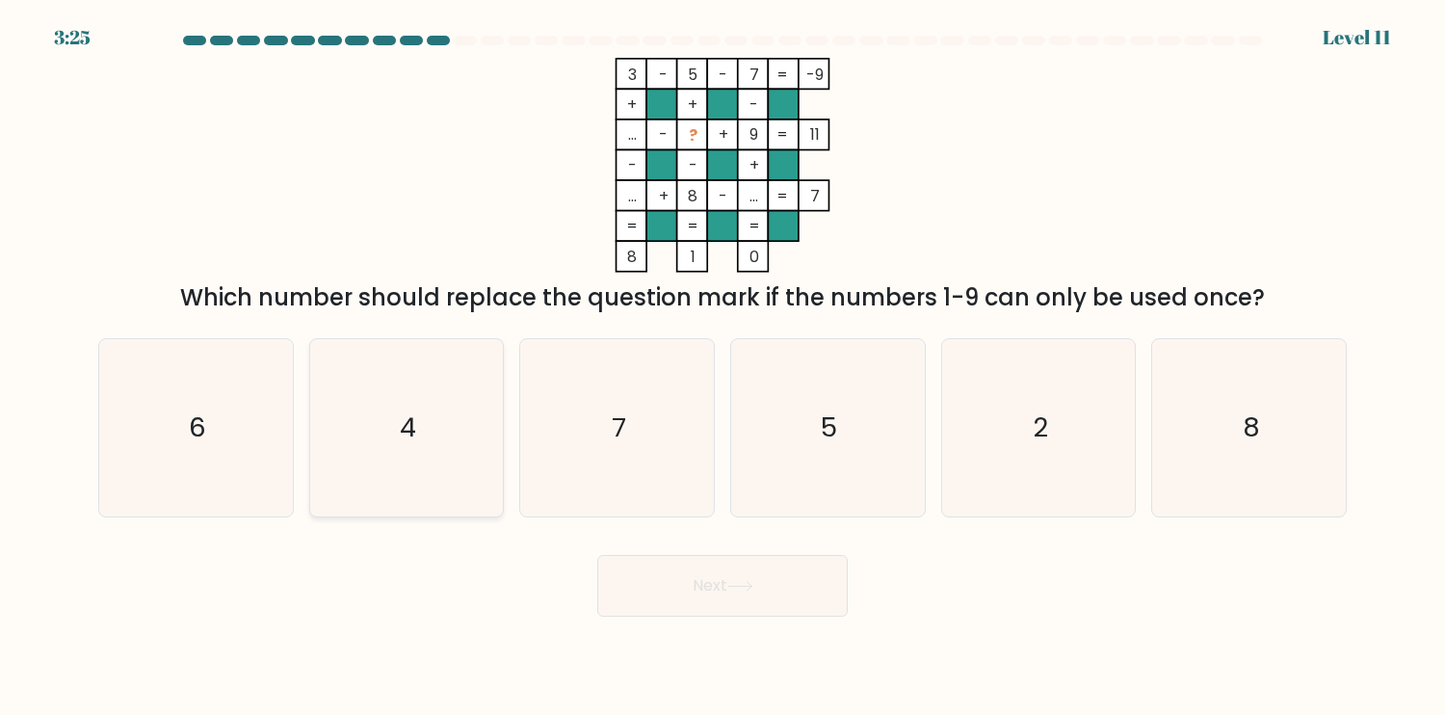
click at [405, 462] on icon "4" at bounding box center [406, 427] width 177 height 177
click at [723, 367] on input "b. 4" at bounding box center [723, 362] width 1 height 10
radio input "true"
click at [747, 594] on button "Next" at bounding box center [722, 586] width 251 height 62
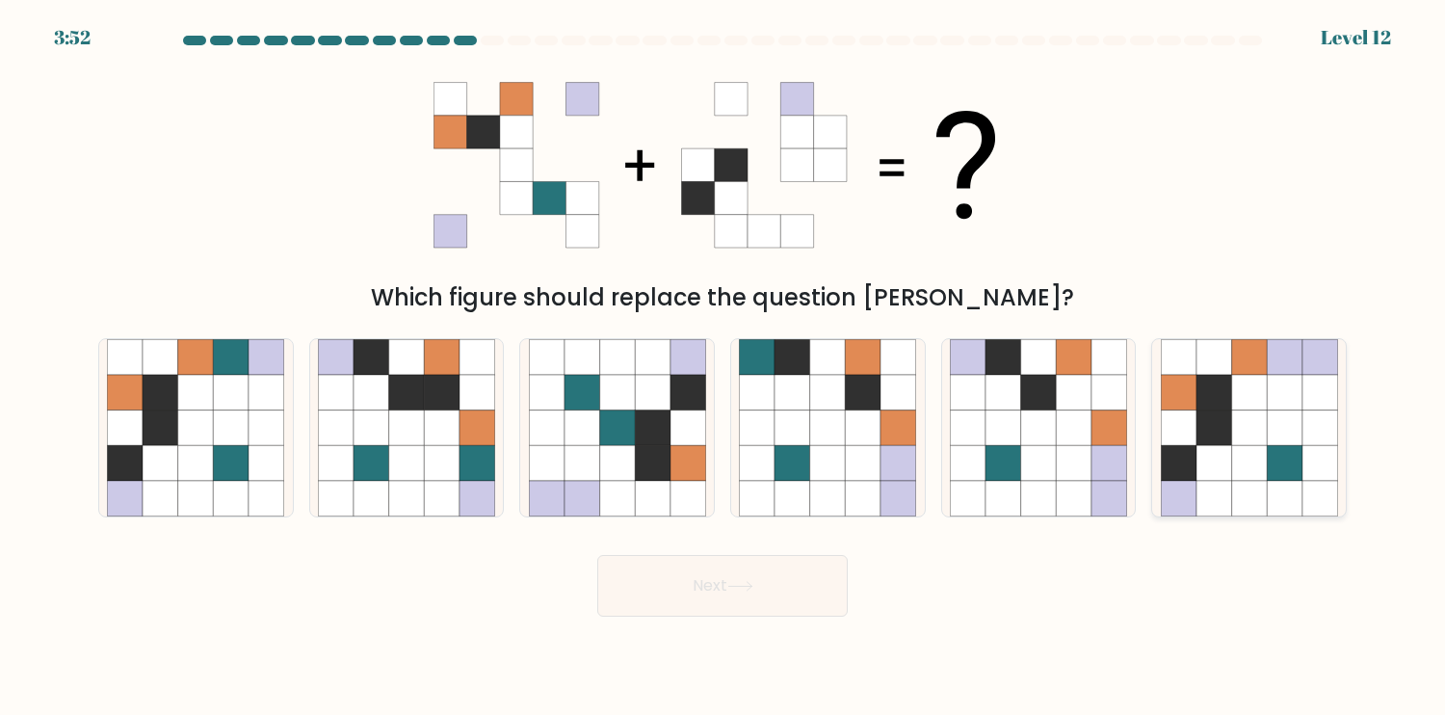
drag, startPoint x: 1255, startPoint y: 445, endPoint x: 1225, endPoint y: 458, distance: 33.3
click at [1255, 444] on icon at bounding box center [1249, 427] width 177 height 177
click at [724, 367] on input "f." at bounding box center [723, 362] width 1 height 10
radio input "true"
click at [700, 608] on button "Next" at bounding box center [722, 586] width 251 height 62
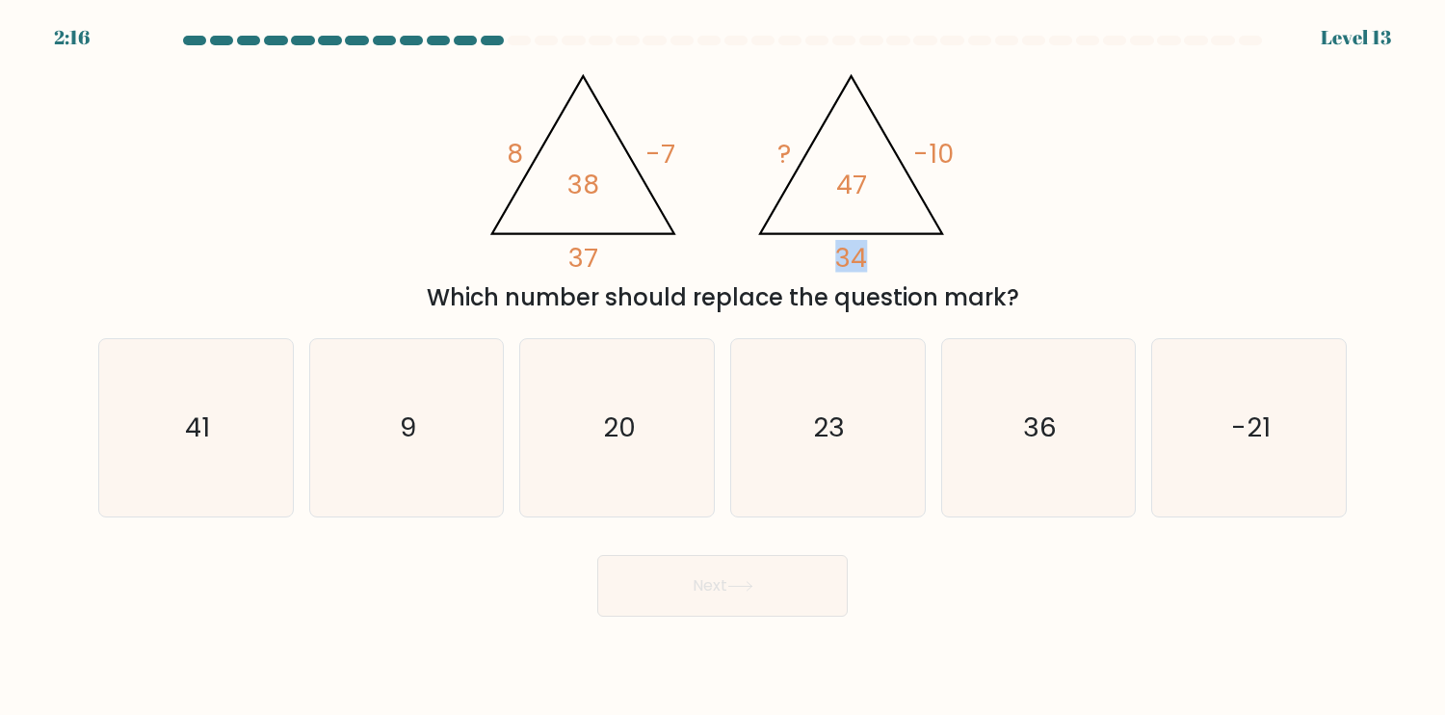
drag, startPoint x: 872, startPoint y: 254, endPoint x: 832, endPoint y: 256, distance: 39.5
click at [832, 256] on icon "@import url('https://fonts.googleapis.com/css?family=Abril+Fatface:400,100,100i…" at bounding box center [722, 165] width 493 height 215
click at [921, 261] on icon "@import url('https://fonts.googleapis.com/css?family=Abril+Fatface:400,100,100i…" at bounding box center [722, 165] width 493 height 215
drag, startPoint x: 895, startPoint y: 262, endPoint x: 855, endPoint y: 260, distance: 40.5
click at [855, 260] on icon "@import url('https://fonts.googleapis.com/css?family=Abril+Fatface:400,100,100i…" at bounding box center [722, 165] width 493 height 215
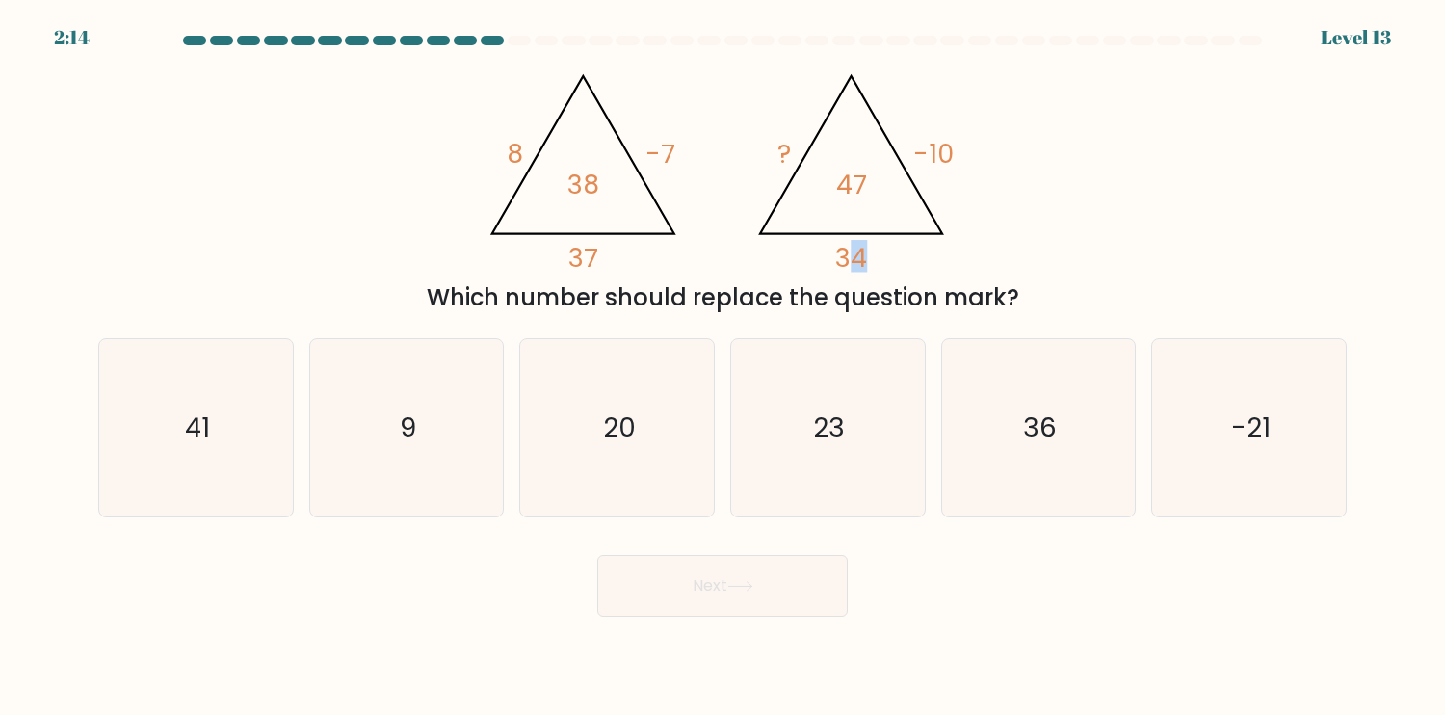
click at [896, 259] on icon "@import url('https://fonts.googleapis.com/css?family=Abril+Fatface:400,100,100i…" at bounding box center [722, 165] width 493 height 215
drag, startPoint x: 963, startPoint y: 160, endPoint x: 934, endPoint y: 160, distance: 29.9
click at [934, 160] on icon "@import url('https://fonts.googleapis.com/css?family=Abril+Fatface:400,100,100i…" at bounding box center [722, 165] width 493 height 215
click at [1017, 171] on div "@import url('https://fonts.googleapis.com/css?family=Abril+Fatface:400,100,100i…" at bounding box center [723, 186] width 1272 height 257
drag, startPoint x: 872, startPoint y: 183, endPoint x: 828, endPoint y: 181, distance: 44.4
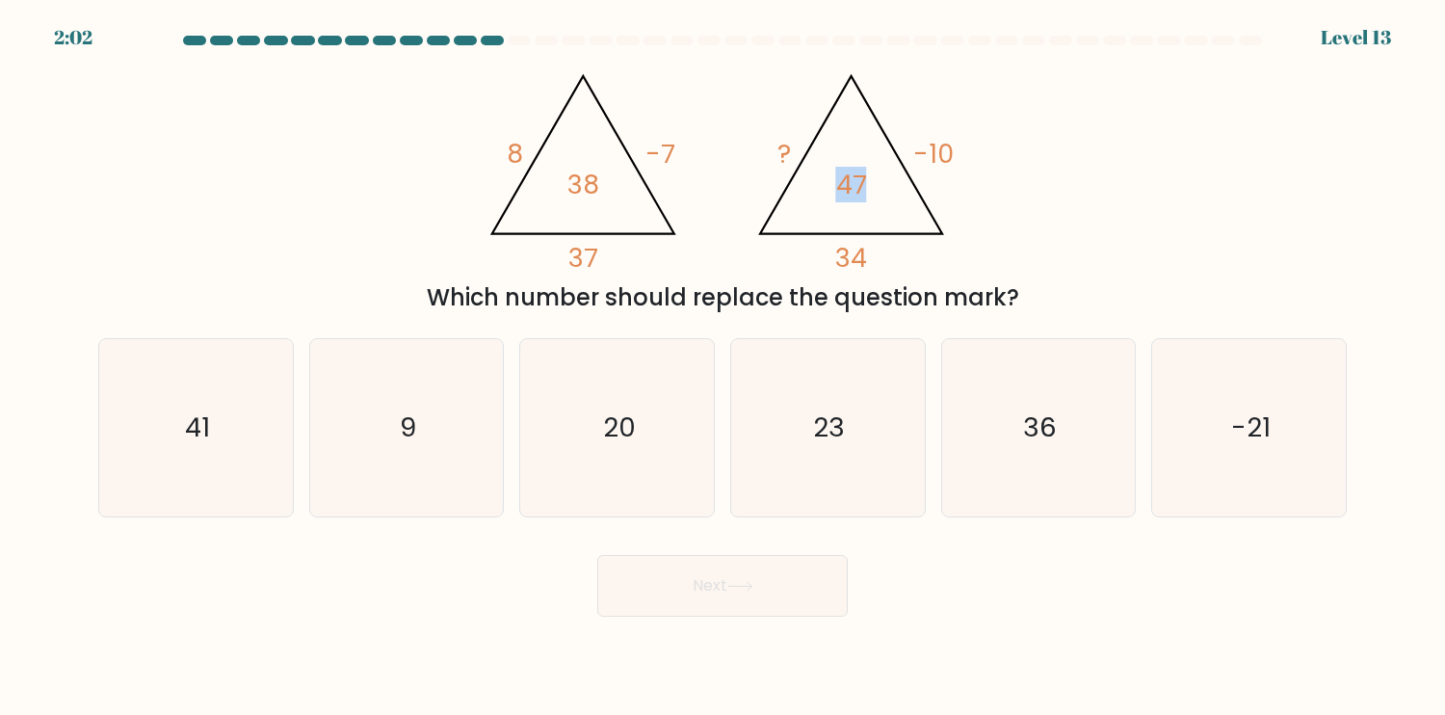
click at [828, 181] on icon "@import url('https://fonts.googleapis.com/css?family=Abril+Fatface:400,100,100i…" at bounding box center [722, 165] width 493 height 215
drag, startPoint x: 989, startPoint y: 162, endPoint x: 932, endPoint y: 158, distance: 57.0
click at [932, 158] on div "@import url('https://fonts.googleapis.com/css?family=Abril+Fatface:400,100,100i…" at bounding box center [723, 186] width 1272 height 257
click at [1021, 168] on div "@import url('https://fonts.googleapis.com/css?family=Abril+Fatface:400,100,100i…" at bounding box center [723, 186] width 1272 height 257
drag, startPoint x: 690, startPoint y: 152, endPoint x: 654, endPoint y: 151, distance: 35.7
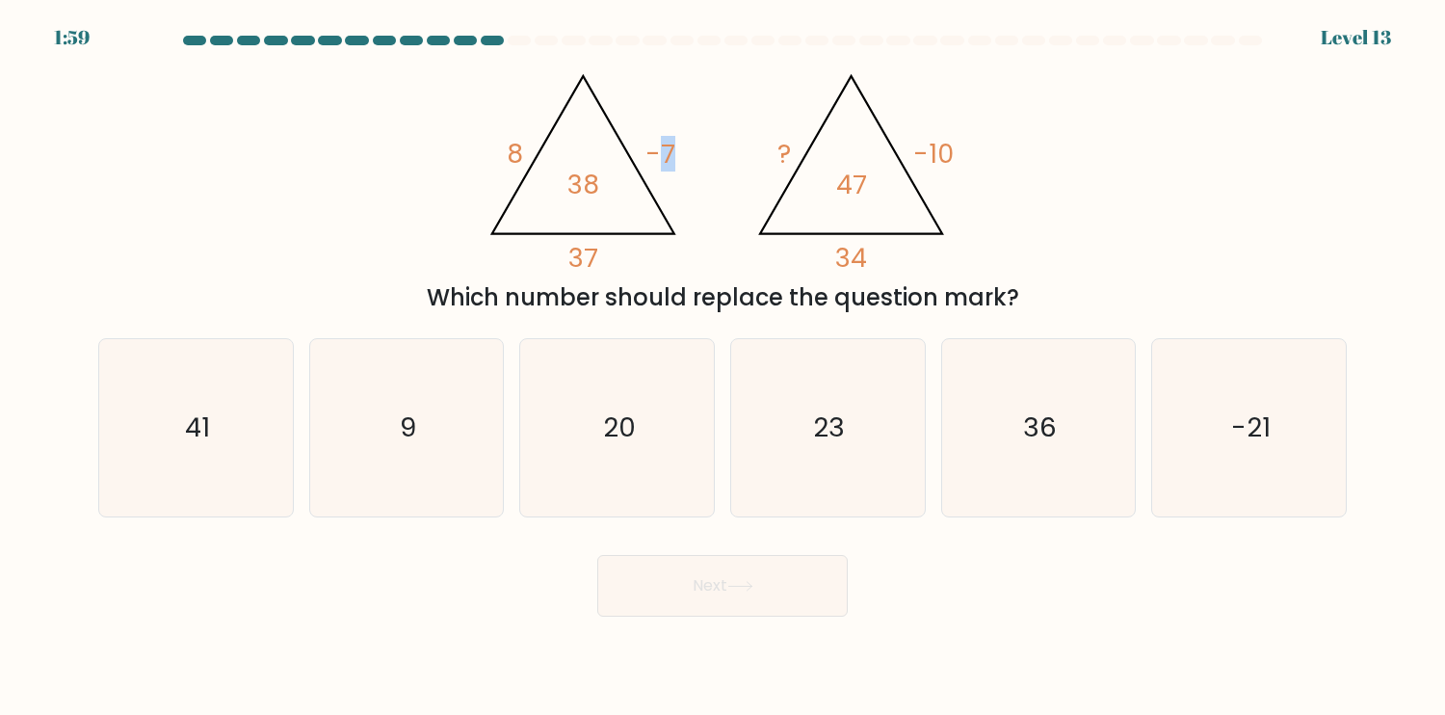
click at [654, 151] on icon "@import url('https://fonts.googleapis.com/css?family=Abril+Fatface:400,100,100i…" at bounding box center [722, 165] width 493 height 215
click at [1007, 189] on div "@import url('https://fonts.googleapis.com/css?family=Abril+Fatface:400,100,100i…" at bounding box center [723, 186] width 1272 height 257
drag, startPoint x: 892, startPoint y: 256, endPoint x: 777, endPoint y: 251, distance: 115.7
click at [777, 251] on icon "@import url('https://fonts.googleapis.com/css?family=Abril+Fatface:400,100,100i…" at bounding box center [722, 165] width 493 height 215
click at [921, 248] on icon "@import url('https://fonts.googleapis.com/css?family=Abril+Fatface:400,100,100i…" at bounding box center [722, 165] width 493 height 215
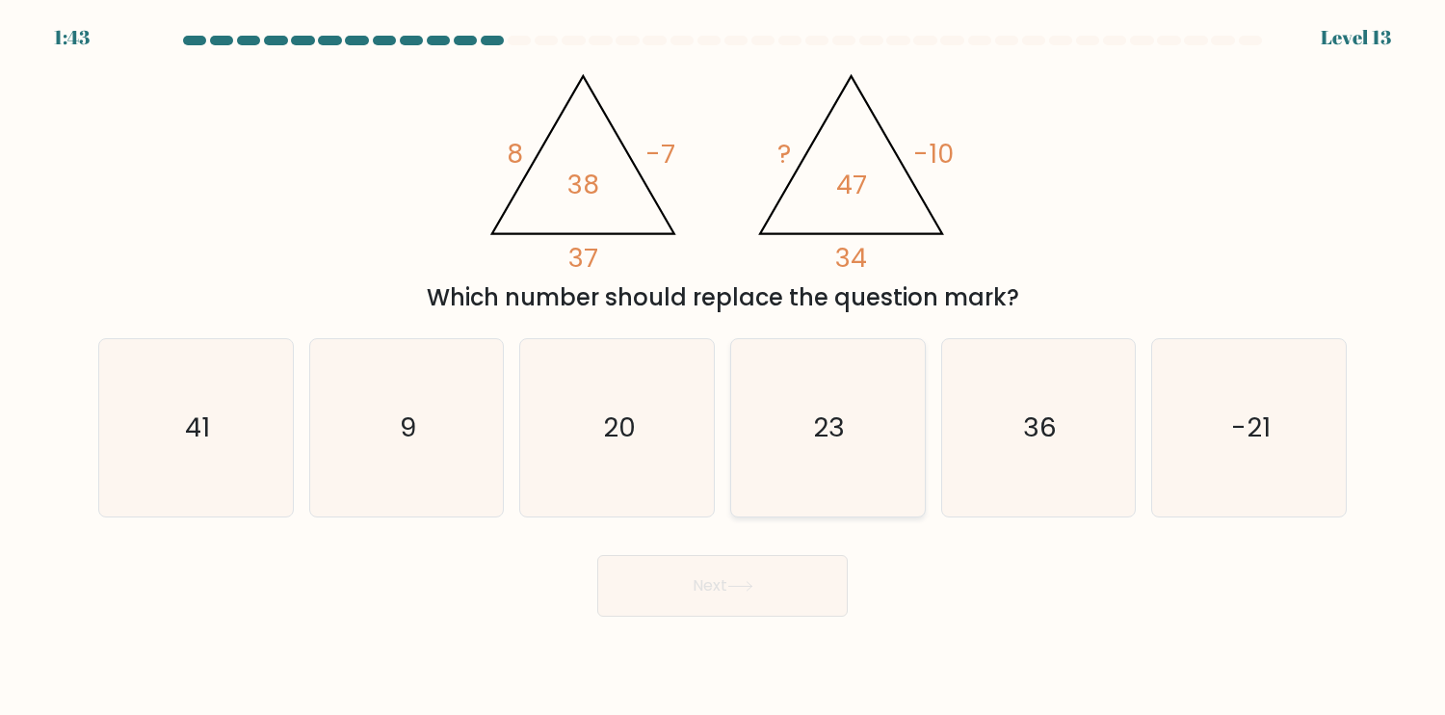
click at [863, 412] on icon "23" at bounding box center [827, 427] width 177 height 177
click at [724, 367] on input "d. 23" at bounding box center [723, 362] width 1 height 10
radio input "true"
click at [728, 623] on body "1:43 Level 13" at bounding box center [722, 357] width 1445 height 715
click at [742, 597] on button "Next" at bounding box center [722, 586] width 251 height 62
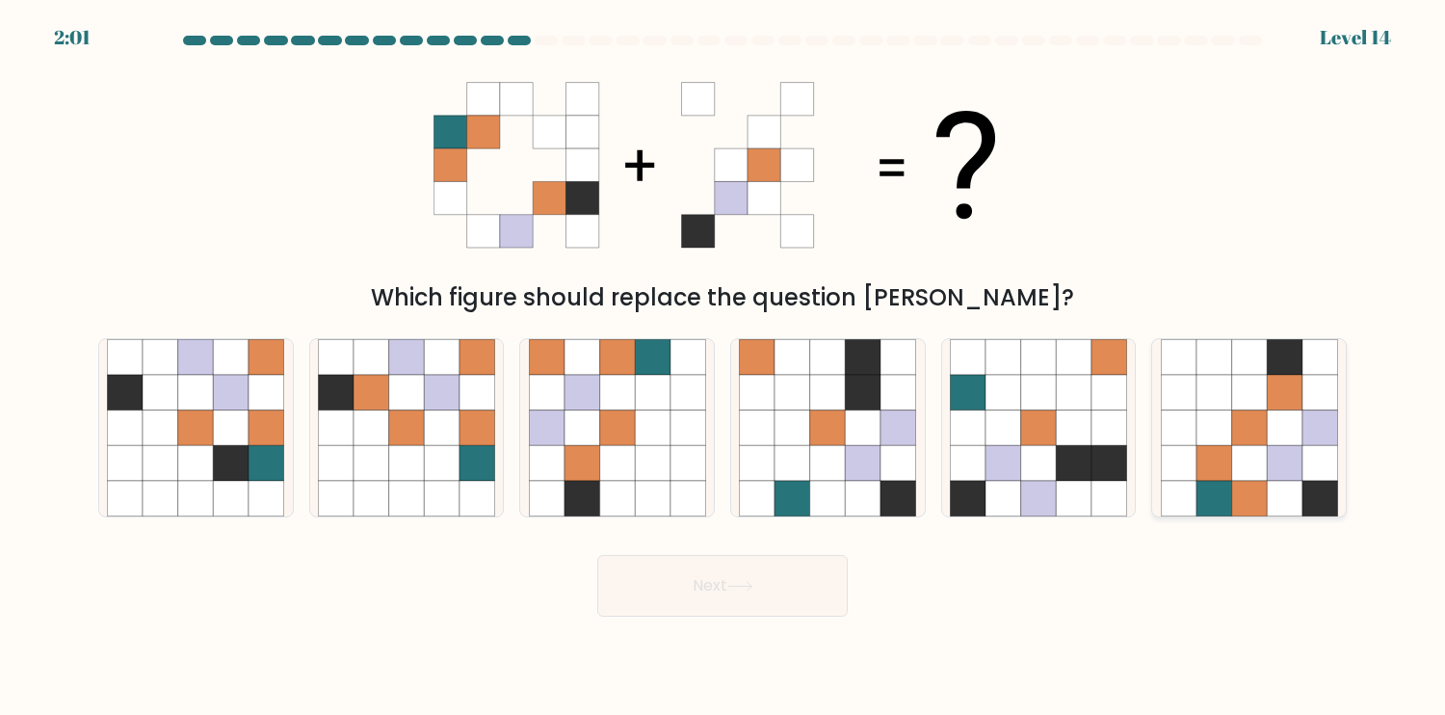
click at [1230, 479] on icon at bounding box center [1215, 463] width 36 height 36
click at [724, 367] on input "f." at bounding box center [723, 362] width 1 height 10
radio input "true"
click at [735, 588] on icon at bounding box center [740, 586] width 26 height 11
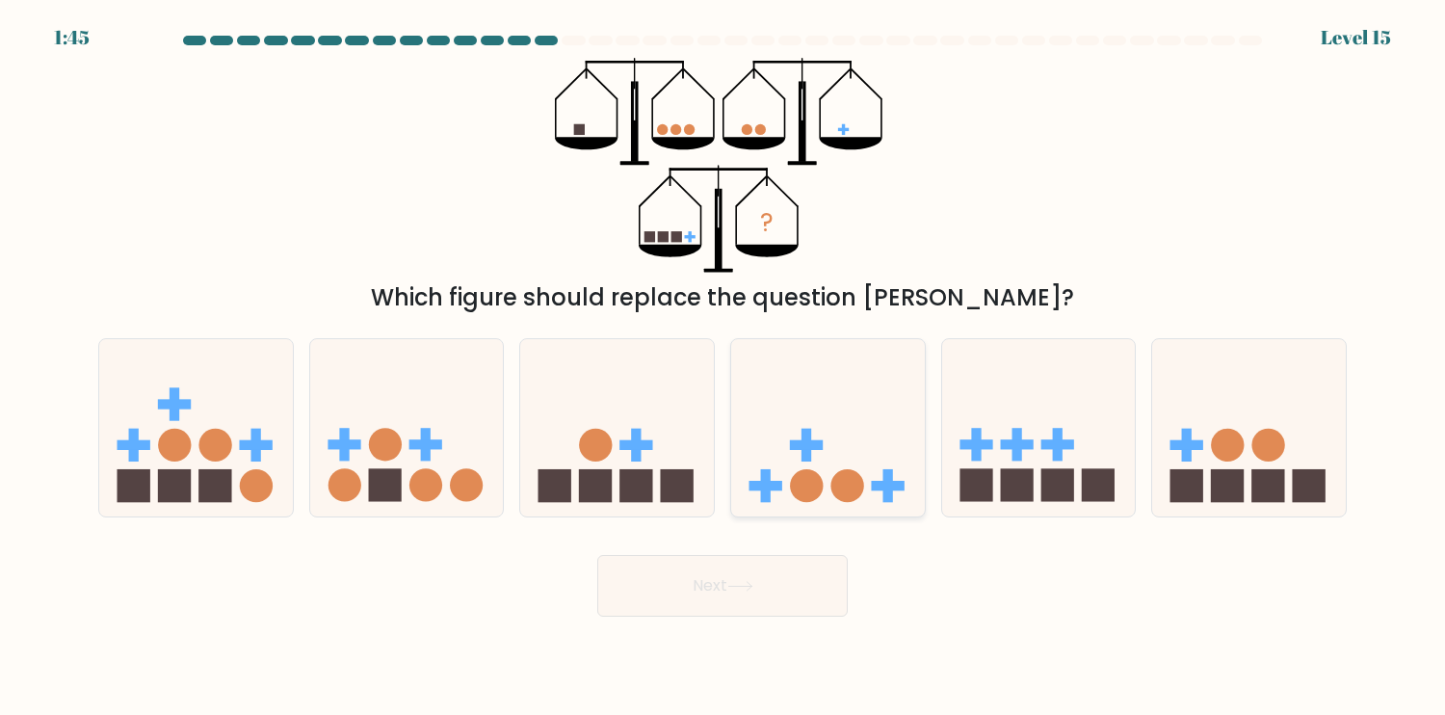
click at [825, 462] on icon at bounding box center [828, 427] width 194 height 160
click at [724, 367] on input "d." at bounding box center [723, 362] width 1 height 10
radio input "true"
click at [405, 490] on icon at bounding box center [407, 427] width 194 height 160
click at [723, 367] on input "b." at bounding box center [723, 362] width 1 height 10
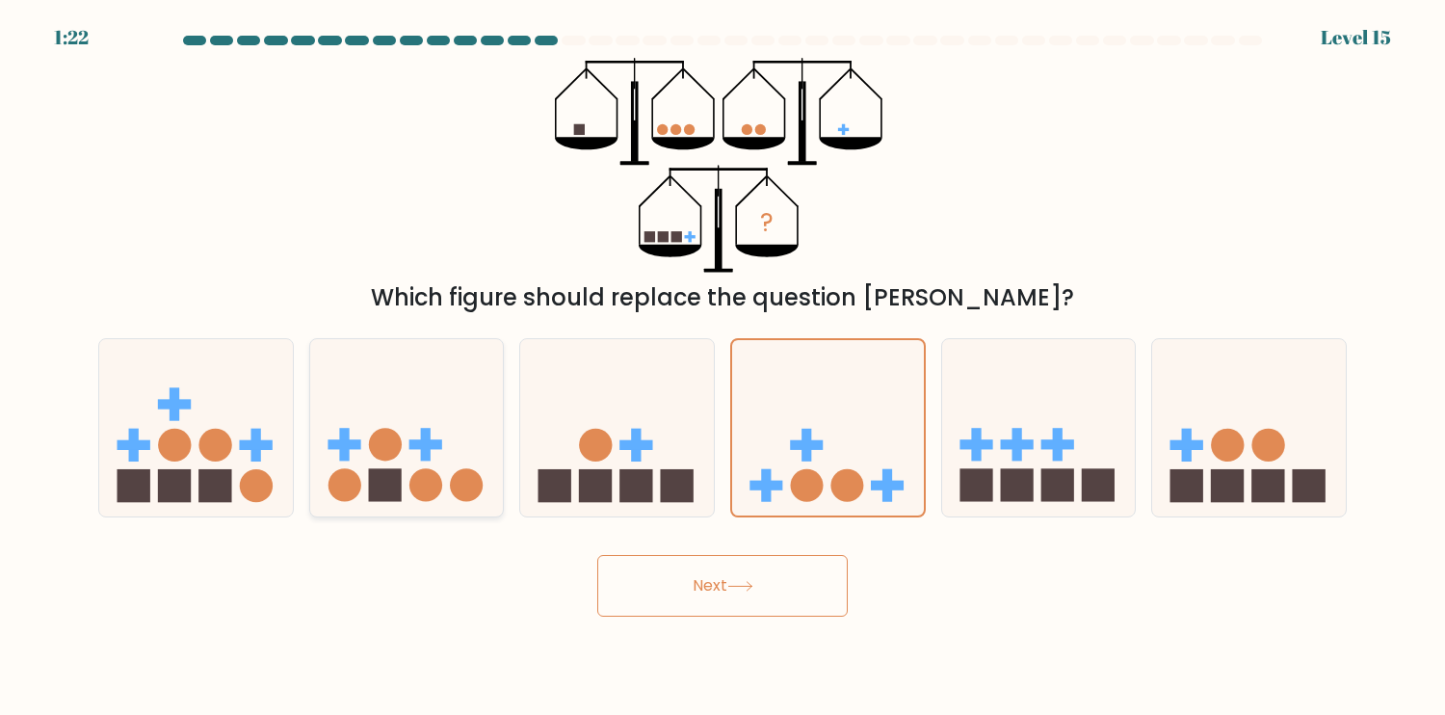
radio input "true"
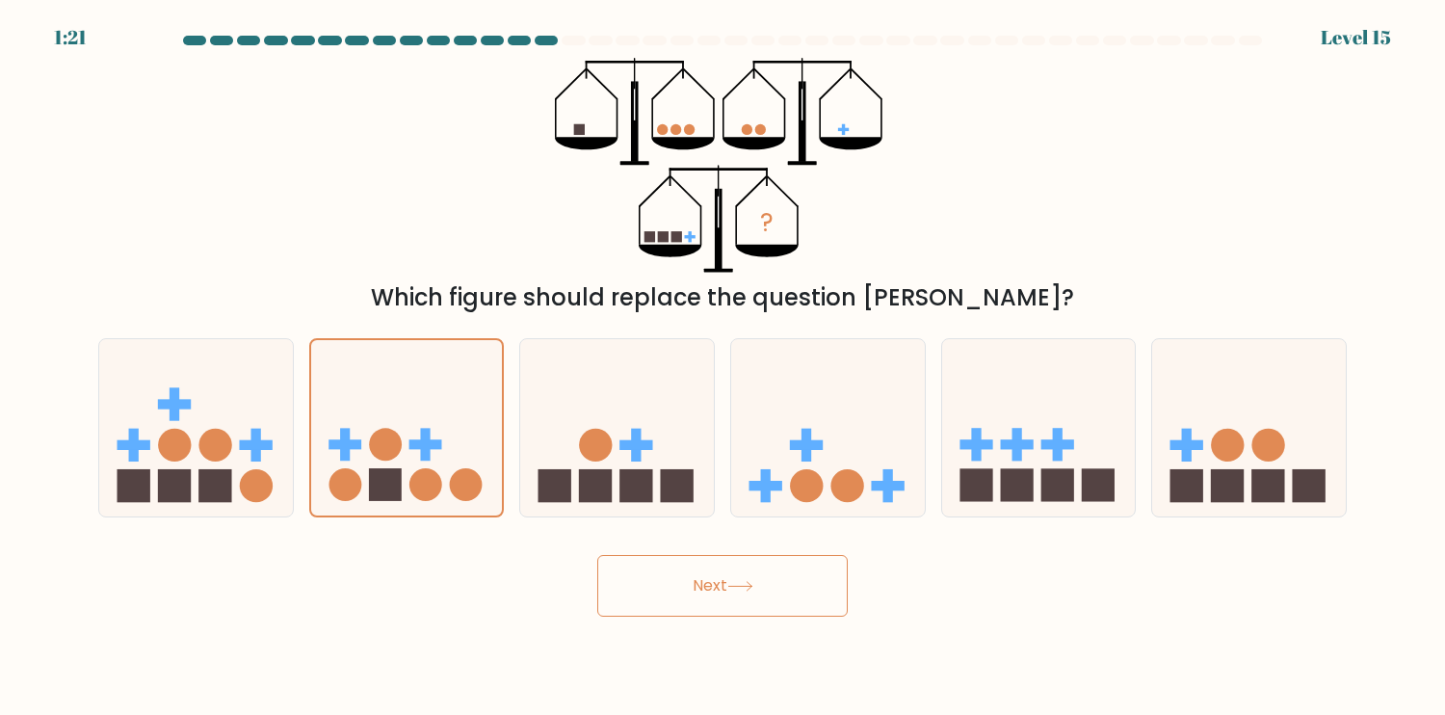
click at [822, 591] on button "Next" at bounding box center [722, 586] width 251 height 62
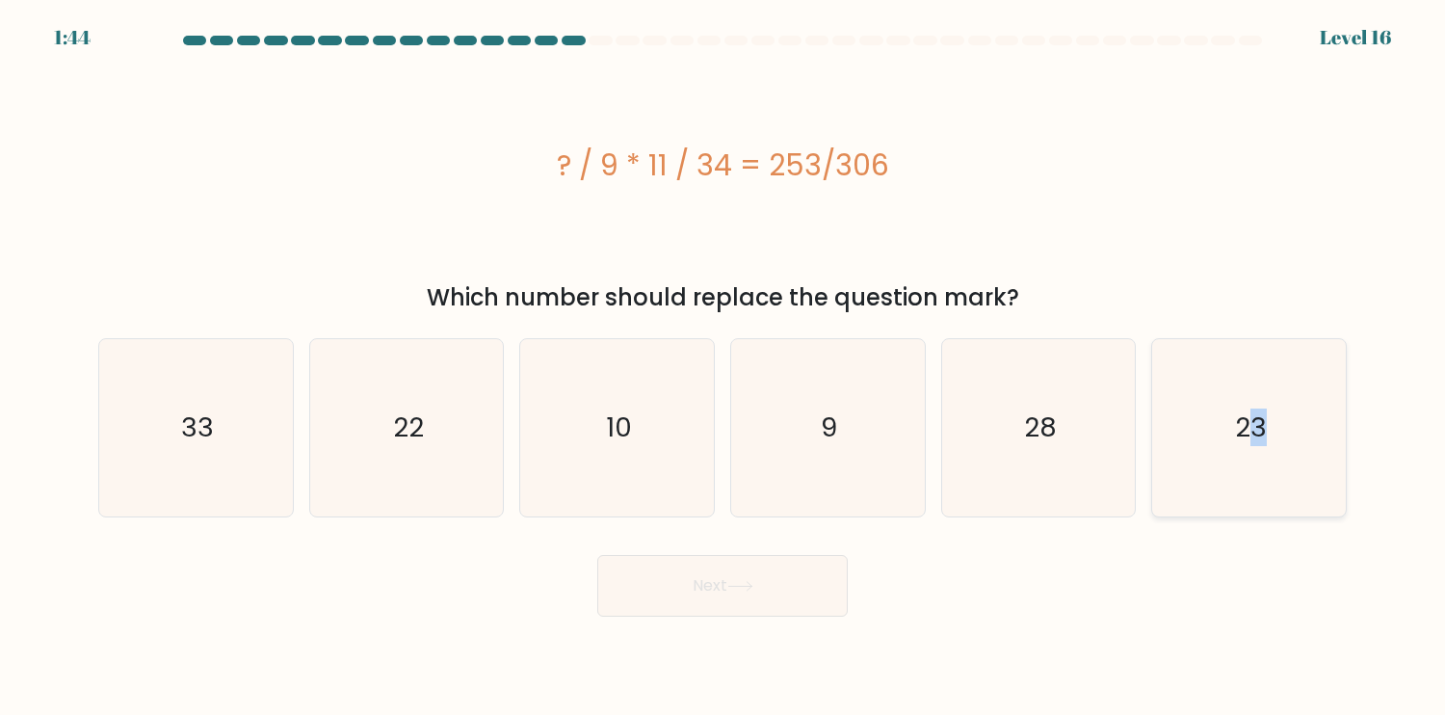
drag, startPoint x: 1260, startPoint y: 418, endPoint x: 1236, endPoint y: 427, distance: 25.6
click at [1247, 421] on text "23" at bounding box center [1251, 428] width 32 height 38
click at [732, 587] on icon at bounding box center [740, 586] width 26 height 11
click at [1256, 437] on text "23" at bounding box center [1251, 428] width 32 height 38
click at [724, 367] on input "f. 23" at bounding box center [723, 362] width 1 height 10
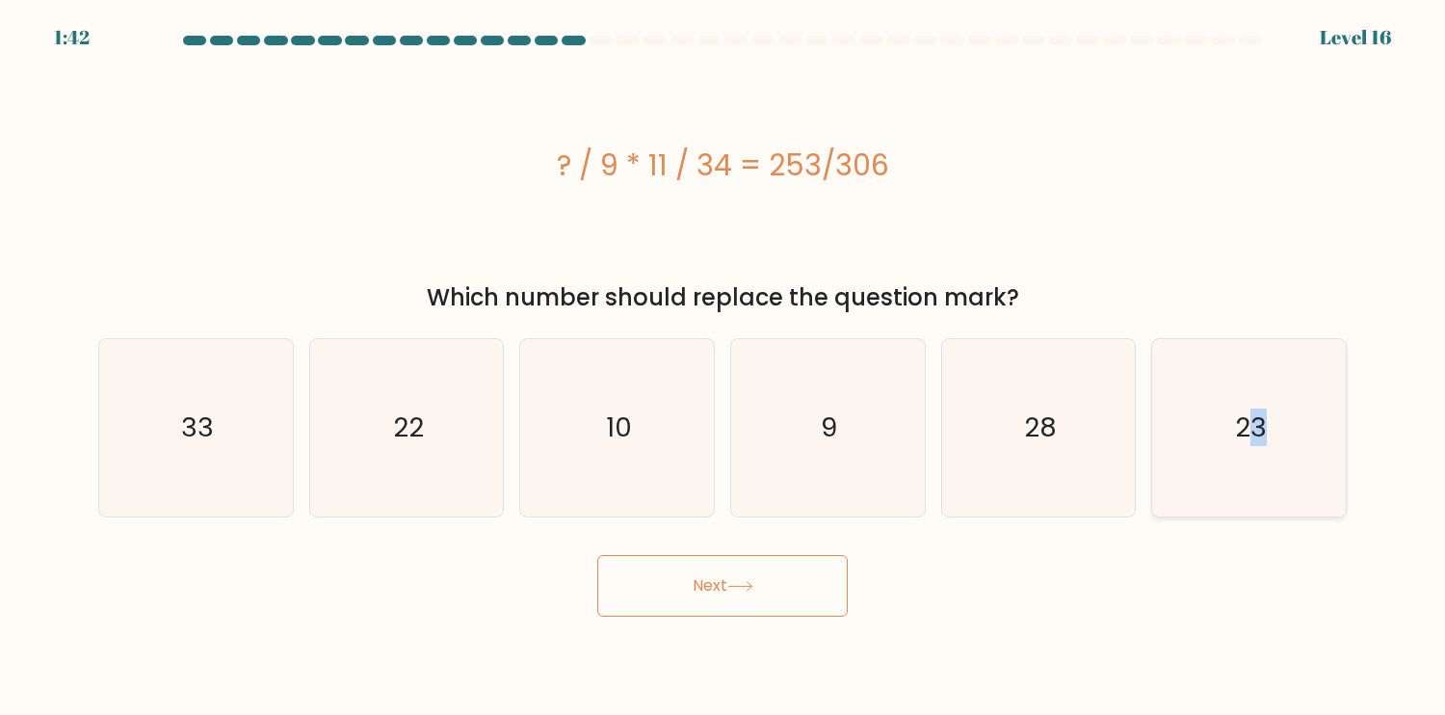
radio input "true"
click at [750, 601] on button "Next" at bounding box center [722, 586] width 251 height 62
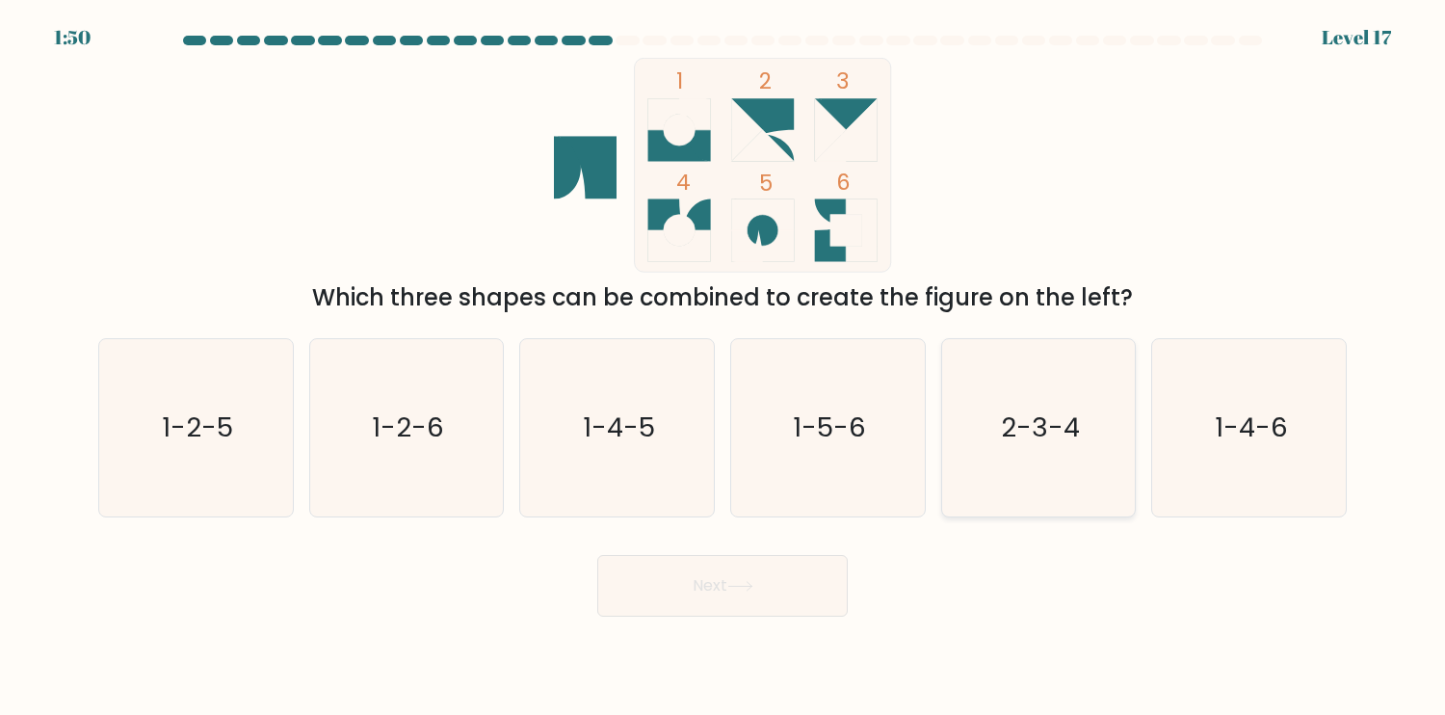
drag, startPoint x: 1054, startPoint y: 462, endPoint x: 996, endPoint y: 478, distance: 59.8
click at [1048, 462] on icon "2-3-4" at bounding box center [1038, 427] width 177 height 177
click at [724, 367] on input "e. 2-3-4" at bounding box center [723, 362] width 1 height 10
radio input "true"
click at [638, 480] on icon "1-4-5" at bounding box center [617, 427] width 177 height 177
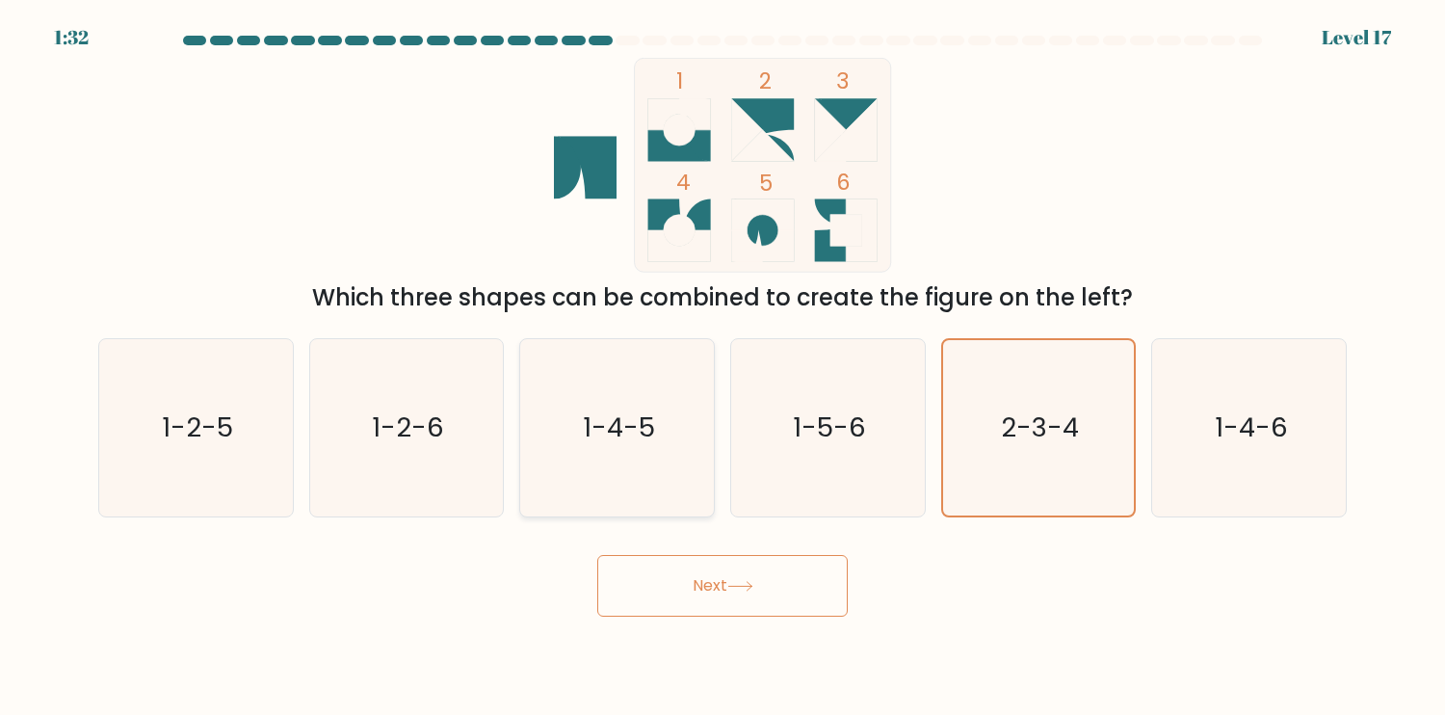
click at [723, 367] on input "c. 1-4-5" at bounding box center [723, 362] width 1 height 10
radio input "true"
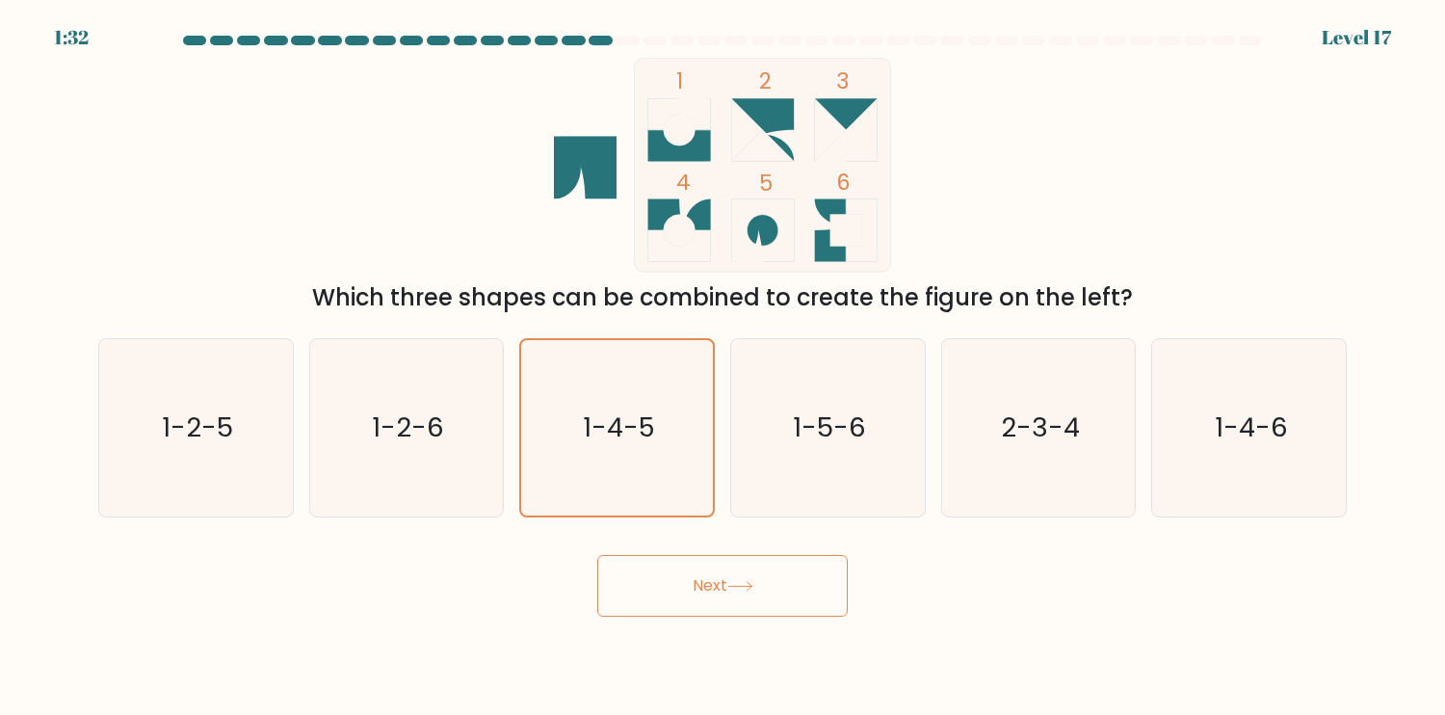
click at [721, 589] on button "Next" at bounding box center [722, 586] width 251 height 62
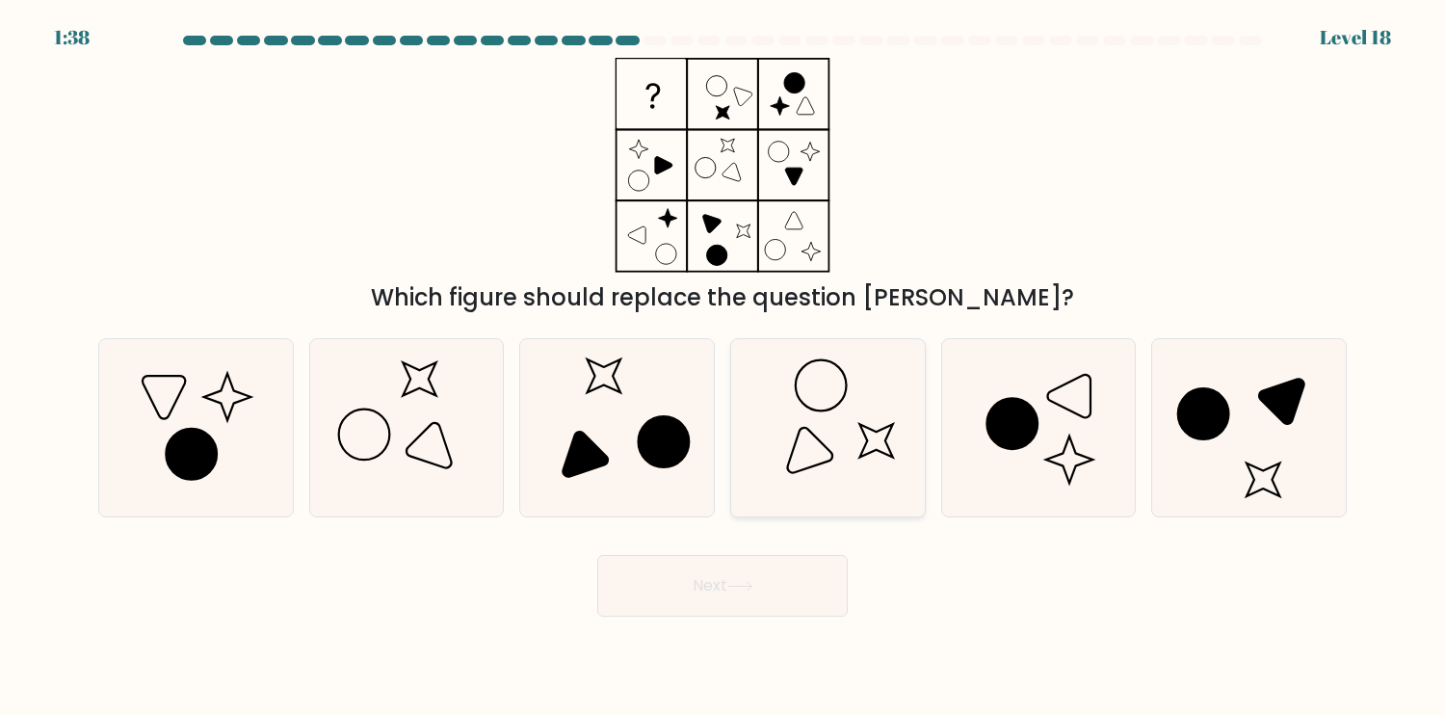
click at [856, 462] on icon at bounding box center [827, 427] width 177 height 177
click at [724, 367] on input "d." at bounding box center [723, 362] width 1 height 10
radio input "true"
click at [768, 591] on button "Next" at bounding box center [722, 586] width 251 height 62
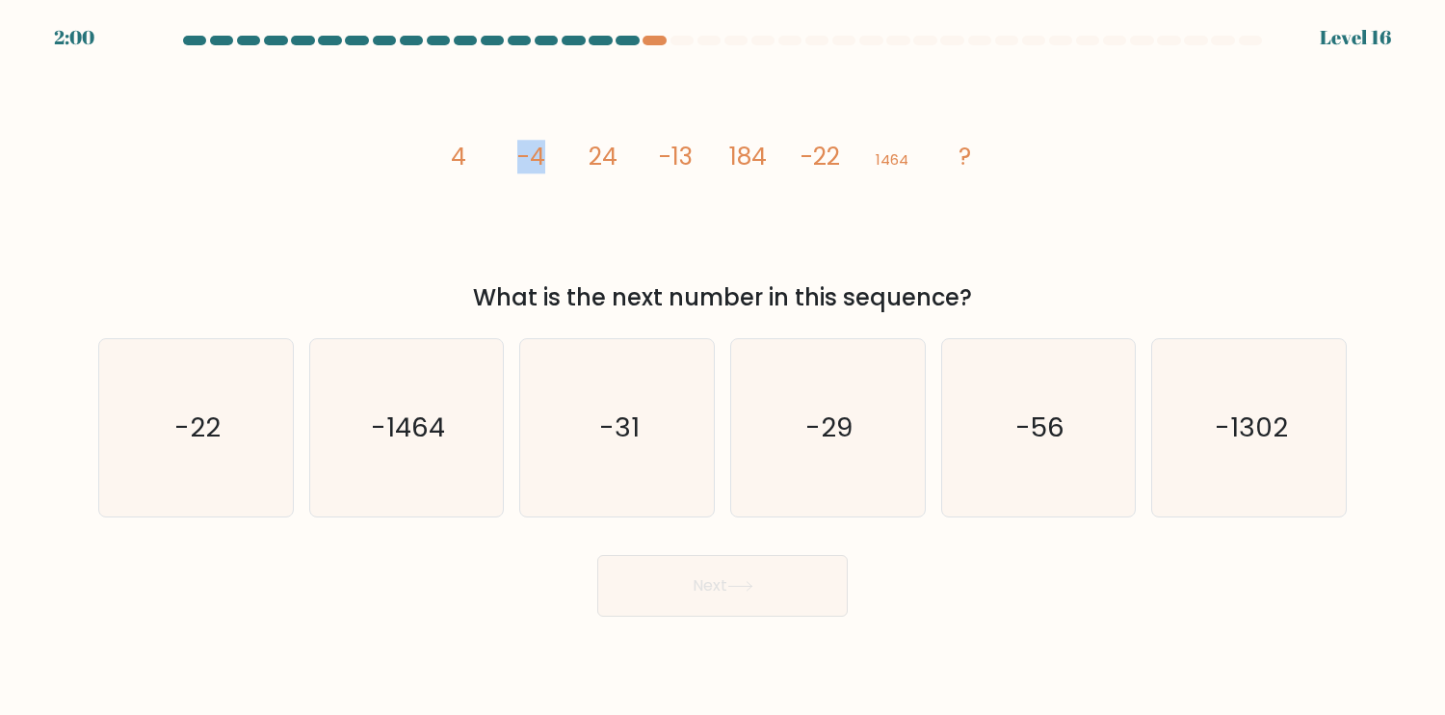
drag, startPoint x: 461, startPoint y: 157, endPoint x: 555, endPoint y: 159, distance: 94.4
click at [552, 159] on icon "image/svg+xml 4 -4 24 -13 184 -22 1464 ?" at bounding box center [723, 165] width 578 height 215
drag, startPoint x: 647, startPoint y: 165, endPoint x: 692, endPoint y: 165, distance: 44.3
click at [661, 165] on icon "image/svg+xml 4 -4 24 -13 184 -22 1464 ?" at bounding box center [723, 165] width 578 height 215
drag, startPoint x: 692, startPoint y: 165, endPoint x: 717, endPoint y: 165, distance: 25.1
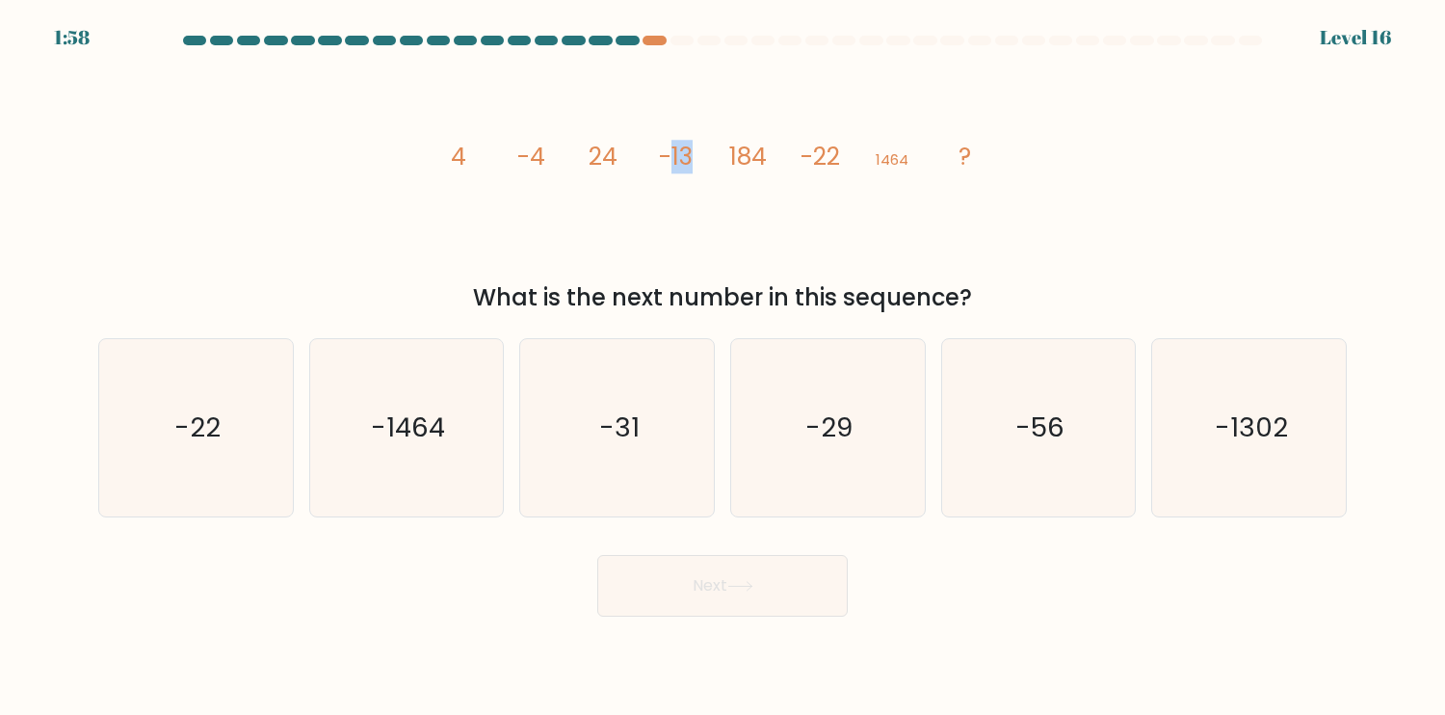
click at [697, 164] on icon "image/svg+xml 4 -4 24 -13 184 -22 1464 ?" at bounding box center [723, 165] width 578 height 215
drag, startPoint x: 739, startPoint y: 165, endPoint x: 785, endPoint y: 167, distance: 46.3
click at [778, 166] on icon "image/svg+xml 4 -4 24 -13 184 -22 1464 ?" at bounding box center [723, 165] width 578 height 215
drag, startPoint x: 911, startPoint y: 175, endPoint x: 943, endPoint y: 180, distance: 32.2
click at [921, 175] on icon "image/svg+xml 4 -4 24 -13 184 -22 1464 ?" at bounding box center [723, 165] width 578 height 215
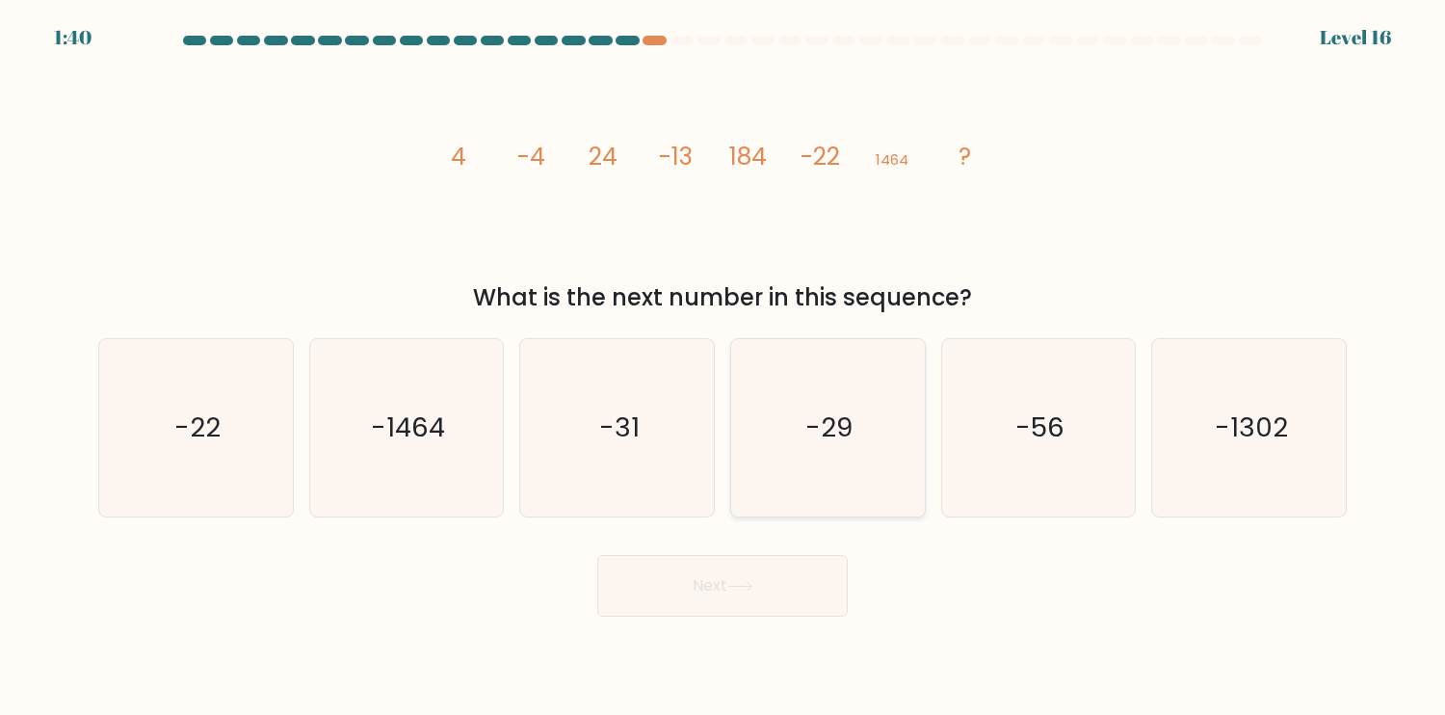
click at [807, 484] on icon "-29" at bounding box center [827, 427] width 177 height 177
click at [724, 367] on input "d. -29" at bounding box center [723, 362] width 1 height 10
radio input "true"
click at [731, 580] on button "Next" at bounding box center [722, 586] width 251 height 62
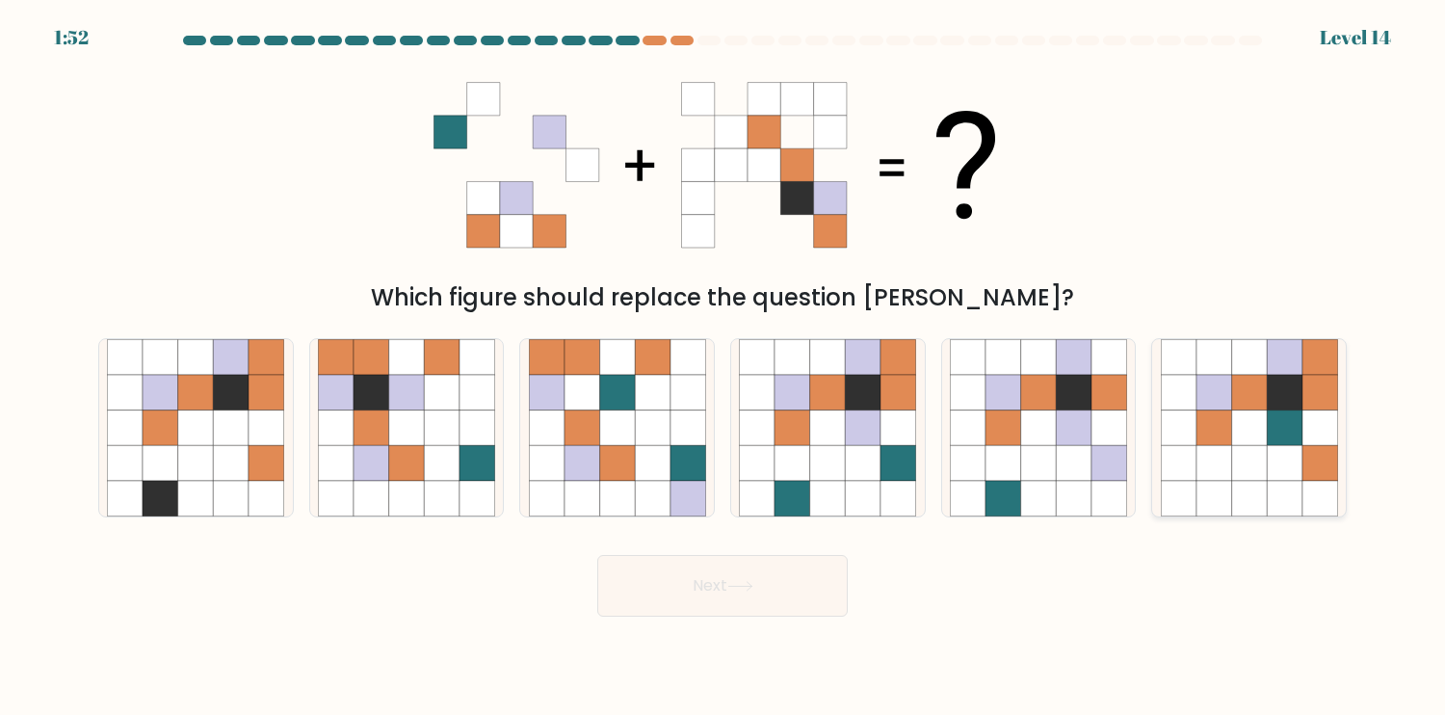
click at [1295, 463] on icon at bounding box center [1285, 463] width 36 height 36
click at [724, 367] on input "f." at bounding box center [723, 362] width 1 height 10
radio input "true"
click at [694, 590] on button "Next" at bounding box center [722, 586] width 251 height 62
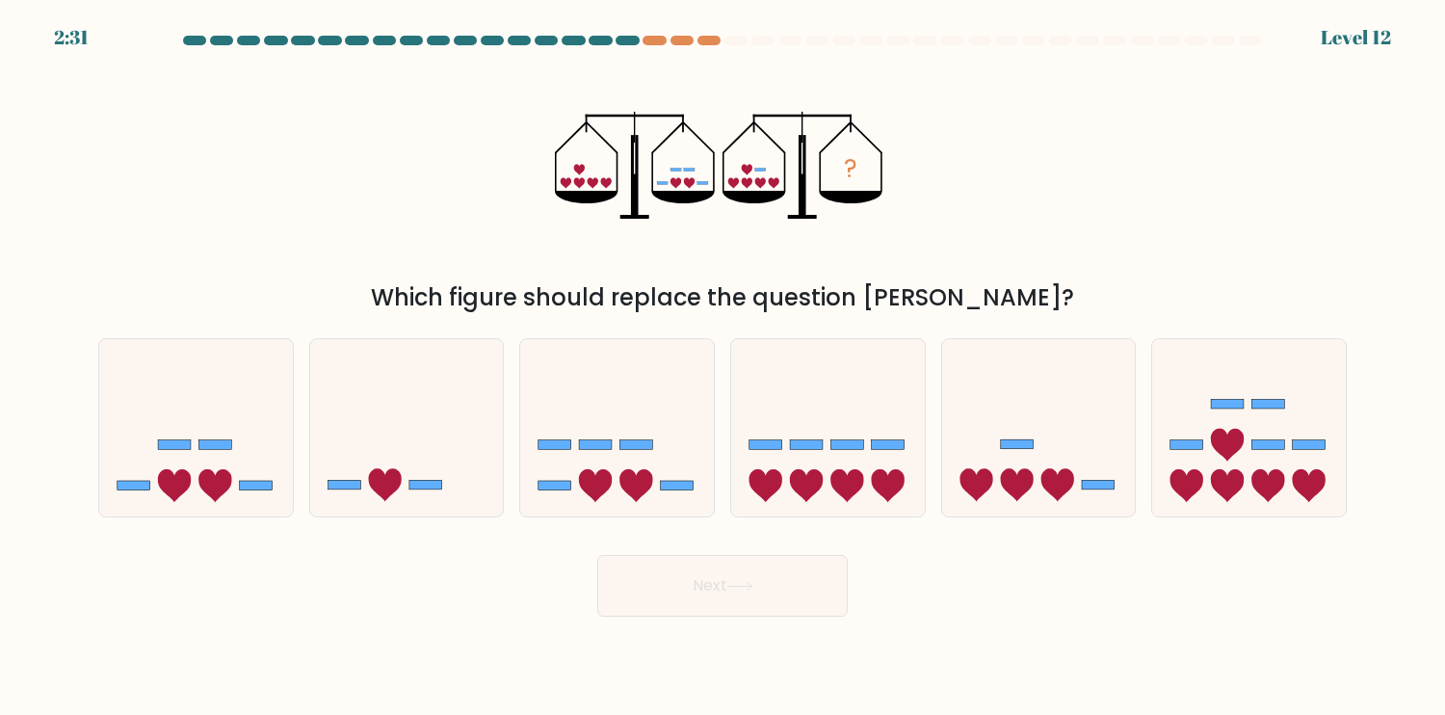
drag, startPoint x: 591, startPoint y: 185, endPoint x: 609, endPoint y: 182, distance: 18.5
click at [609, 182] on g at bounding box center [586, 176] width 51 height 24
drag, startPoint x: 675, startPoint y: 183, endPoint x: 712, endPoint y: 183, distance: 36.6
click at [708, 183] on icon "?" at bounding box center [722, 165] width 335 height 215
click at [744, 170] on icon at bounding box center [747, 169] width 11 height 11
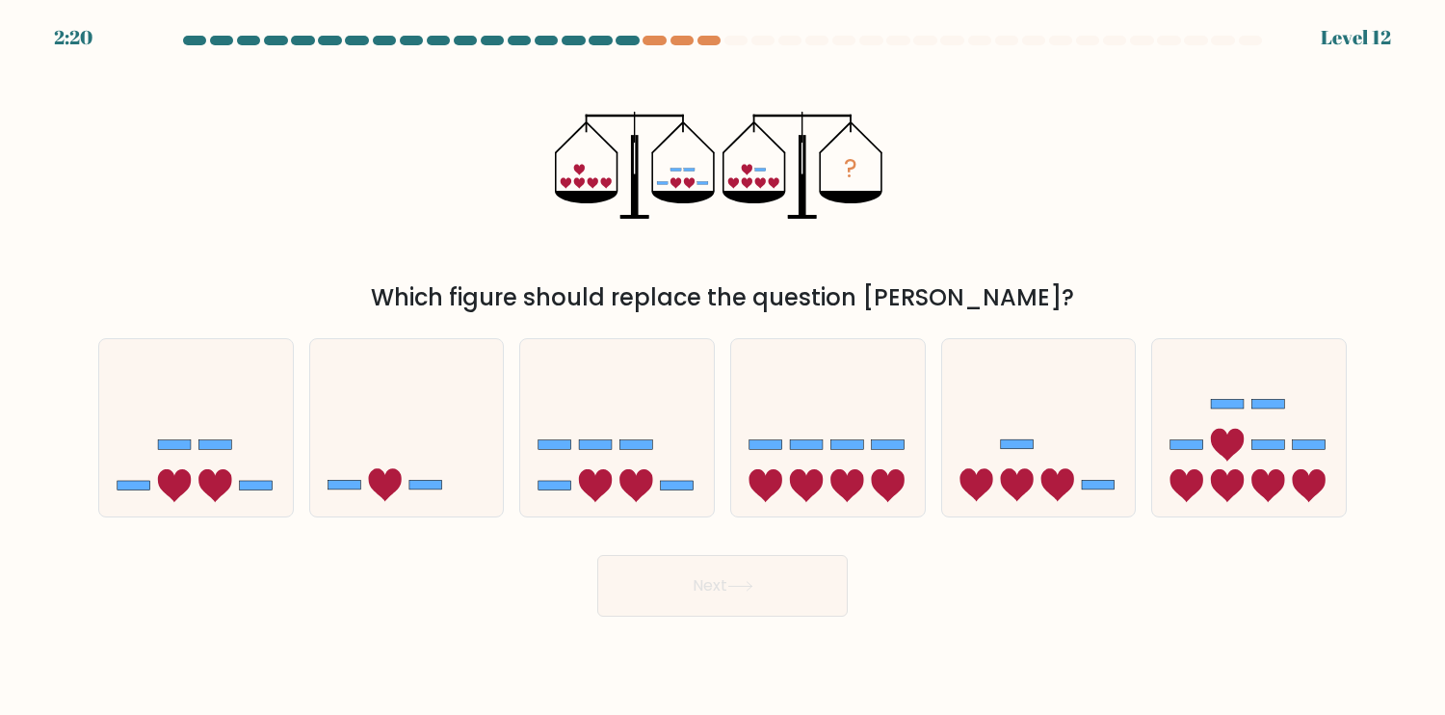
click at [725, 185] on icon "?" at bounding box center [722, 165] width 335 height 215
click at [740, 185] on icon "?" at bounding box center [722, 165] width 335 height 215
click at [752, 185] on icon "?" at bounding box center [722, 165] width 335 height 215
click at [773, 185] on icon at bounding box center [773, 182] width 11 height 11
click at [876, 495] on icon at bounding box center [828, 427] width 194 height 160
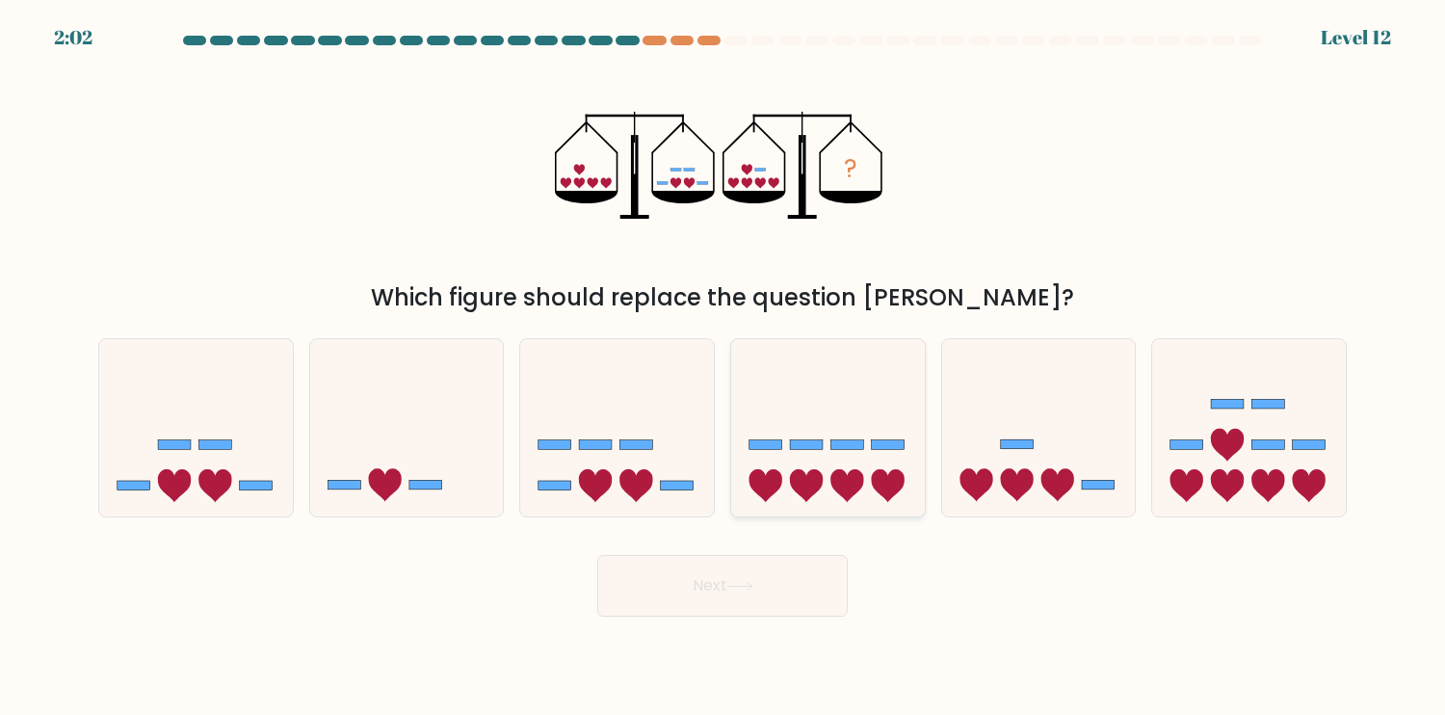
click at [724, 367] on input "d." at bounding box center [723, 362] width 1 height 10
radio input "true"
click at [631, 467] on icon at bounding box center [617, 427] width 194 height 160
click at [723, 367] on input "c." at bounding box center [723, 362] width 1 height 10
radio input "true"
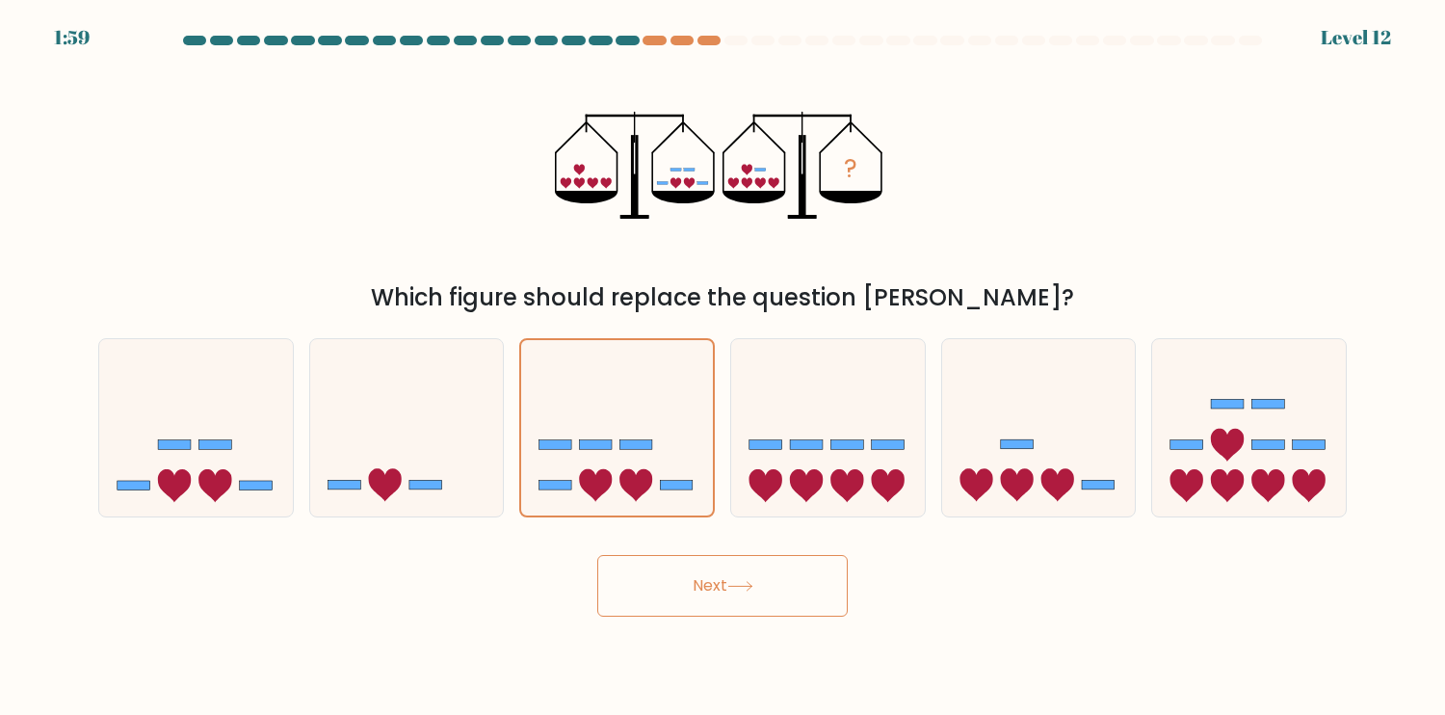
click at [737, 593] on button "Next" at bounding box center [722, 586] width 251 height 62
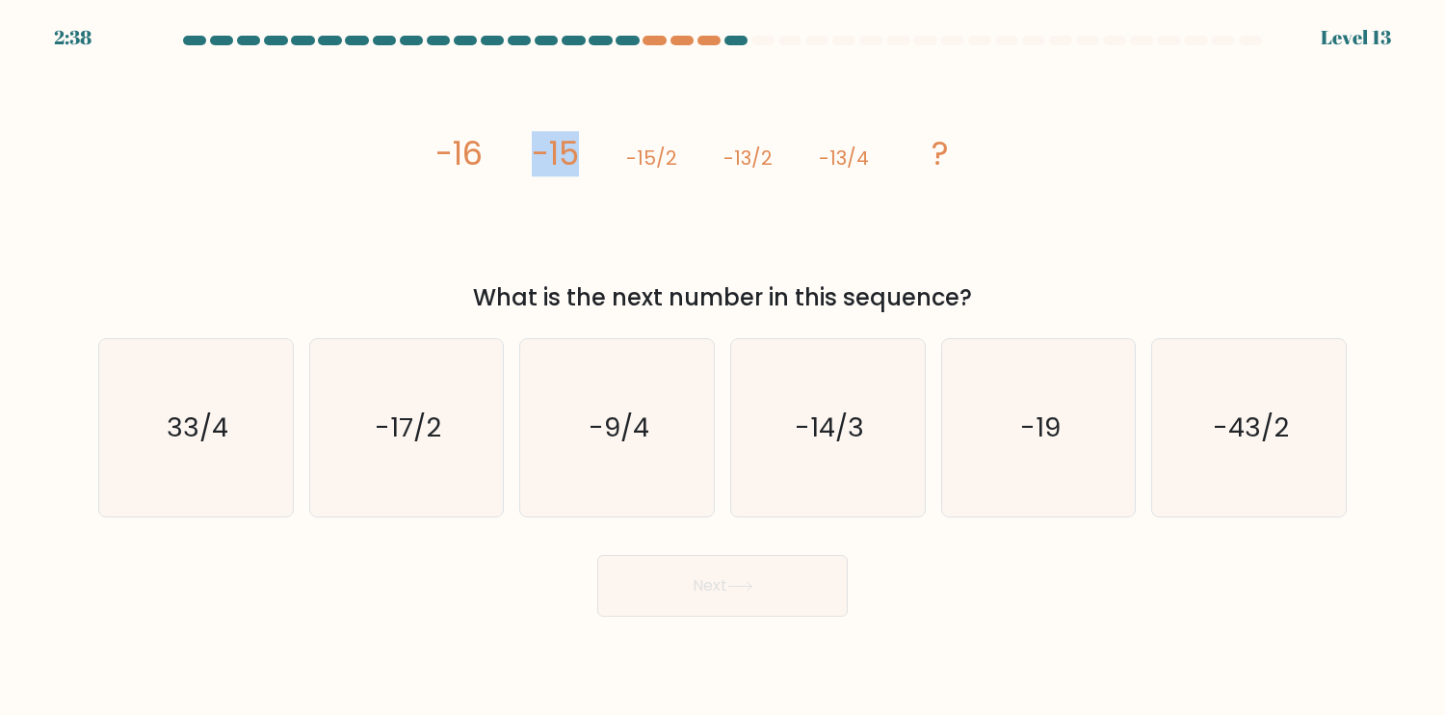
drag, startPoint x: 536, startPoint y: 157, endPoint x: 593, endPoint y: 155, distance: 56.9
click at [593, 155] on icon "image/svg+xml -16 -15 -15/2 -13/2 -13/4 ?" at bounding box center [723, 165] width 578 height 215
drag, startPoint x: 626, startPoint y: 157, endPoint x: 672, endPoint y: 158, distance: 46.3
click at [672, 158] on tspan "-15/2" at bounding box center [651, 158] width 51 height 27
click at [712, 189] on icon "image/svg+xml -16 -15 -15/2 -13/2 -13/4 ?" at bounding box center [723, 165] width 578 height 215
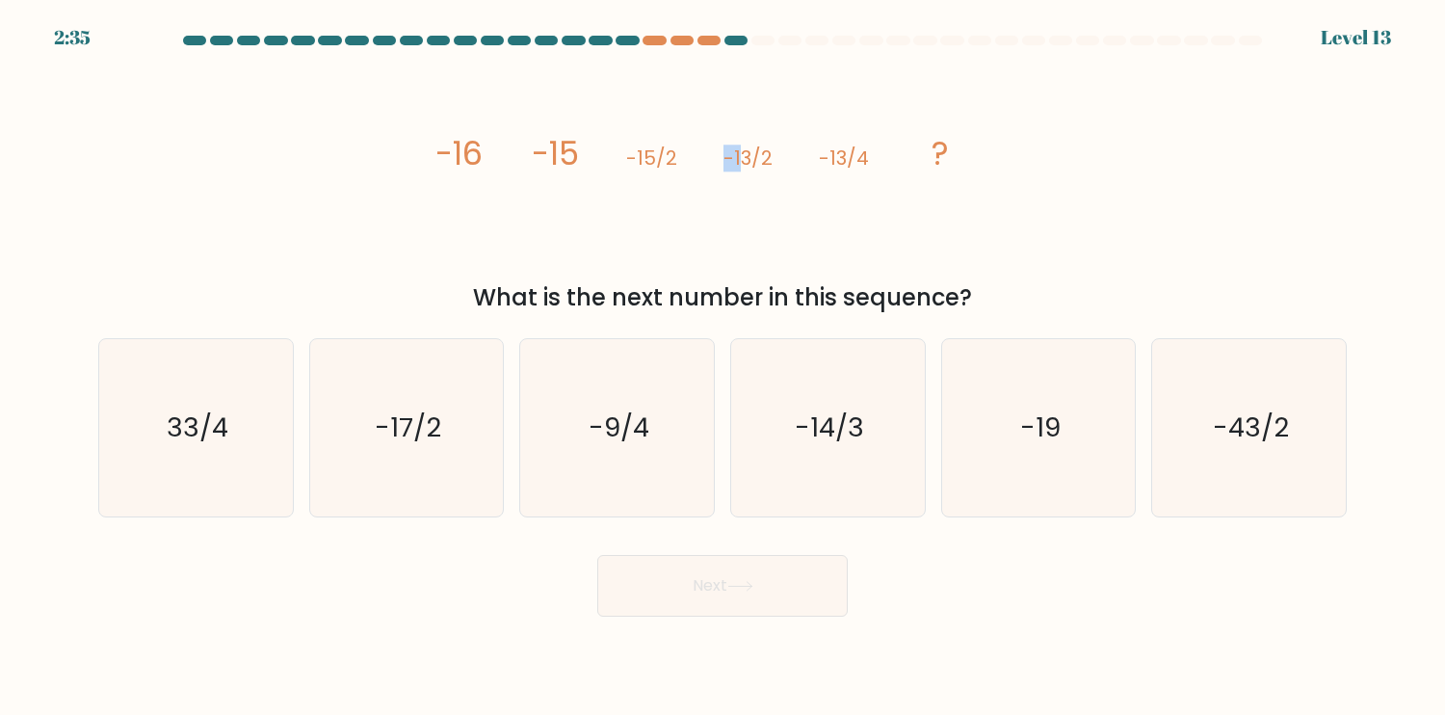
drag, startPoint x: 730, startPoint y: 162, endPoint x: 763, endPoint y: 165, distance: 32.9
click at [747, 164] on tspan "-13/2" at bounding box center [748, 158] width 49 height 27
click at [846, 200] on icon "image/svg+xml -16 -15 -15/2 -13/2 -13/4 ?" at bounding box center [723, 165] width 578 height 215
drag, startPoint x: 817, startPoint y: 161, endPoint x: 933, endPoint y: 204, distance: 123.5
click at [882, 164] on icon "image/svg+xml -16 -15 -15/2 -13/2 -13/4 ?" at bounding box center [723, 165] width 578 height 215
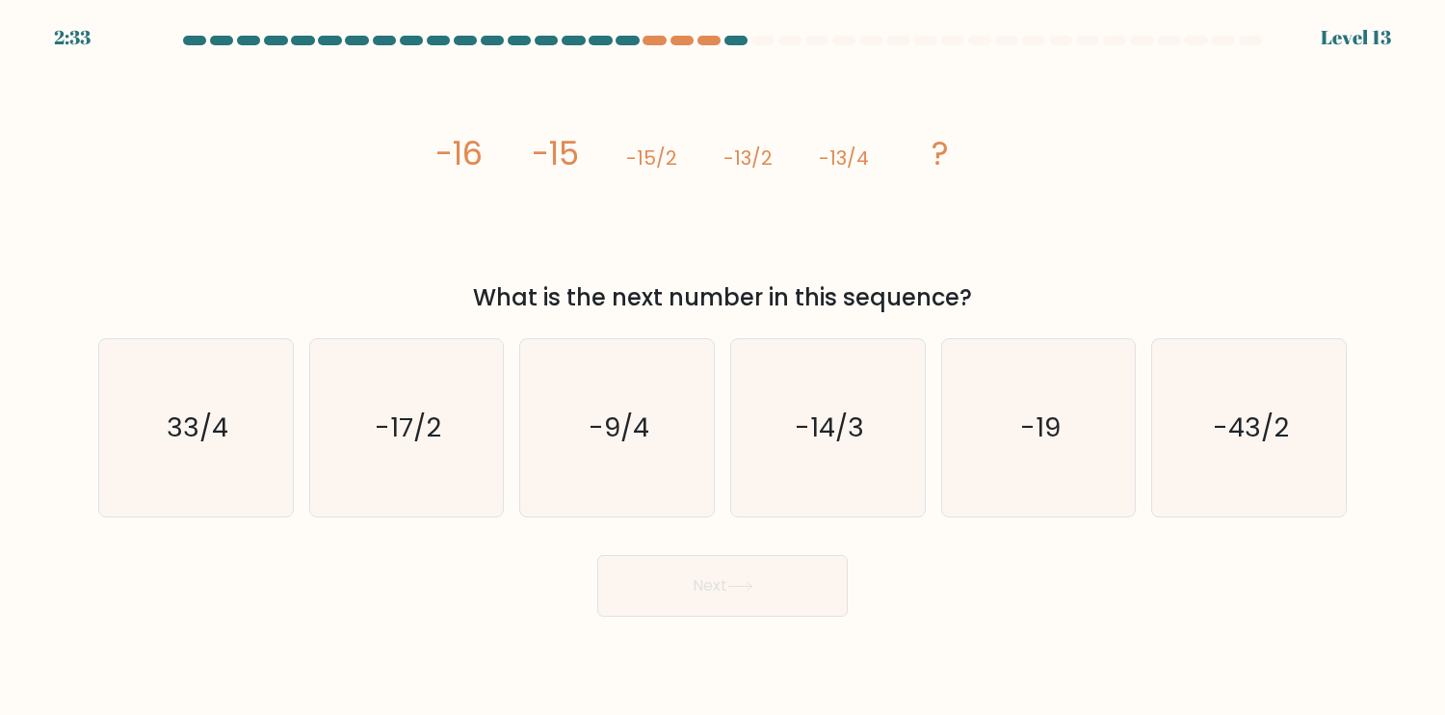
click at [957, 229] on icon "image/svg+xml -16 -15 -15/2 -13/2 -13/4 ?" at bounding box center [723, 165] width 578 height 215
click at [651, 486] on icon "-9/4" at bounding box center [617, 427] width 177 height 177
click at [723, 367] on input "c. -9/4" at bounding box center [723, 362] width 1 height 10
radio input "true"
click at [803, 572] on button "Next" at bounding box center [722, 586] width 251 height 62
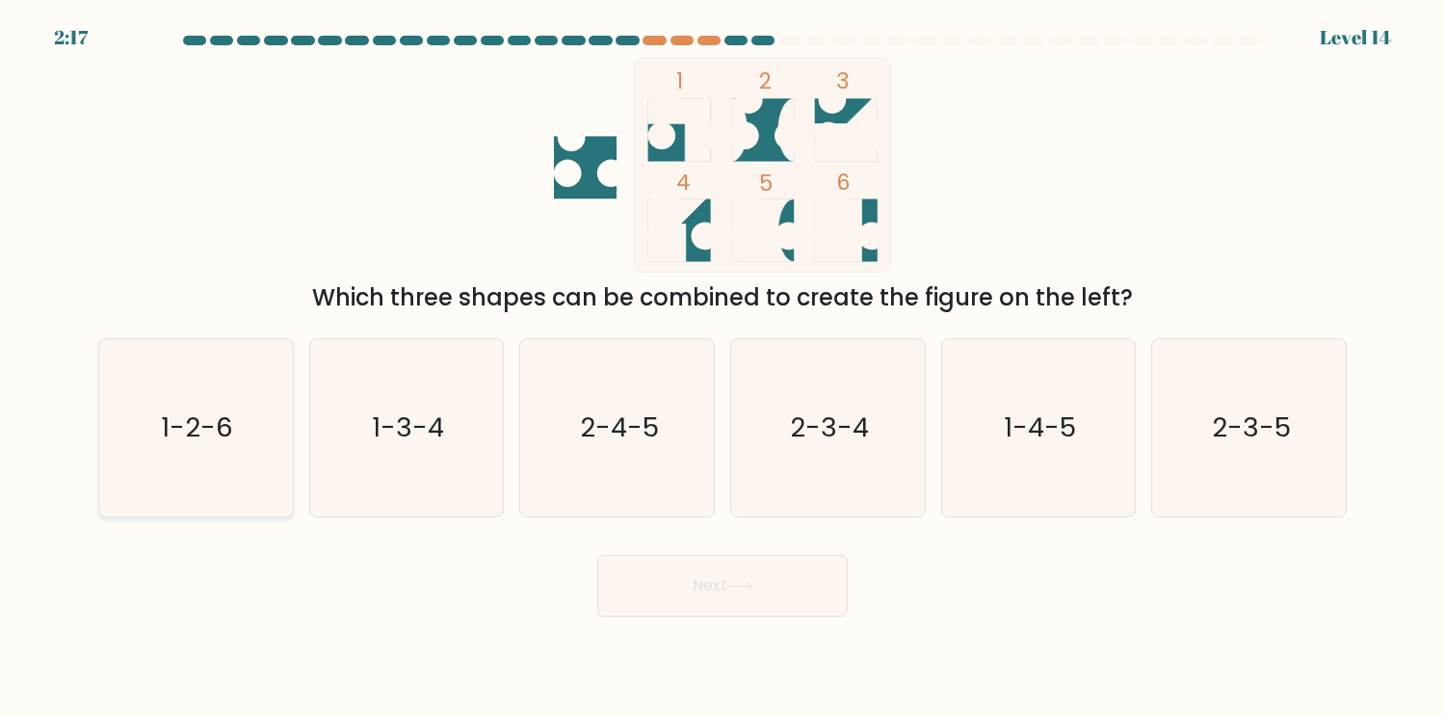
click at [281, 450] on icon "1-2-6" at bounding box center [195, 427] width 177 height 177
click at [723, 367] on input "a. 1-2-6" at bounding box center [723, 362] width 1 height 10
radio input "true"
click at [748, 581] on icon at bounding box center [740, 586] width 26 height 11
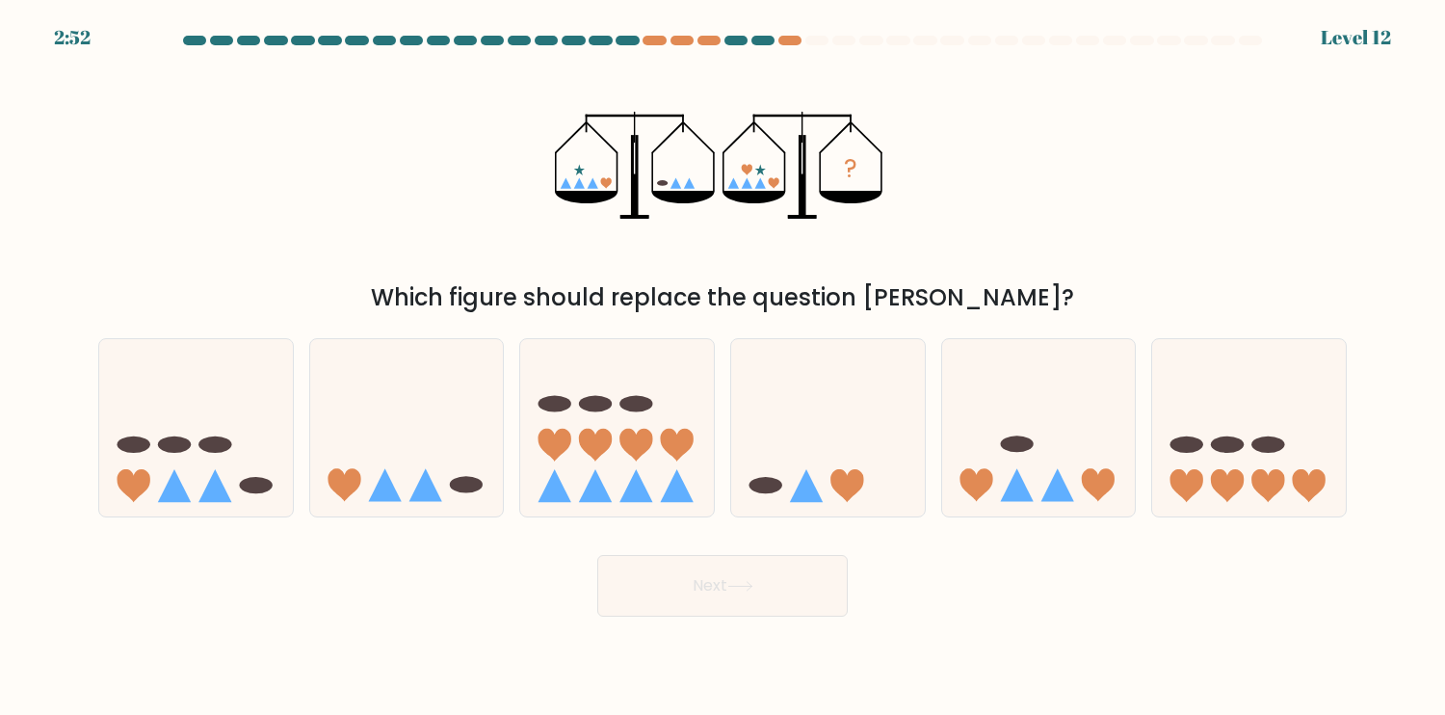
drag, startPoint x: 576, startPoint y: 185, endPoint x: 597, endPoint y: 185, distance: 21.2
click at [597, 185] on icon "?" at bounding box center [722, 165] width 335 height 215
drag, startPoint x: 671, startPoint y: 189, endPoint x: 708, endPoint y: 189, distance: 37.6
click at [708, 189] on icon "?" at bounding box center [722, 165] width 335 height 215
click at [458, 471] on icon at bounding box center [407, 427] width 194 height 160
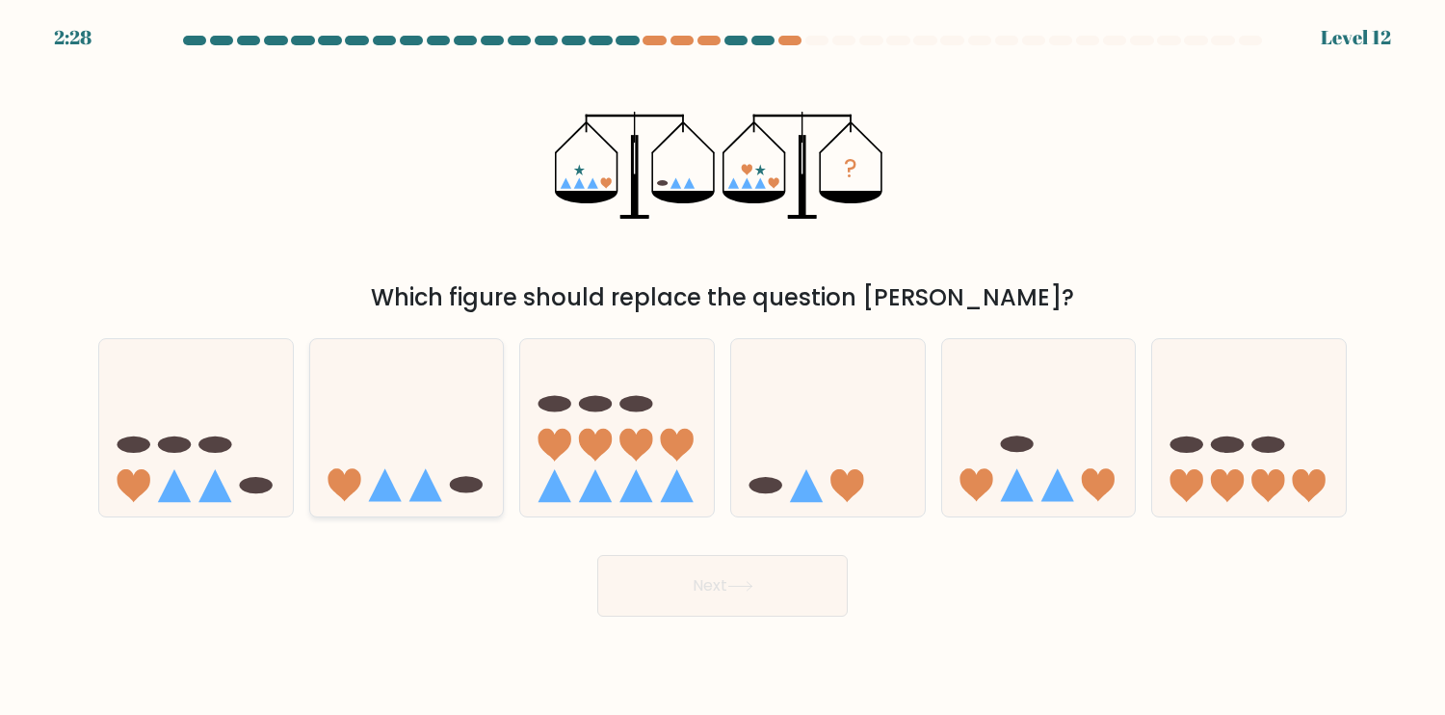
click at [723, 367] on input "b." at bounding box center [723, 362] width 1 height 10
radio input "true"
click at [765, 590] on button "Next" at bounding box center [722, 586] width 251 height 62
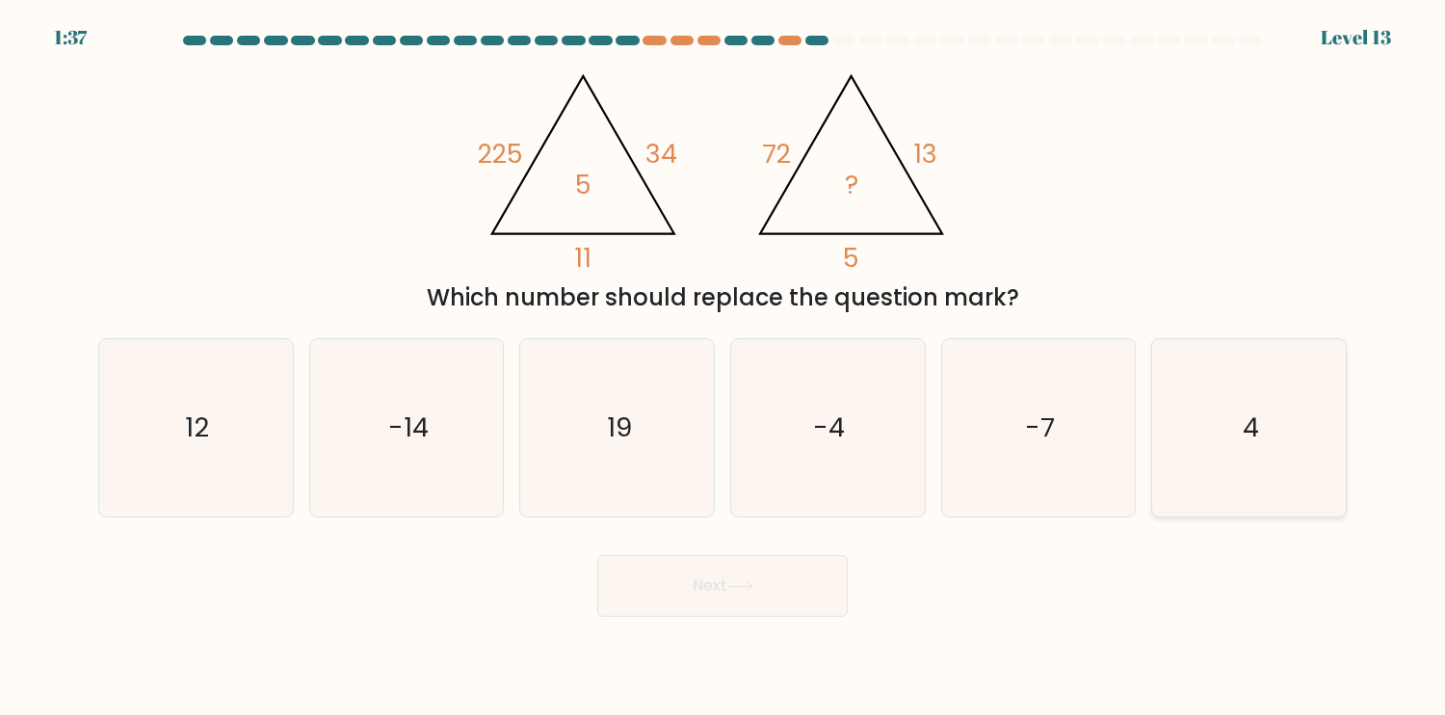
click at [1215, 423] on icon "4" at bounding box center [1249, 427] width 177 height 177
click at [724, 367] on input "f. 4" at bounding box center [723, 362] width 1 height 10
radio input "true"
click at [798, 581] on button "Next" at bounding box center [722, 586] width 251 height 62
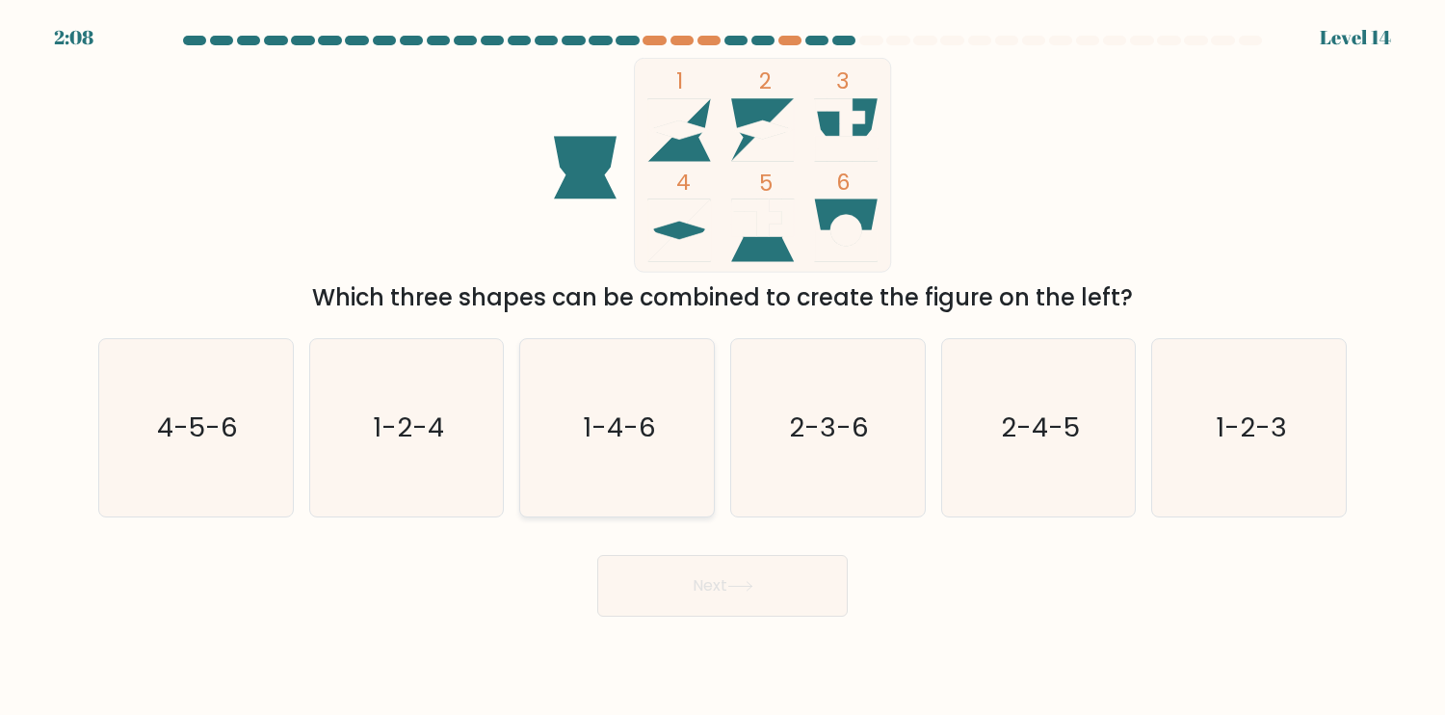
drag, startPoint x: 435, startPoint y: 482, endPoint x: 564, endPoint y: 493, distance: 128.7
click at [451, 482] on icon "1-2-4" at bounding box center [406, 427] width 177 height 177
click at [723, 367] on input "b. 1-2-4" at bounding box center [723, 362] width 1 height 10
radio input "true"
drag, startPoint x: 685, startPoint y: 553, endPoint x: 687, endPoint y: 566, distance: 12.7
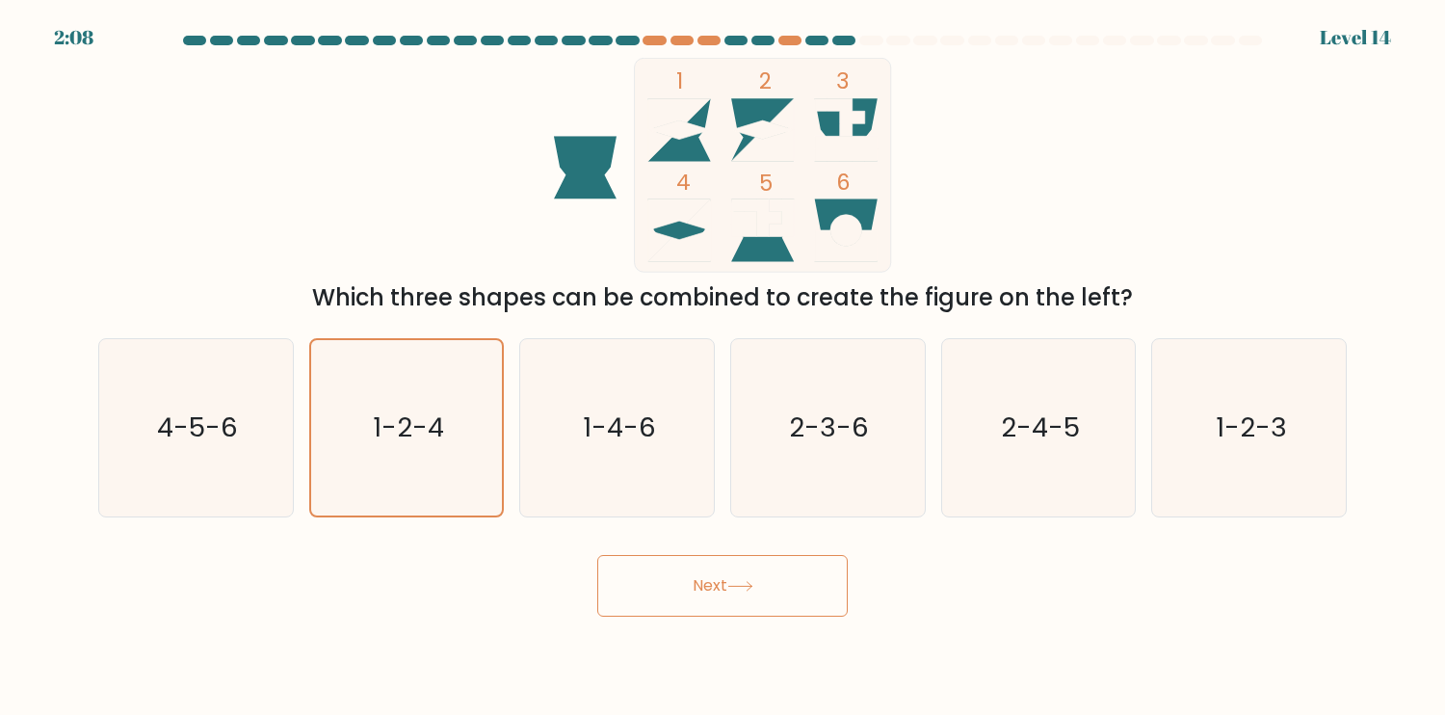
click at [685, 554] on div "Next" at bounding box center [723, 579] width 1272 height 76
click at [691, 575] on button "Next" at bounding box center [722, 586] width 251 height 62
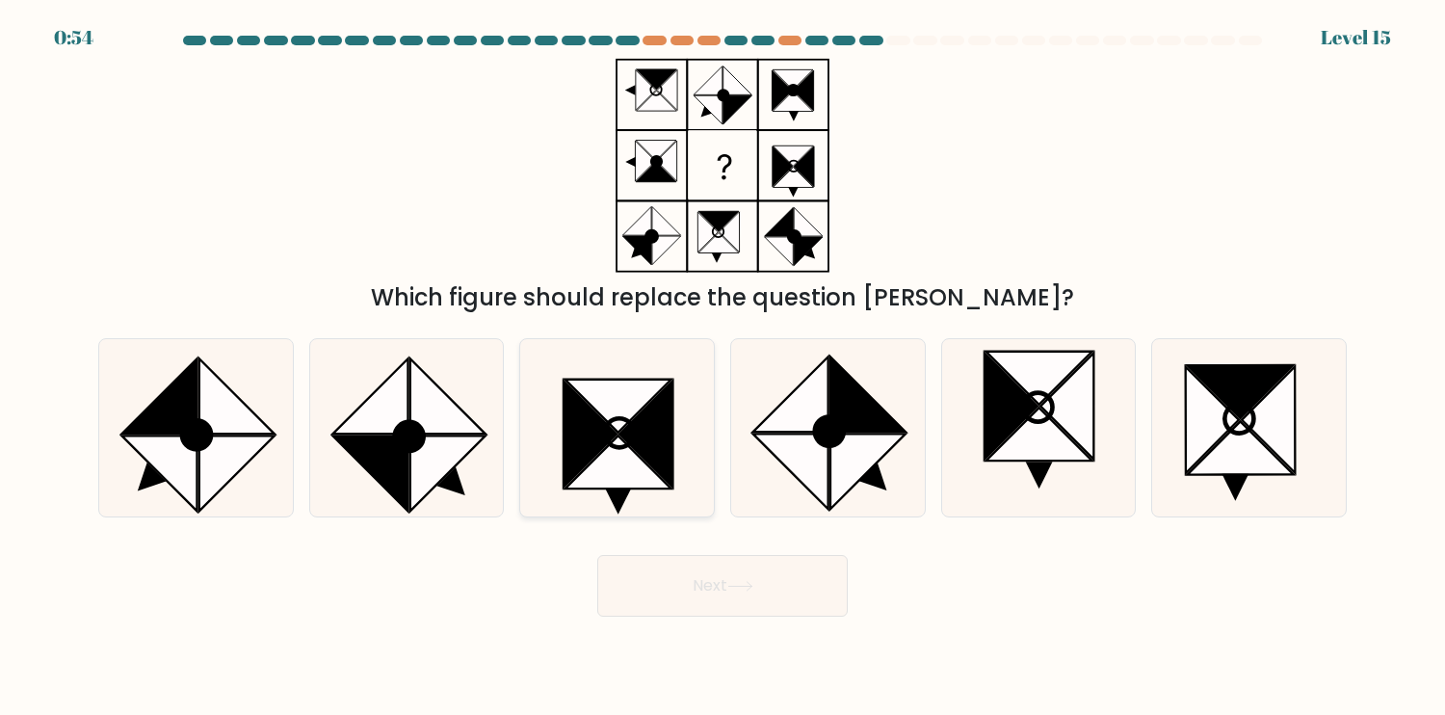
drag, startPoint x: 243, startPoint y: 477, endPoint x: 547, endPoint y: 506, distance: 305.8
click at [243, 477] on icon at bounding box center [195, 427] width 177 height 177
click at [723, 367] on input "a." at bounding box center [723, 362] width 1 height 10
radio input "true"
click at [690, 569] on button "Next" at bounding box center [722, 586] width 251 height 62
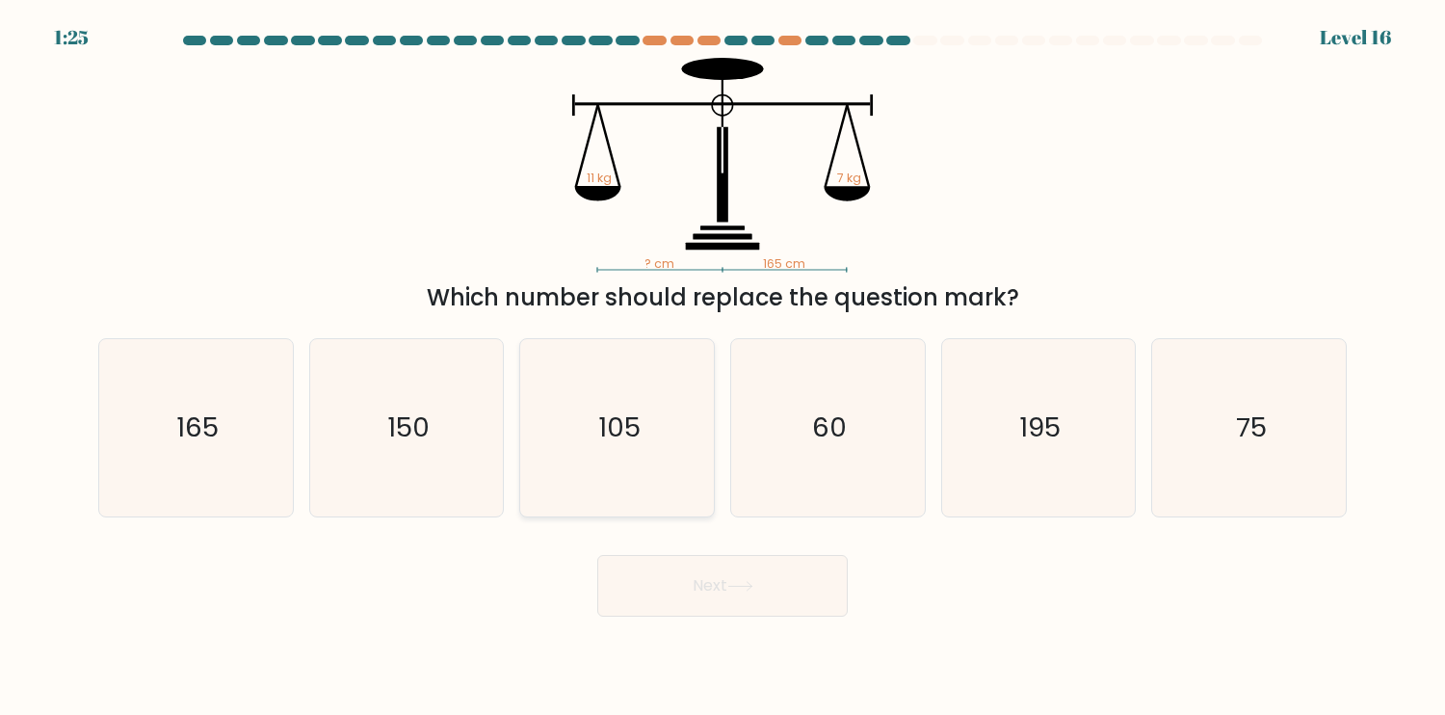
click at [656, 445] on icon "105" at bounding box center [617, 427] width 177 height 177
click at [723, 367] on input "c. 105" at bounding box center [723, 362] width 1 height 10
radio input "true"
click at [739, 592] on button "Next" at bounding box center [722, 586] width 251 height 62
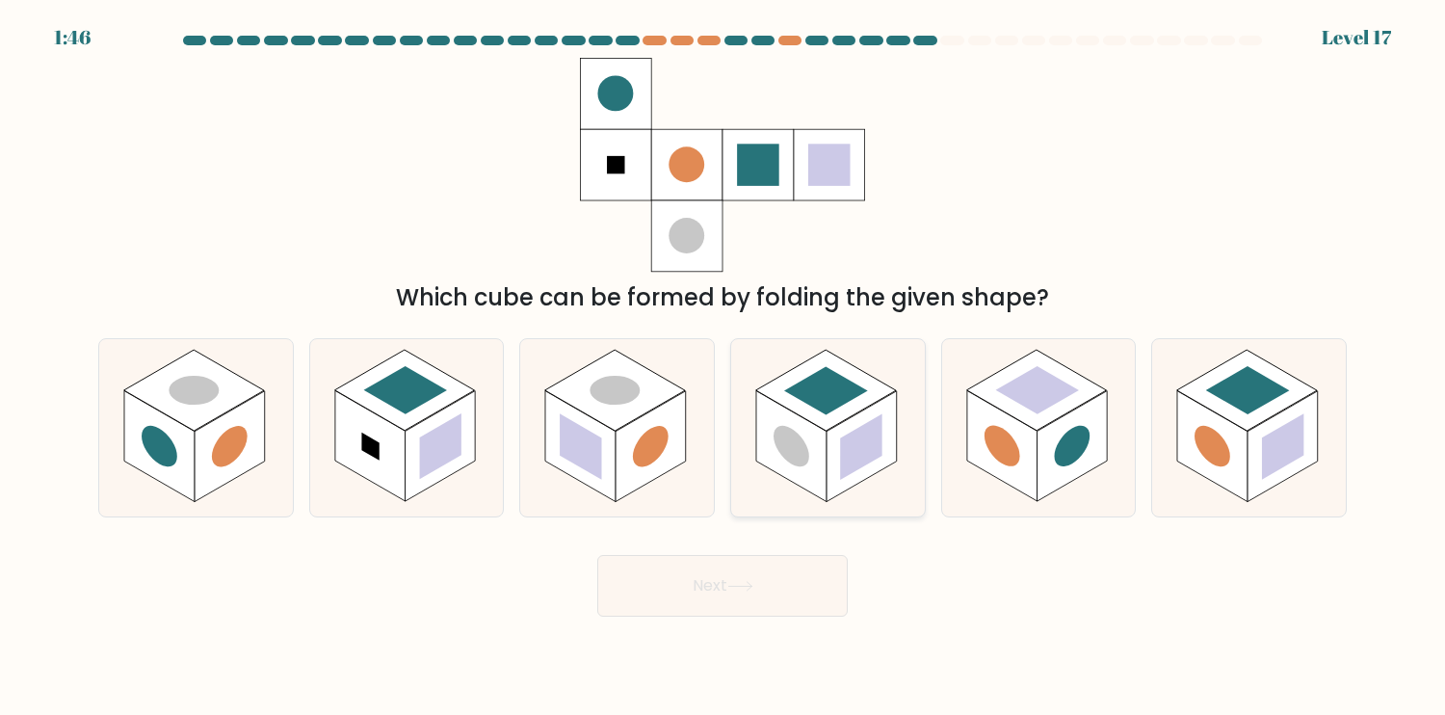
click at [861, 433] on rect at bounding box center [860, 446] width 41 height 66
click at [724, 367] on input "d." at bounding box center [723, 362] width 1 height 10
radio input "true"
click at [778, 593] on button "Next" at bounding box center [722, 586] width 251 height 62
click at [821, 472] on rect at bounding box center [791, 446] width 69 height 110
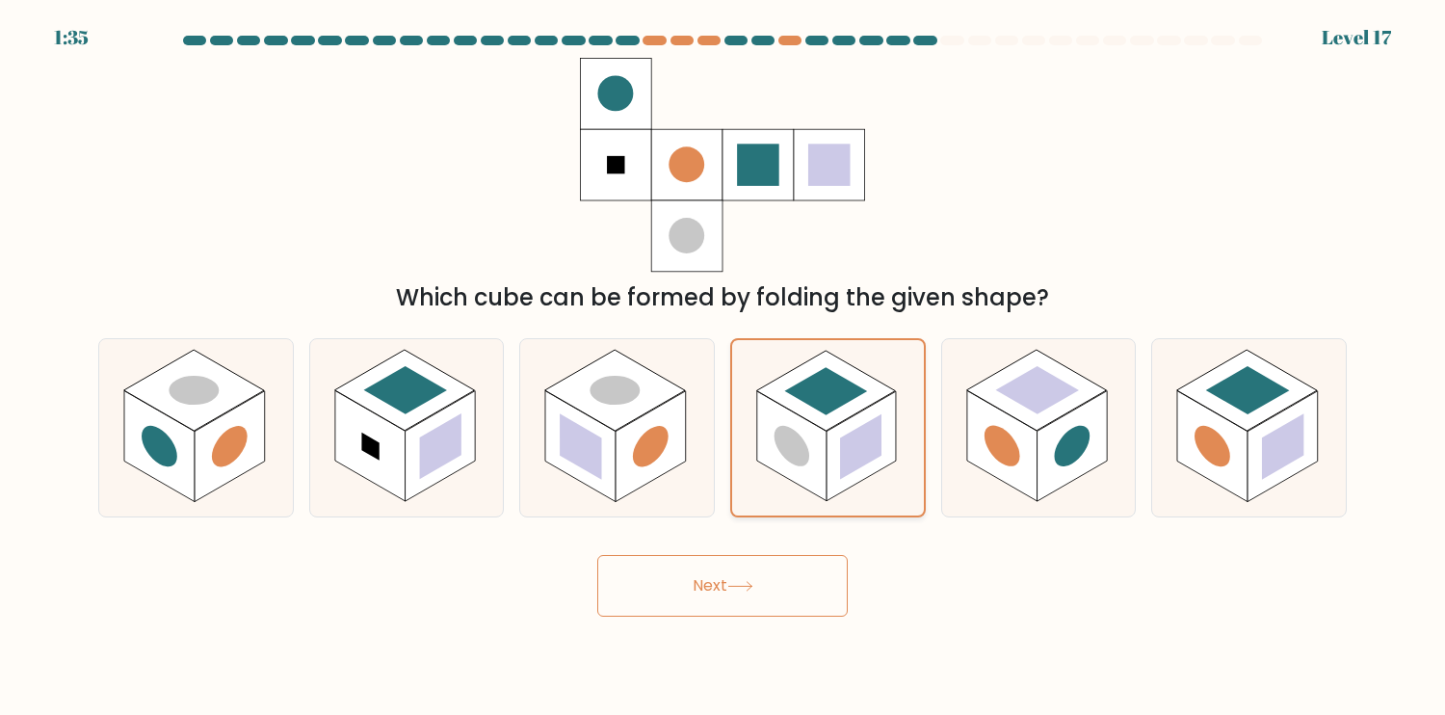
click at [724, 367] on input "d." at bounding box center [723, 362] width 1 height 10
click at [682, 433] on icon at bounding box center [617, 427] width 194 height 177
click at [723, 367] on input "c." at bounding box center [723, 362] width 1 height 10
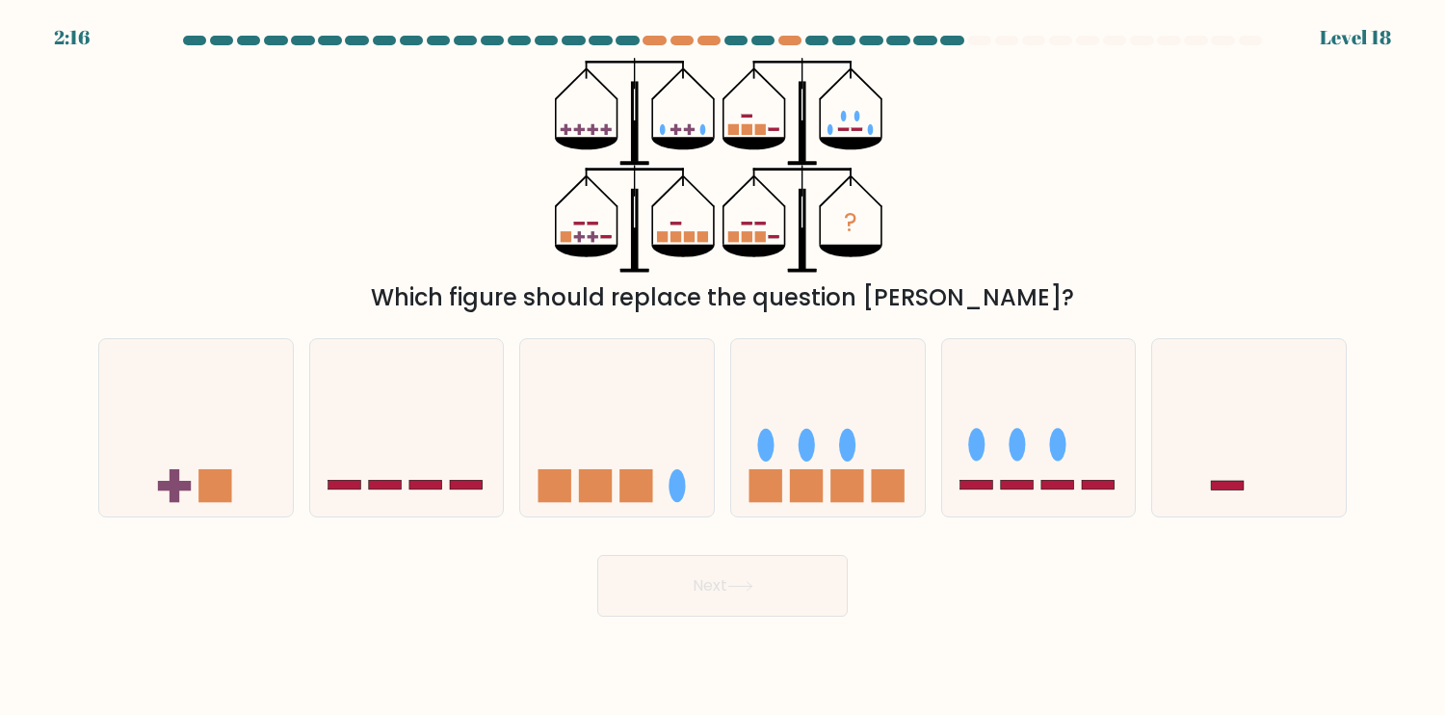
drag, startPoint x: 662, startPoint y: 134, endPoint x: 674, endPoint y: 131, distance: 12.9
click at [674, 131] on g at bounding box center [682, 129] width 45 height 11
click at [865, 129] on icon "?" at bounding box center [722, 165] width 335 height 215
click at [1011, 179] on div "? Which figure should replace the question mark?" at bounding box center [723, 186] width 1272 height 257
click at [836, 459] on icon at bounding box center [828, 427] width 194 height 160
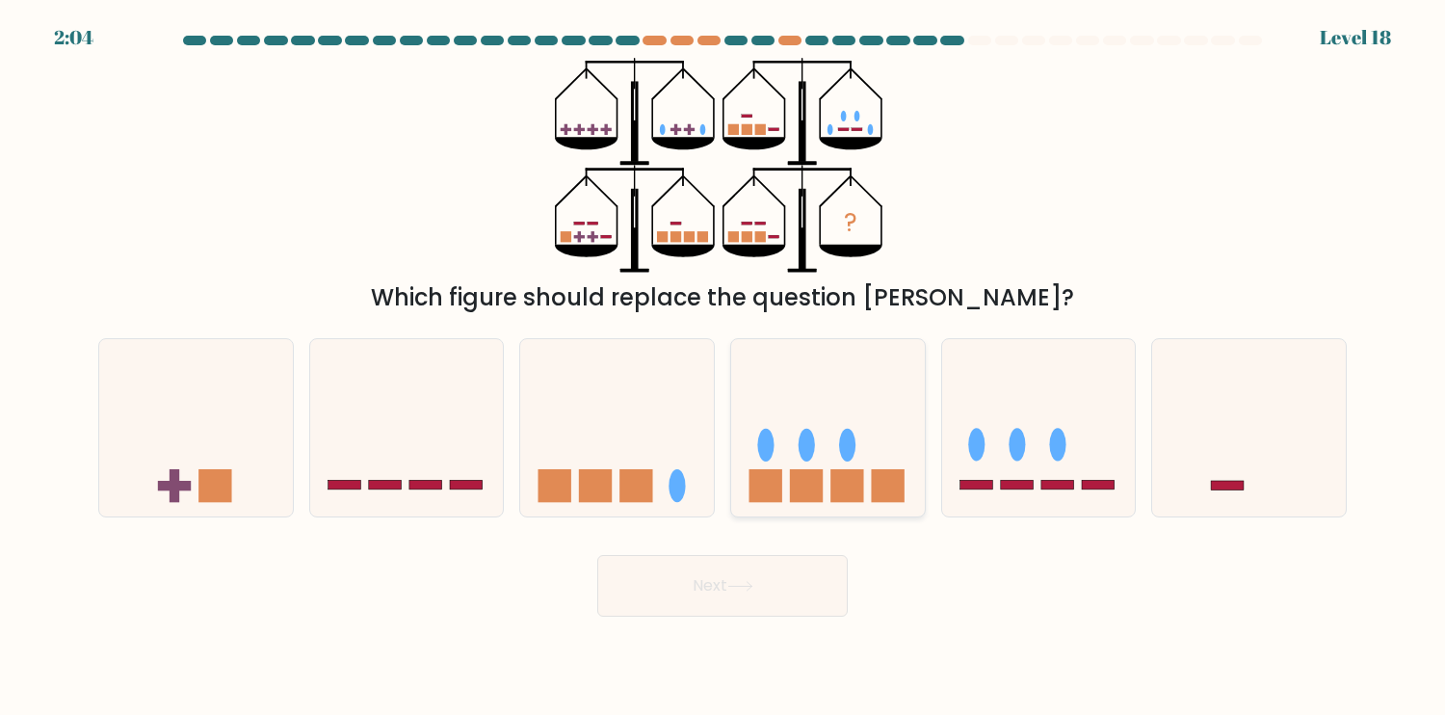
click at [724, 367] on input "d." at bounding box center [723, 362] width 1 height 10
radio input "true"
click at [586, 235] on icon "?" at bounding box center [722, 165] width 335 height 215
click at [592, 227] on icon "?" at bounding box center [722, 165] width 335 height 215
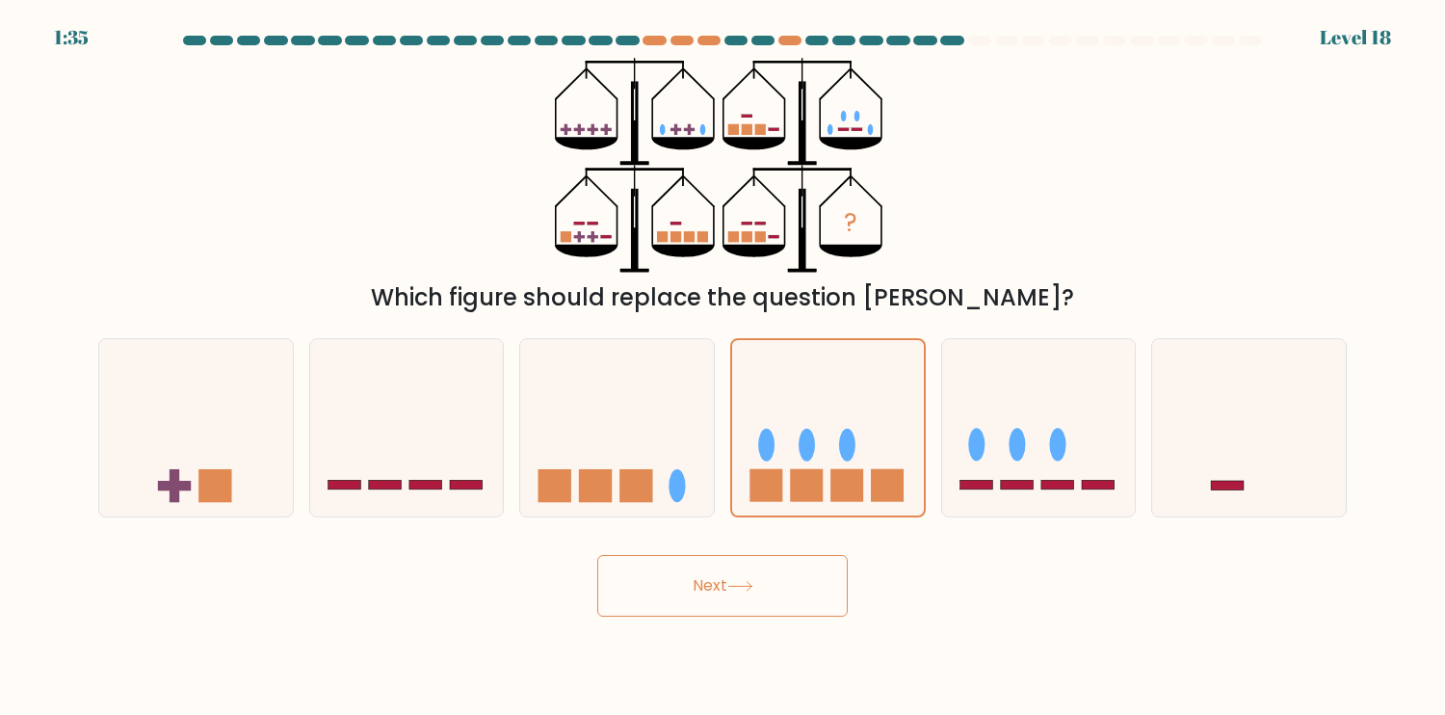
click at [575, 239] on icon "?" at bounding box center [722, 165] width 335 height 215
click at [613, 239] on icon "?" at bounding box center [722, 165] width 335 height 215
click at [609, 239] on icon "?" at bounding box center [722, 165] width 335 height 215
click at [600, 224] on icon "?" at bounding box center [722, 165] width 335 height 215
click at [736, 239] on rect at bounding box center [733, 236] width 11 height 11
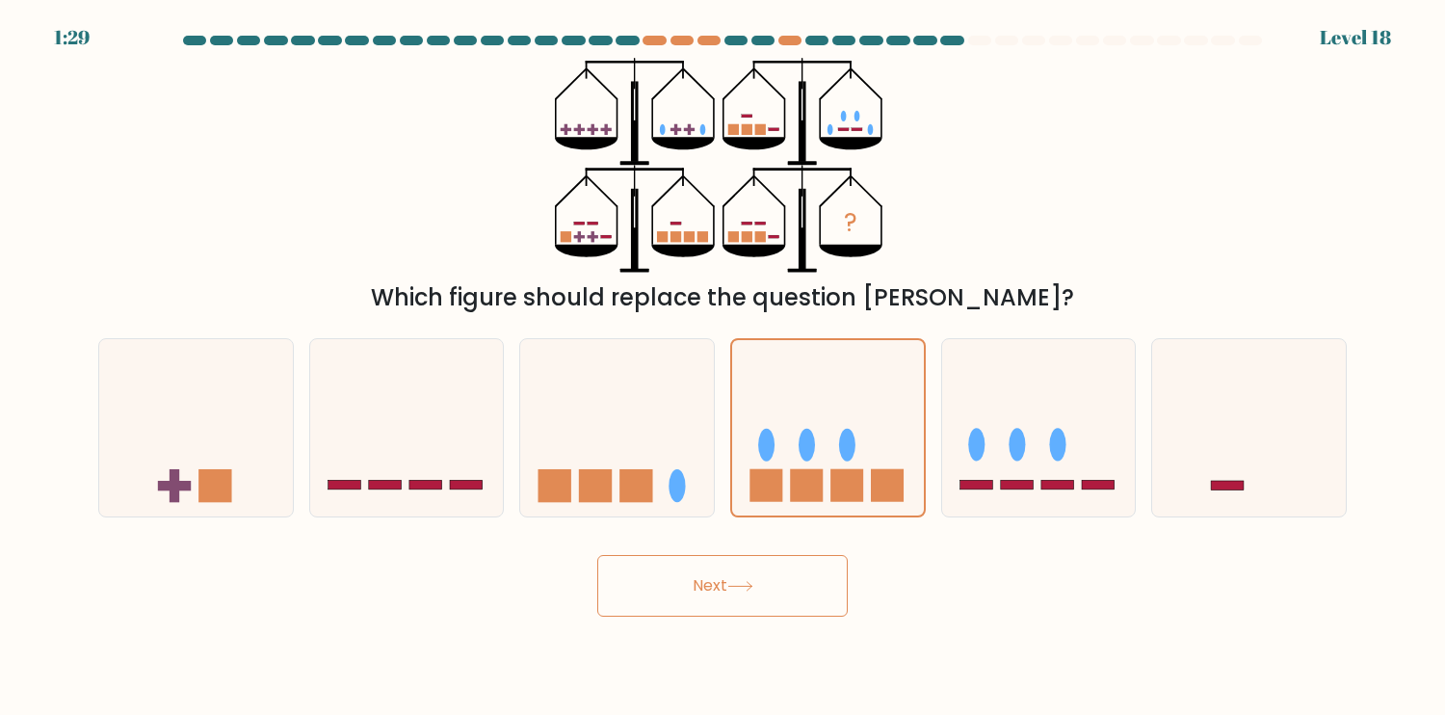
click at [763, 237] on rect at bounding box center [760, 236] width 11 height 11
click at [767, 237] on icon "?" at bounding box center [722, 165] width 335 height 215
click at [813, 367] on icon at bounding box center [828, 427] width 192 height 159
click at [724, 367] on input "d." at bounding box center [723, 362] width 1 height 10
click at [796, 600] on button "Next" at bounding box center [722, 586] width 251 height 62
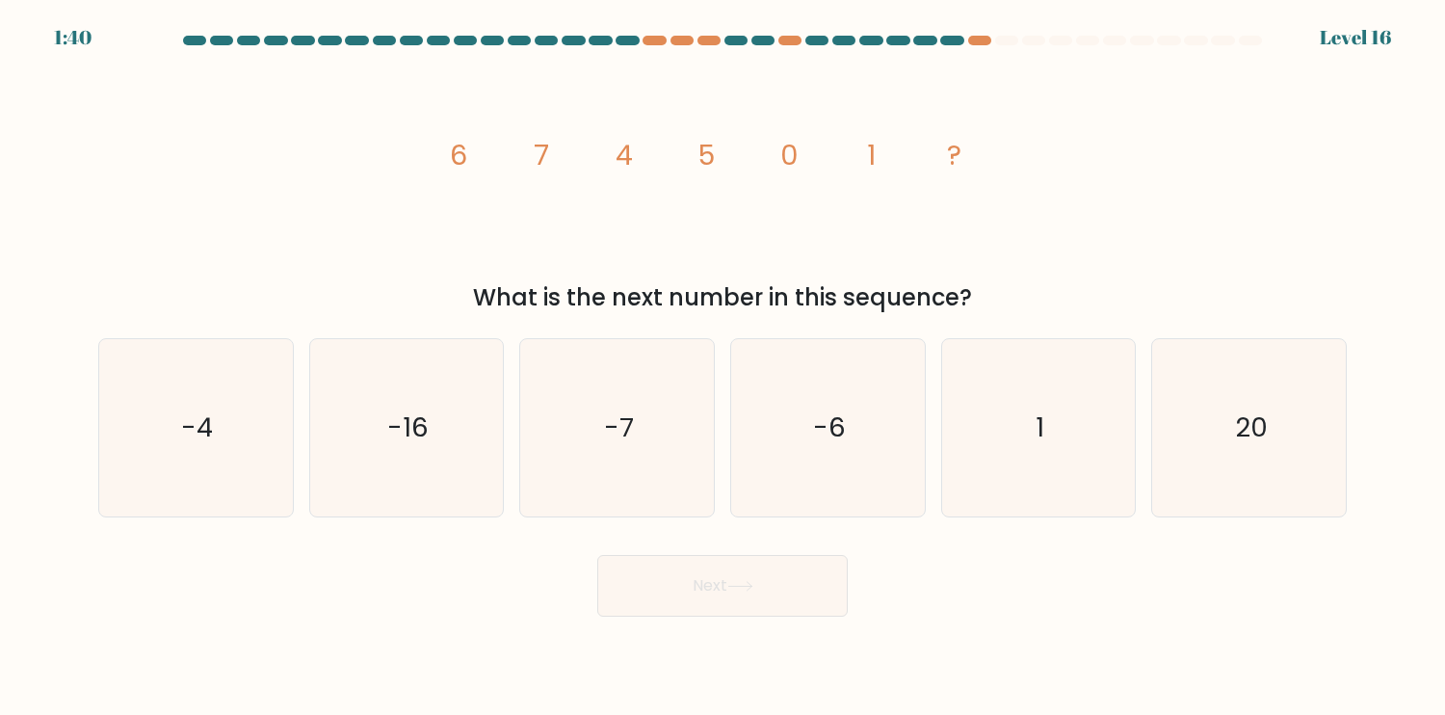
drag, startPoint x: 452, startPoint y: 162, endPoint x: 475, endPoint y: 162, distance: 23.1
click at [466, 162] on tspan "6" at bounding box center [458, 155] width 17 height 39
drag, startPoint x: 686, startPoint y: 165, endPoint x: 712, endPoint y: 162, distance: 26.2
click at [712, 162] on icon "image/svg+xml 6 7 4 5 0 1 ?" at bounding box center [723, 165] width 578 height 215
click at [872, 153] on icon "image/svg+xml 6 7 4 5 0 1 ?" at bounding box center [723, 165] width 578 height 215
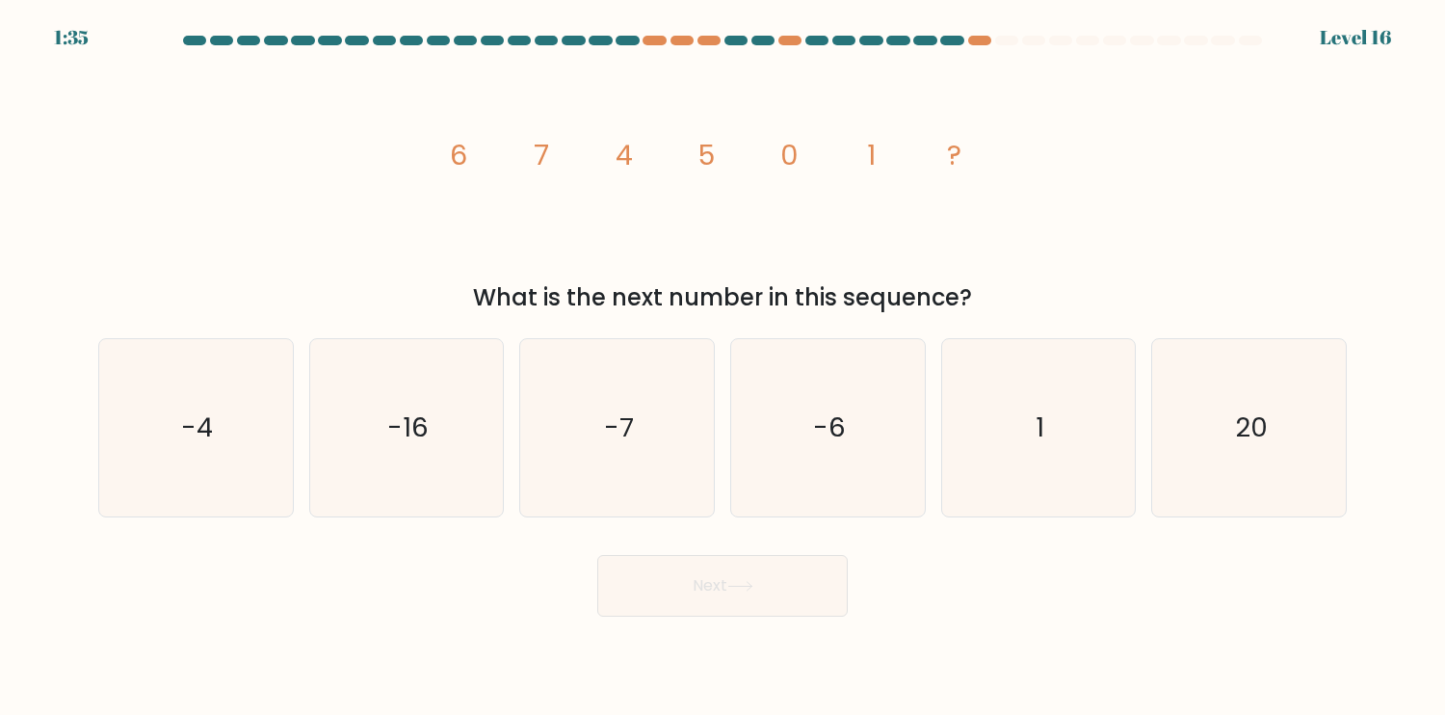
drag, startPoint x: 523, startPoint y: 155, endPoint x: 581, endPoint y: 158, distance: 57.9
click at [541, 155] on icon "image/svg+xml 6 7 4 5 0 1 ?" at bounding box center [723, 165] width 578 height 215
drag, startPoint x: 626, startPoint y: 162, endPoint x: 653, endPoint y: 162, distance: 27.0
click at [649, 162] on icon "image/svg+xml 6 7 4 5 0 1 ?" at bounding box center [723, 165] width 578 height 215
drag, startPoint x: 694, startPoint y: 163, endPoint x: 725, endPoint y: 162, distance: 31.8
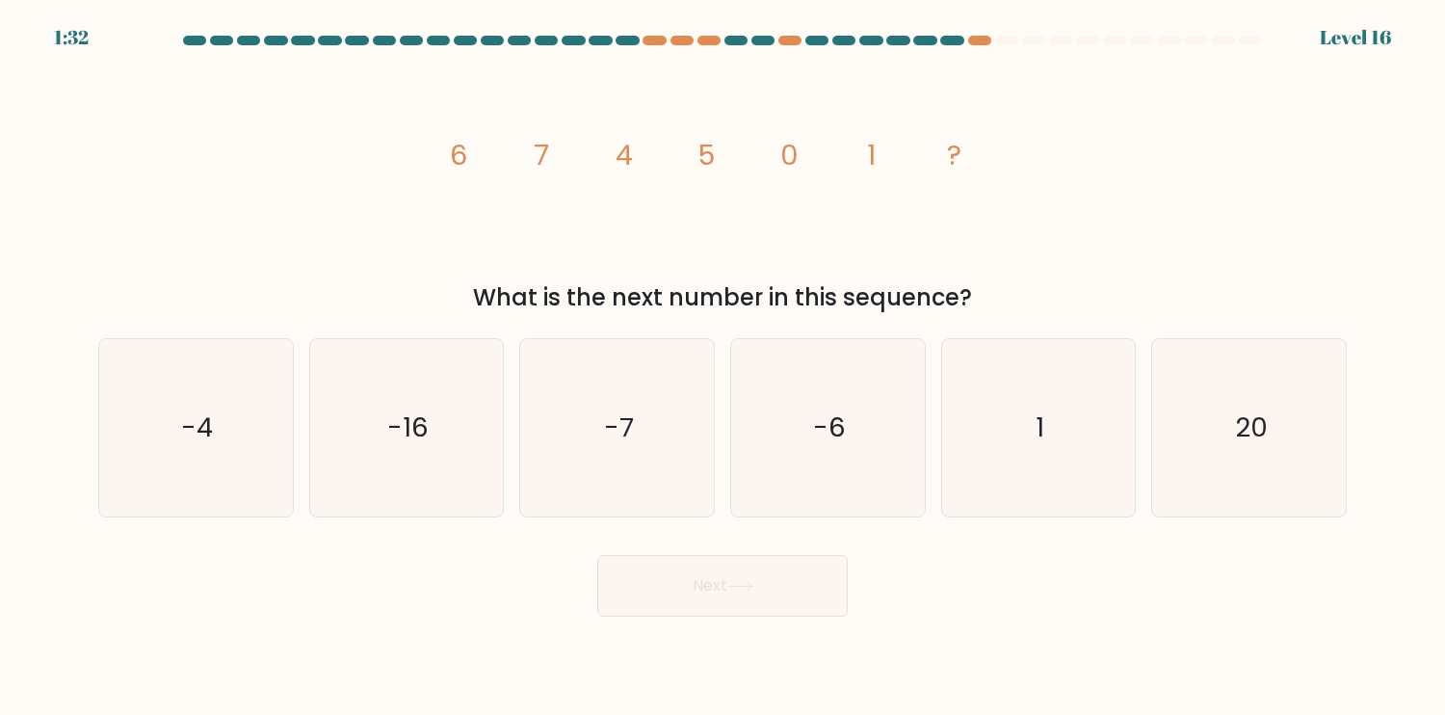
click at [714, 160] on icon "image/svg+xml 6 7 4 5 0 1 ?" at bounding box center [723, 165] width 578 height 215
drag, startPoint x: 836, startPoint y: 170, endPoint x: 850, endPoint y: 170, distance: 13.5
click at [849, 170] on icon "image/svg+xml 6 7 4 5 0 1 ?" at bounding box center [723, 165] width 578 height 215
drag, startPoint x: 700, startPoint y: 164, endPoint x: 722, endPoint y: 166, distance: 21.3
click at [715, 166] on icon "image/svg+xml 6 7 4 5 0 1 ?" at bounding box center [723, 165] width 578 height 215
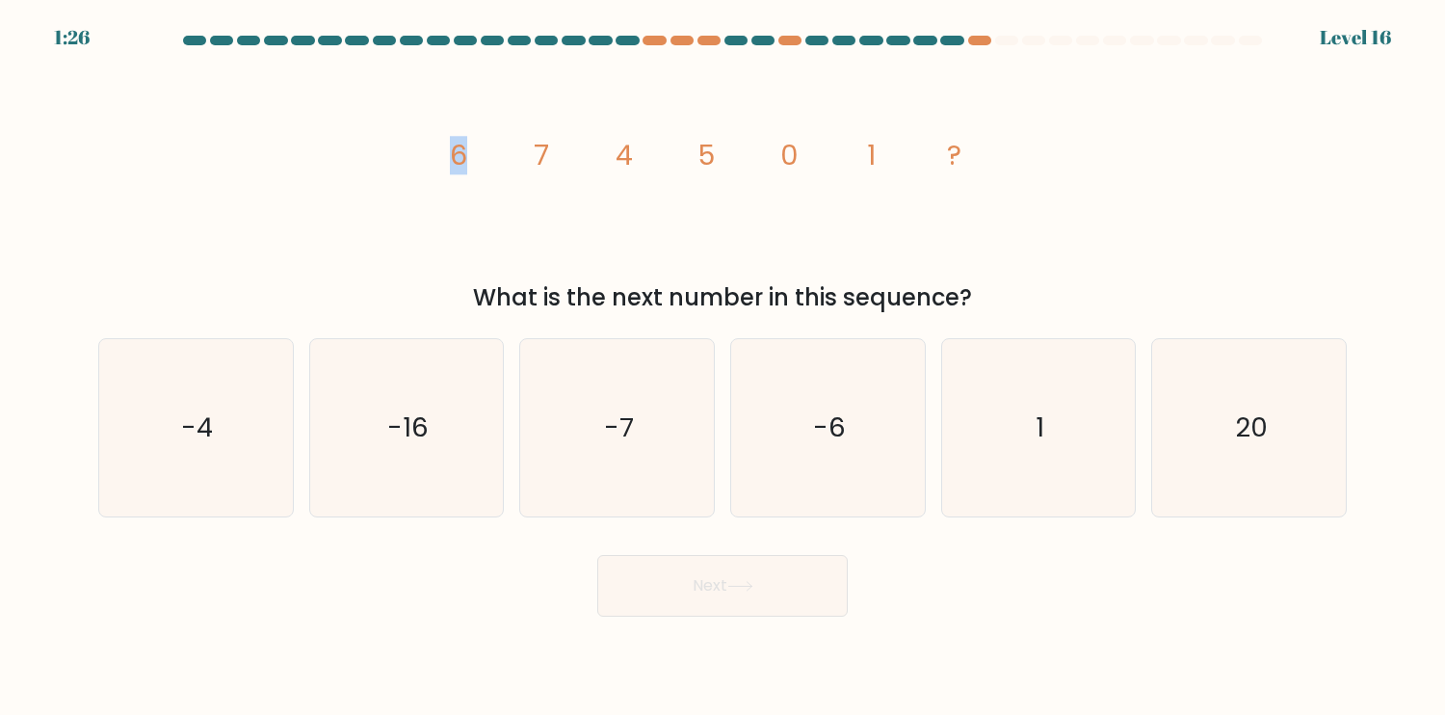
drag, startPoint x: 456, startPoint y: 155, endPoint x: 480, endPoint y: 156, distance: 24.1
click at [479, 156] on icon "image/svg+xml 6 7 4 5 0 1 ?" at bounding box center [723, 165] width 578 height 215
drag, startPoint x: 613, startPoint y: 162, endPoint x: 659, endPoint y: 161, distance: 46.3
click at [648, 162] on icon "image/svg+xml 6 7 4 5 0 1 ?" at bounding box center [723, 165] width 578 height 215
drag, startPoint x: 778, startPoint y: 149, endPoint x: 808, endPoint y: 150, distance: 29.9
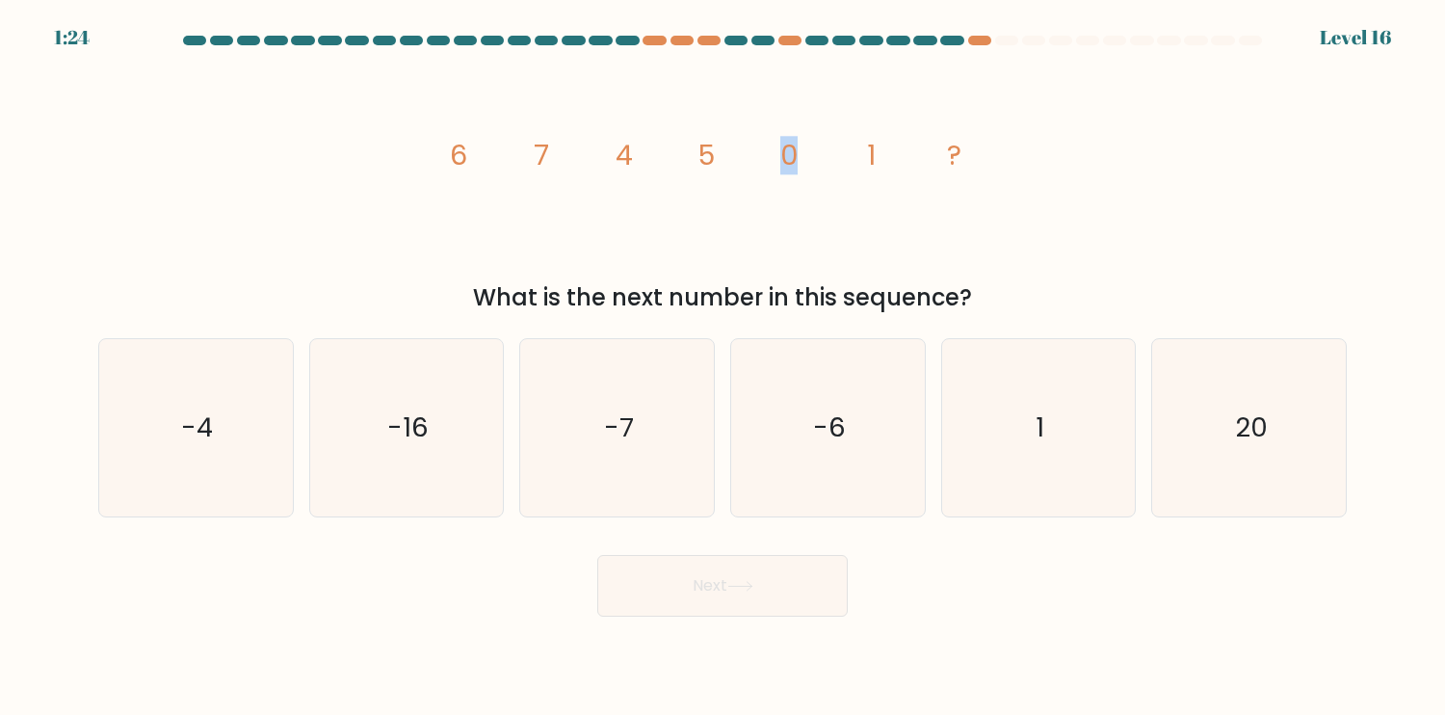
click at [806, 149] on icon "image/svg+xml 6 7 4 5 0 1 ?" at bounding box center [723, 165] width 578 height 215
click at [226, 437] on icon "-4" at bounding box center [195, 427] width 177 height 177
click at [723, 367] on input "a. -4" at bounding box center [723, 362] width 1 height 10
radio input "true"
click at [794, 606] on button "Next" at bounding box center [722, 586] width 251 height 62
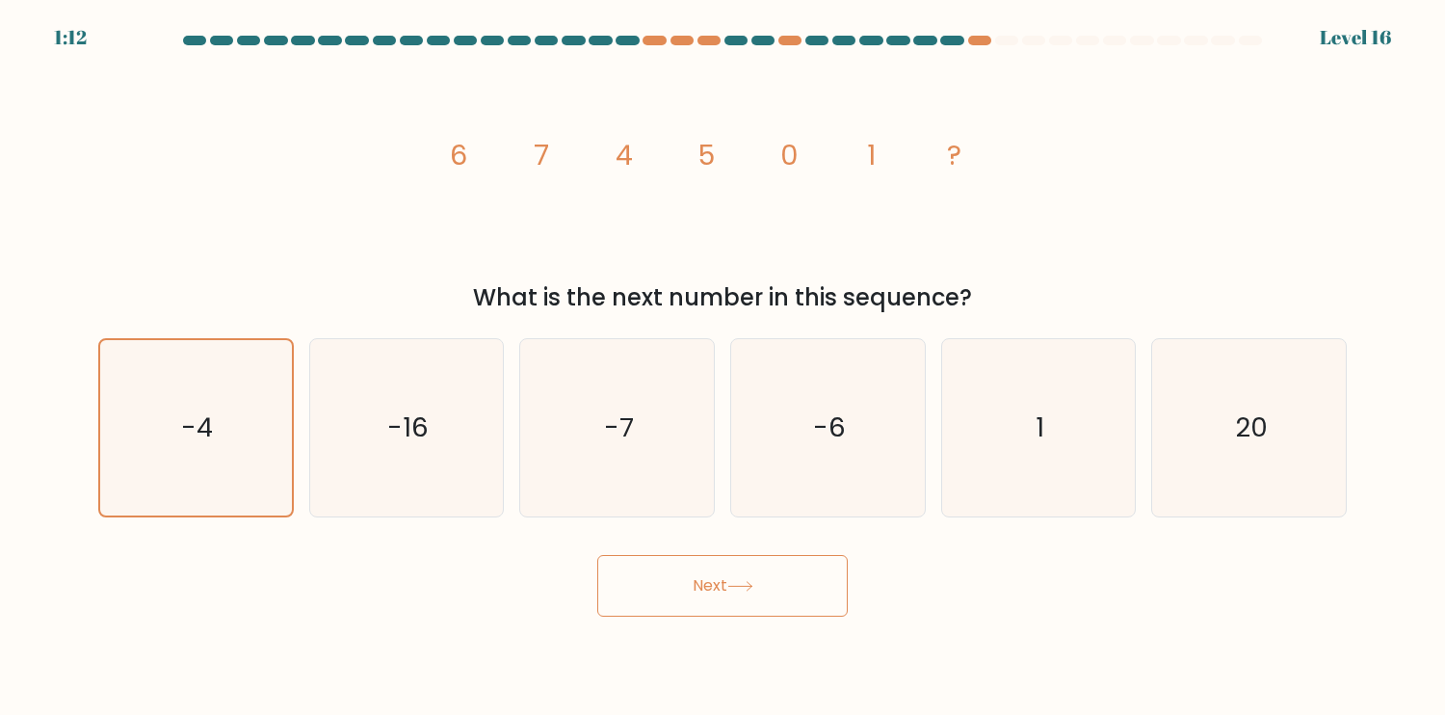
click at [802, 588] on button "Next" at bounding box center [722, 586] width 251 height 62
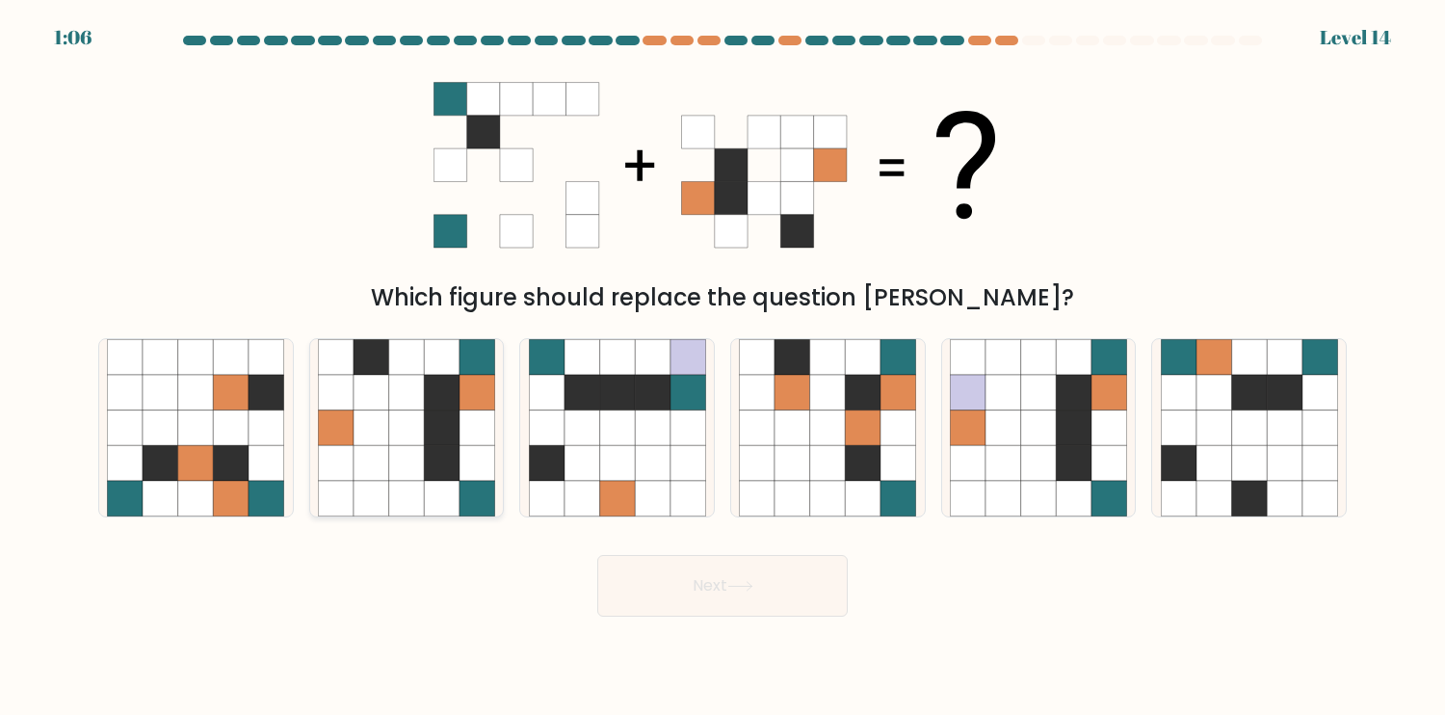
click at [373, 424] on icon at bounding box center [372, 427] width 36 height 36
click at [723, 367] on input "b." at bounding box center [723, 362] width 1 height 10
radio input "true"
click at [631, 552] on div "Next" at bounding box center [723, 579] width 1272 height 76
click at [659, 580] on button "Next" at bounding box center [722, 586] width 251 height 62
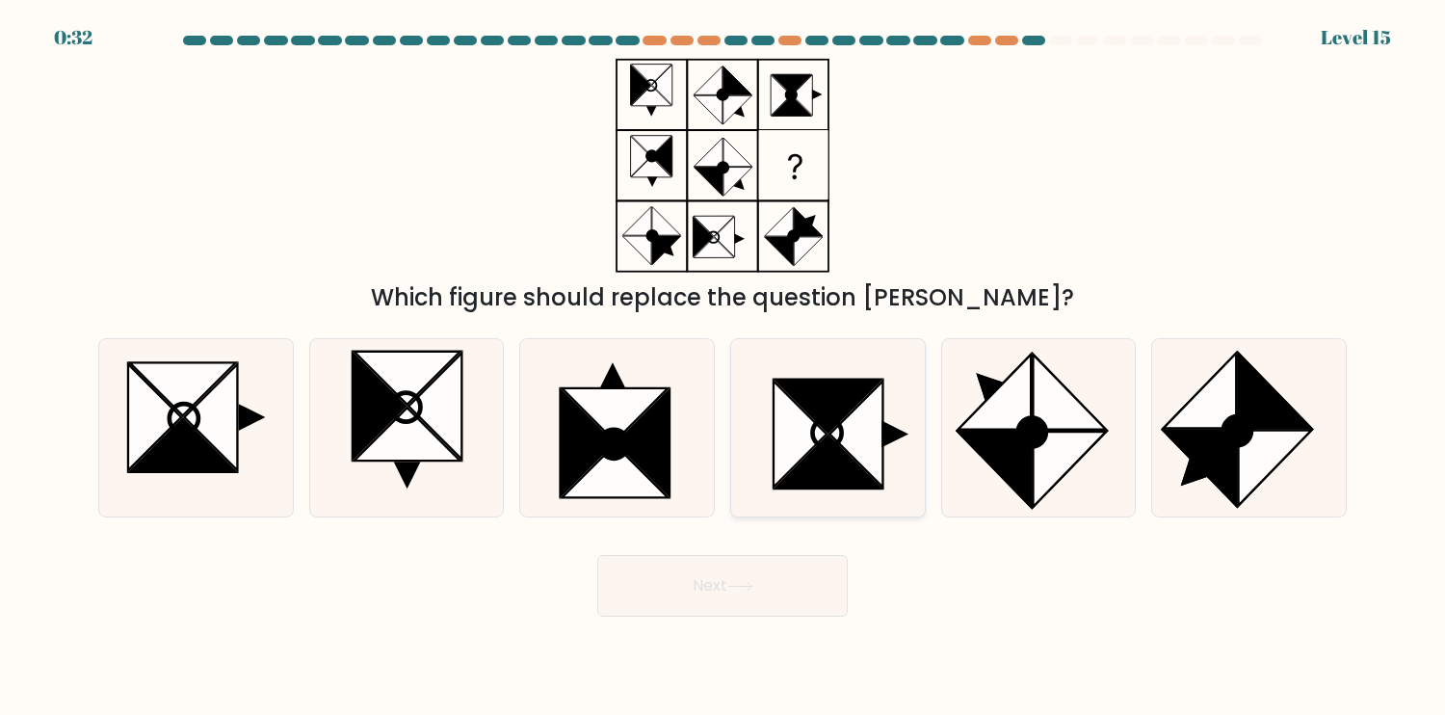
click at [840, 486] on icon at bounding box center [829, 461] width 106 height 53
click at [724, 367] on input "d." at bounding box center [723, 362] width 1 height 10
radio input "true"
click at [784, 593] on button "Next" at bounding box center [722, 586] width 251 height 62
click at [788, 593] on button "Next" at bounding box center [722, 586] width 251 height 62
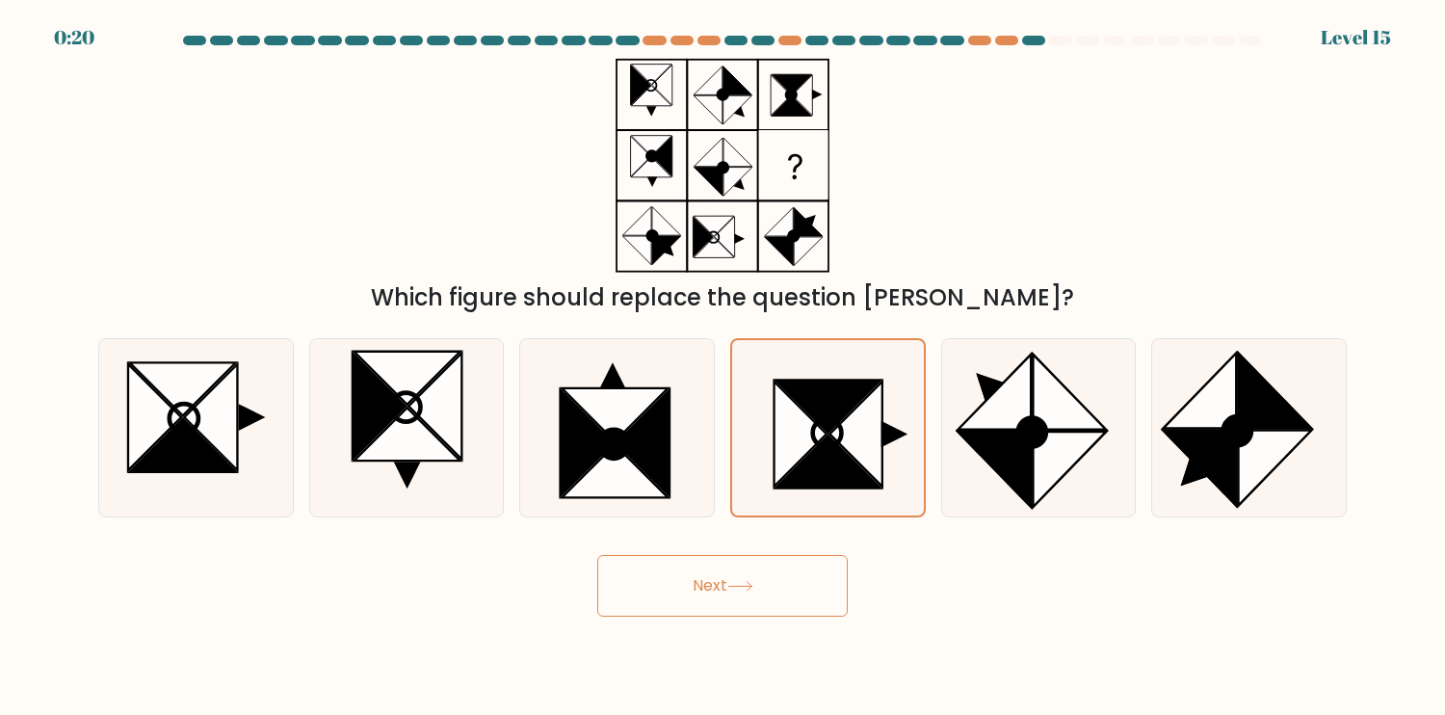
click at [788, 593] on button "Next" at bounding box center [722, 586] width 251 height 62
click at [790, 593] on button "Next" at bounding box center [722, 586] width 251 height 62
click at [797, 593] on button "Next" at bounding box center [722, 586] width 251 height 62
click at [797, 582] on button "Next" at bounding box center [722, 586] width 251 height 62
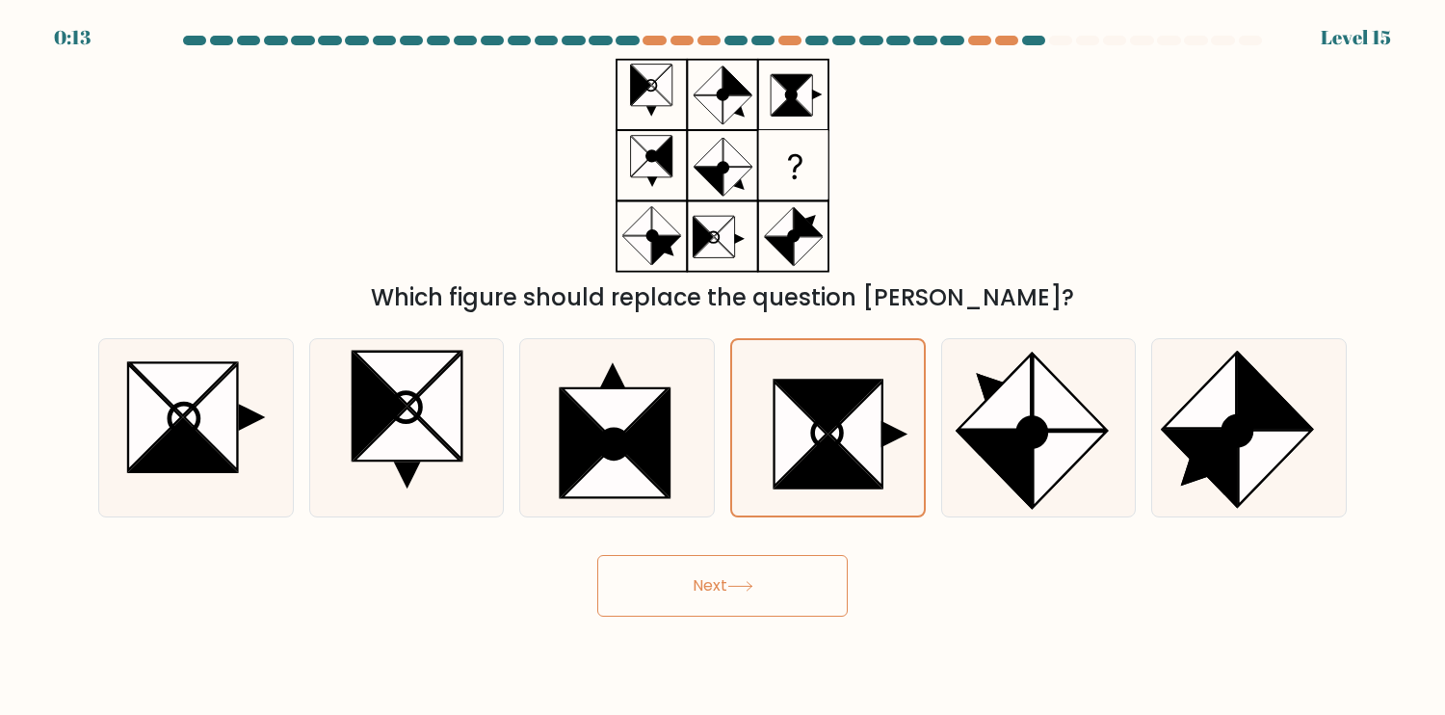
click at [797, 582] on button "Next" at bounding box center [722, 586] width 251 height 62
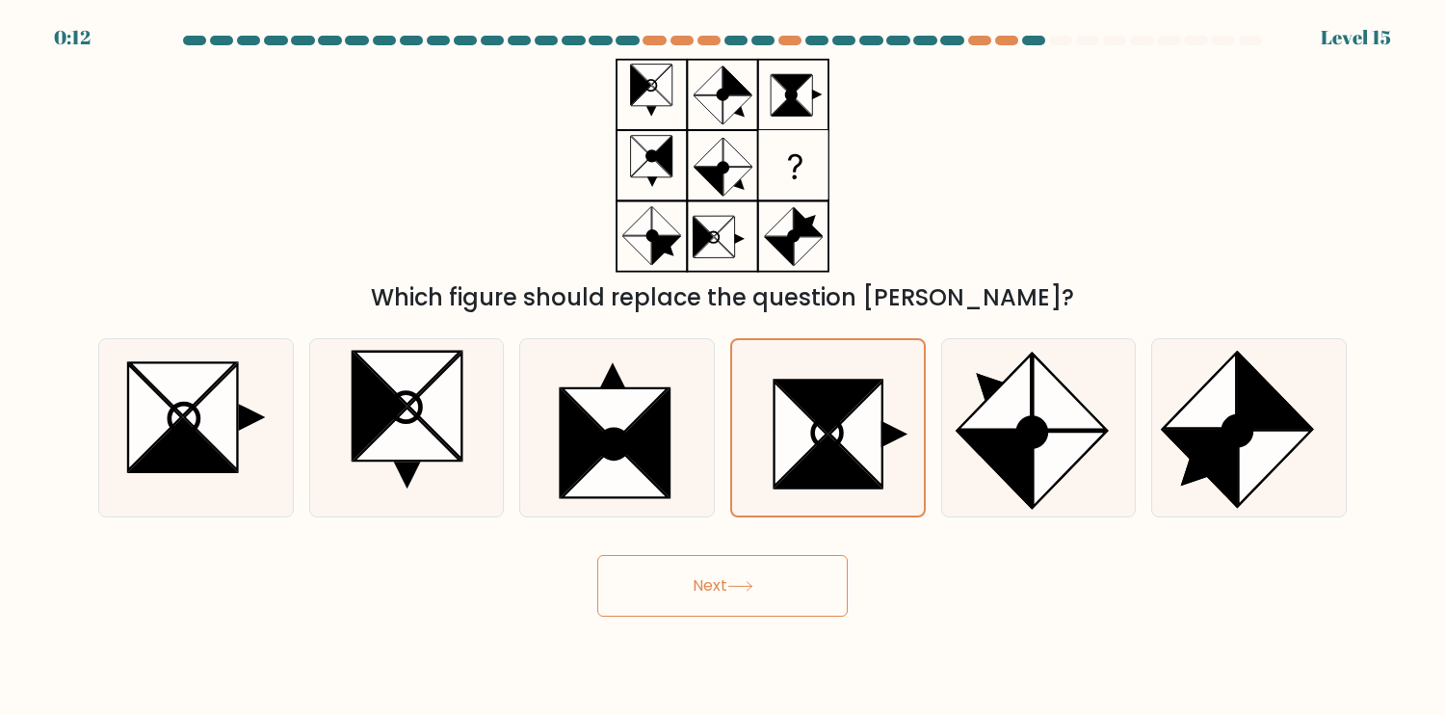
click at [797, 582] on button "Next" at bounding box center [722, 586] width 251 height 62
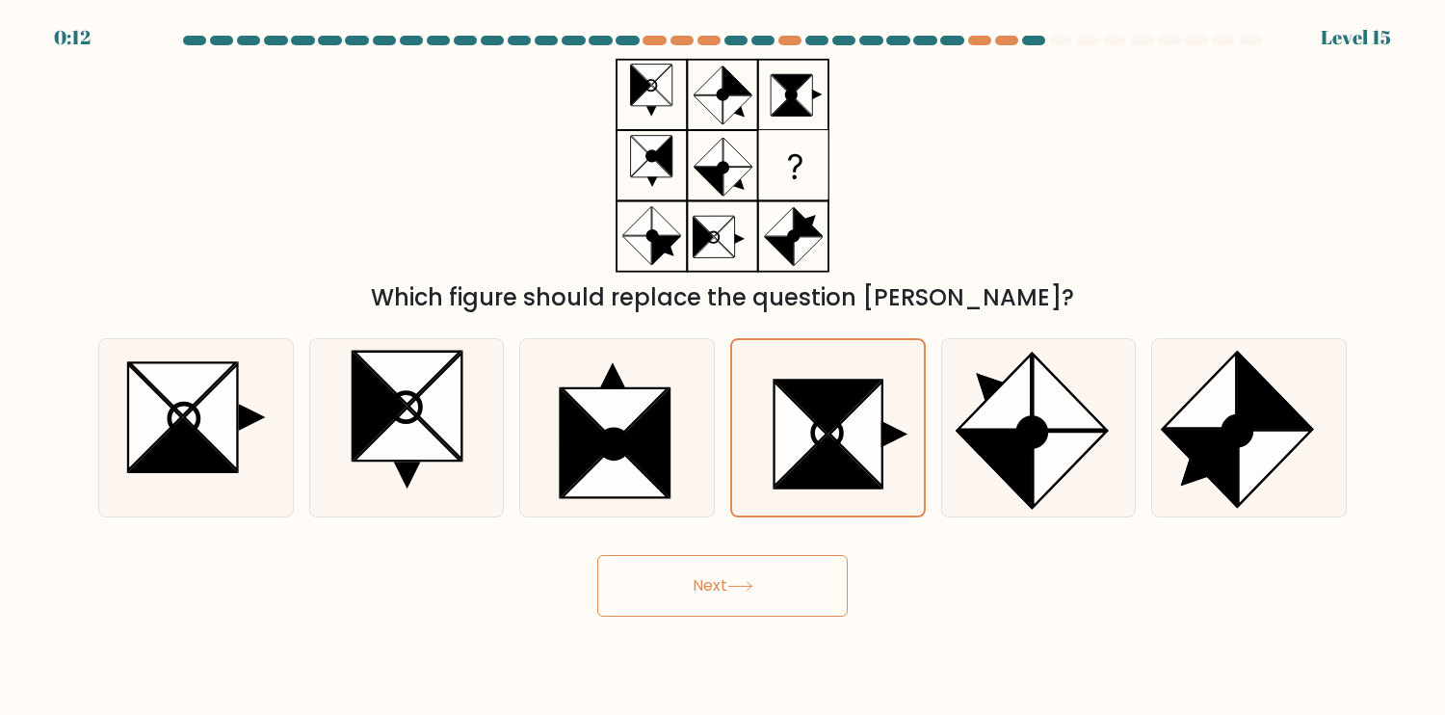
click at [797, 582] on button "Next" at bounding box center [722, 586] width 251 height 62
click at [794, 584] on button "Next" at bounding box center [722, 586] width 251 height 62
click at [762, 597] on button "Next" at bounding box center [722, 586] width 251 height 62
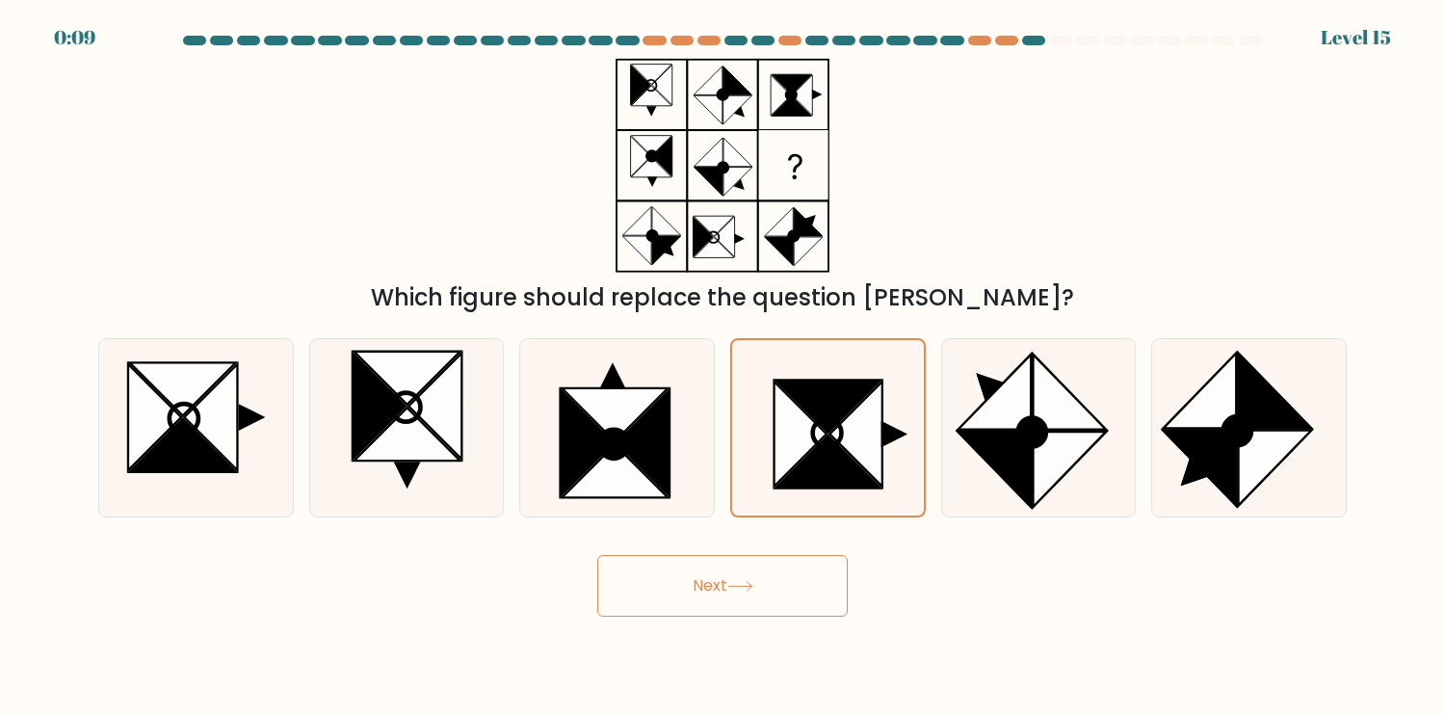
click at [762, 597] on button "Next" at bounding box center [722, 586] width 251 height 62
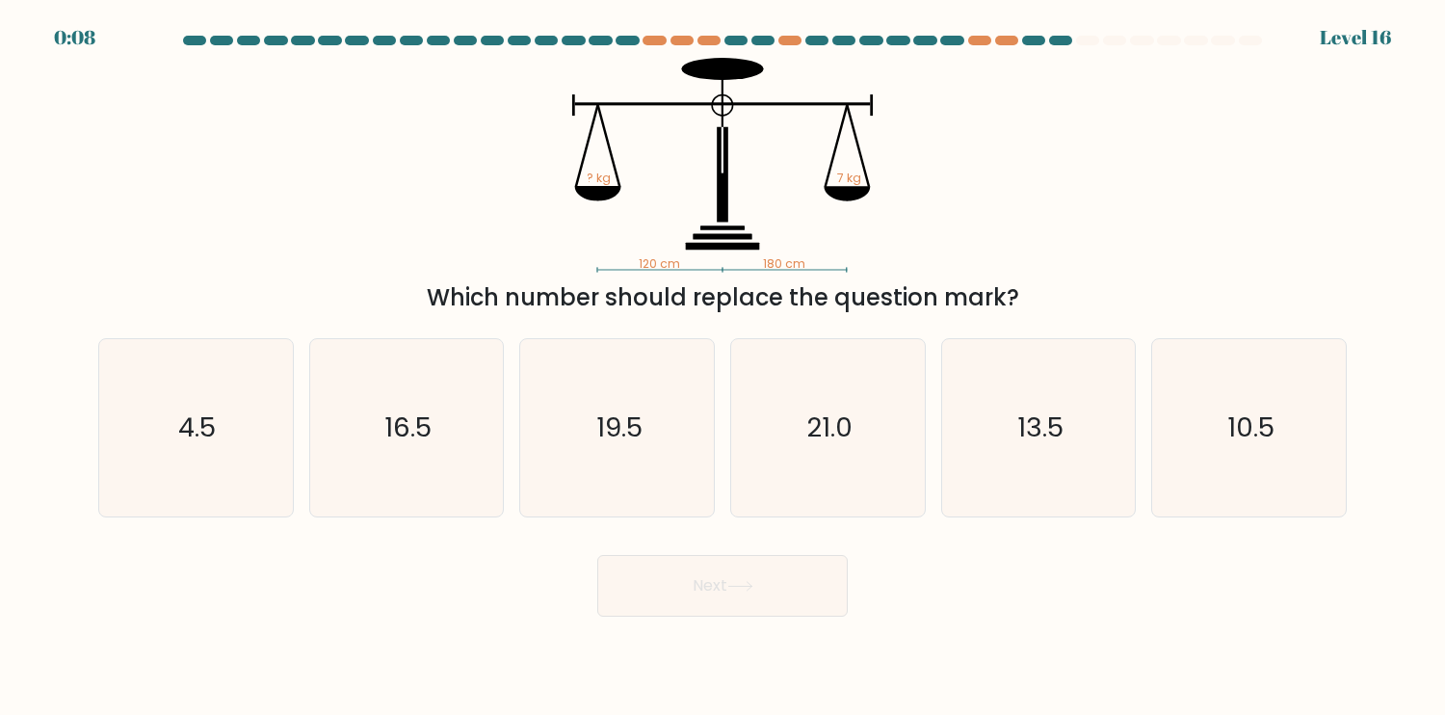
click at [762, 597] on button "Next" at bounding box center [722, 586] width 251 height 62
click at [1202, 483] on icon "10.5" at bounding box center [1249, 427] width 177 height 177
click at [724, 367] on input "f. 10.5" at bounding box center [723, 362] width 1 height 10
radio input "true"
click at [766, 586] on button "Next" at bounding box center [722, 586] width 251 height 62
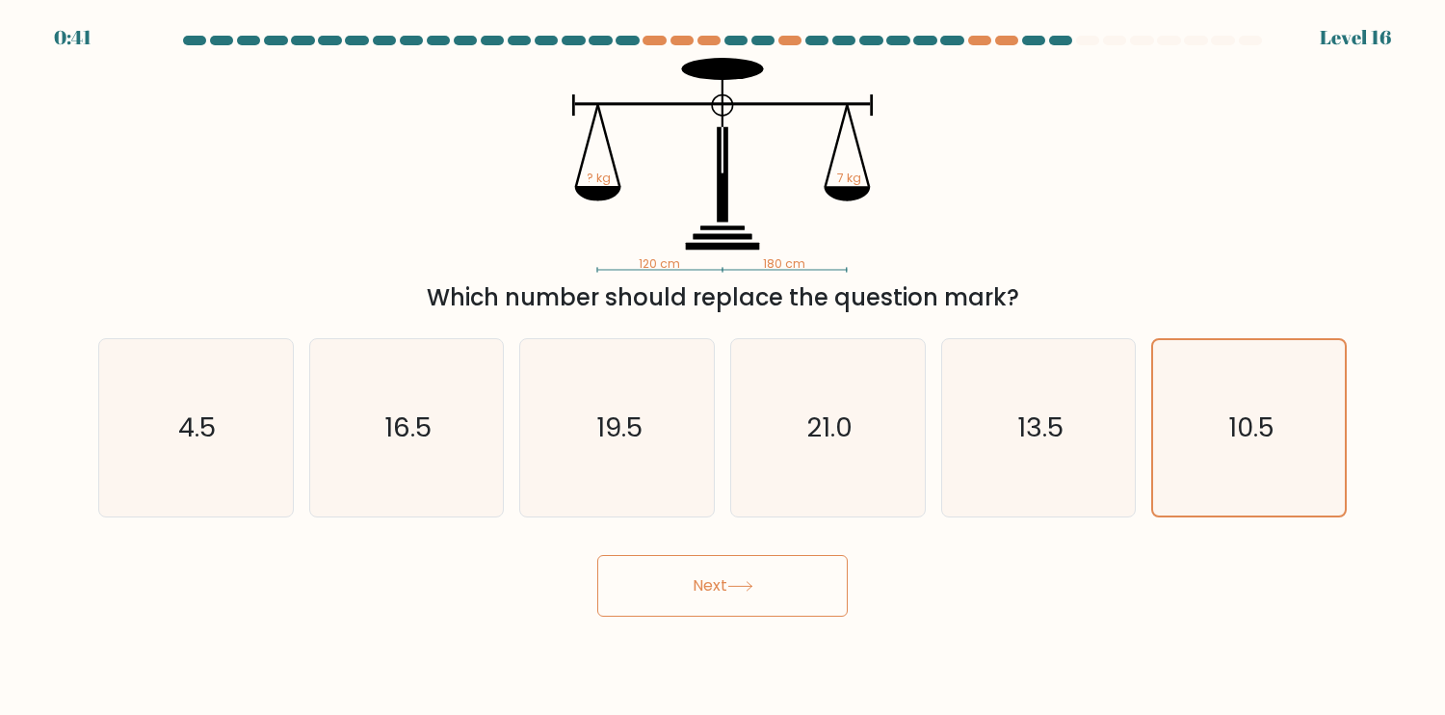
click at [762, 581] on button "Next" at bounding box center [722, 586] width 251 height 62
click at [761, 581] on button "Next" at bounding box center [722, 586] width 251 height 62
click at [736, 578] on button "Next" at bounding box center [722, 586] width 251 height 62
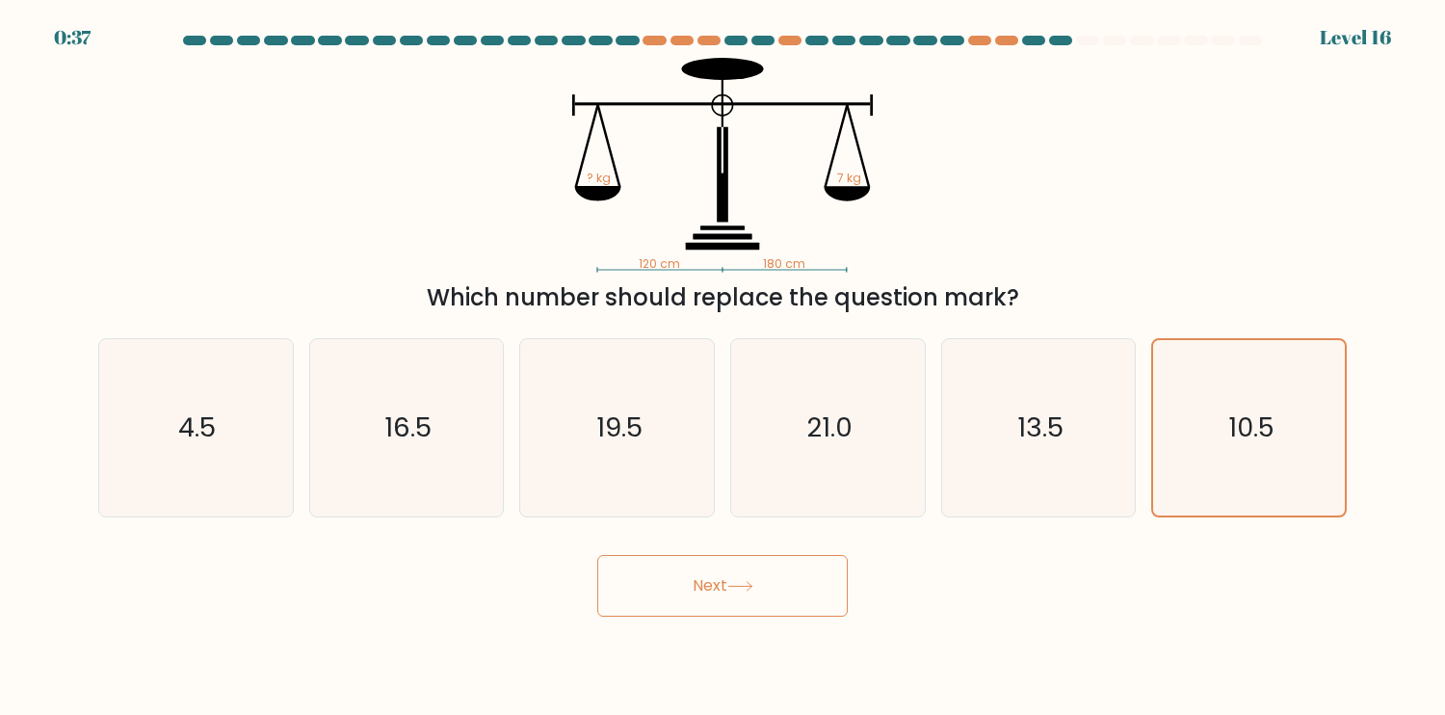
click at [736, 578] on button "Next" at bounding box center [722, 586] width 251 height 62
click at [736, 581] on icon at bounding box center [740, 586] width 26 height 11
click at [736, 583] on icon at bounding box center [740, 586] width 26 height 11
click at [736, 587] on icon at bounding box center [740, 586] width 26 height 11
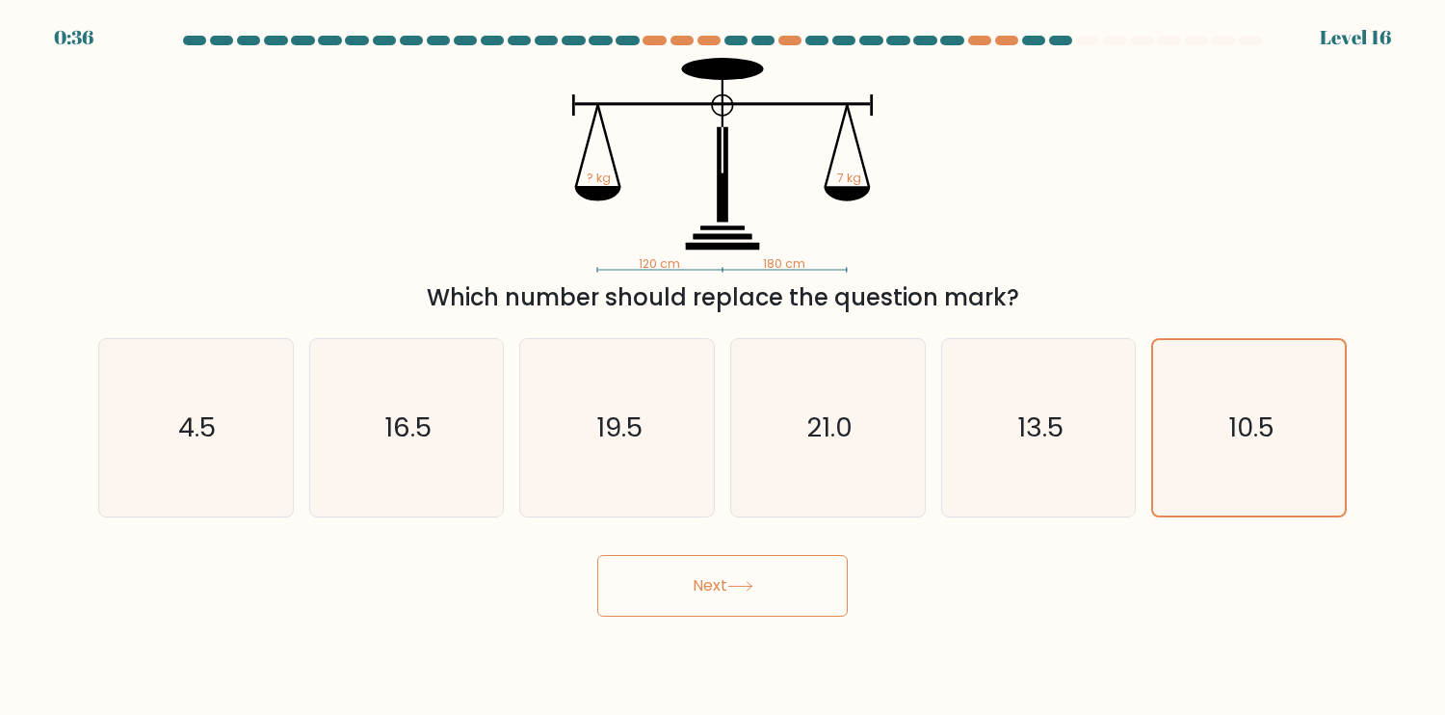
drag, startPoint x: 732, startPoint y: 593, endPoint x: 719, endPoint y: 611, distance: 22.0
click at [730, 597] on button "Next" at bounding box center [722, 586] width 251 height 62
click at [947, 583] on div "Next" at bounding box center [723, 579] width 1272 height 76
click at [778, 594] on button "Next" at bounding box center [722, 586] width 251 height 62
click at [779, 594] on button "Next" at bounding box center [722, 586] width 251 height 62
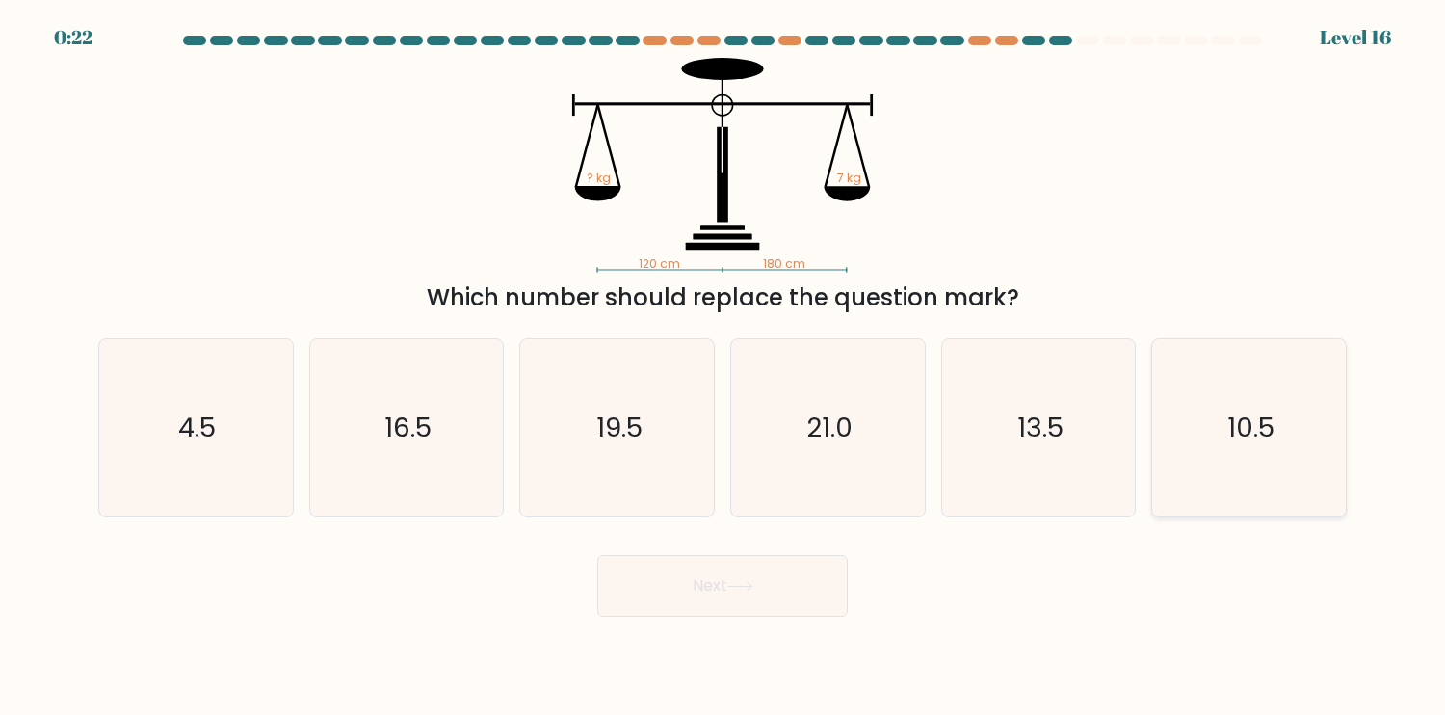
drag, startPoint x: 1339, startPoint y: 434, endPoint x: 1323, endPoint y: 432, distance: 16.5
click at [1331, 432] on div "10.5" at bounding box center [1249, 427] width 196 height 179
click at [724, 367] on input "f. 10.5" at bounding box center [723, 362] width 1 height 10
radio input "true"
click at [727, 605] on button "Next" at bounding box center [722, 586] width 251 height 62
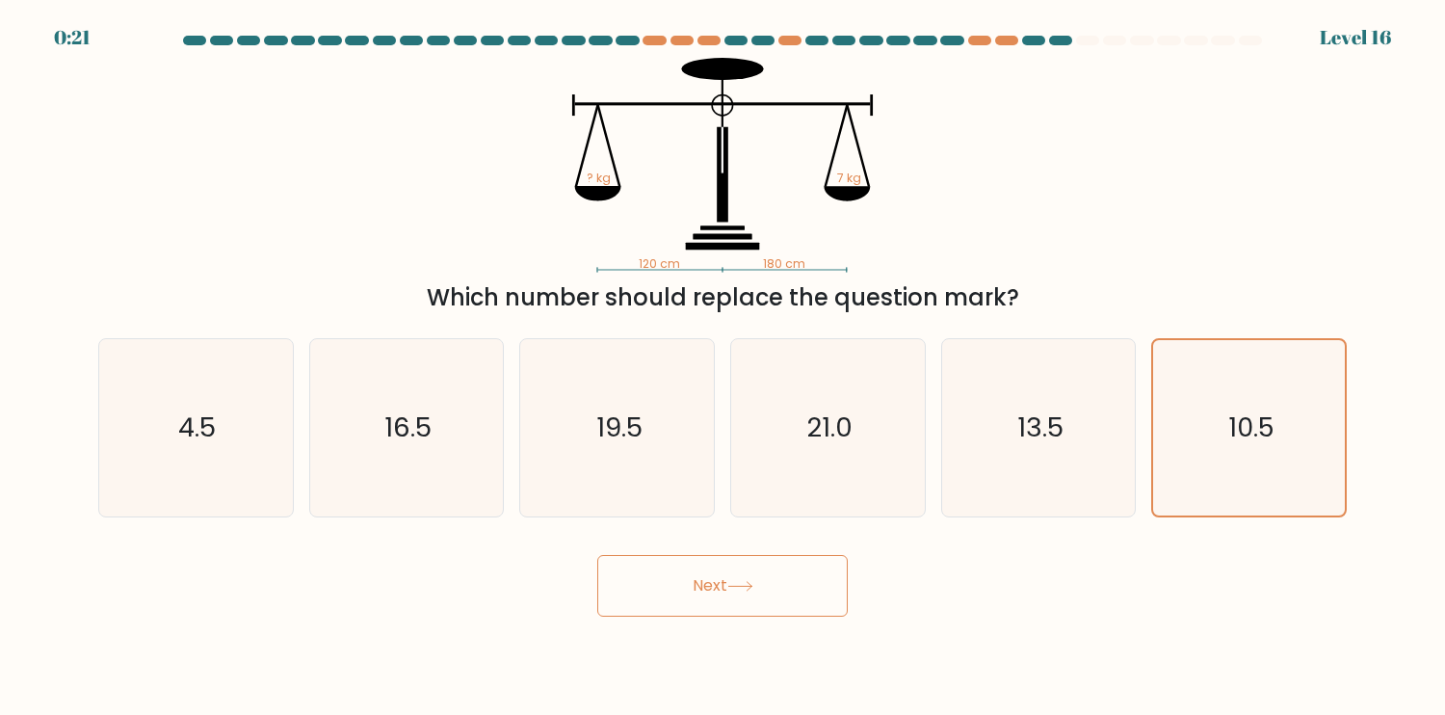
click at [727, 605] on button "Next" at bounding box center [722, 586] width 251 height 62
click at [725, 605] on button "Next" at bounding box center [722, 586] width 251 height 62
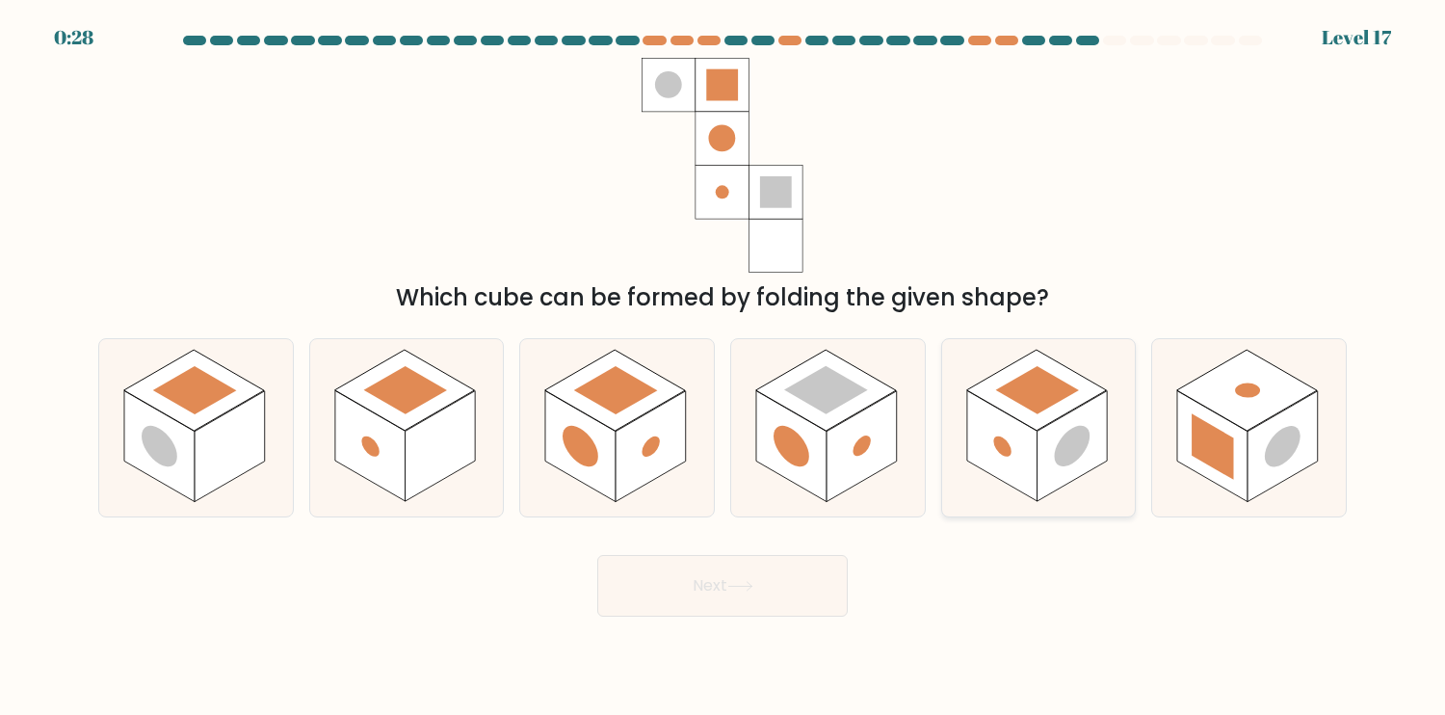
drag, startPoint x: 1279, startPoint y: 473, endPoint x: 1101, endPoint y: 476, distance: 178.3
click at [1279, 473] on rect at bounding box center [1283, 445] width 70 height 111
click at [724, 367] on input "f." at bounding box center [723, 362] width 1 height 10
radio input "true"
click at [794, 567] on button "Next" at bounding box center [722, 586] width 251 height 62
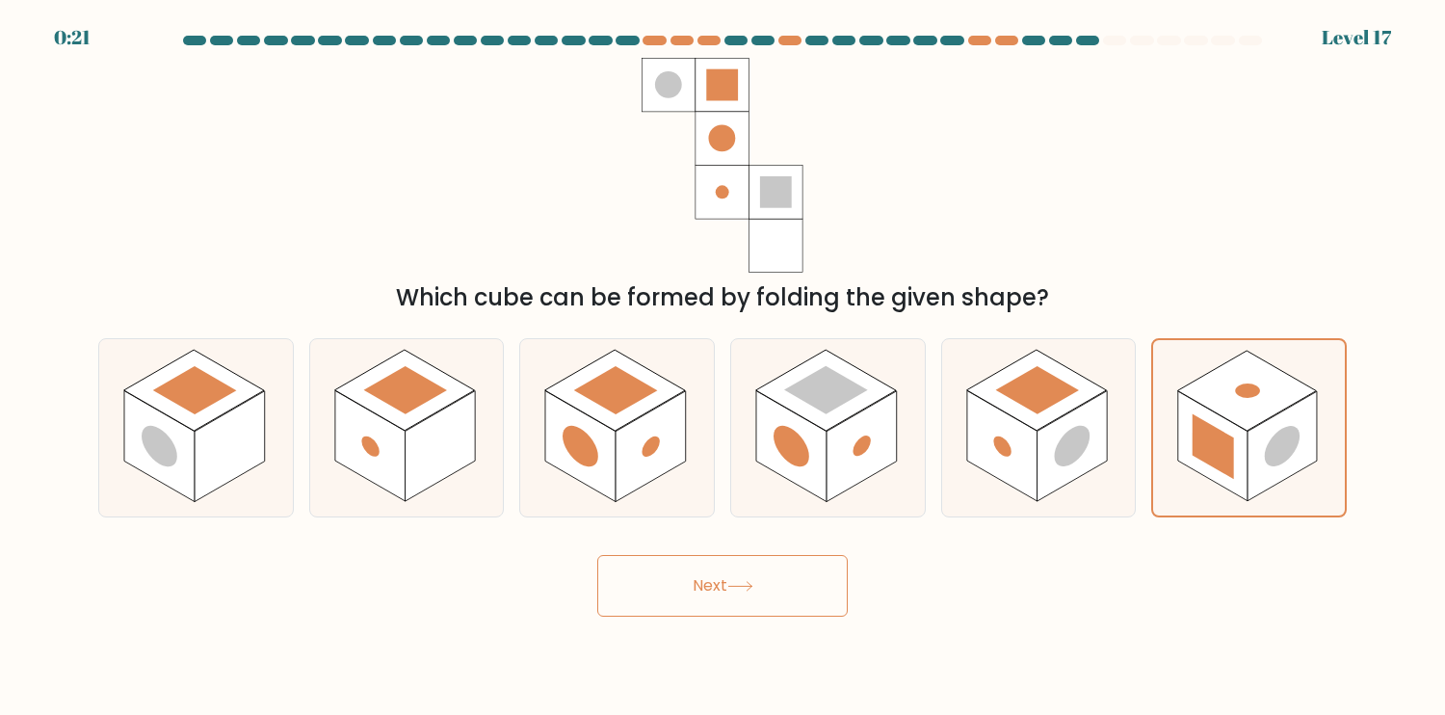
click at [784, 591] on button "Next" at bounding box center [722, 586] width 251 height 62
click at [783, 591] on button "Next" at bounding box center [722, 586] width 251 height 62
click at [782, 591] on button "Next" at bounding box center [722, 586] width 251 height 62
click at [781, 591] on button "Next" at bounding box center [722, 586] width 251 height 62
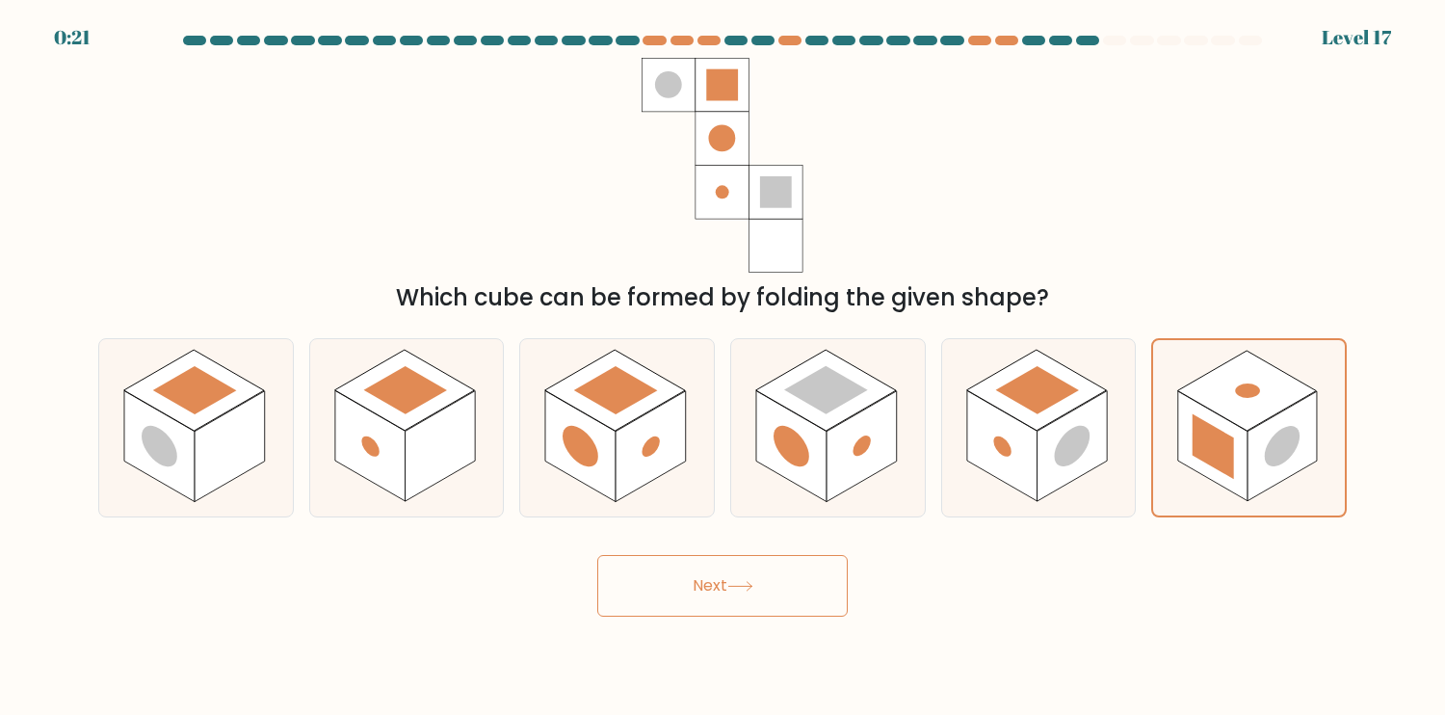
click at [780, 591] on button "Next" at bounding box center [722, 586] width 251 height 62
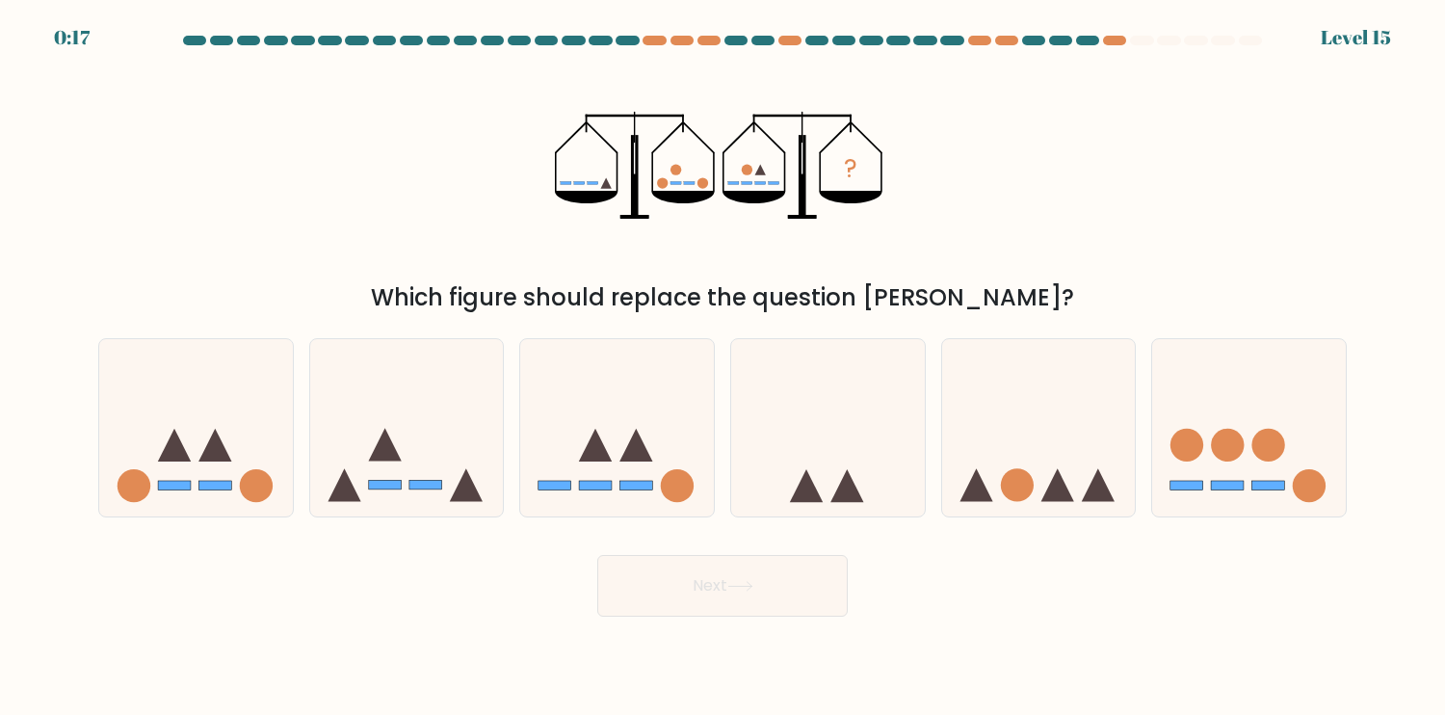
click at [804, 571] on button "Next" at bounding box center [722, 586] width 251 height 62
drag, startPoint x: 669, startPoint y: 180, endPoint x: 682, endPoint y: 178, distance: 13.6
click at [682, 178] on icon "?" at bounding box center [722, 165] width 335 height 215
drag, startPoint x: 731, startPoint y: 181, endPoint x: 771, endPoint y: 183, distance: 39.5
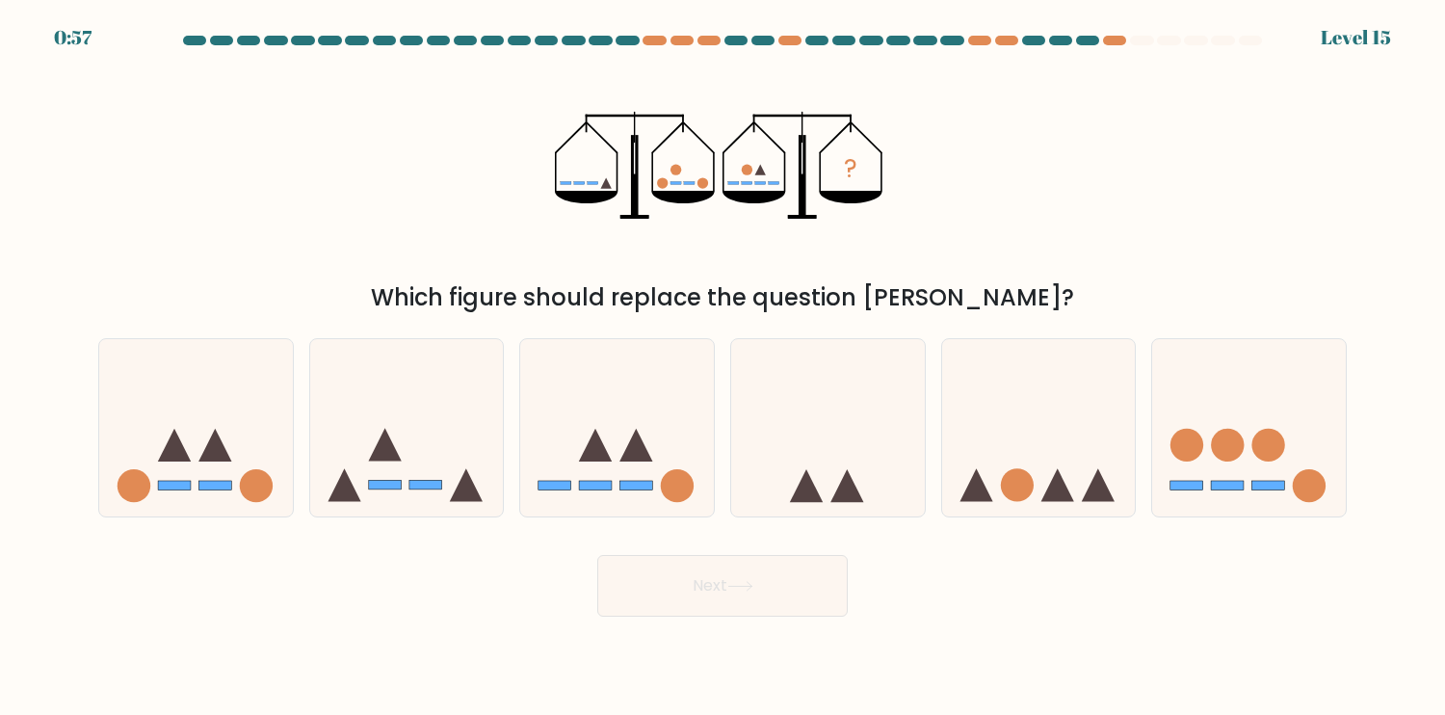
click at [770, 183] on g at bounding box center [753, 174] width 51 height 20
click at [208, 489] on rect at bounding box center [214, 486] width 33 height 10
click at [723, 367] on input "a." at bounding box center [723, 362] width 1 height 10
radio input "true"
click at [685, 465] on icon at bounding box center [617, 427] width 194 height 160
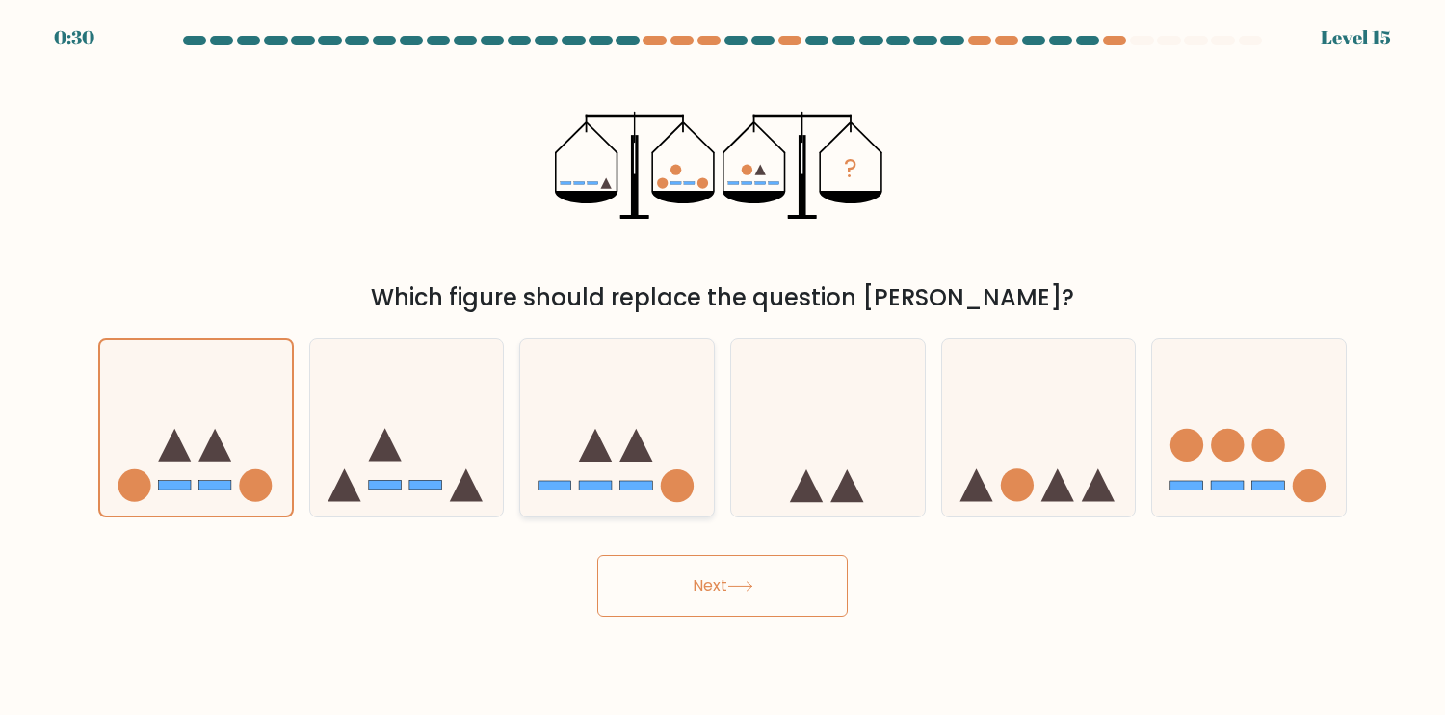
click at [723, 367] on input "c." at bounding box center [723, 362] width 1 height 10
radio input "true"
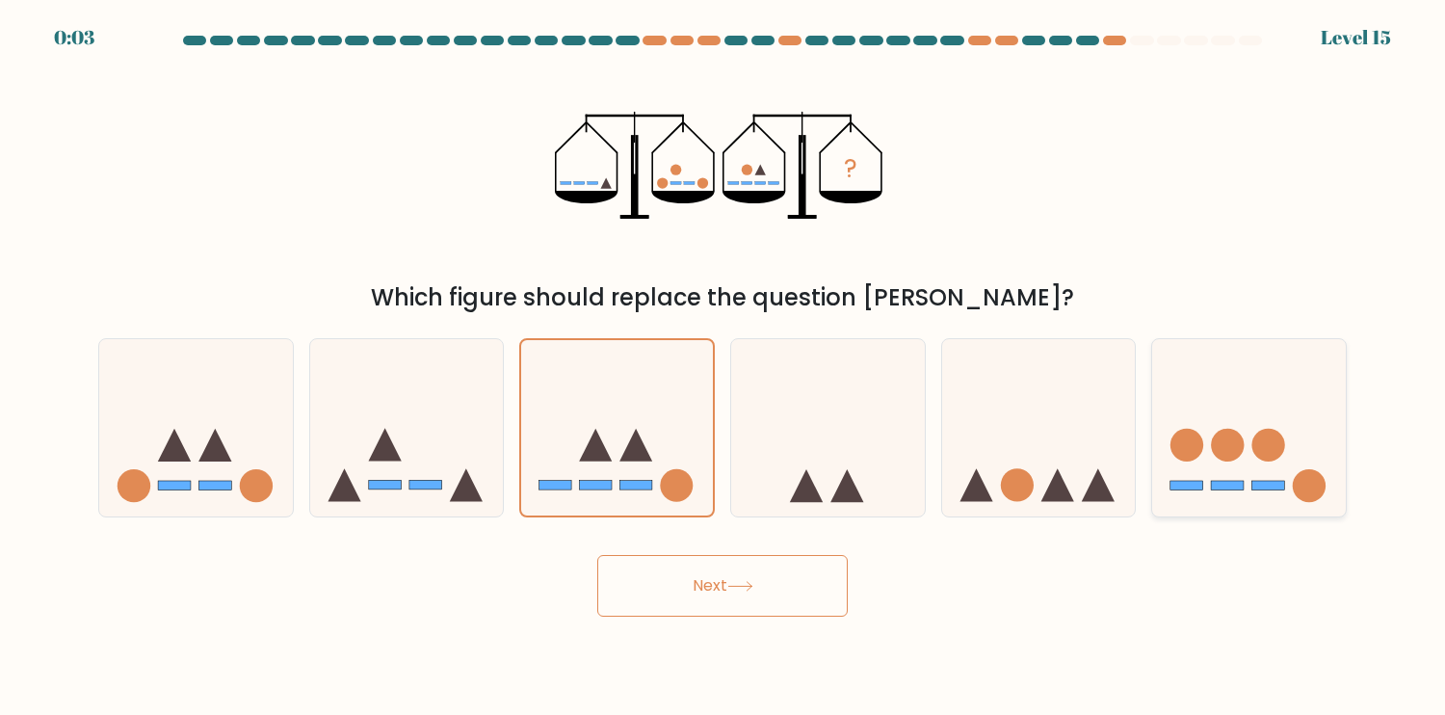
click at [1226, 468] on icon at bounding box center [1249, 427] width 194 height 160
click at [724, 367] on input "f." at bounding box center [723, 362] width 1 height 10
radio input "true"
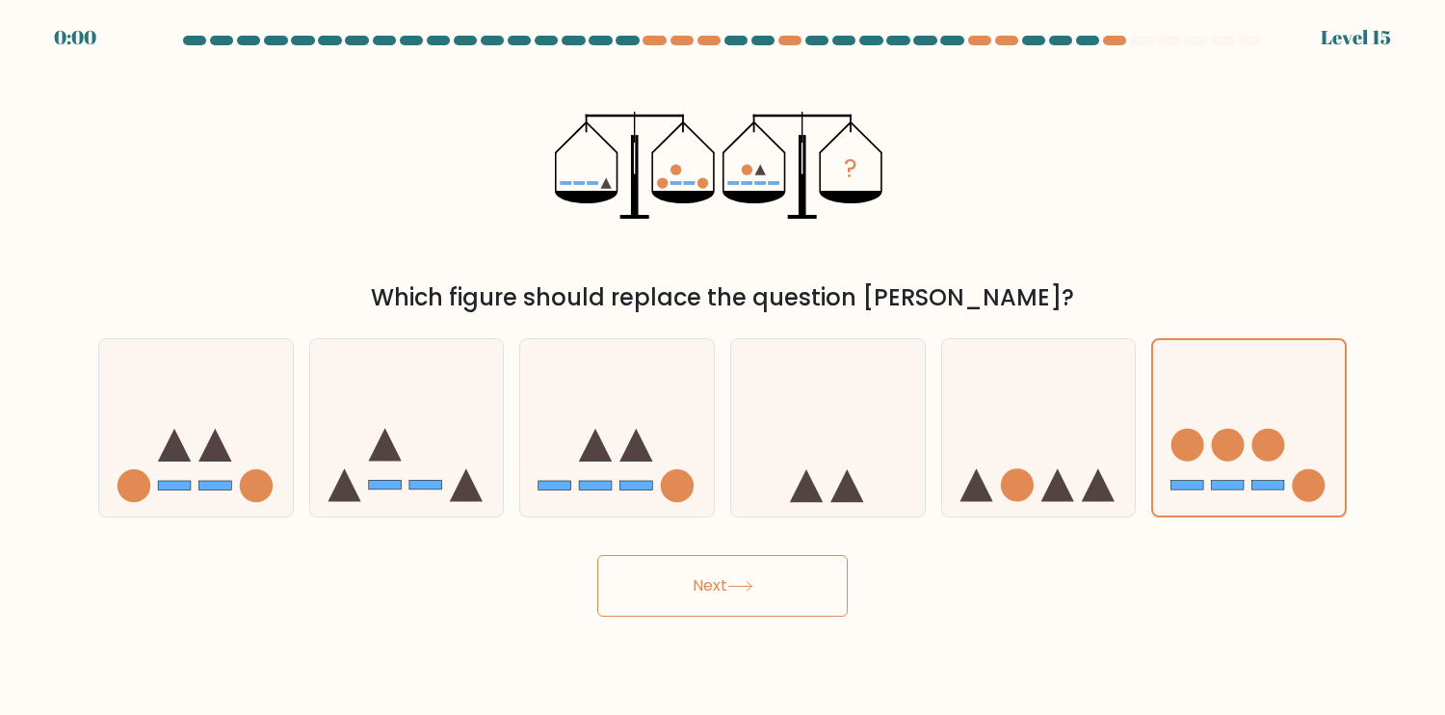
click at [785, 581] on button "Next" at bounding box center [722, 586] width 251 height 62
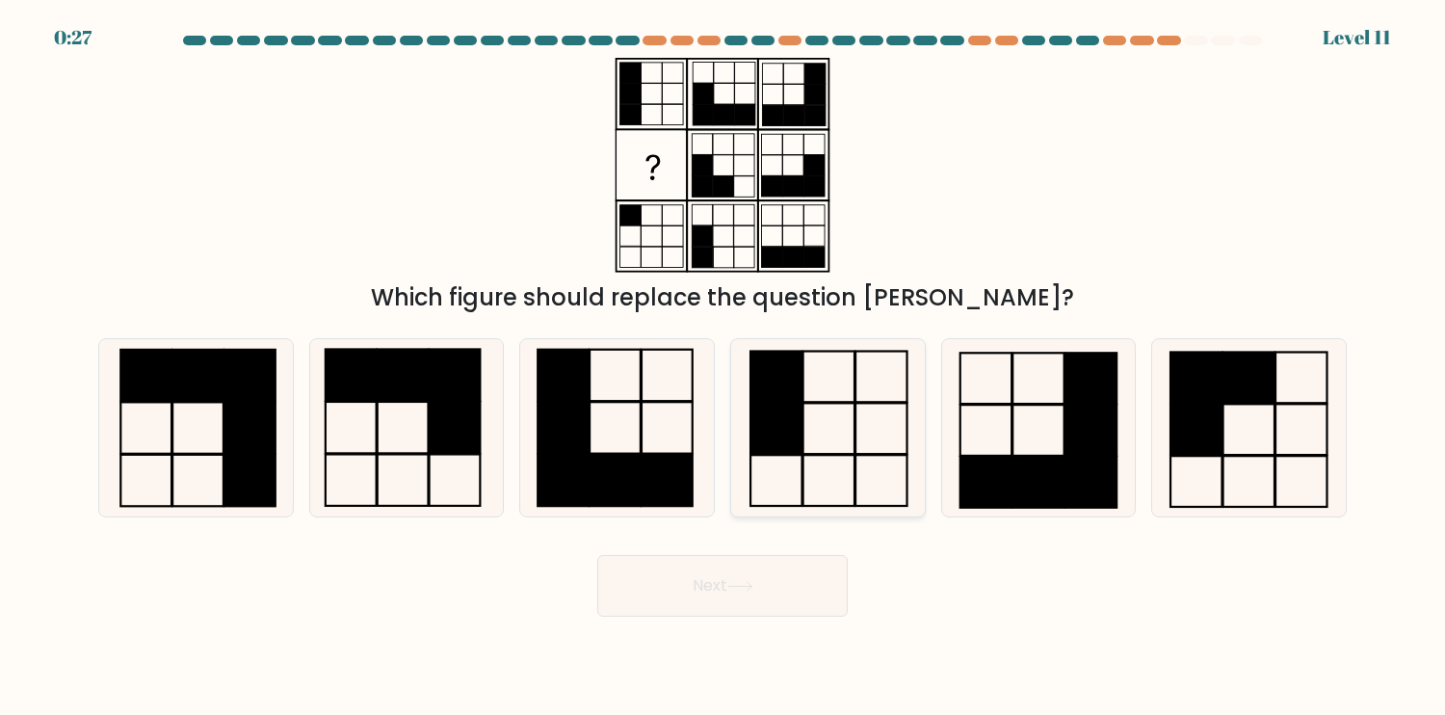
click at [843, 465] on icon at bounding box center [827, 427] width 177 height 177
click at [724, 367] on input "d." at bounding box center [723, 362] width 1 height 10
radio input "true"
click at [807, 582] on button "Next" at bounding box center [722, 586] width 251 height 62
click at [792, 591] on button "Next" at bounding box center [722, 586] width 251 height 62
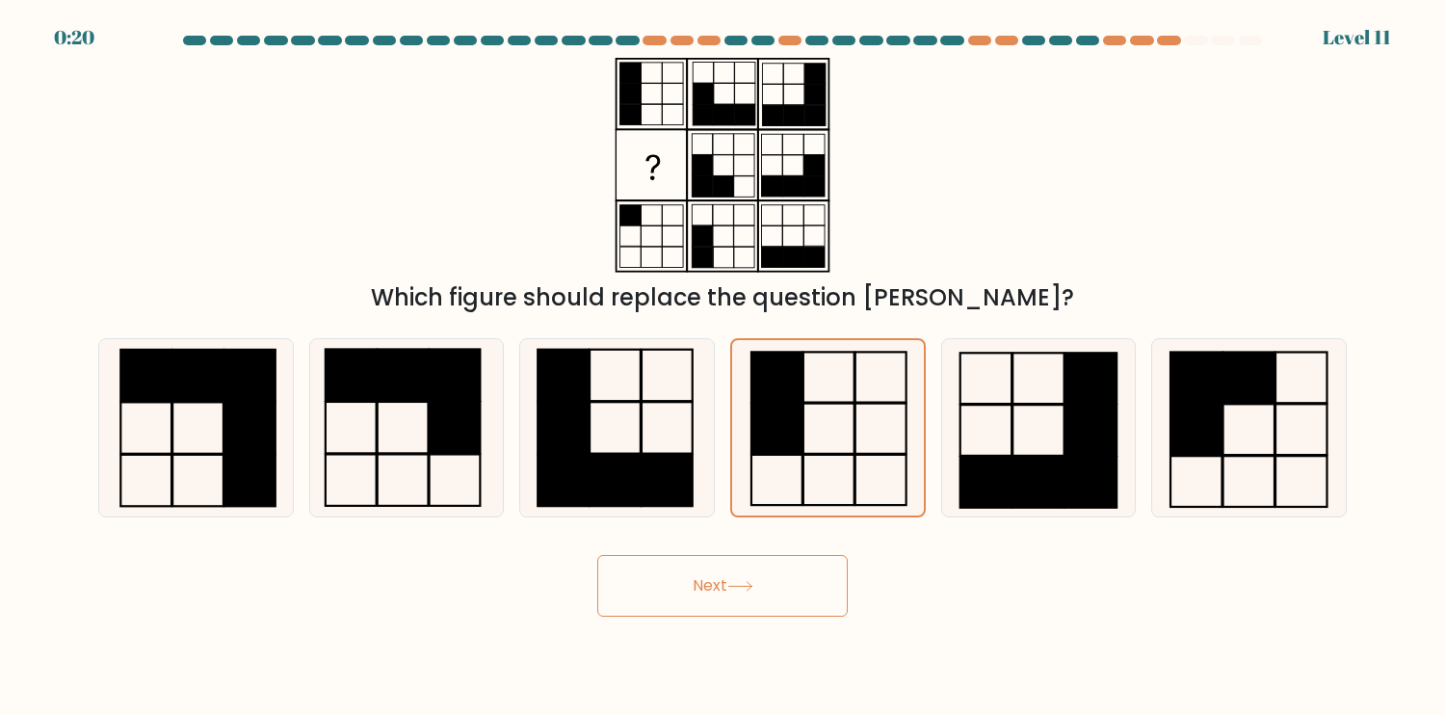
click at [786, 587] on button "Next" at bounding box center [722, 586] width 251 height 62
click at [743, 577] on button "Next" at bounding box center [722, 586] width 251 height 62
click at [741, 574] on button "Next" at bounding box center [722, 586] width 251 height 62
click at [876, 427] on icon at bounding box center [827, 427] width 175 height 175
click at [724, 367] on input "d." at bounding box center [723, 362] width 1 height 10
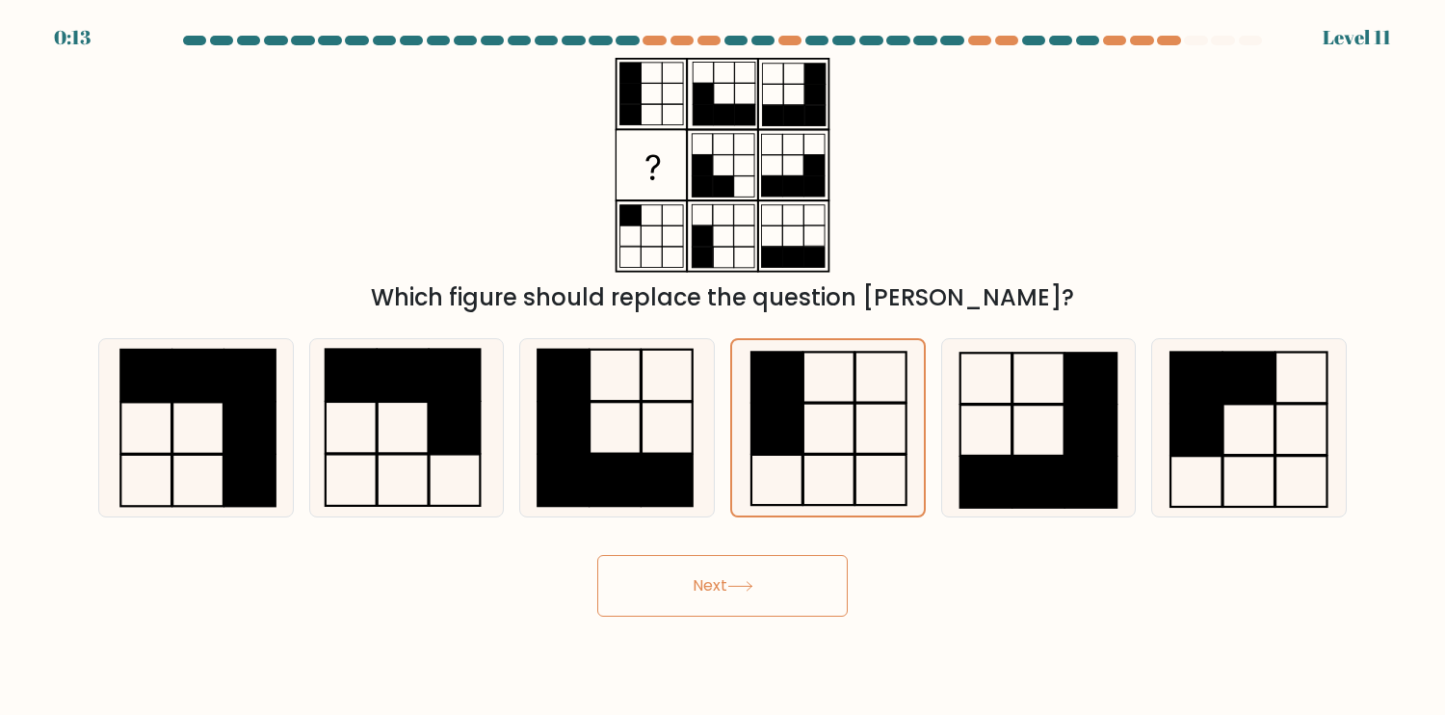
click at [772, 561] on button "Next" at bounding box center [722, 586] width 251 height 62
click at [772, 562] on button "Next" at bounding box center [722, 586] width 251 height 62
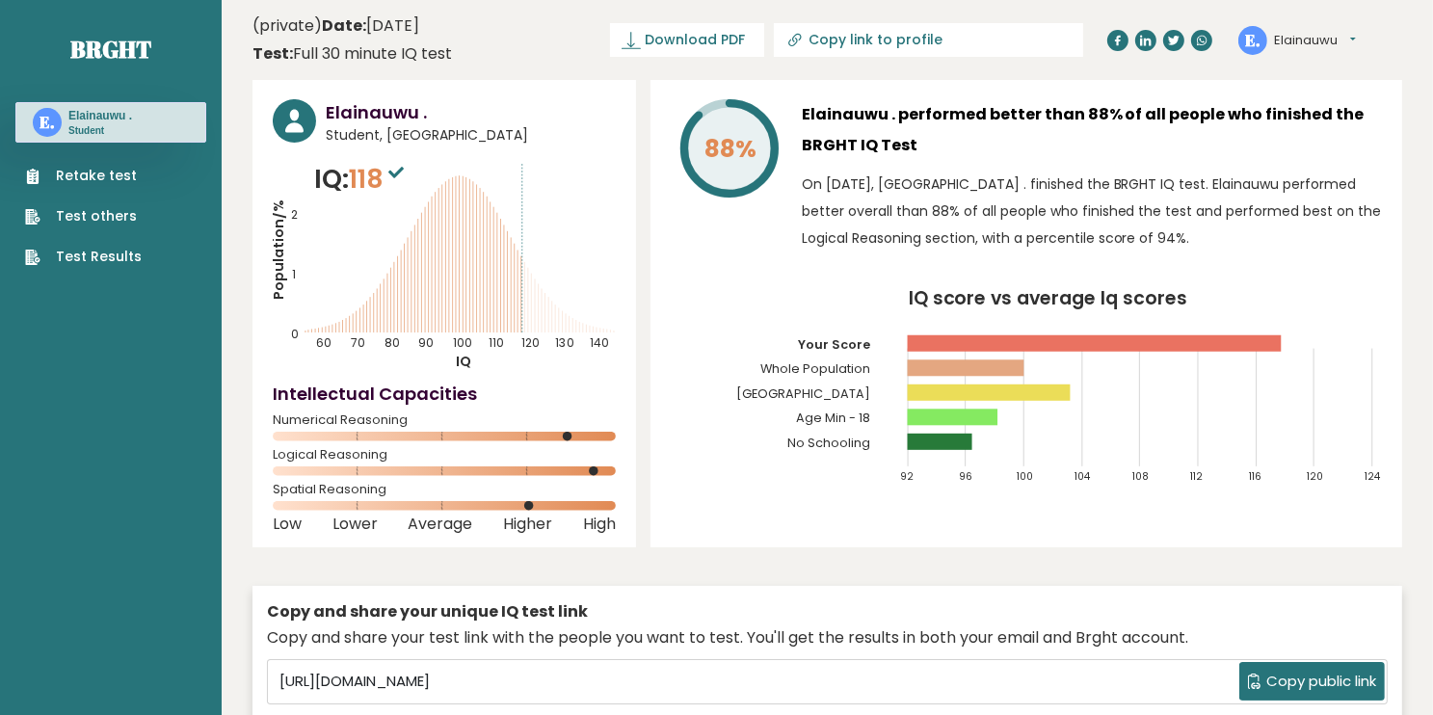
click at [120, 178] on link "Retake test" at bounding box center [83, 176] width 117 height 20
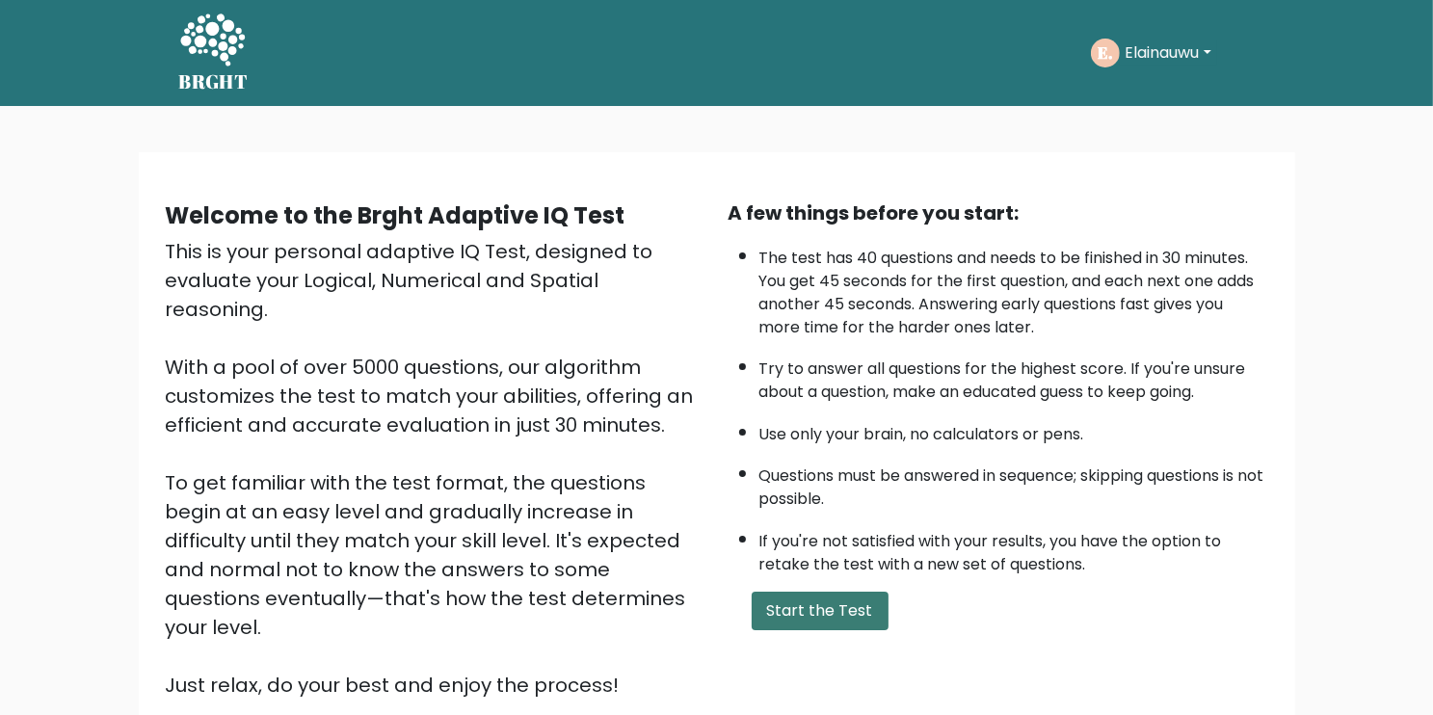
click at [826, 622] on button "Start the Test" at bounding box center [820, 611] width 137 height 39
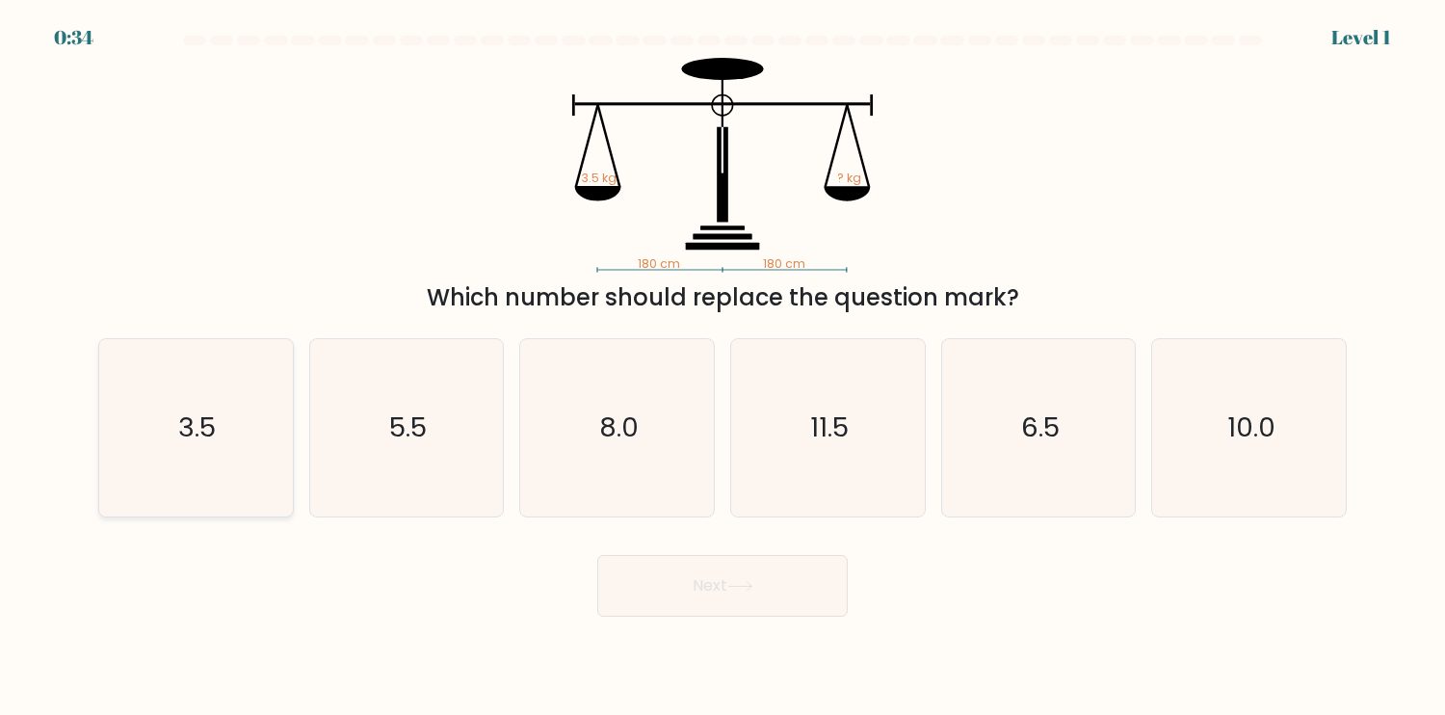
click at [190, 462] on icon "3.5" at bounding box center [195, 427] width 177 height 177
click at [723, 367] on input "a. 3.5" at bounding box center [723, 362] width 1 height 10
radio input "true"
click at [743, 610] on button "Next" at bounding box center [722, 586] width 251 height 62
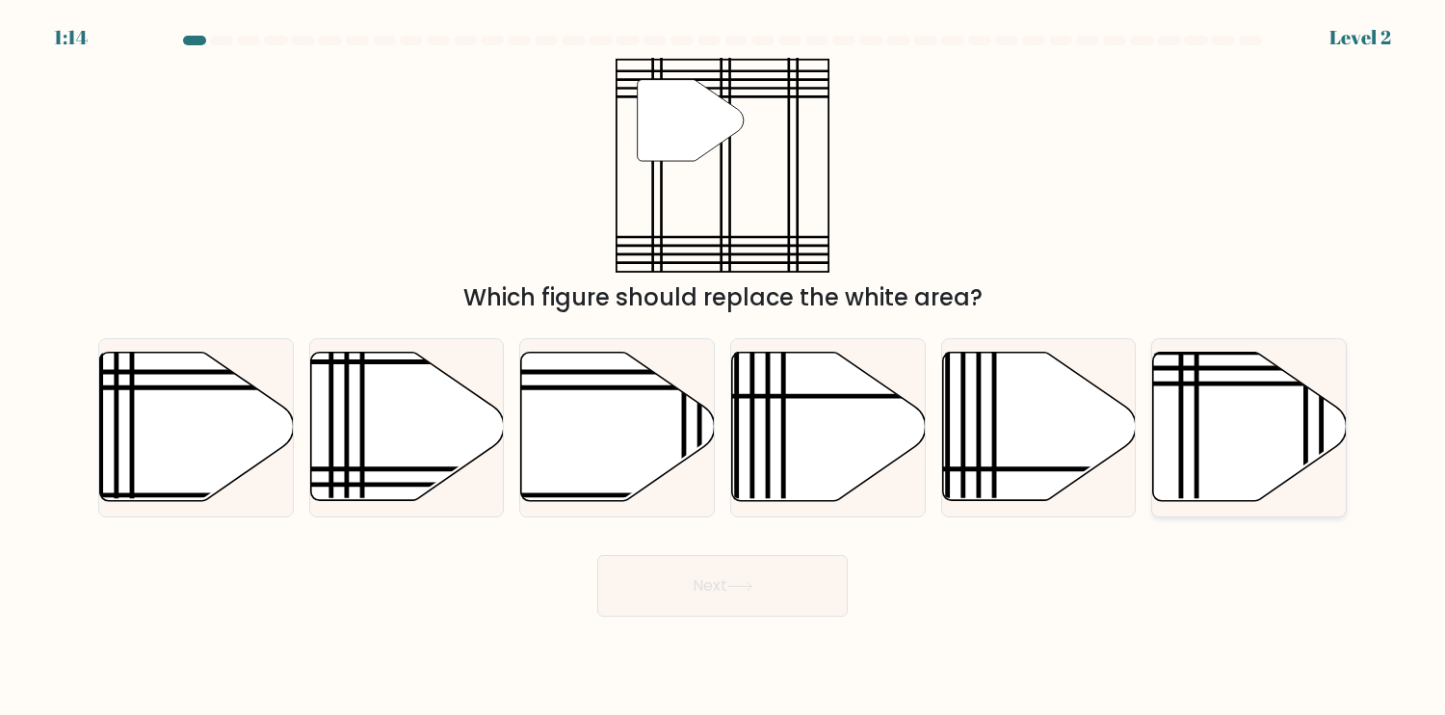
click at [1230, 419] on icon at bounding box center [1250, 427] width 194 height 148
click at [724, 367] on input "f." at bounding box center [723, 362] width 1 height 10
radio input "true"
click at [775, 580] on button "Next" at bounding box center [722, 586] width 251 height 62
click at [782, 600] on button "Next" at bounding box center [722, 586] width 251 height 62
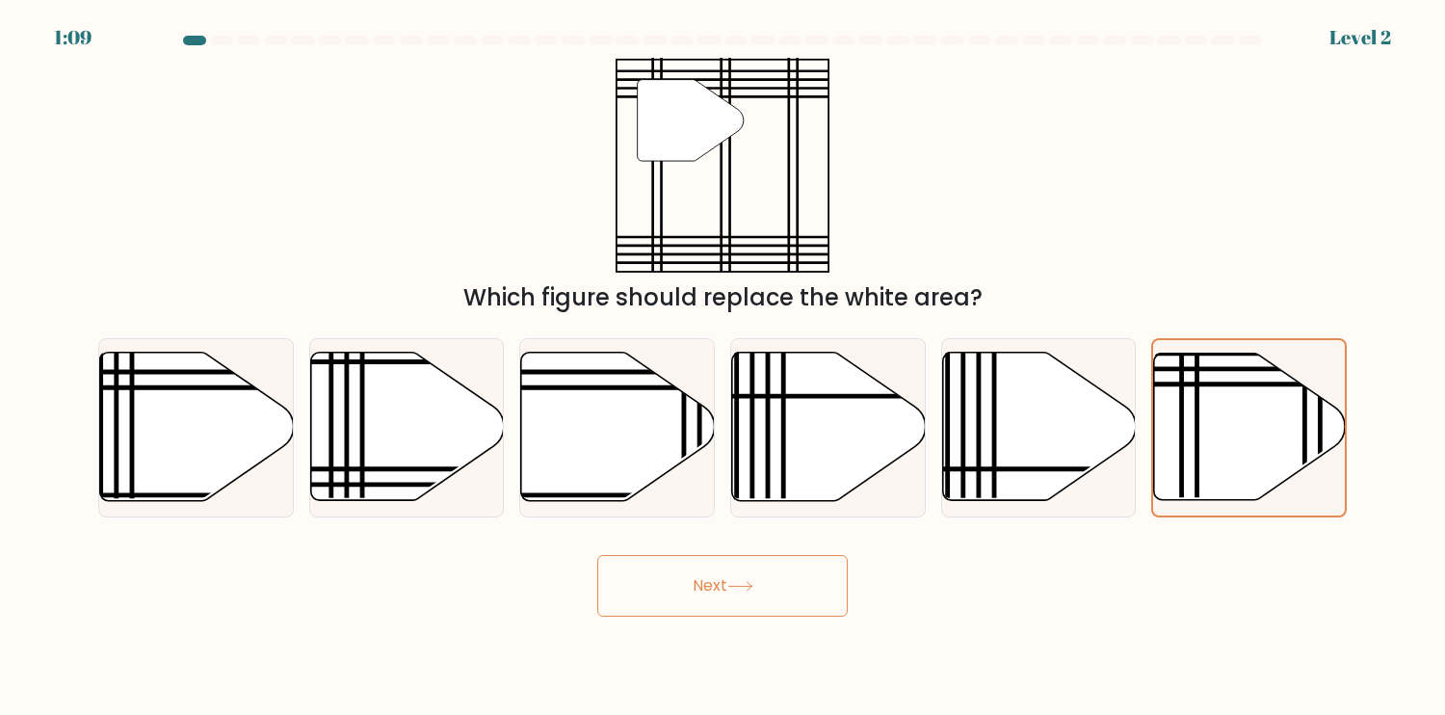
click at [767, 601] on button "Next" at bounding box center [722, 586] width 251 height 62
click at [1257, 470] on icon at bounding box center [1250, 427] width 192 height 146
click at [724, 367] on input "f." at bounding box center [723, 362] width 1 height 10
click at [1103, 462] on icon at bounding box center [1039, 427] width 194 height 148
click at [724, 367] on input "e." at bounding box center [723, 362] width 1 height 10
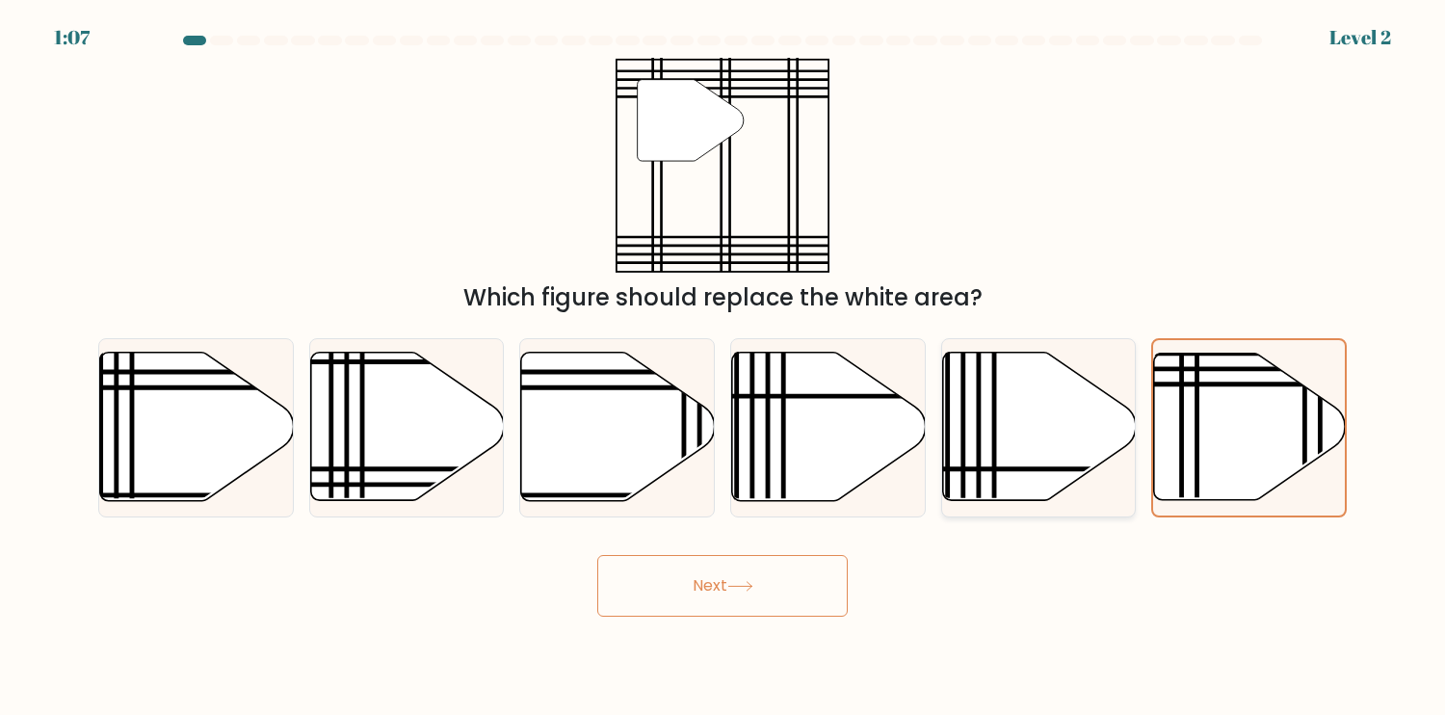
radio input "true"
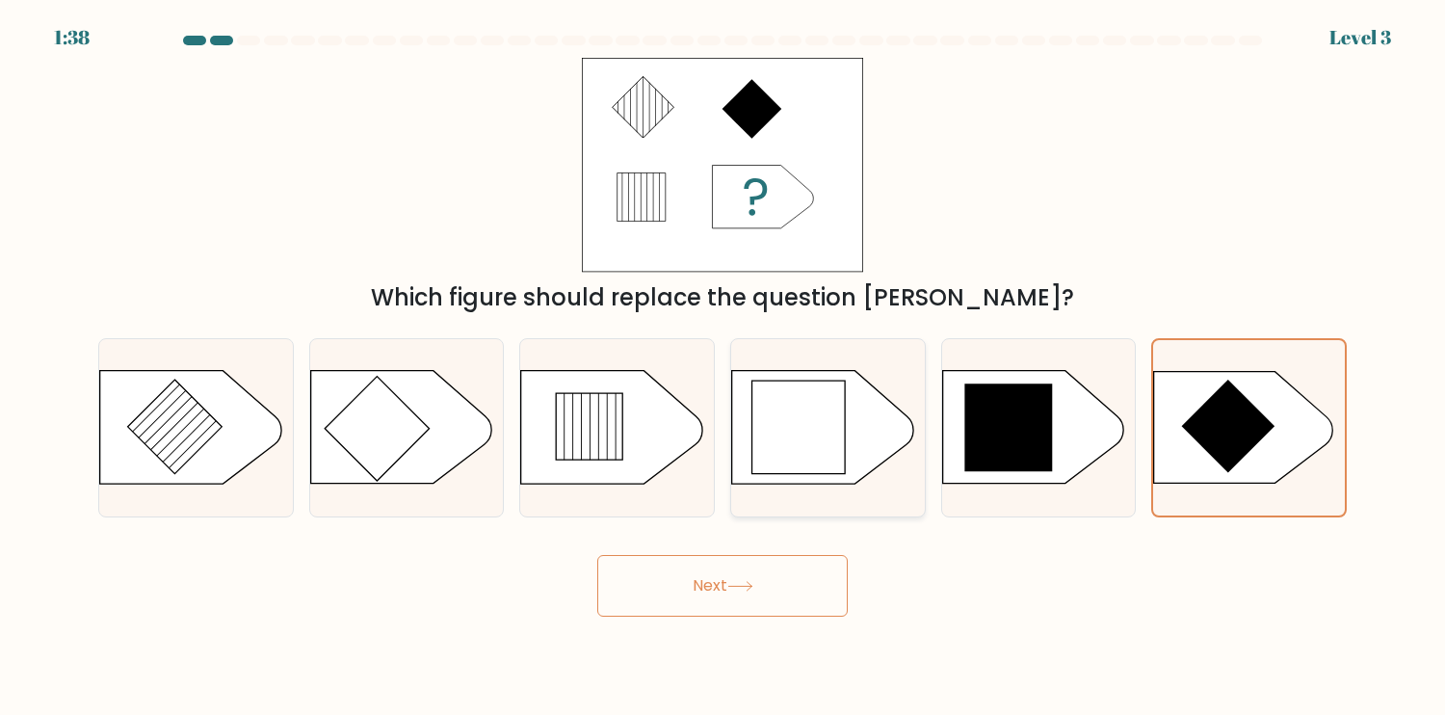
click at [802, 454] on icon at bounding box center [798, 427] width 92 height 92
click at [724, 367] on input "d." at bounding box center [723, 362] width 1 height 10
radio input "true"
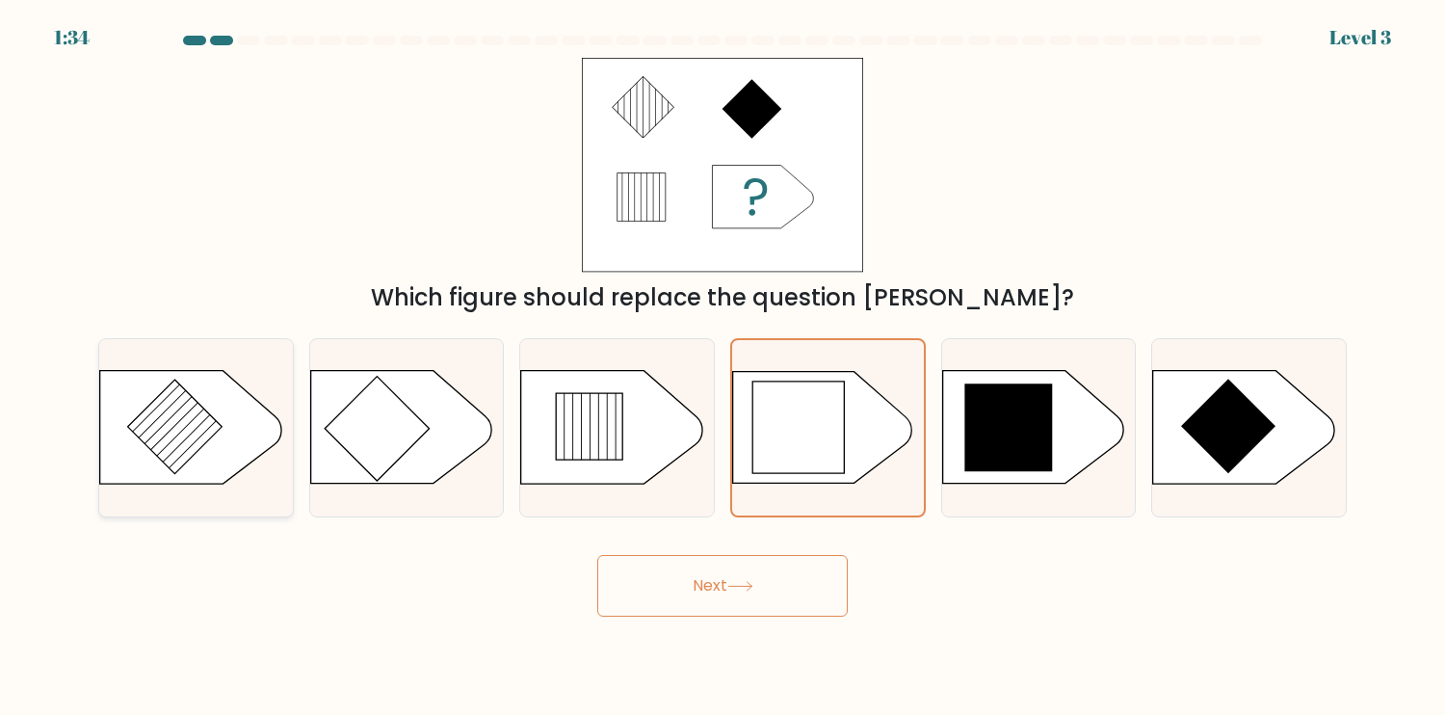
click at [218, 464] on icon at bounding box center [190, 427] width 181 height 113
click at [723, 367] on input "a." at bounding box center [723, 362] width 1 height 10
radio input "true"
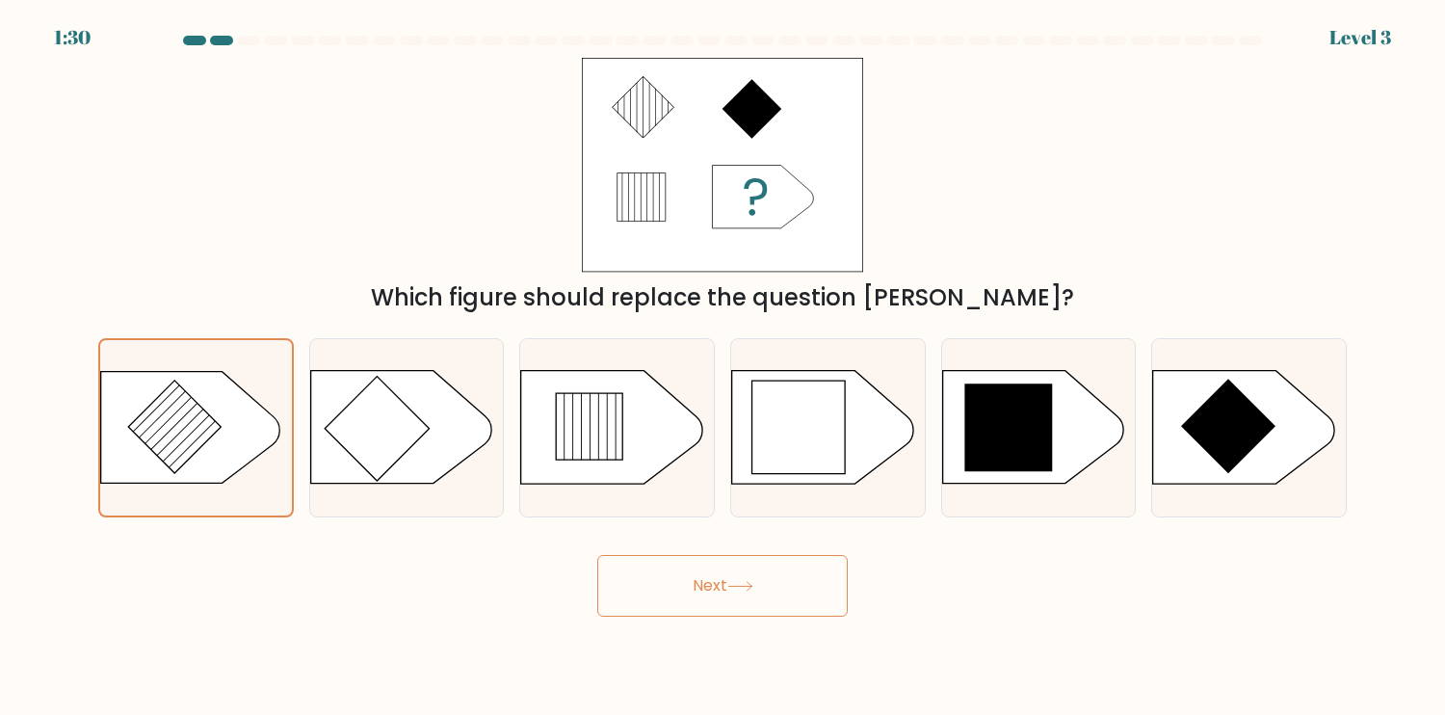
click at [787, 590] on button "Next" at bounding box center [722, 586] width 251 height 62
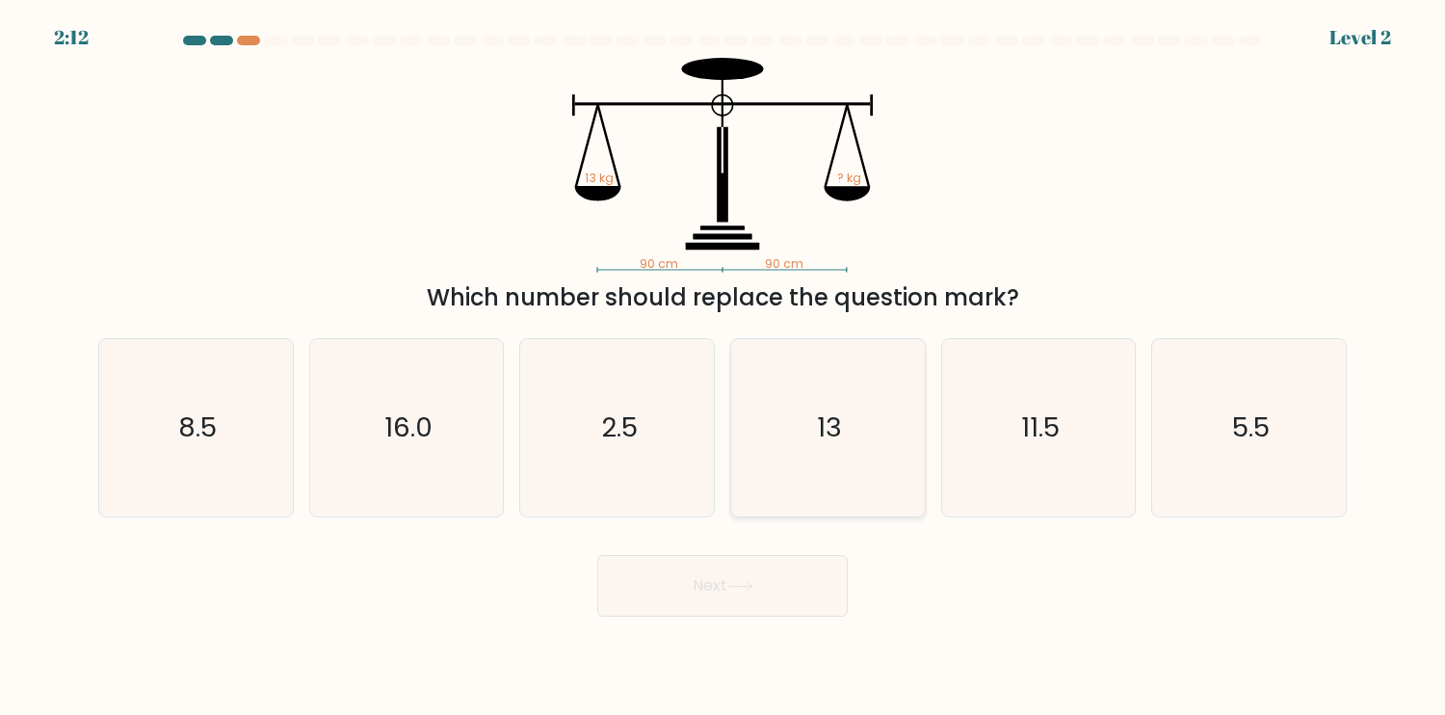
drag, startPoint x: 883, startPoint y: 470, endPoint x: 867, endPoint y: 486, distance: 22.5
click at [879, 471] on icon "13" at bounding box center [827, 427] width 177 height 177
click at [724, 367] on input "d. 13" at bounding box center [723, 362] width 1 height 10
radio input "true"
click at [791, 612] on button "Next" at bounding box center [722, 586] width 251 height 62
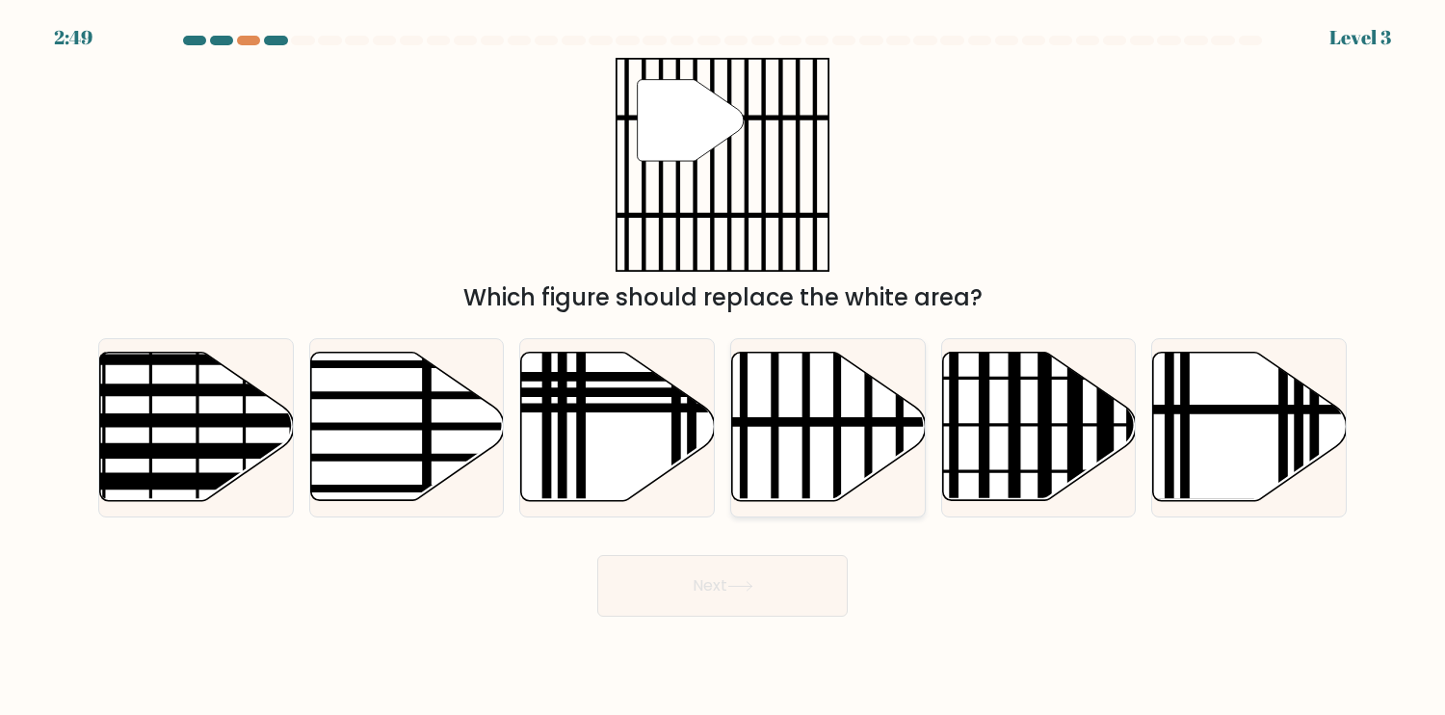
click at [830, 443] on icon at bounding box center [829, 427] width 194 height 148
click at [724, 367] on input "d." at bounding box center [723, 362] width 1 height 10
radio input "true"
click at [752, 585] on icon at bounding box center [740, 586] width 26 height 11
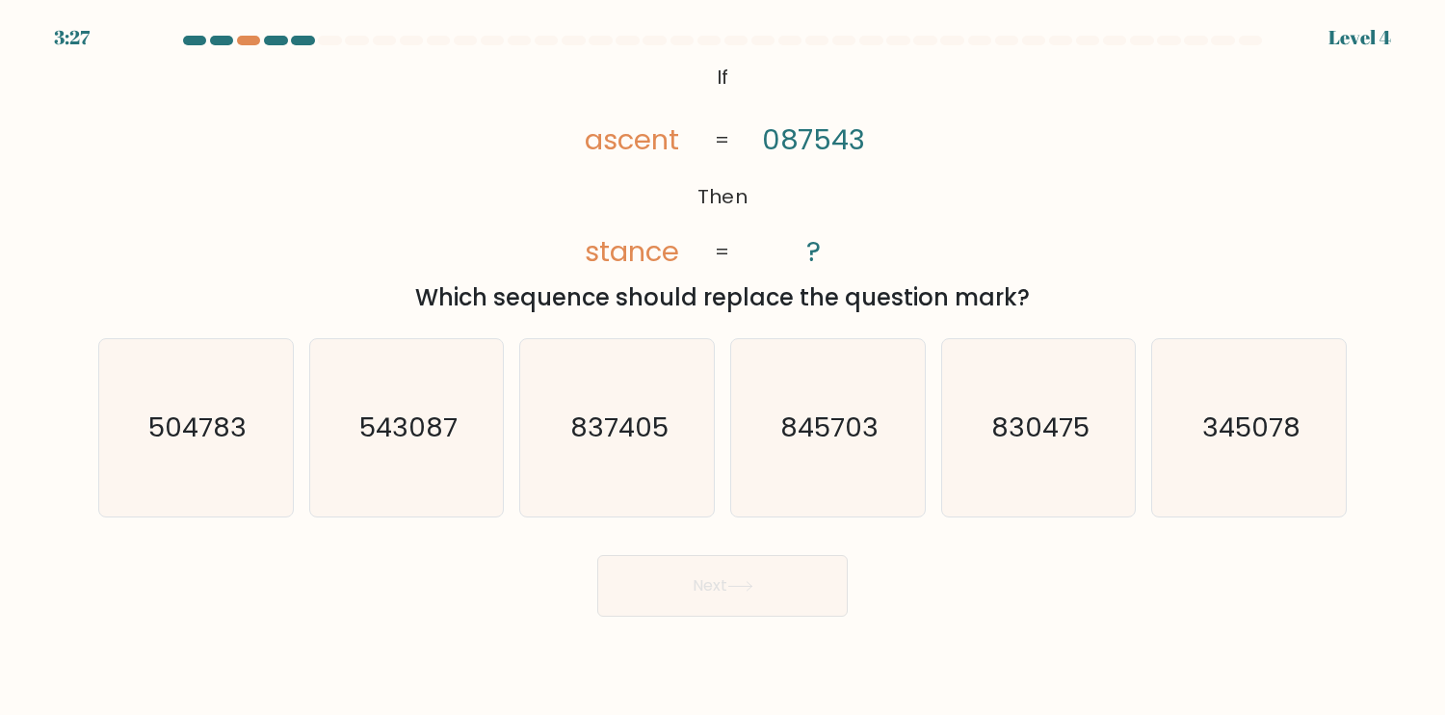
click at [613, 145] on tspan "ascent" at bounding box center [632, 139] width 94 height 39
click at [856, 144] on tspan "087543" at bounding box center [812, 139] width 103 height 39
click at [1060, 463] on icon "830475" at bounding box center [1038, 427] width 177 height 177
click at [724, 367] on input "e. 830475" at bounding box center [723, 362] width 1 height 10
radio input "true"
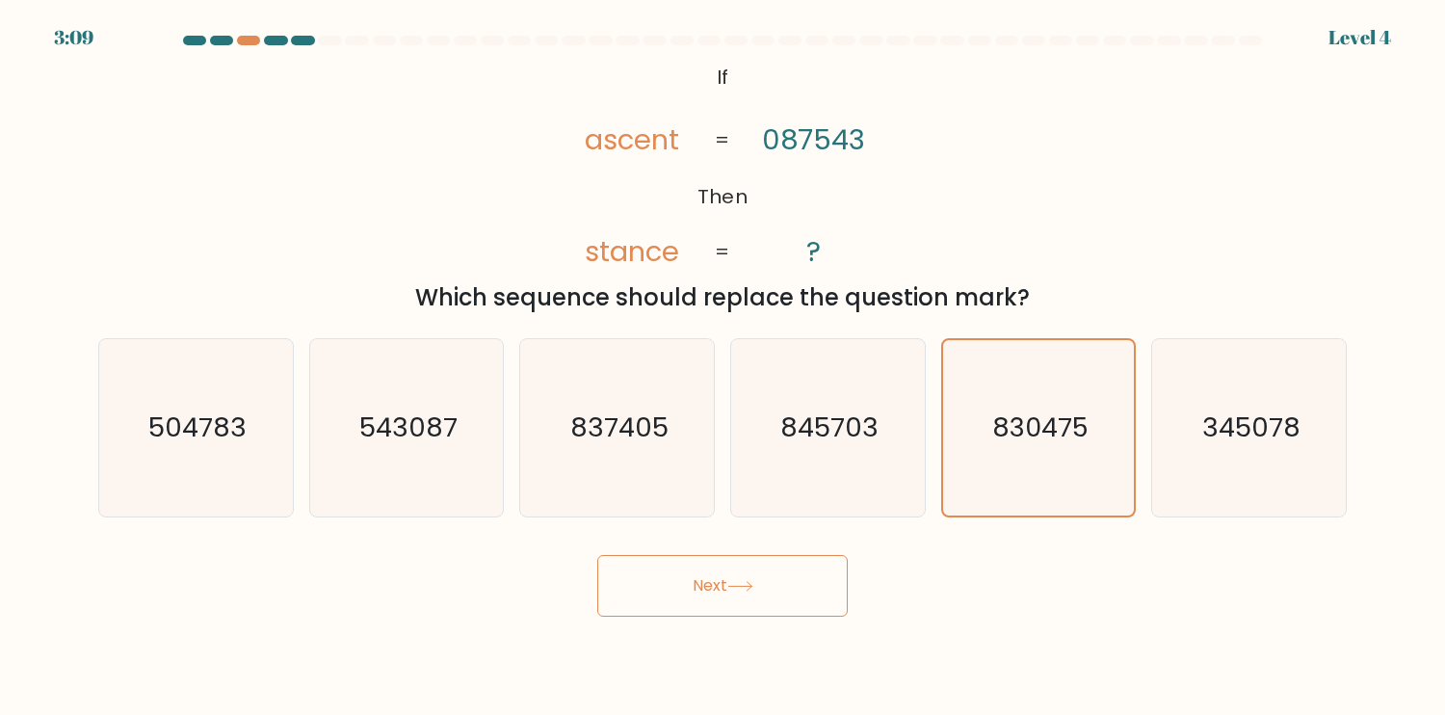
click at [785, 590] on button "Next" at bounding box center [722, 586] width 251 height 62
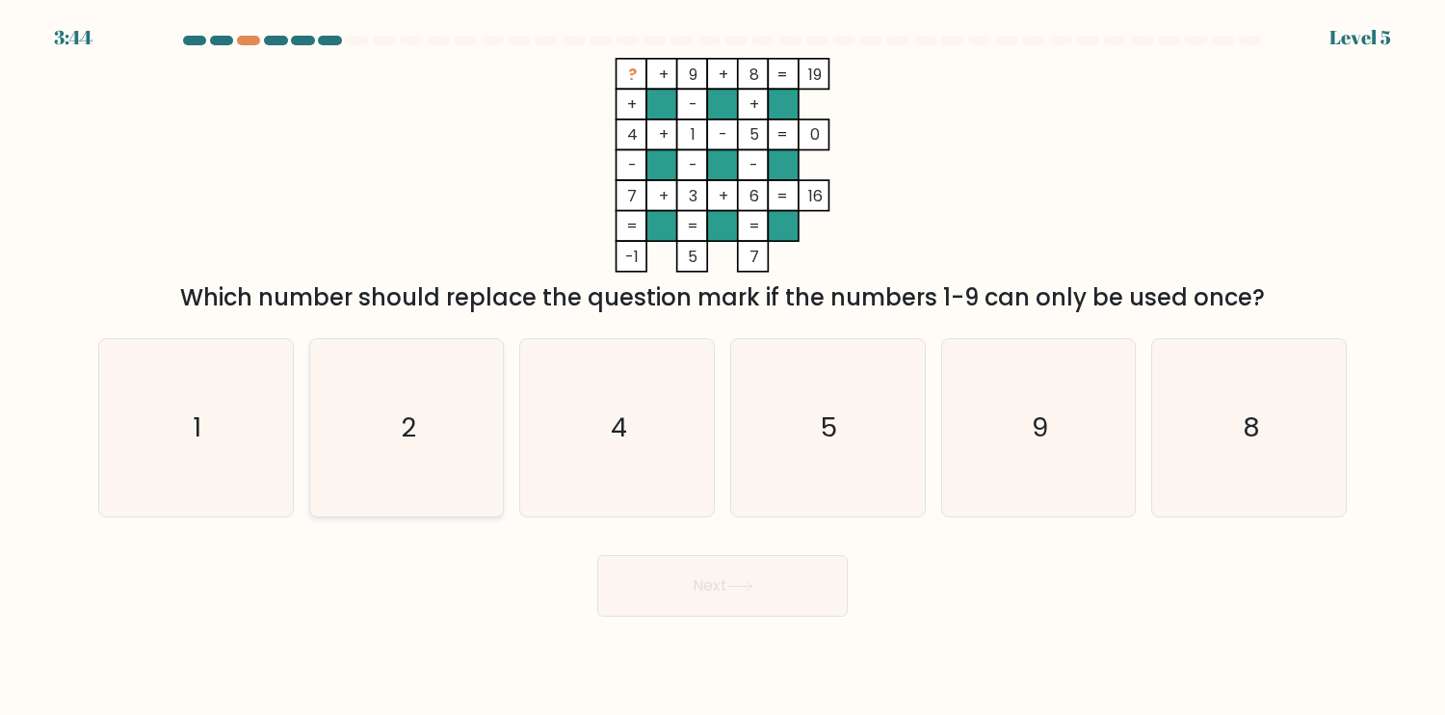
click at [419, 463] on icon "2" at bounding box center [406, 427] width 177 height 177
click at [723, 367] on input "b. 2" at bounding box center [723, 362] width 1 height 10
radio input "true"
click at [736, 574] on button "Next" at bounding box center [722, 586] width 251 height 62
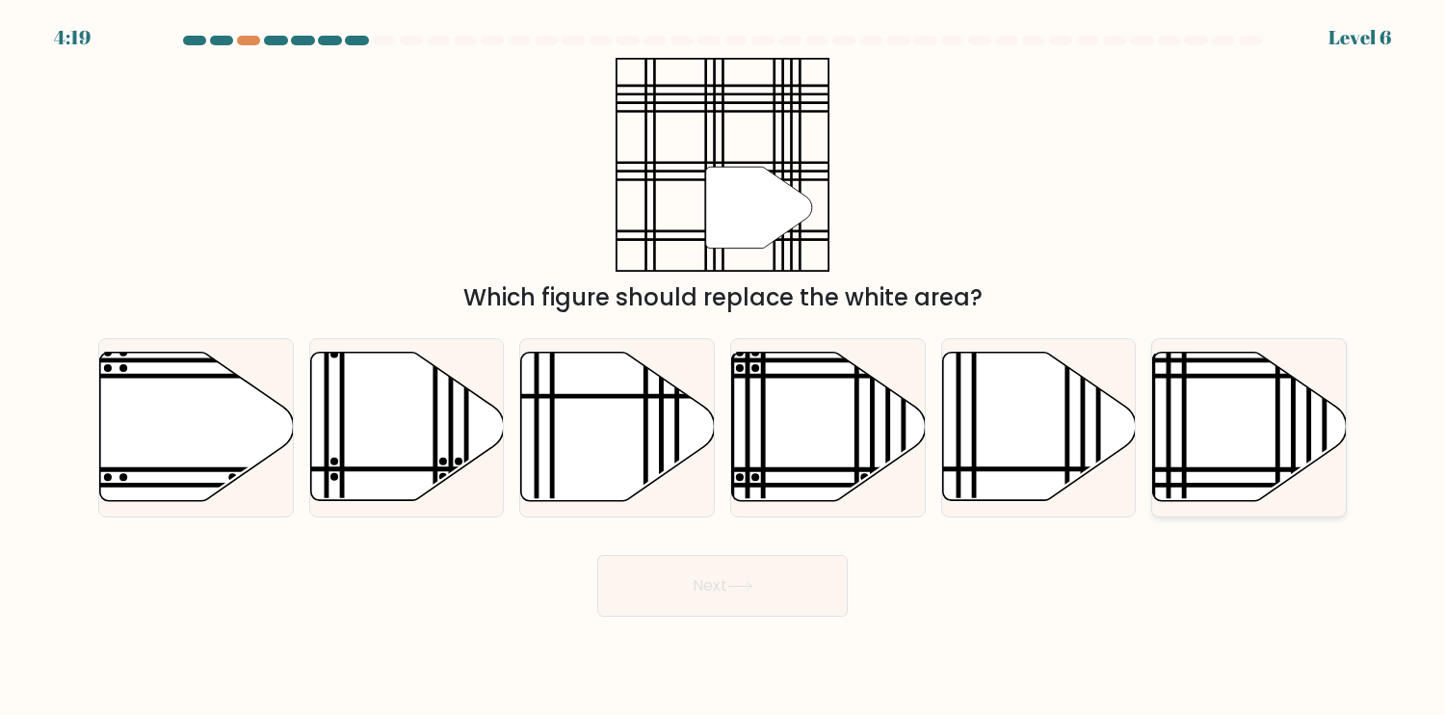
click at [1230, 466] on icon at bounding box center [1250, 427] width 194 height 148
click at [724, 367] on input "f." at bounding box center [723, 362] width 1 height 10
radio input "true"
click at [794, 602] on button "Next" at bounding box center [722, 586] width 251 height 62
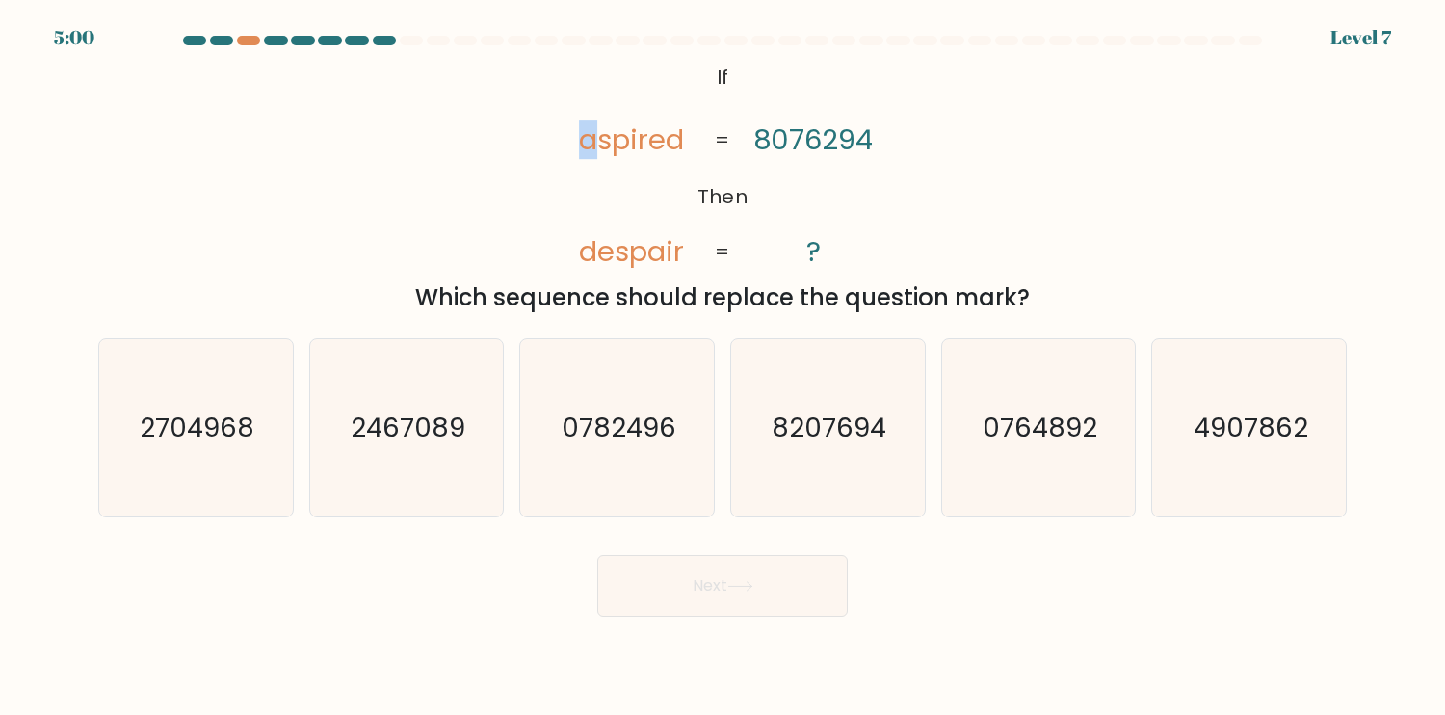
drag, startPoint x: 574, startPoint y: 133, endPoint x: 594, endPoint y: 135, distance: 20.3
click at [593, 135] on icon "@import url('https://fonts.googleapis.com/css?family=Abril+Fatface:400,100,100i…" at bounding box center [722, 165] width 348 height 215
drag, startPoint x: 671, startPoint y: 256, endPoint x: 655, endPoint y: 256, distance: 15.4
click at [655, 256] on tspan "despair" at bounding box center [632, 250] width 105 height 39
click at [840, 177] on icon "@import url('https://fonts.googleapis.com/css?family=Abril+Fatface:400,100,100i…" at bounding box center [722, 165] width 348 height 215
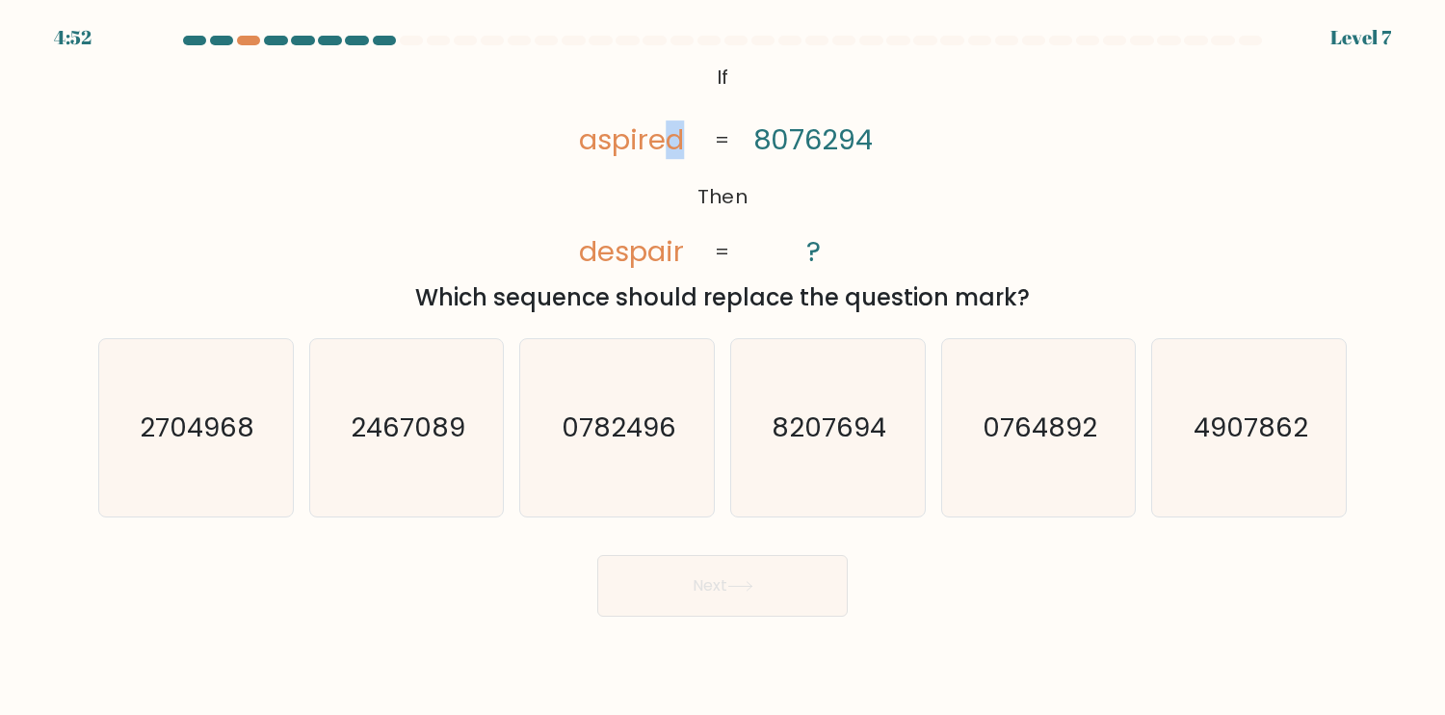
drag, startPoint x: 686, startPoint y: 141, endPoint x: 669, endPoint y: 143, distance: 17.4
click at [669, 143] on icon "@import url('https://fonts.googleapis.com/css?family=Abril+Fatface:400,100,100i…" at bounding box center [722, 165] width 348 height 215
click at [1253, 458] on icon "4907862" at bounding box center [1249, 427] width 177 height 177
click at [724, 367] on input "f. 4907862" at bounding box center [723, 362] width 1 height 10
radio input "true"
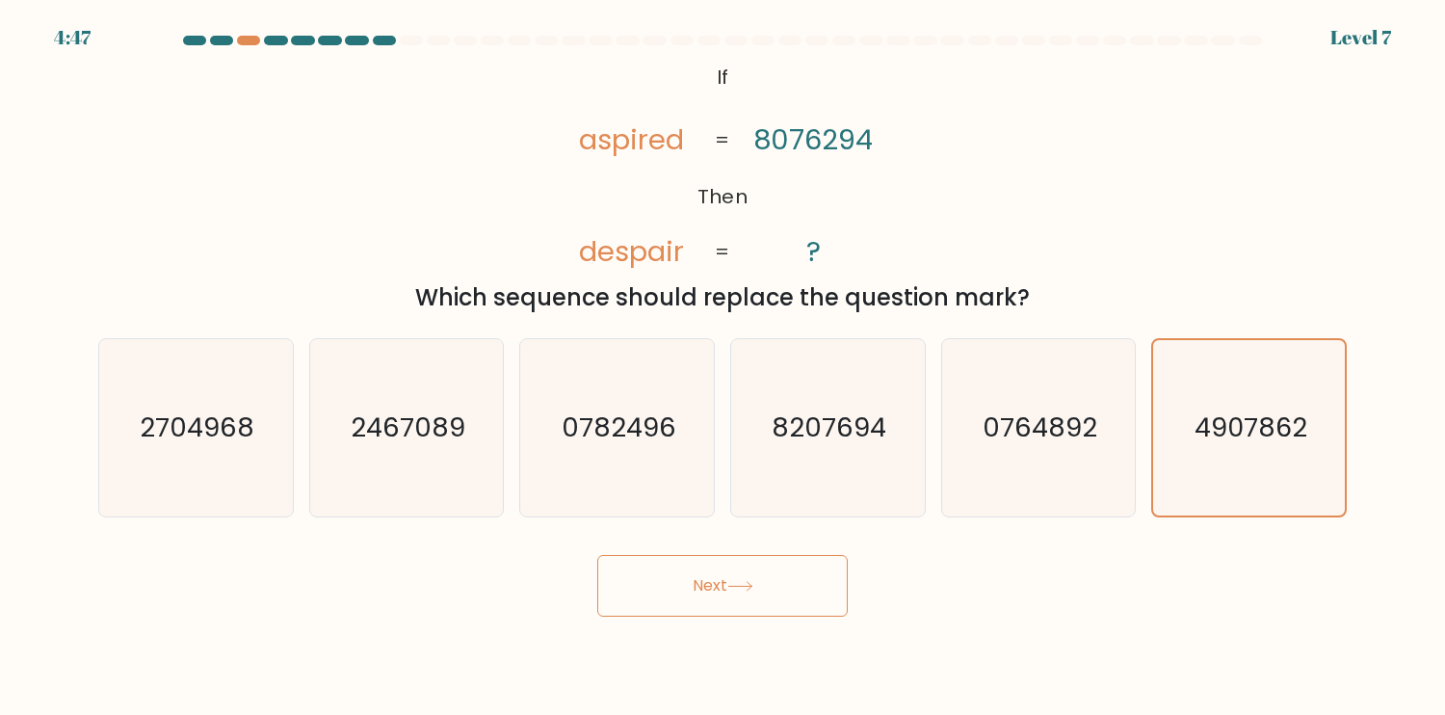
click at [775, 585] on button "Next" at bounding box center [722, 586] width 251 height 62
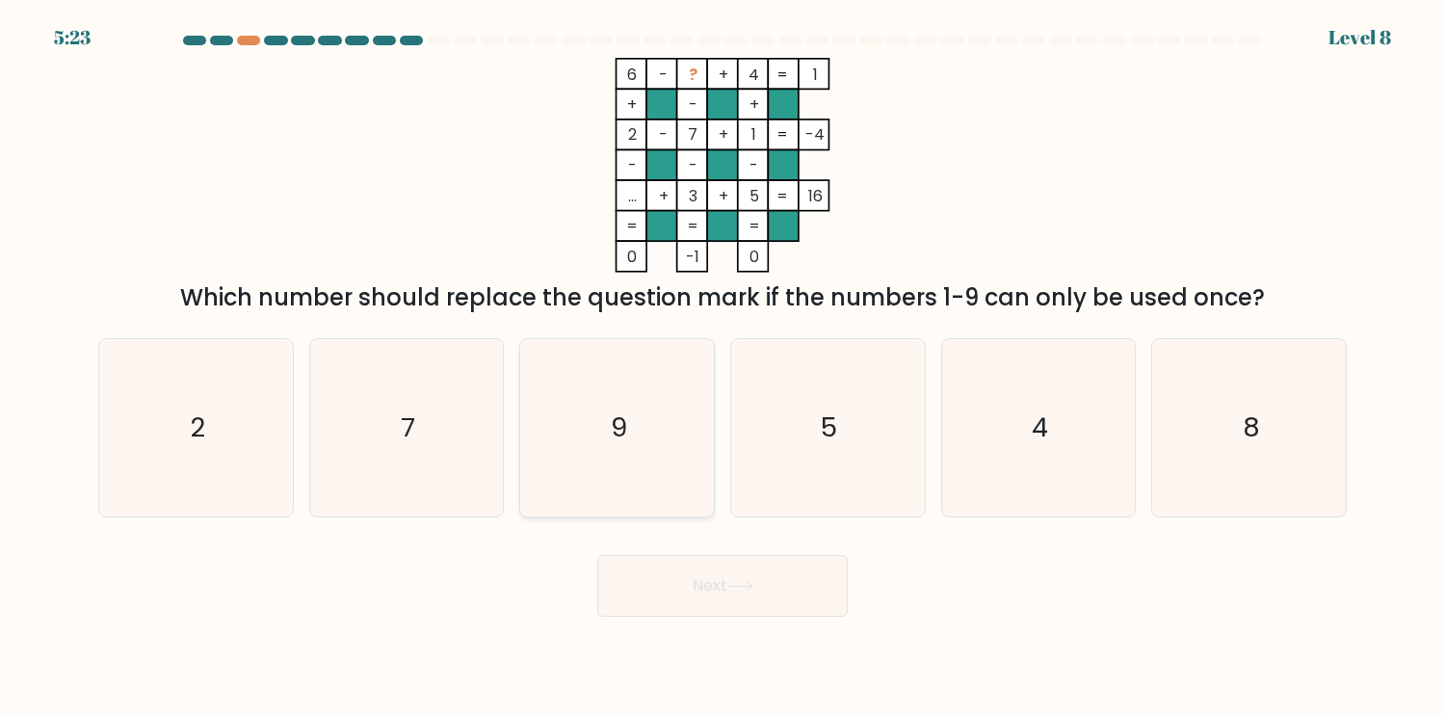
click at [655, 455] on icon "9" at bounding box center [617, 427] width 177 height 177
click at [723, 367] on input "c. 9" at bounding box center [723, 362] width 1 height 10
radio input "true"
click at [770, 562] on button "Next" at bounding box center [722, 586] width 251 height 62
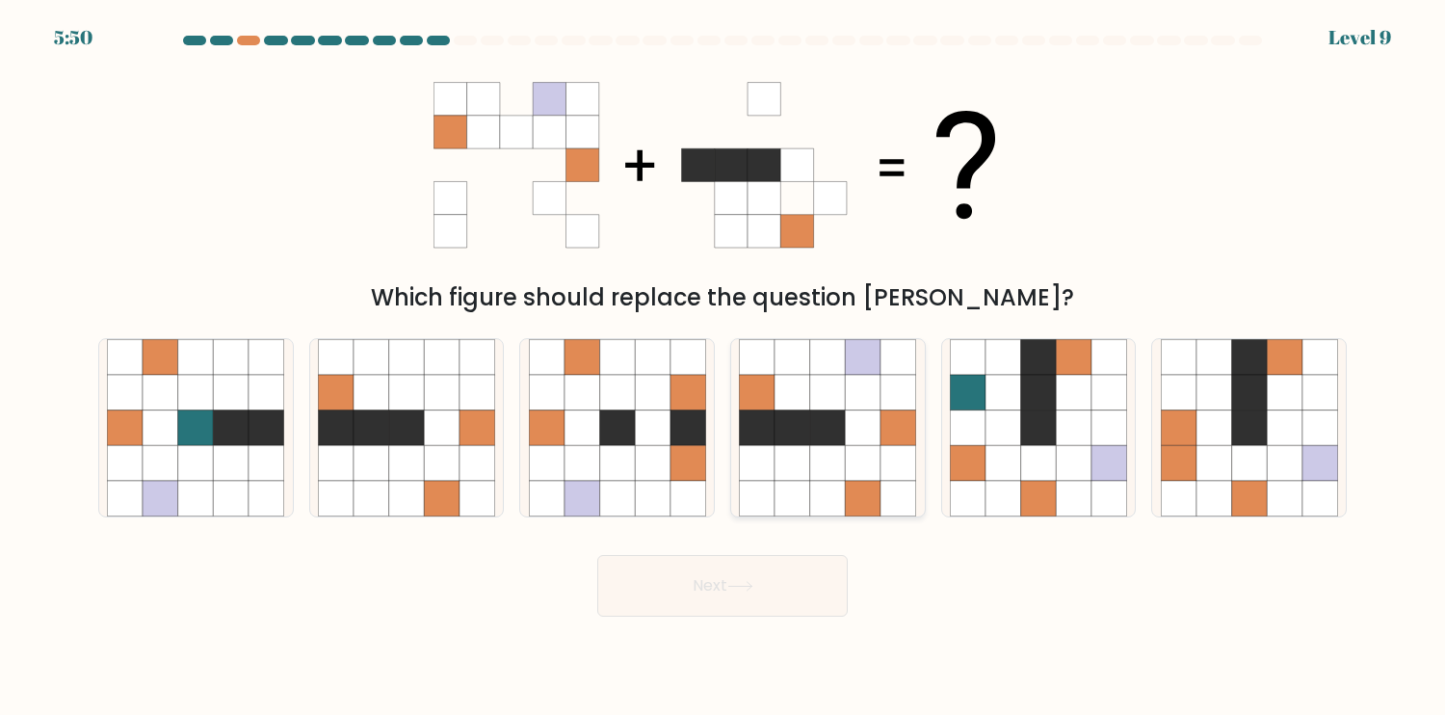
click at [865, 474] on icon at bounding box center [864, 463] width 36 height 36
click at [724, 367] on input "d." at bounding box center [723, 362] width 1 height 10
radio input "true"
click at [780, 620] on body "5:46 Level 9" at bounding box center [722, 357] width 1445 height 715
click at [825, 479] on icon at bounding box center [827, 462] width 35 height 35
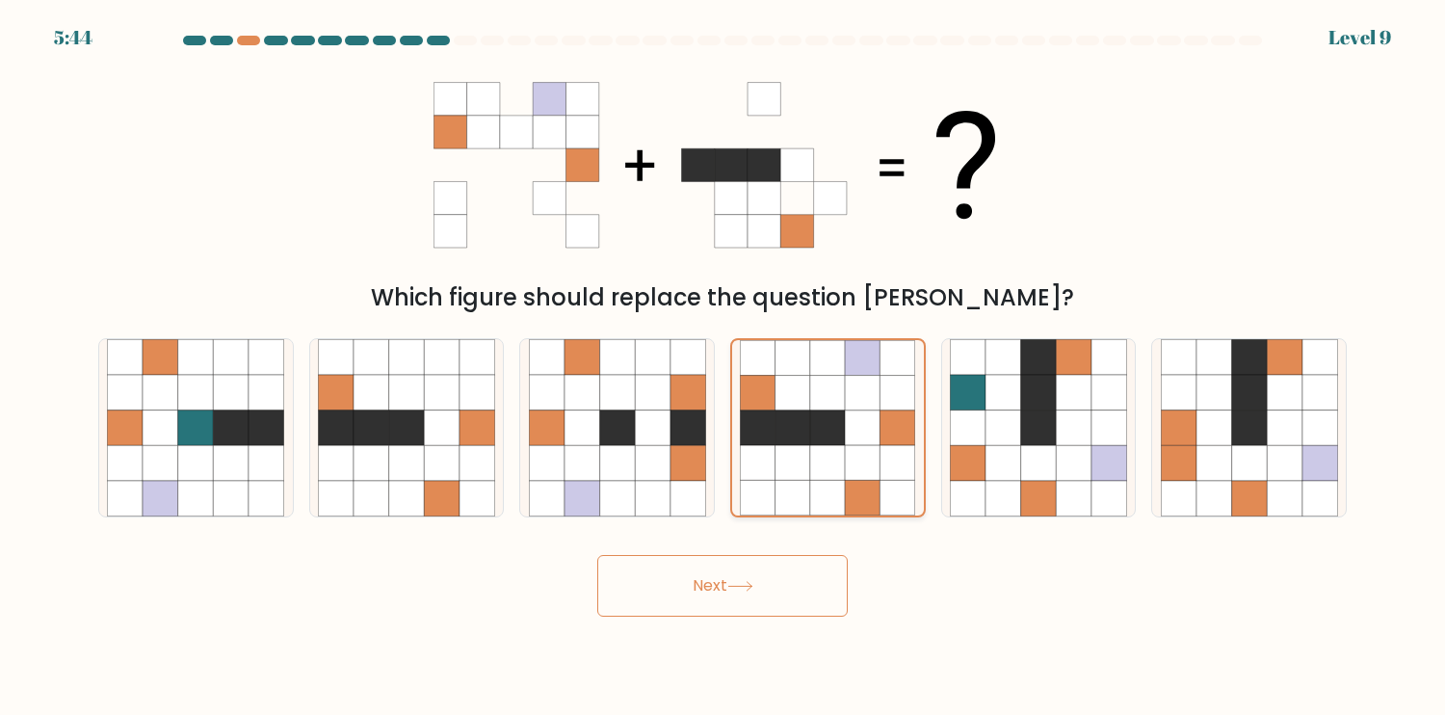
click at [724, 367] on input "d." at bounding box center [723, 362] width 1 height 10
click at [782, 569] on button "Next" at bounding box center [722, 586] width 251 height 62
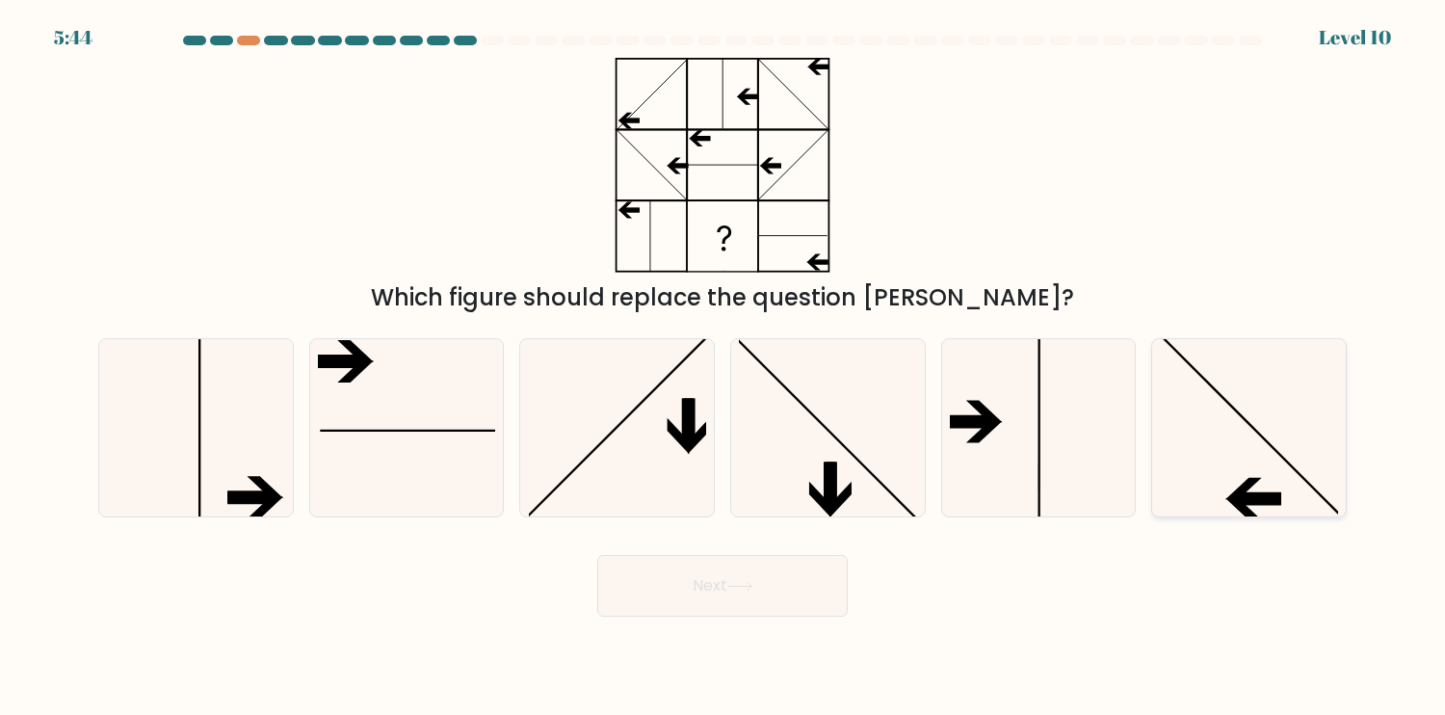
click at [1226, 454] on icon at bounding box center [1249, 427] width 177 height 177
click at [724, 367] on input "f." at bounding box center [723, 362] width 1 height 10
radio input "true"
click at [767, 595] on button "Next" at bounding box center [722, 586] width 251 height 62
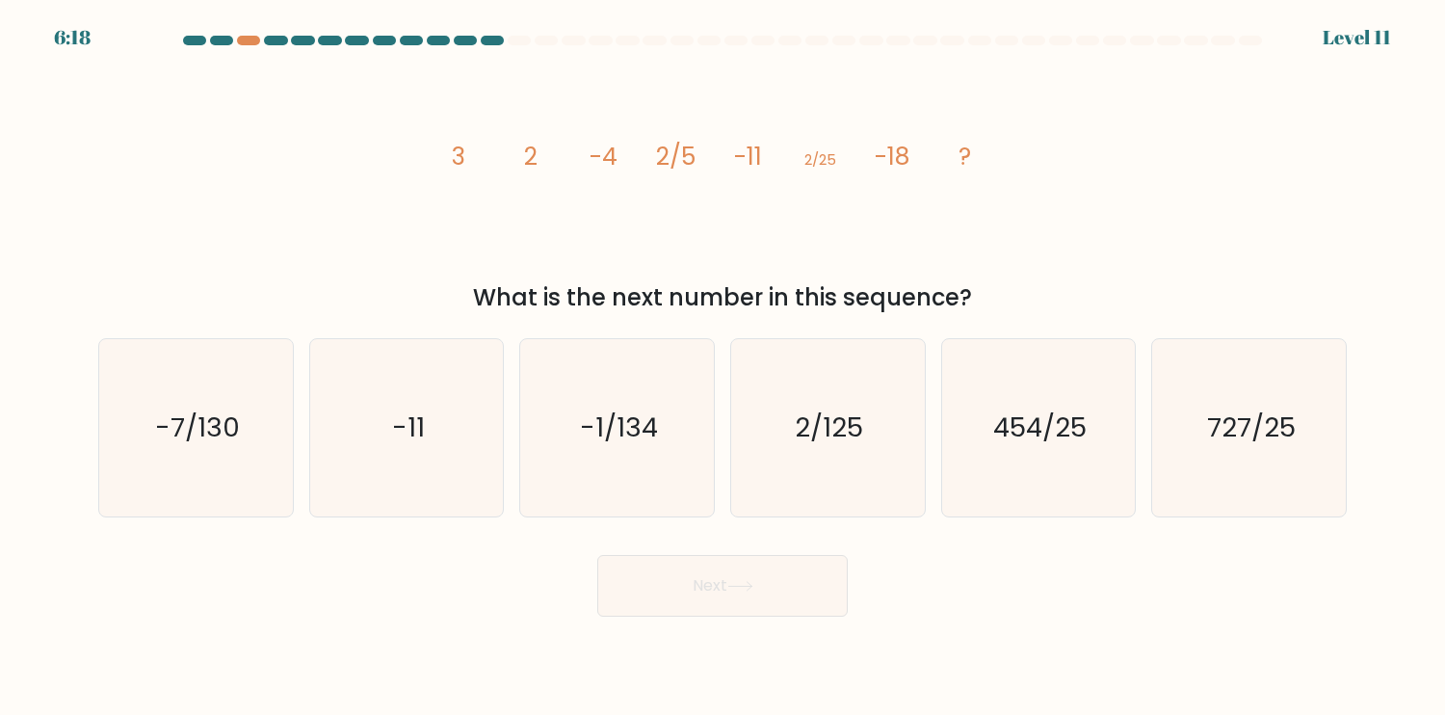
drag, startPoint x: 615, startPoint y: 162, endPoint x: 633, endPoint y: 162, distance: 18.3
click at [633, 162] on icon "image/svg+xml 3 2 -4 2/5 -11 2/25 -18 ?" at bounding box center [723, 165] width 578 height 215
drag, startPoint x: 667, startPoint y: 161, endPoint x: 771, endPoint y: 159, distance: 104.1
click at [746, 161] on g "3 2 -4 2/5 -11 2/25 -18 ?" at bounding box center [711, 157] width 519 height 34
click at [821, 162] on tspan "2/25" at bounding box center [820, 159] width 32 height 20
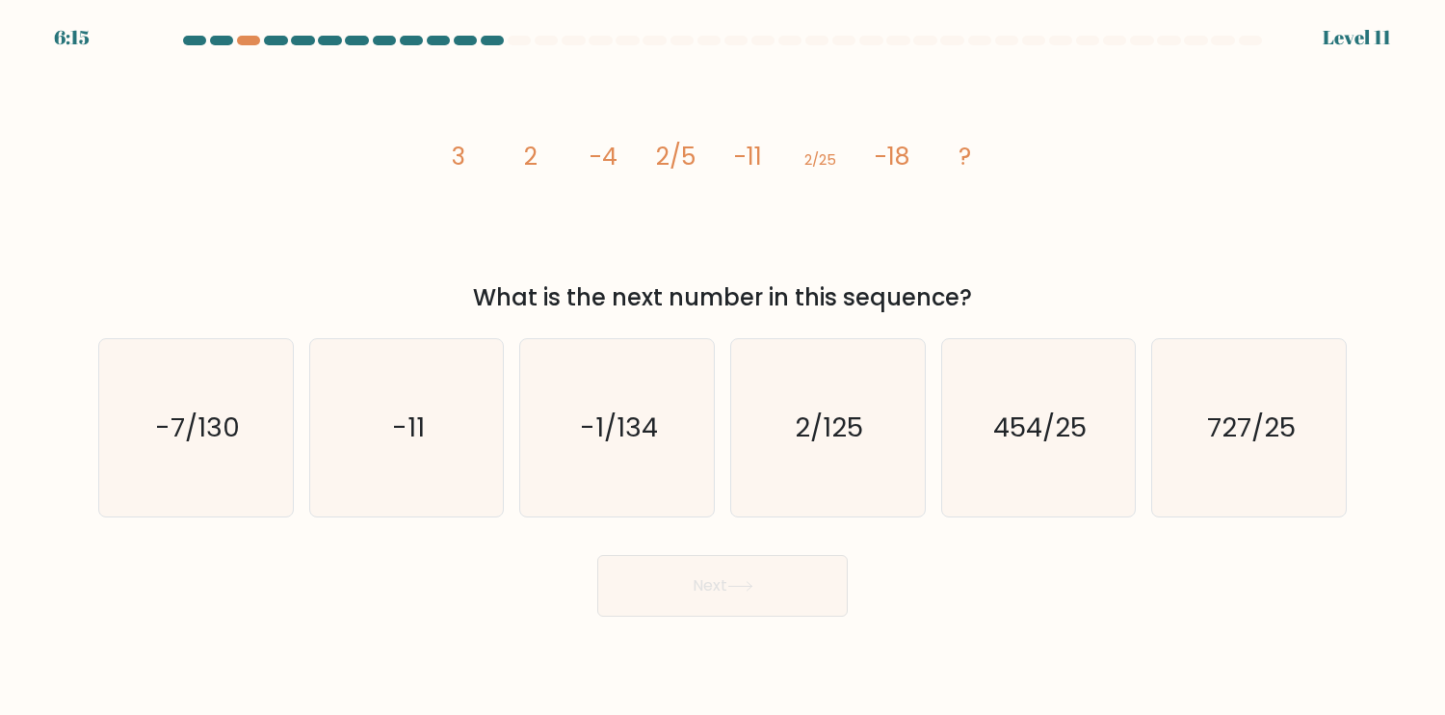
drag, startPoint x: 597, startPoint y: 158, endPoint x: 618, endPoint y: 159, distance: 20.3
click at [616, 159] on tspan "-4" at bounding box center [604, 157] width 28 height 34
click at [701, 167] on icon "image/svg+xml 3 2 -4 2/5 -11 2/25 -18 ?" at bounding box center [723, 165] width 578 height 215
drag, startPoint x: 525, startPoint y: 159, endPoint x: 587, endPoint y: 158, distance: 61.7
click at [528, 159] on tspan "2" at bounding box center [530, 157] width 13 height 34
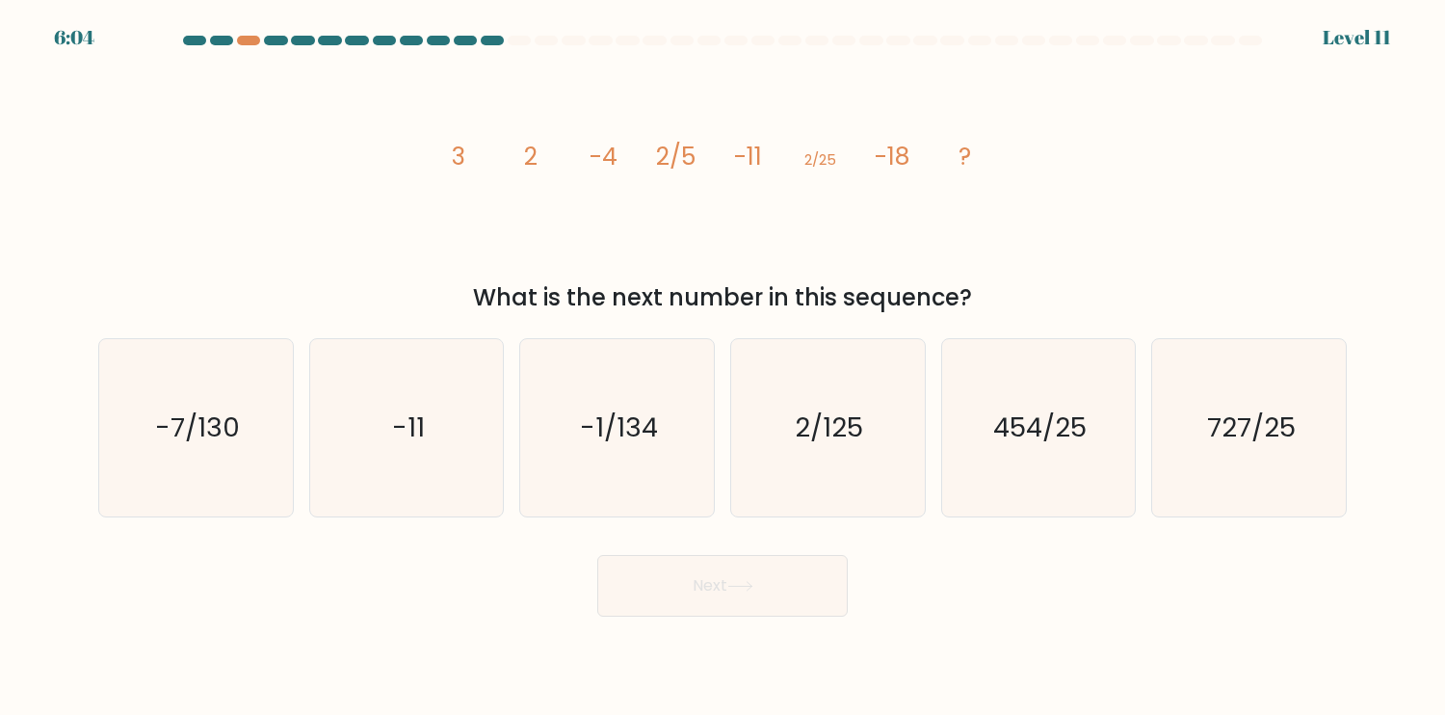
drag, startPoint x: 669, startPoint y: 157, endPoint x: 704, endPoint y: 154, distance: 35.8
click at [687, 154] on tspan "2/5" at bounding box center [676, 157] width 40 height 34
drag, startPoint x: 814, startPoint y: 161, endPoint x: 842, endPoint y: 160, distance: 28.0
click at [818, 161] on tspan "2/25" at bounding box center [820, 159] width 32 height 20
drag, startPoint x: 827, startPoint y: 465, endPoint x: 829, endPoint y: 507, distance: 41.5
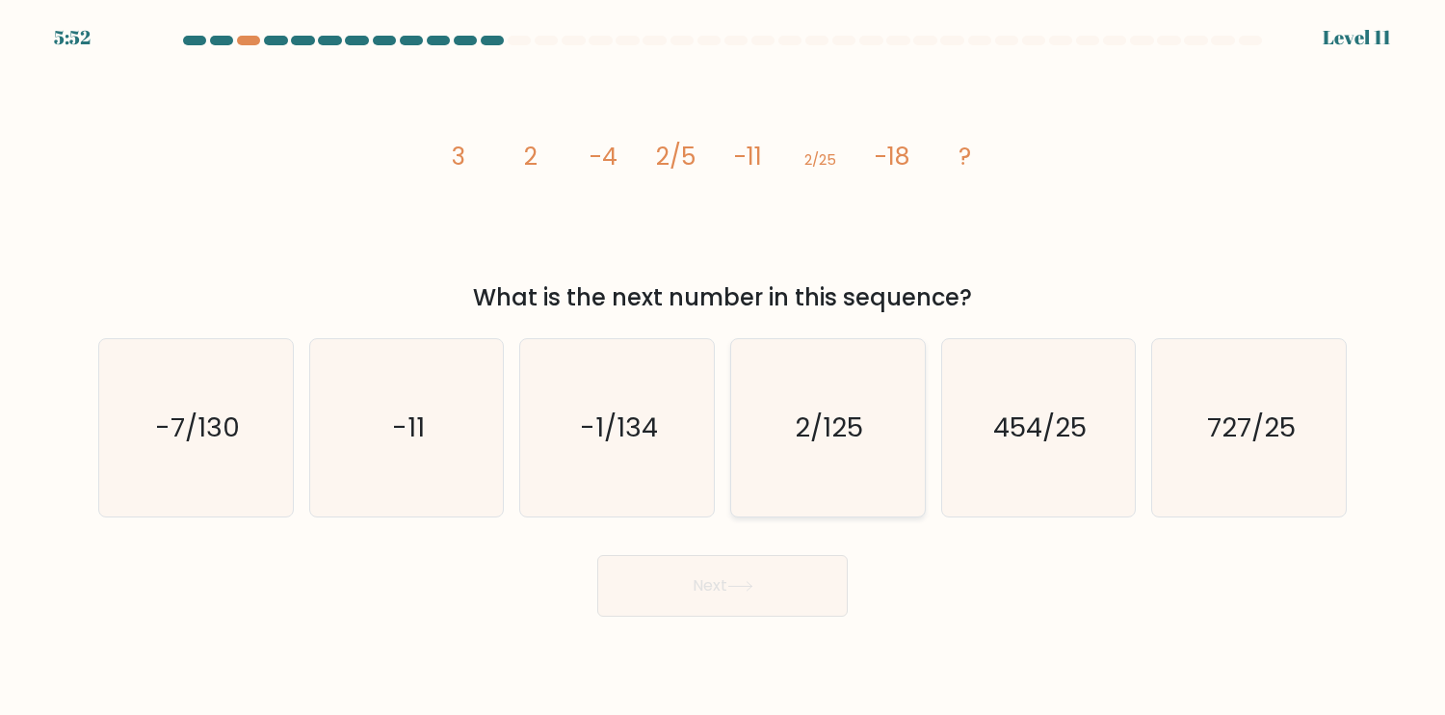
click at [828, 465] on icon "2/125" at bounding box center [827, 427] width 177 height 177
click at [793, 579] on button "Next" at bounding box center [722, 586] width 251 height 62
click at [842, 522] on form at bounding box center [722, 326] width 1445 height 581
click at [853, 499] on icon "2/125" at bounding box center [827, 427] width 177 height 177
click at [724, 367] on input "d. 2/125" at bounding box center [723, 362] width 1 height 10
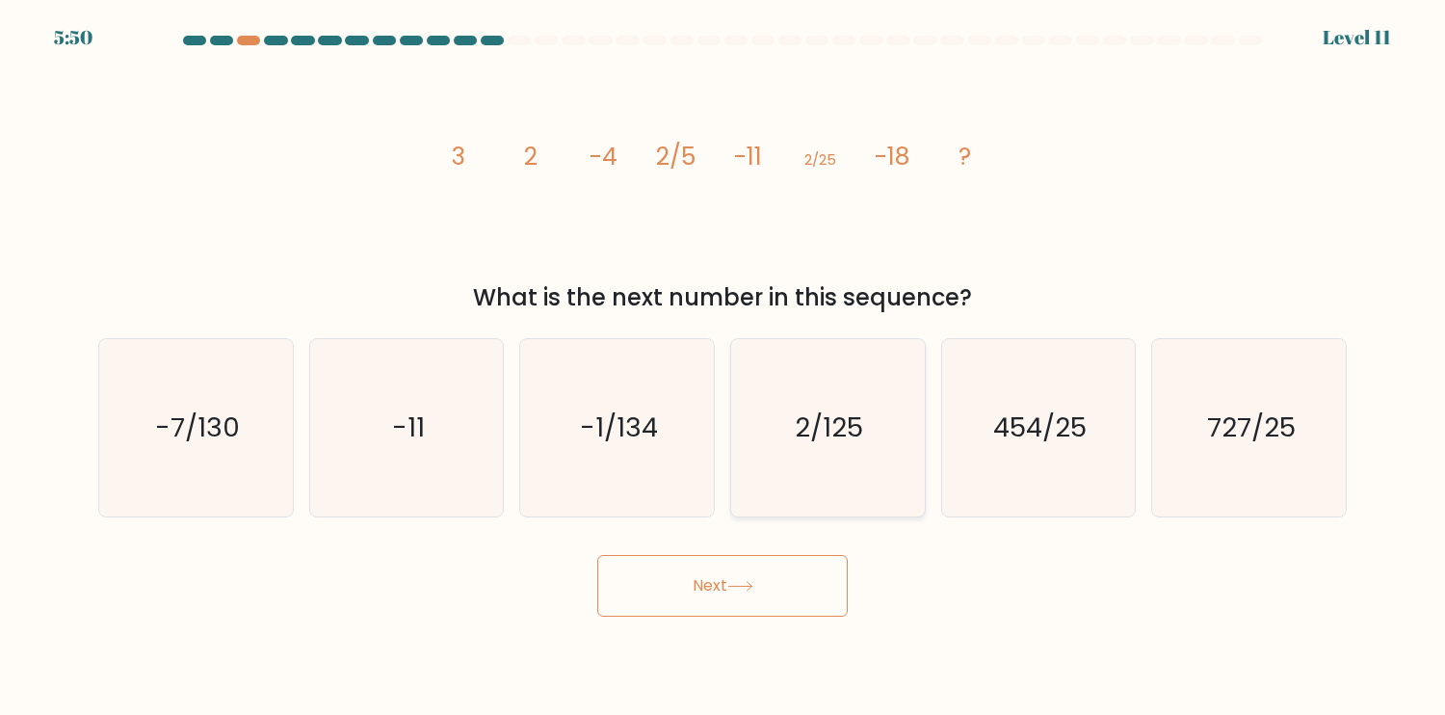
radio input "true"
click at [804, 579] on button "Next" at bounding box center [722, 586] width 251 height 62
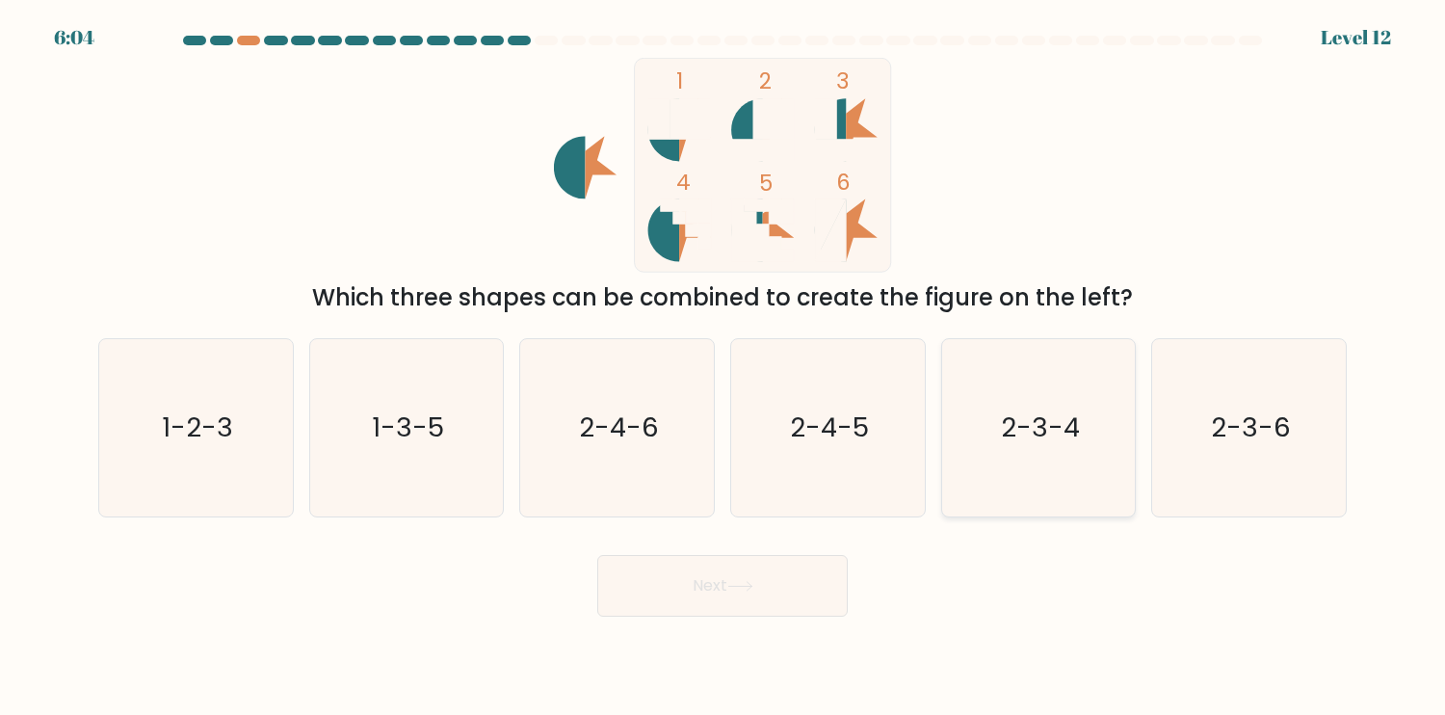
click at [1049, 403] on icon "2-3-4" at bounding box center [1038, 427] width 177 height 177
click at [724, 367] on input "e. 2-3-4" at bounding box center [723, 362] width 1 height 10
radio input "true"
click at [779, 593] on button "Next" at bounding box center [722, 586] width 251 height 62
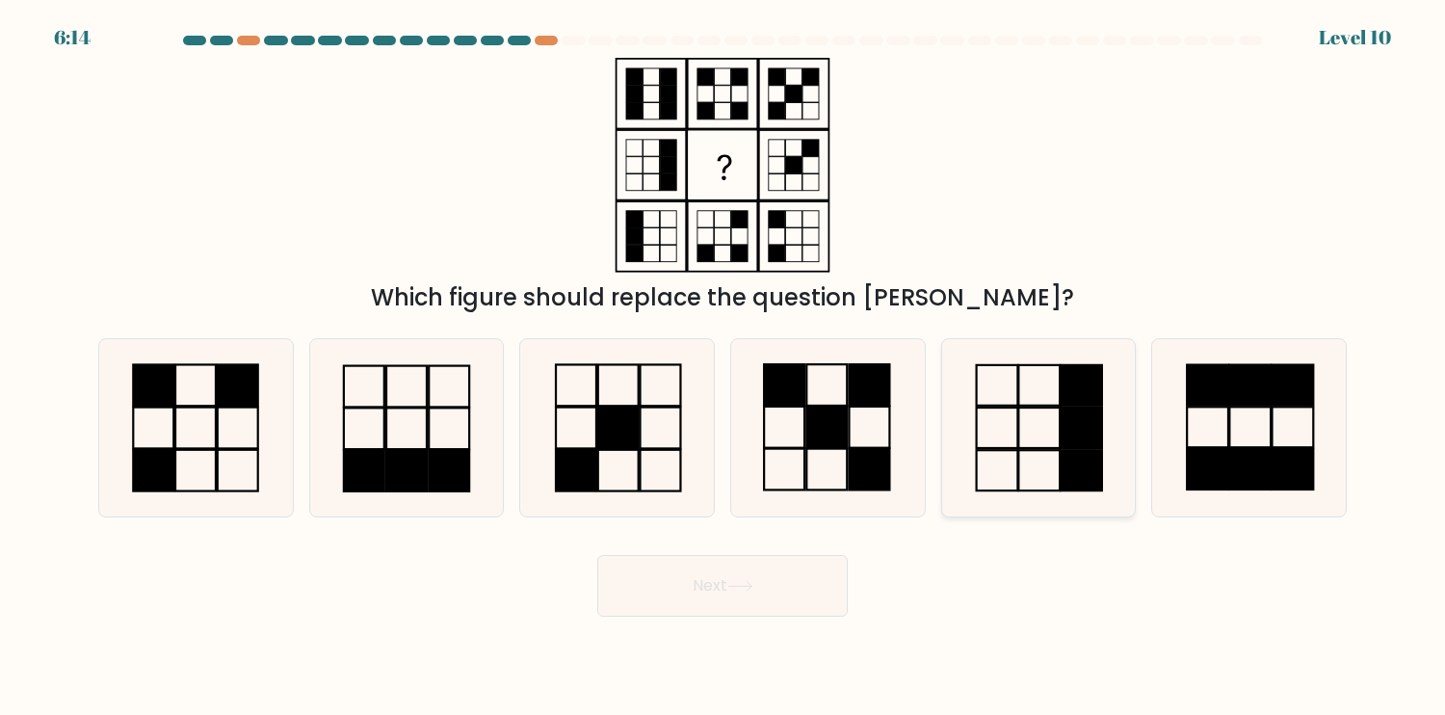
click at [941, 507] on div "e." at bounding box center [1039, 427] width 211 height 179
click at [957, 504] on icon at bounding box center [1038, 427] width 177 height 177
click at [724, 367] on input "e." at bounding box center [723, 362] width 1 height 10
radio input "true"
click at [771, 585] on button "Next" at bounding box center [722, 586] width 251 height 62
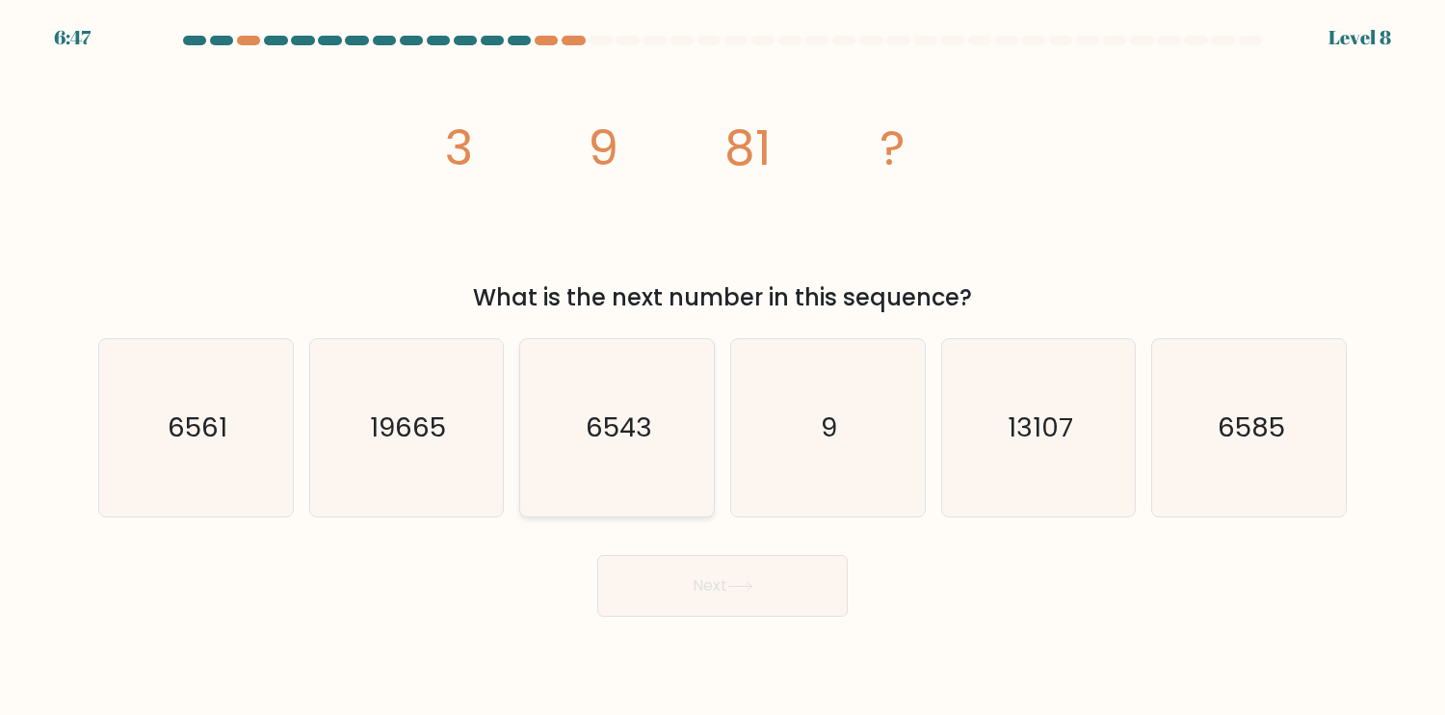
click at [653, 443] on icon "6543" at bounding box center [617, 427] width 177 height 177
click at [723, 367] on input "c. 6543" at bounding box center [723, 362] width 1 height 10
radio input "true"
click at [190, 470] on icon "6561" at bounding box center [195, 427] width 177 height 177
click at [723, 367] on input "a. 6561" at bounding box center [723, 362] width 1 height 10
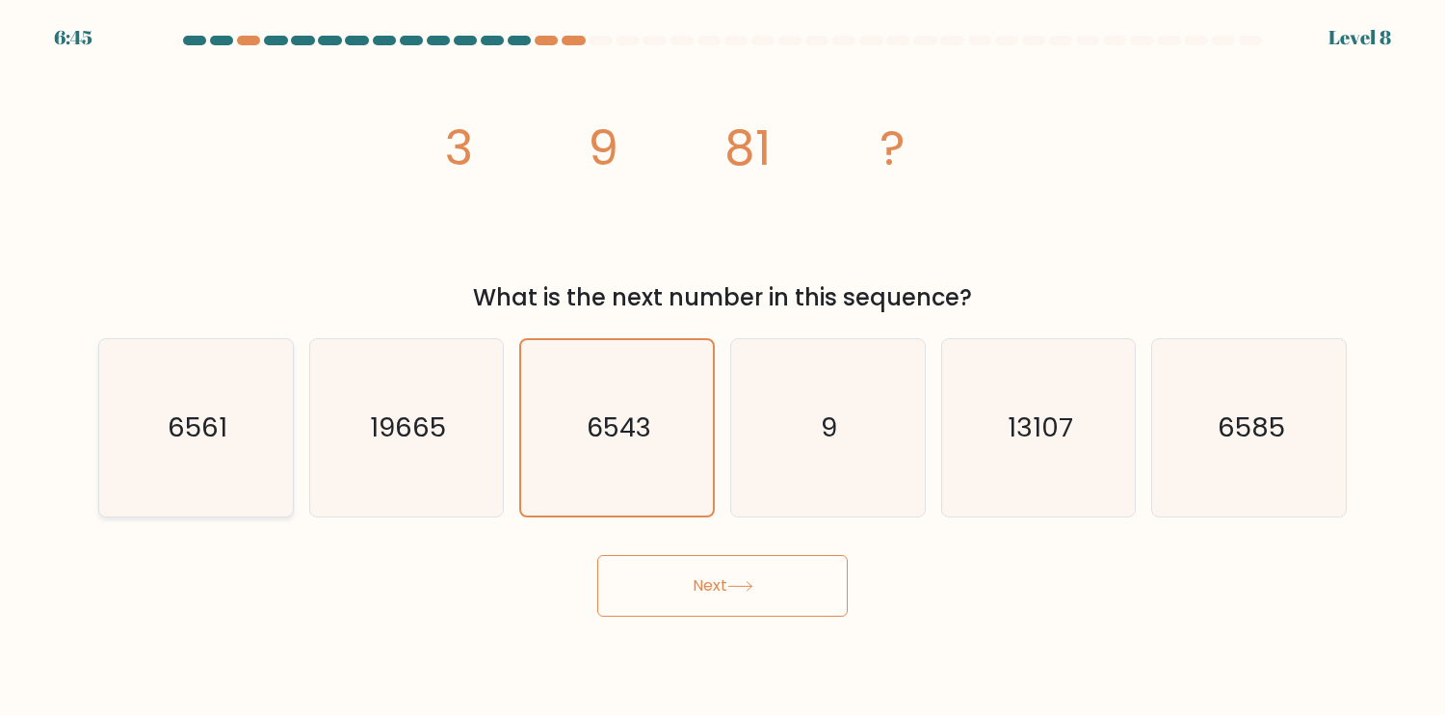
radio input "true"
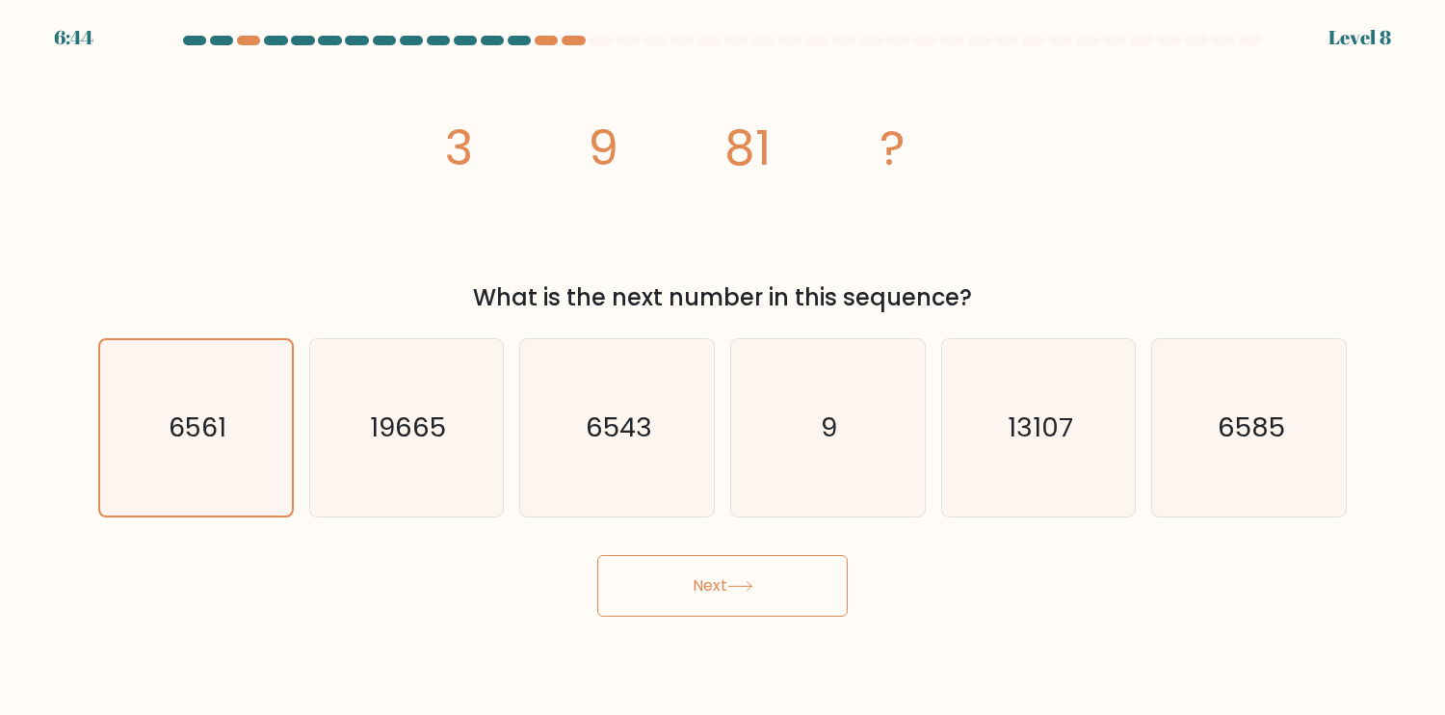
click at [690, 597] on button "Next" at bounding box center [722, 586] width 251 height 62
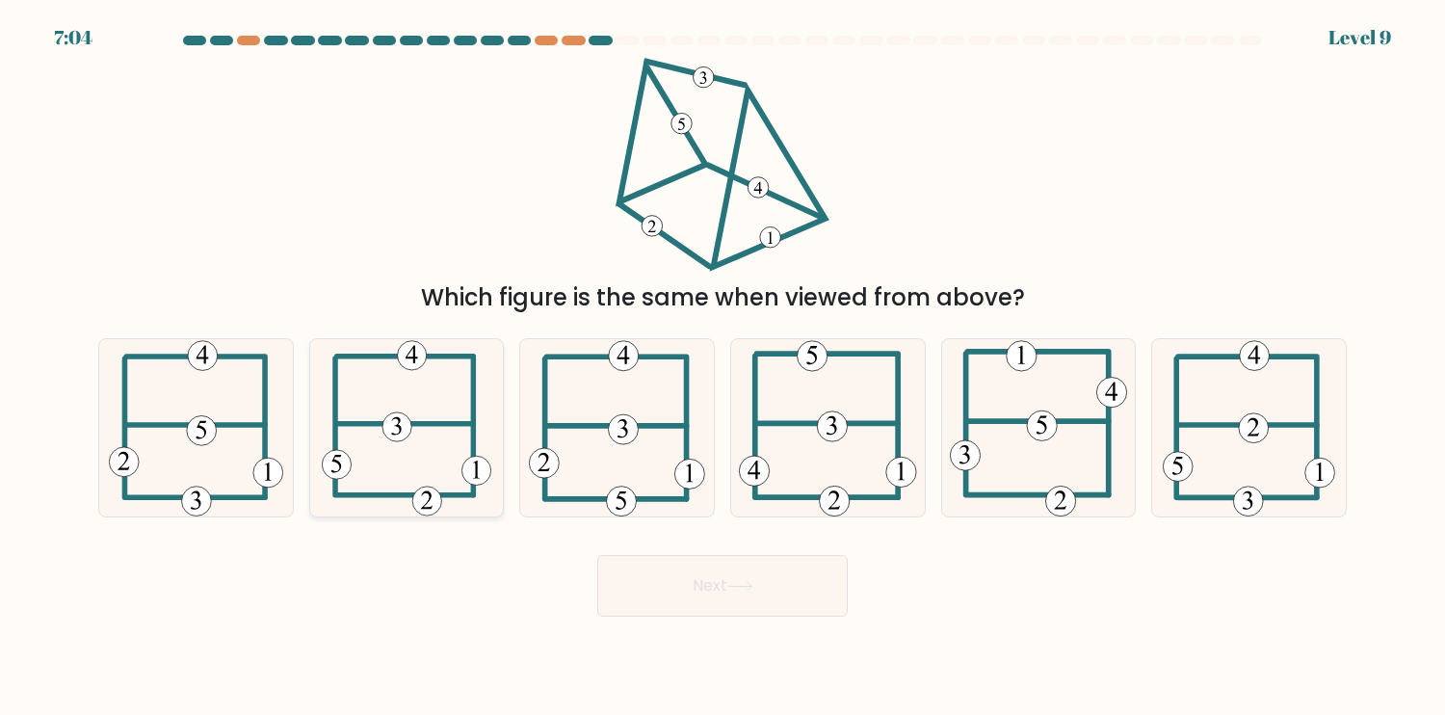
click at [462, 466] on 591 at bounding box center [476, 470] width 29 height 29
click at [723, 367] on input "b." at bounding box center [723, 362] width 1 height 10
radio input "true"
click at [778, 595] on button "Next" at bounding box center [722, 586] width 251 height 62
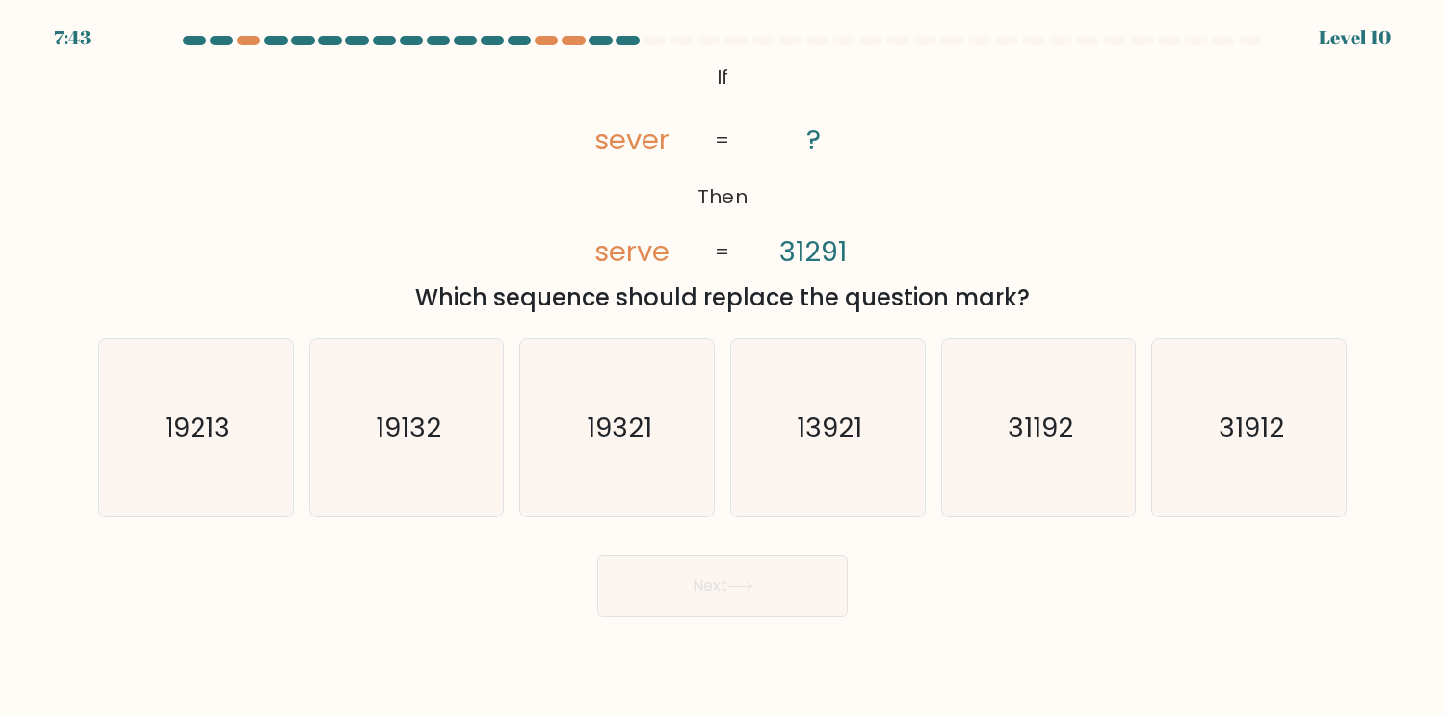
drag, startPoint x: 599, startPoint y: 133, endPoint x: 629, endPoint y: 148, distance: 33.6
click at [602, 133] on tspan "sever" at bounding box center [631, 139] width 75 height 39
click at [777, 238] on icon "@import url('https://fonts.googleapis.com/css?family=Abril+Fatface:400,100,100i…" at bounding box center [722, 165] width 348 height 215
click at [1013, 428] on text "31192" at bounding box center [1041, 428] width 66 height 38
click at [724, 367] on input "e. 31192" at bounding box center [723, 362] width 1 height 10
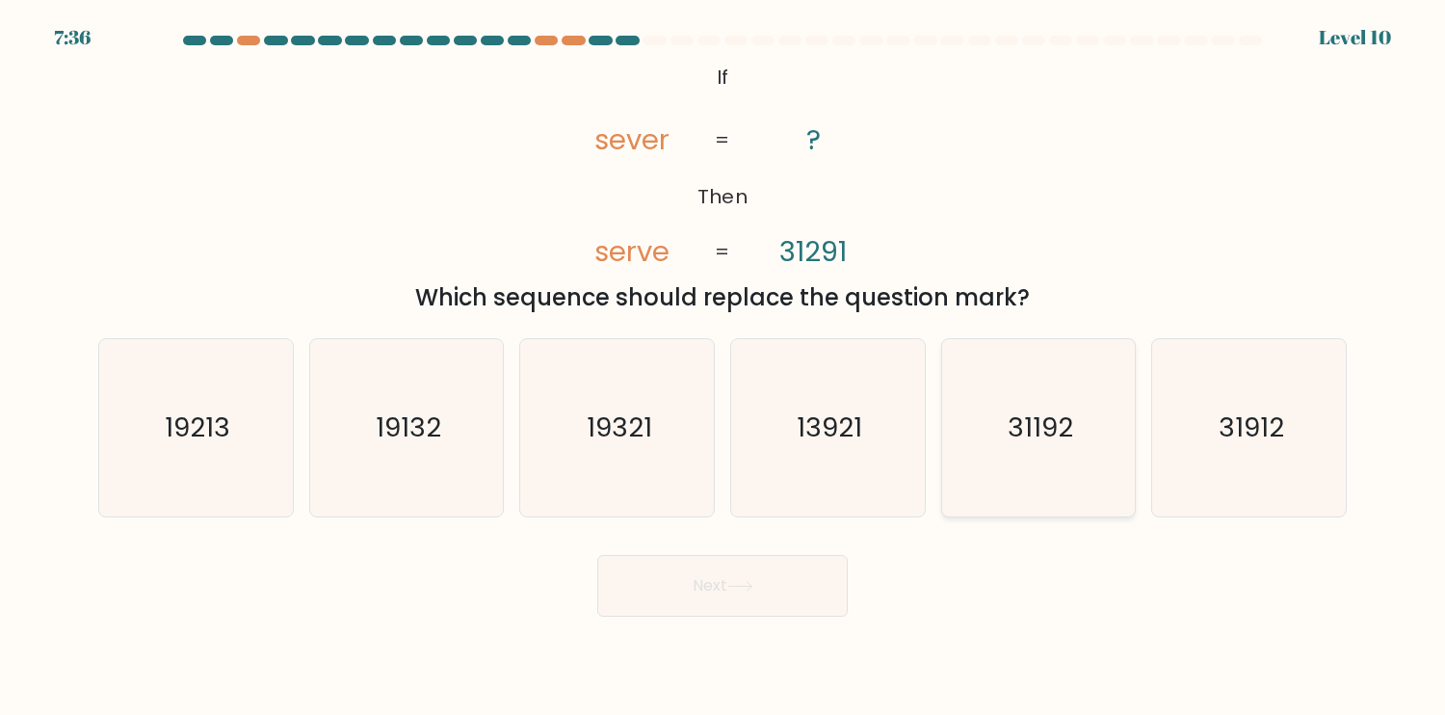
radio input "true"
drag, startPoint x: 1337, startPoint y: 461, endPoint x: 1126, endPoint y: 505, distance: 215.6
click at [1335, 461] on div "31912" at bounding box center [1249, 427] width 196 height 179
click at [724, 367] on input "f. 31912" at bounding box center [723, 362] width 1 height 10
radio input "true"
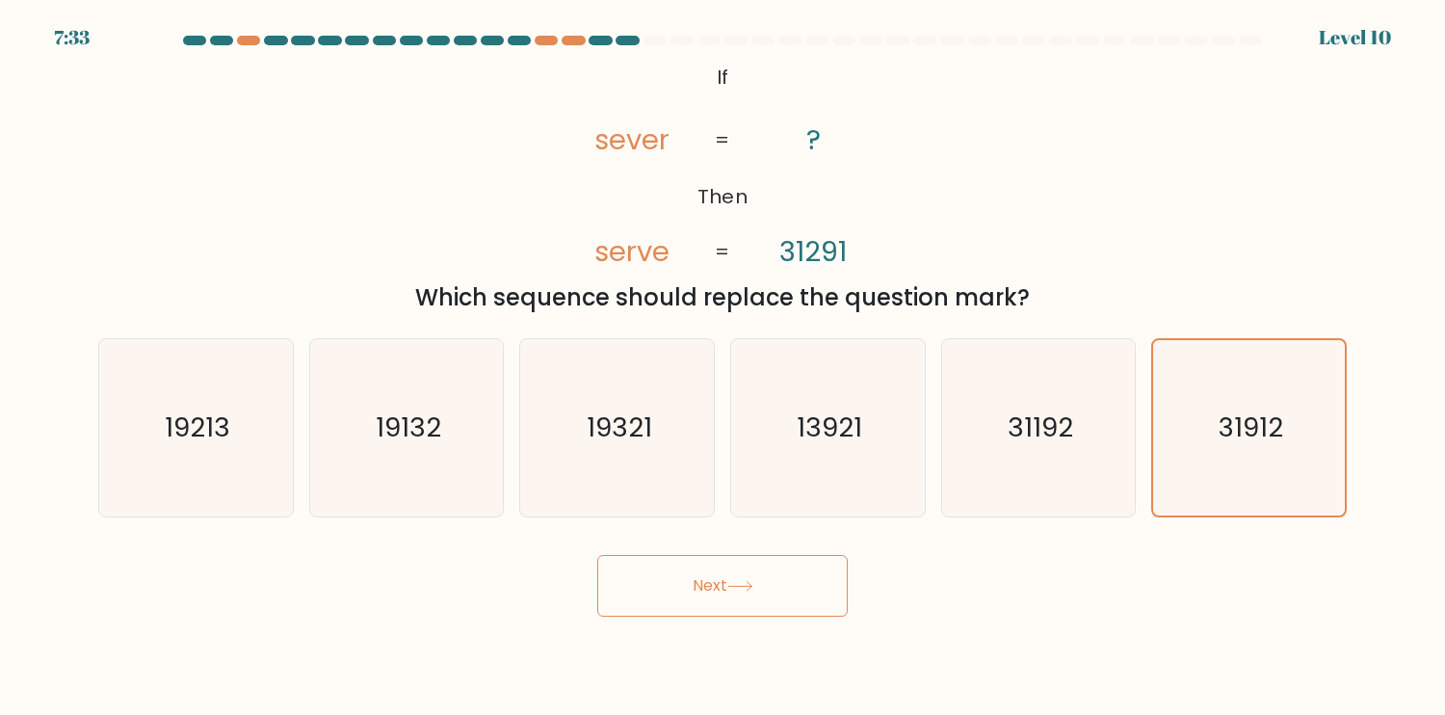
click at [790, 591] on button "Next" at bounding box center [722, 586] width 251 height 62
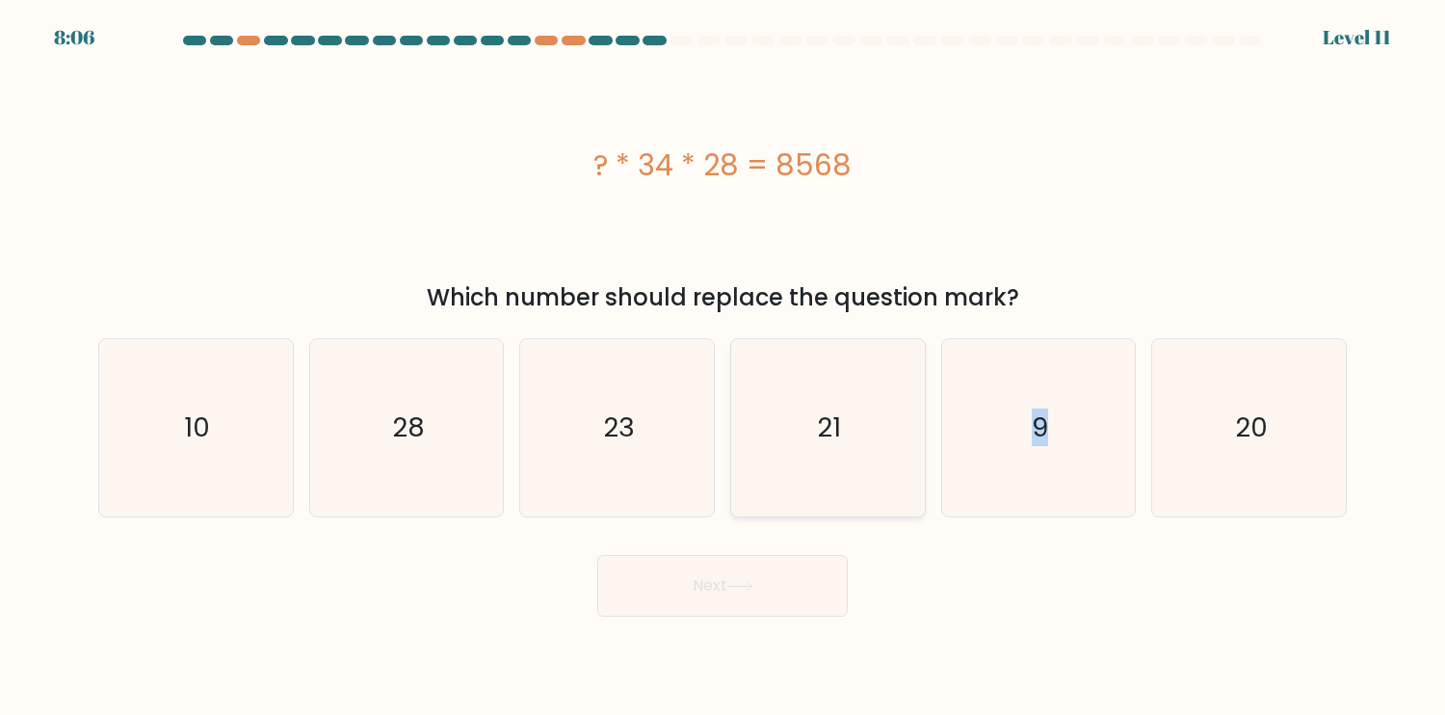
drag, startPoint x: 1044, startPoint y: 427, endPoint x: 908, endPoint y: 451, distance: 138.9
click at [1025, 428] on icon "9" at bounding box center [1038, 427] width 177 height 177
click at [757, 593] on button "Next" at bounding box center [722, 586] width 251 height 62
click at [758, 593] on button "Next" at bounding box center [722, 586] width 251 height 62
drag, startPoint x: 1090, startPoint y: 461, endPoint x: 982, endPoint y: 514, distance: 120.6
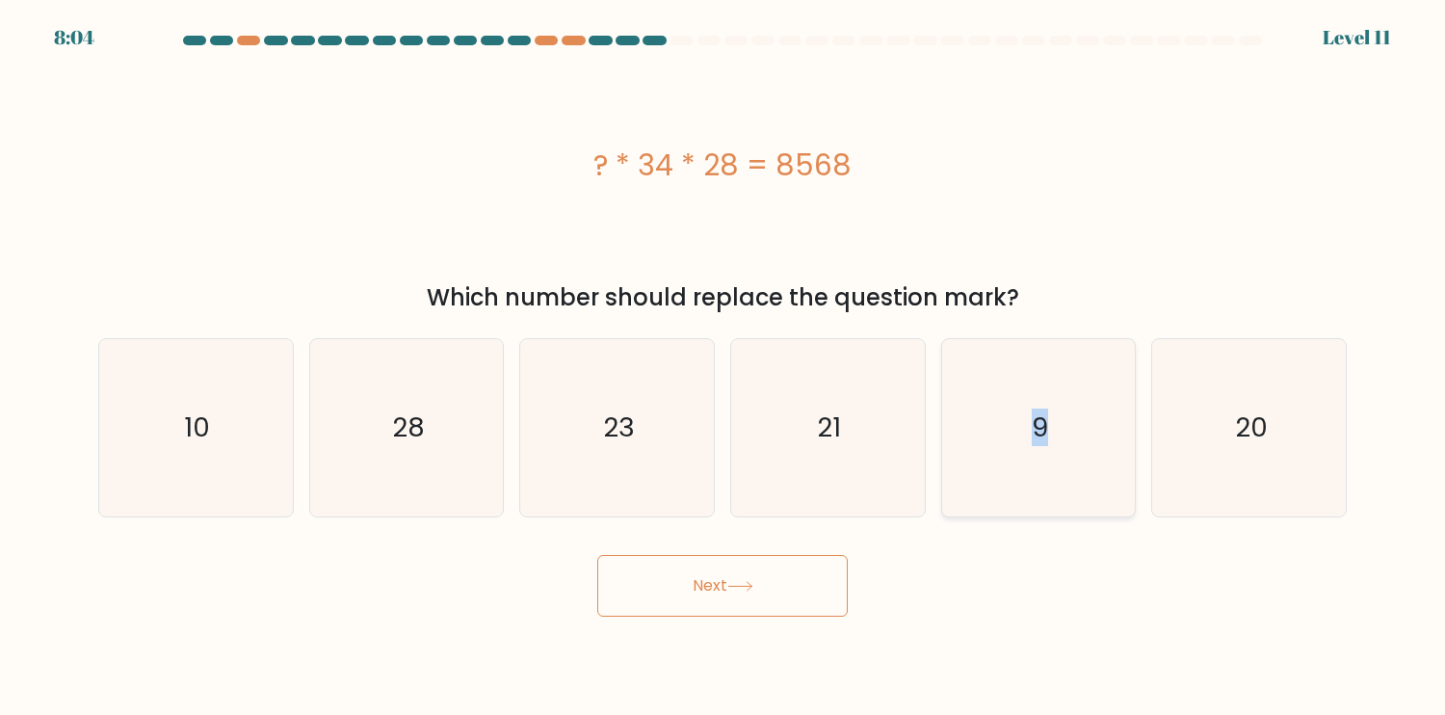
click at [1088, 461] on icon "9" at bounding box center [1038, 427] width 177 height 177
click at [724, 367] on input "e. 9" at bounding box center [723, 362] width 1 height 10
radio input "true"
click at [827, 580] on button "Next" at bounding box center [722, 586] width 251 height 62
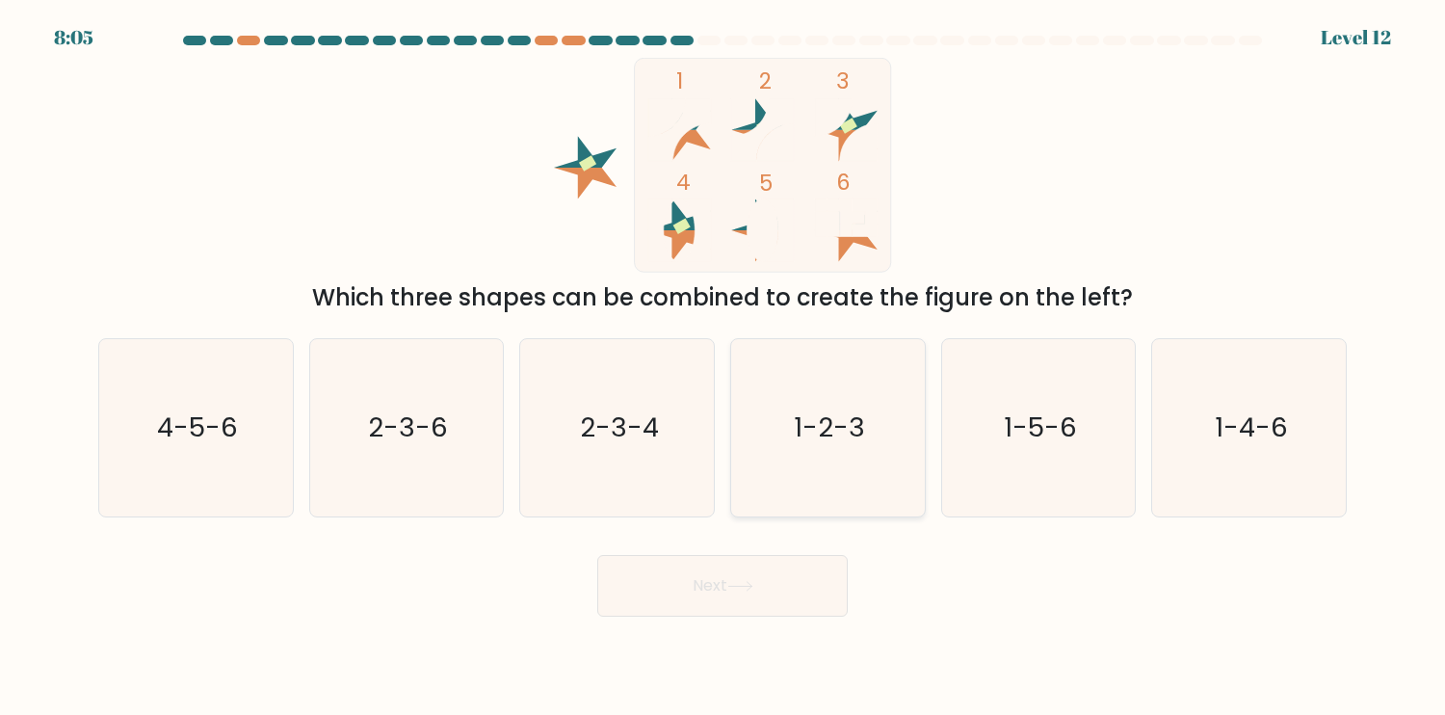
click at [847, 399] on icon "1-2-3" at bounding box center [827, 427] width 177 height 177
click at [724, 367] on input "d. 1-2-3" at bounding box center [723, 362] width 1 height 10
radio input "true"
click at [426, 457] on icon "2-3-6" at bounding box center [406, 427] width 177 height 177
click at [723, 367] on input "b. 2-3-6" at bounding box center [723, 362] width 1 height 10
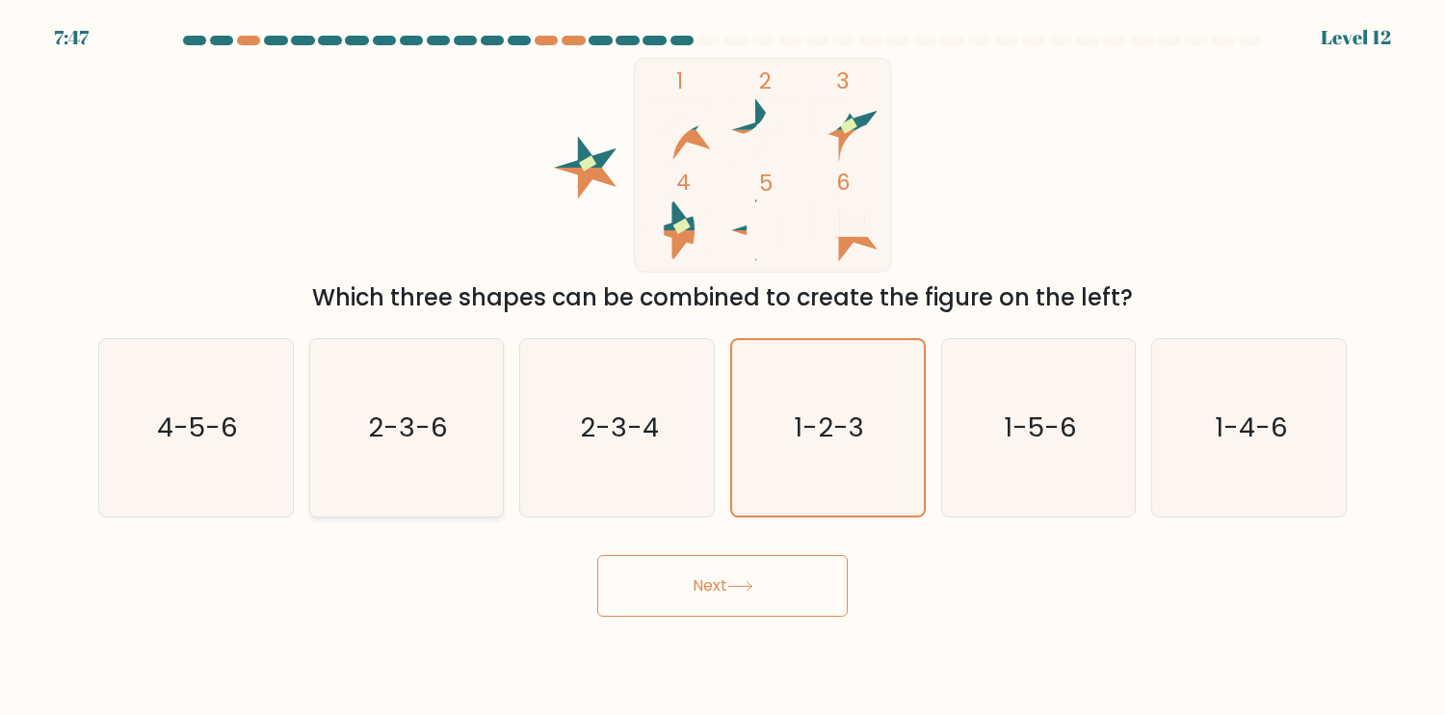
radio input "true"
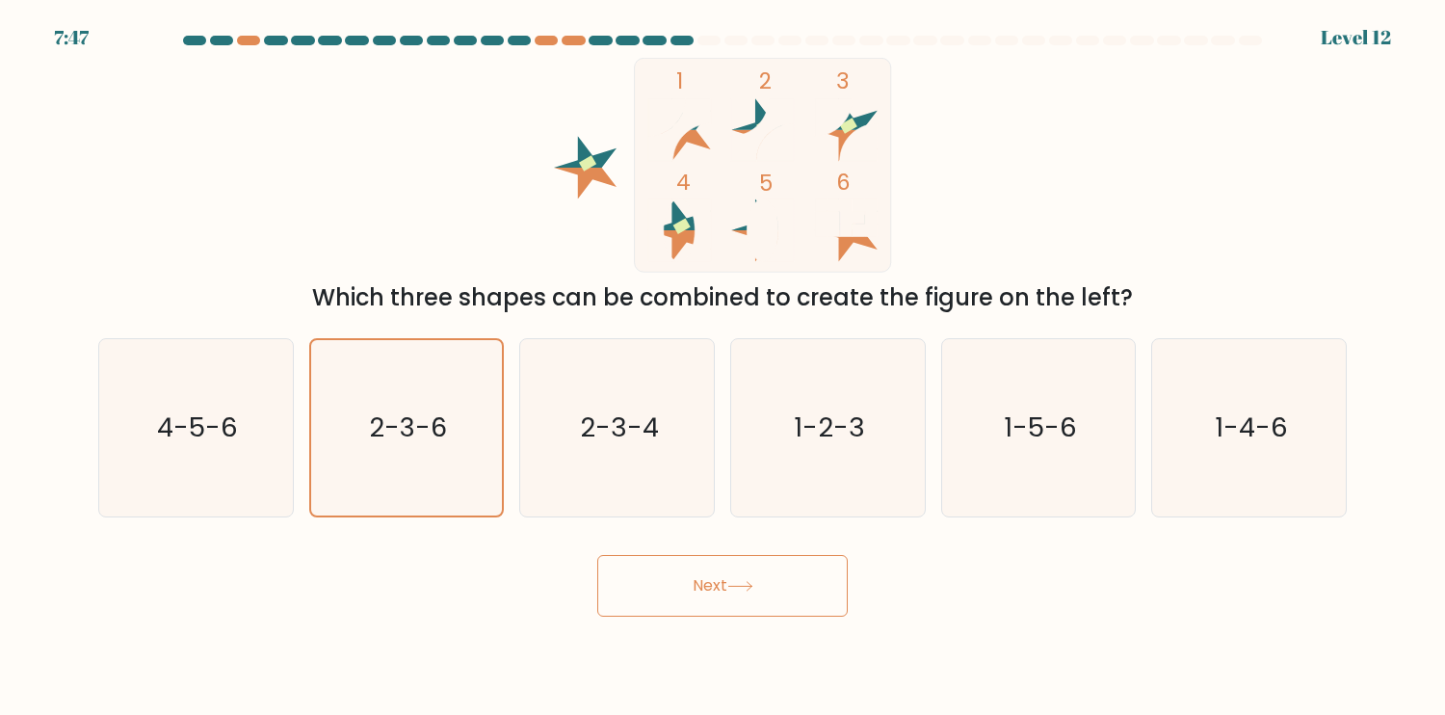
click at [720, 598] on button "Next" at bounding box center [722, 586] width 251 height 62
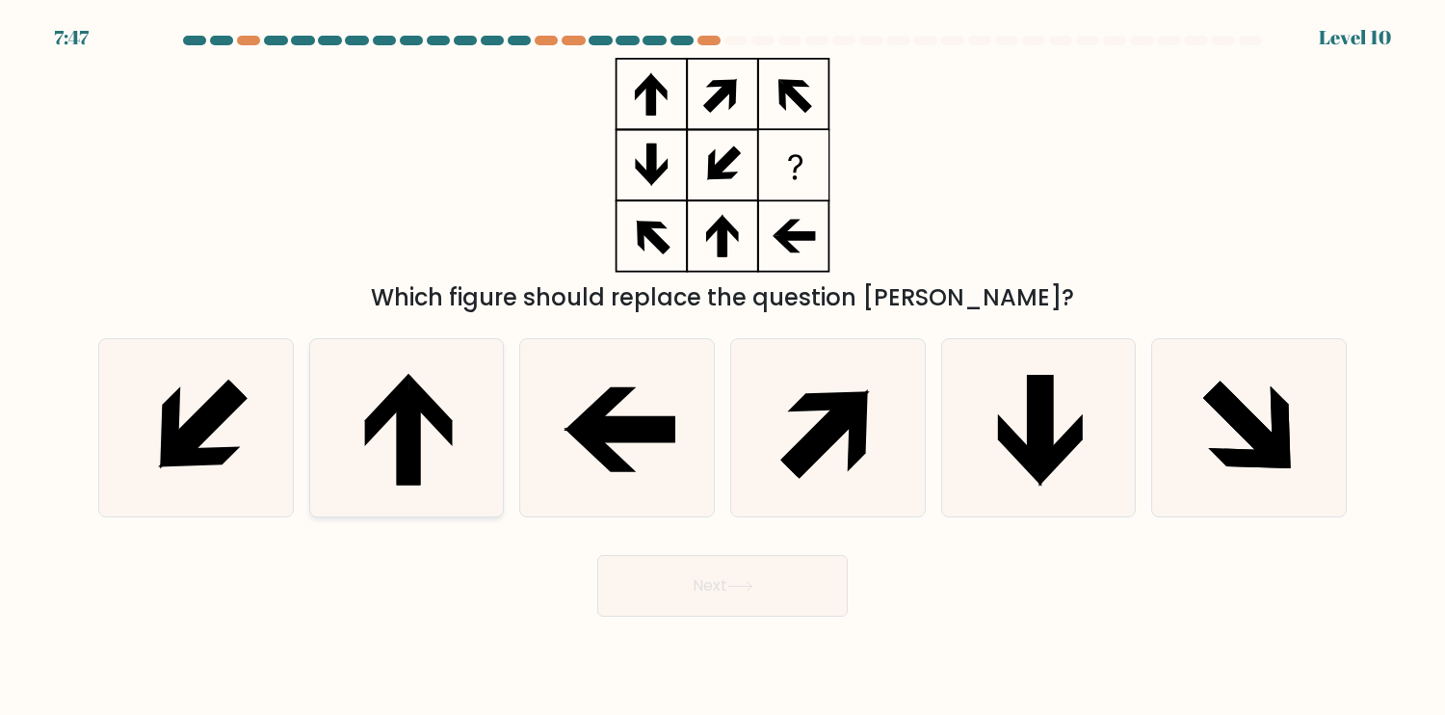
click at [419, 459] on icon at bounding box center [409, 437] width 24 height 94
click at [723, 367] on input "b." at bounding box center [723, 362] width 1 height 10
radio input "true"
click at [821, 441] on icon at bounding box center [822, 434] width 84 height 84
click at [724, 367] on input "d." at bounding box center [723, 362] width 1 height 10
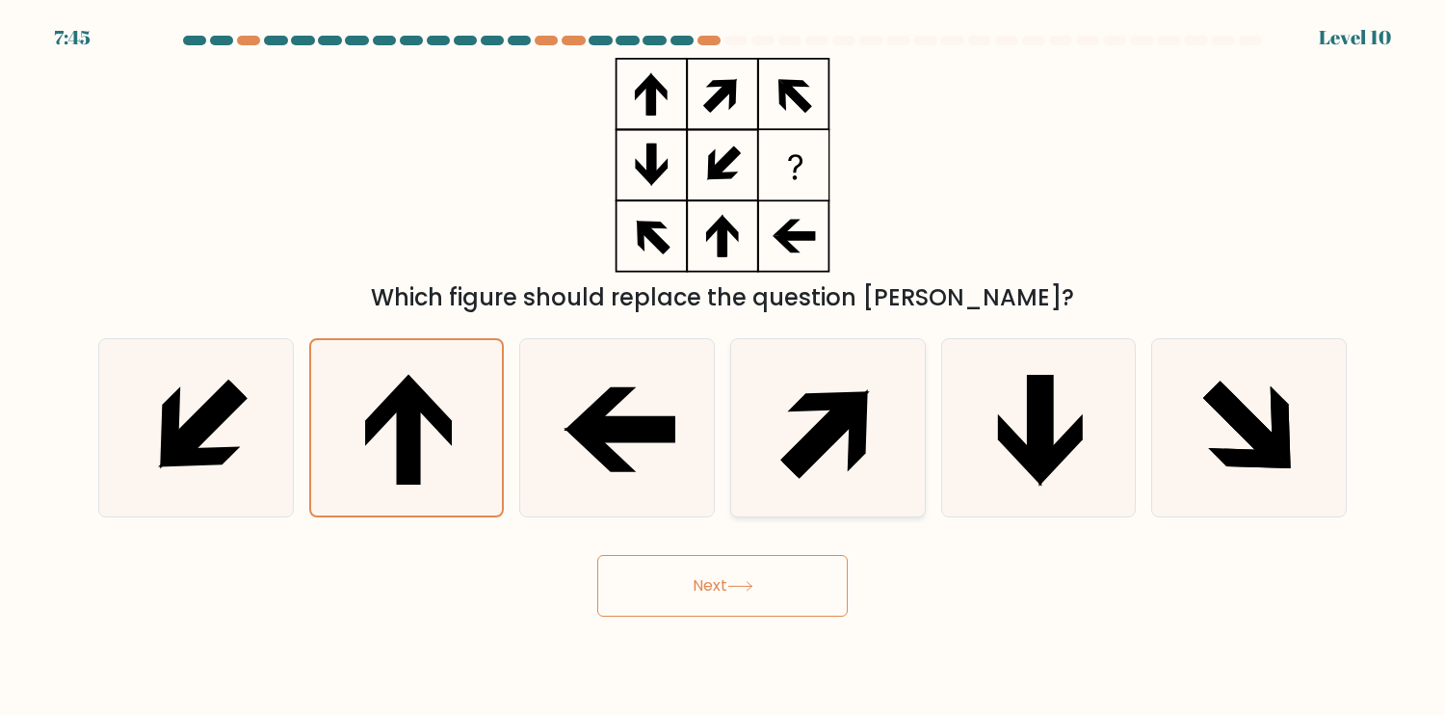
radio input "true"
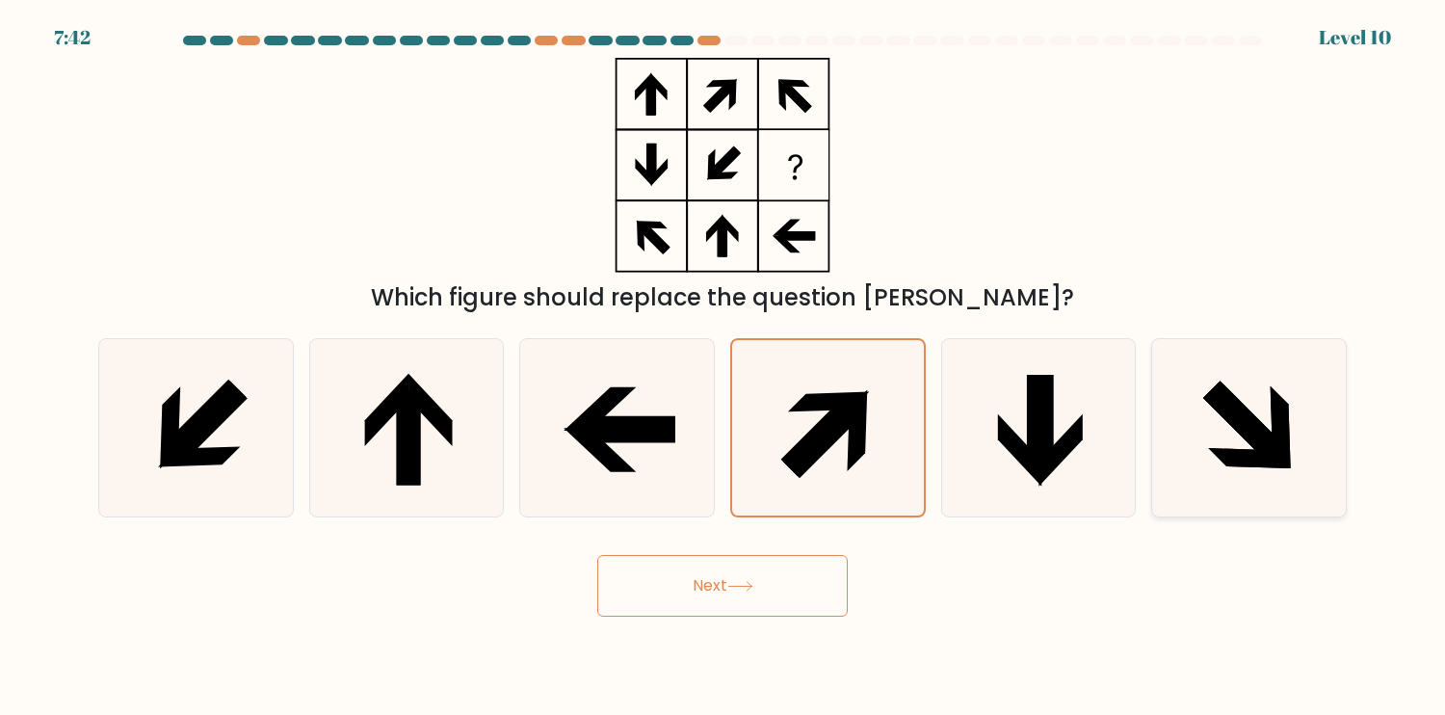
click at [1256, 433] on icon at bounding box center [1245, 423] width 84 height 84
click at [724, 367] on input "f." at bounding box center [723, 362] width 1 height 10
radio input "true"
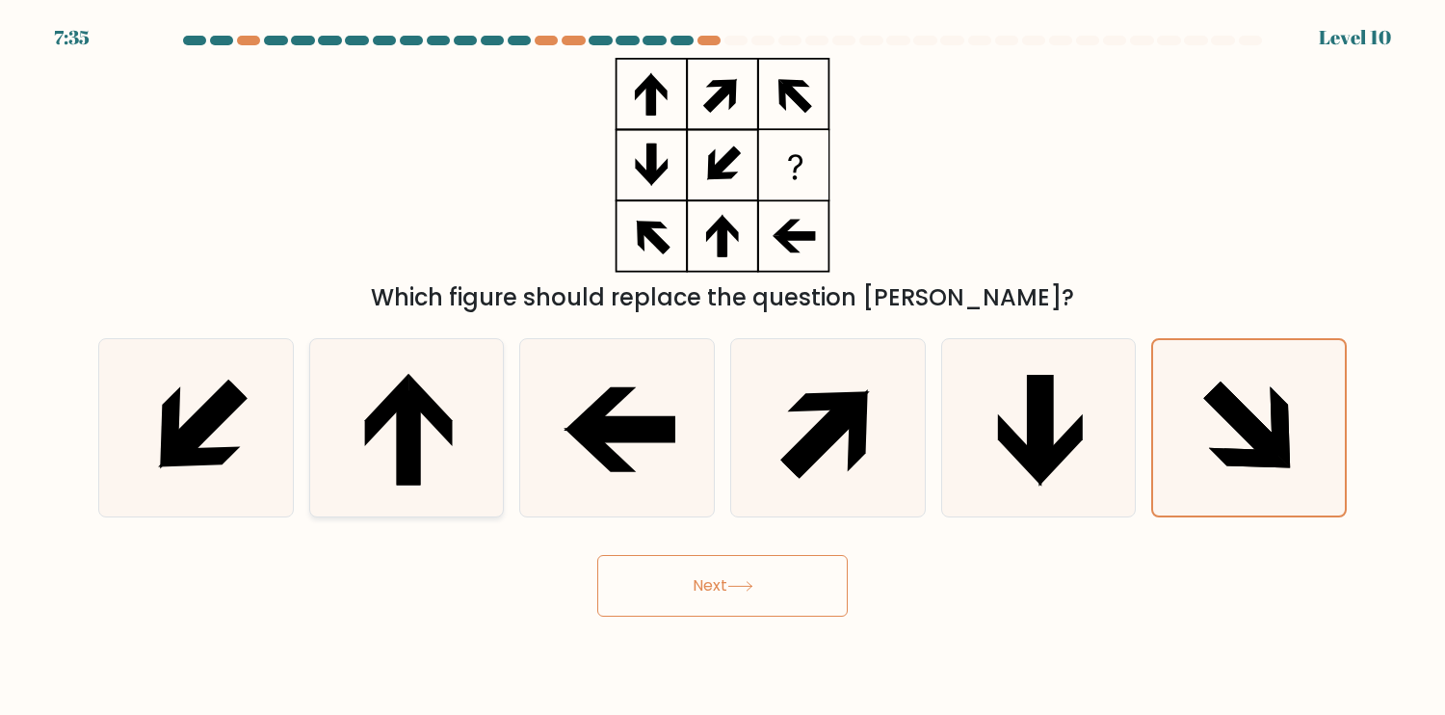
click at [416, 452] on icon at bounding box center [409, 437] width 24 height 94
click at [723, 367] on input "b." at bounding box center [723, 362] width 1 height 10
radio input "true"
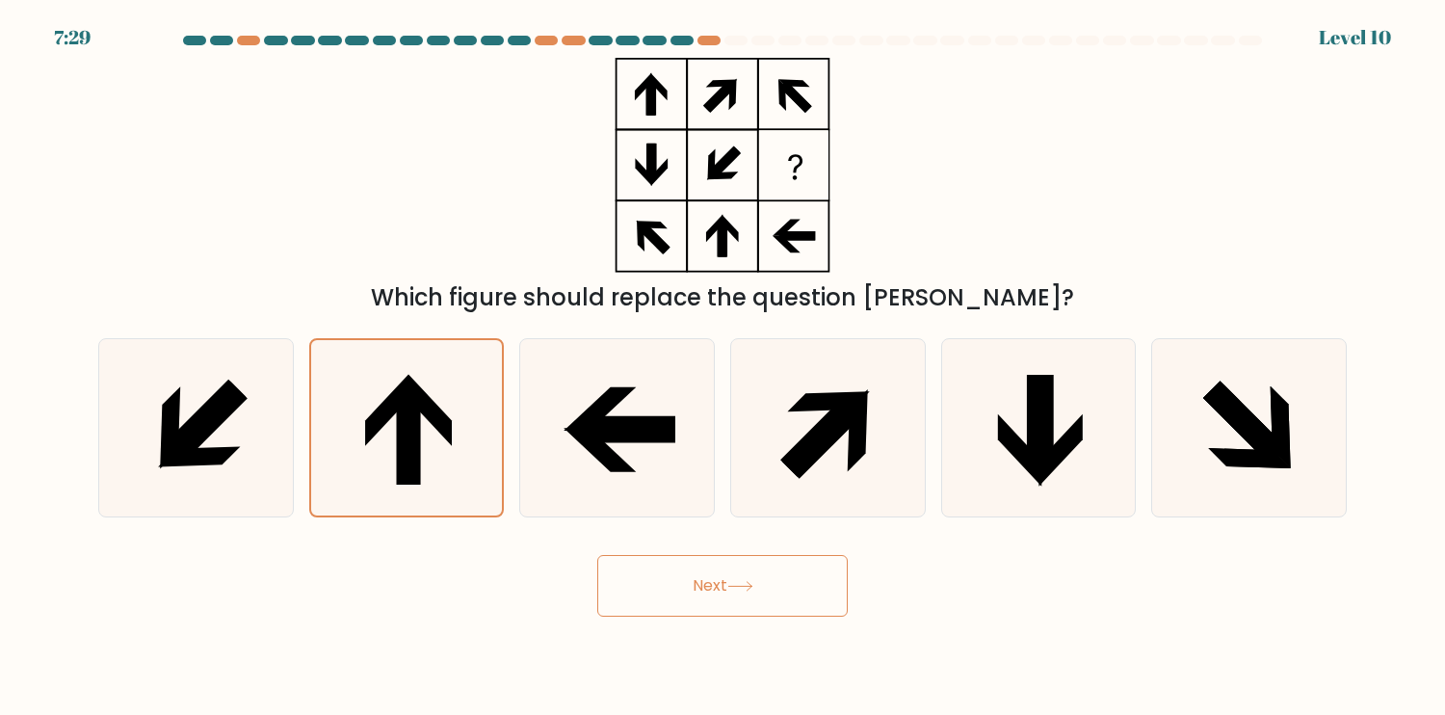
click at [786, 588] on button "Next" at bounding box center [722, 586] width 251 height 62
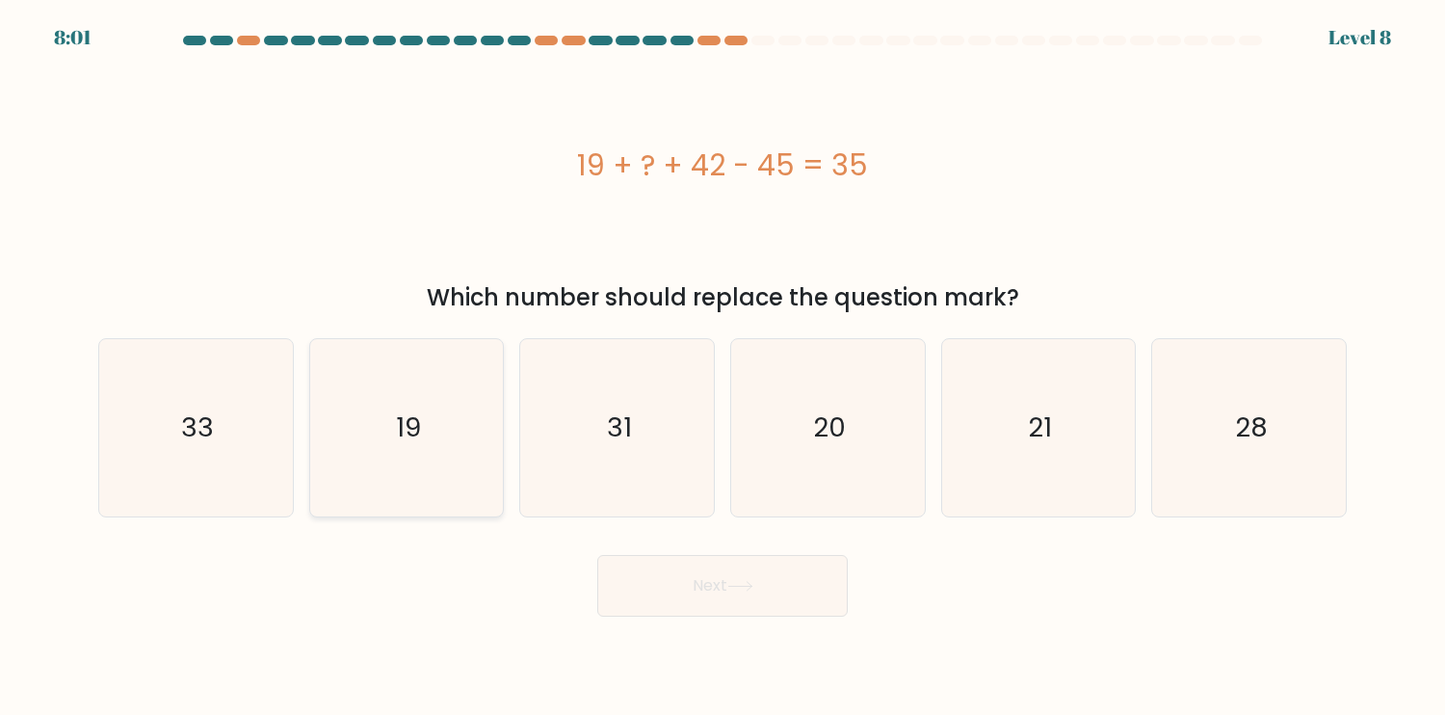
click at [398, 452] on icon "19" at bounding box center [406, 427] width 177 height 177
click at [723, 367] on input "b. 19" at bounding box center [723, 362] width 1 height 10
radio input "true"
click at [745, 588] on icon at bounding box center [740, 586] width 26 height 11
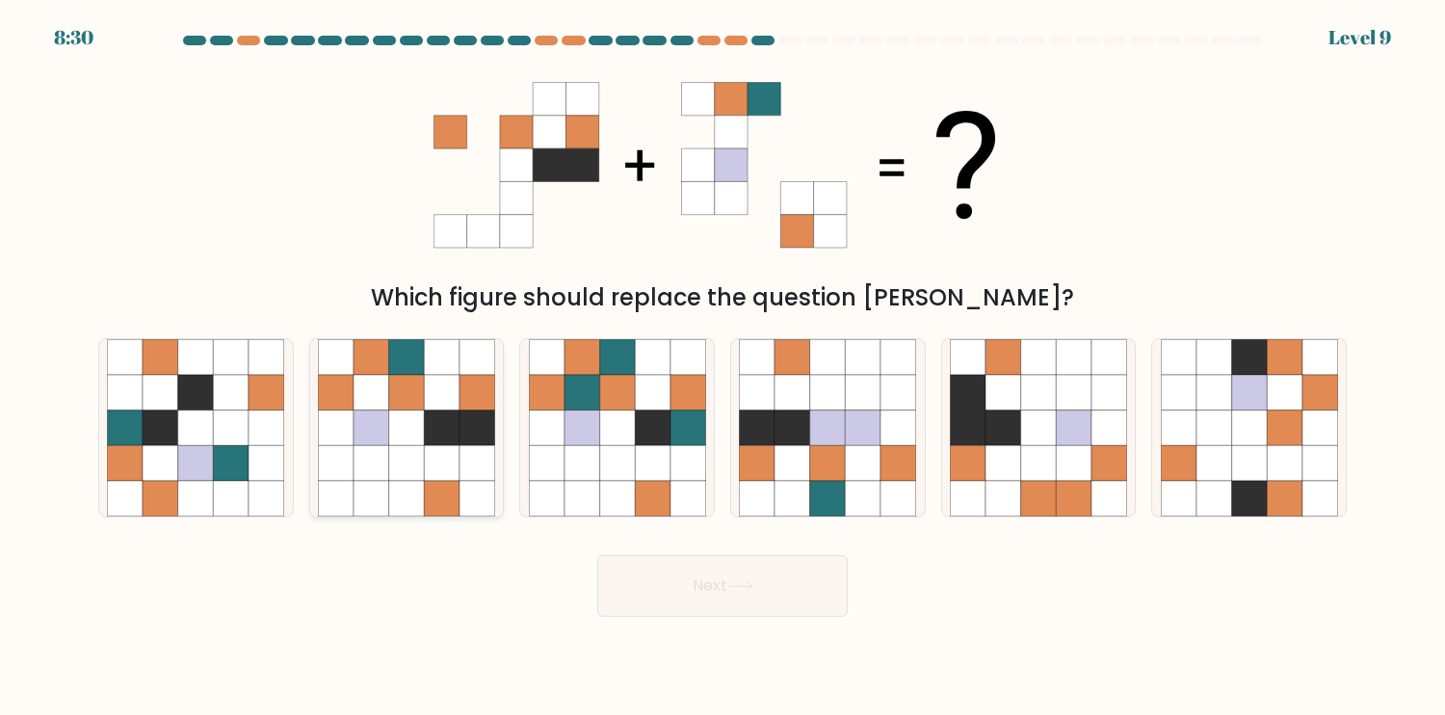
click at [424, 444] on icon at bounding box center [407, 427] width 36 height 36
click at [723, 367] on input "b." at bounding box center [723, 362] width 1 height 10
radio input "true"
click at [682, 581] on button "Next" at bounding box center [722, 586] width 251 height 62
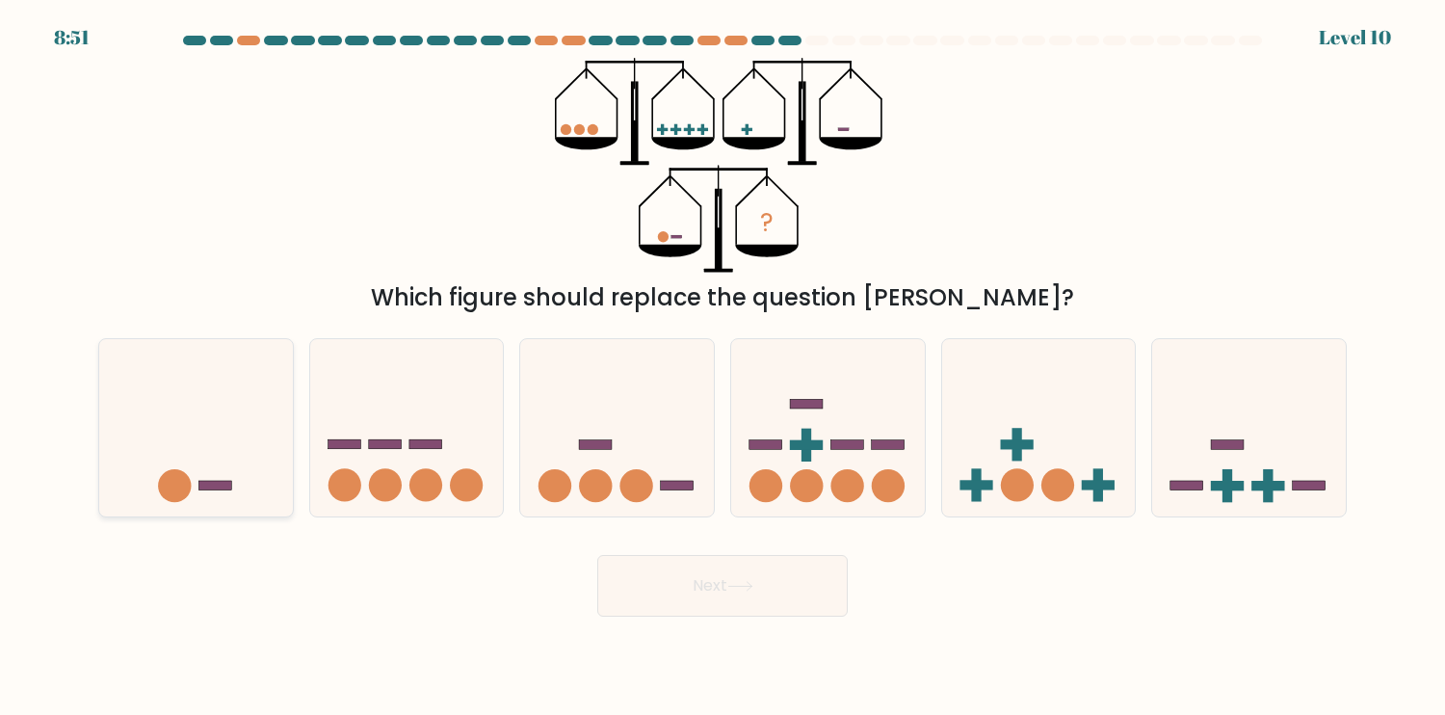
click at [227, 448] on icon at bounding box center [196, 427] width 194 height 160
click at [723, 367] on input "a." at bounding box center [723, 362] width 1 height 10
radio input "true"
click at [751, 594] on button "Next" at bounding box center [722, 586] width 251 height 62
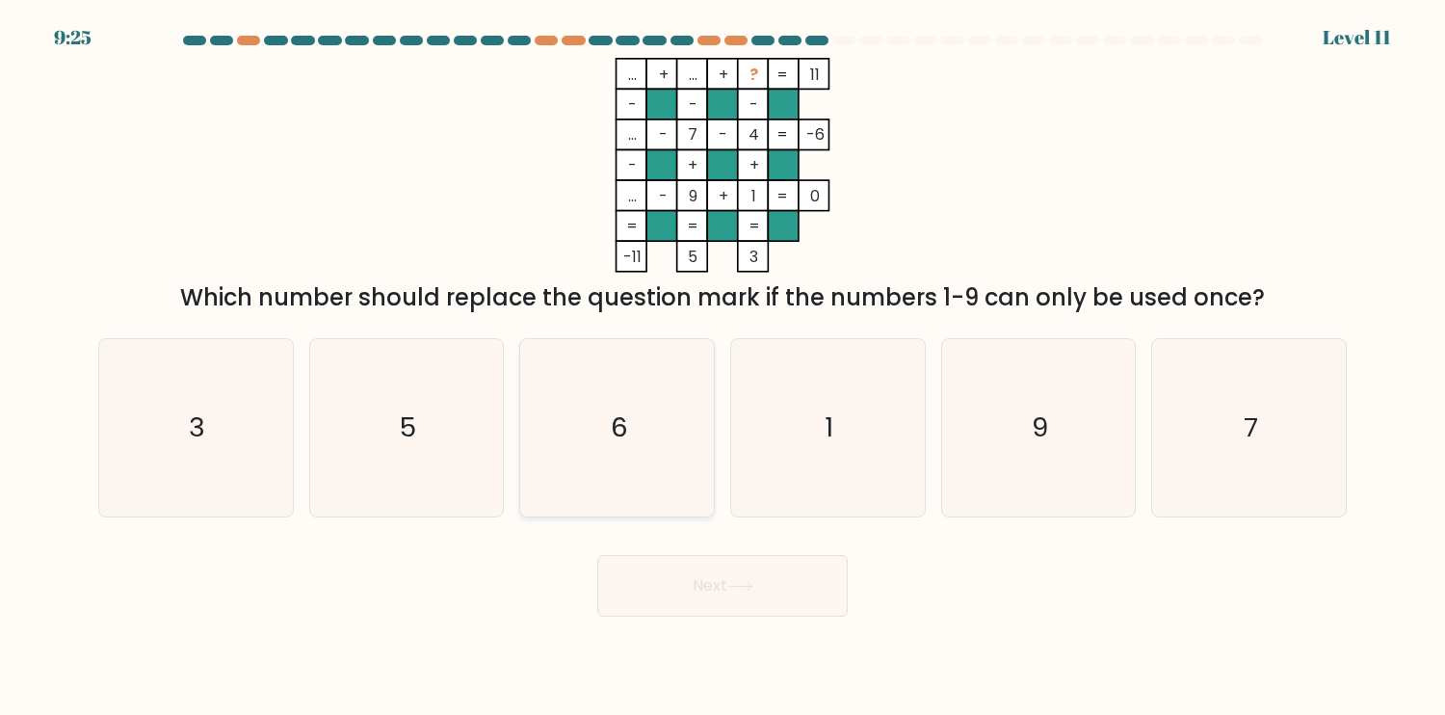
click at [663, 431] on icon "6" at bounding box center [617, 427] width 177 height 177
click at [723, 367] on input "c. 6" at bounding box center [723, 362] width 1 height 10
radio input "true"
click at [707, 542] on div "Next" at bounding box center [723, 579] width 1272 height 76
click at [715, 573] on button "Next" at bounding box center [722, 586] width 251 height 62
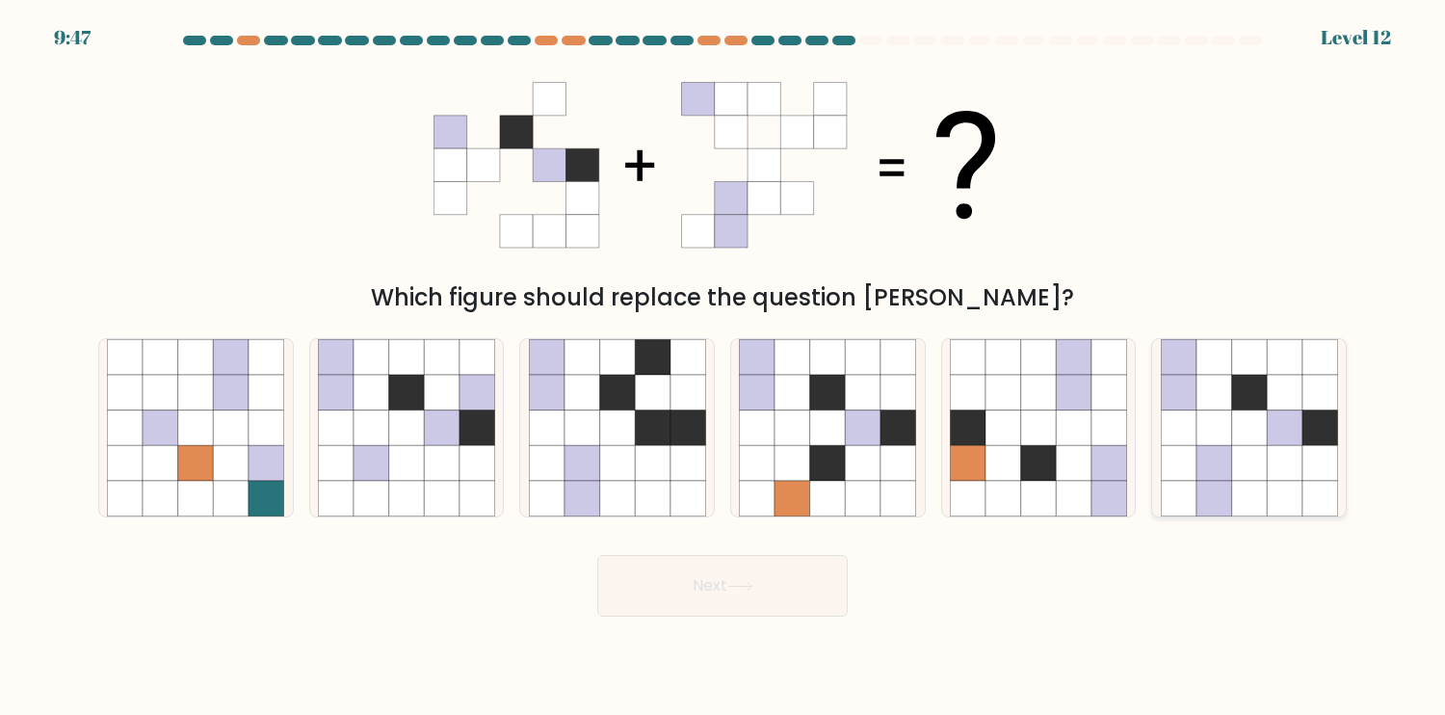
click at [1226, 453] on icon at bounding box center [1215, 463] width 36 height 36
click at [724, 367] on input "f." at bounding box center [723, 362] width 1 height 10
radio input "true"
click at [752, 581] on icon at bounding box center [740, 586] width 26 height 11
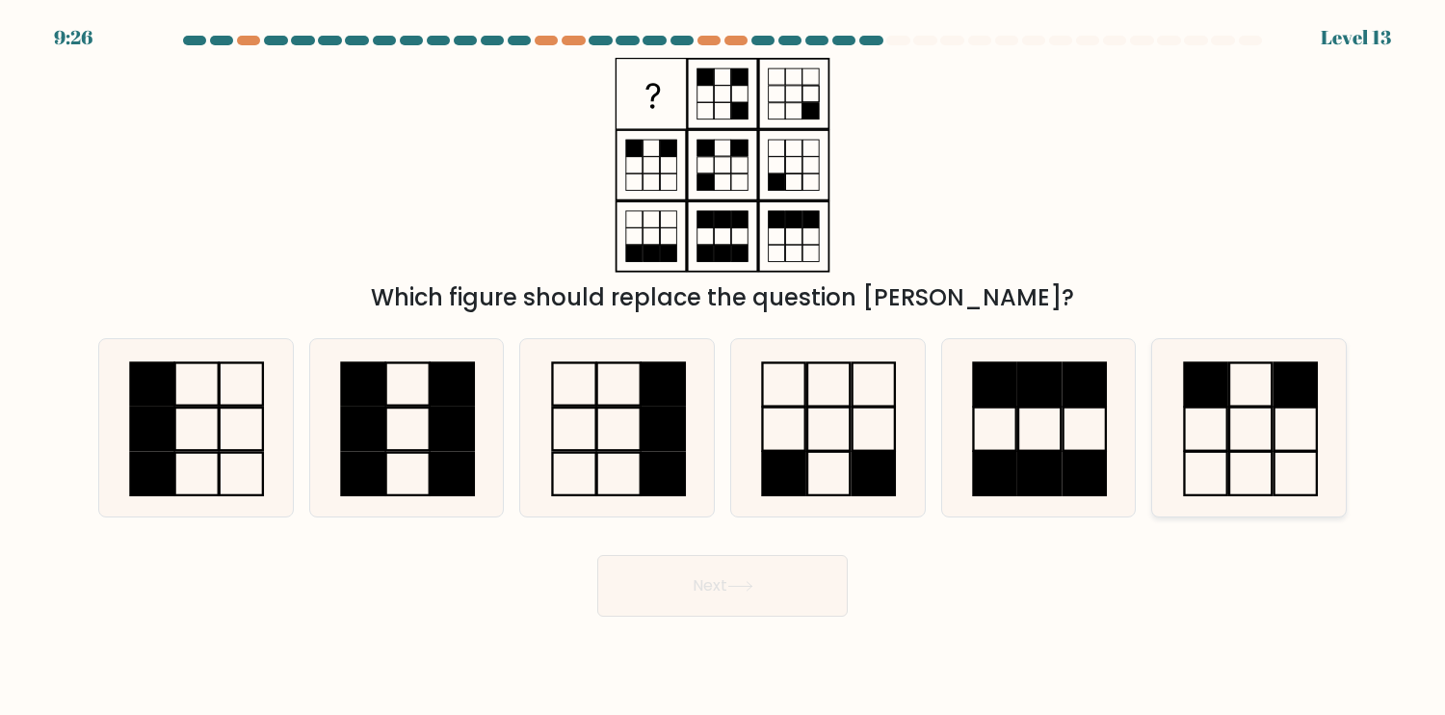
click at [1254, 453] on icon at bounding box center [1249, 427] width 177 height 177
click at [724, 367] on input "f." at bounding box center [723, 362] width 1 height 10
radio input "true"
click at [641, 590] on button "Next" at bounding box center [722, 586] width 251 height 62
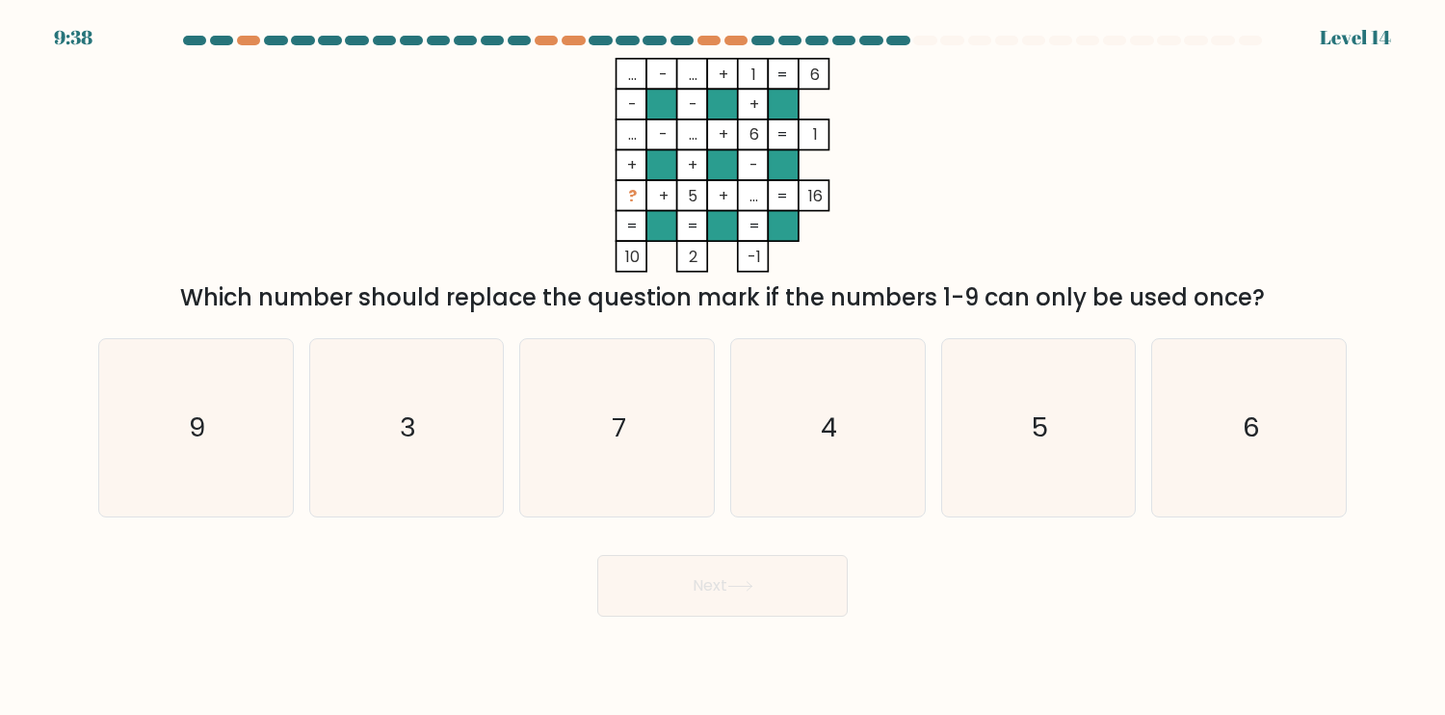
click at [1102, 151] on div "... - ... + 1 6 - - + ... - ... + 6 1 + + - ? + 5 + ... = 16 = = = = 10 2 -1 = …" at bounding box center [723, 186] width 1272 height 257
click at [621, 425] on text "7" at bounding box center [619, 428] width 14 height 38
click at [723, 367] on input "c. 7" at bounding box center [723, 362] width 1 height 10
radio input "true"
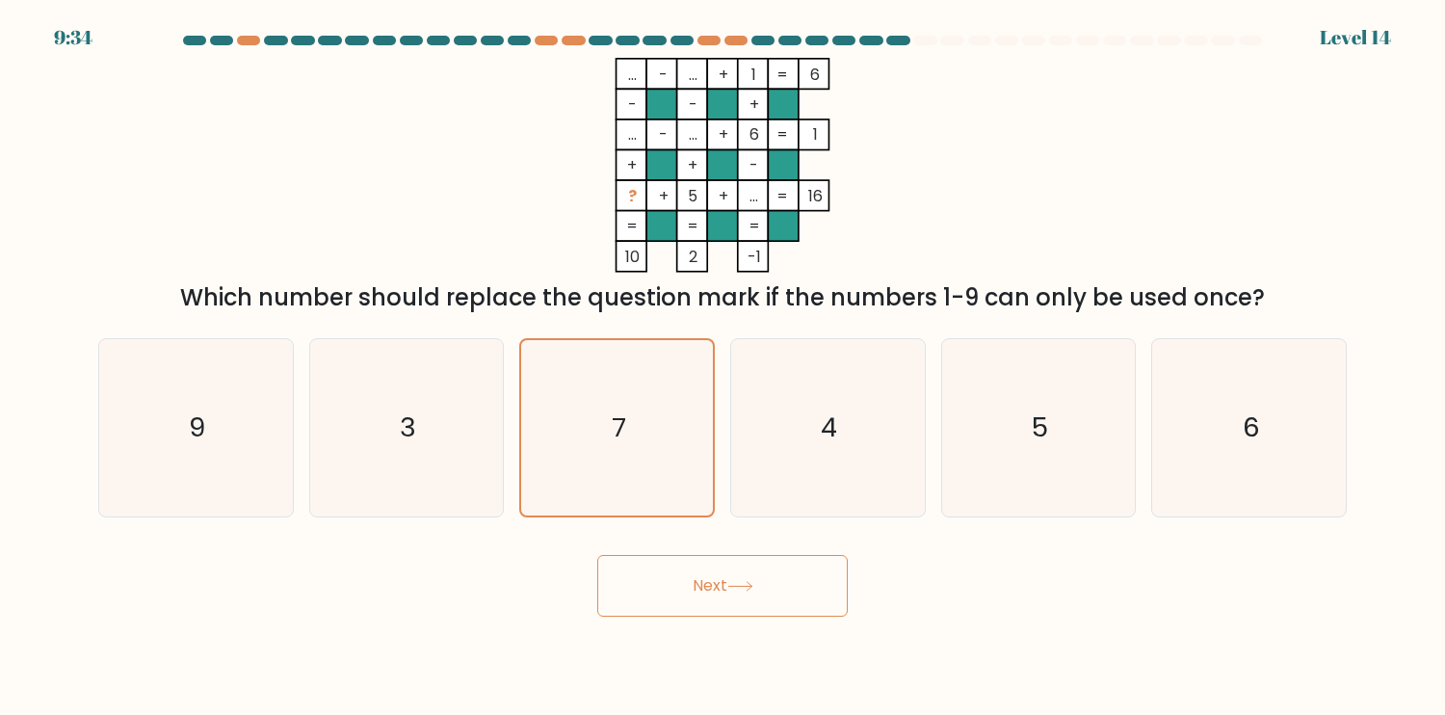
click at [785, 577] on button "Next" at bounding box center [722, 586] width 251 height 62
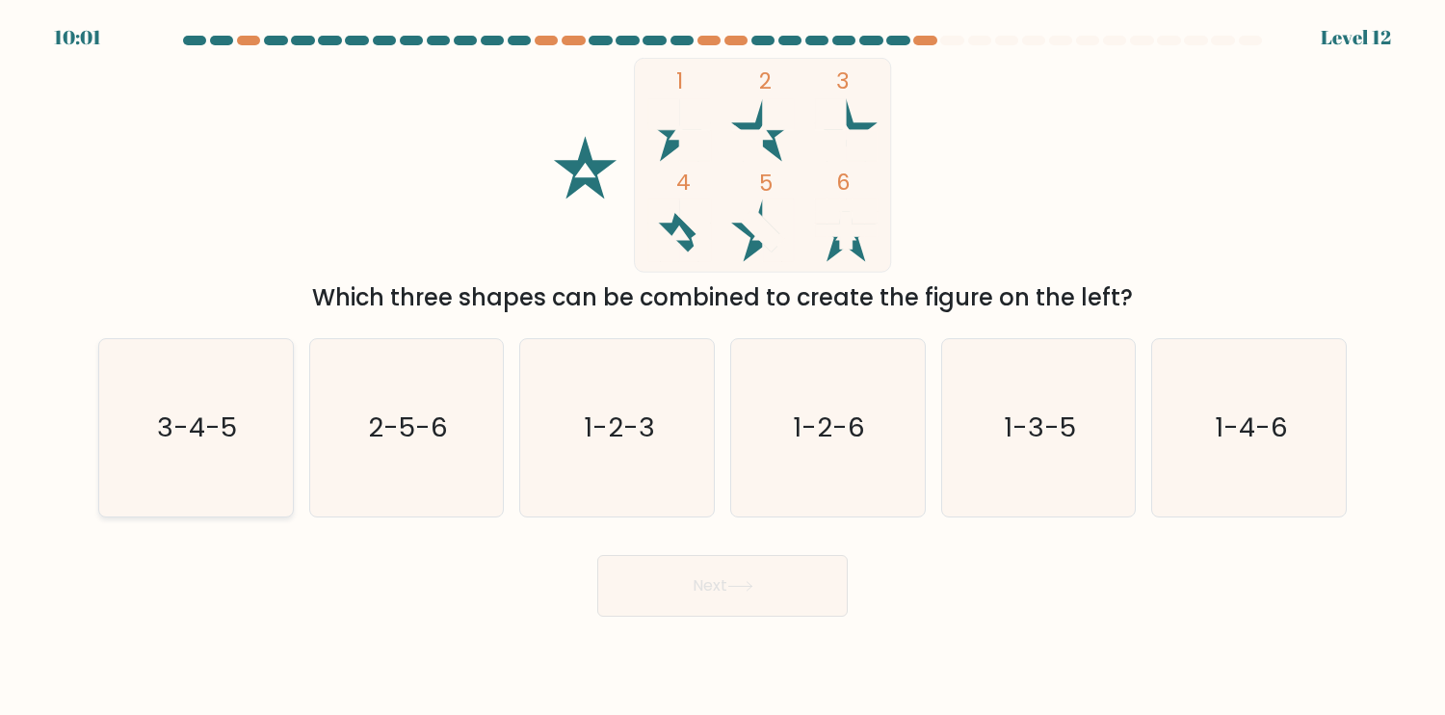
click at [166, 436] on text "3-4-5" at bounding box center [198, 428] width 80 height 38
click at [723, 367] on input "a. 3-4-5" at bounding box center [723, 362] width 1 height 10
radio input "true"
click at [658, 585] on button "Next" at bounding box center [722, 586] width 251 height 62
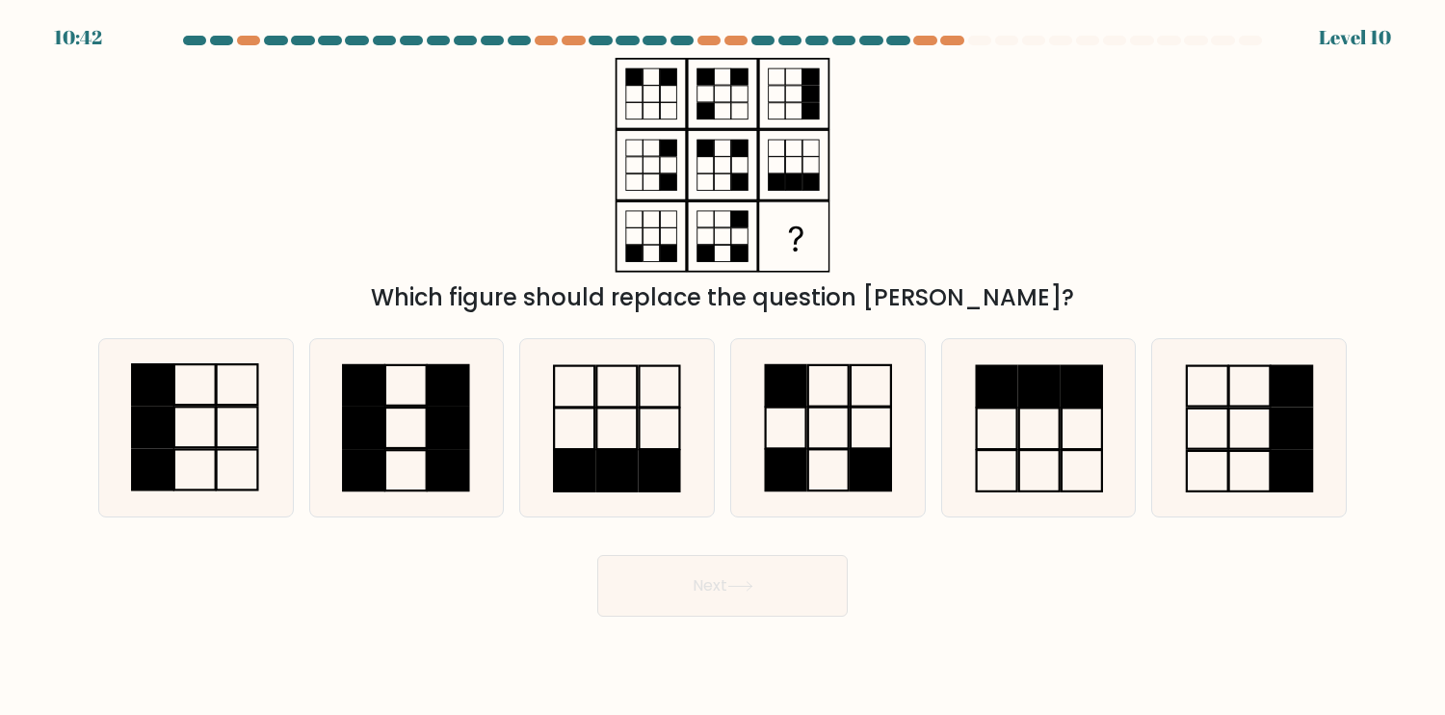
click at [914, 264] on div "Which figure should replace the question mark?" at bounding box center [723, 186] width 1272 height 257
click at [447, 430] on rect at bounding box center [448, 428] width 41 height 40
click at [723, 367] on input "b." at bounding box center [723, 362] width 1 height 10
radio input "true"
click at [220, 431] on icon at bounding box center [195, 427] width 177 height 177
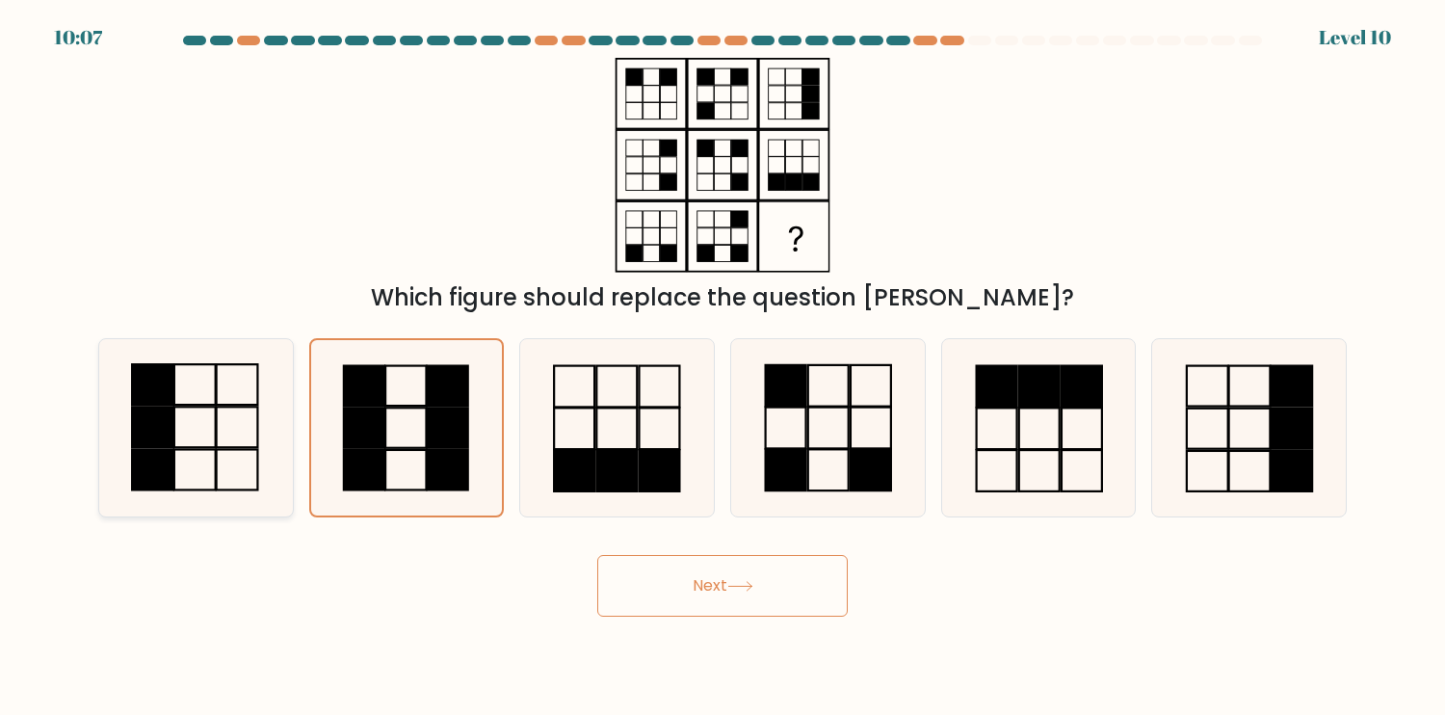
click at [723, 367] on input "a." at bounding box center [723, 362] width 1 height 10
radio input "true"
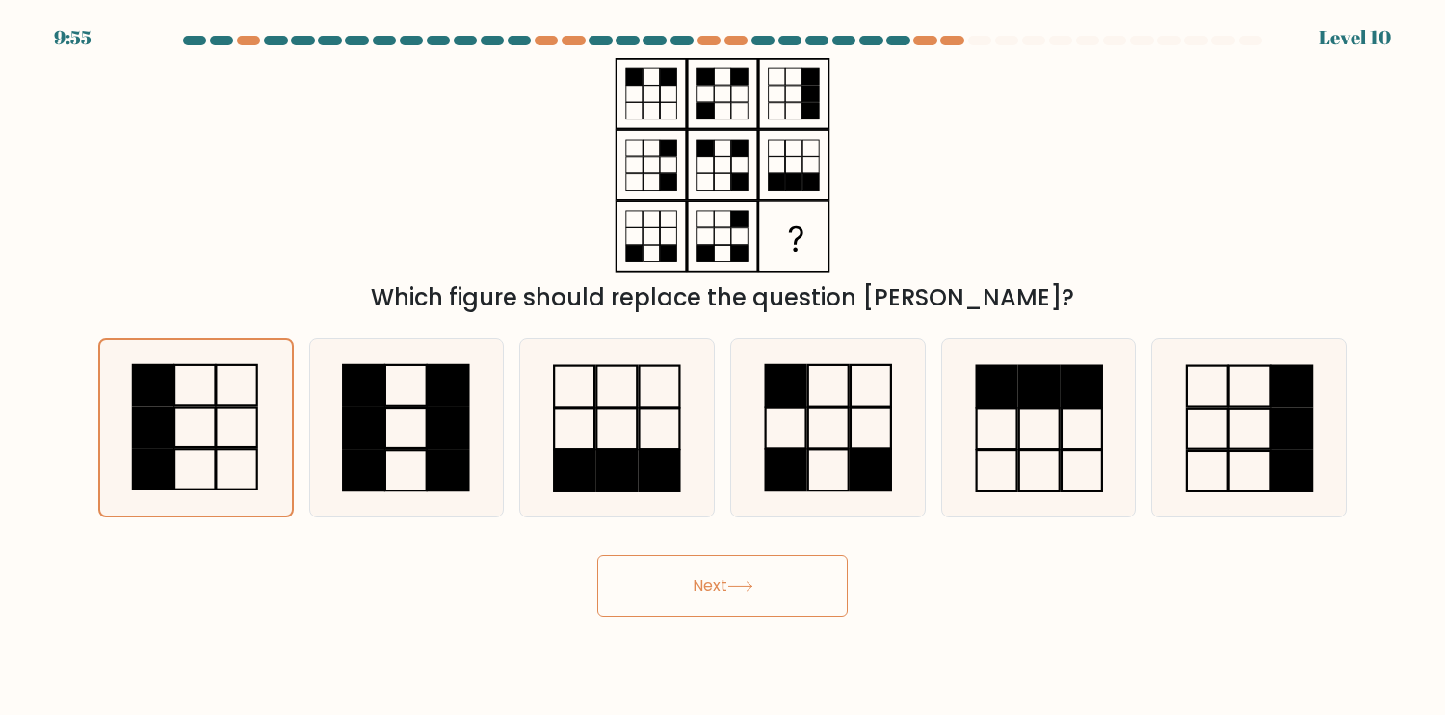
click at [728, 578] on button "Next" at bounding box center [722, 586] width 251 height 62
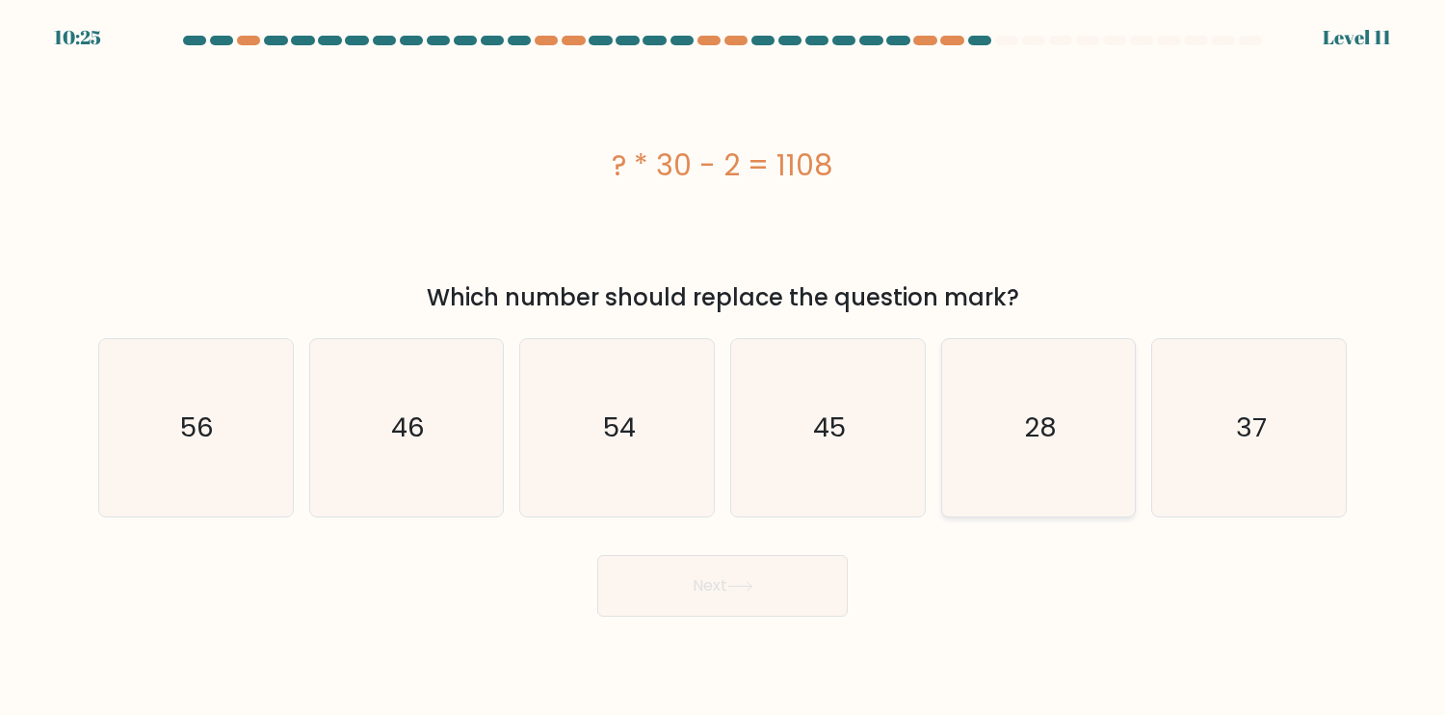
click at [1222, 435] on icon "37" at bounding box center [1249, 427] width 177 height 177
click at [724, 367] on input "f. 37" at bounding box center [723, 362] width 1 height 10
radio input "true"
click at [696, 591] on button "Next" at bounding box center [722, 586] width 251 height 62
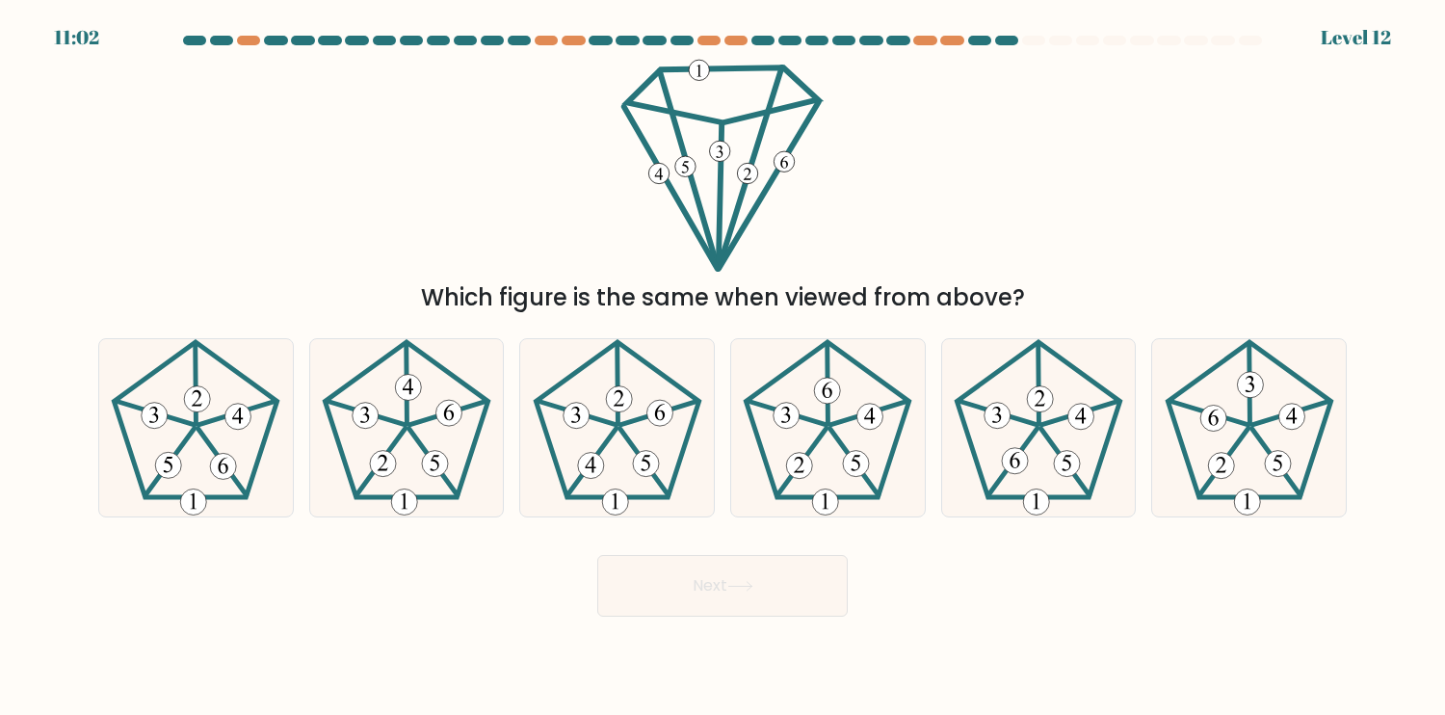
drag, startPoint x: 692, startPoint y: 68, endPoint x: 710, endPoint y: 69, distance: 18.3
click at [710, 69] on g at bounding box center [721, 164] width 195 height 209
click at [440, 480] on icon at bounding box center [406, 427] width 177 height 177
click at [723, 367] on input "b." at bounding box center [723, 362] width 1 height 10
radio input "true"
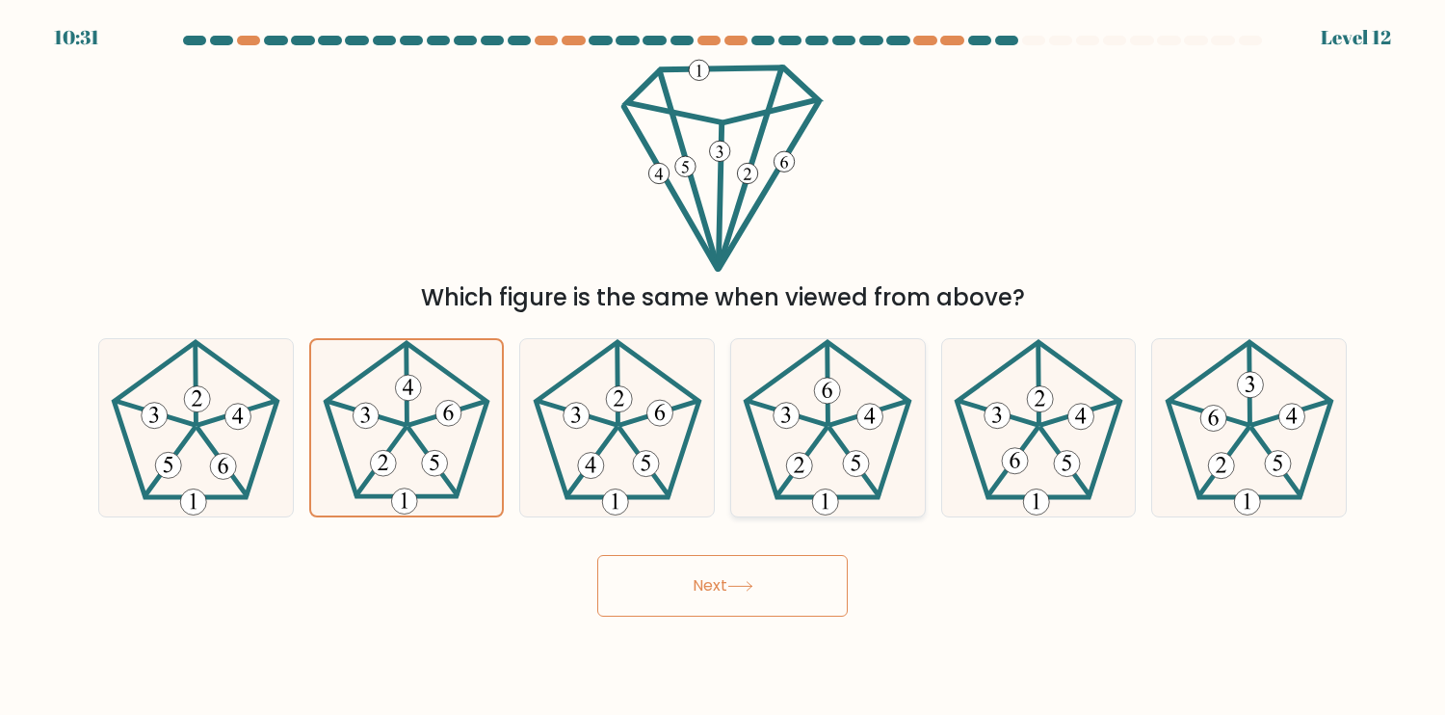
click at [823, 473] on icon at bounding box center [827, 427] width 177 height 177
click at [724, 367] on input "d." at bounding box center [723, 362] width 1 height 10
radio input "true"
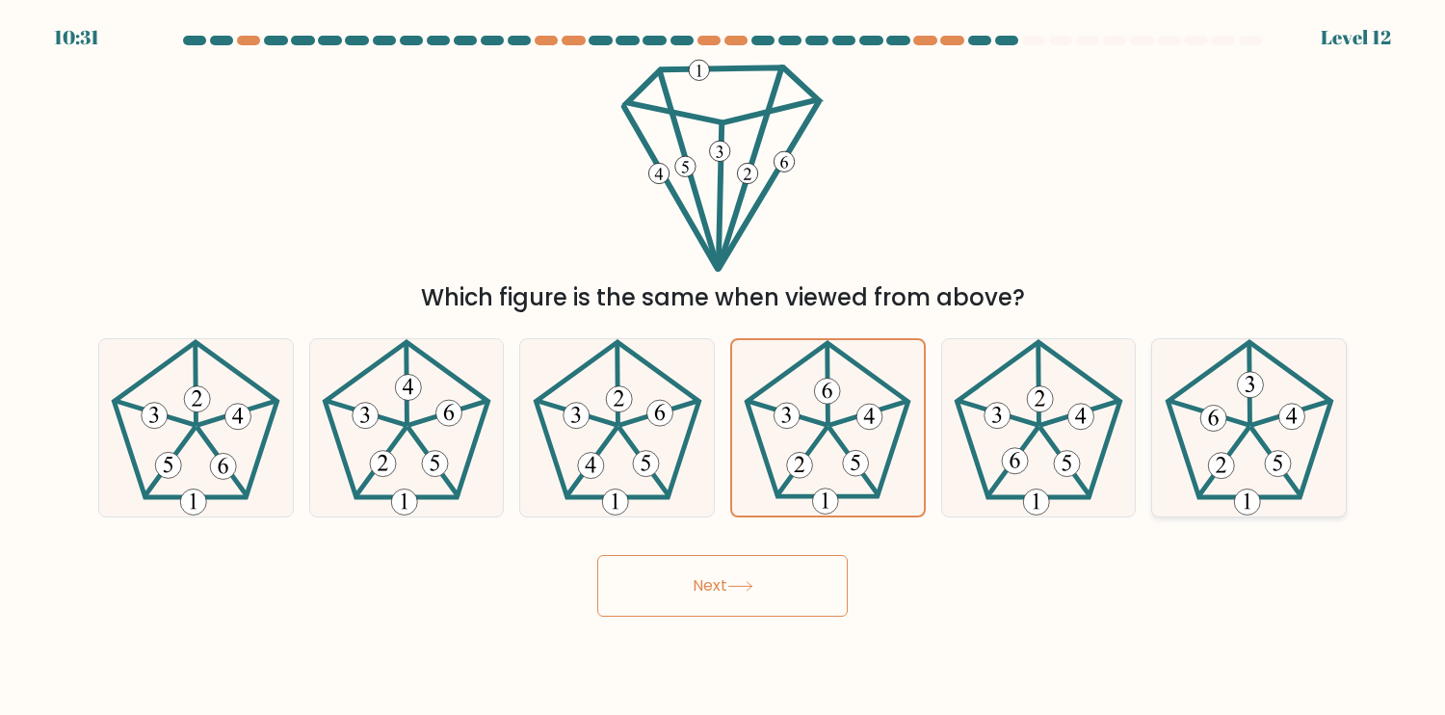
click at [1262, 458] on icon at bounding box center [1249, 427] width 177 height 177
click at [724, 367] on input "f." at bounding box center [723, 362] width 1 height 10
radio input "true"
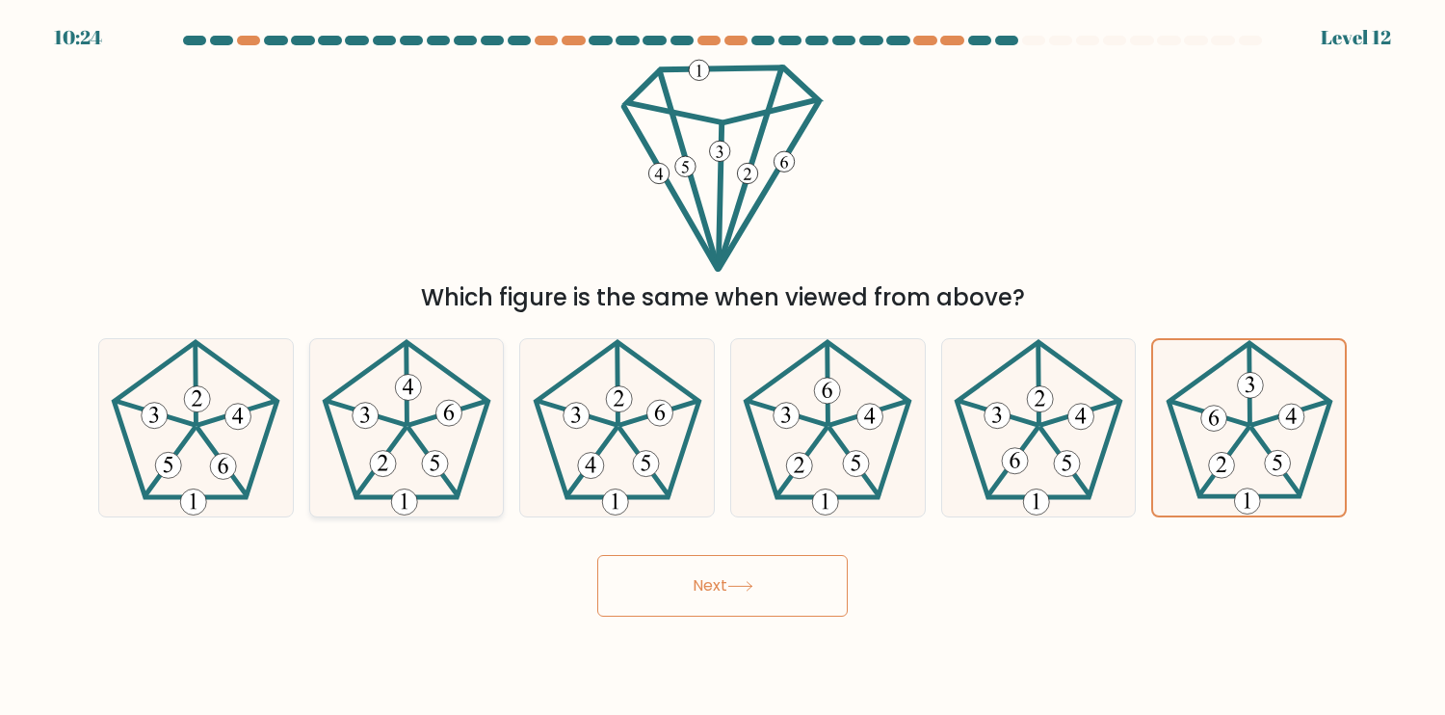
click at [422, 474] on icon at bounding box center [406, 427] width 177 height 177
click at [723, 367] on input "b." at bounding box center [723, 362] width 1 height 10
radio input "true"
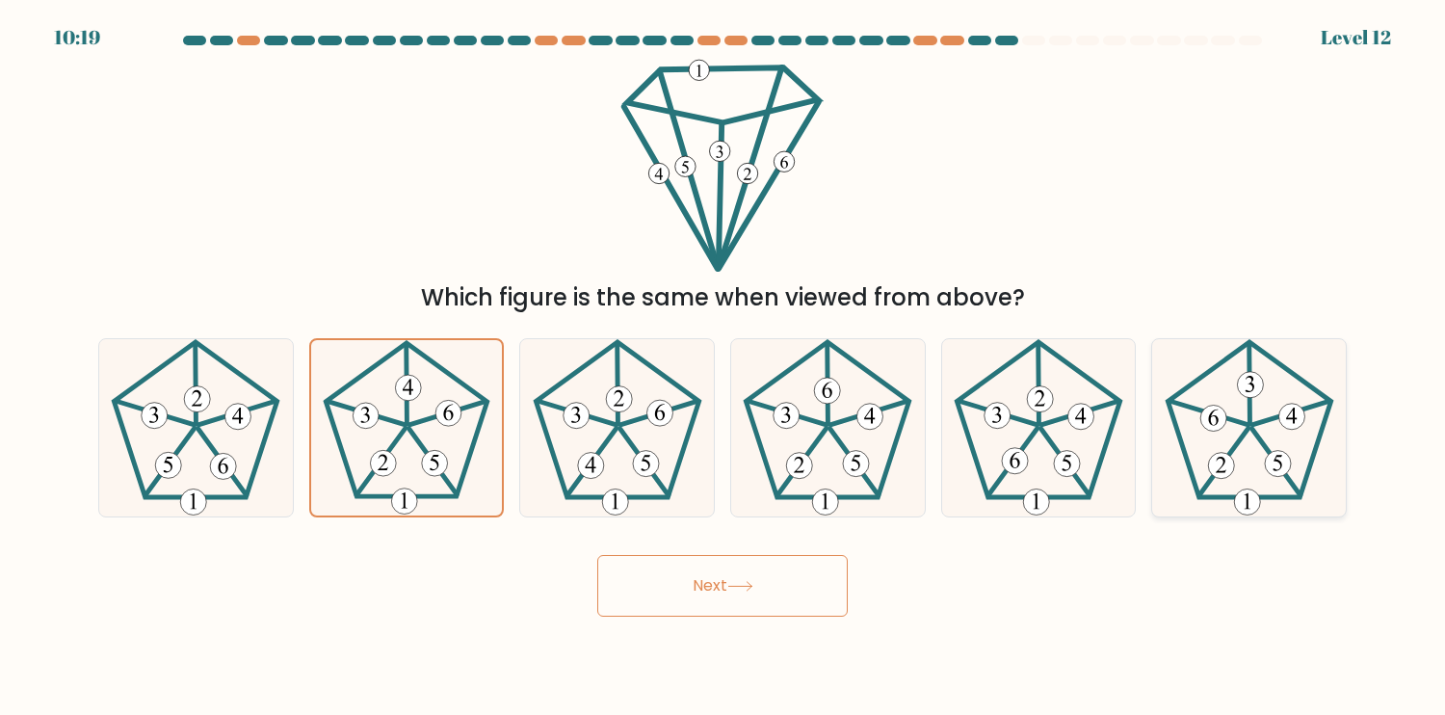
click at [1228, 412] on icon at bounding box center [1249, 427] width 177 height 177
click at [724, 367] on input "f." at bounding box center [723, 362] width 1 height 10
radio input "true"
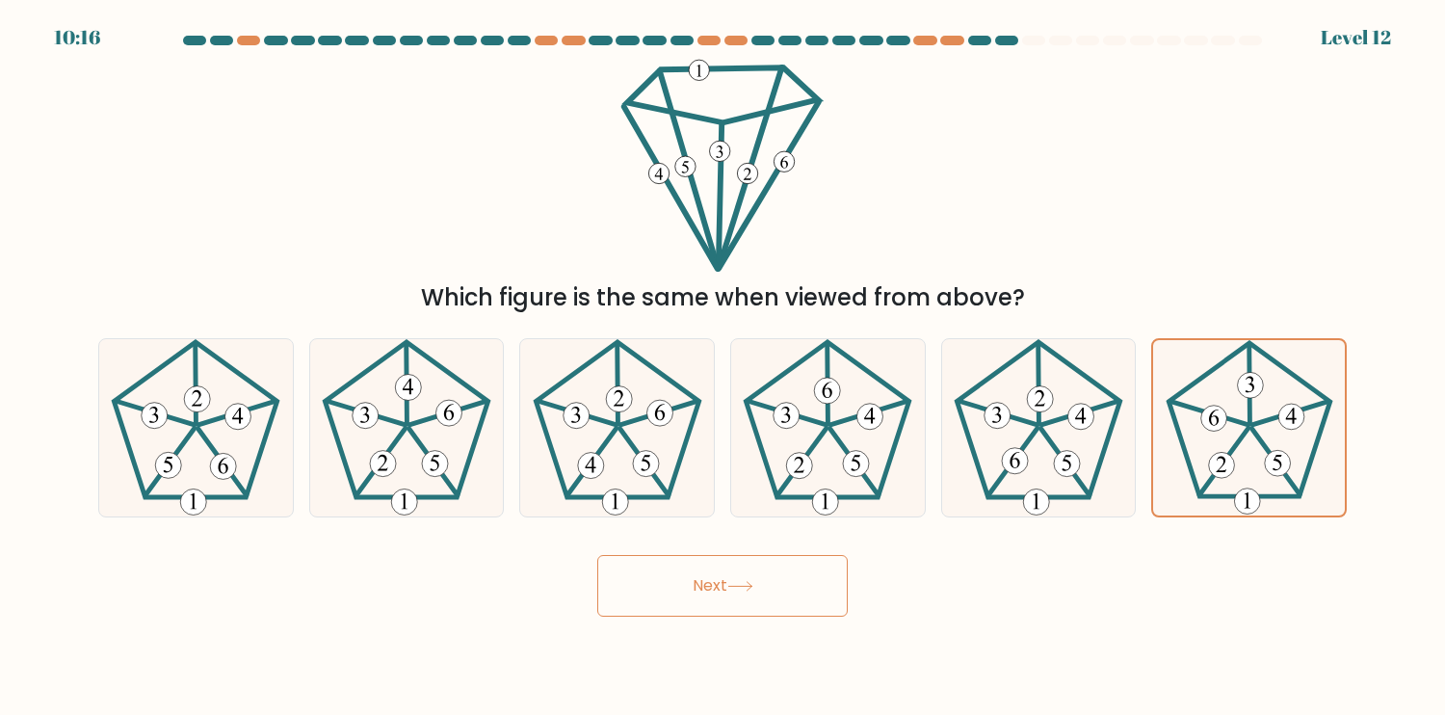
click at [716, 598] on button "Next" at bounding box center [722, 586] width 251 height 62
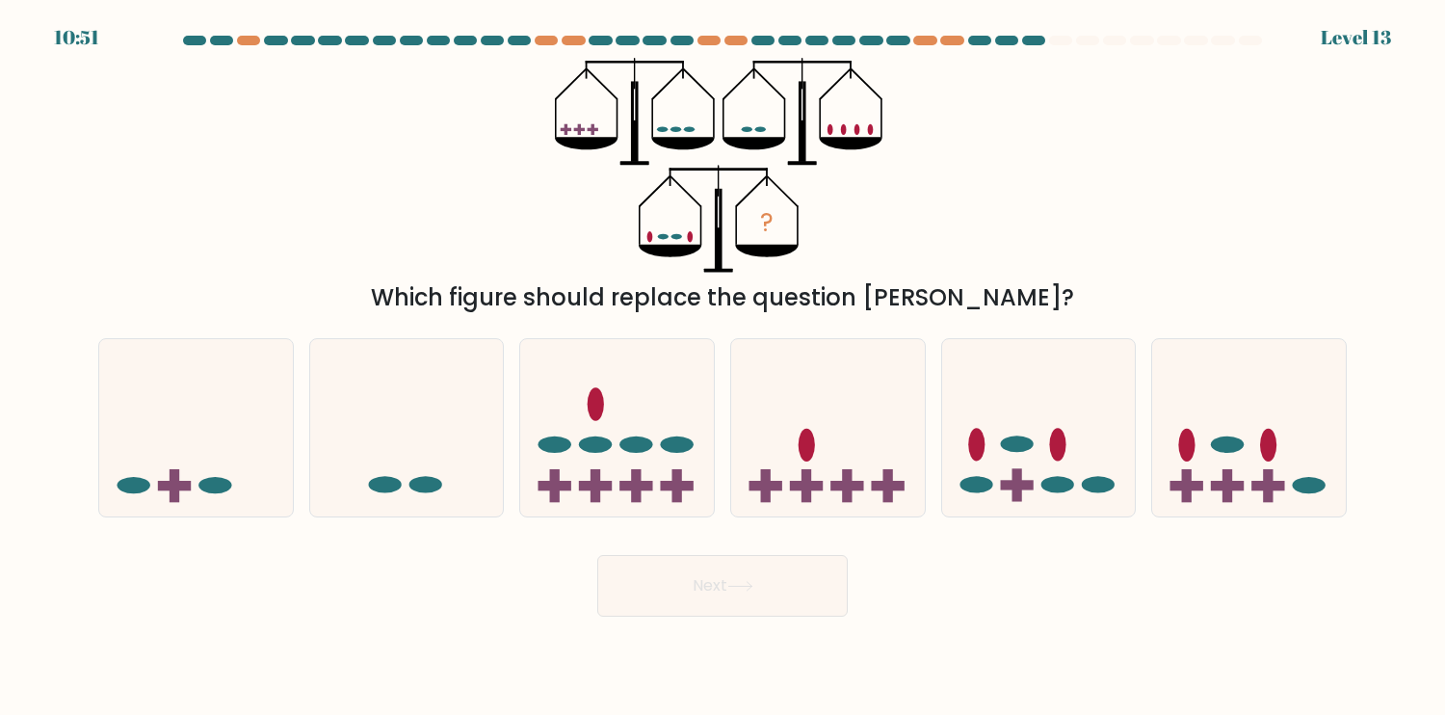
click at [979, 194] on div "? Which figure should replace the question mark?" at bounding box center [723, 186] width 1272 height 257
click at [237, 504] on icon at bounding box center [196, 427] width 194 height 160
click at [723, 367] on input "a." at bounding box center [723, 362] width 1 height 10
radio input "true"
click at [671, 605] on button "Next" at bounding box center [722, 586] width 251 height 62
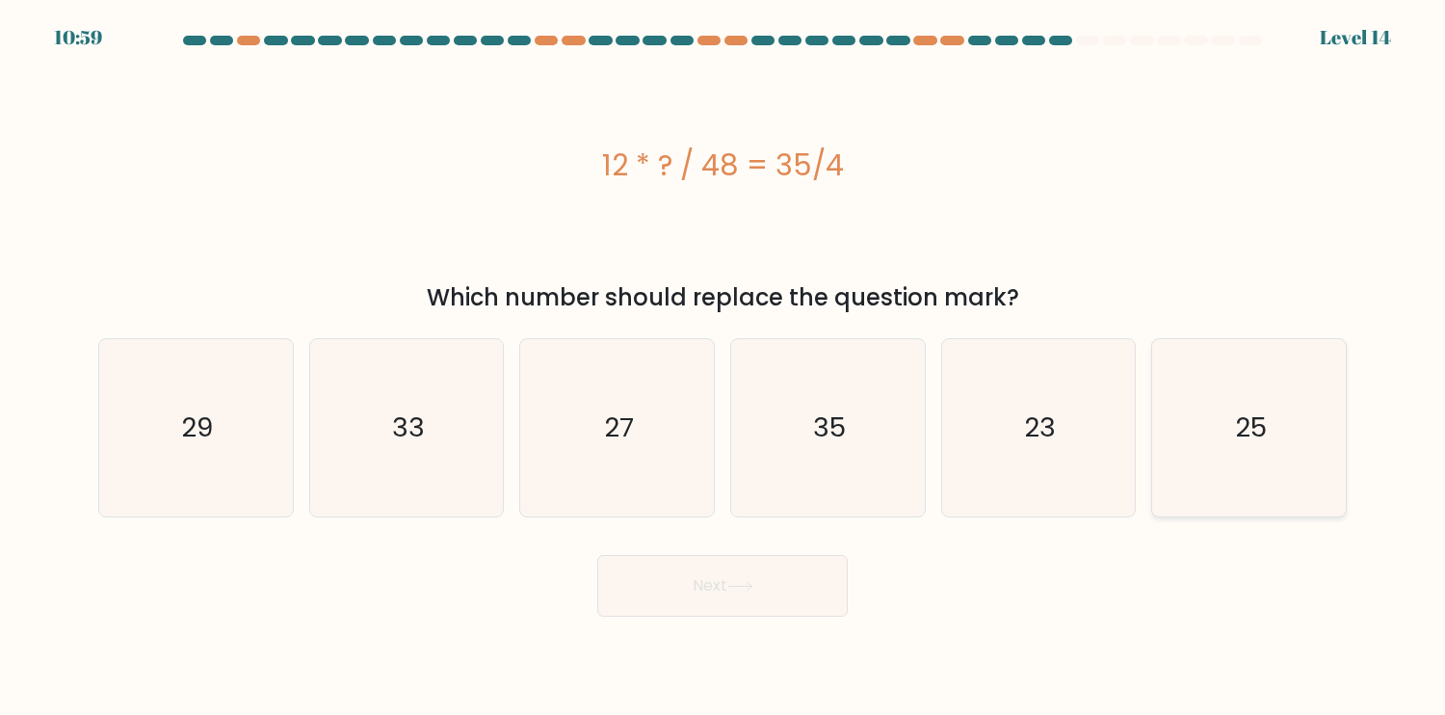
click at [1226, 443] on icon "25" at bounding box center [1249, 427] width 177 height 177
click at [724, 367] on input "f. 25" at bounding box center [723, 362] width 1 height 10
radio input "true"
drag, startPoint x: 815, startPoint y: 446, endPoint x: 813, endPoint y: 459, distance: 12.7
click at [816, 446] on icon "35" at bounding box center [827, 427] width 177 height 177
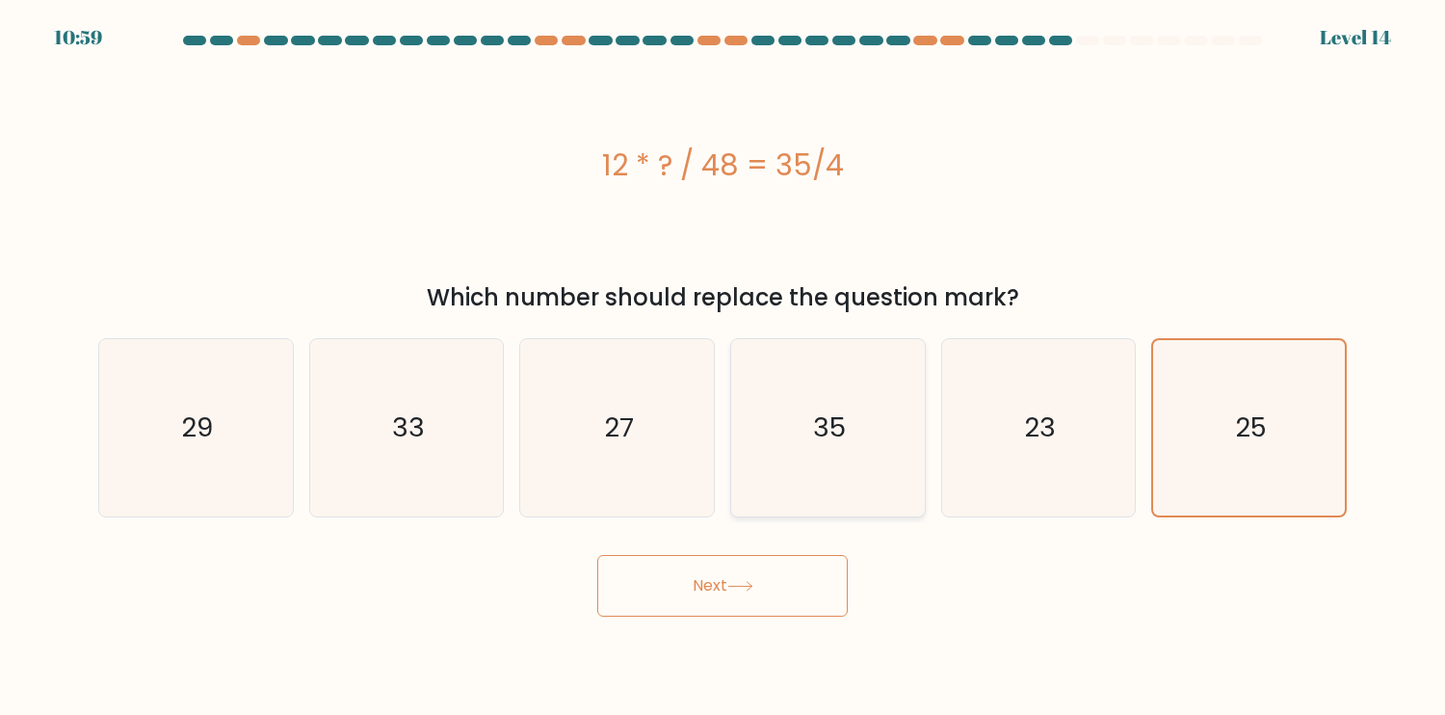
click at [724, 367] on input "d. 35" at bounding box center [723, 362] width 1 height 10
radio input "true"
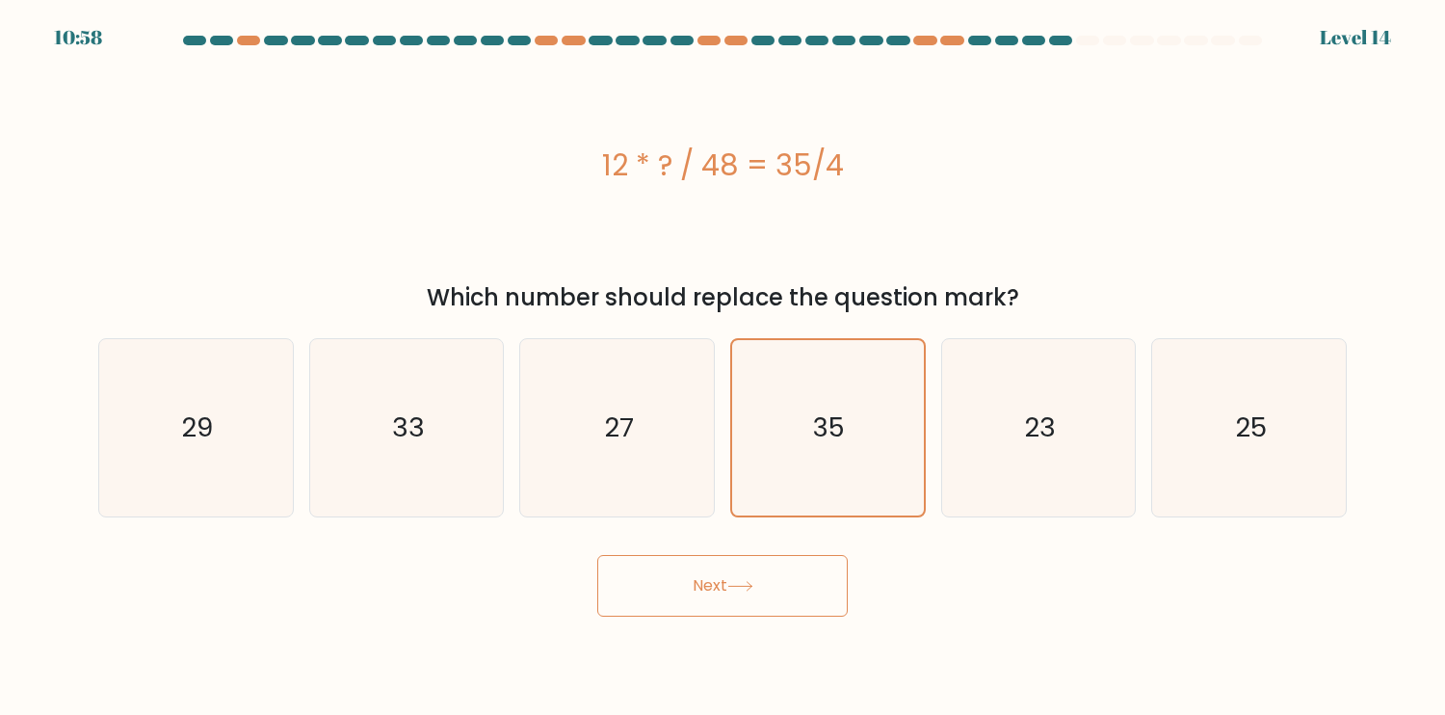
click at [740, 606] on button "Next" at bounding box center [722, 586] width 251 height 62
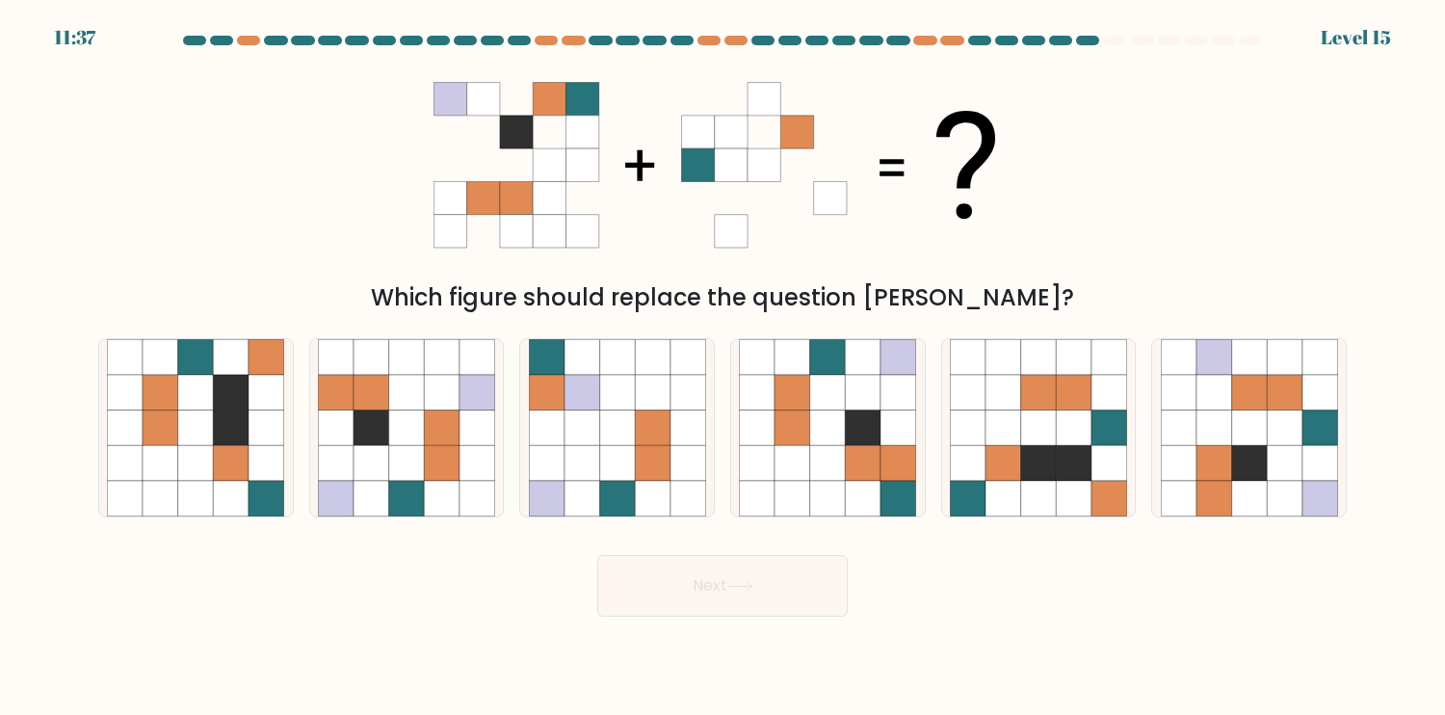
click at [449, 101] on icon at bounding box center [450, 99] width 33 height 33
click at [485, 102] on icon at bounding box center [483, 99] width 33 height 33
click at [506, 104] on icon at bounding box center [516, 99] width 33 height 33
click at [539, 105] on icon at bounding box center [549, 99] width 33 height 33
click at [695, 96] on icon at bounding box center [697, 99] width 33 height 33
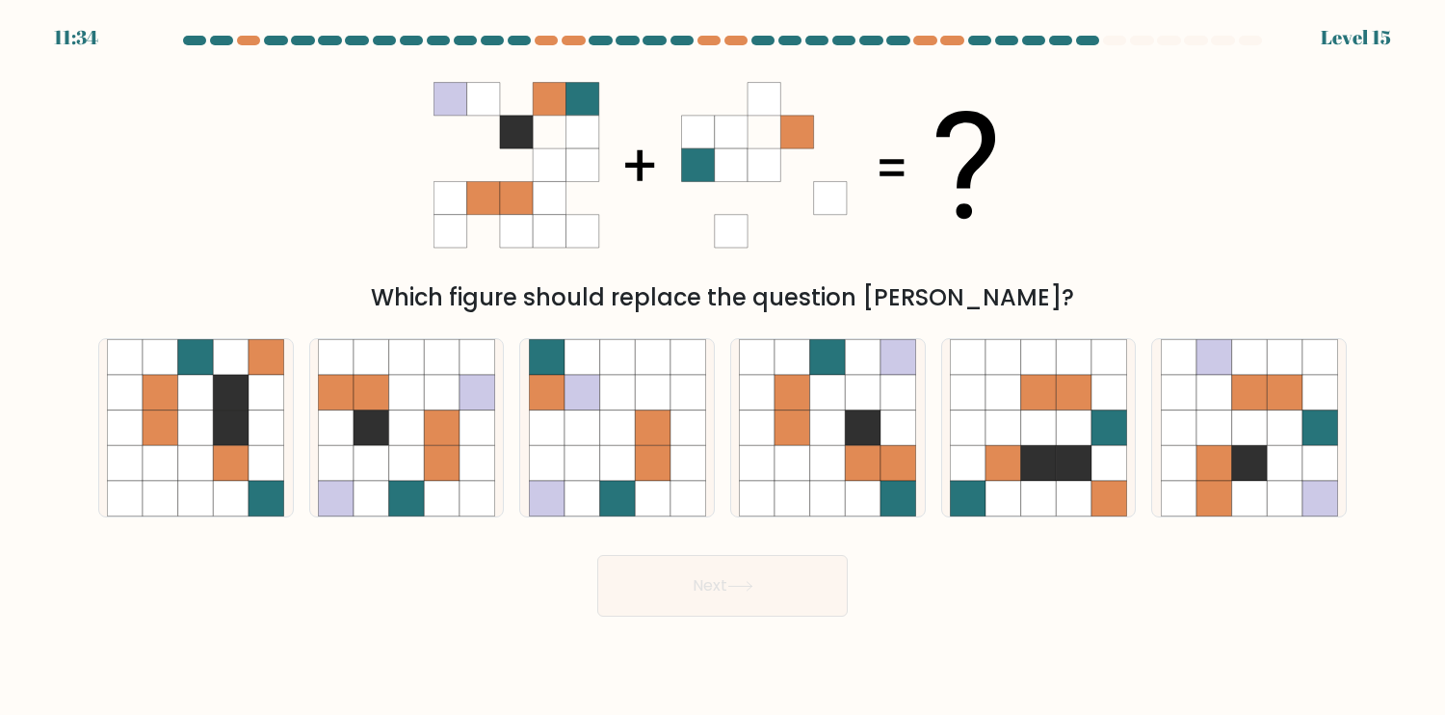
click at [724, 100] on icon at bounding box center [731, 99] width 33 height 33
click at [754, 101] on icon at bounding box center [764, 99] width 33 height 33
click at [788, 98] on icon at bounding box center [796, 99] width 33 height 33
click at [688, 96] on icon at bounding box center [697, 99] width 33 height 33
click at [719, 98] on icon at bounding box center [731, 99] width 33 height 33
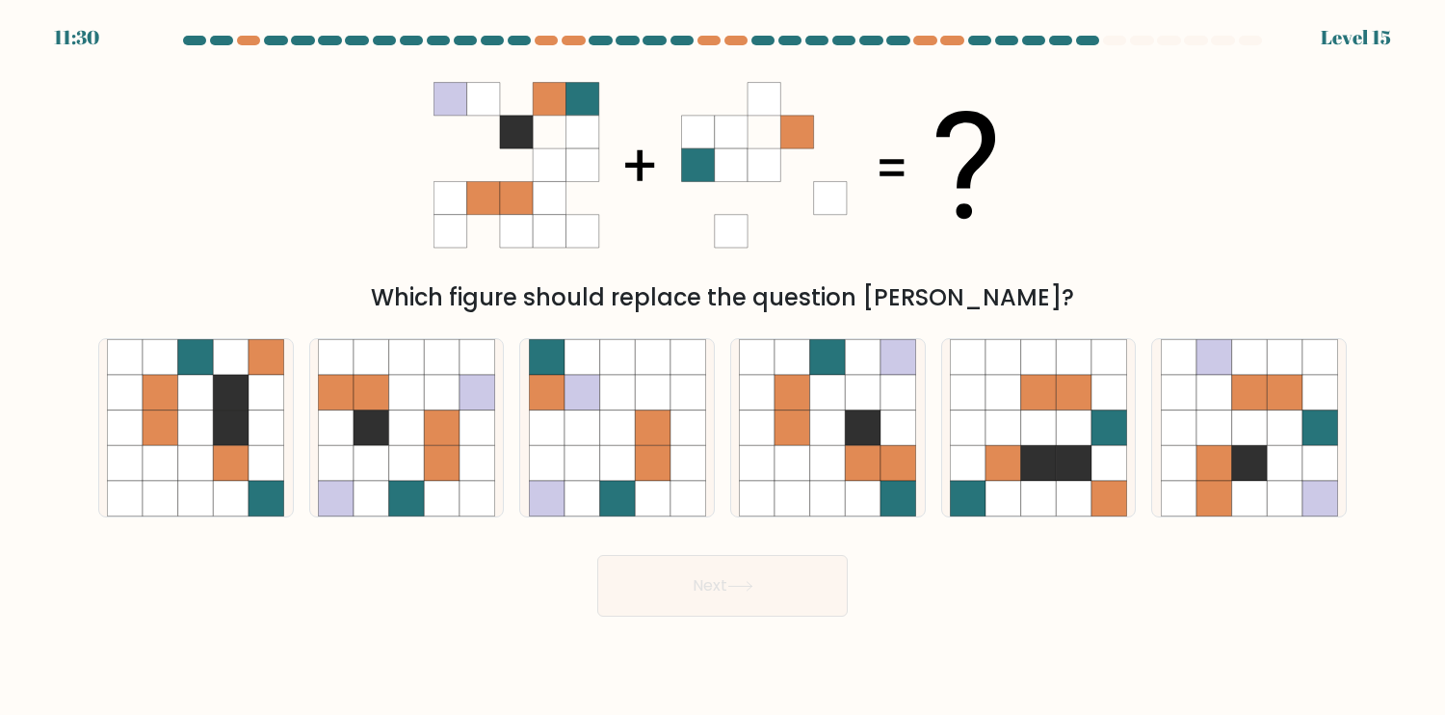
drag, startPoint x: 748, startPoint y: 100, endPoint x: 773, endPoint y: 99, distance: 25.1
click at [755, 100] on g at bounding box center [763, 165] width 165 height 165
click at [805, 98] on icon at bounding box center [796, 99] width 33 height 33
click at [455, 104] on icon at bounding box center [450, 99] width 33 height 33
drag, startPoint x: 483, startPoint y: 104, endPoint x: 501, endPoint y: 104, distance: 18.3
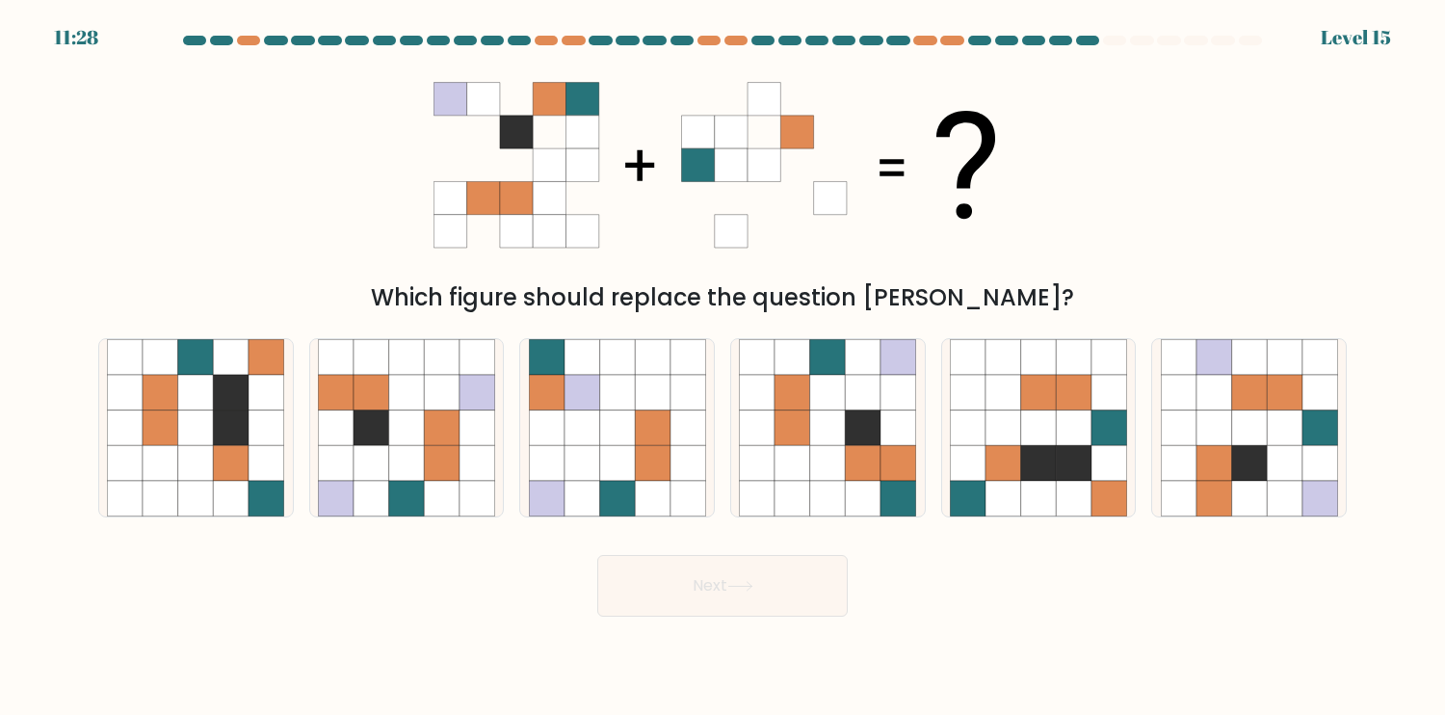
click at [489, 104] on icon at bounding box center [483, 99] width 33 height 33
click at [528, 105] on icon at bounding box center [516, 99] width 33 height 33
click at [541, 105] on icon at bounding box center [549, 99] width 33 height 33
click at [689, 101] on icon at bounding box center [697, 99] width 33 height 33
click at [725, 102] on icon at bounding box center [731, 99] width 33 height 33
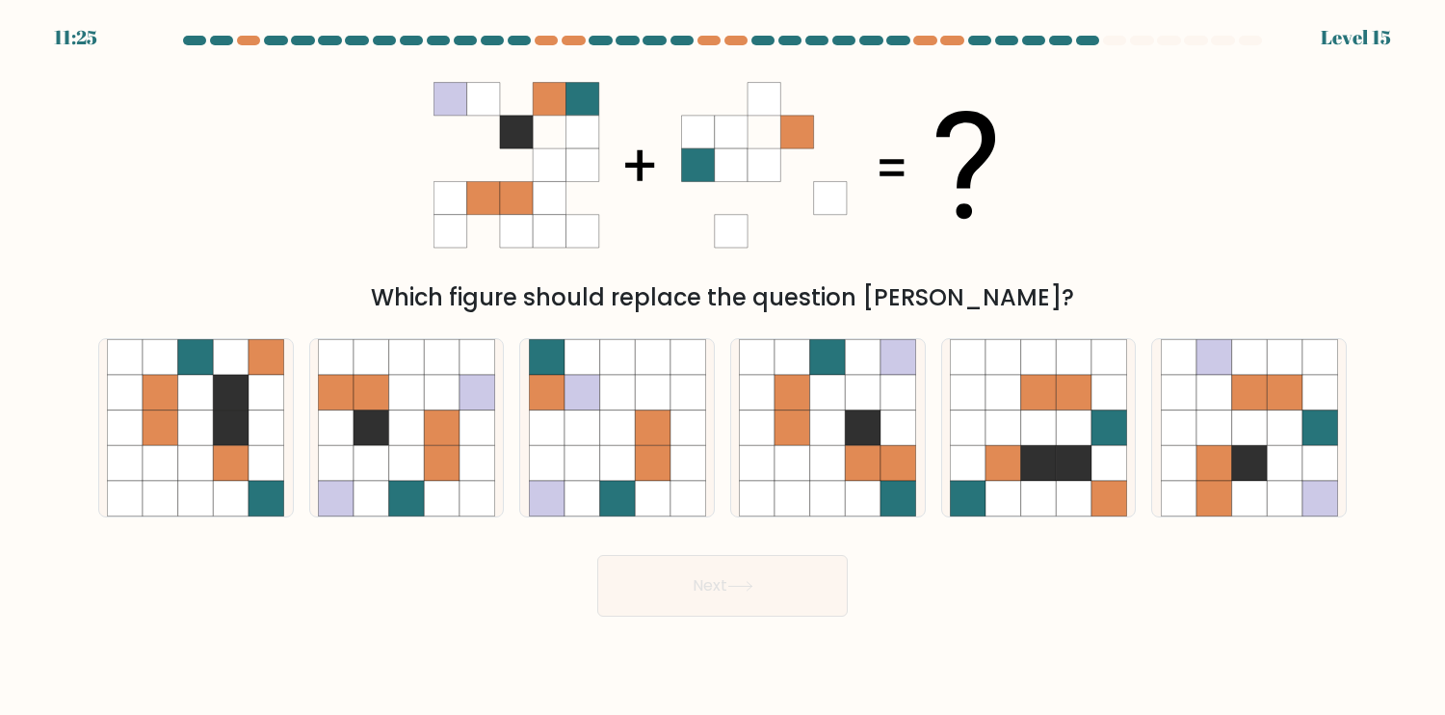
click at [771, 101] on icon at bounding box center [764, 99] width 33 height 33
click at [803, 100] on icon at bounding box center [796, 99] width 33 height 33
click at [843, 104] on icon at bounding box center [830, 99] width 33 height 33
click at [593, 461] on icon at bounding box center [583, 463] width 36 height 36
click at [723, 367] on input "c." at bounding box center [723, 362] width 1 height 10
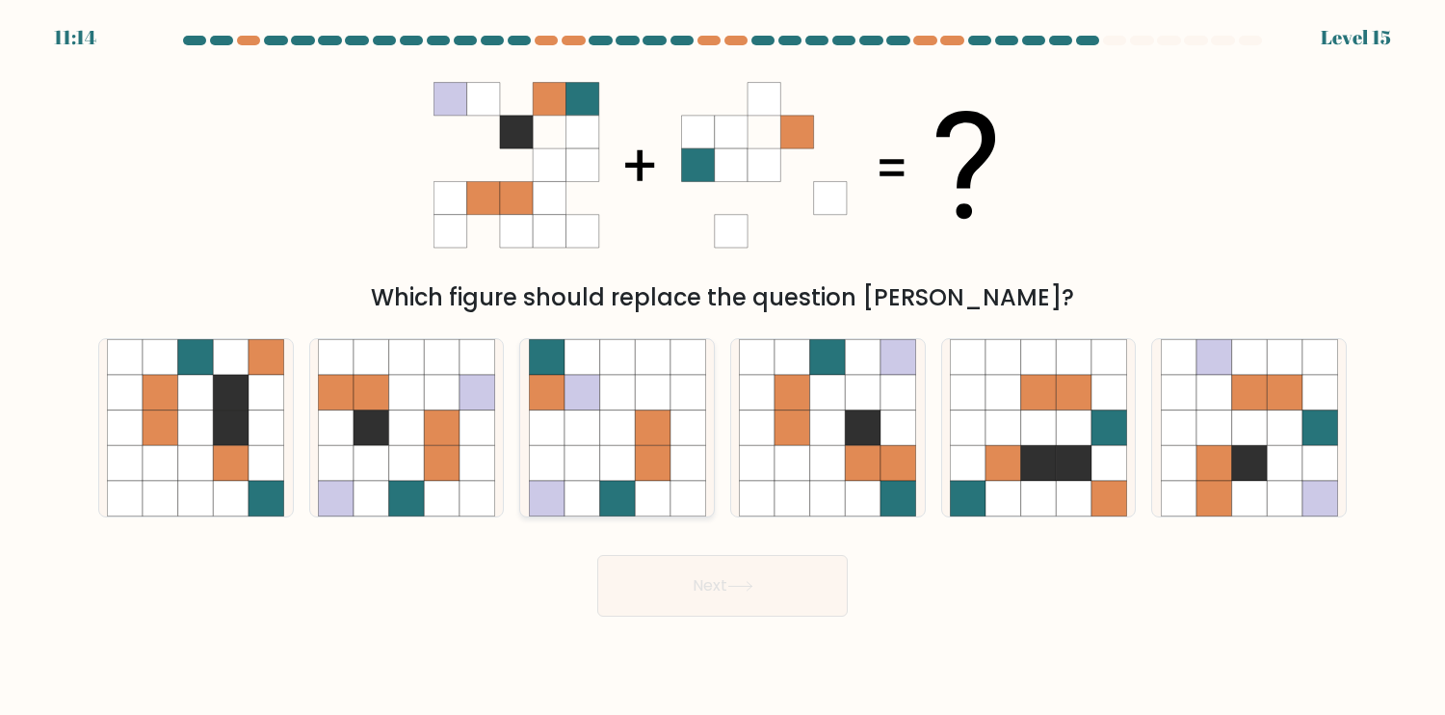
radio input "true"
click at [843, 444] on icon at bounding box center [828, 427] width 36 height 36
click at [724, 367] on input "d." at bounding box center [723, 362] width 1 height 10
radio input "true"
click at [606, 468] on icon at bounding box center [617, 463] width 36 height 36
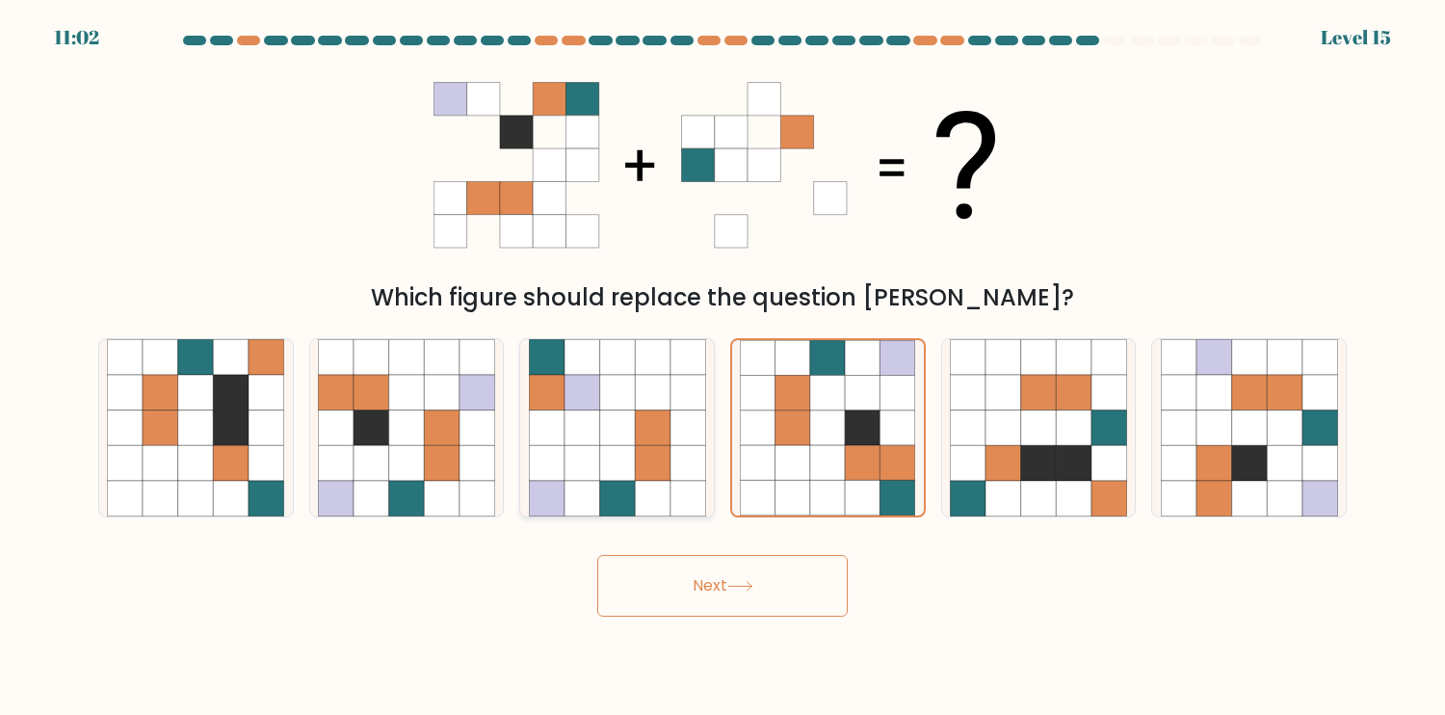
click at [723, 367] on input "c." at bounding box center [723, 362] width 1 height 10
radio input "true"
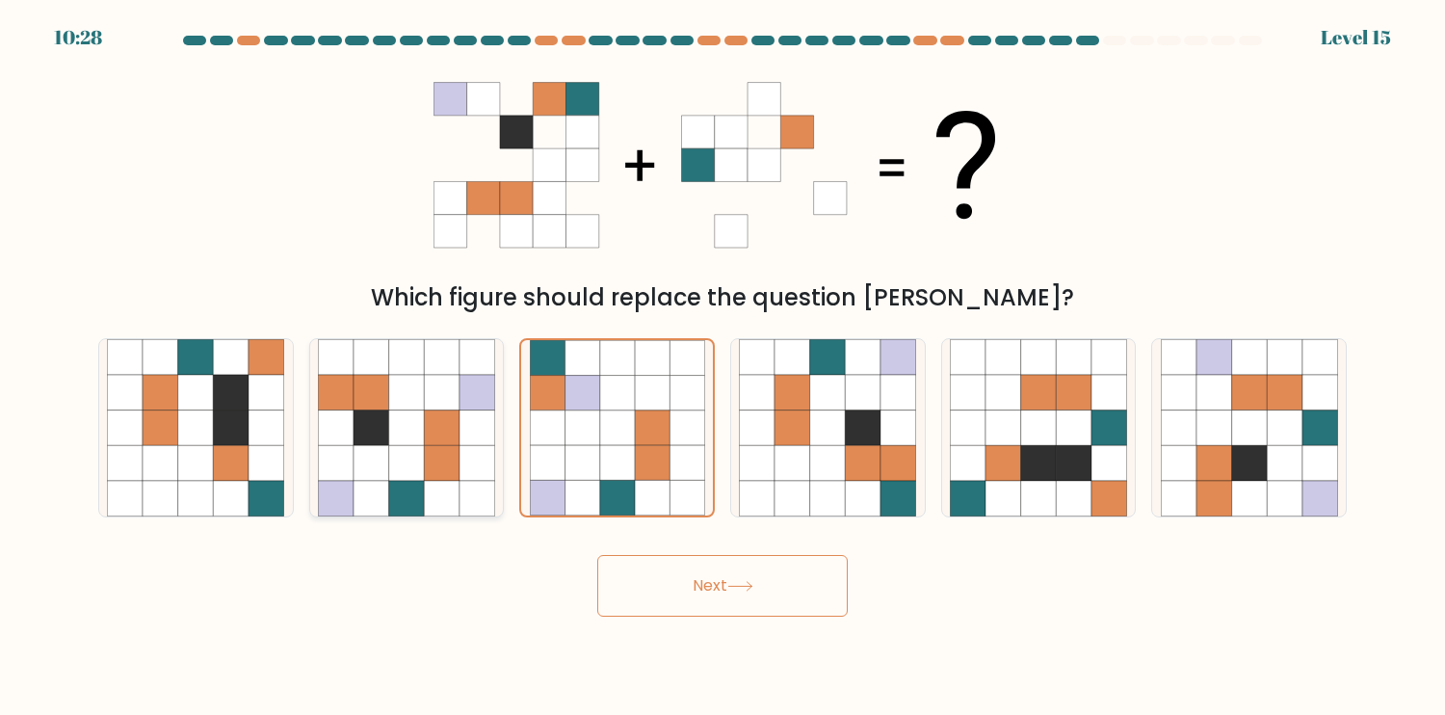
click at [418, 482] on icon at bounding box center [407, 499] width 36 height 36
click at [723, 367] on input "b." at bounding box center [723, 362] width 1 height 10
radio input "true"
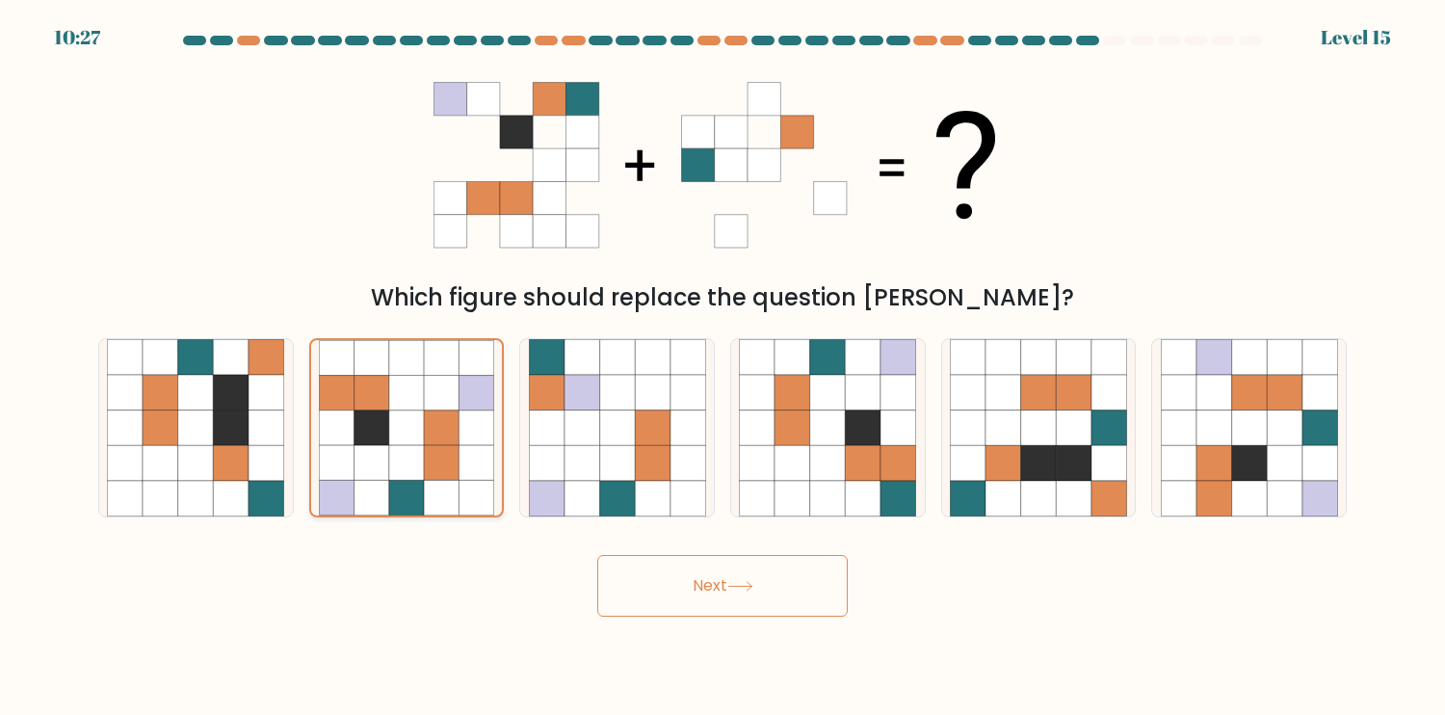
click at [441, 482] on icon at bounding box center [441, 497] width 35 height 35
click at [723, 367] on input "b." at bounding box center [723, 362] width 1 height 10
click at [824, 191] on icon at bounding box center [830, 197] width 33 height 33
click at [803, 190] on icon at bounding box center [796, 197] width 33 height 33
click at [782, 189] on icon at bounding box center [796, 197] width 33 height 33
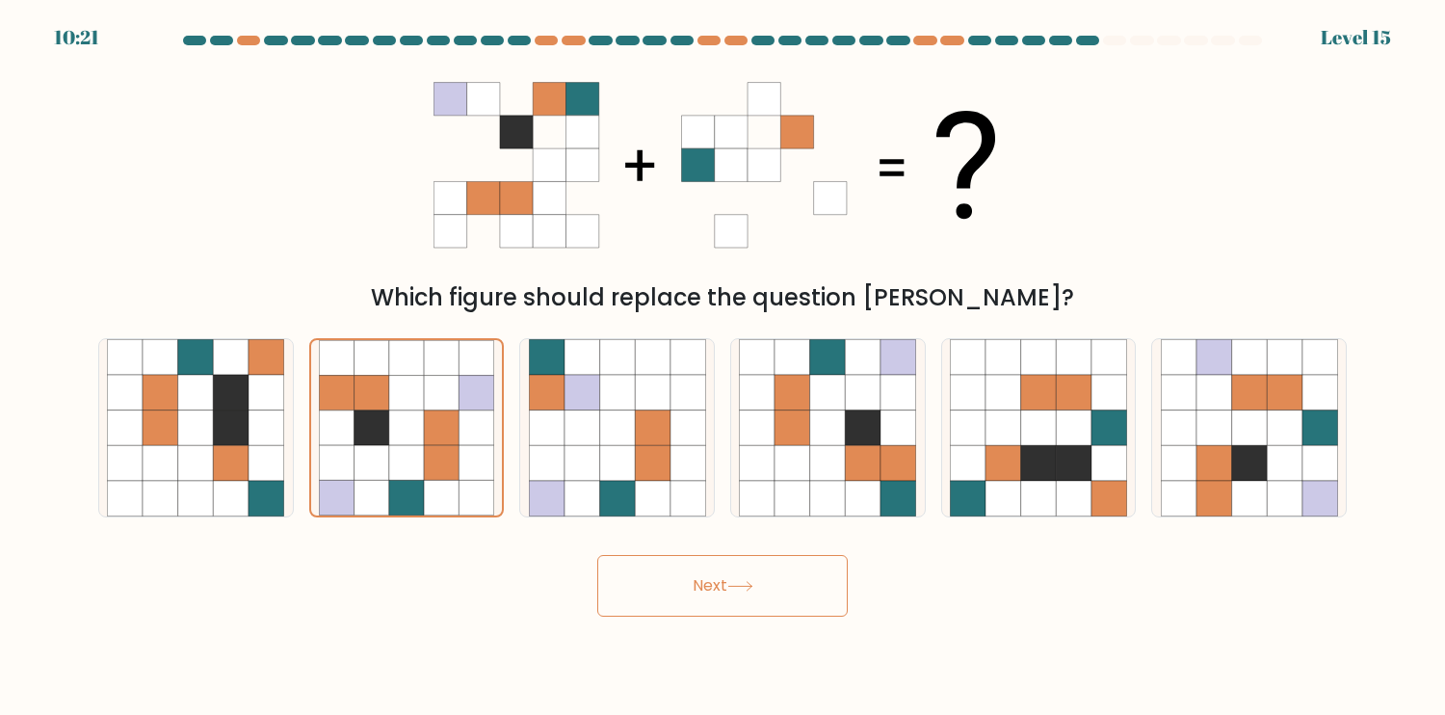
click at [733, 190] on icon at bounding box center [731, 197] width 33 height 33
click at [720, 192] on icon at bounding box center [731, 197] width 33 height 33
click at [447, 101] on icon at bounding box center [450, 99] width 33 height 33
click at [481, 108] on icon at bounding box center [483, 99] width 33 height 33
click at [507, 101] on icon at bounding box center [516, 99] width 33 height 33
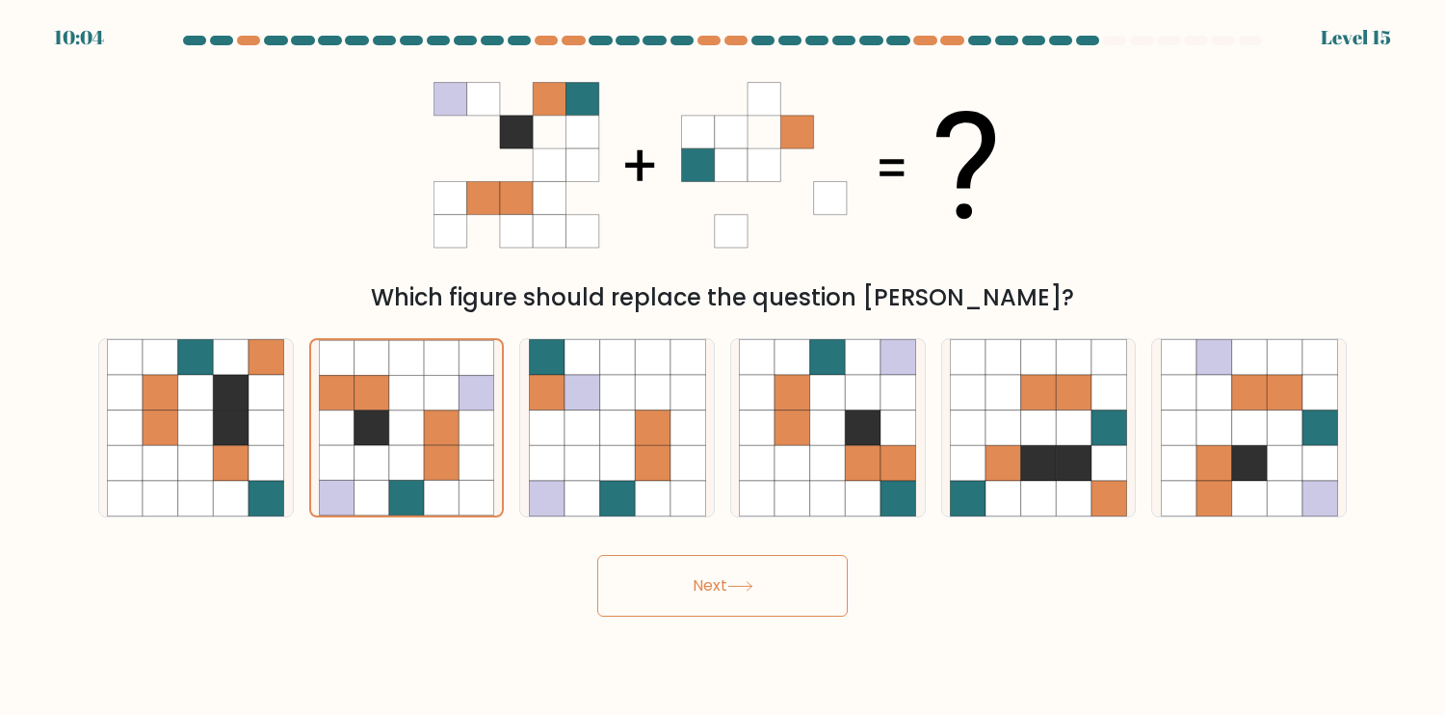
click at [541, 100] on icon at bounding box center [549, 99] width 33 height 33
click at [577, 100] on icon at bounding box center [582, 99] width 33 height 33
click at [690, 102] on icon at bounding box center [697, 99] width 33 height 33
click at [733, 100] on icon at bounding box center [731, 99] width 33 height 33
click at [751, 100] on icon at bounding box center [764, 99] width 33 height 33
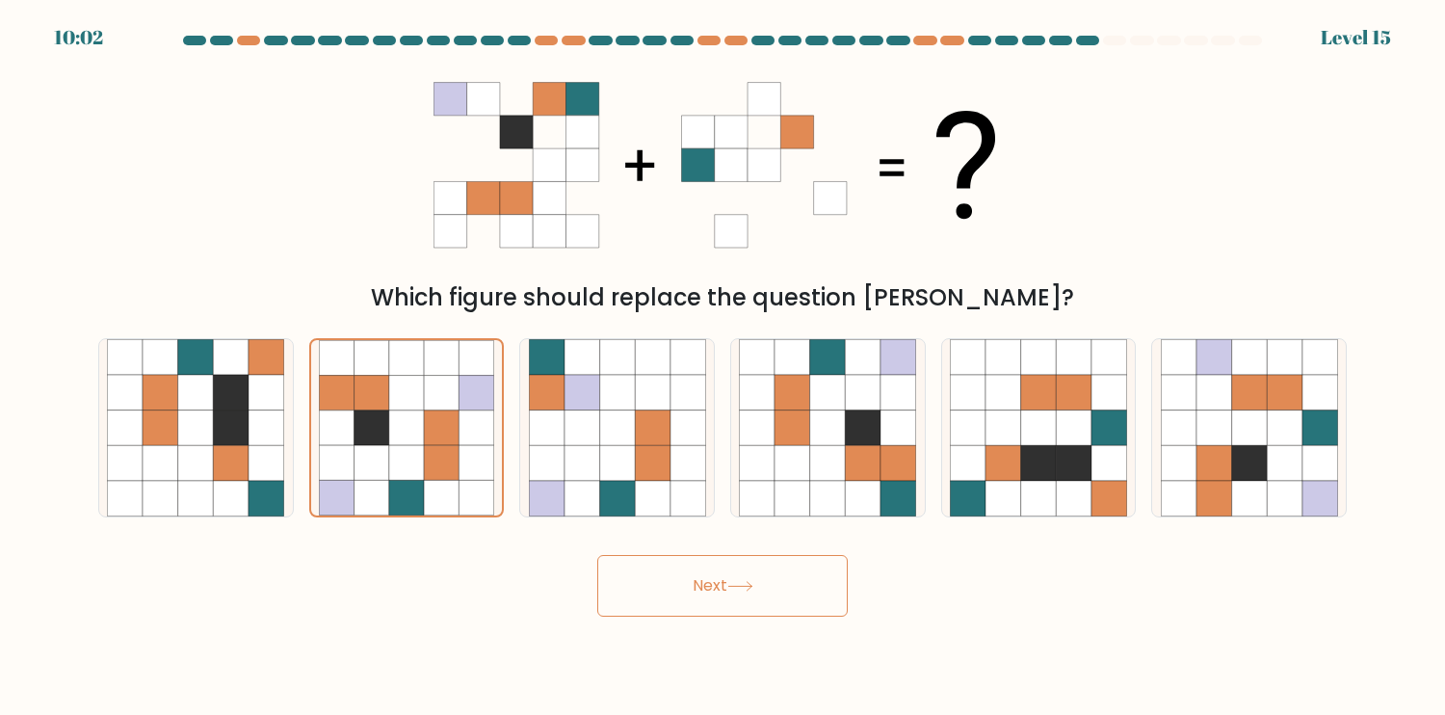
click at [784, 106] on icon at bounding box center [796, 99] width 33 height 33
click at [860, 462] on icon at bounding box center [864, 463] width 36 height 36
click at [724, 367] on input "d." at bounding box center [723, 362] width 1 height 10
radio input "true"
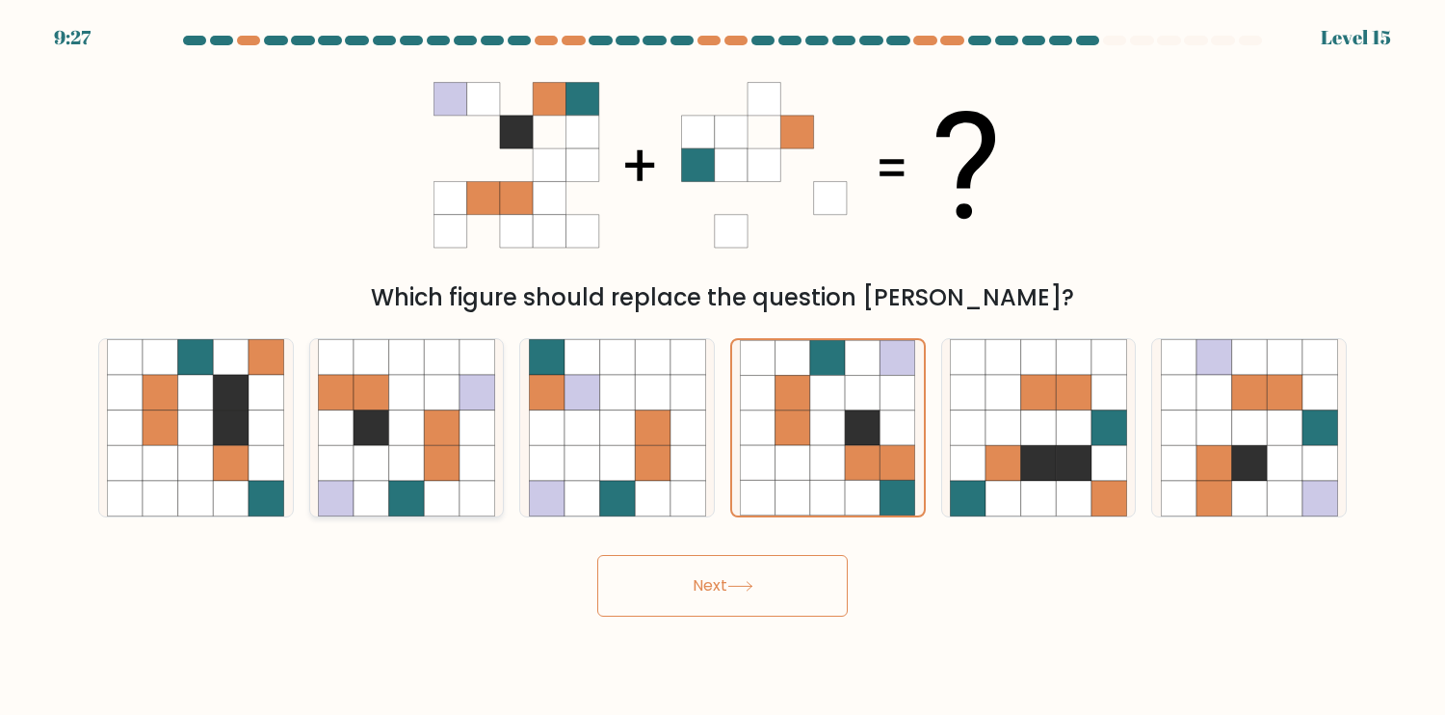
click at [425, 461] on icon at bounding box center [442, 463] width 36 height 36
click at [723, 367] on input "b." at bounding box center [723, 362] width 1 height 10
radio input "true"
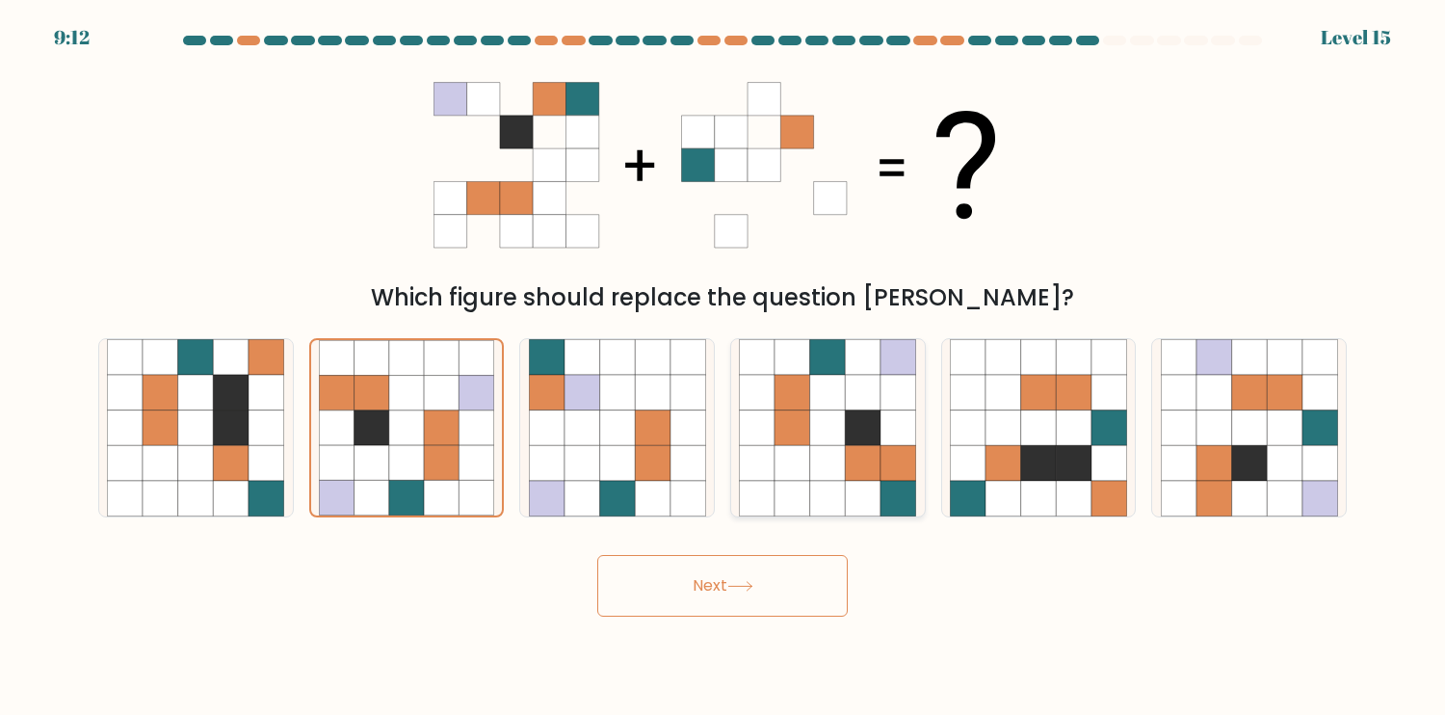
click at [813, 435] on icon at bounding box center [828, 427] width 36 height 36
click at [724, 367] on input "d." at bounding box center [723, 362] width 1 height 10
radio input "true"
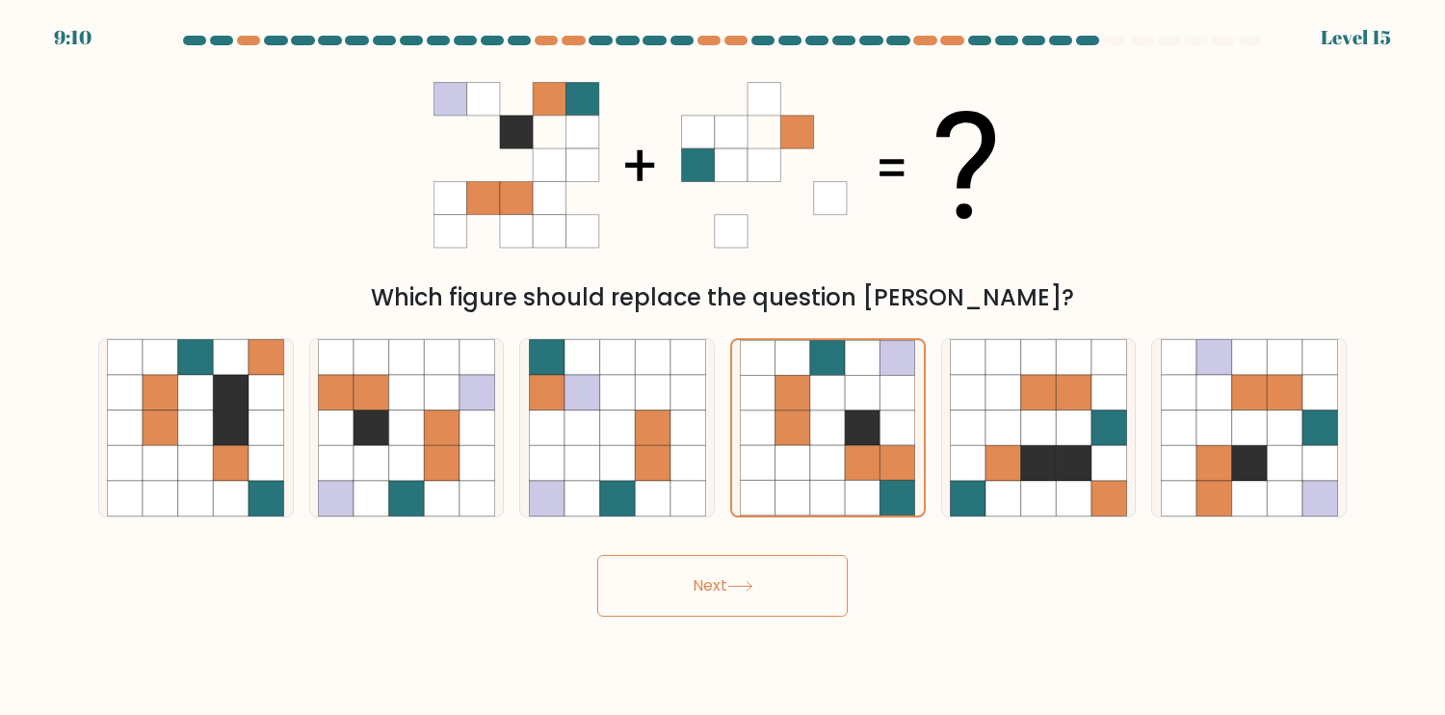
click at [789, 588] on button "Next" at bounding box center [722, 586] width 251 height 62
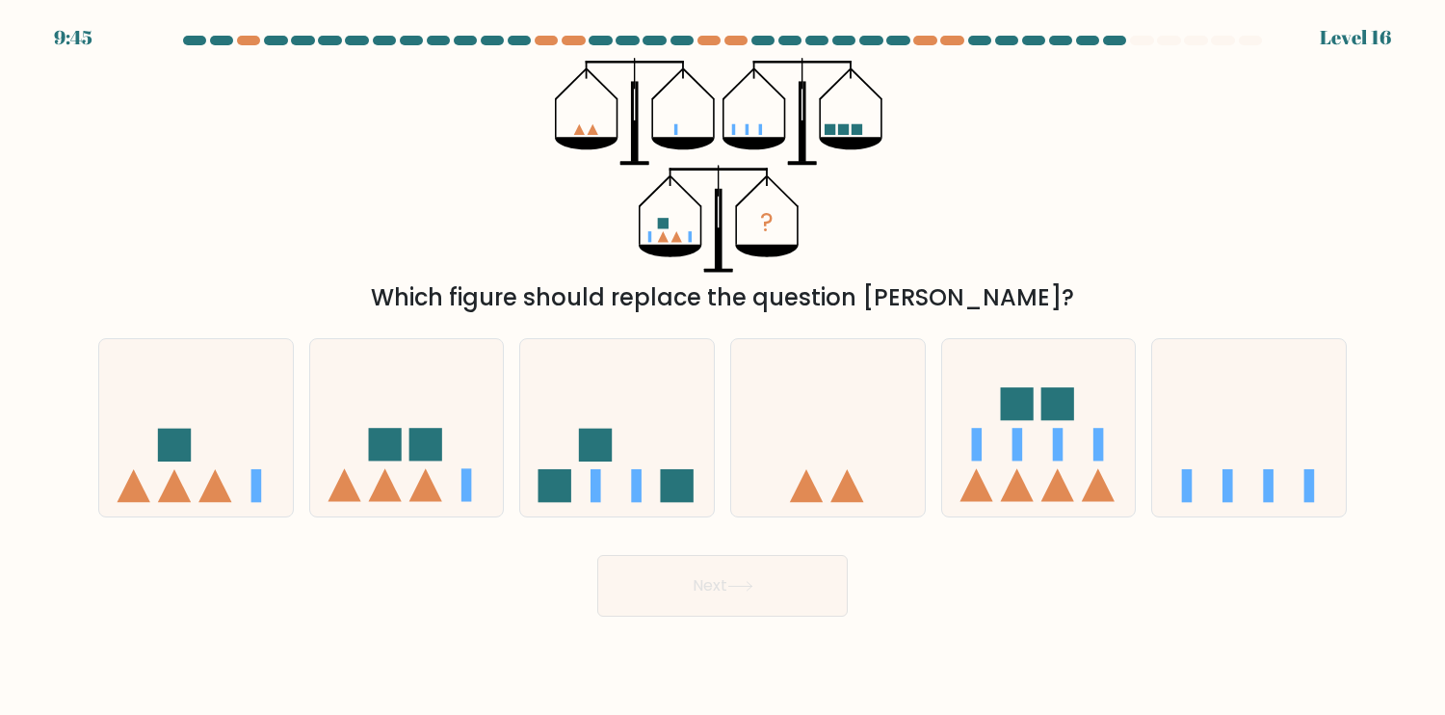
drag, startPoint x: 680, startPoint y: 130, endPoint x: 705, endPoint y: 130, distance: 25.1
click at [690, 130] on icon "?" at bounding box center [722, 165] width 335 height 215
drag, startPoint x: 728, startPoint y: 133, endPoint x: 775, endPoint y: 134, distance: 46.3
click at [756, 133] on icon "?" at bounding box center [722, 165] width 335 height 215
click at [829, 131] on rect at bounding box center [830, 129] width 11 height 11
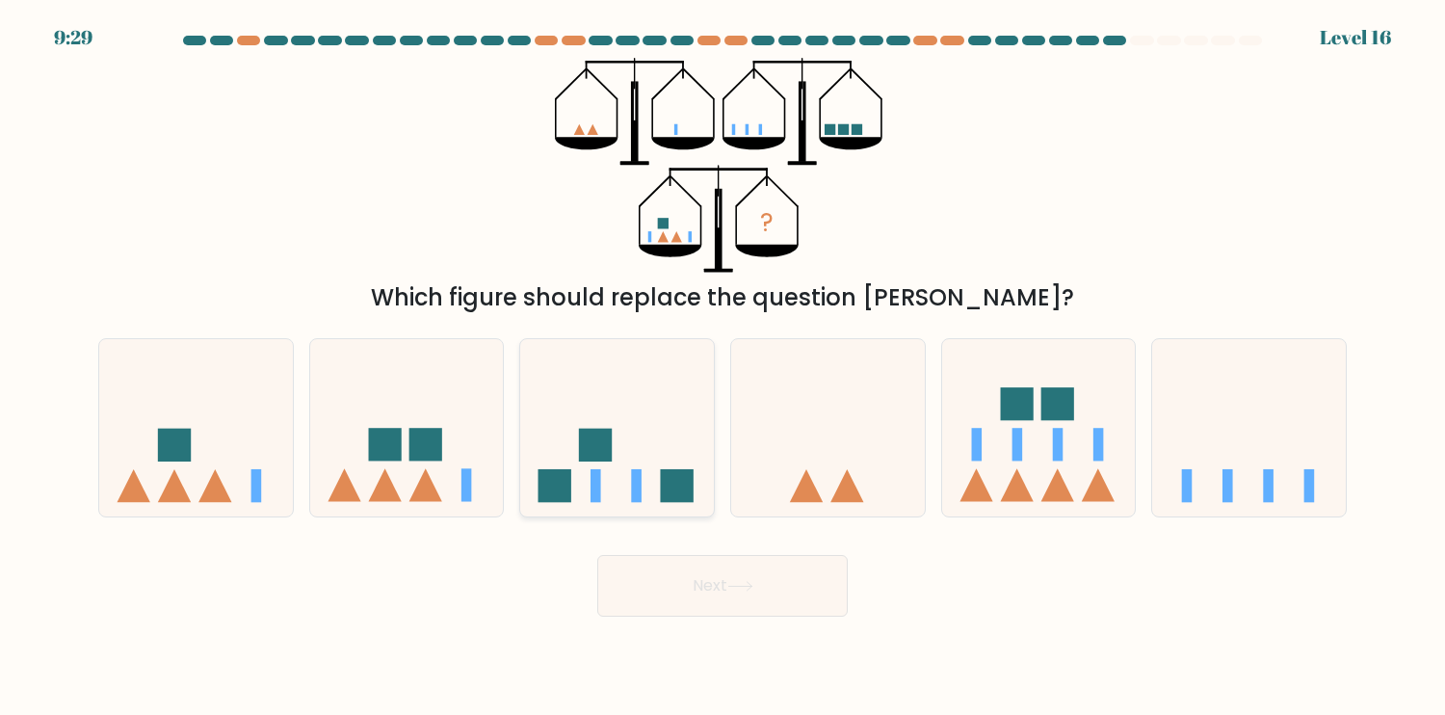
click at [606, 482] on icon at bounding box center [617, 427] width 194 height 160
click at [723, 367] on input "c." at bounding box center [723, 362] width 1 height 10
radio input "true"
click at [679, 473] on rect at bounding box center [676, 485] width 33 height 33
click at [723, 367] on input "c." at bounding box center [723, 362] width 1 height 10
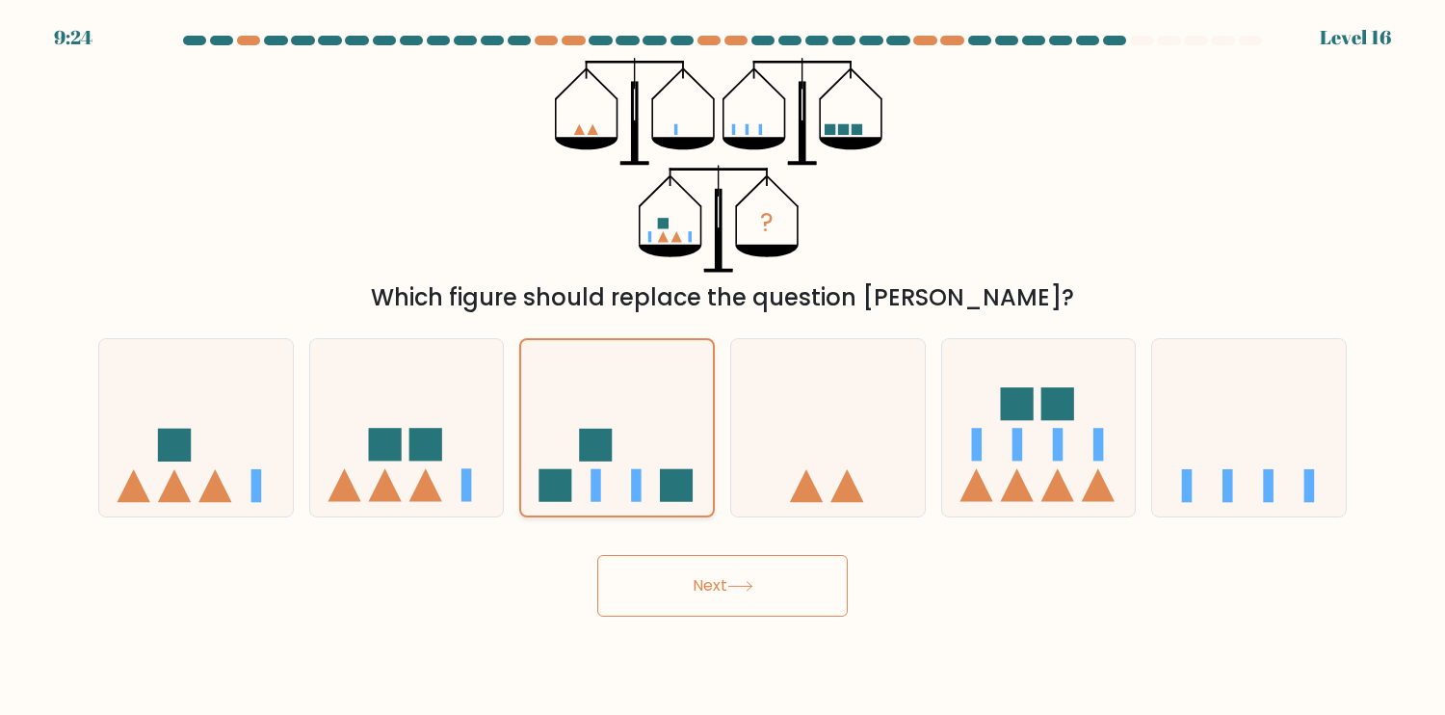
click at [605, 416] on icon at bounding box center [617, 427] width 192 height 159
click at [723, 367] on input "c." at bounding box center [723, 362] width 1 height 10
click at [418, 445] on rect at bounding box center [425, 445] width 33 height 33
click at [723, 367] on input "b." at bounding box center [723, 362] width 1 height 10
radio input "true"
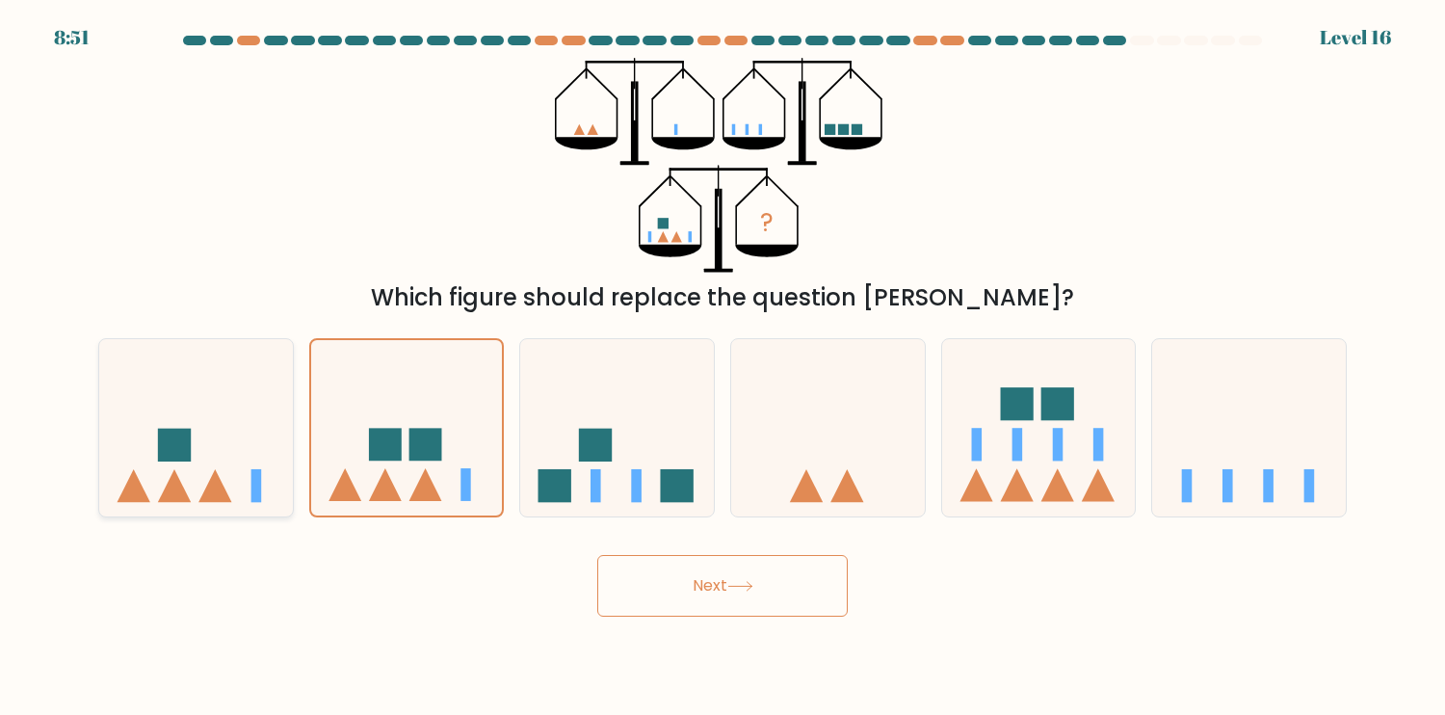
click at [208, 478] on icon at bounding box center [196, 427] width 194 height 160
click at [723, 367] on input "a." at bounding box center [723, 362] width 1 height 10
radio input "true"
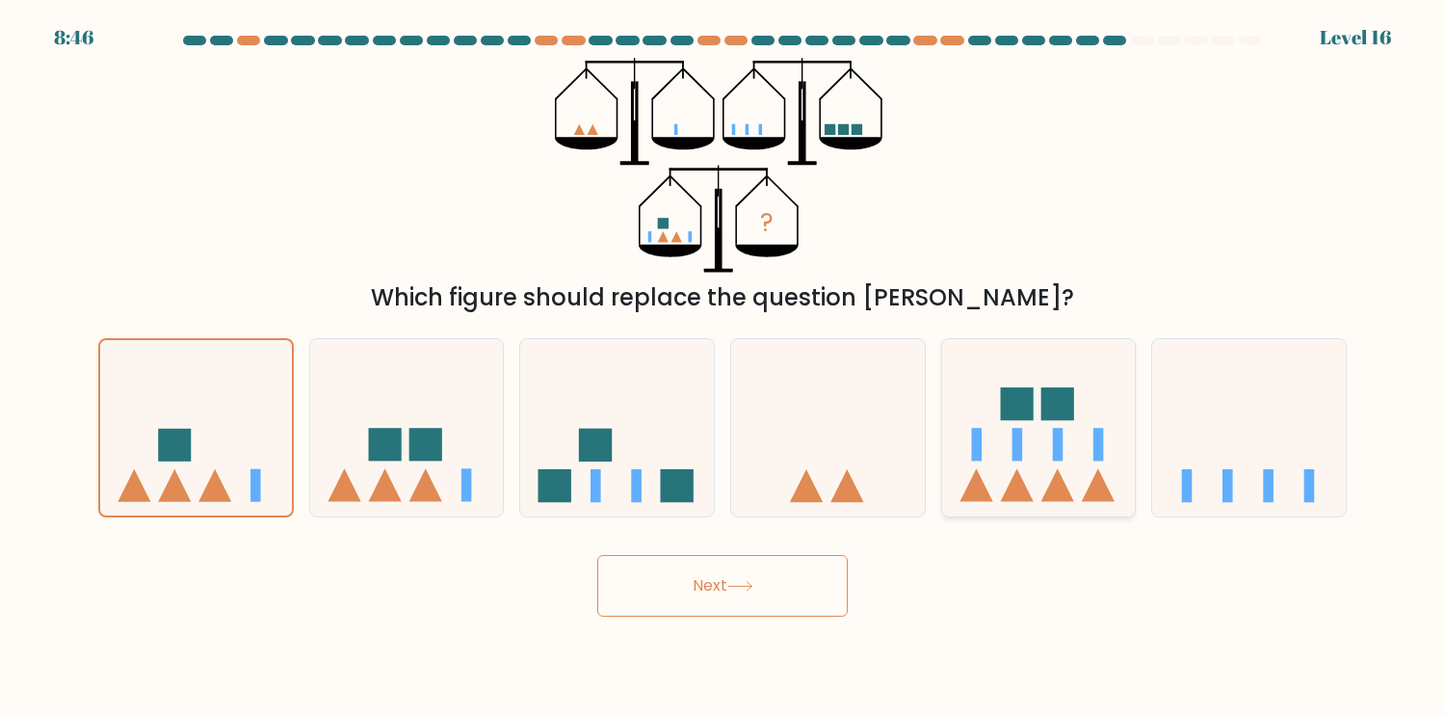
click at [1073, 481] on icon at bounding box center [1039, 427] width 194 height 160
click at [724, 367] on input "e." at bounding box center [723, 362] width 1 height 10
radio input "true"
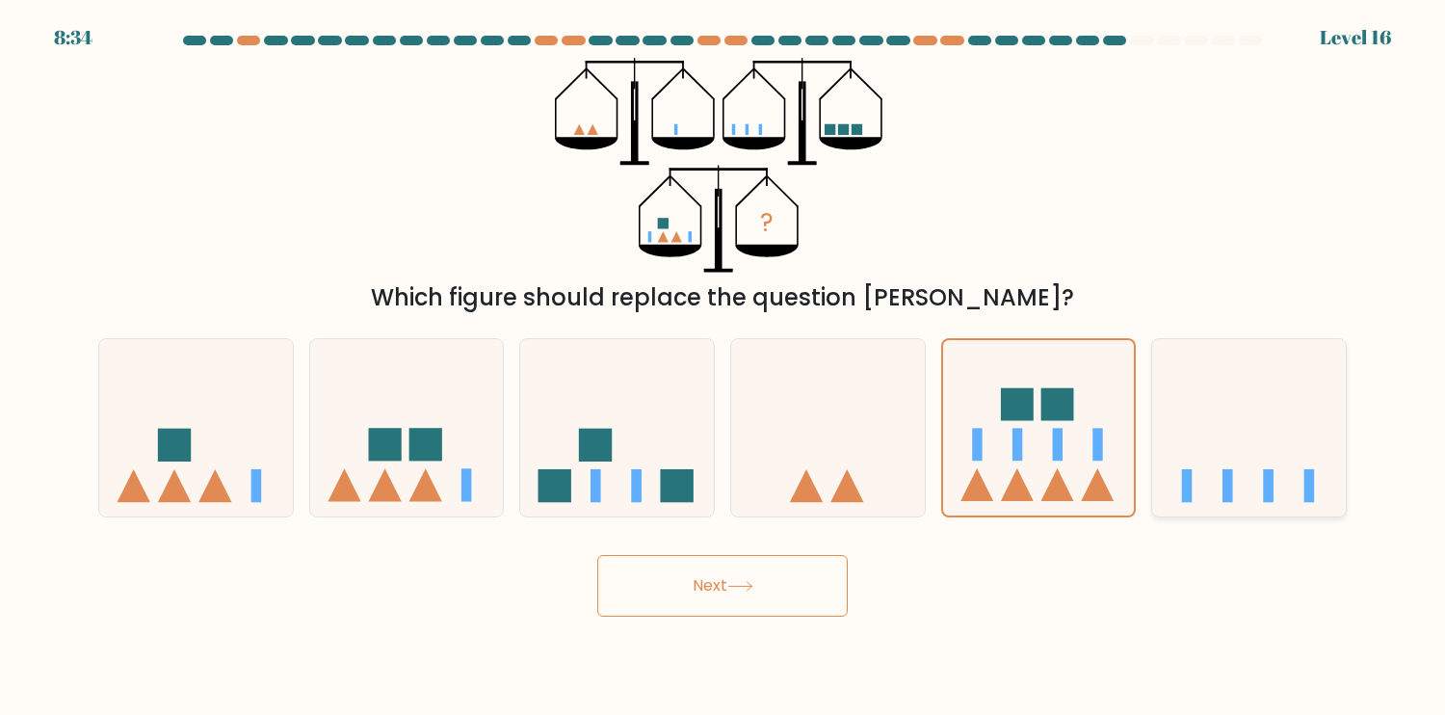
click at [1210, 449] on icon at bounding box center [1249, 427] width 194 height 160
click at [724, 367] on input "f." at bounding box center [723, 362] width 1 height 10
radio input "true"
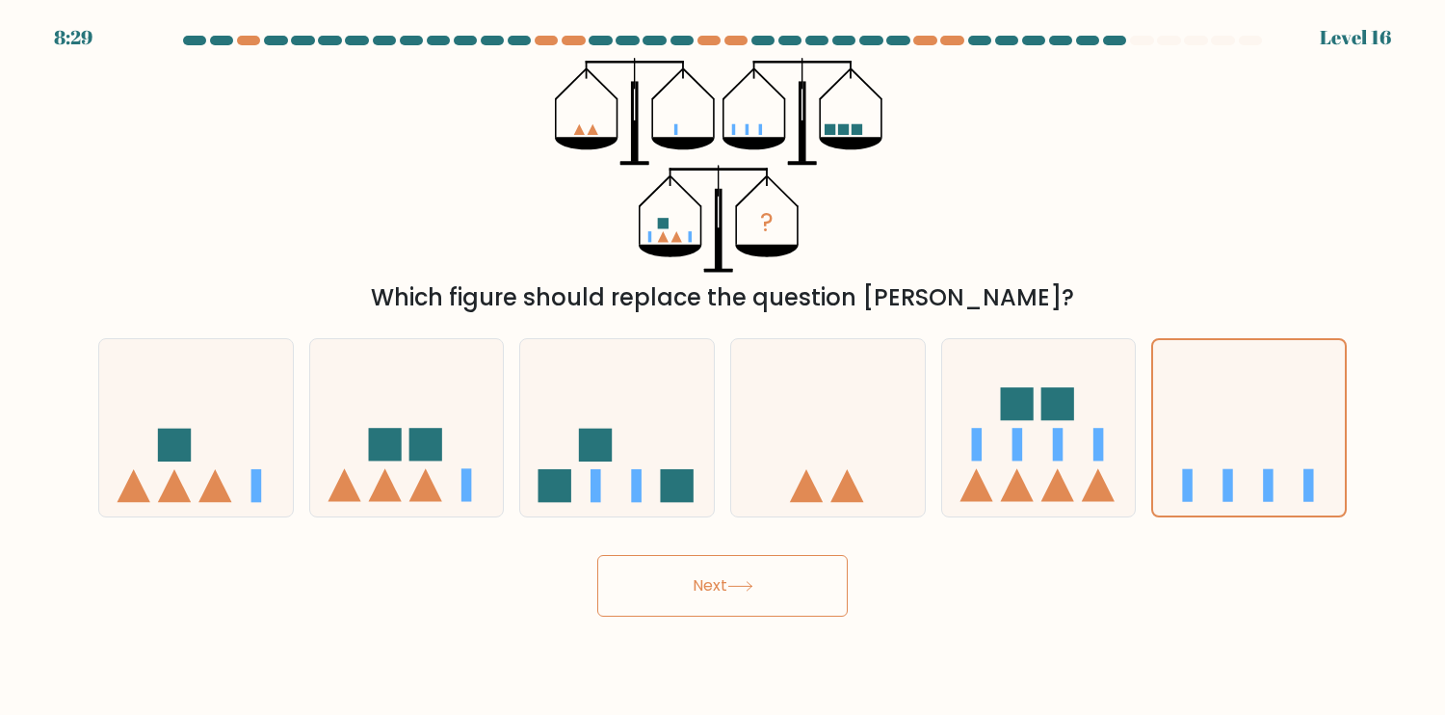
click at [711, 587] on button "Next" at bounding box center [722, 586] width 251 height 62
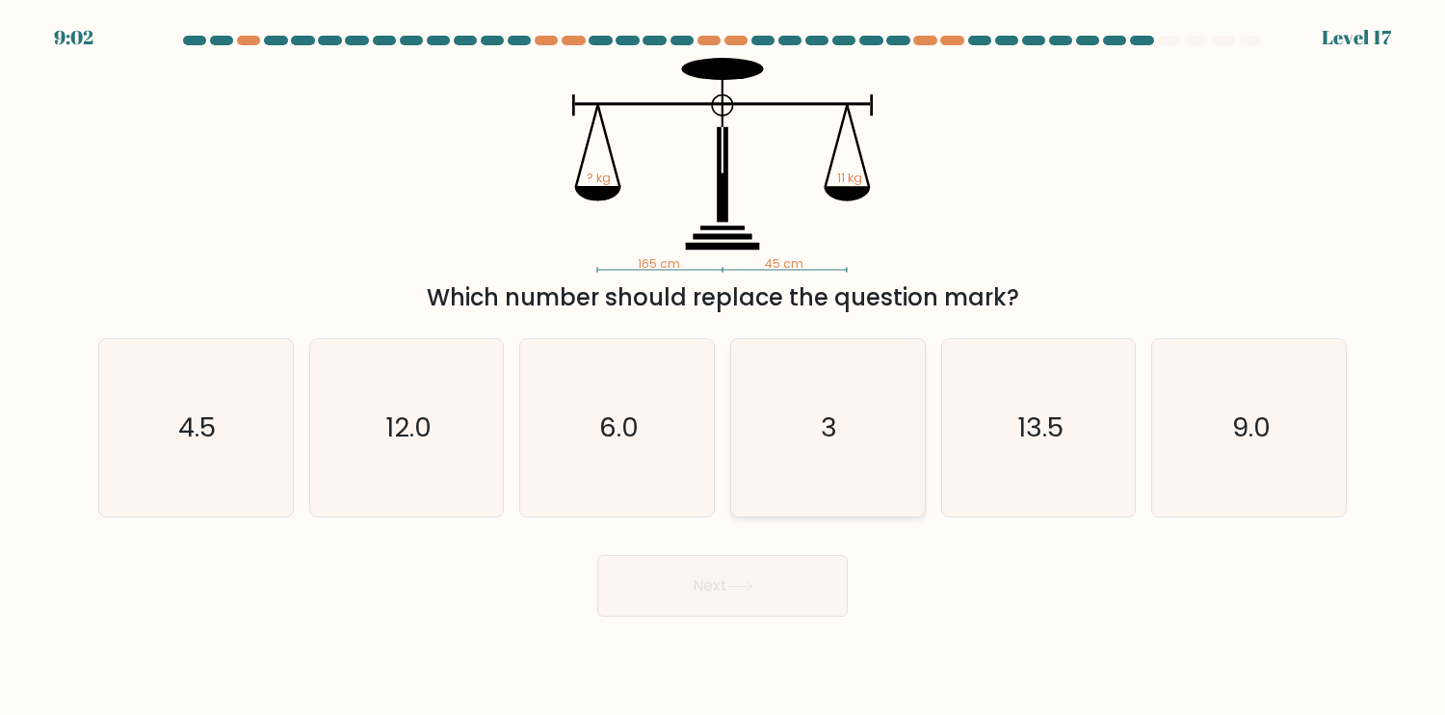
click at [876, 443] on icon "3" at bounding box center [827, 427] width 177 height 177
click at [724, 367] on input "d. 3" at bounding box center [723, 362] width 1 height 10
radio input "true"
click at [762, 598] on button "Next" at bounding box center [722, 586] width 251 height 62
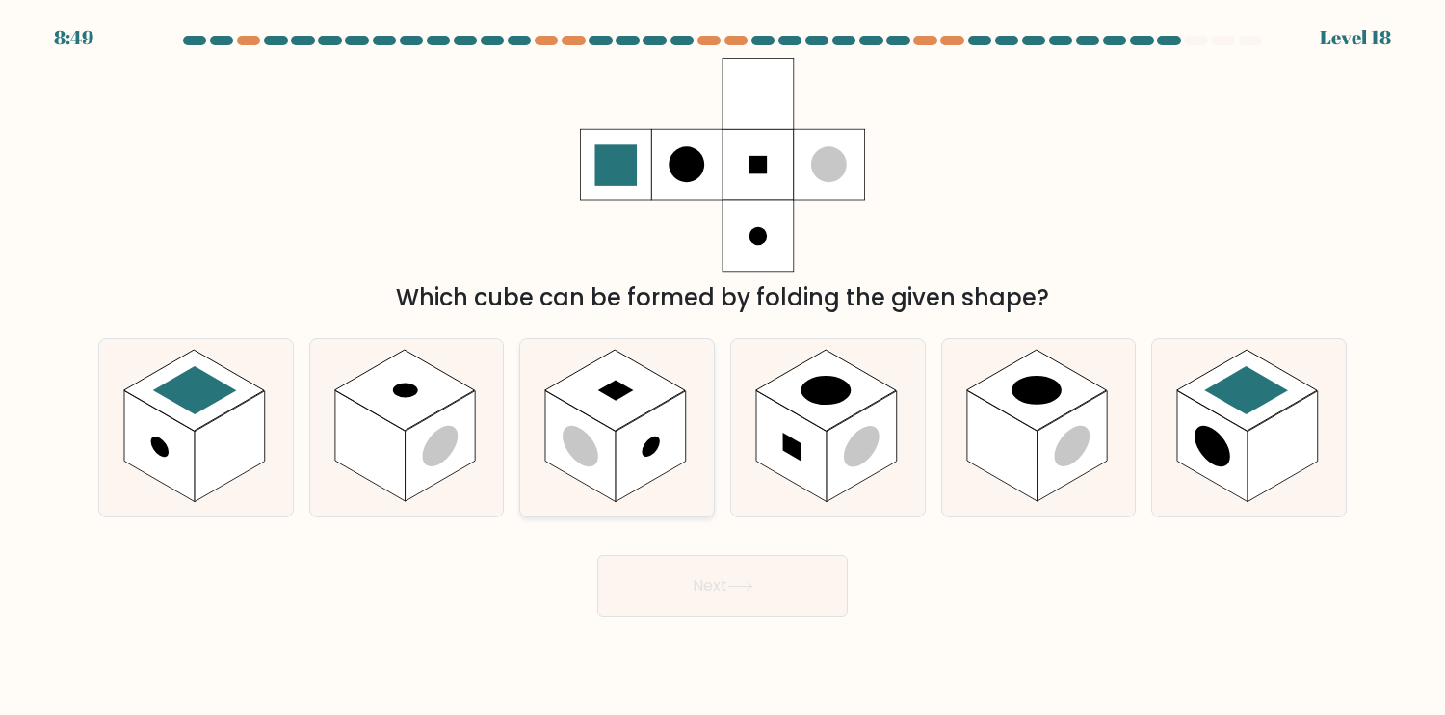
click at [668, 403] on rect at bounding box center [651, 445] width 70 height 111
click at [723, 367] on input "c." at bounding box center [723, 362] width 1 height 10
radio input "true"
click at [1148, 211] on div "Which cube can be formed by folding the given shape?" at bounding box center [723, 186] width 1272 height 257
click at [745, 575] on button "Next" at bounding box center [722, 586] width 251 height 62
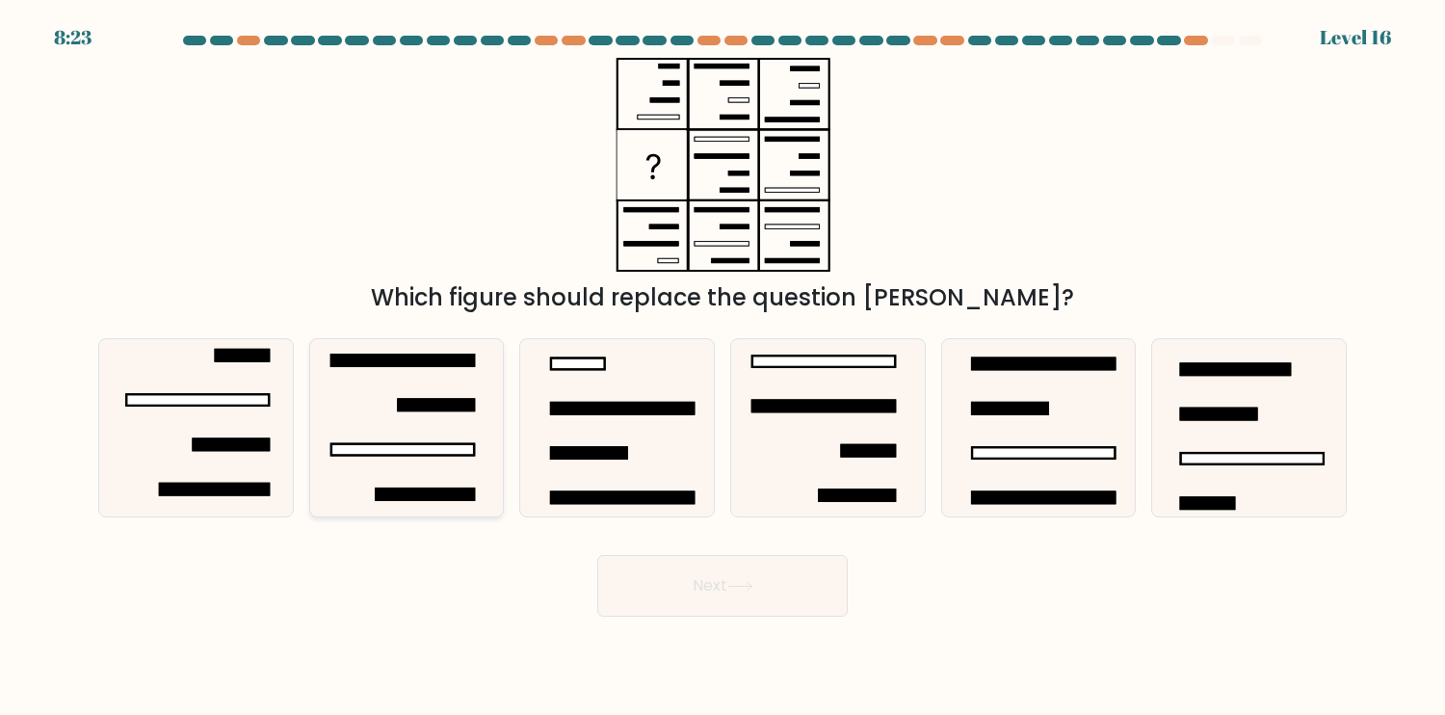
click at [444, 458] on icon at bounding box center [406, 427] width 177 height 177
click at [723, 367] on input "b." at bounding box center [723, 362] width 1 height 10
radio input "true"
click at [755, 603] on button "Next" at bounding box center [722, 586] width 251 height 62
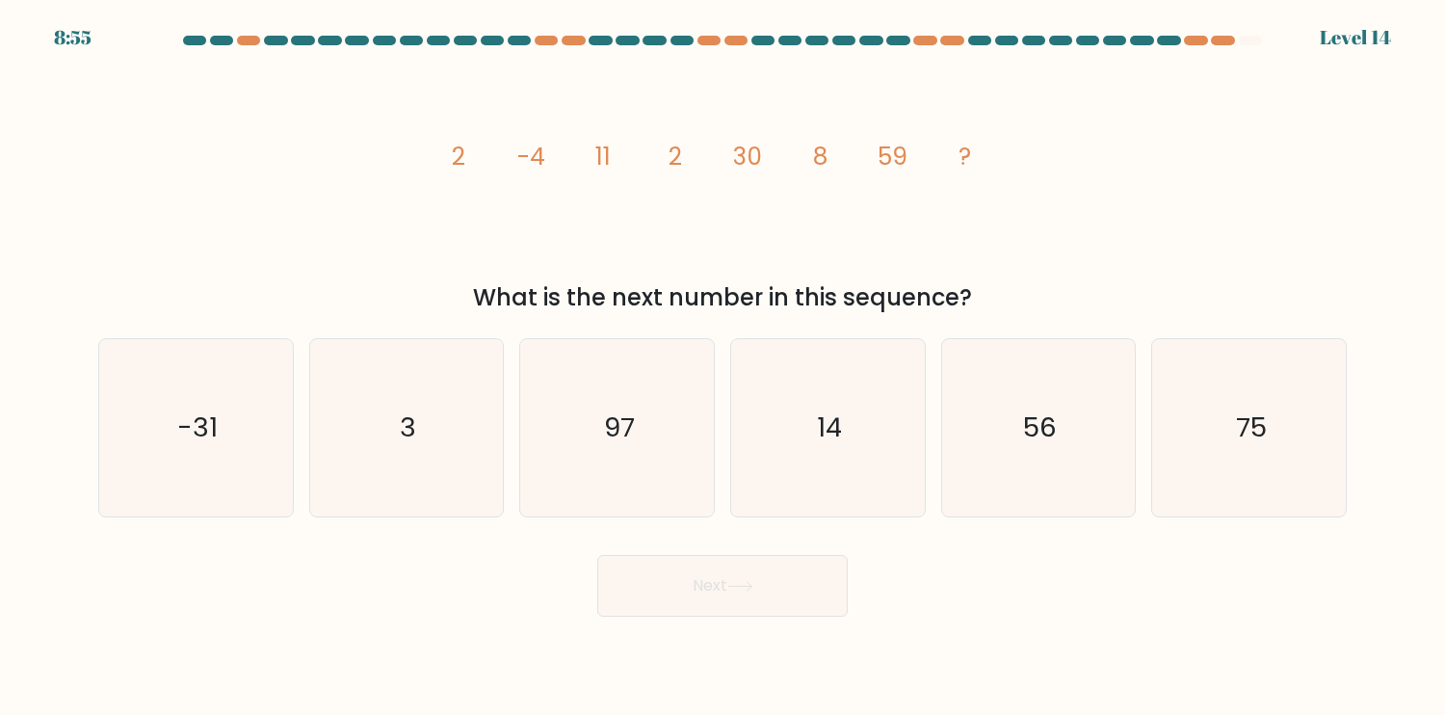
click at [528, 162] on tspan "-4" at bounding box center [531, 157] width 28 height 34
drag, startPoint x: 647, startPoint y: 164, endPoint x: 680, endPoint y: 164, distance: 32.8
click at [656, 164] on icon "image/svg+xml 2 -4 11 2 30 8 59 ?" at bounding box center [723, 165] width 578 height 215
drag, startPoint x: 739, startPoint y: 161, endPoint x: 822, endPoint y: 160, distance: 82.9
click at [748, 161] on tspan "30" at bounding box center [747, 157] width 29 height 34
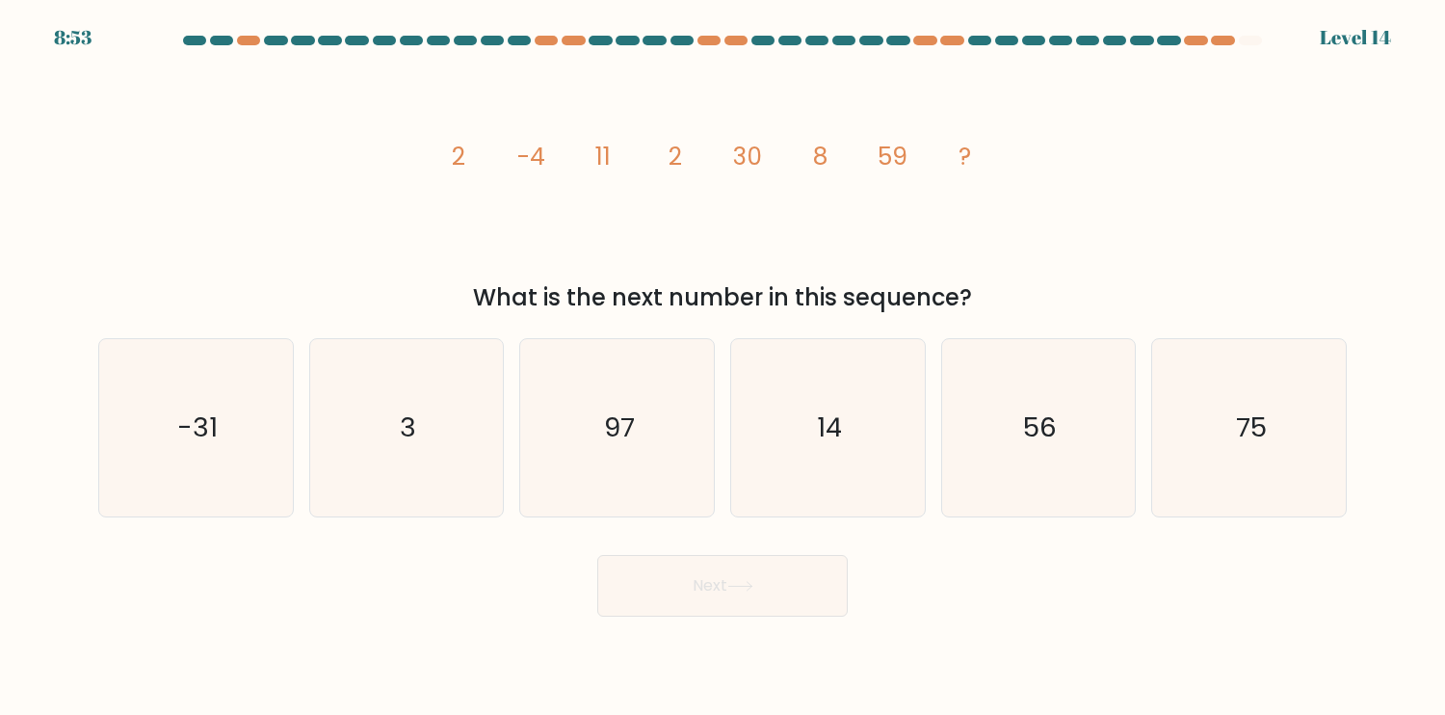
drag, startPoint x: 913, startPoint y: 158, endPoint x: 936, endPoint y: 158, distance: 23.1
click at [929, 158] on icon "image/svg+xml 2 -4 11 2 30 8 59 ?" at bounding box center [723, 165] width 578 height 215
click at [1110, 250] on div "image/svg+xml 2 -4 11 2 30 8 59 ? What is the next number in this sequence?" at bounding box center [723, 186] width 1272 height 257
drag, startPoint x: 667, startPoint y: 151, endPoint x: 686, endPoint y: 154, distance: 19.5
click at [686, 154] on icon "image/svg+xml 2 -4 11 2 30 8 59 ?" at bounding box center [723, 165] width 578 height 215
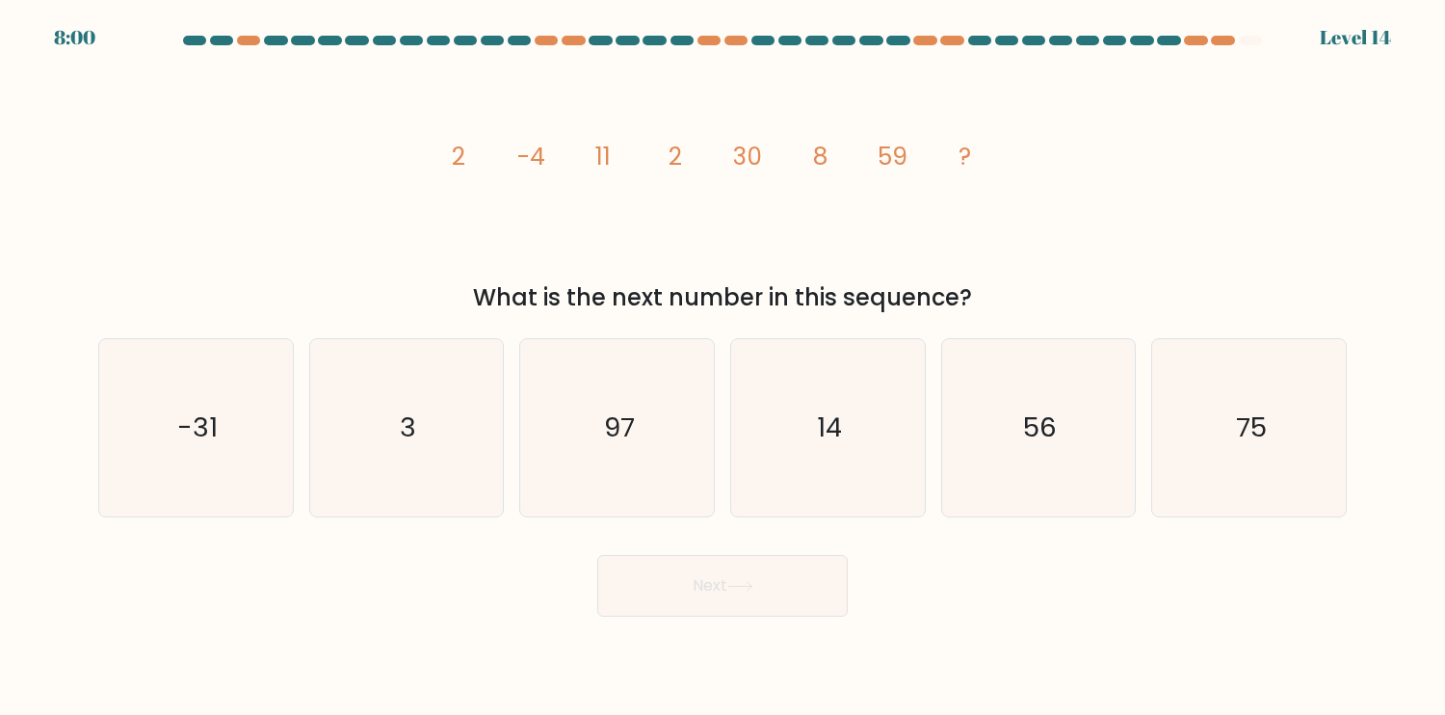
drag, startPoint x: 532, startPoint y: 157, endPoint x: 542, endPoint y: 157, distance: 10.6
click at [542, 157] on tspan "-4" at bounding box center [531, 157] width 28 height 34
click at [590, 162] on icon "image/svg+xml 2 -4 11 2 30 8 59 ?" at bounding box center [723, 165] width 578 height 215
drag, startPoint x: 662, startPoint y: 171, endPoint x: 678, endPoint y: 172, distance: 16.5
click at [663, 171] on icon "image/svg+xml 2 -4 11 2 30 8 59 ?" at bounding box center [723, 165] width 578 height 215
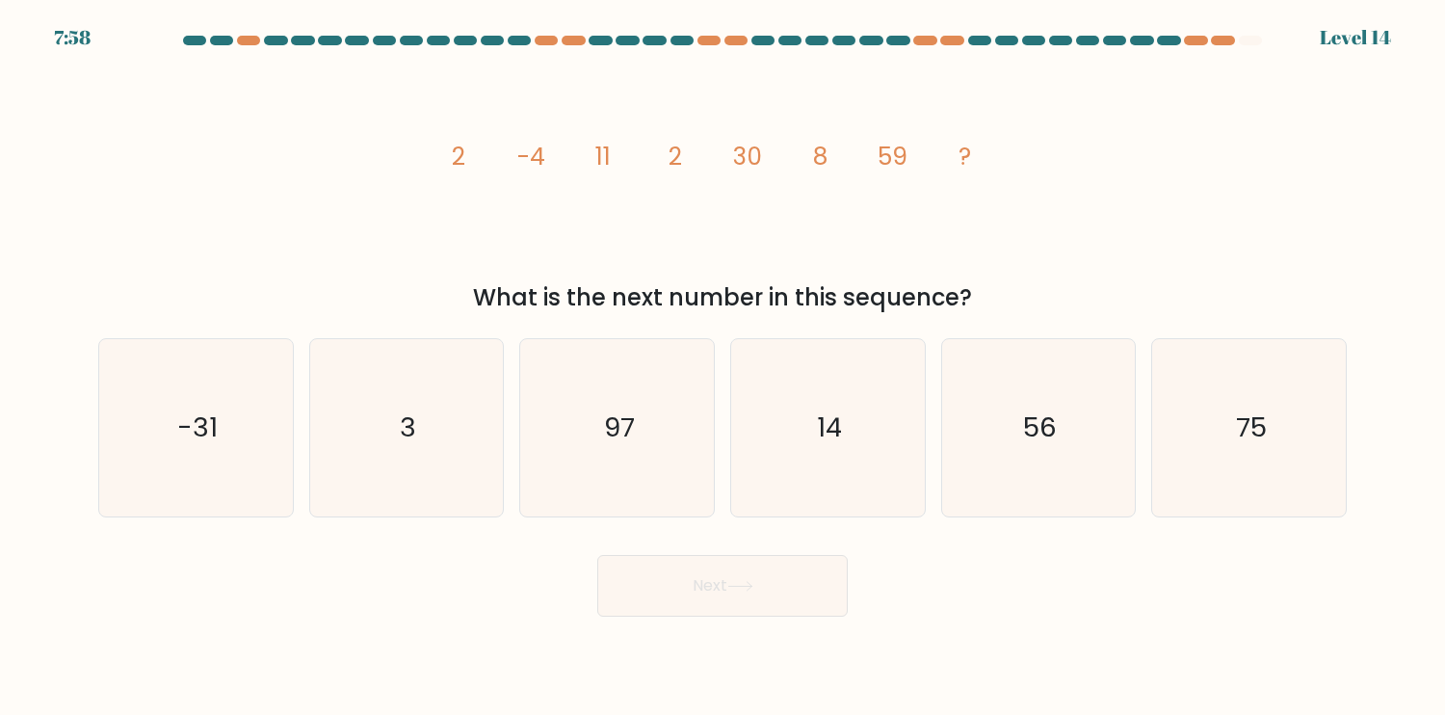
drag, startPoint x: 755, startPoint y: 158, endPoint x: 773, endPoint y: 158, distance: 17.3
click at [763, 158] on icon "image/svg+xml 2 -4 11 2 30 8 59 ?" at bounding box center [723, 165] width 578 height 215
click at [819, 157] on tspan "8" at bounding box center [820, 157] width 14 height 34
click at [873, 161] on icon "image/svg+xml 2 -4 11 2 30 8 59 ?" at bounding box center [723, 165] width 578 height 215
click at [910, 164] on icon "image/svg+xml 2 -4 11 2 30 8 59 ?" at bounding box center [723, 165] width 578 height 215
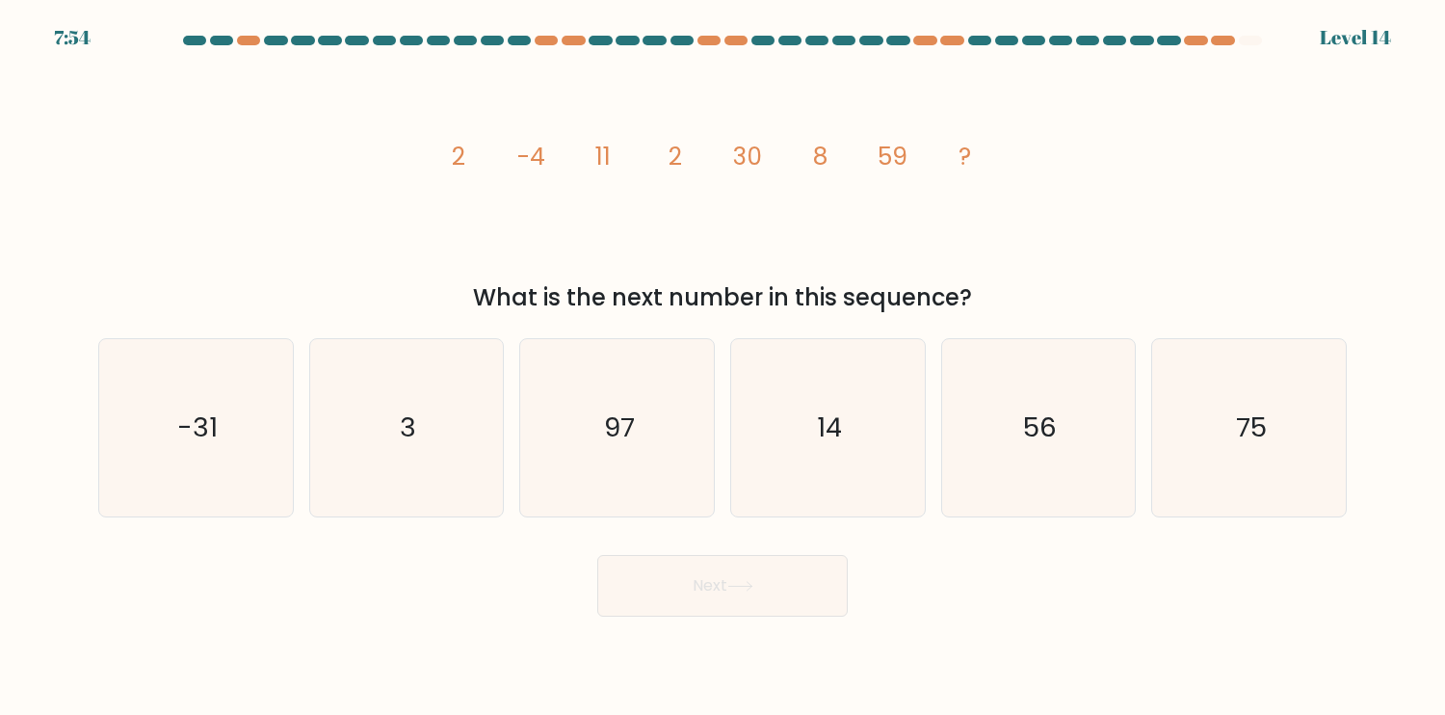
drag, startPoint x: 600, startPoint y: 158, endPoint x: 625, endPoint y: 162, distance: 25.3
click at [619, 161] on icon "image/svg+xml 2 -4 11 2 30 8 59 ?" at bounding box center [723, 165] width 578 height 215
drag, startPoint x: 729, startPoint y: 159, endPoint x: 760, endPoint y: 162, distance: 31.0
click at [748, 162] on icon "image/svg+xml 2 -4 11 2 30 8 59 ?" at bounding box center [723, 165] width 578 height 215
drag, startPoint x: 880, startPoint y: 157, endPoint x: 913, endPoint y: 162, distance: 34.1
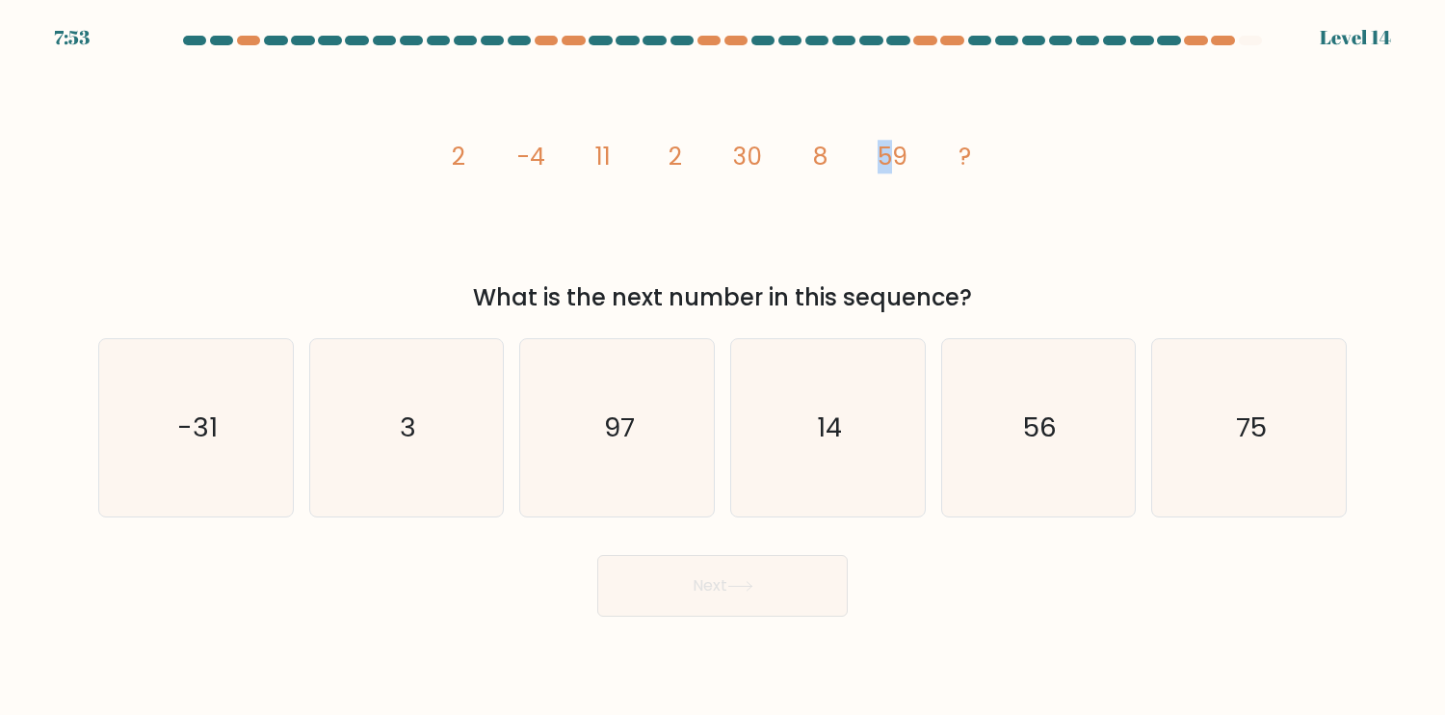
click at [899, 161] on icon "image/svg+xml 2 -4 11 2 30 8 59 ?" at bounding box center [723, 165] width 578 height 215
click at [990, 252] on icon "image/svg+xml 2 -4 11 2 30 8 59 ?" at bounding box center [723, 165] width 578 height 215
click at [647, 467] on icon "97" at bounding box center [617, 427] width 177 height 177
click at [723, 367] on input "c. 97" at bounding box center [723, 362] width 1 height 10
radio input "true"
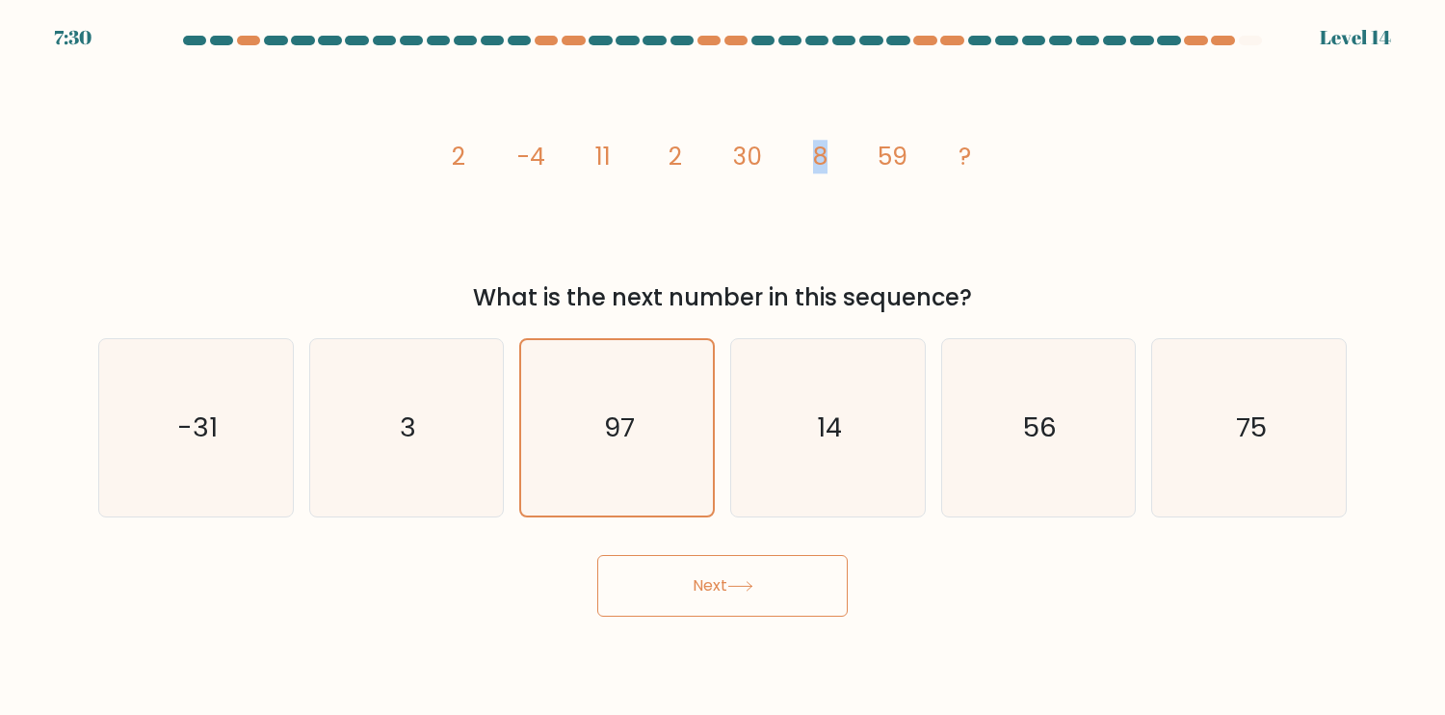
drag, startPoint x: 836, startPoint y: 158, endPoint x: 818, endPoint y: 156, distance: 18.4
click at [818, 156] on icon "image/svg+xml 2 -4 11 2 30 8 59 ?" at bounding box center [723, 165] width 578 height 215
drag, startPoint x: 686, startPoint y: 157, endPoint x: 668, endPoint y: 154, distance: 18.5
click at [668, 154] on icon "image/svg+xml 2 -4 11 2 30 8 59 ?" at bounding box center [723, 165] width 578 height 215
drag, startPoint x: 832, startPoint y: 158, endPoint x: 820, endPoint y: 157, distance: 12.6
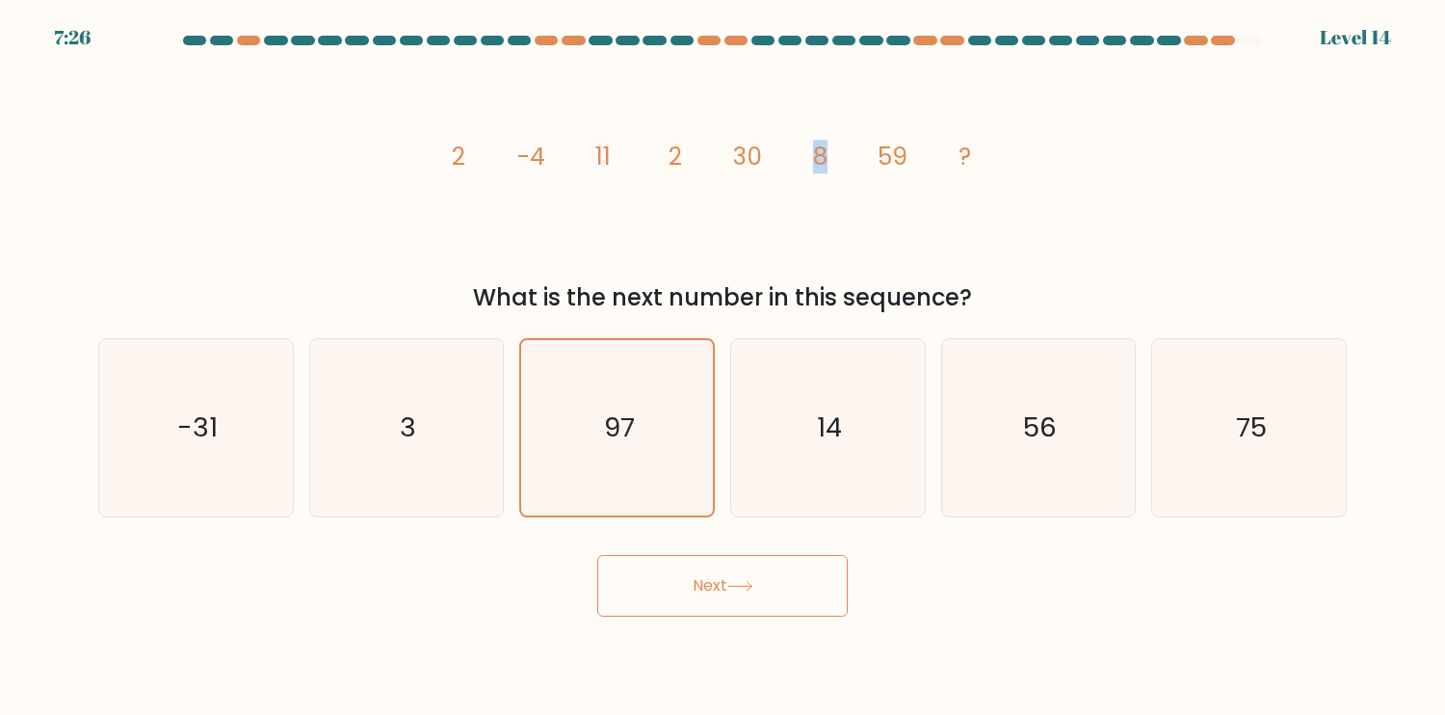
click at [820, 157] on icon "image/svg+xml 2 -4 11 2 30 8 59 ?" at bounding box center [723, 165] width 578 height 215
drag, startPoint x: 552, startPoint y: 161, endPoint x: 539, endPoint y: 161, distance: 13.5
click at [539, 161] on icon "image/svg+xml 2 -4 11 2 30 8 59 ?" at bounding box center [723, 165] width 578 height 215
click at [817, 482] on icon "14" at bounding box center [827, 427] width 177 height 177
click at [724, 367] on input "d. 14" at bounding box center [723, 362] width 1 height 10
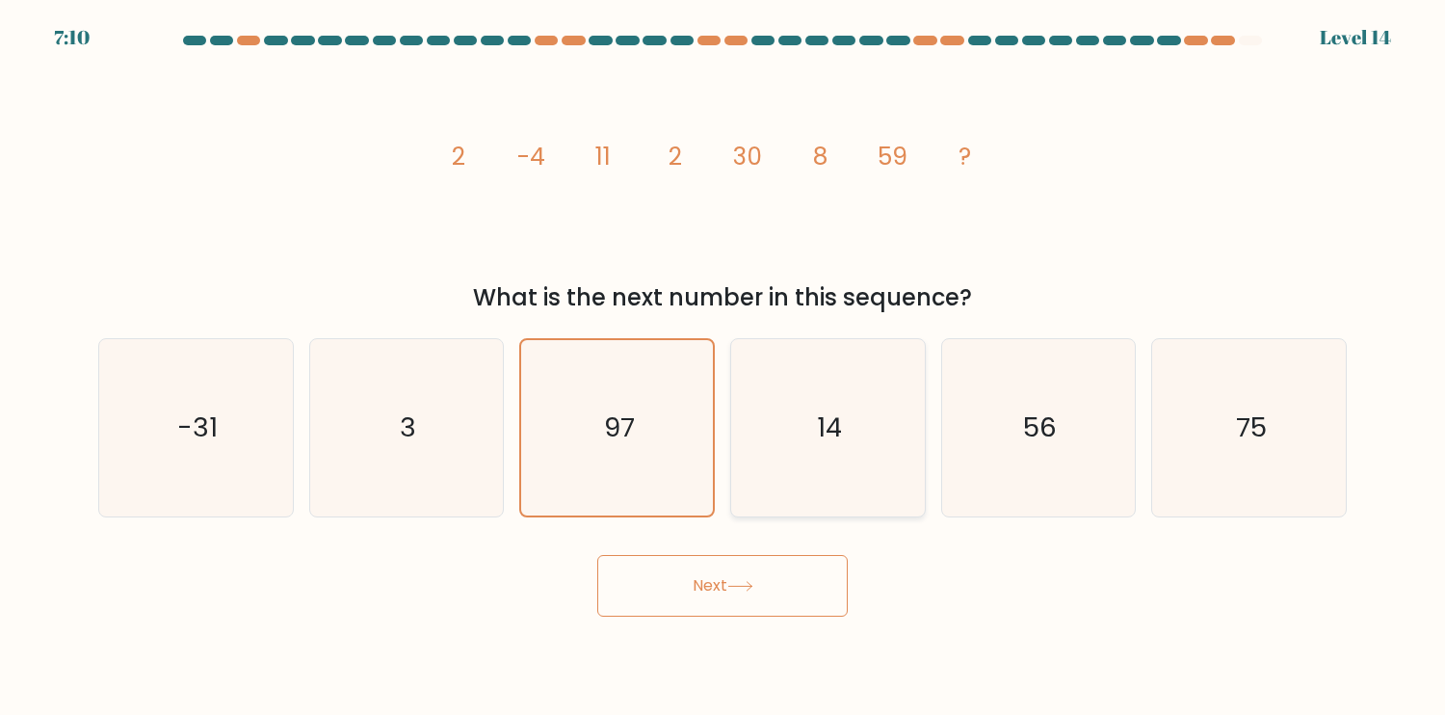
radio input "true"
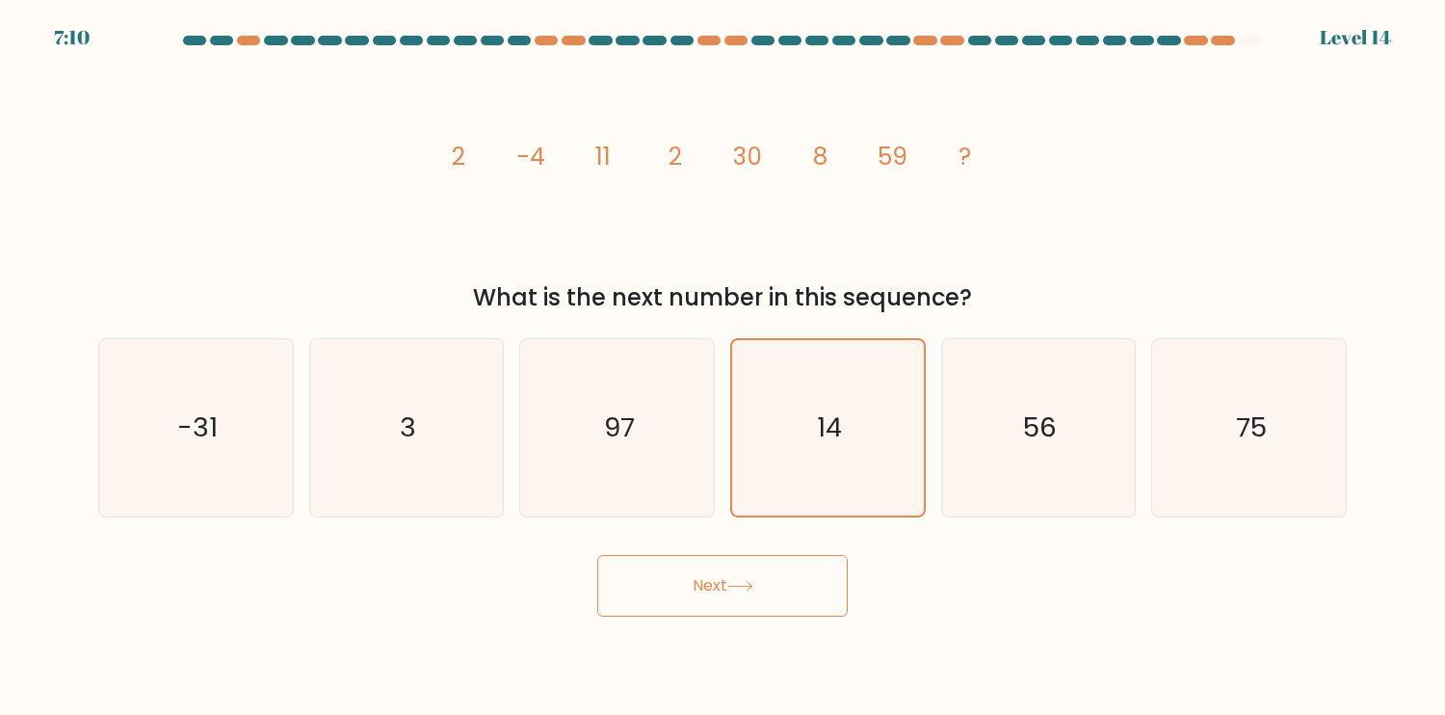
click at [782, 567] on button "Next" at bounding box center [722, 586] width 251 height 62
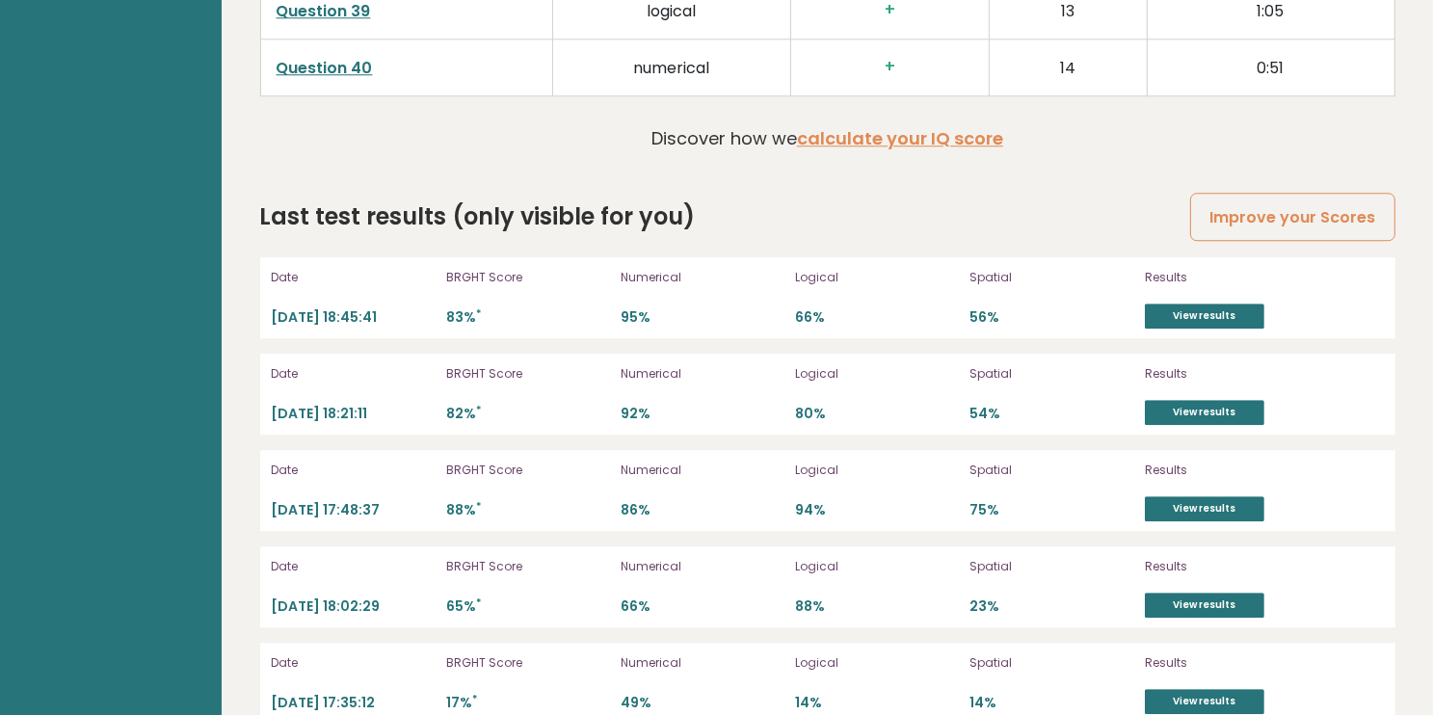
scroll to position [5271, 0]
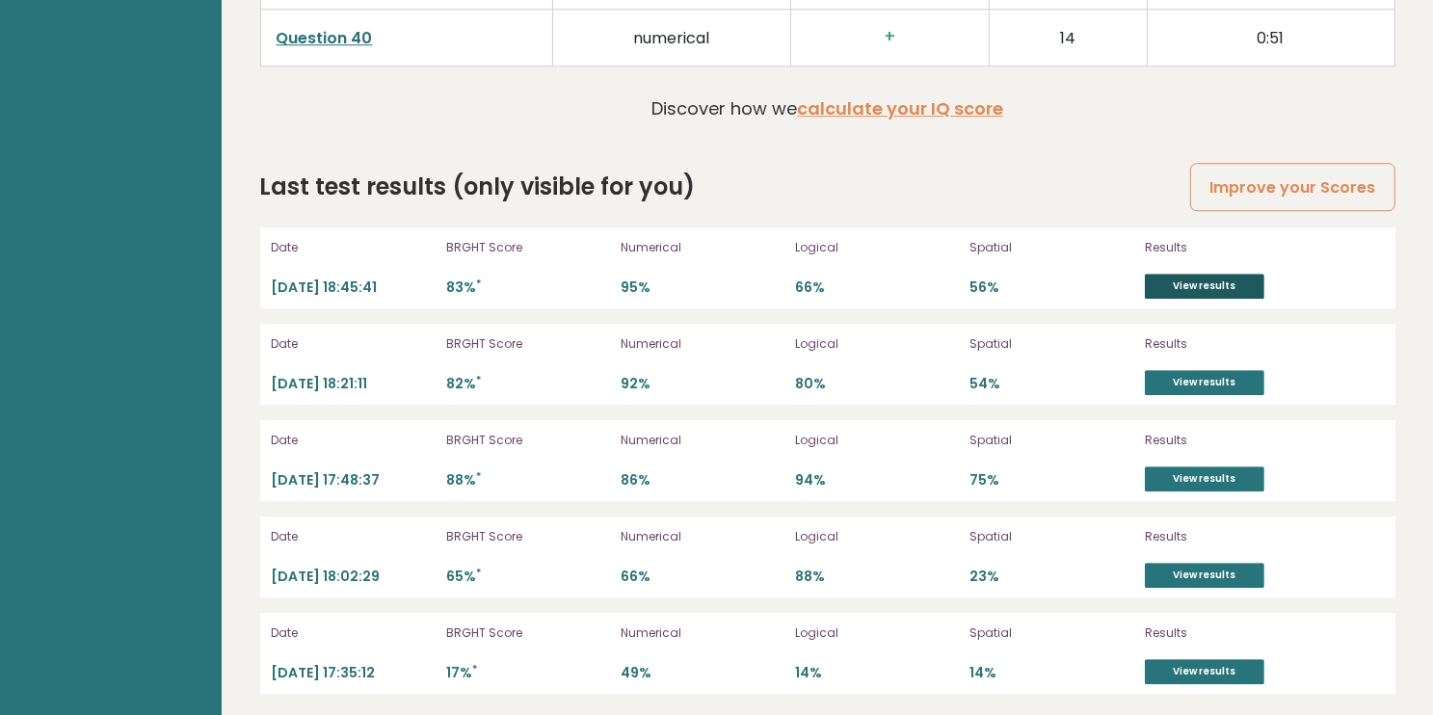
click at [1180, 279] on link "View results" at bounding box center [1204, 286] width 119 height 25
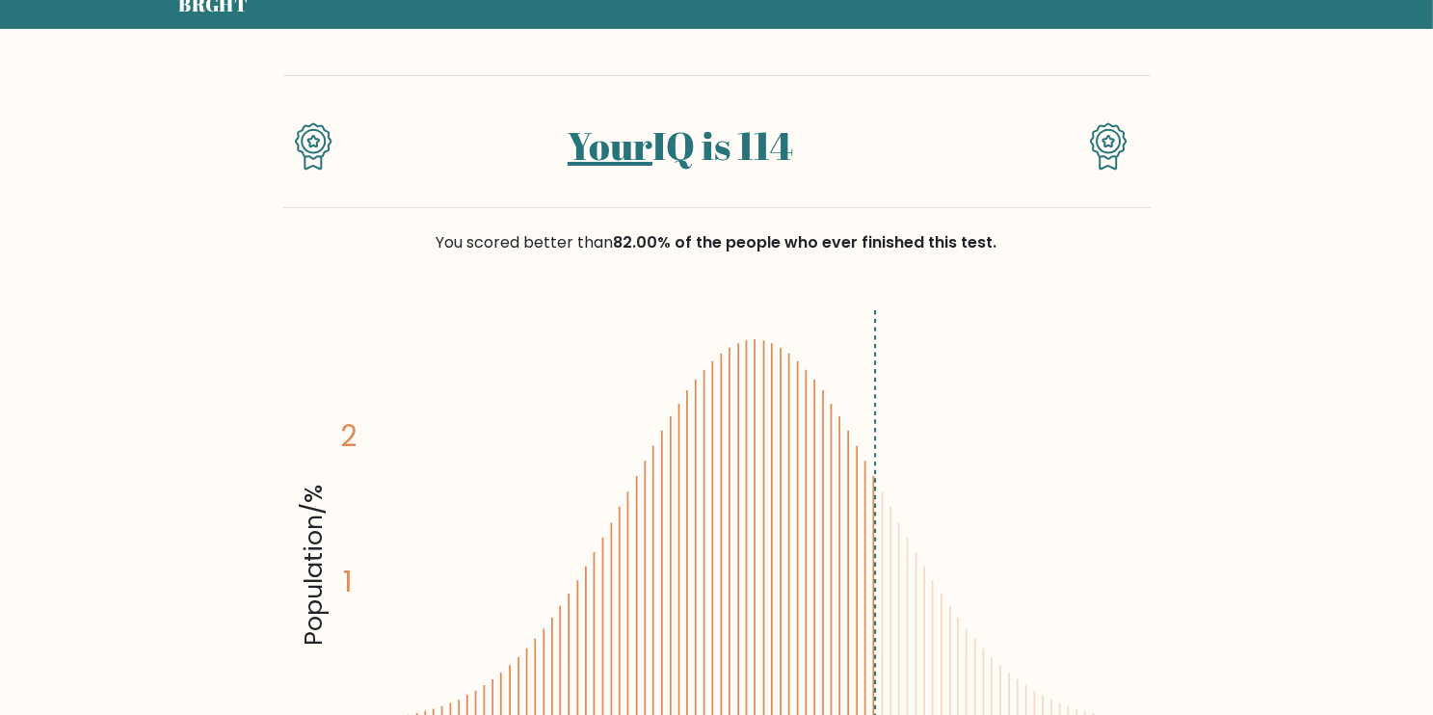
scroll to position [77, 0]
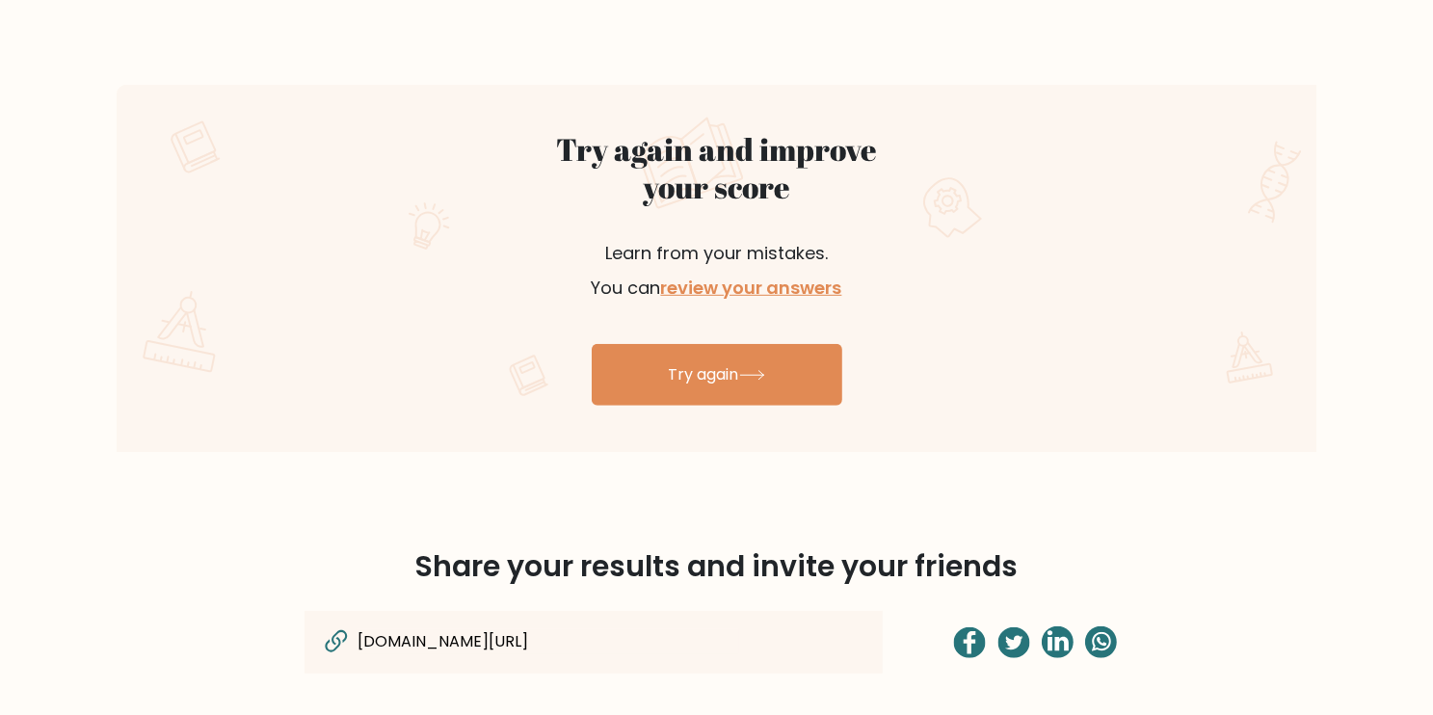
scroll to position [1079, 0]
